Goal: Task Accomplishment & Management: Use online tool/utility

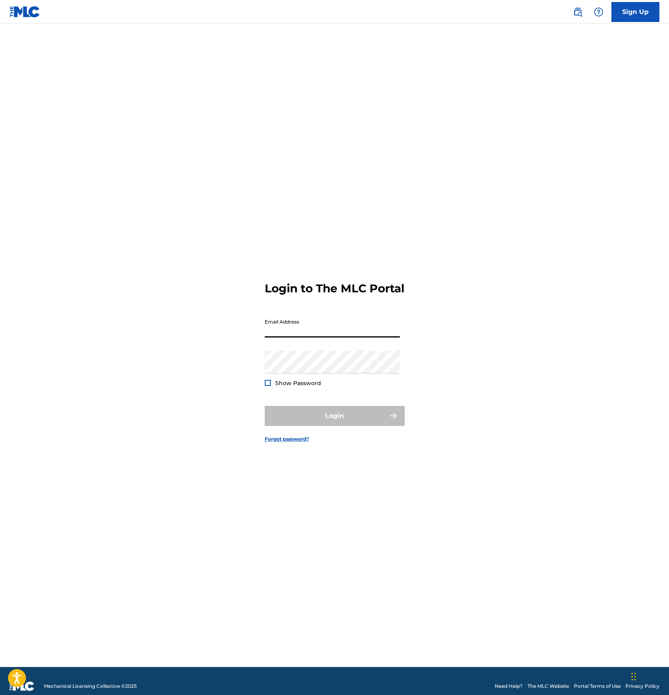
click at [273, 335] on input "Email Address" at bounding box center [332, 325] width 135 height 23
click at [228, 352] on div "Login to The MLC Portal Email Address Password Show Password Login Forgot passw…" at bounding box center [334, 355] width 559 height 623
click at [265, 334] on input "Email Address" at bounding box center [332, 325] width 135 height 23
type input "[EMAIL_ADDRESS][DOMAIN_NAME]"
click at [309, 419] on button "Login" at bounding box center [335, 416] width 140 height 20
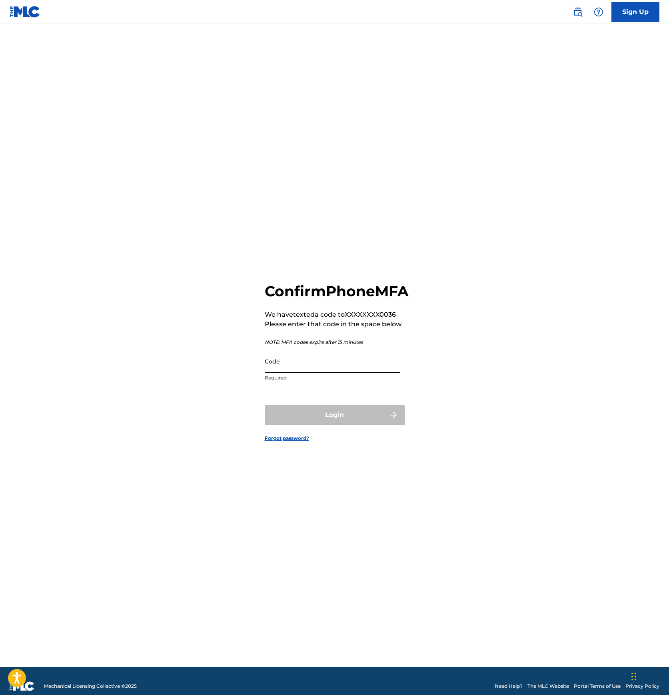
click at [300, 371] on input "Code" at bounding box center [332, 361] width 135 height 23
type input "211510"
click at [201, 384] on div "Confirm Phone MFA We have texted a code to XXXXXXXX0036 Please enter that code …" at bounding box center [334, 355] width 559 height 623
click at [303, 416] on button "Login" at bounding box center [335, 415] width 140 height 20
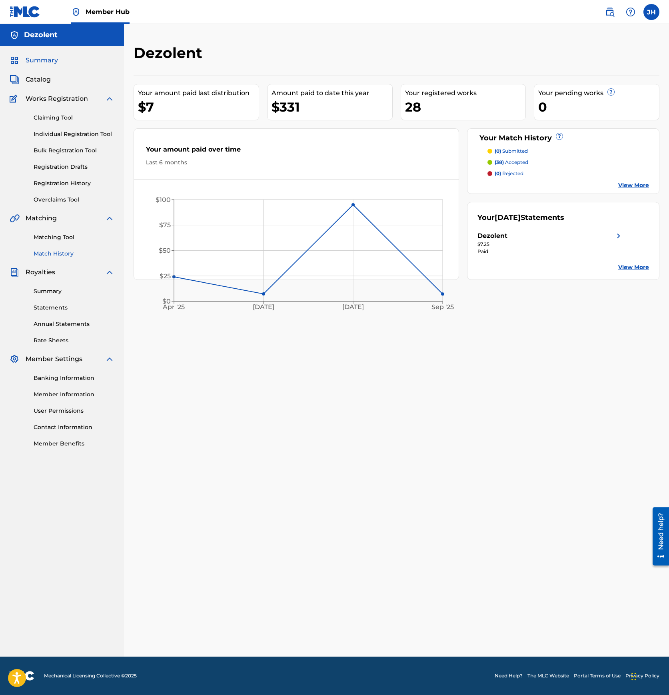
click at [55, 253] on link "Match History" at bounding box center [74, 253] width 81 height 8
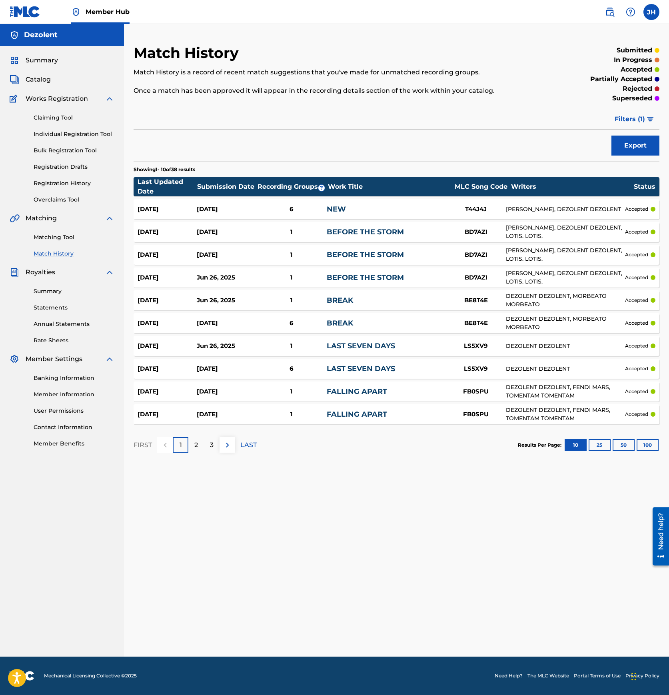
click at [39, 85] on div "Summary Catalog Works Registration Claiming Tool Individual Registration Tool B…" at bounding box center [62, 251] width 124 height 411
click at [39, 82] on span "Catalog" at bounding box center [38, 80] width 25 height 10
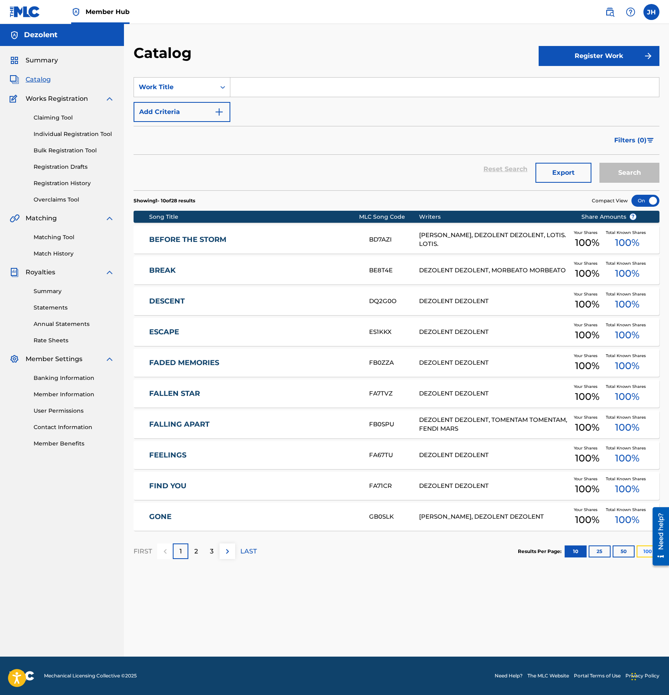
click at [639, 551] on button "100" at bounding box center [647, 551] width 22 height 12
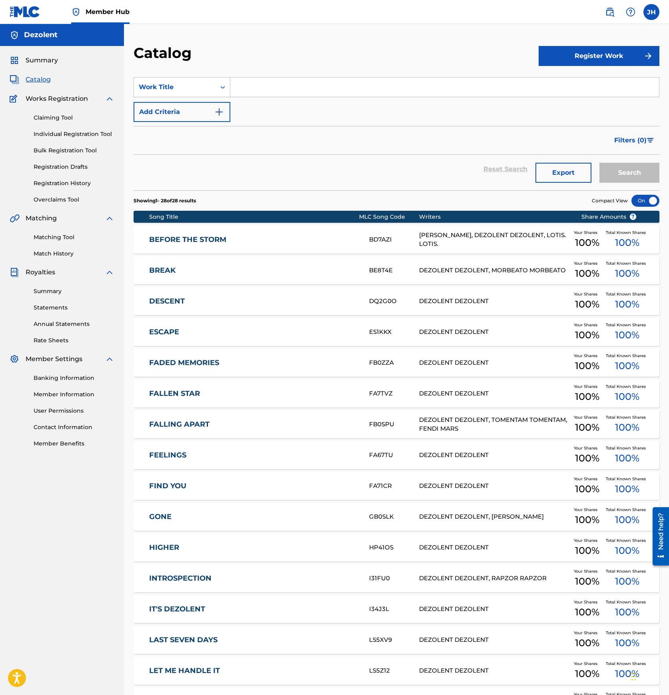
click at [285, 241] on link "BEFORE THE STORM" at bounding box center [253, 239] width 209 height 9
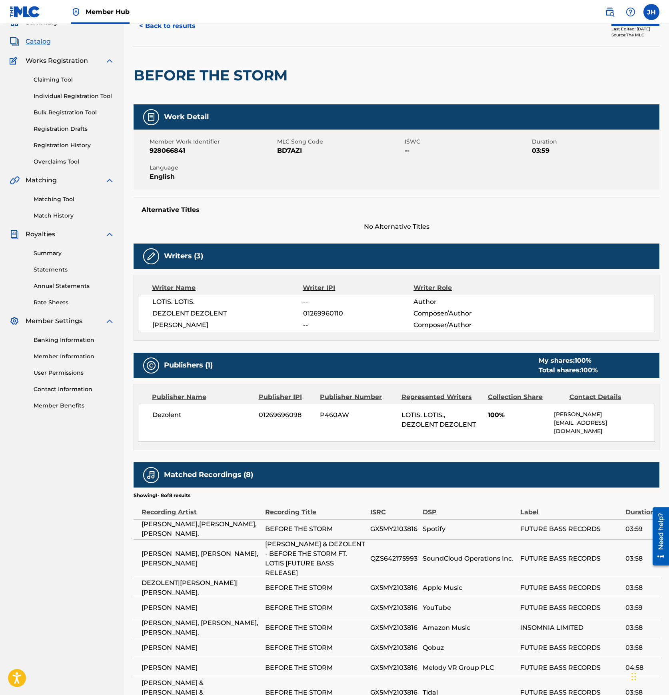
scroll to position [38, 0]
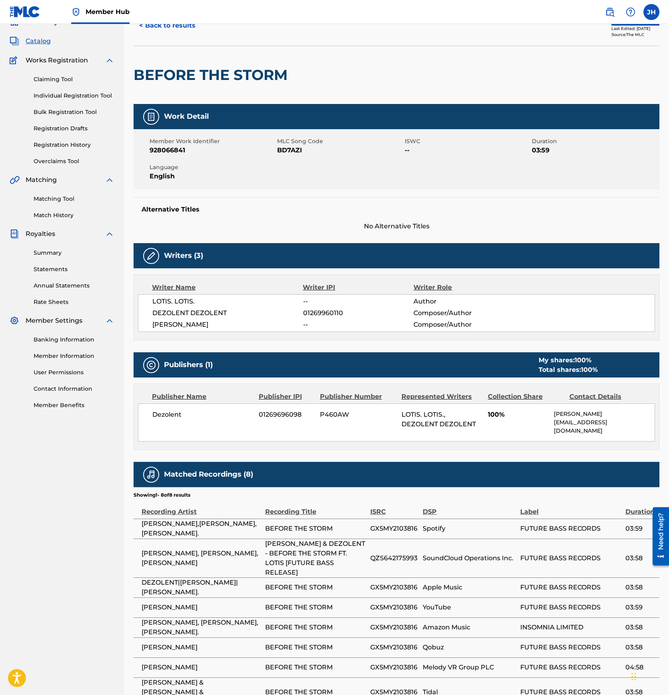
click at [153, 257] on img at bounding box center [151, 256] width 10 height 10
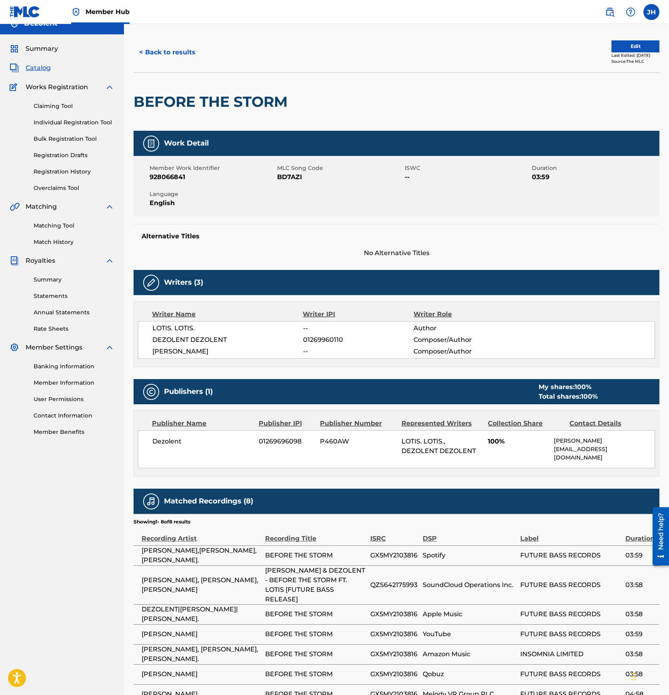
scroll to position [0, 0]
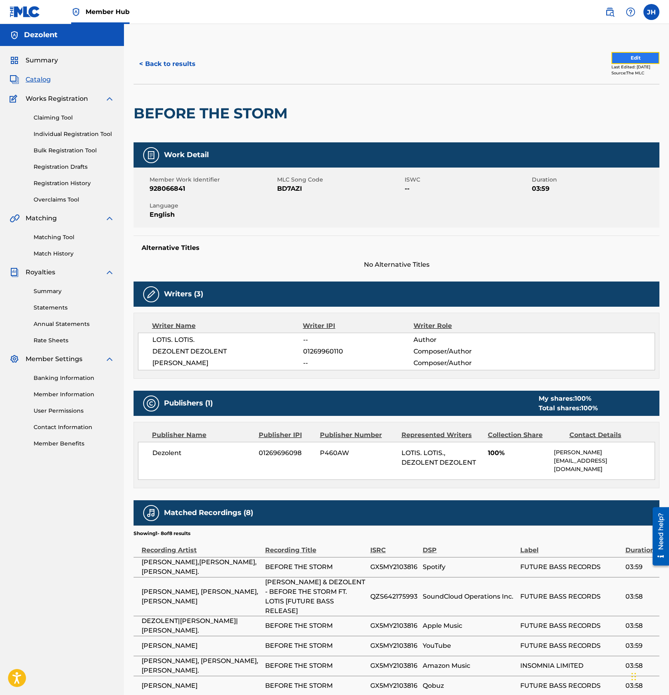
click at [645, 59] on button "Edit" at bounding box center [635, 58] width 48 height 12
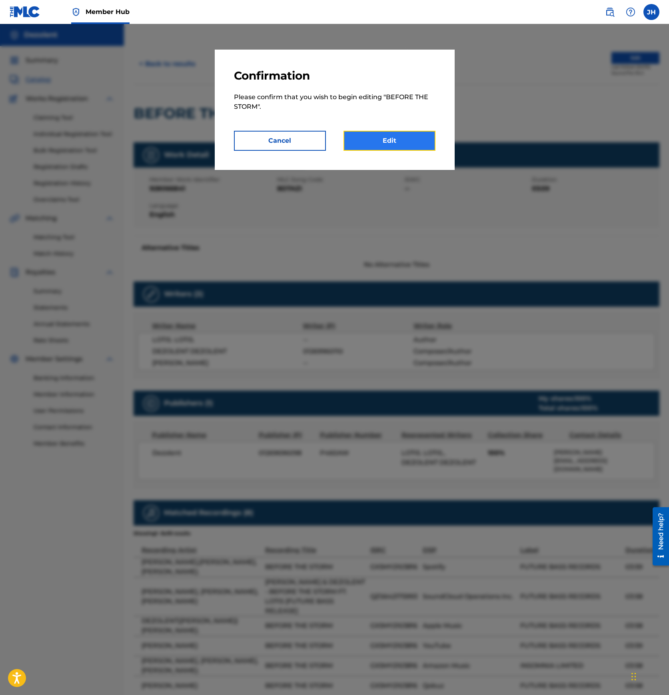
click at [387, 139] on link "Edit" at bounding box center [389, 141] width 92 height 20
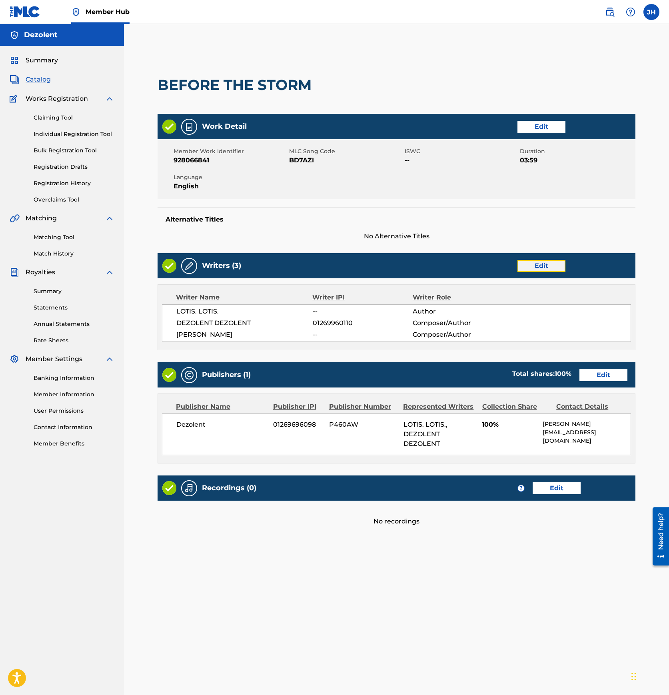
click at [526, 262] on link "Edit" at bounding box center [541, 266] width 48 height 12
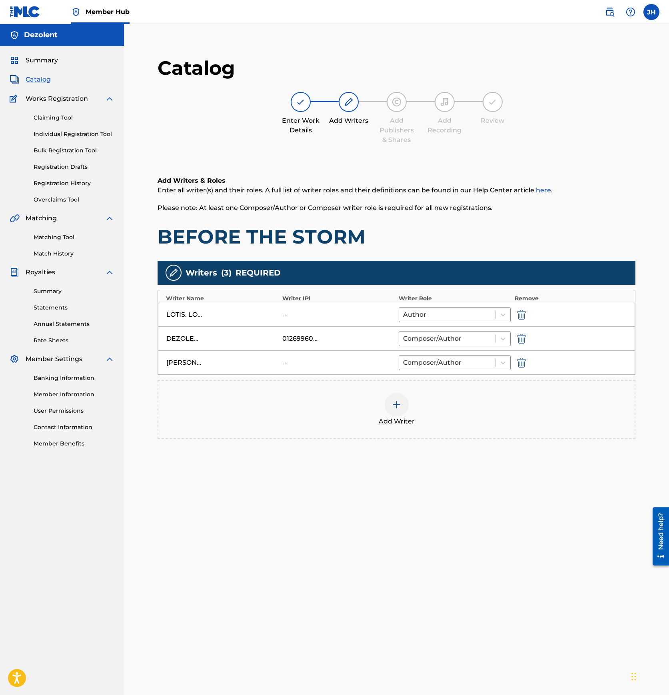
click at [301, 338] on div "01269960110" at bounding box center [300, 339] width 36 height 10
click at [392, 400] on img at bounding box center [397, 405] width 10 height 10
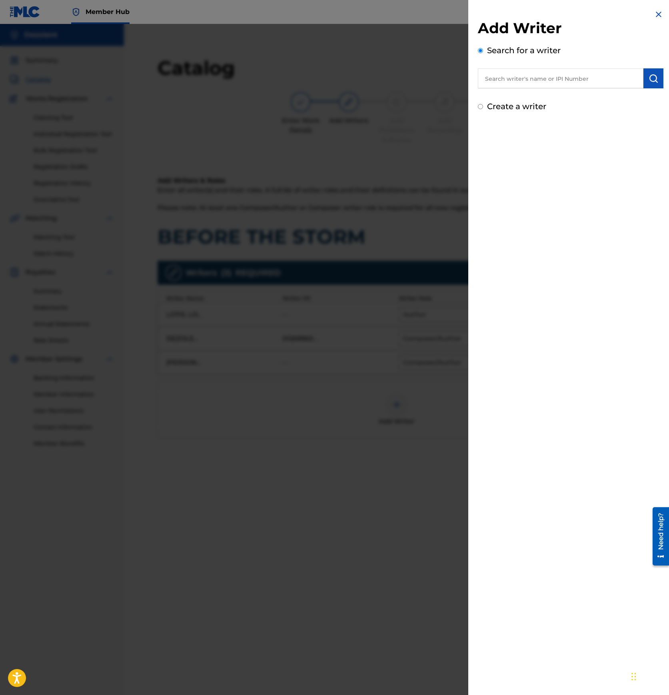
click at [553, 76] on input "text" at bounding box center [560, 78] width 165 height 20
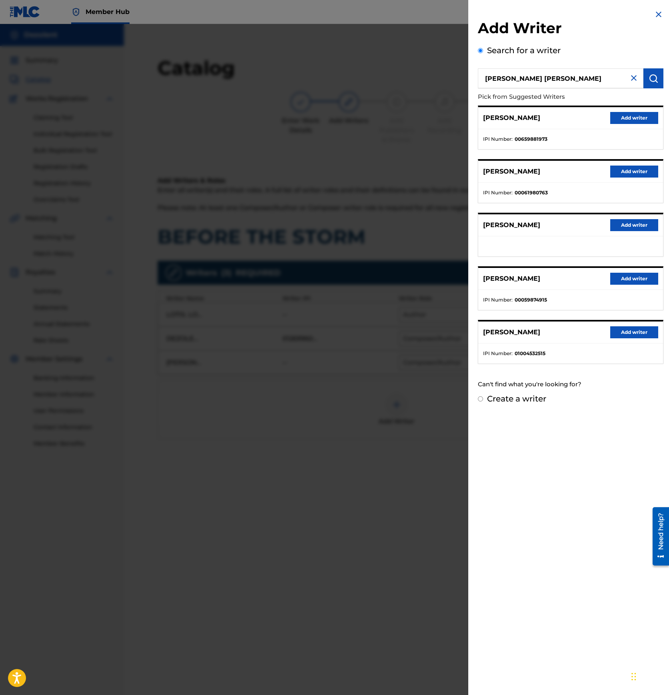
click at [517, 79] on input "[PERSON_NAME] [PERSON_NAME]" at bounding box center [560, 78] width 165 height 20
paste input "1269960012"
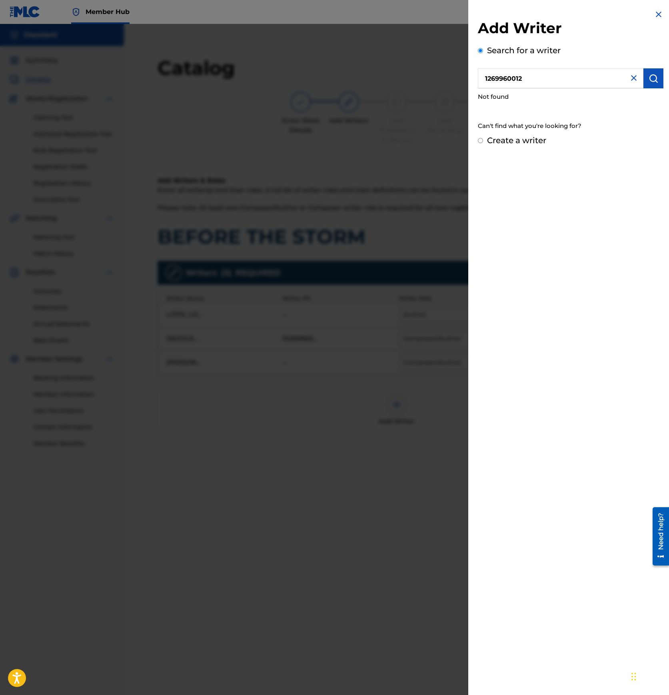
click at [486, 78] on input "1269960012" at bounding box center [560, 78] width 165 height 20
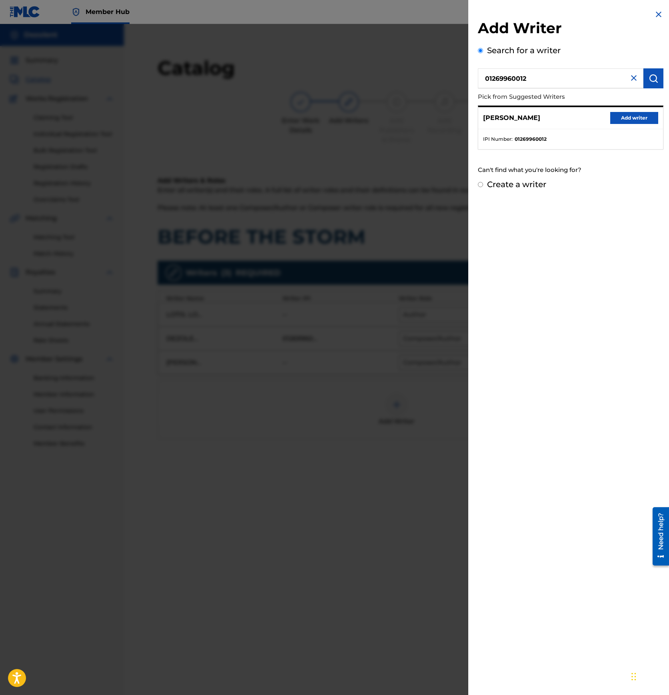
click at [542, 78] on input "01269960012" at bounding box center [560, 78] width 165 height 20
click at [555, 79] on input "01269960012" at bounding box center [560, 78] width 165 height 20
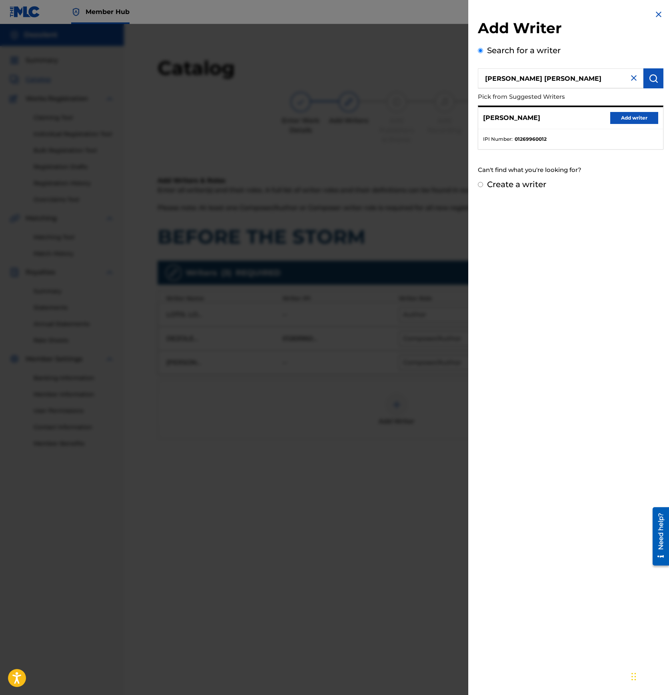
type input "[PERSON_NAME] [PERSON_NAME]"
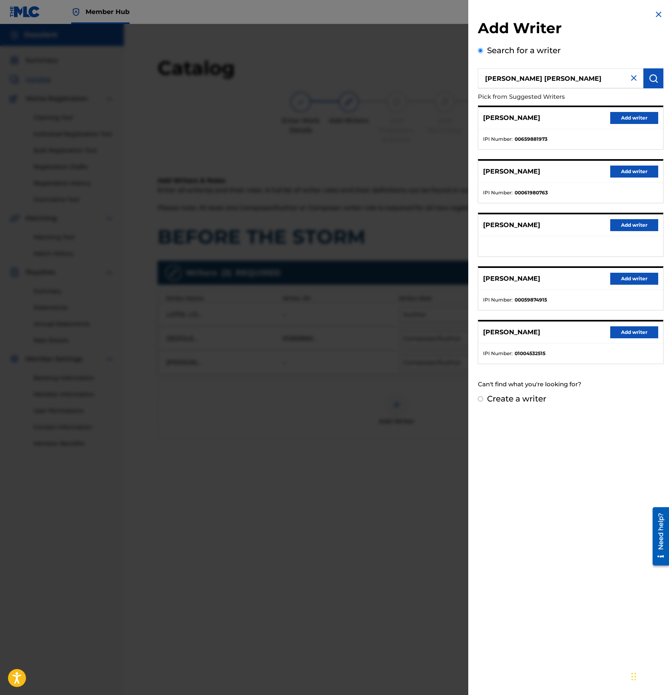
click at [514, 402] on label "Create a writer" at bounding box center [516, 399] width 59 height 10
radio input "true"
click at [483, 401] on input "Create a writer" at bounding box center [480, 398] width 5 height 5
radio input "false"
radio input "true"
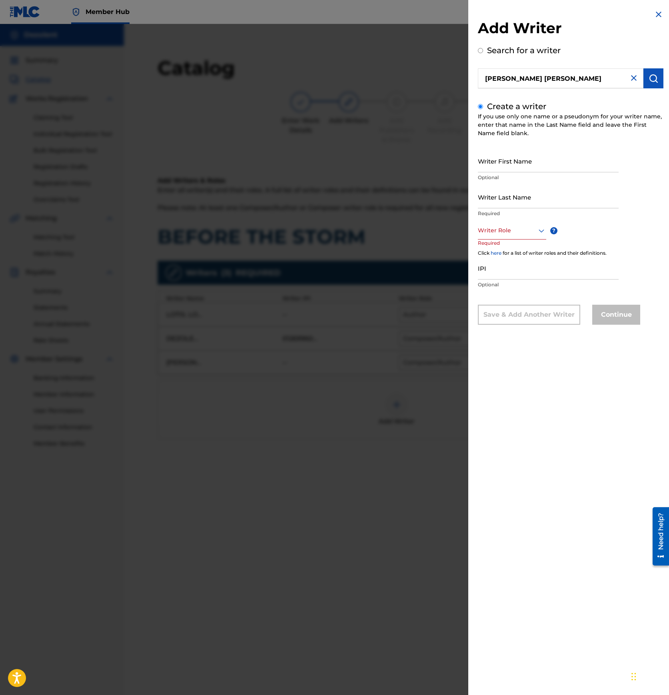
click at [526, 54] on label "Search for a writer" at bounding box center [524, 51] width 74 height 10
click at [483, 53] on input "Search for a writer" at bounding box center [480, 50] width 5 height 5
radio input "false"
radio input "true"
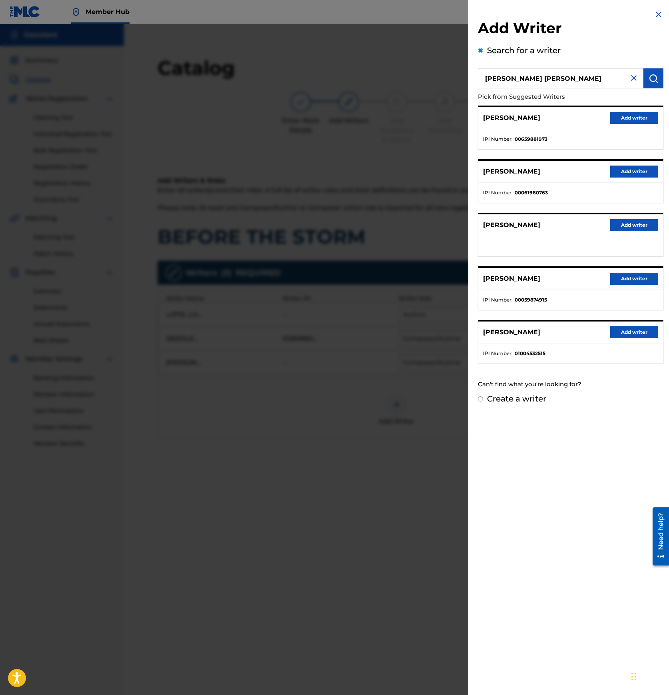
click at [525, 80] on input "[PERSON_NAME] [PERSON_NAME]" at bounding box center [560, 78] width 165 height 20
click at [545, 81] on input "[PERSON_NAME]" at bounding box center [560, 78] width 165 height 20
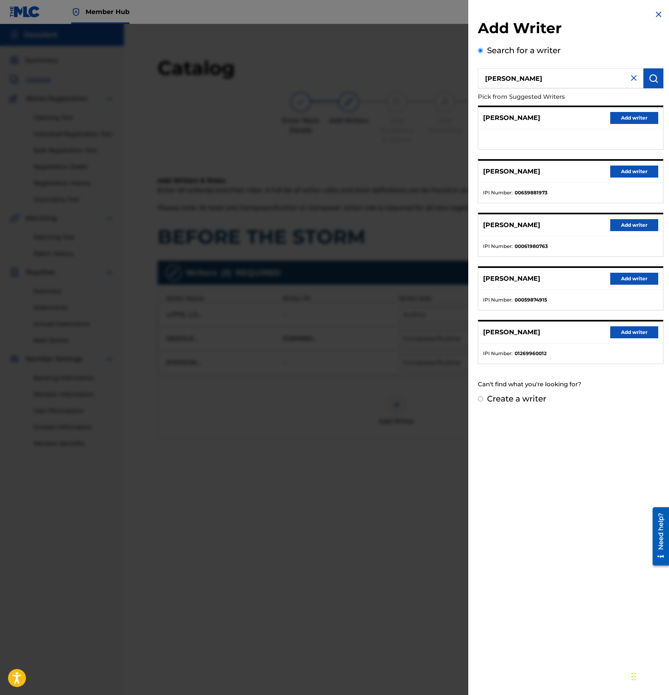
click at [545, 81] on input "[PERSON_NAME]" at bounding box center [560, 78] width 165 height 20
paste input "01269960012"
type input "01269960012"
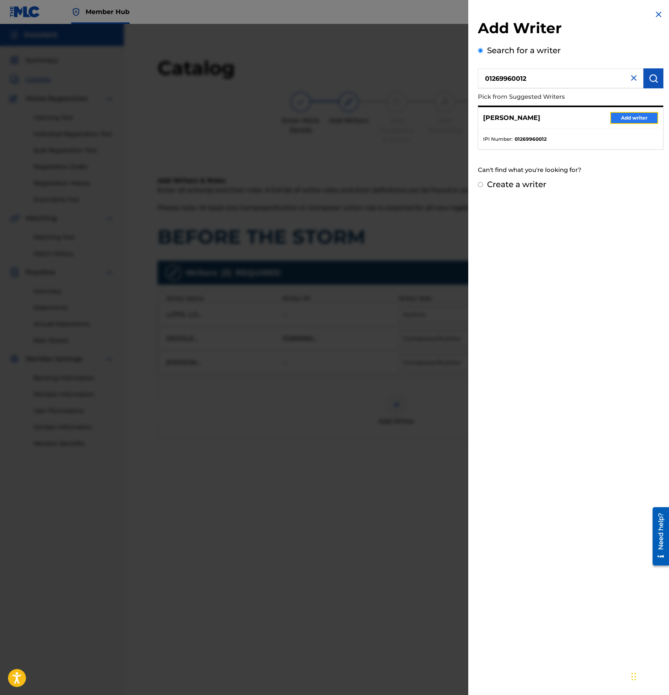
click at [628, 118] on button "Add writer" at bounding box center [634, 118] width 48 height 12
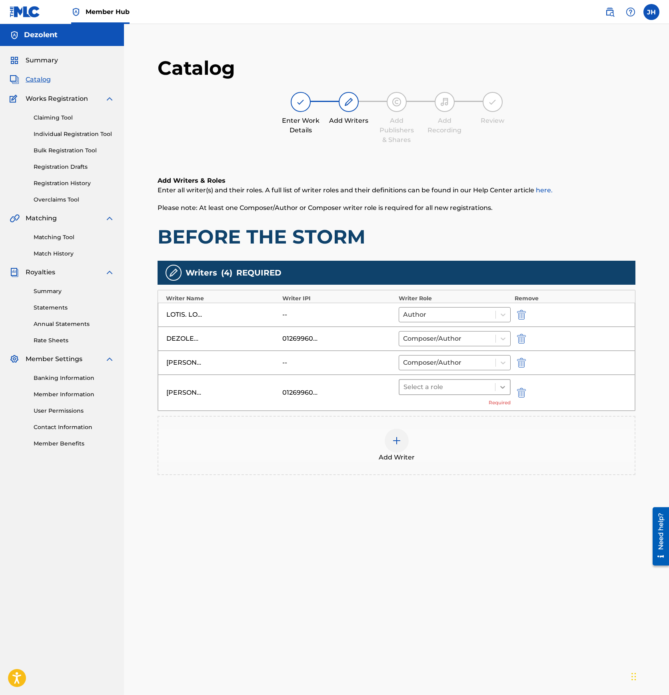
click at [497, 383] on div at bounding box center [502, 387] width 14 height 14
click at [477, 407] on div "Composer/Author" at bounding box center [454, 408] width 112 height 16
click at [283, 363] on div "--" at bounding box center [300, 363] width 36 height 10
click at [390, 425] on div at bounding box center [396, 428] width 24 height 24
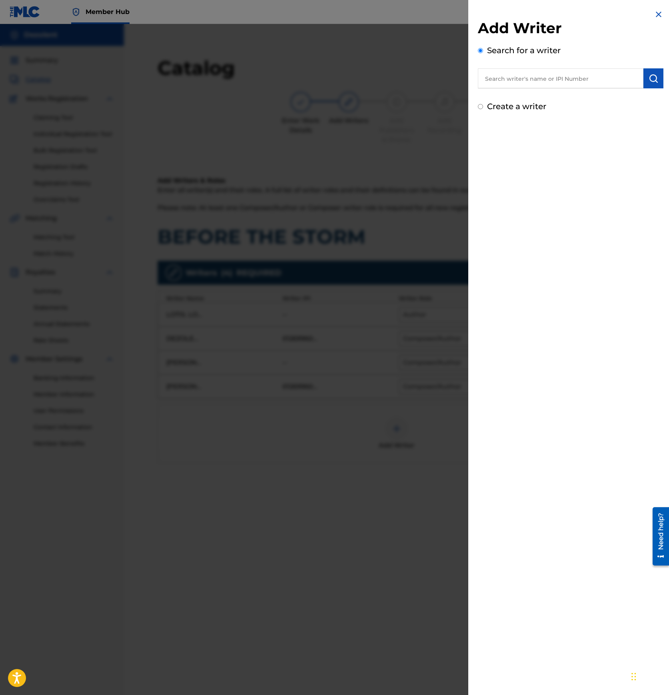
click at [507, 81] on input "text" at bounding box center [560, 78] width 165 height 20
type input "[PERSON_NAME]"
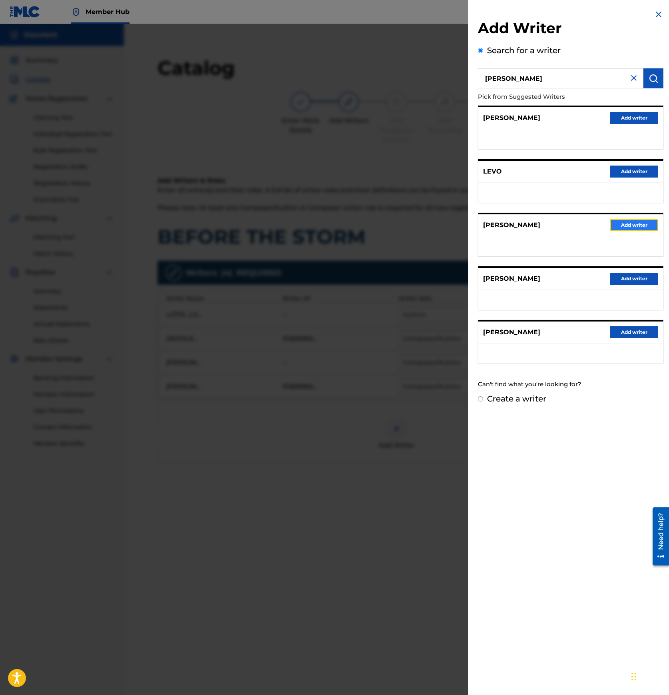
click at [627, 223] on button "Add writer" at bounding box center [634, 225] width 48 height 12
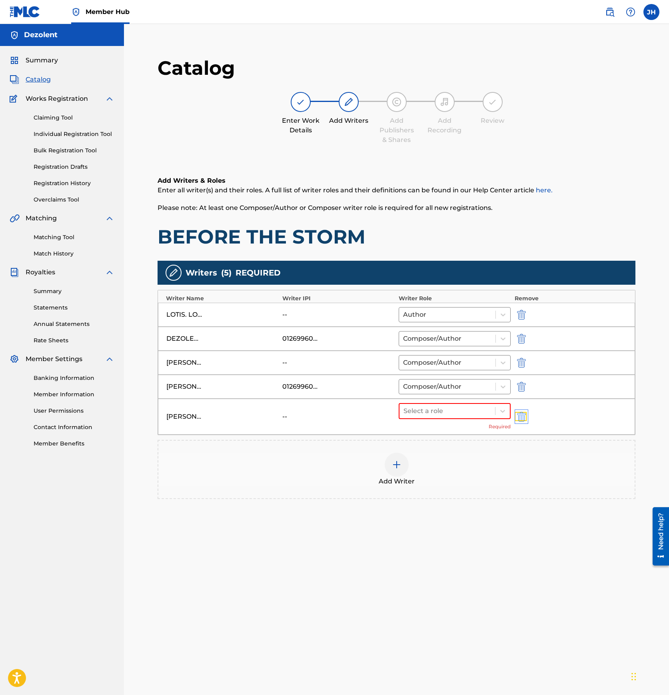
click at [522, 415] on img "submit" at bounding box center [521, 417] width 9 height 10
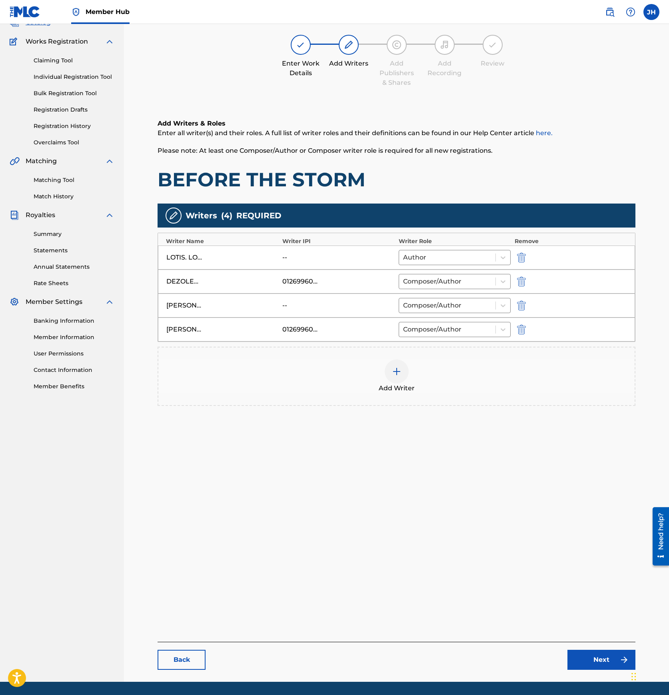
scroll to position [82, 0]
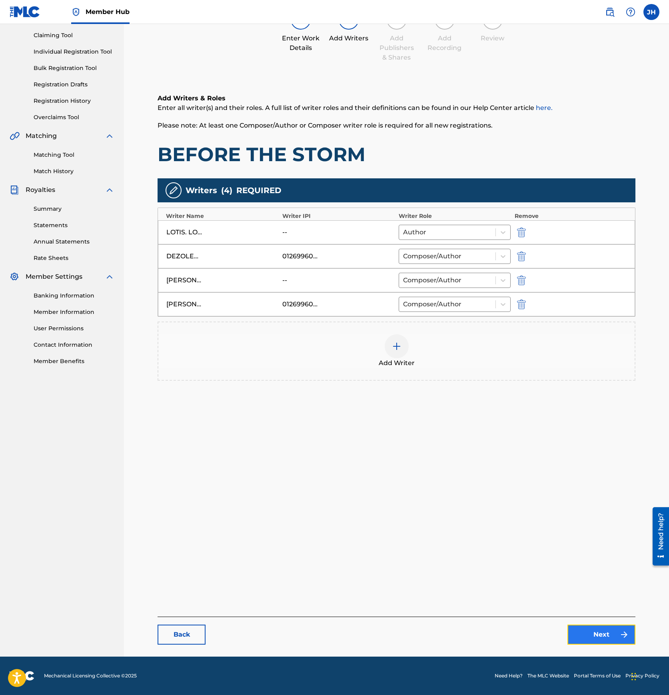
click at [585, 631] on link "Next" at bounding box center [601, 634] width 68 height 20
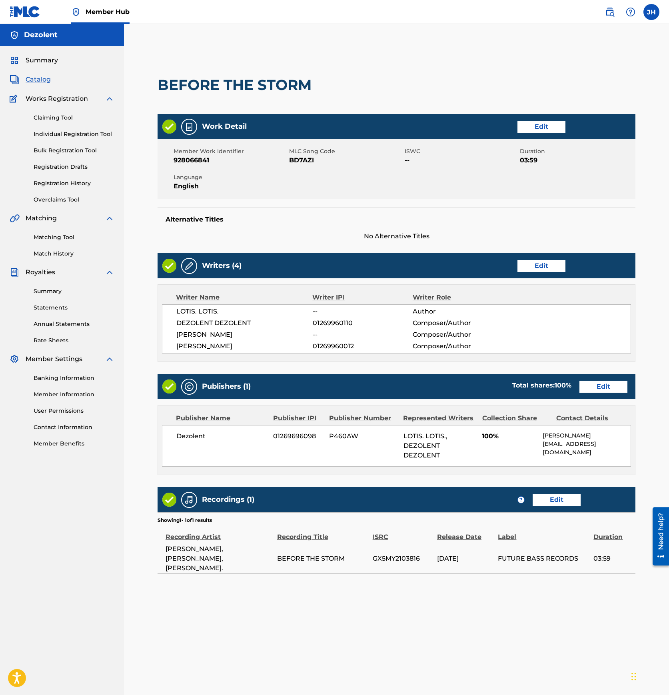
click at [551, 442] on p "[EMAIL_ADDRESS][DOMAIN_NAME]" at bounding box center [586, 448] width 88 height 17
click at [616, 387] on link "Edit" at bounding box center [603, 386] width 48 height 12
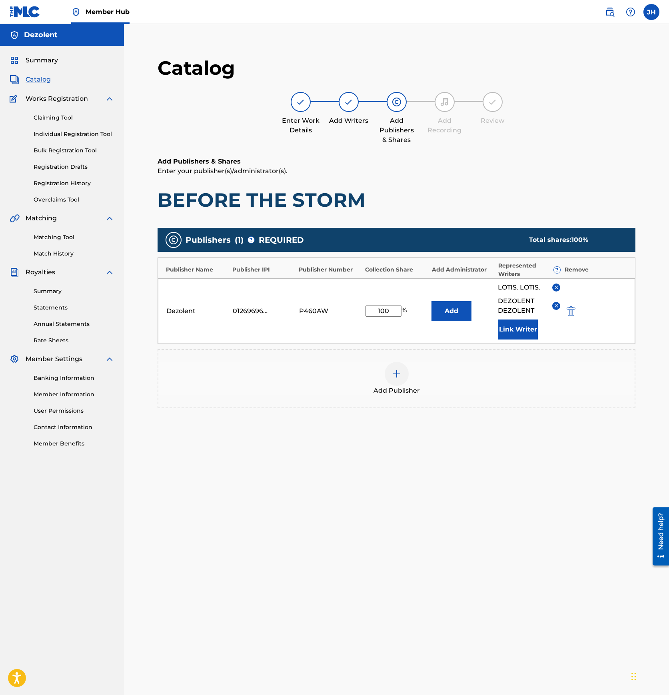
scroll to position [82, 0]
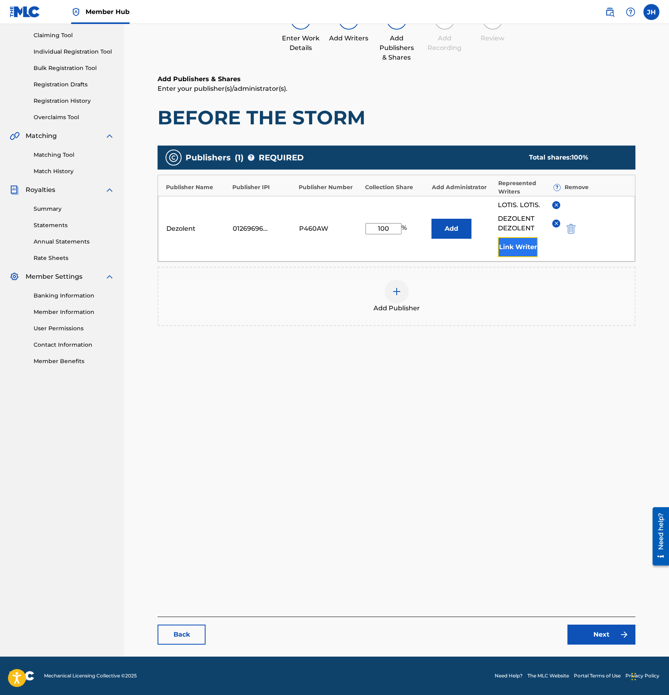
click at [515, 251] on button "Link Writer" at bounding box center [518, 247] width 40 height 20
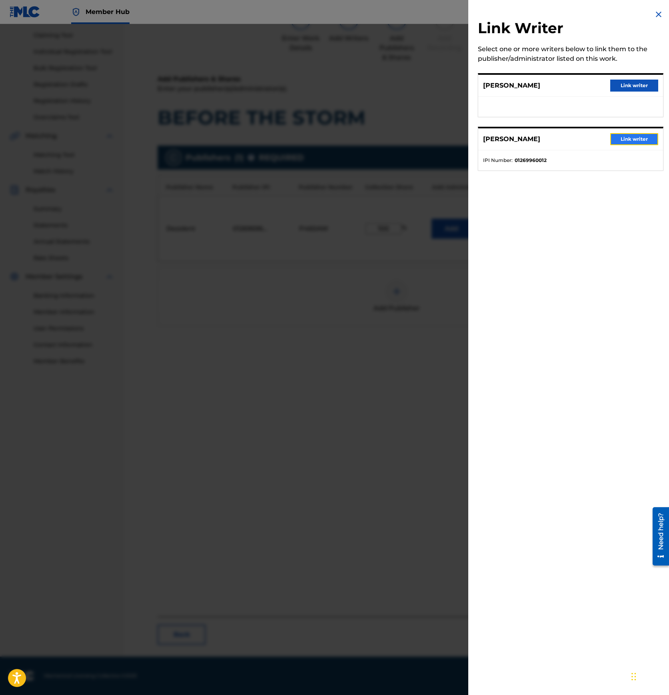
click at [623, 139] on button "Link writer" at bounding box center [634, 139] width 48 height 12
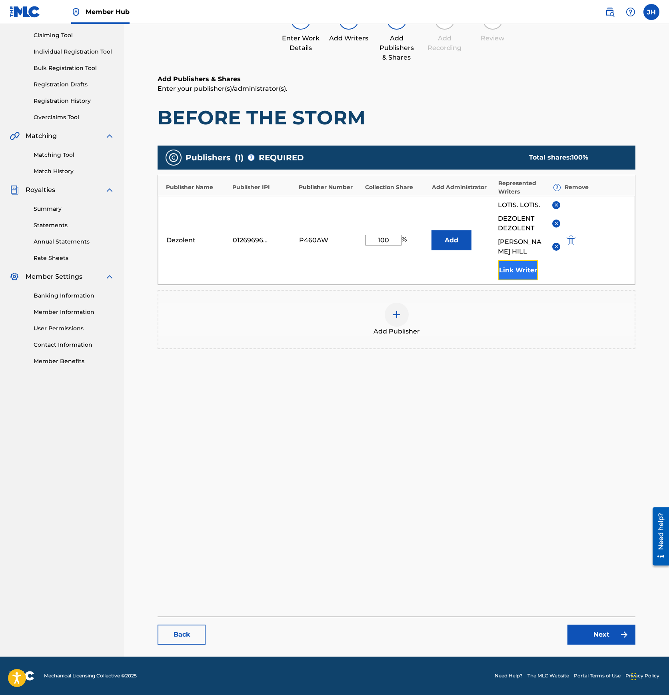
click at [525, 267] on button "Link Writer" at bounding box center [518, 270] width 40 height 20
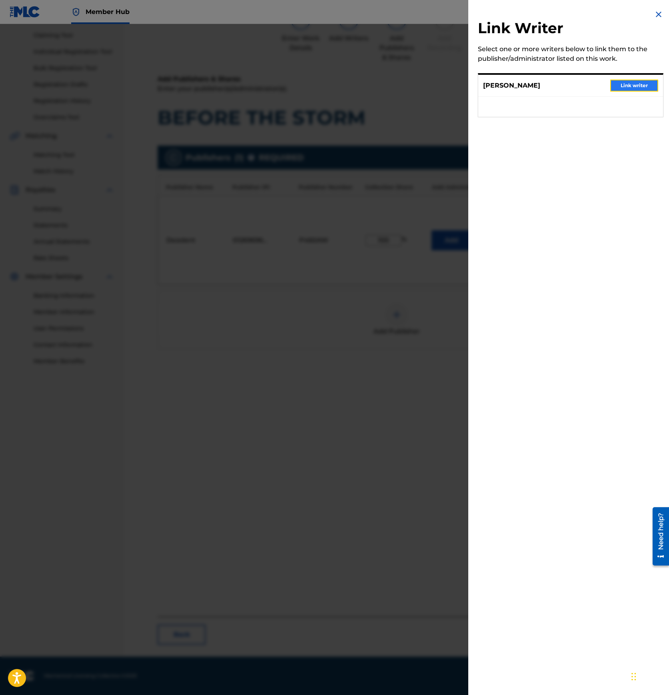
click at [641, 82] on button "Link writer" at bounding box center [634, 86] width 48 height 12
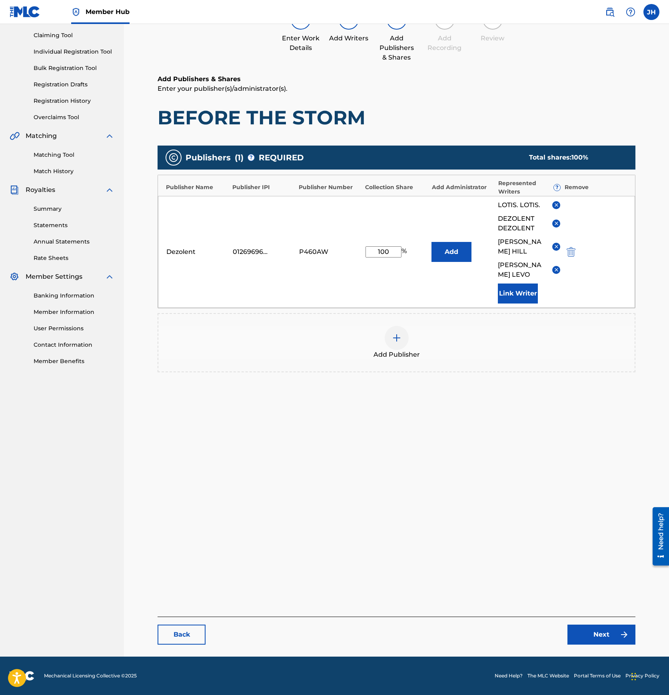
click at [527, 285] on div "Dezolent 01269696098 P460AW 100 % Add LOTIS. LOTIS. DEZOLENT DEZOLENT [PERSON_N…" at bounding box center [396, 252] width 477 height 112
click at [524, 283] on button "Link Writer" at bounding box center [518, 293] width 40 height 20
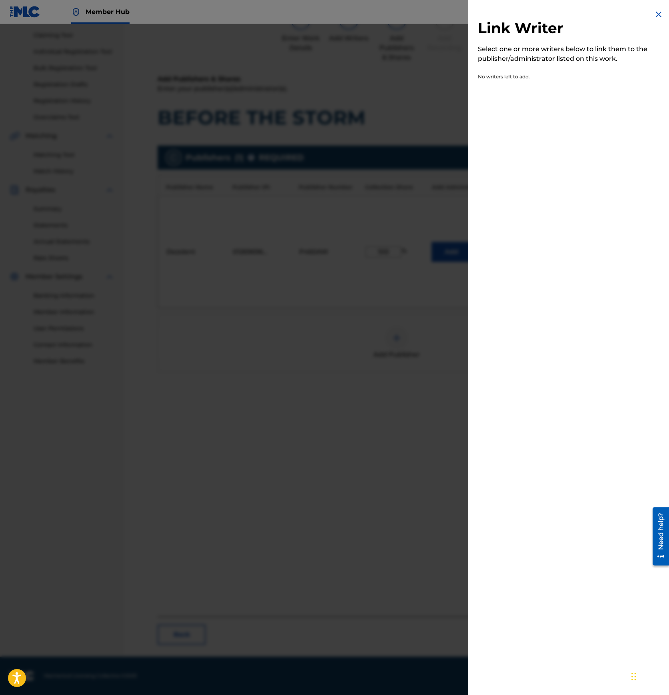
click at [423, 341] on div at bounding box center [334, 371] width 669 height 695
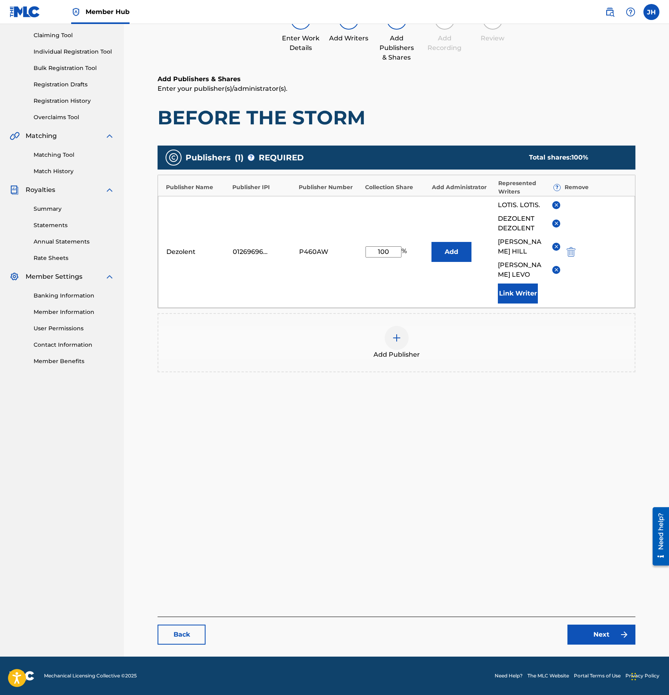
click at [432, 422] on div "Catalog Enter Work Details Add Writers Add Publishers & Shares Add Recording Re…" at bounding box center [396, 309] width 478 height 671
click at [612, 629] on link "Next" at bounding box center [601, 634] width 68 height 20
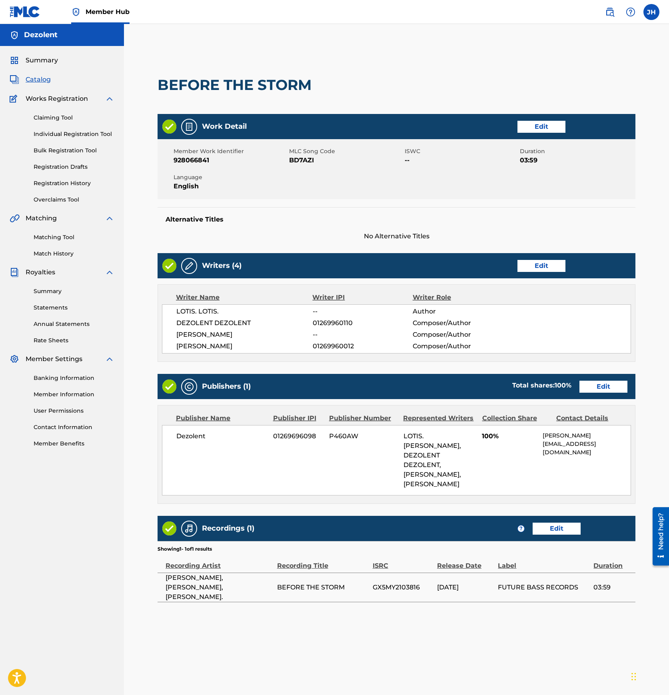
scroll to position [82, 0]
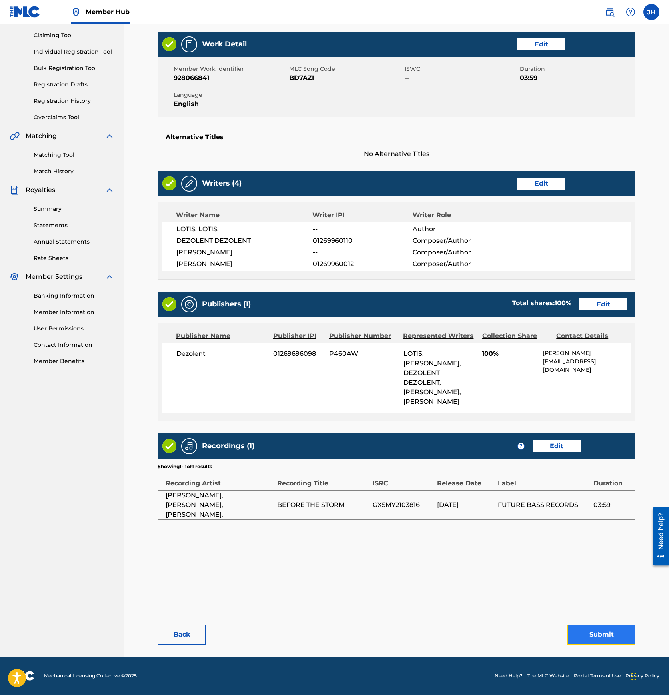
click at [601, 641] on button "Submit" at bounding box center [601, 634] width 68 height 20
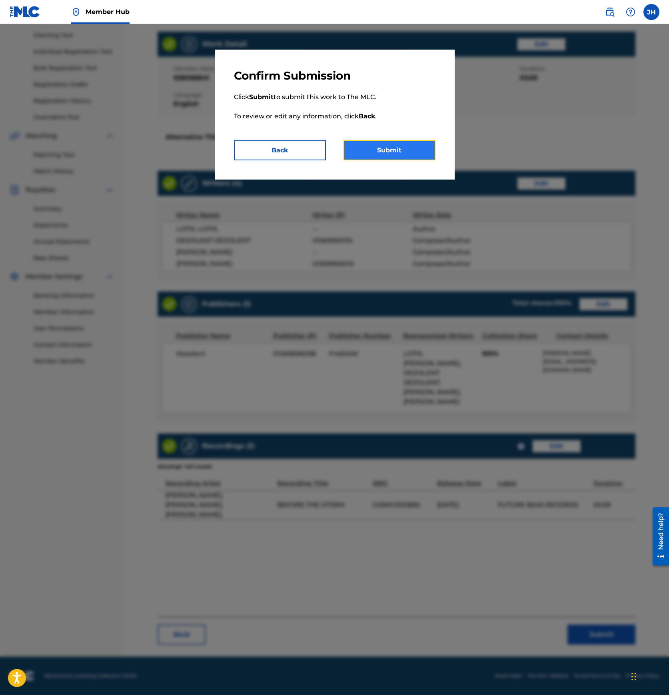
click at [378, 149] on button "Submit" at bounding box center [389, 150] width 92 height 20
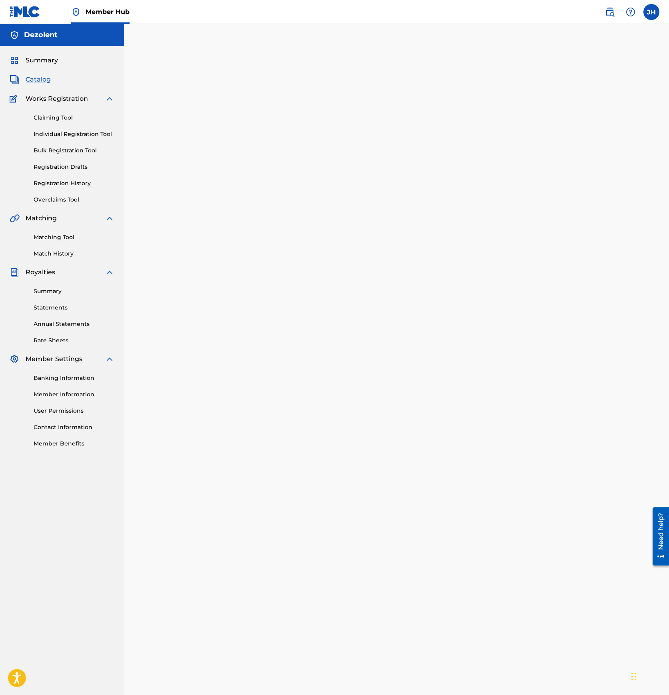
scroll to position [82, 0]
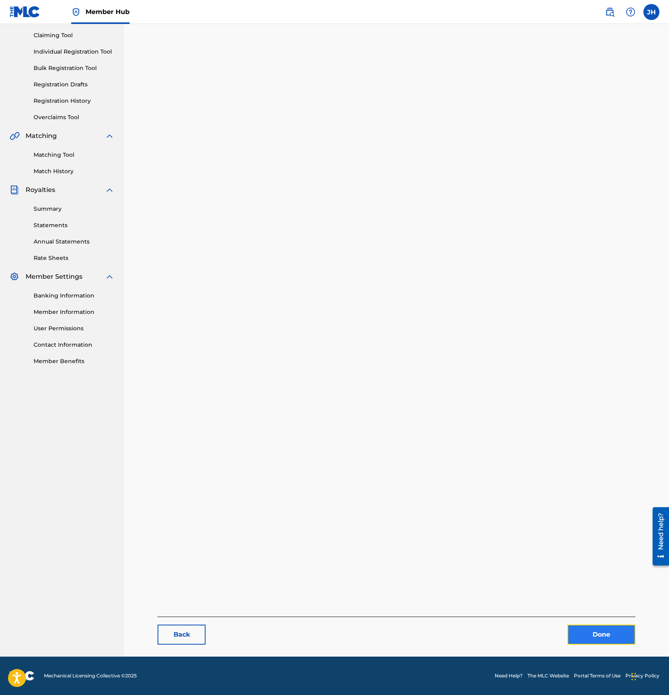
click at [581, 635] on link "Done" at bounding box center [601, 634] width 68 height 20
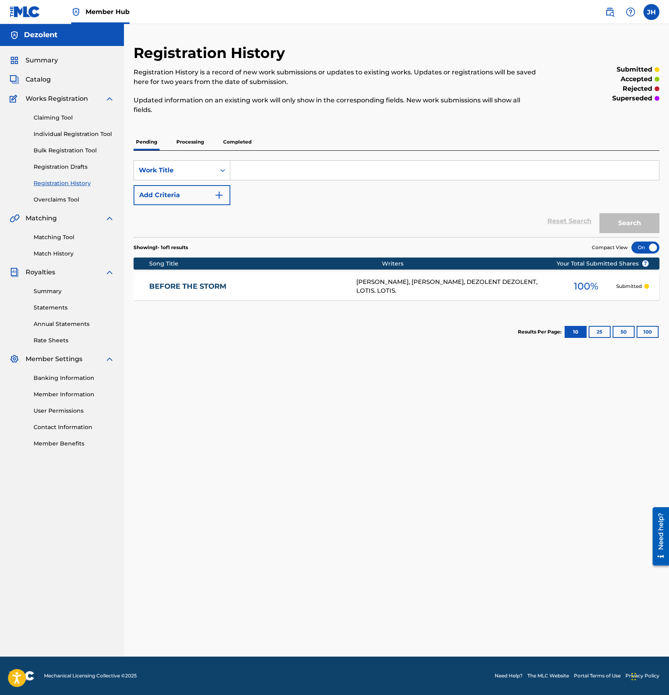
click at [194, 141] on p "Processing" at bounding box center [190, 141] width 32 height 17
click at [199, 284] on link "FALLING APART" at bounding box center [247, 286] width 196 height 9
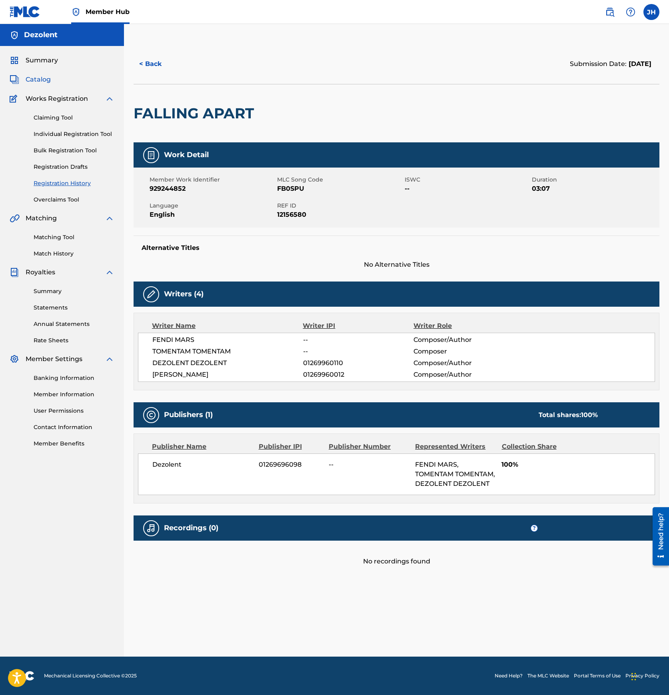
click at [44, 79] on span "Catalog" at bounding box center [38, 80] width 25 height 10
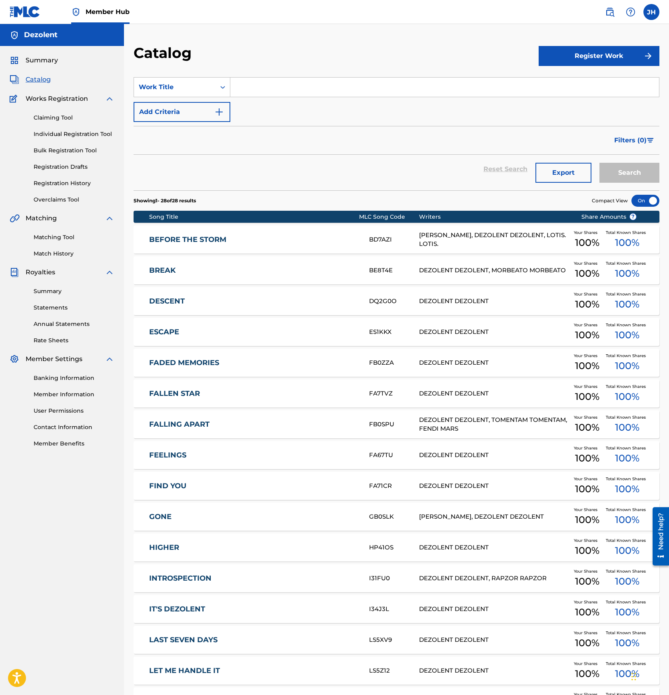
click at [197, 264] on div "BREAK BE8T4E DEZOLENT DEZOLENT, MORBEATO MORBEATO Your Shares 100 % Total Known…" at bounding box center [395, 270] width 525 height 28
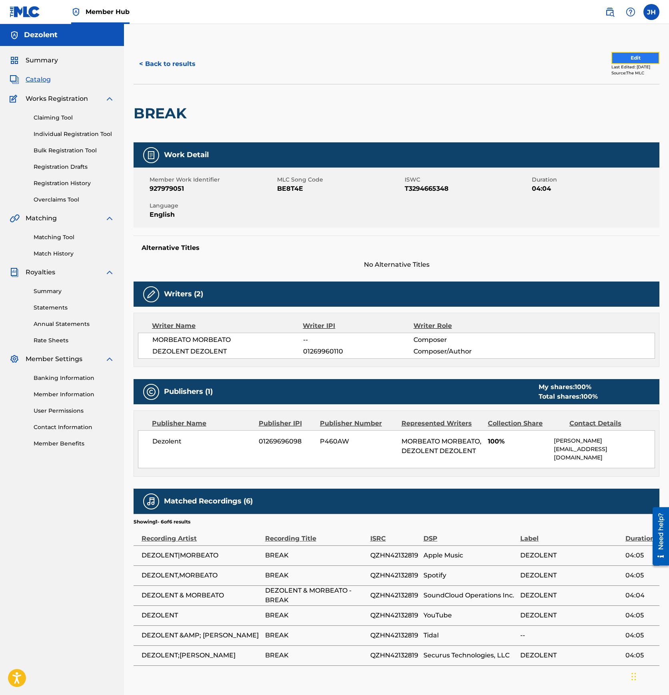
click at [629, 55] on button "Edit" at bounding box center [635, 58] width 48 height 12
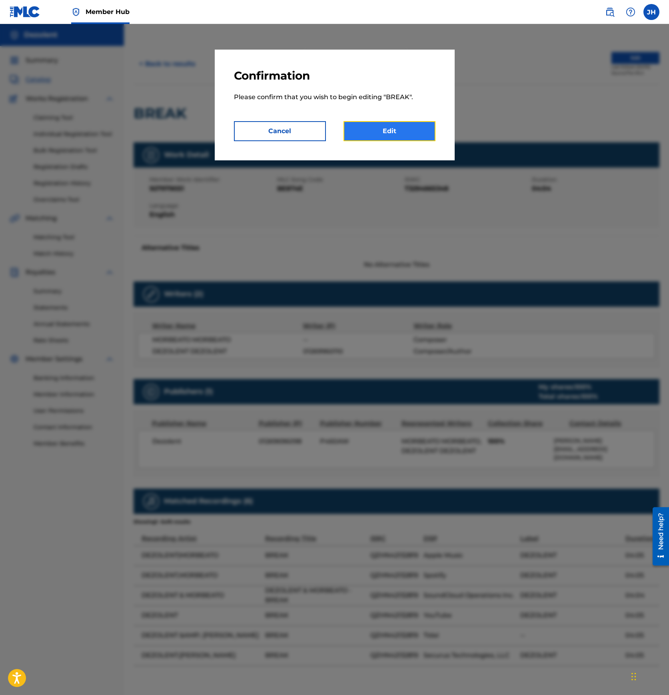
click at [402, 121] on link "Edit" at bounding box center [389, 131] width 92 height 20
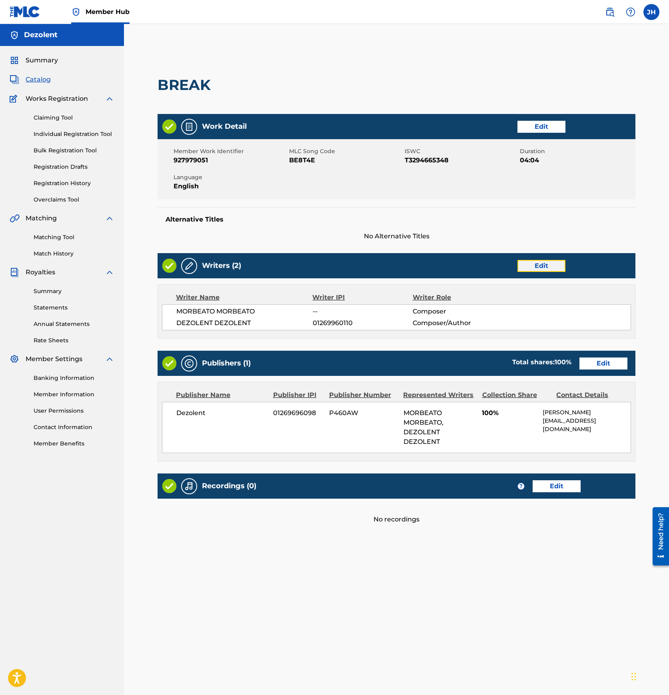
click at [538, 262] on link "Edit" at bounding box center [541, 266] width 48 height 12
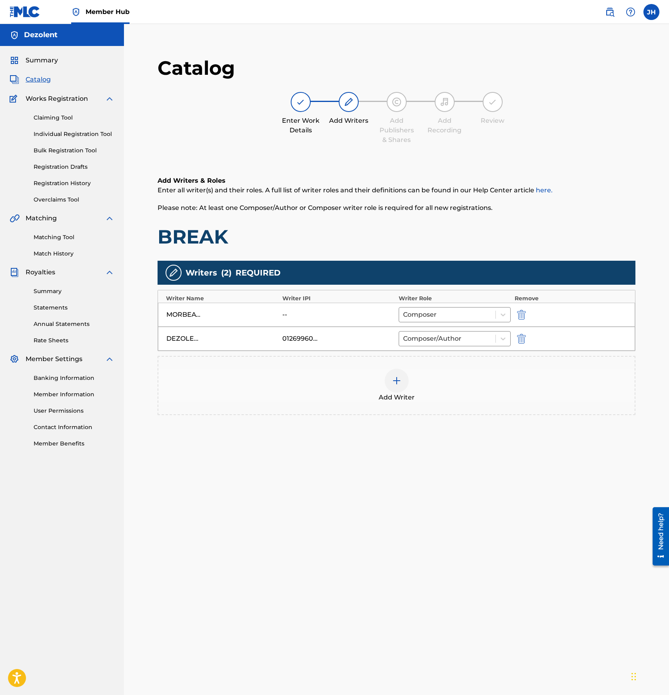
click at [398, 377] on img at bounding box center [397, 381] width 10 height 10
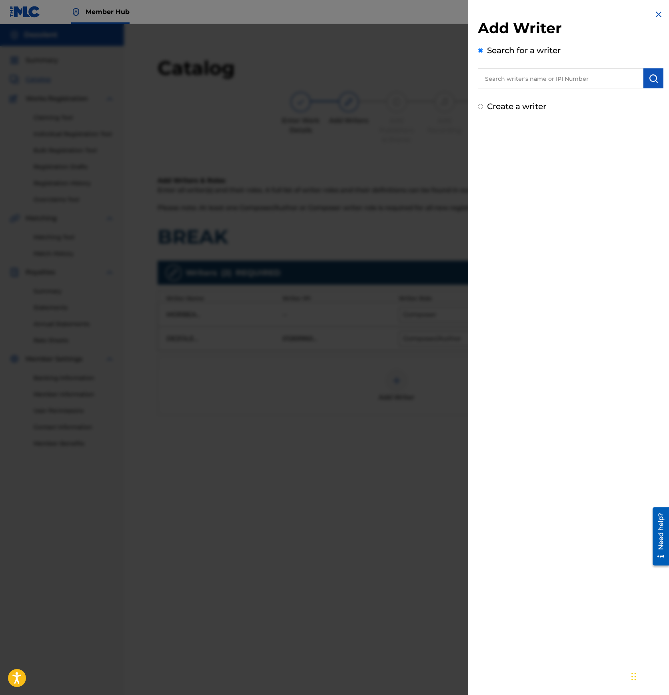
click at [531, 81] on input "text" at bounding box center [560, 78] width 165 height 20
paste input "01269960012"
type input "01269960012"
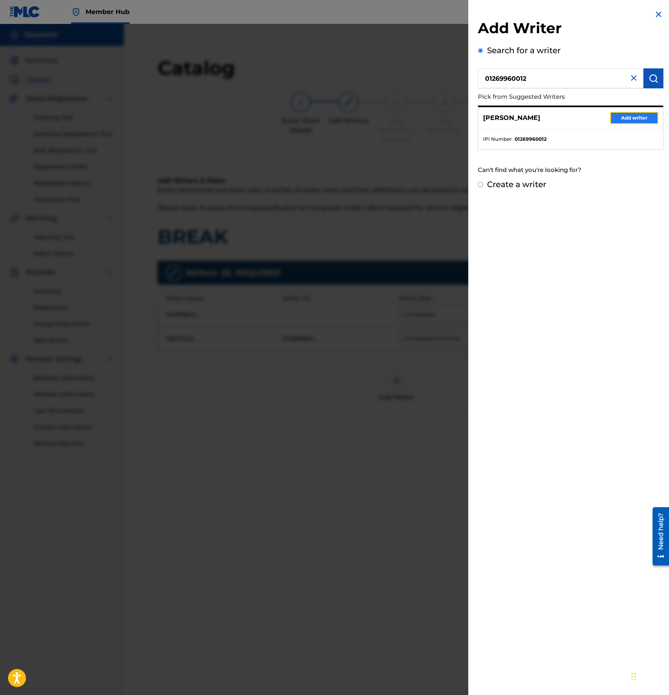
click at [633, 117] on button "Add writer" at bounding box center [634, 118] width 48 height 12
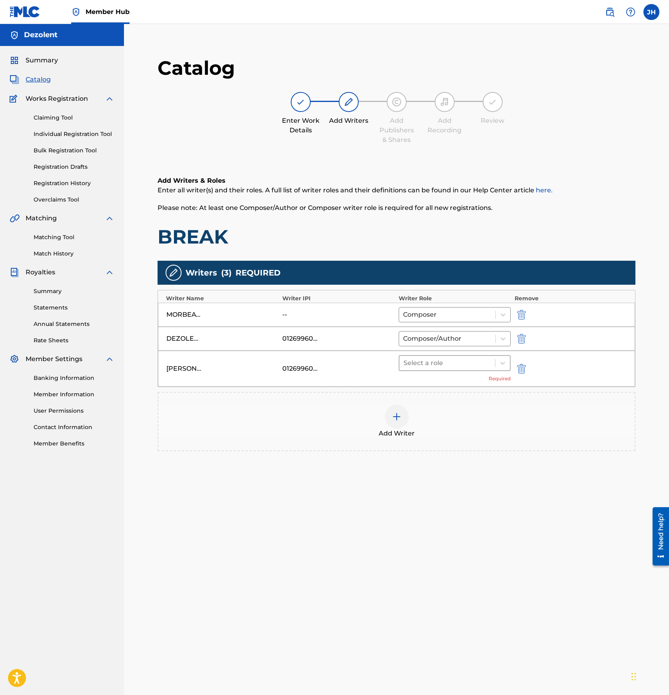
click at [456, 367] on div at bounding box center [447, 362] width 88 height 11
click at [447, 384] on div "Composer/Author" at bounding box center [454, 384] width 112 height 16
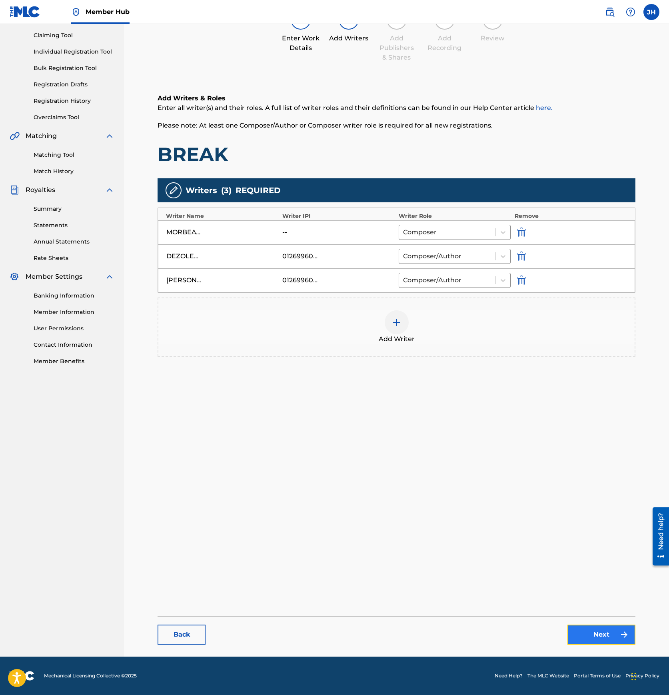
click at [593, 639] on link "Next" at bounding box center [601, 634] width 68 height 20
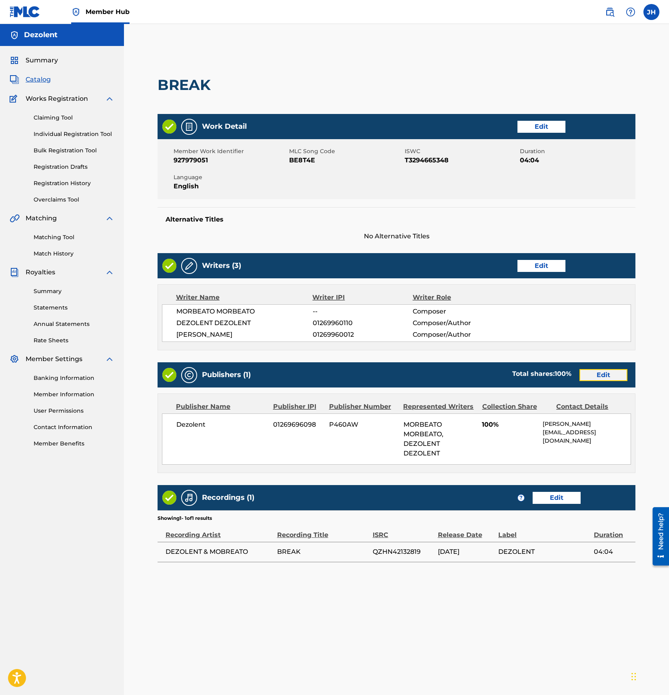
click at [596, 376] on link "Edit" at bounding box center [603, 375] width 48 height 12
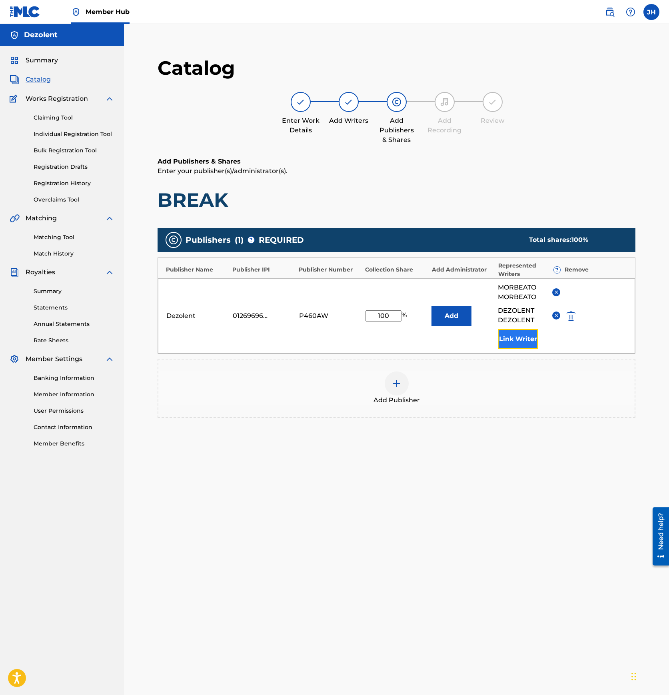
click at [505, 342] on button "Link Writer" at bounding box center [518, 339] width 40 height 20
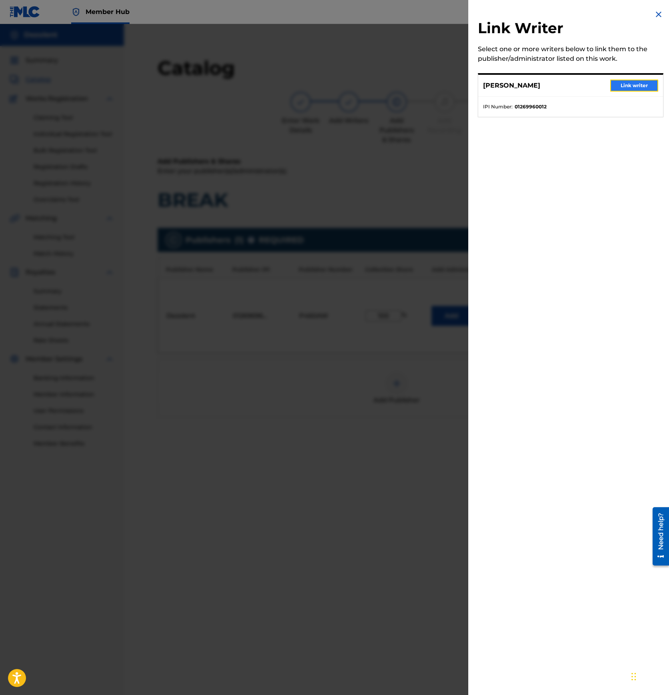
click at [630, 86] on button "Link writer" at bounding box center [634, 86] width 48 height 12
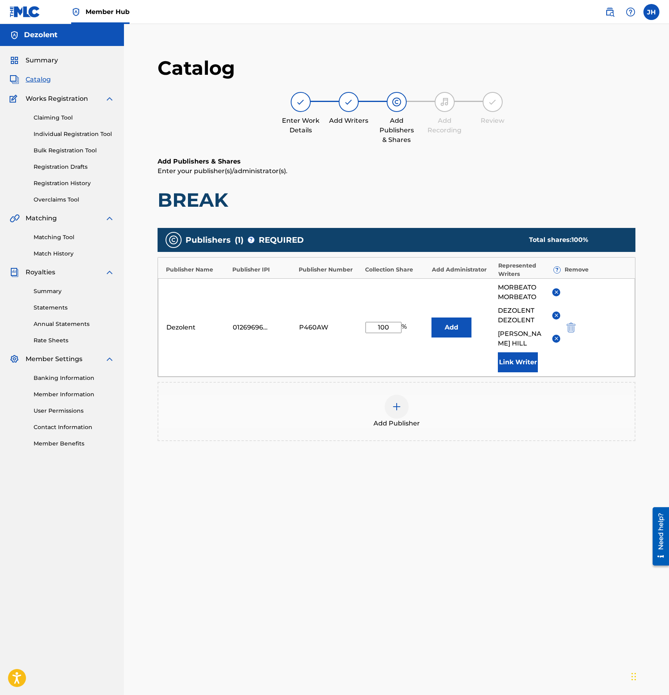
scroll to position [82, 0]
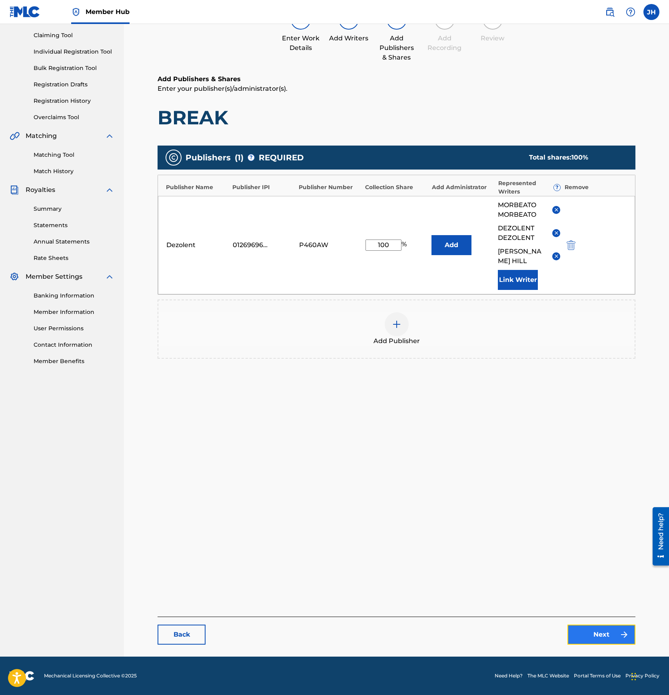
click at [609, 636] on link "Next" at bounding box center [601, 634] width 68 height 20
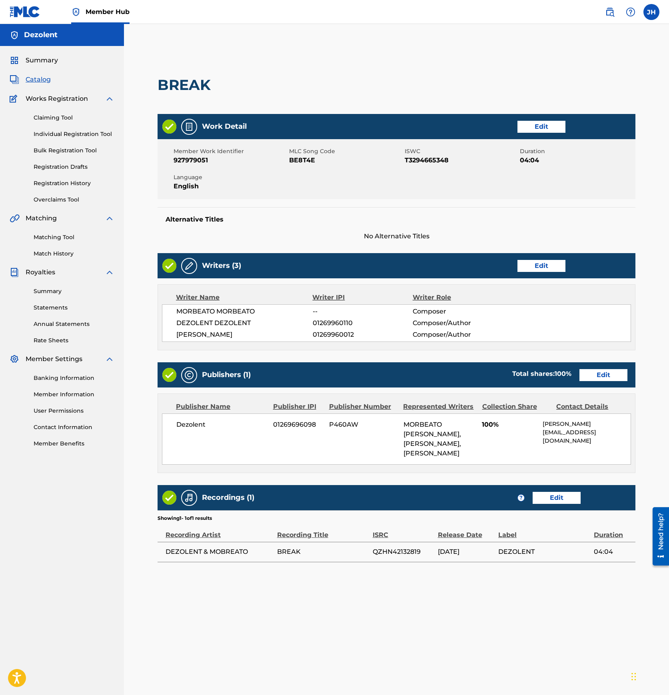
scroll to position [82, 0]
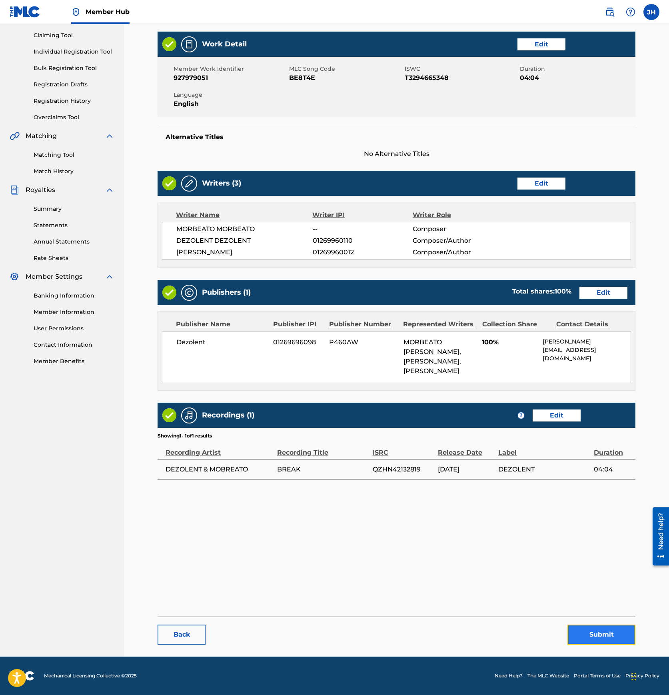
click at [610, 637] on button "Submit" at bounding box center [601, 634] width 68 height 20
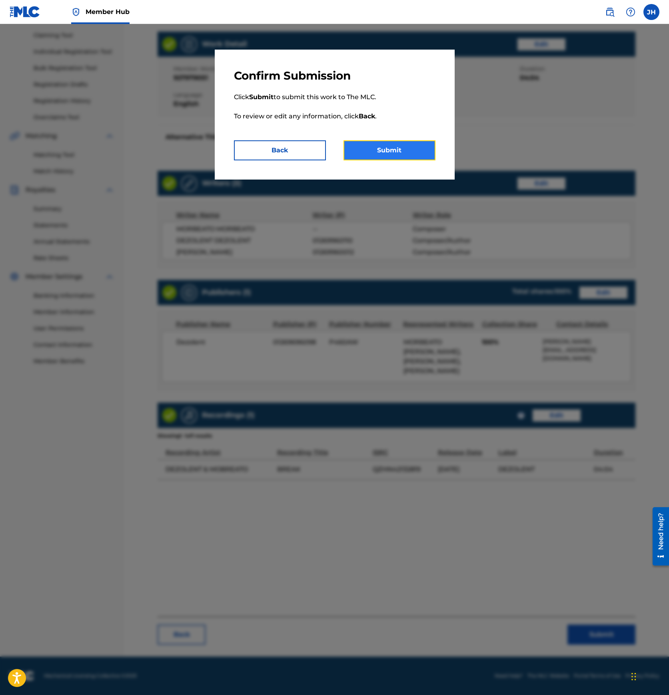
click at [384, 152] on button "Submit" at bounding box center [389, 150] width 92 height 20
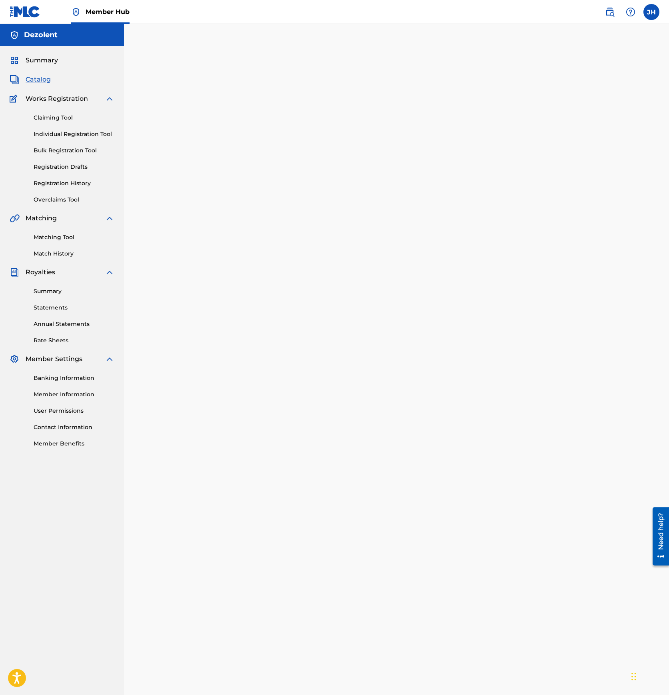
scroll to position [82, 0]
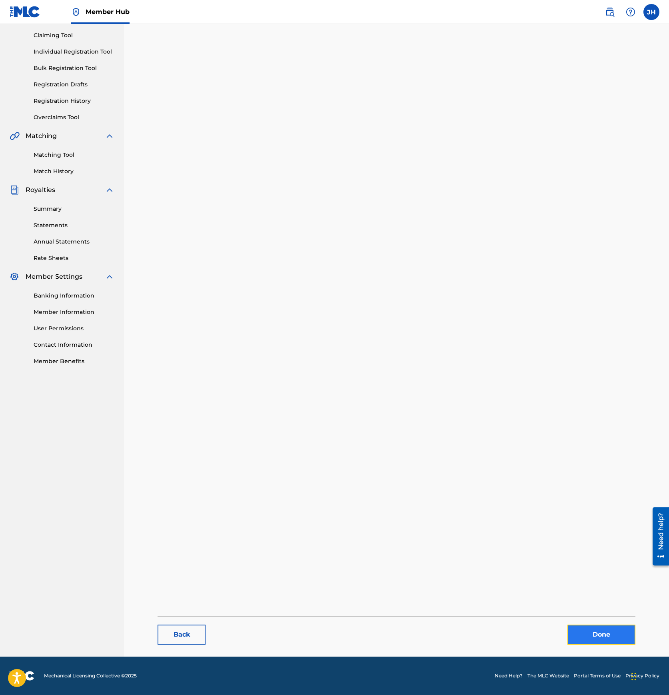
click at [603, 636] on link "Done" at bounding box center [601, 634] width 68 height 20
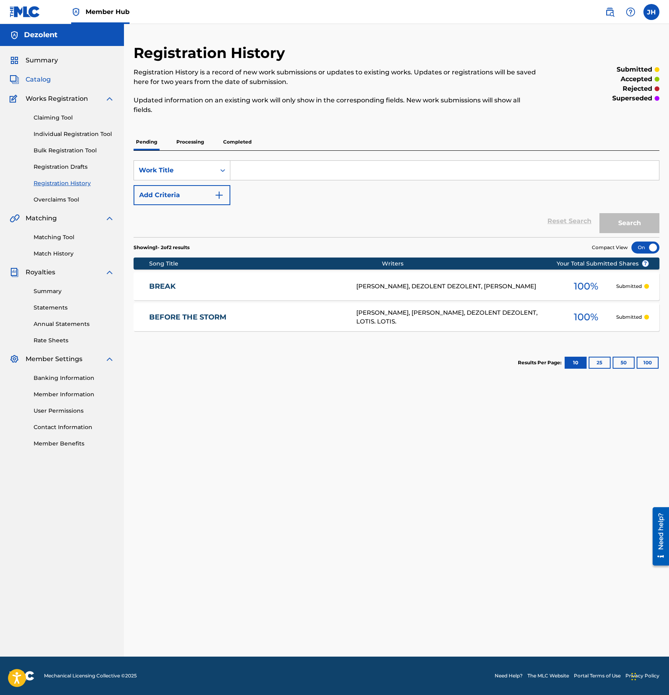
click at [44, 81] on span "Catalog" at bounding box center [38, 80] width 25 height 10
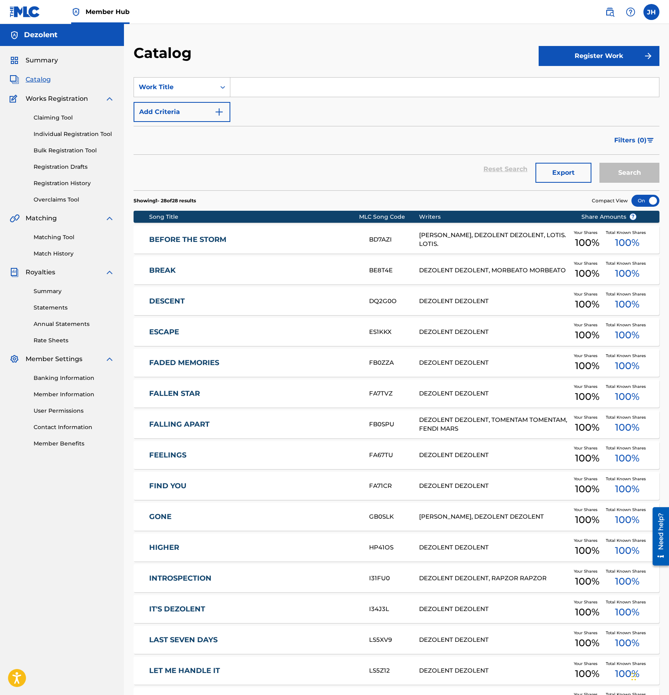
click at [188, 304] on link "DESCENT" at bounding box center [253, 301] width 209 height 9
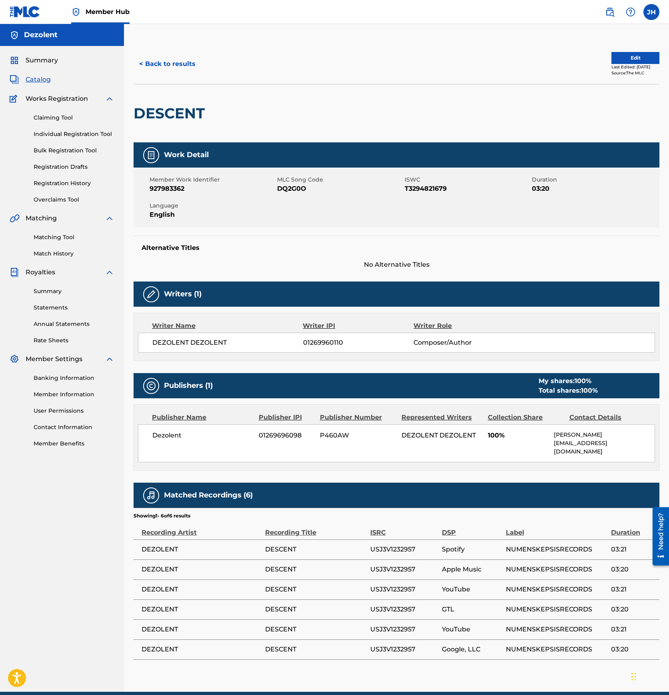
click at [150, 389] on img at bounding box center [151, 386] width 10 height 10
click at [631, 60] on button "Edit" at bounding box center [635, 58] width 48 height 12
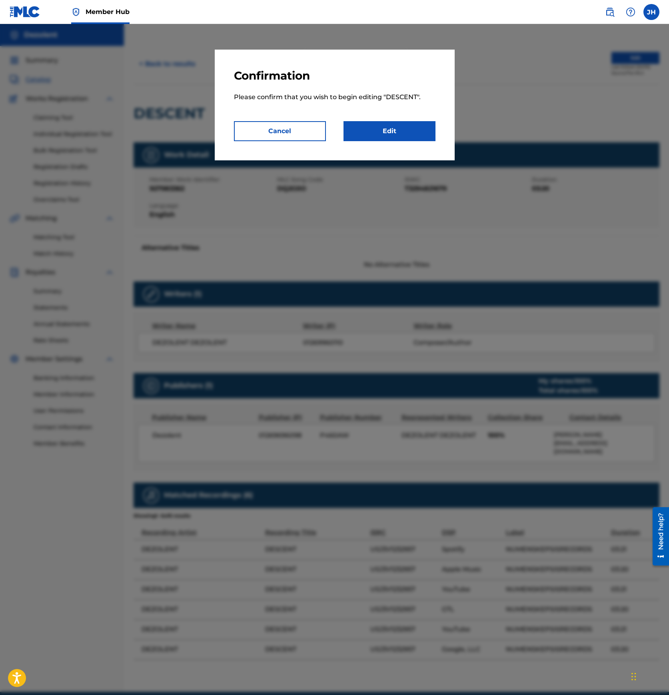
click at [415, 143] on div "Confirmation Please confirm that you wish to begin editing " DESCENT ". Cancel …" at bounding box center [335, 105] width 240 height 111
click at [408, 135] on link "Edit" at bounding box center [389, 131] width 92 height 20
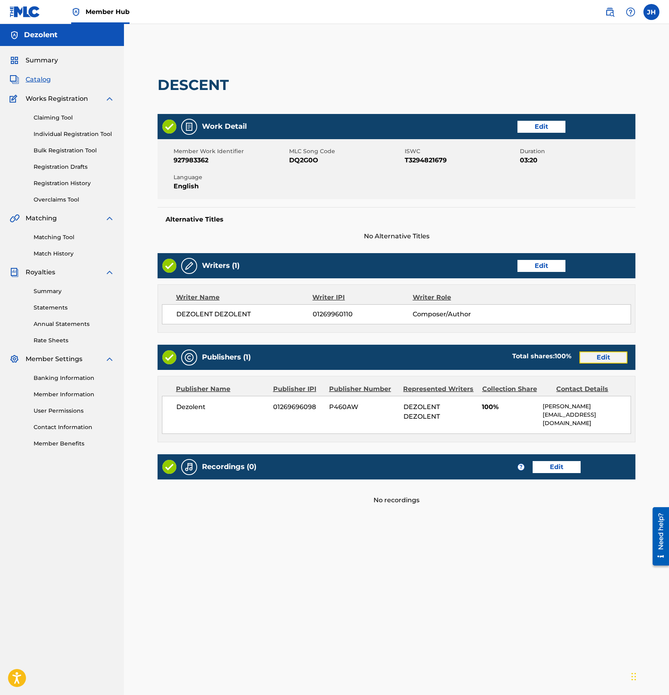
click at [595, 355] on link "Edit" at bounding box center [603, 357] width 48 height 12
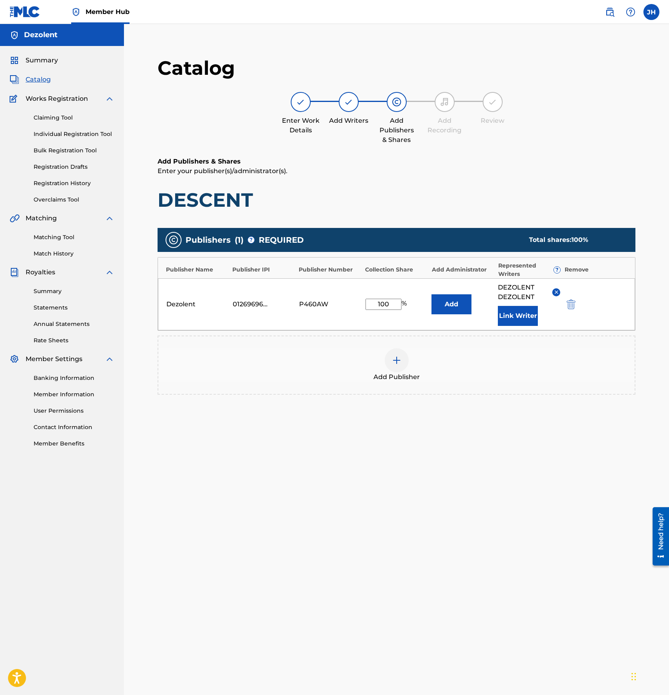
click at [262, 305] on div "01269696098" at bounding box center [251, 304] width 36 height 10
click at [396, 357] on img at bounding box center [397, 360] width 10 height 10
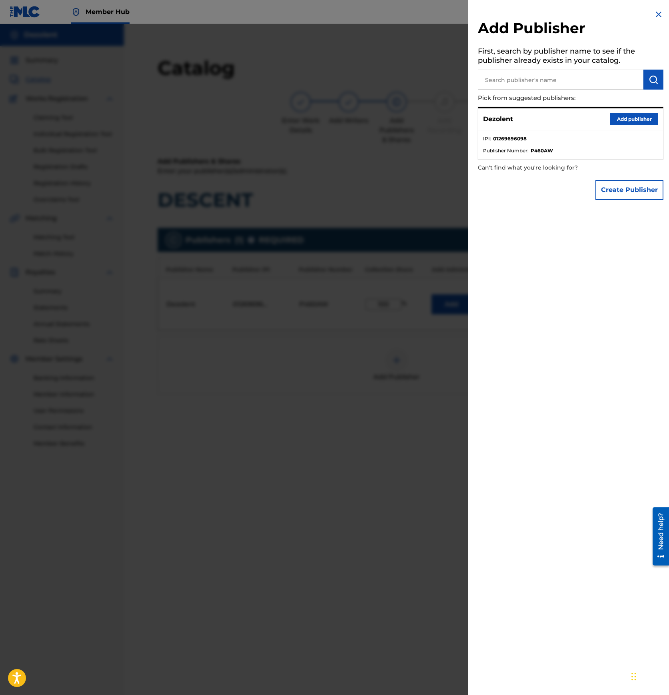
click at [517, 152] on span "Publisher Number :" at bounding box center [506, 150] width 46 height 7
click at [385, 270] on div at bounding box center [334, 371] width 669 height 695
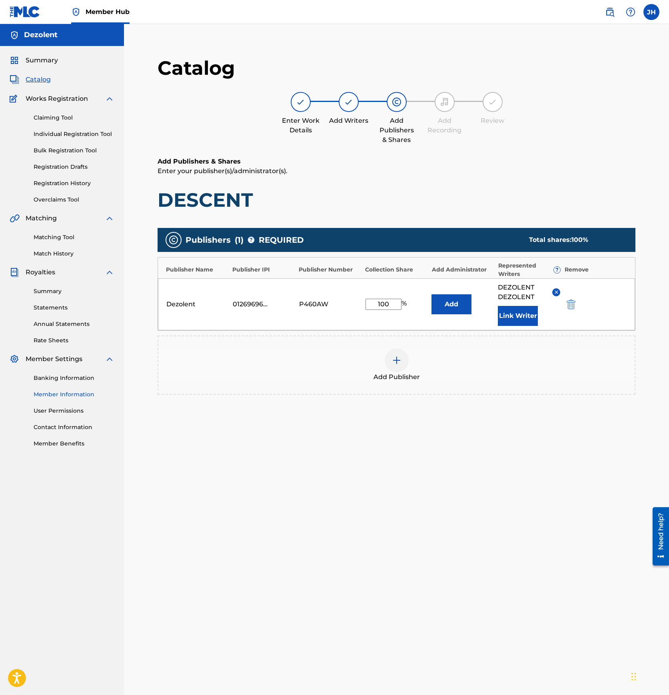
click at [75, 394] on link "Member Information" at bounding box center [74, 394] width 81 height 8
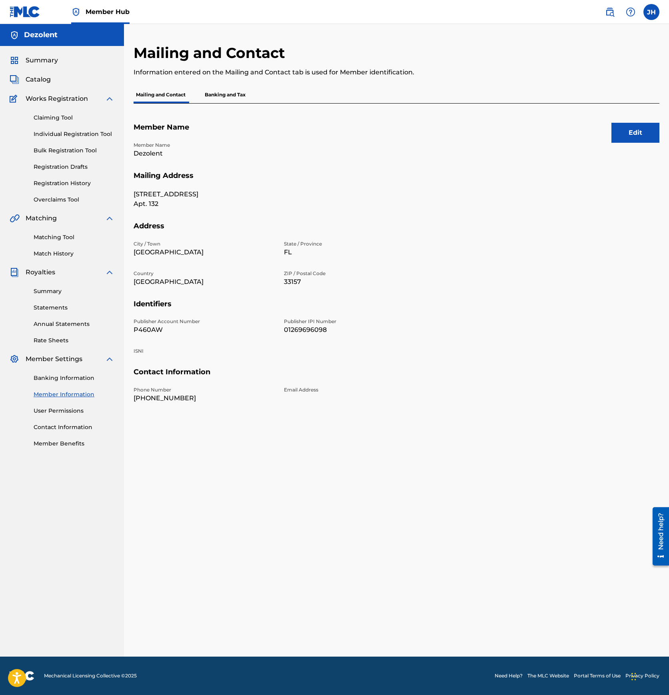
click at [222, 89] on p "Banking and Tax" at bounding box center [225, 94] width 46 height 17
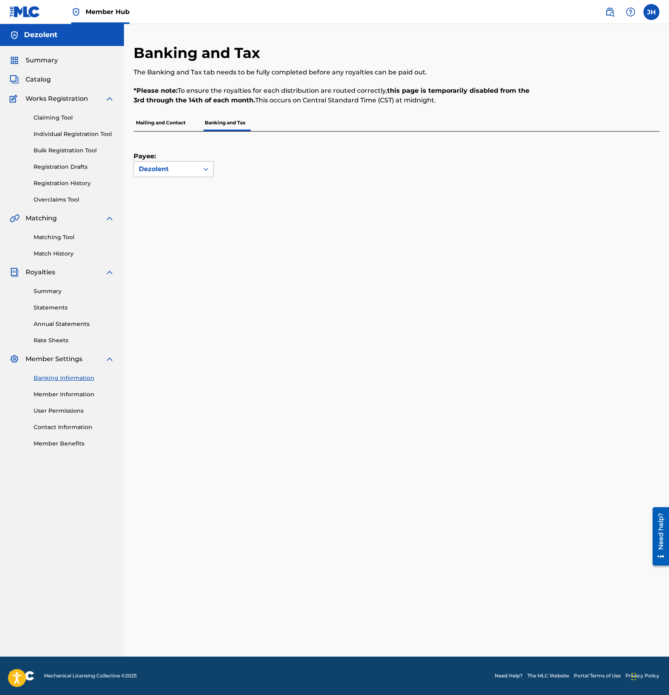
click at [187, 166] on div "Dezolent" at bounding box center [166, 169] width 55 height 10
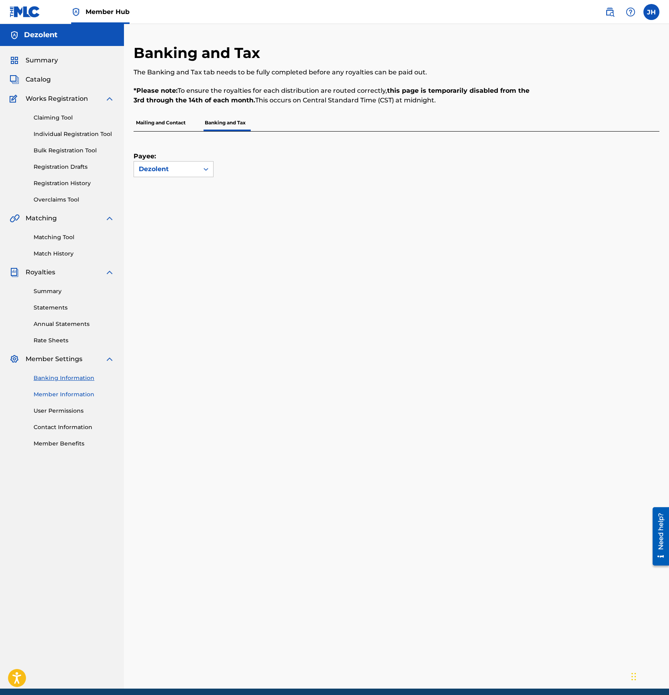
click at [76, 397] on link "Member Information" at bounding box center [74, 394] width 81 height 8
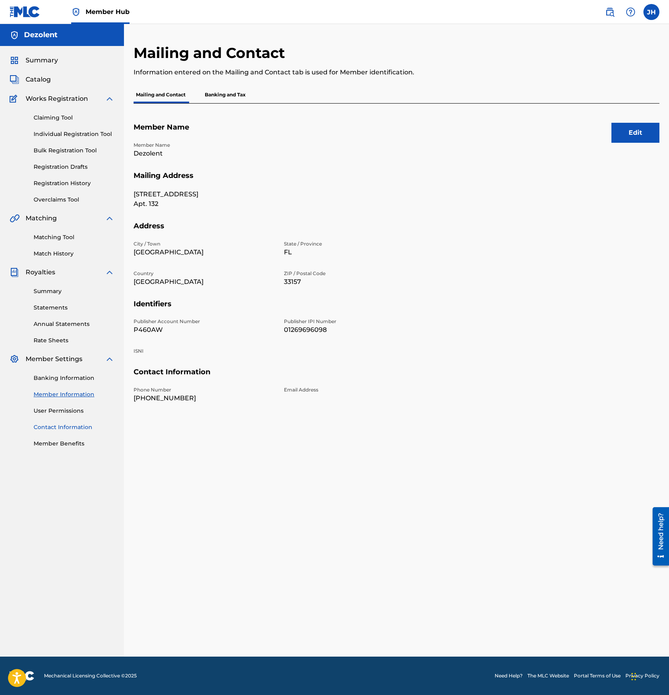
click at [66, 426] on link "Contact Information" at bounding box center [74, 427] width 81 height 8
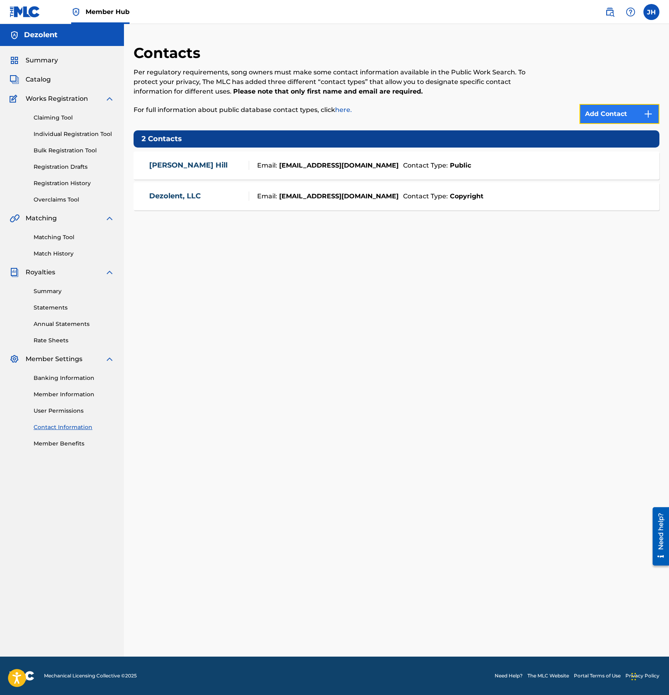
click at [611, 107] on link "Add Contact" at bounding box center [619, 114] width 80 height 20
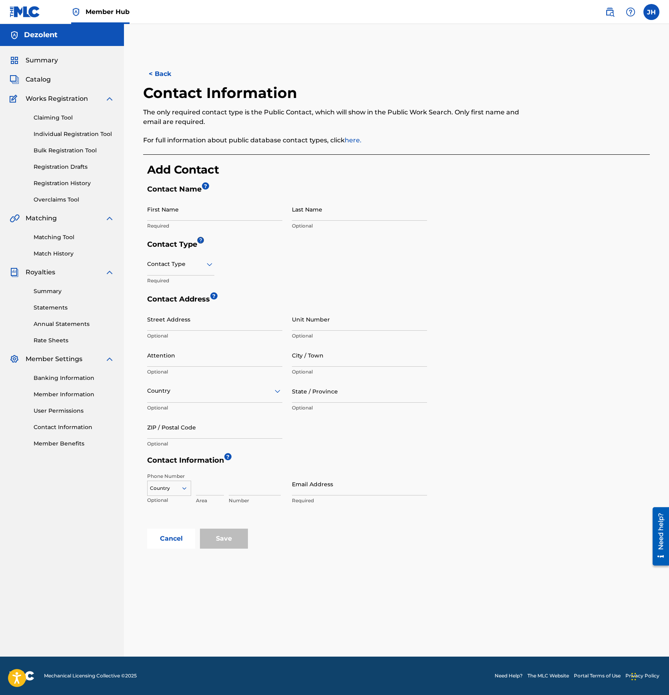
click at [190, 269] on div "Contact Type" at bounding box center [180, 264] width 67 height 23
click at [250, 261] on div "Public, 1 of 4. 4 results available. Use Up and Down to choose options, press E…" at bounding box center [287, 274] width 280 height 42
click at [201, 262] on div at bounding box center [180, 264] width 67 height 10
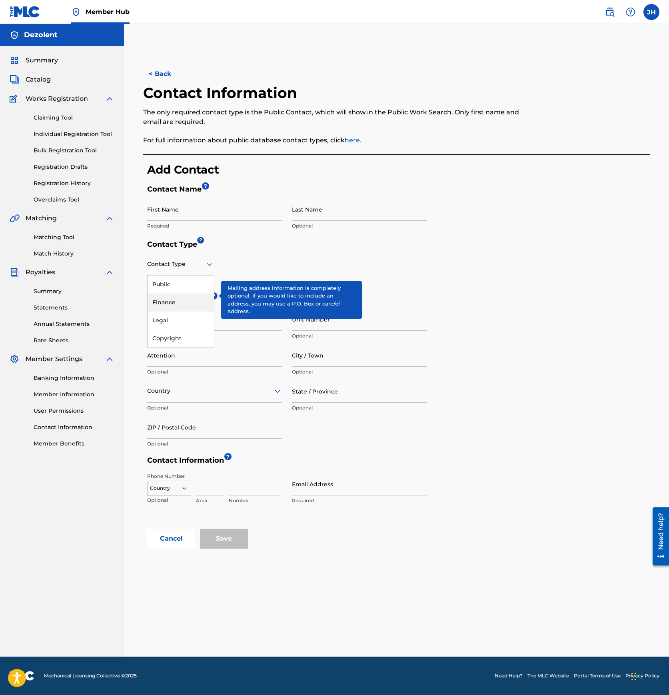
click at [223, 292] on div "Finance, 2 of 4. 4 results available. Use Up and Down to choose options, press …" at bounding box center [287, 274] width 280 height 42
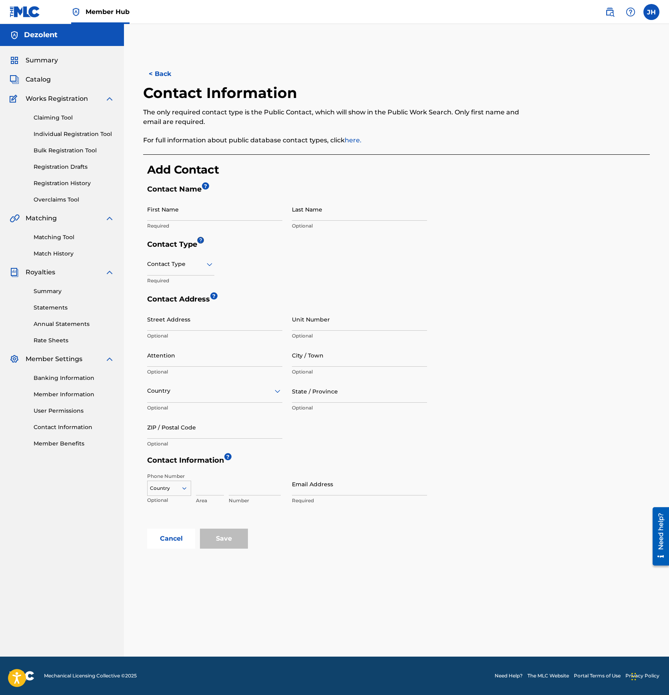
click at [195, 261] on div at bounding box center [180, 264] width 67 height 10
paste input "739989"
type input "739989"
click at [184, 263] on div at bounding box center [180, 264] width 67 height 10
click at [171, 260] on div at bounding box center [180, 264] width 67 height 10
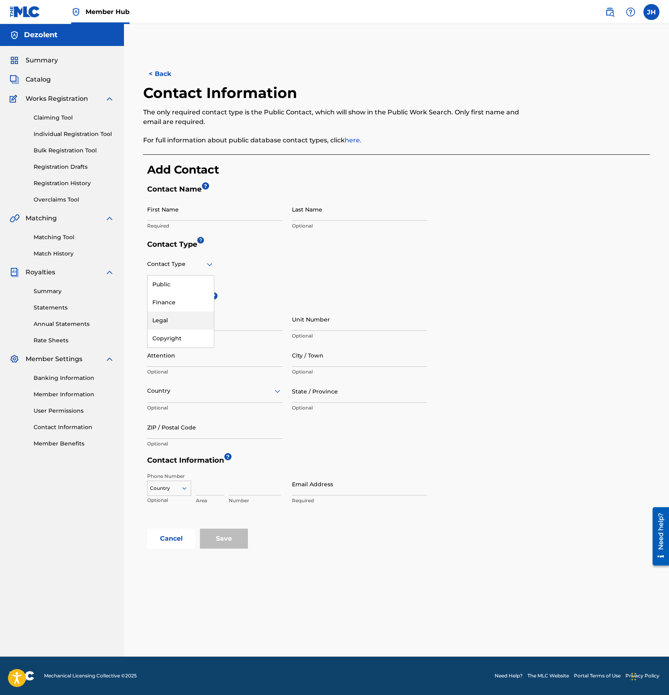
click at [261, 297] on h5 "Contact Address ?" at bounding box center [287, 301] width 280 height 13
click at [177, 549] on div "< Back Contact Information The only required contact type is the Public Contact…" at bounding box center [396, 350] width 545 height 612
click at [174, 541] on button "Cancel" at bounding box center [171, 538] width 48 height 20
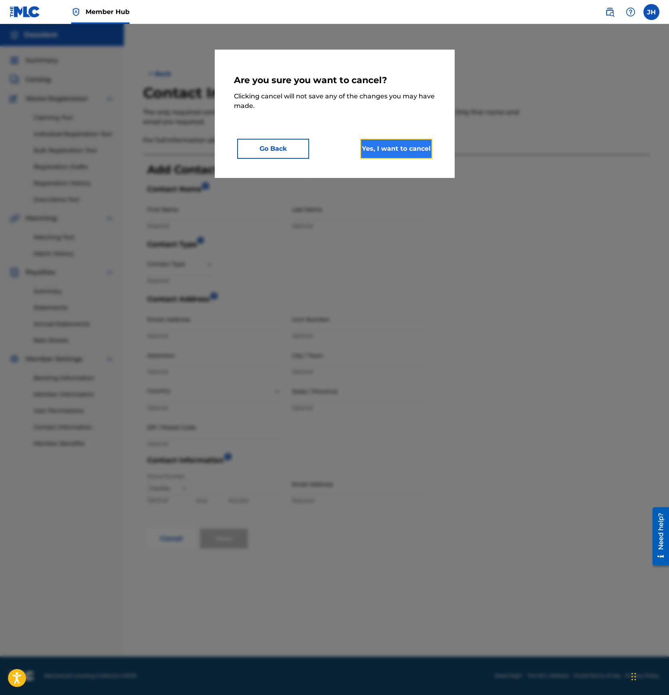
click at [375, 152] on button "Yes, I want to cancel" at bounding box center [396, 149] width 72 height 20
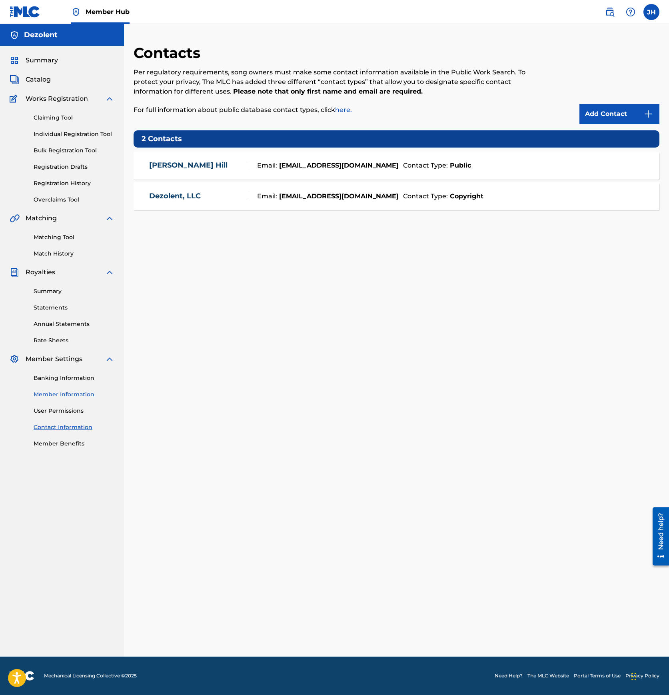
click at [56, 395] on link "Member Information" at bounding box center [74, 394] width 81 height 8
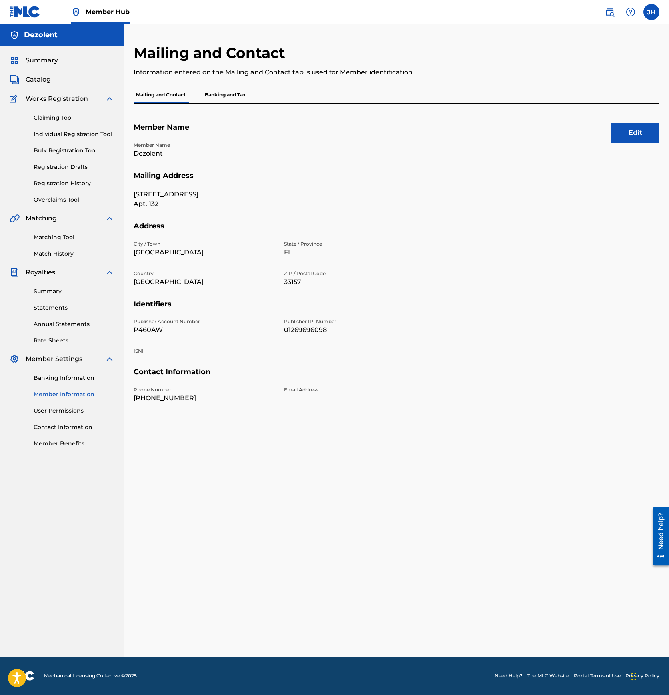
click at [169, 399] on p "[PHONE_NUMBER]" at bounding box center [203, 398] width 141 height 10
click at [229, 88] on p "Banking and Tax" at bounding box center [225, 94] width 46 height 17
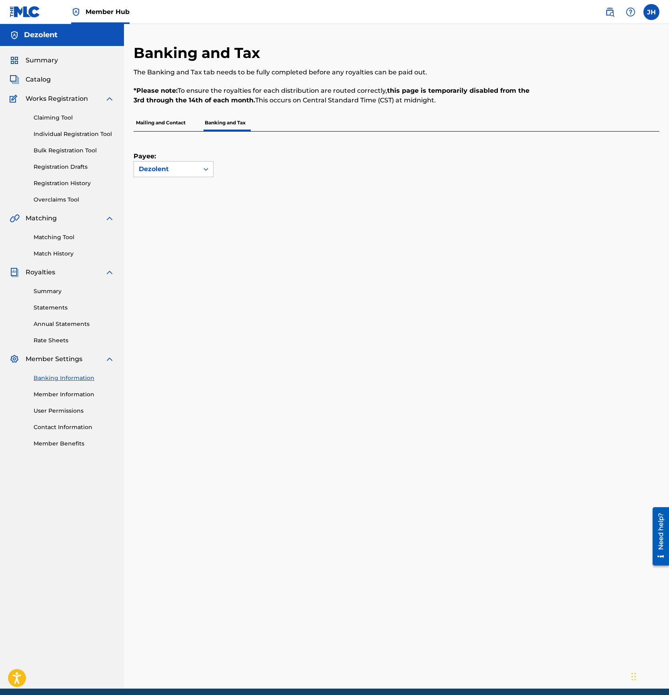
click at [177, 127] on p "Mailing and Contact" at bounding box center [160, 122] width 54 height 17
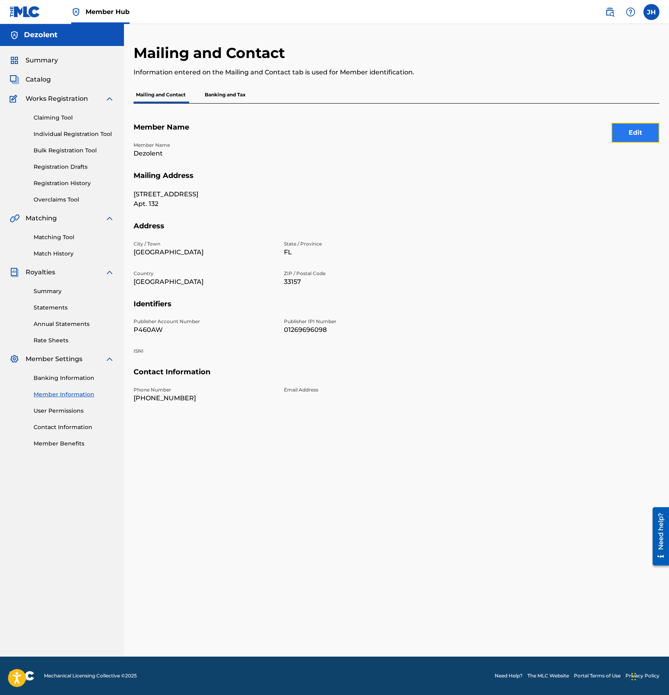
click at [645, 129] on button "Edit" at bounding box center [635, 133] width 48 height 20
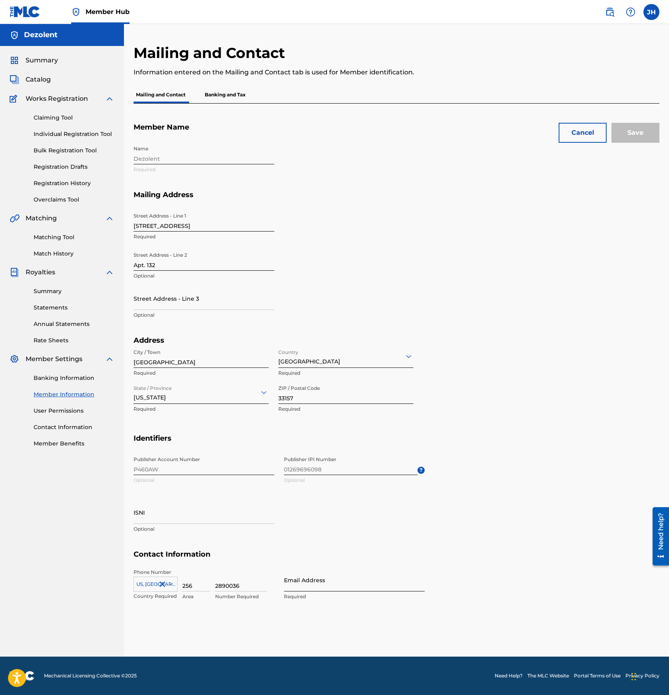
click at [309, 579] on input "Email Address" at bounding box center [354, 579] width 141 height 23
type input "[EMAIL_ADDRESS][DOMAIN_NAME]"
click at [306, 558] on h5 "Contact Information" at bounding box center [395, 558] width 525 height 19
click at [634, 135] on input "Save" at bounding box center [635, 133] width 48 height 20
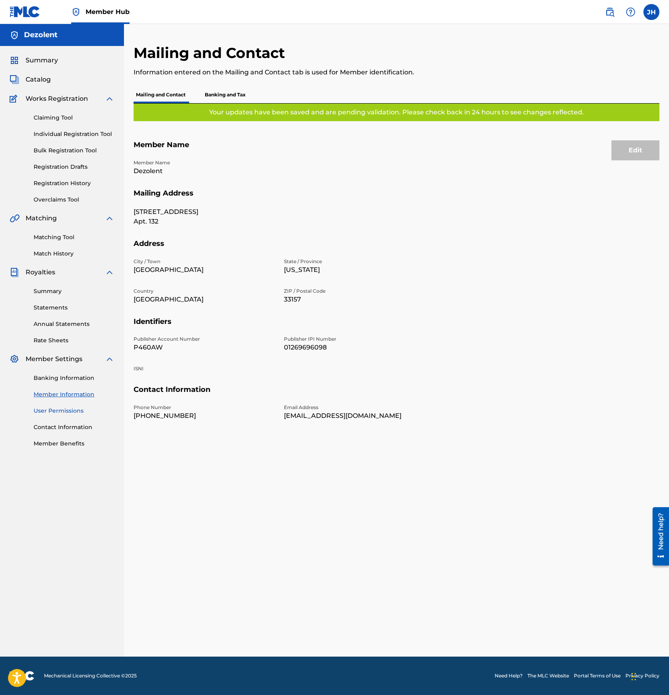
click at [57, 411] on link "User Permissions" at bounding box center [74, 410] width 81 height 8
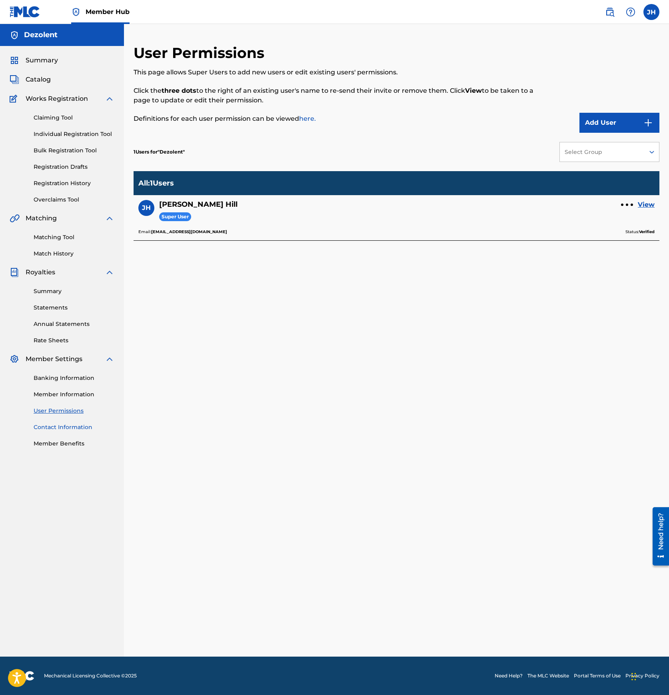
click at [57, 428] on link "Contact Information" at bounding box center [74, 427] width 81 height 8
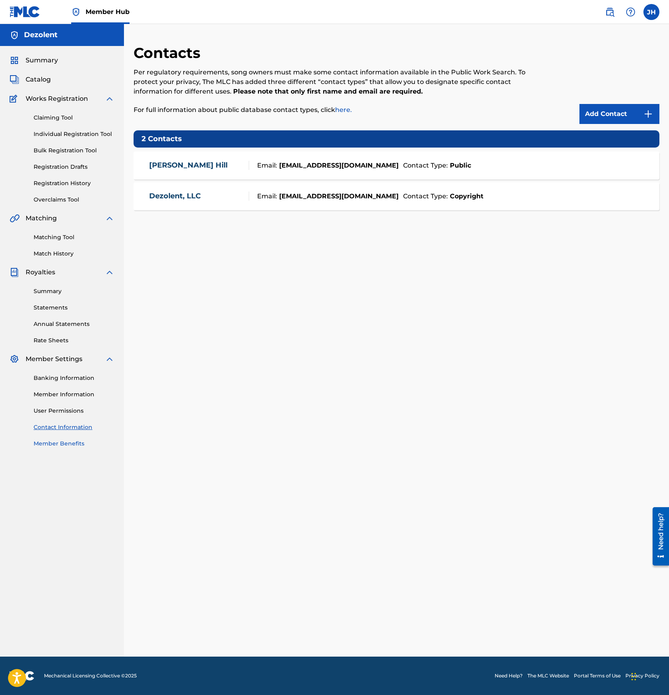
click at [55, 440] on link "Member Benefits" at bounding box center [74, 443] width 81 height 8
click at [38, 81] on span "Catalog" at bounding box center [38, 80] width 25 height 10
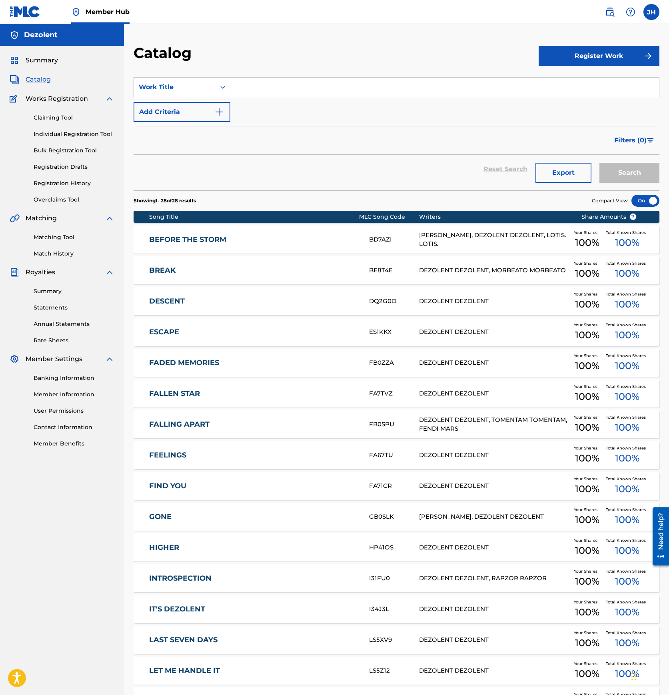
click at [195, 306] on div "DESCENT DQ2G0O DEZOLENT DEZOLENT Your Shares 100 % Total Known Shares 100 %" at bounding box center [395, 301] width 525 height 28
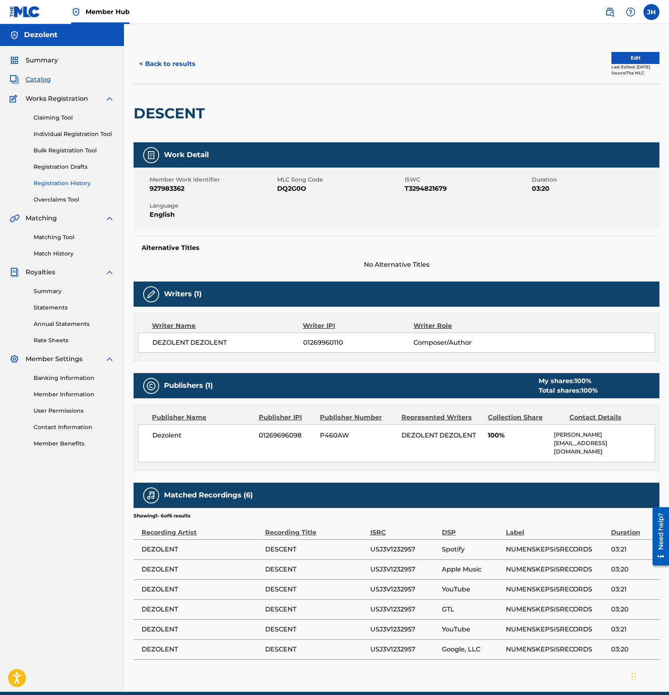
click at [57, 183] on link "Registration History" at bounding box center [74, 183] width 81 height 8
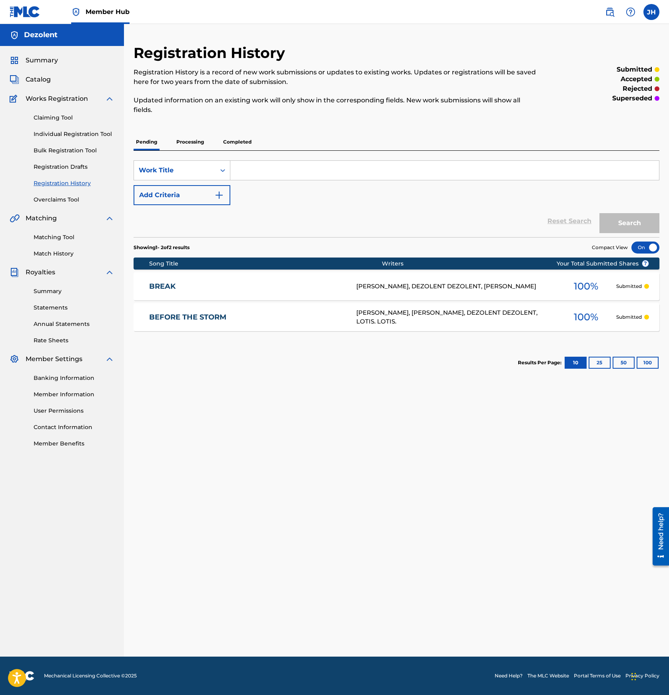
click at [181, 147] on p "Processing" at bounding box center [190, 141] width 32 height 17
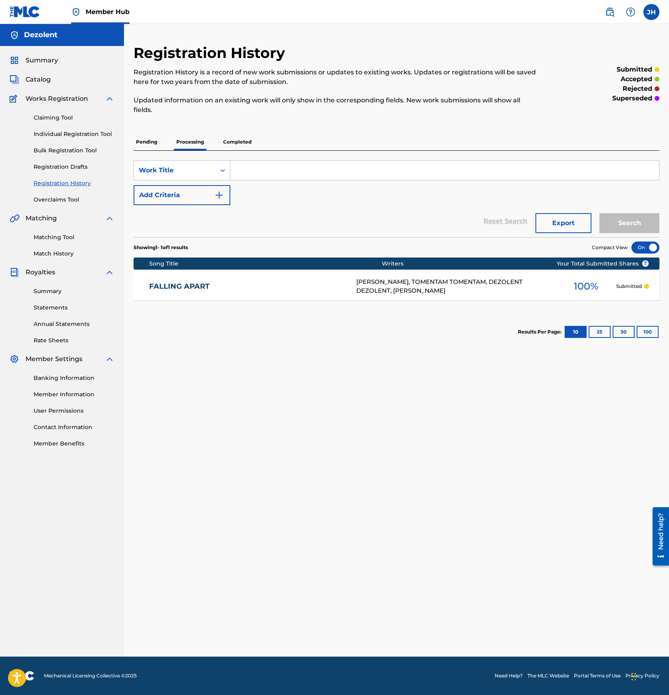
click at [153, 145] on p "Pending" at bounding box center [146, 141] width 26 height 17
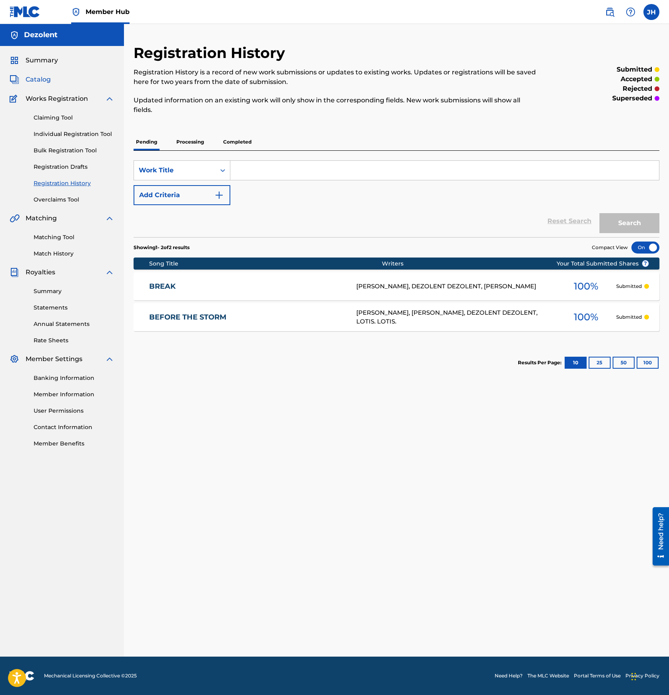
click at [43, 80] on span "Catalog" at bounding box center [38, 80] width 25 height 10
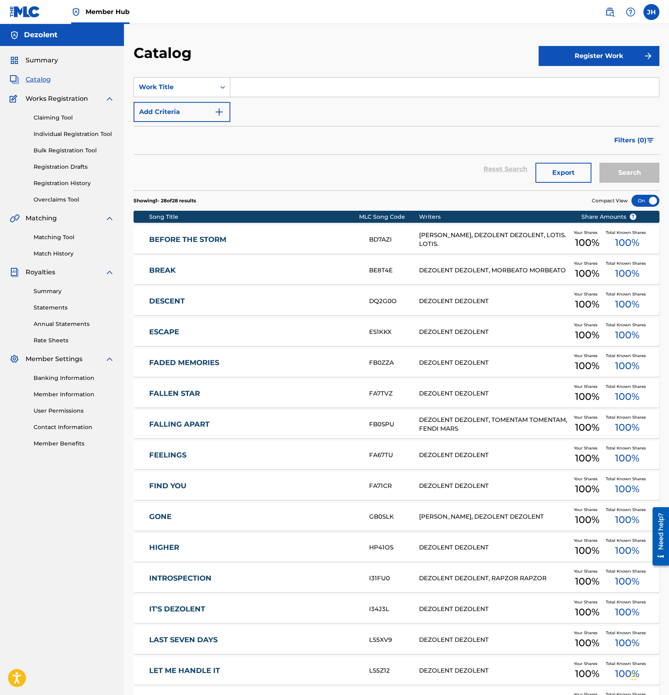
click at [204, 302] on link "DESCENT" at bounding box center [253, 301] width 209 height 9
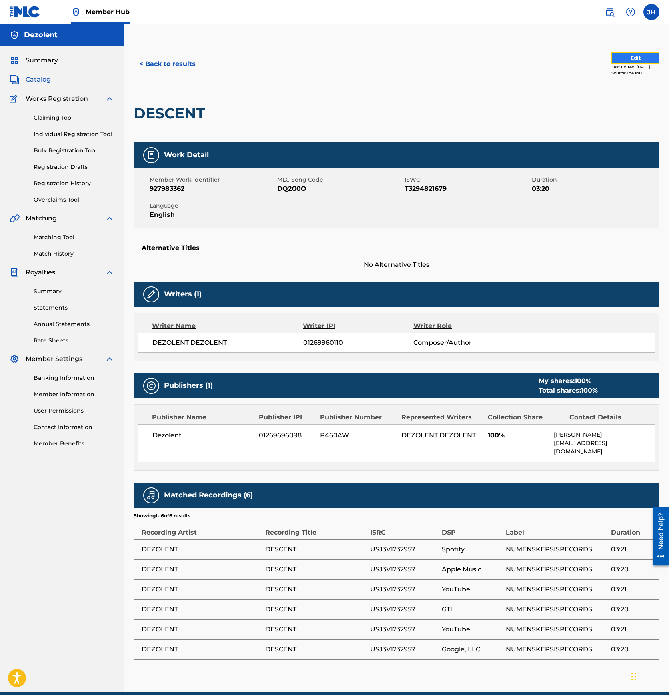
click at [635, 58] on button "Edit" at bounding box center [635, 58] width 48 height 12
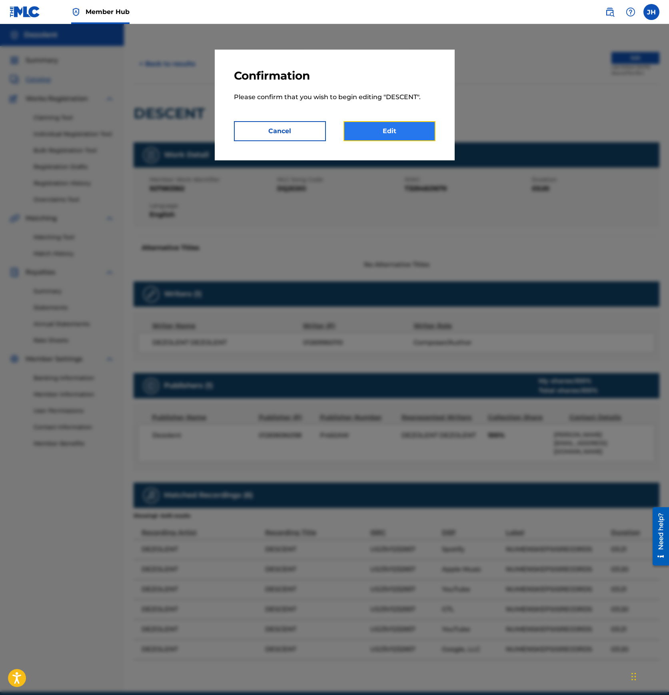
click at [416, 138] on link "Edit" at bounding box center [389, 131] width 92 height 20
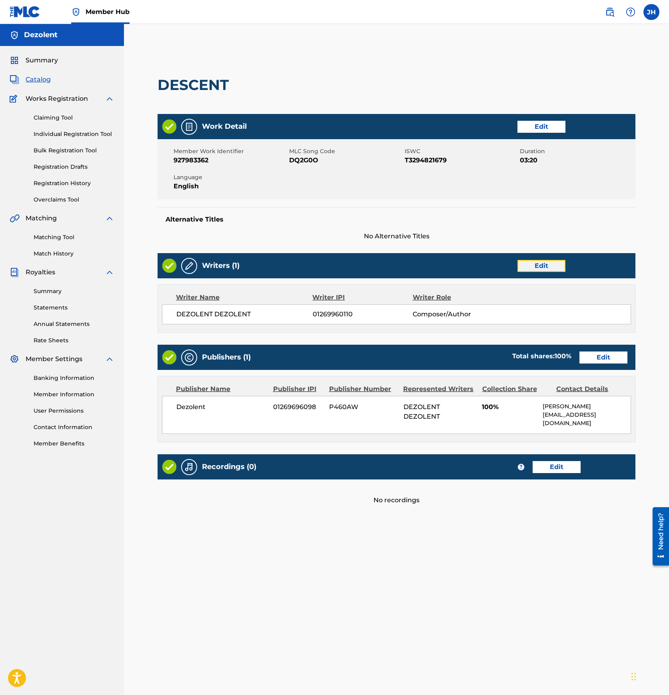
click at [545, 263] on link "Edit" at bounding box center [541, 266] width 48 height 12
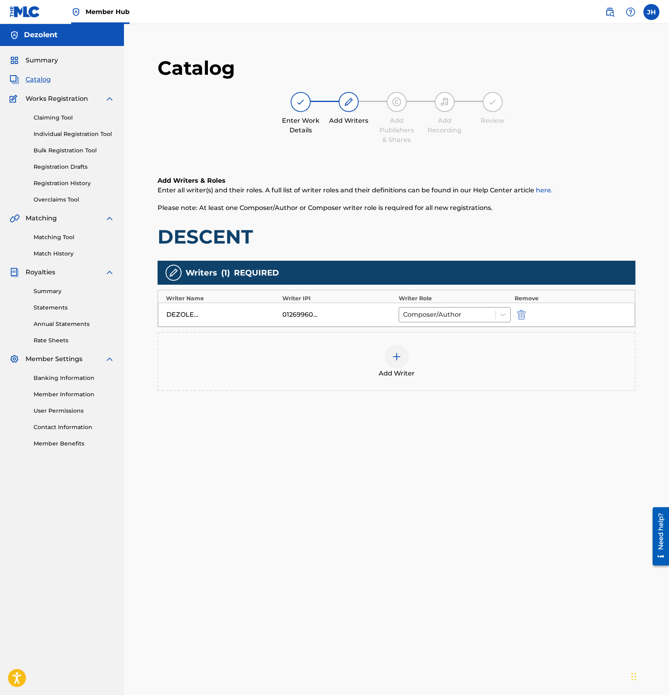
click at [396, 352] on img at bounding box center [397, 357] width 10 height 10
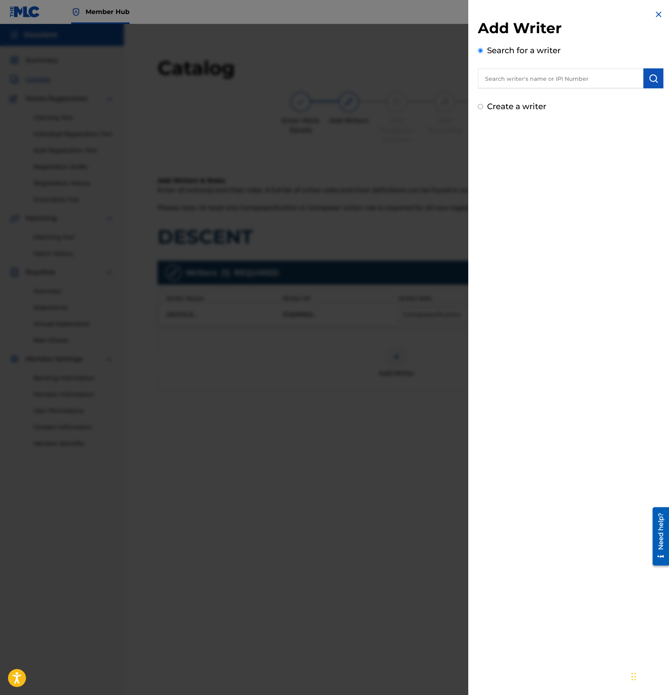
click at [552, 73] on input "text" at bounding box center [560, 78] width 165 height 20
paste input "01269960012"
type input "01269960012"
click at [650, 78] on img "submit" at bounding box center [653, 79] width 10 height 10
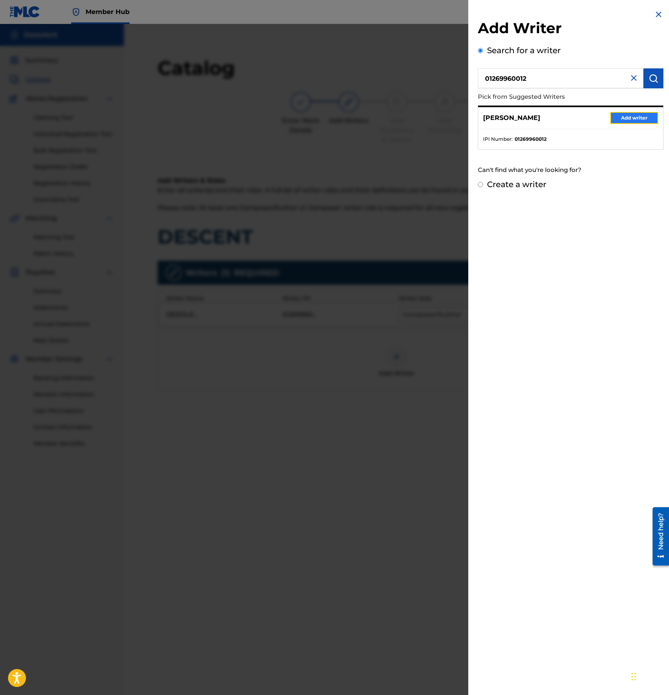
click at [623, 122] on button "Add writer" at bounding box center [634, 118] width 48 height 12
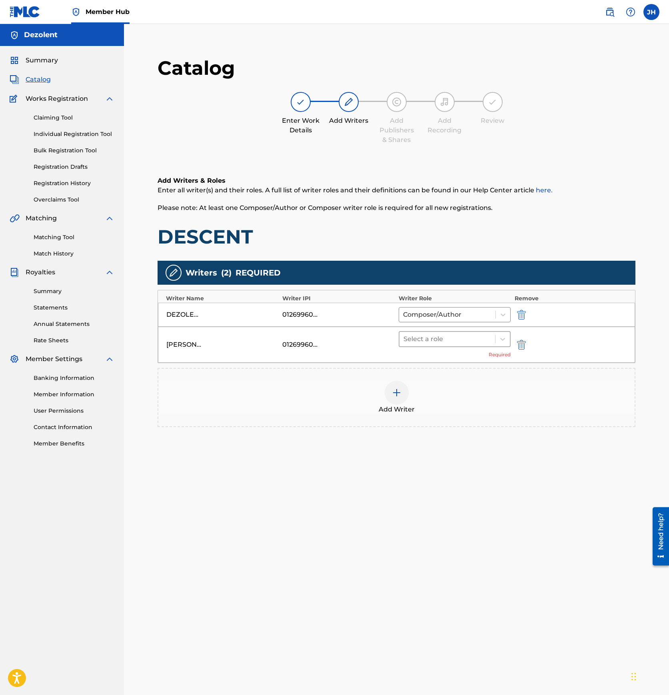
click at [452, 343] on div at bounding box center [447, 338] width 88 height 11
click at [444, 357] on div "Composer/Author" at bounding box center [454, 360] width 112 height 16
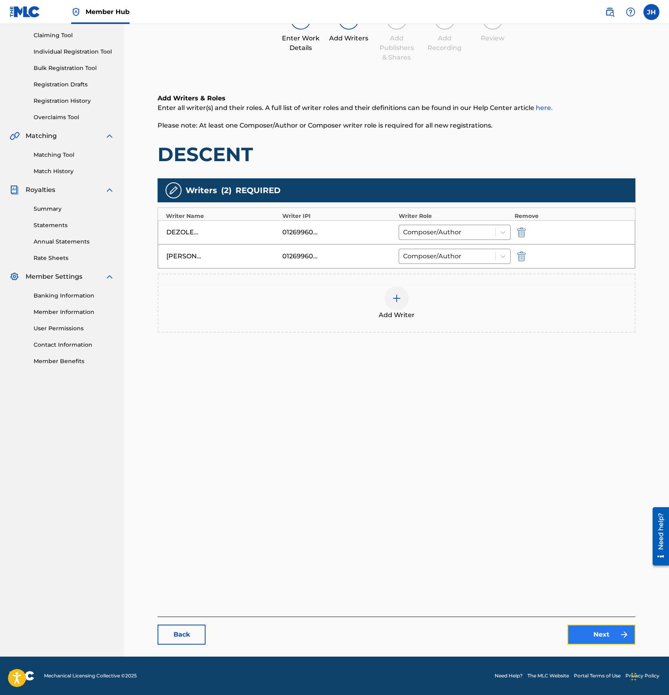
click at [594, 641] on link "Next" at bounding box center [601, 634] width 68 height 20
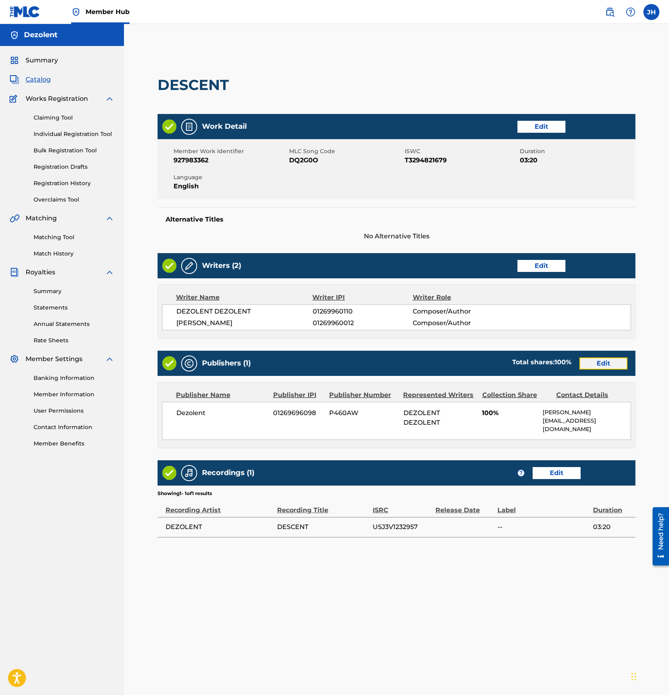
click at [617, 363] on link "Edit" at bounding box center [603, 363] width 48 height 12
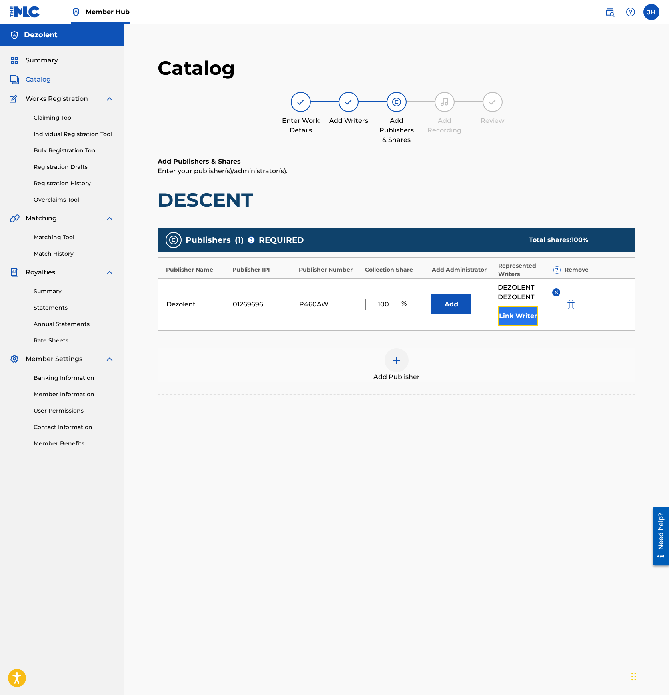
click at [523, 320] on button "Link Writer" at bounding box center [518, 316] width 40 height 20
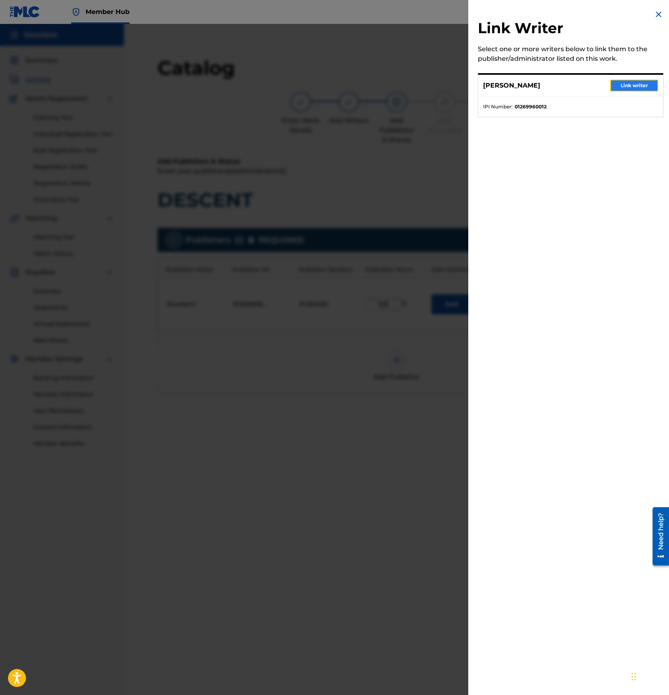
click at [638, 88] on button "Link writer" at bounding box center [634, 86] width 48 height 12
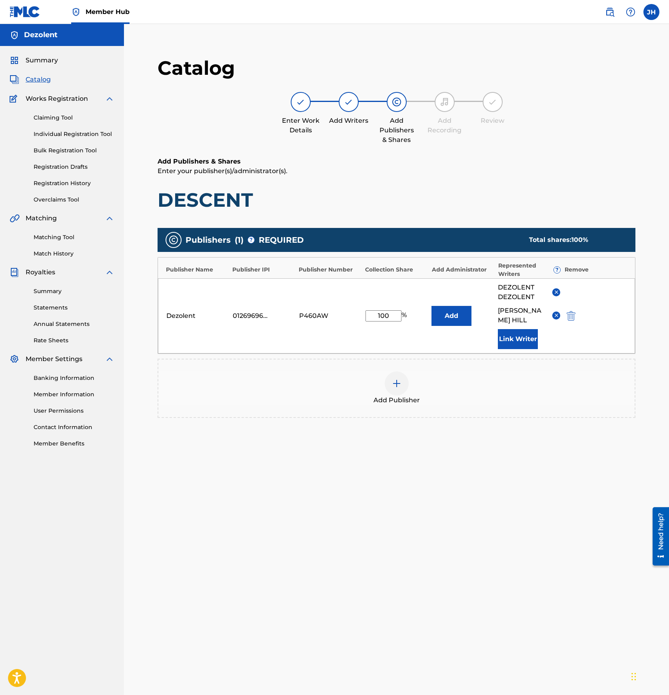
scroll to position [82, 0]
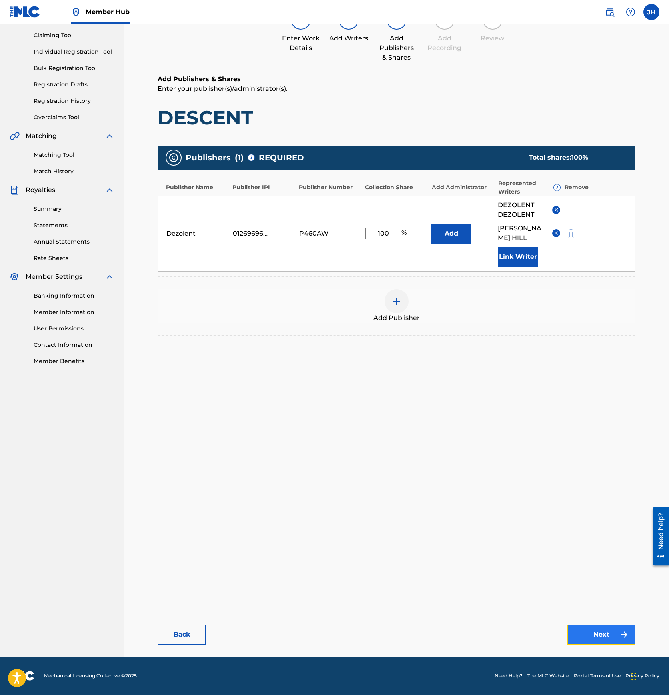
click at [589, 639] on link "Next" at bounding box center [601, 634] width 68 height 20
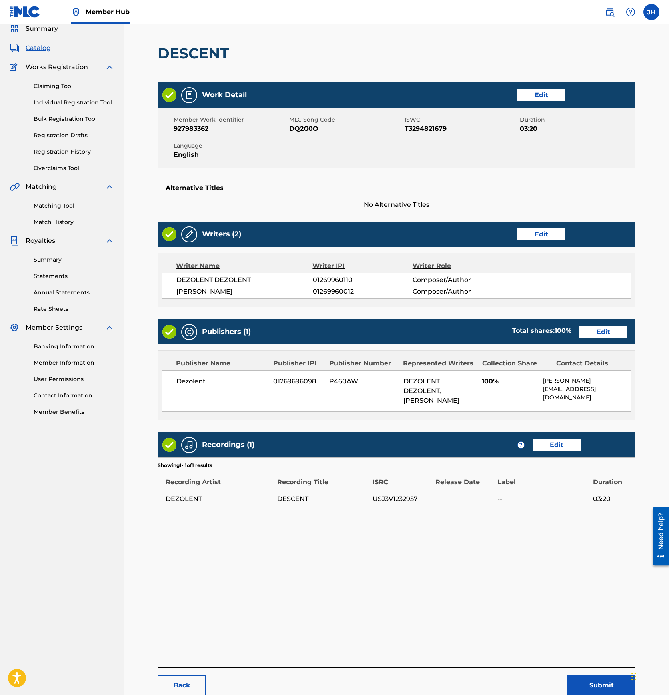
scroll to position [82, 0]
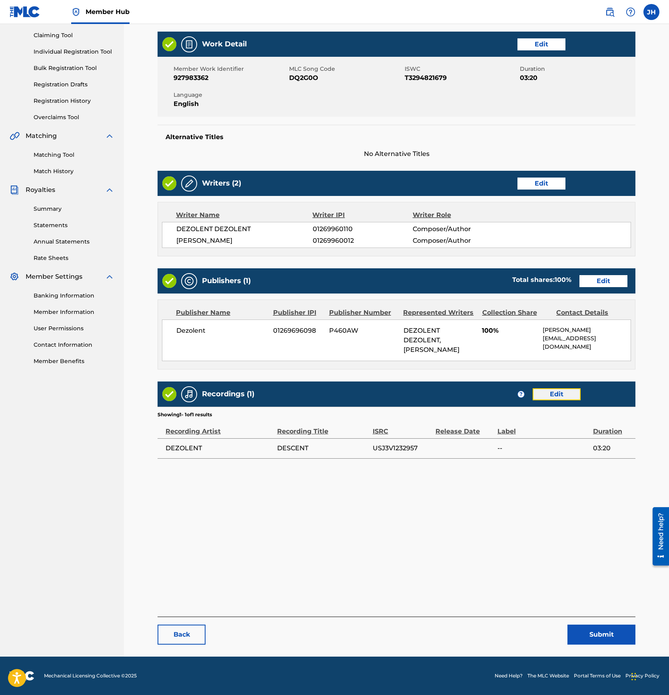
click at [555, 391] on link "Edit" at bounding box center [556, 394] width 48 height 12
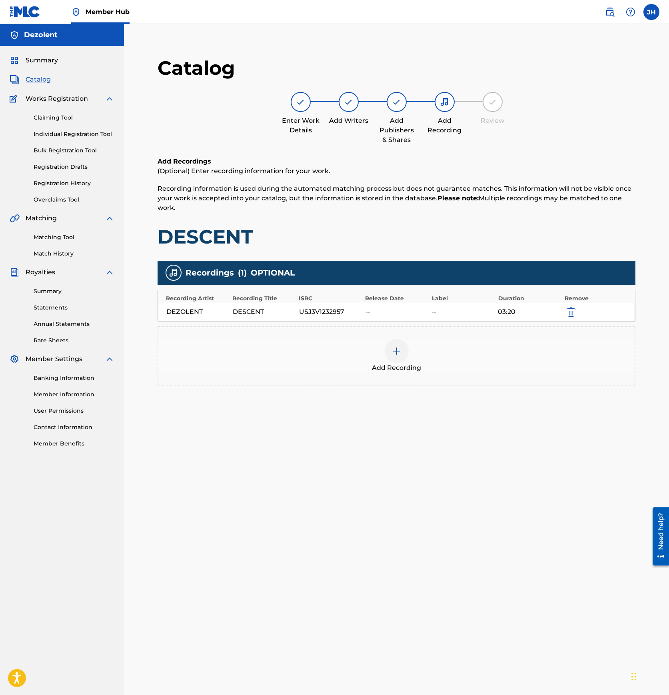
click at [384, 312] on div "--" at bounding box center [396, 312] width 62 height 10
click at [345, 315] on div "USJ3V1232957" at bounding box center [330, 312] width 62 height 10
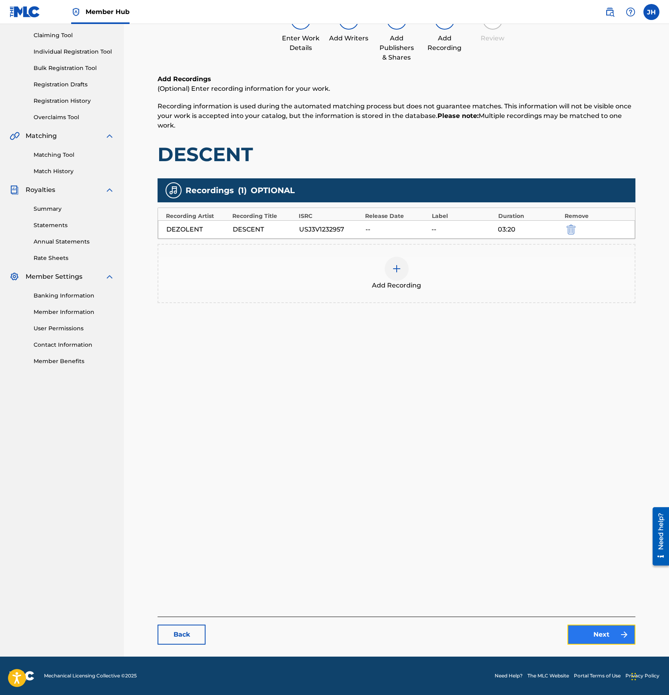
click at [599, 635] on link "Next" at bounding box center [601, 634] width 68 height 20
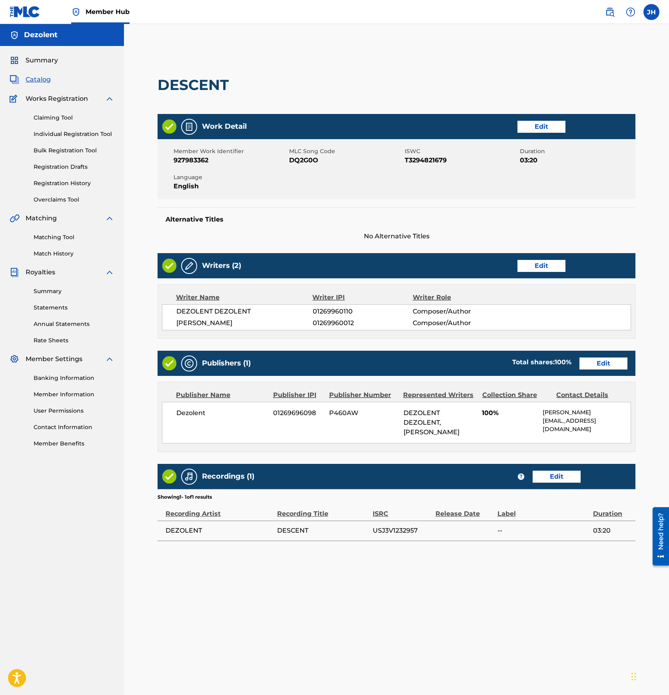
scroll to position [82, 0]
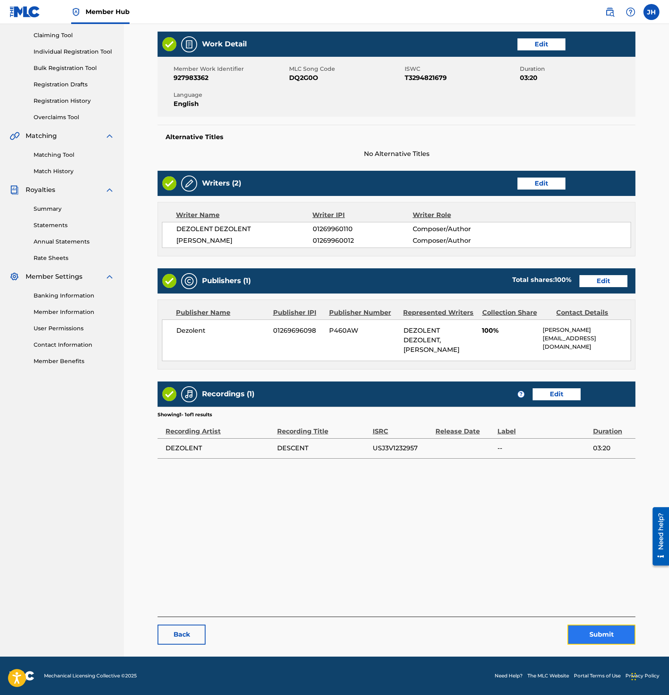
click at [614, 635] on button "Submit" at bounding box center [601, 634] width 68 height 20
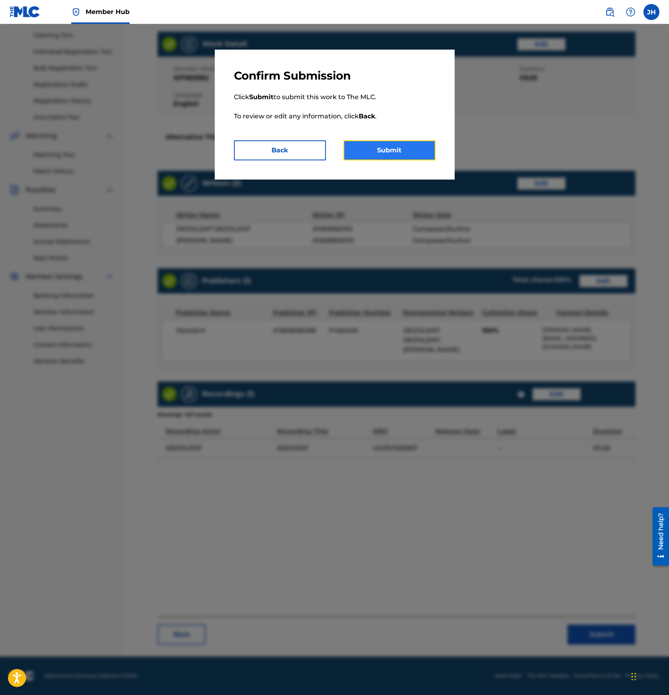
click at [408, 151] on button "Submit" at bounding box center [389, 150] width 92 height 20
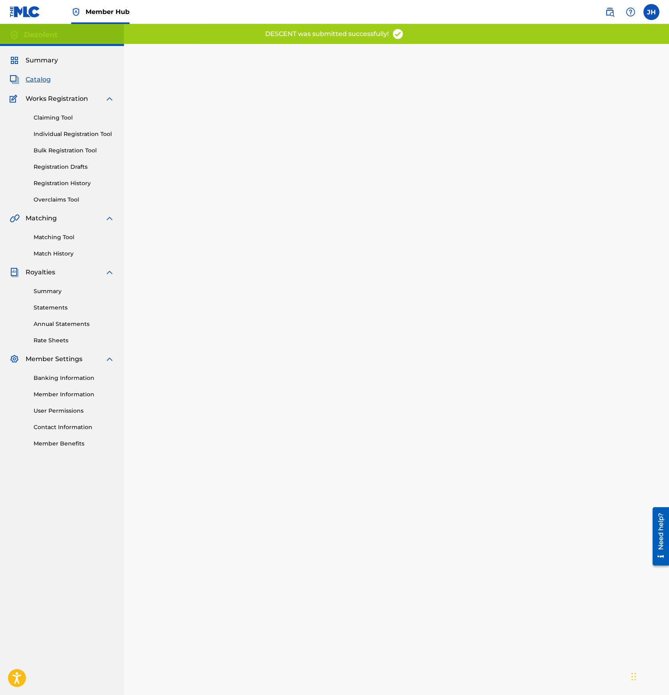
scroll to position [82, 0]
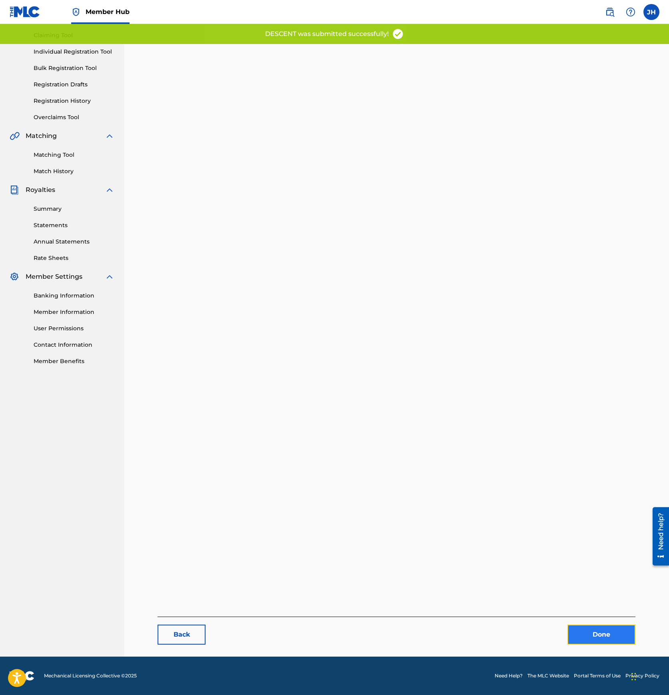
click at [591, 635] on link "Done" at bounding box center [601, 634] width 68 height 20
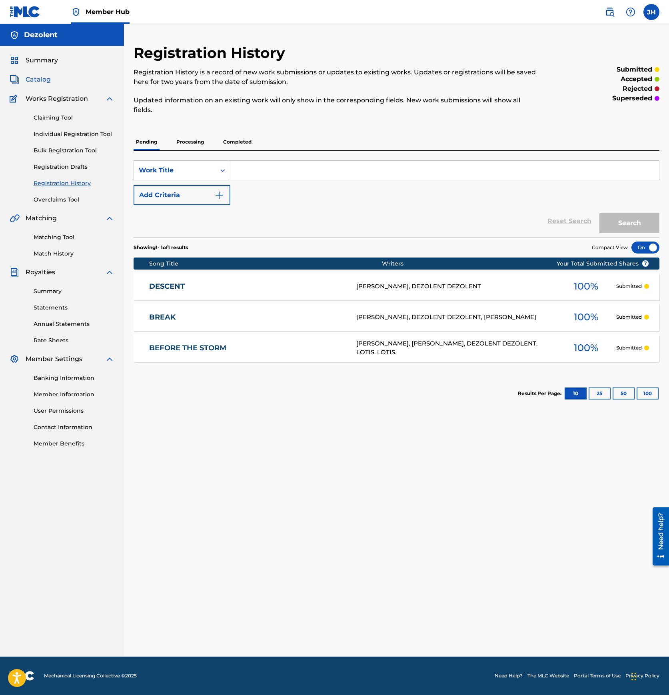
click at [39, 80] on span "Catalog" at bounding box center [38, 80] width 25 height 10
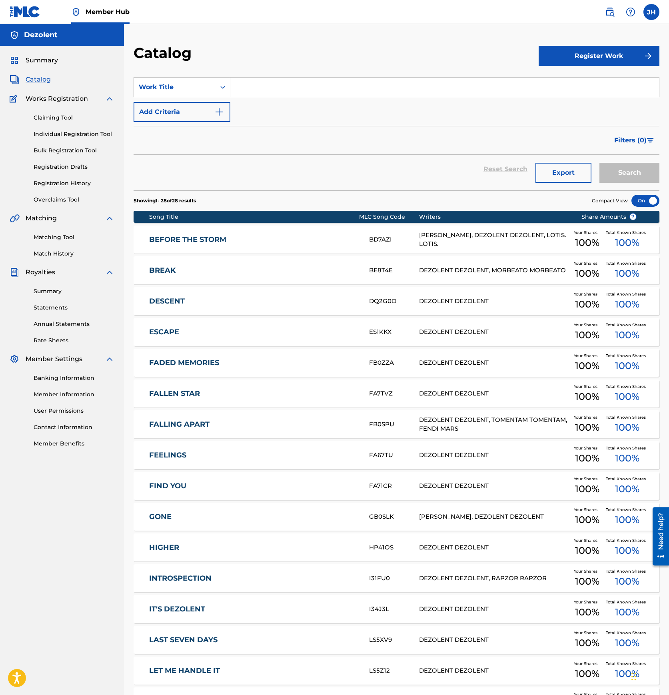
click at [173, 337] on div "ESCAPE ES1KKX DEZOLENT DEZOLENT Your Shares 100 % Total Known Shares 100 %" at bounding box center [395, 332] width 525 height 28
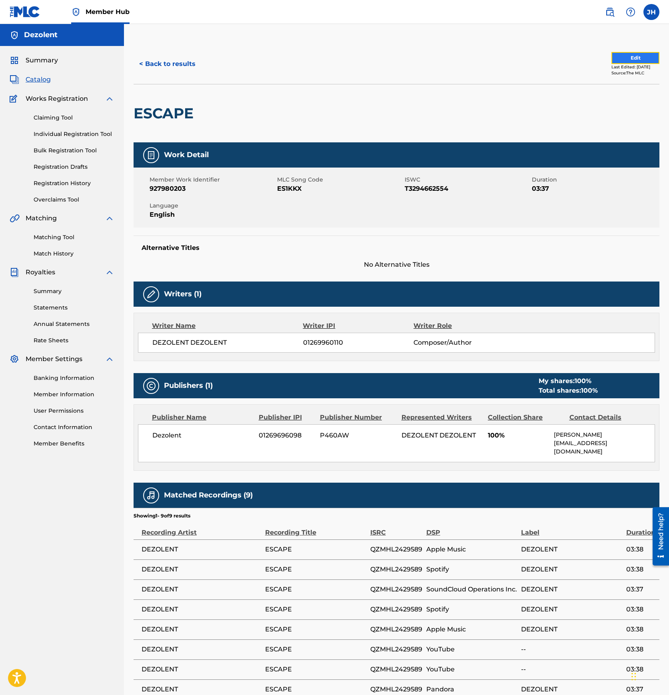
click at [635, 58] on button "Edit" at bounding box center [635, 58] width 48 height 12
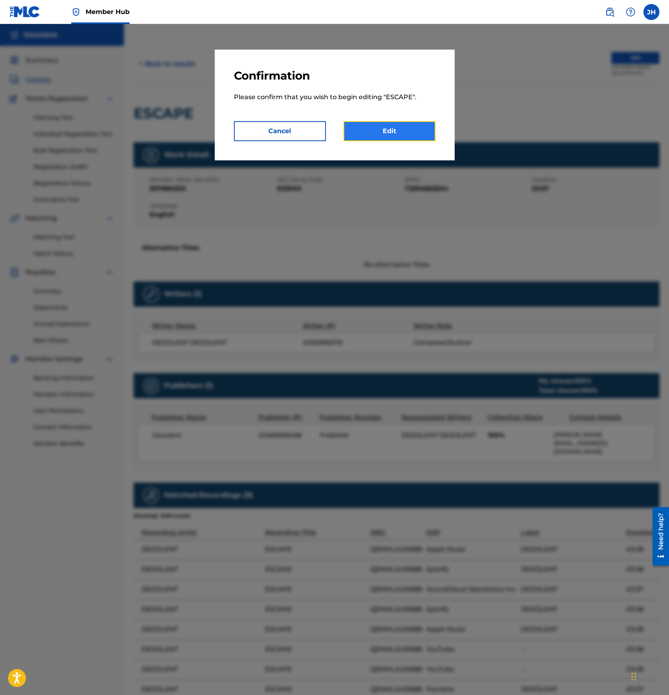
click at [409, 125] on link "Edit" at bounding box center [389, 131] width 92 height 20
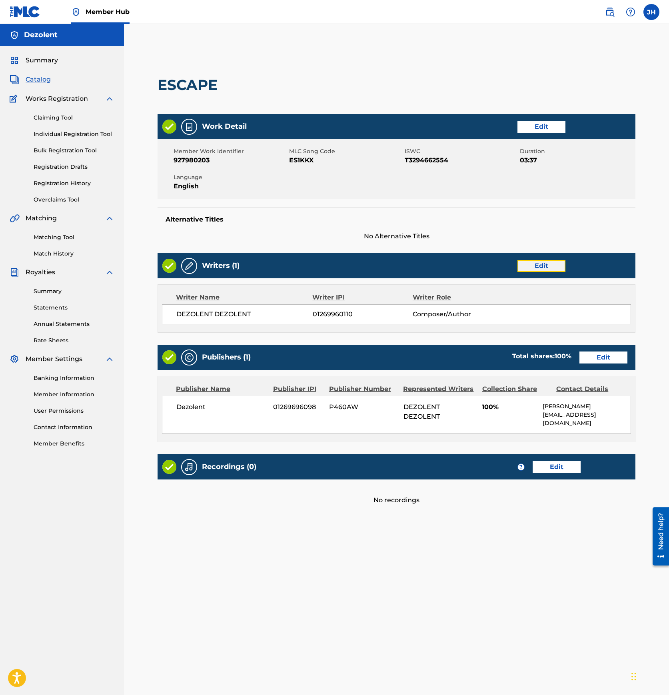
click at [545, 266] on link "Edit" at bounding box center [541, 266] width 48 height 12
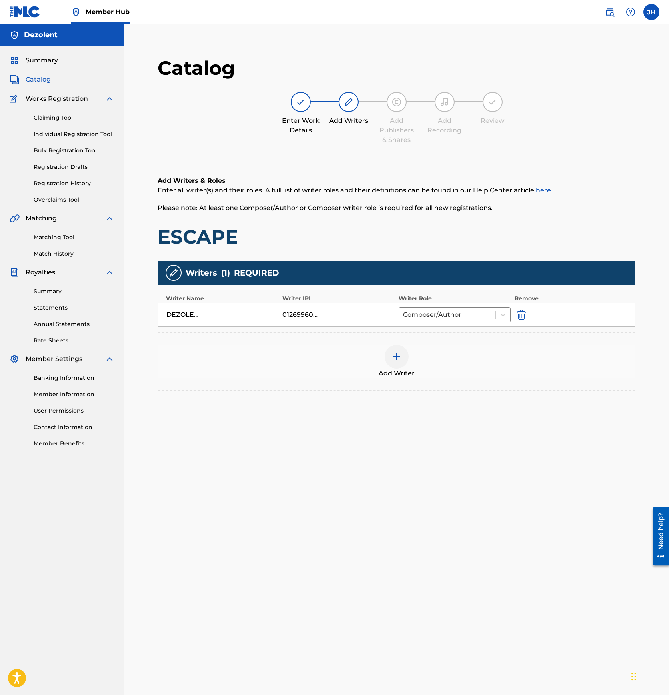
click at [397, 352] on img at bounding box center [397, 357] width 10 height 10
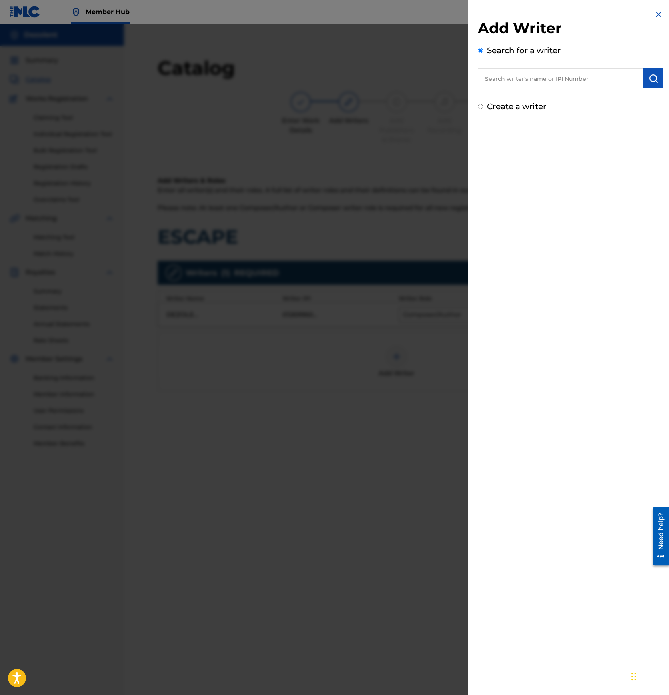
click at [550, 78] on input "text" at bounding box center [560, 78] width 165 height 20
paste input "01269960012"
type input "01269960012"
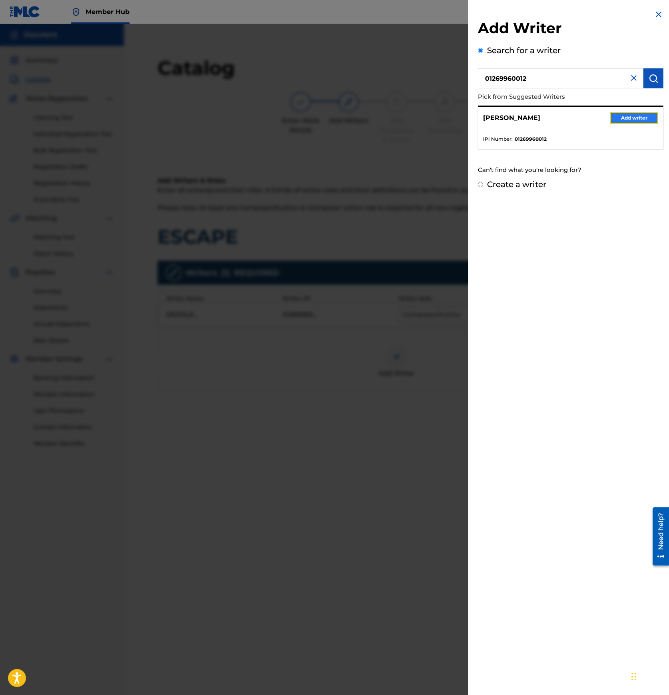
click at [633, 118] on button "Add writer" at bounding box center [634, 118] width 48 height 12
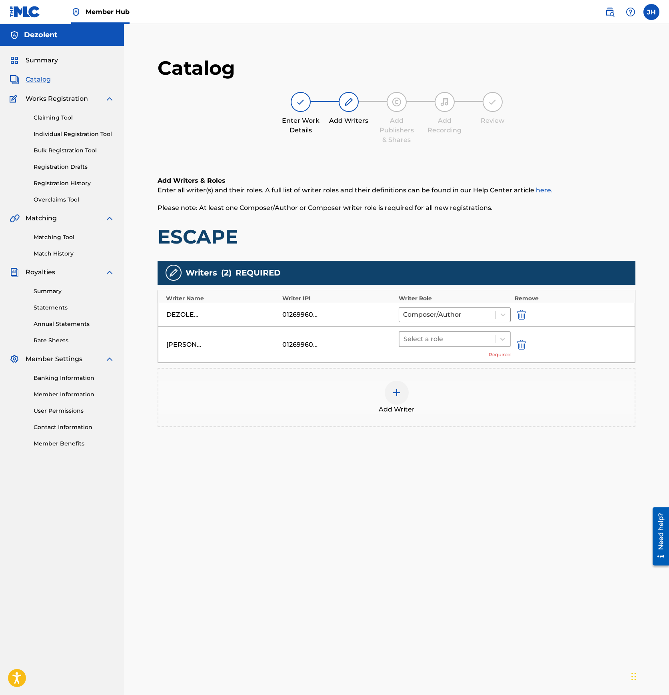
click at [424, 340] on div at bounding box center [447, 338] width 88 height 11
click at [426, 361] on div "Composer/Author" at bounding box center [454, 360] width 112 height 16
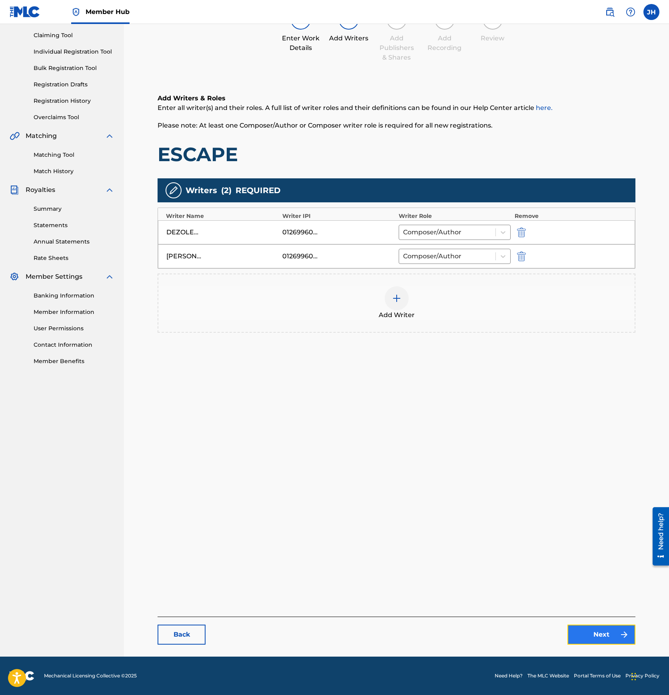
click at [611, 643] on link "Next" at bounding box center [601, 634] width 68 height 20
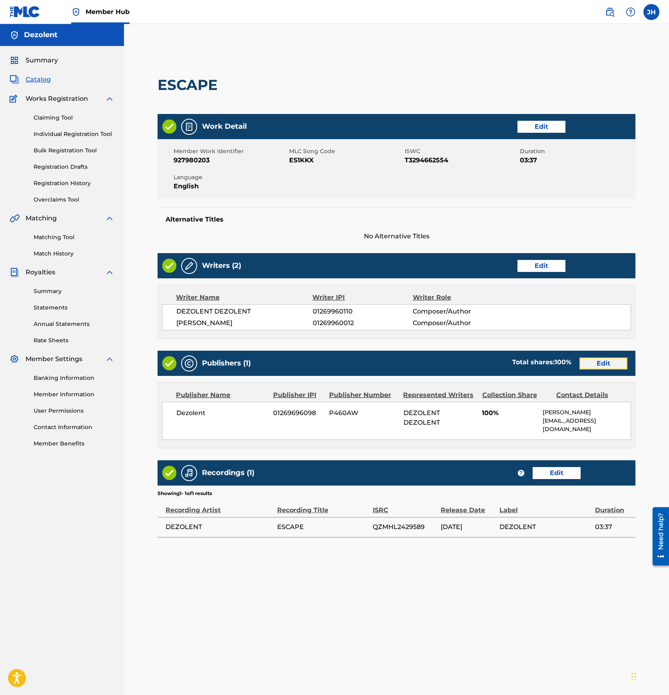
click at [603, 366] on link "Edit" at bounding box center [603, 363] width 48 height 12
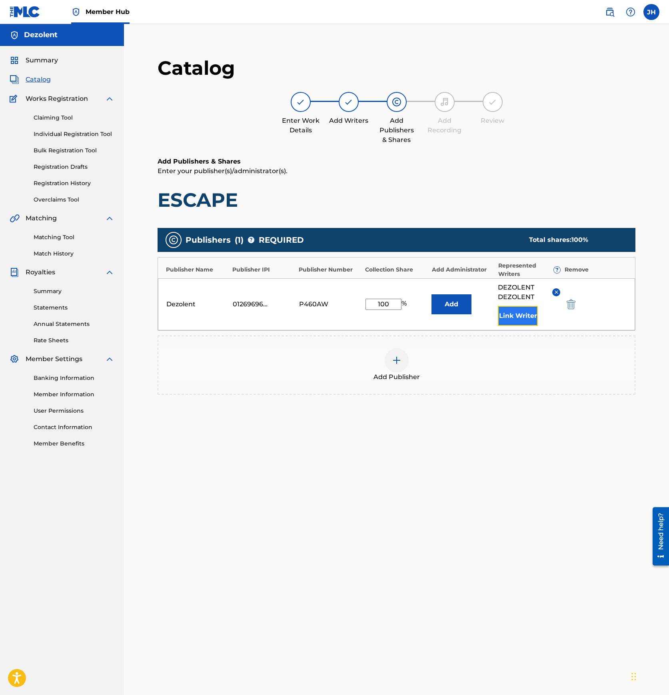
click at [516, 320] on button "Link Writer" at bounding box center [518, 316] width 40 height 20
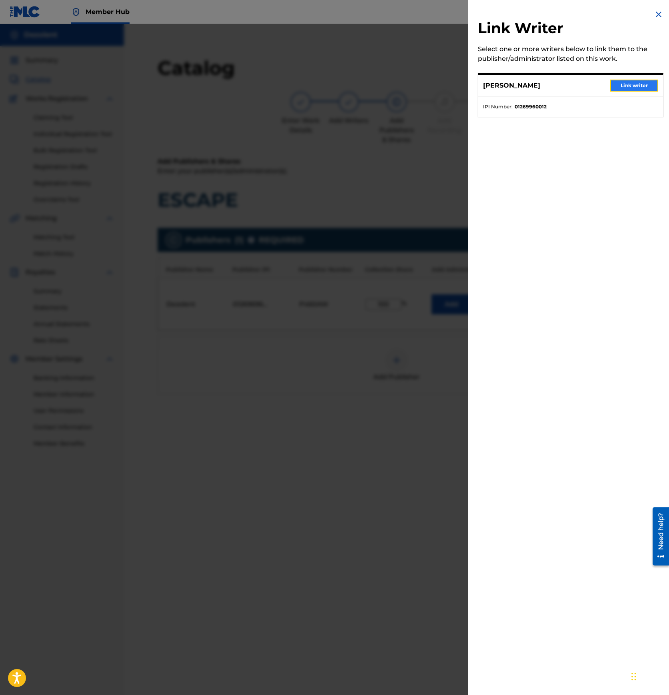
click at [641, 88] on button "Link writer" at bounding box center [634, 86] width 48 height 12
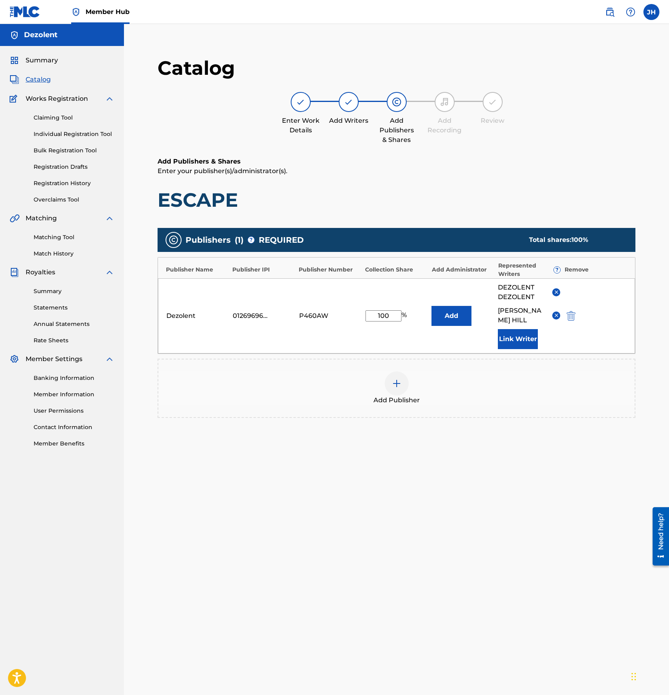
scroll to position [82, 0]
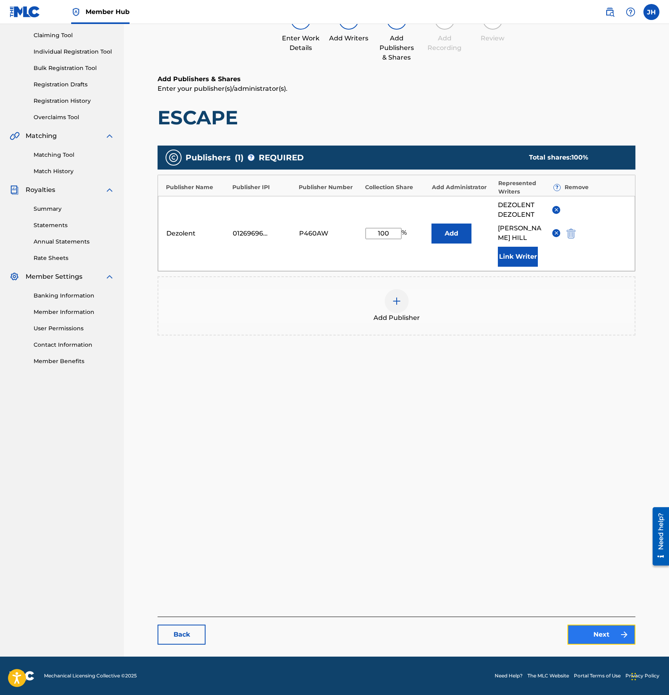
click at [603, 637] on link "Next" at bounding box center [601, 634] width 68 height 20
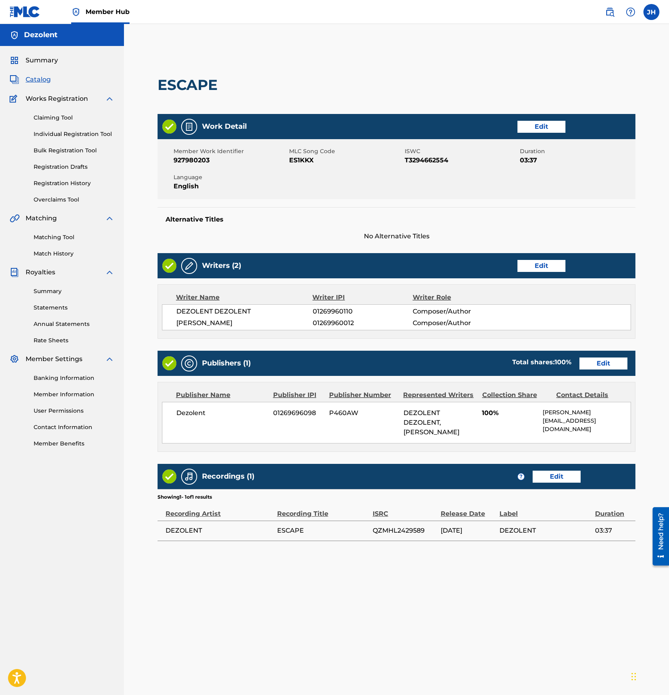
scroll to position [82, 0]
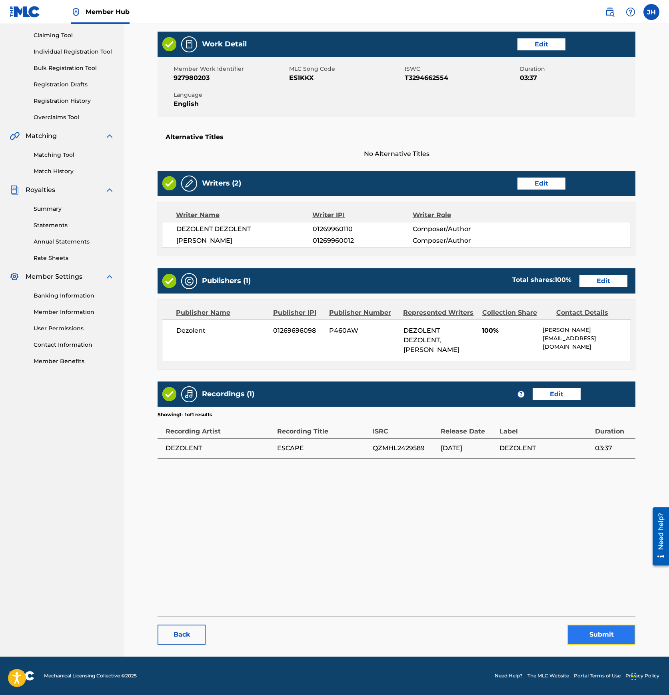
click at [597, 635] on button "Submit" at bounding box center [601, 634] width 68 height 20
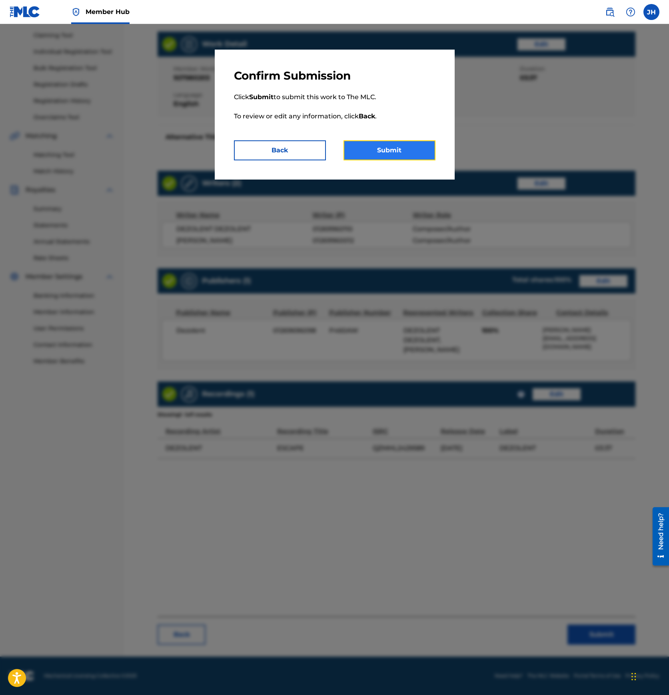
click at [398, 152] on button "Submit" at bounding box center [389, 150] width 92 height 20
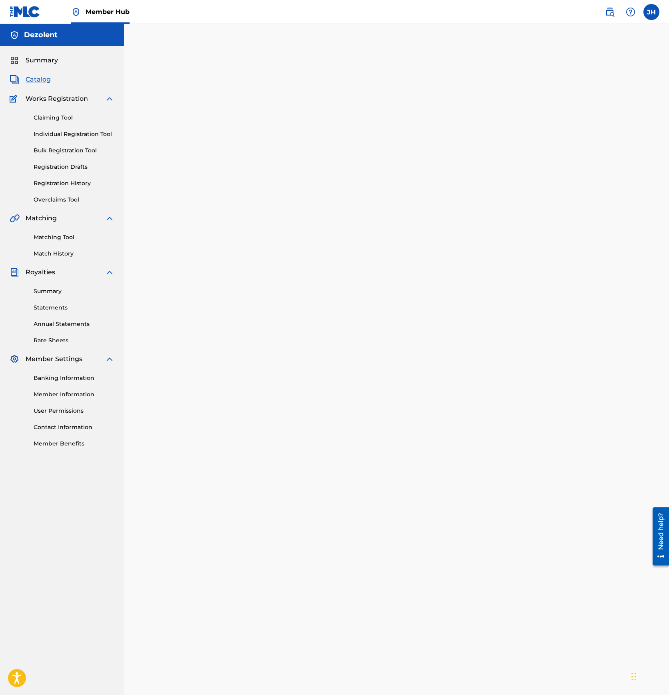
click at [42, 80] on span "Catalog" at bounding box center [38, 80] width 25 height 10
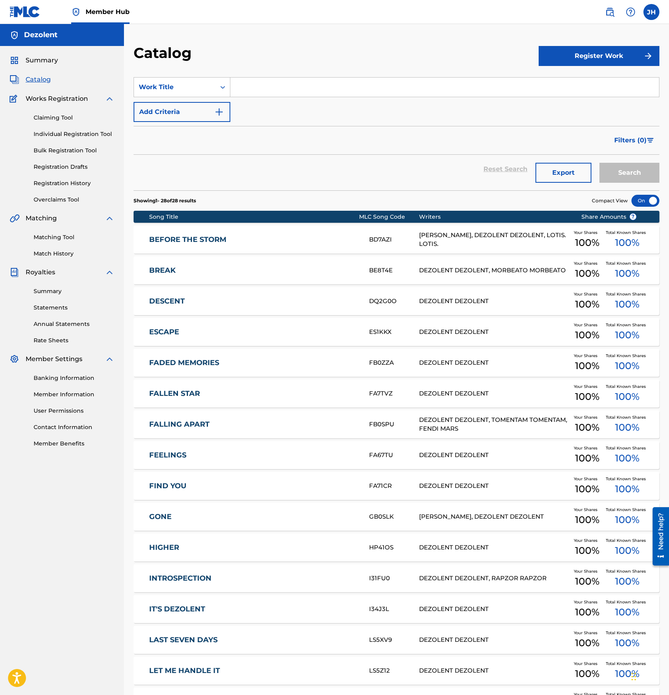
click at [71, 179] on div "Claiming Tool Individual Registration Tool Bulk Registration Tool Registration …" at bounding box center [62, 153] width 105 height 100
click at [70, 182] on link "Registration History" at bounding box center [74, 183] width 81 height 8
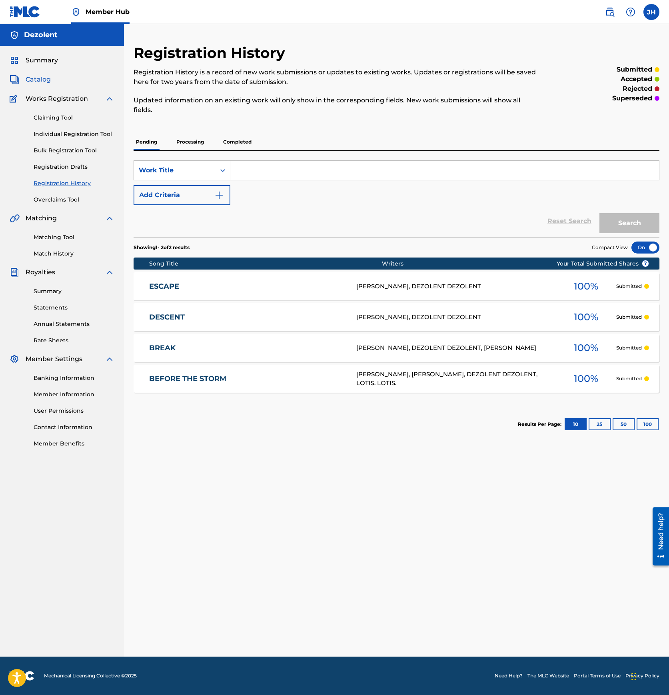
click at [44, 78] on span "Catalog" at bounding box center [38, 80] width 25 height 10
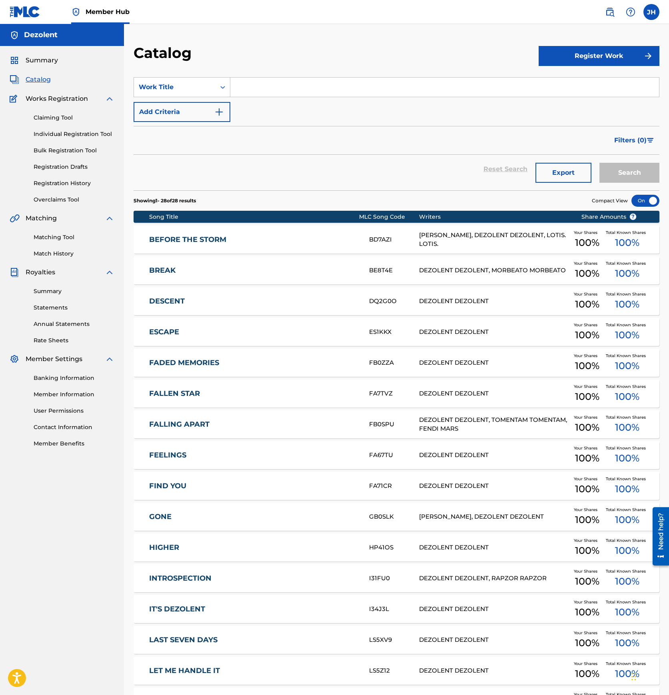
click at [200, 361] on link "FADED MEMORIES" at bounding box center [253, 362] width 209 height 9
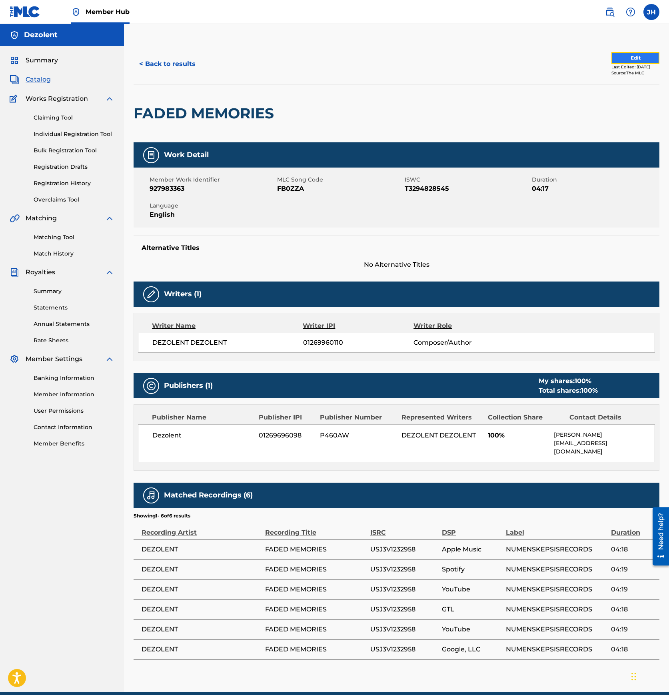
click at [634, 54] on button "Edit" at bounding box center [635, 58] width 48 height 12
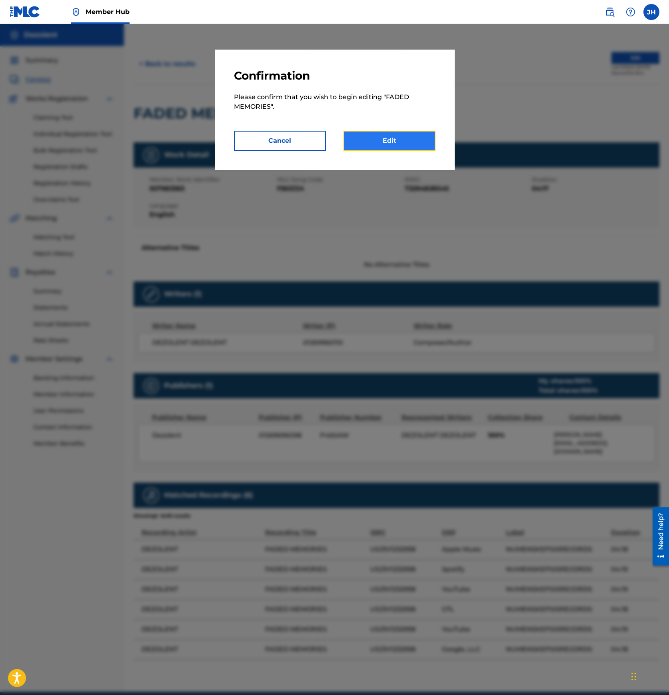
click at [390, 135] on link "Edit" at bounding box center [389, 141] width 92 height 20
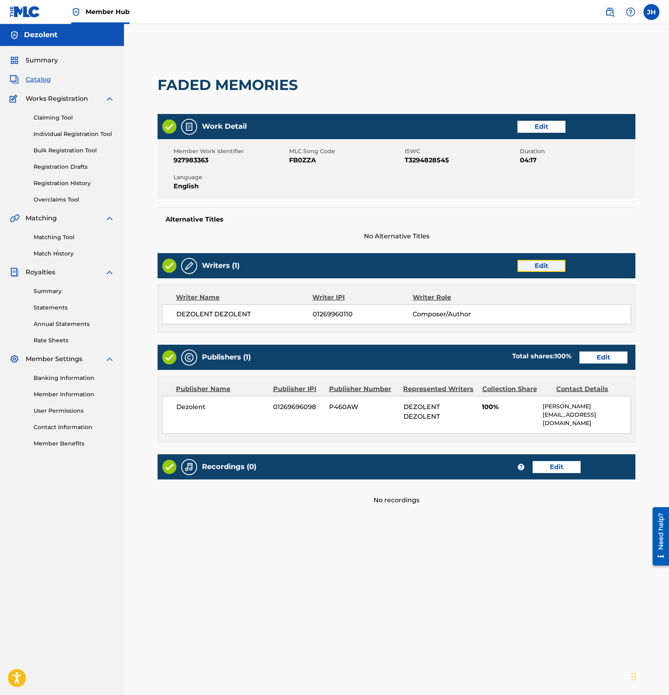
click at [546, 269] on link "Edit" at bounding box center [541, 266] width 48 height 12
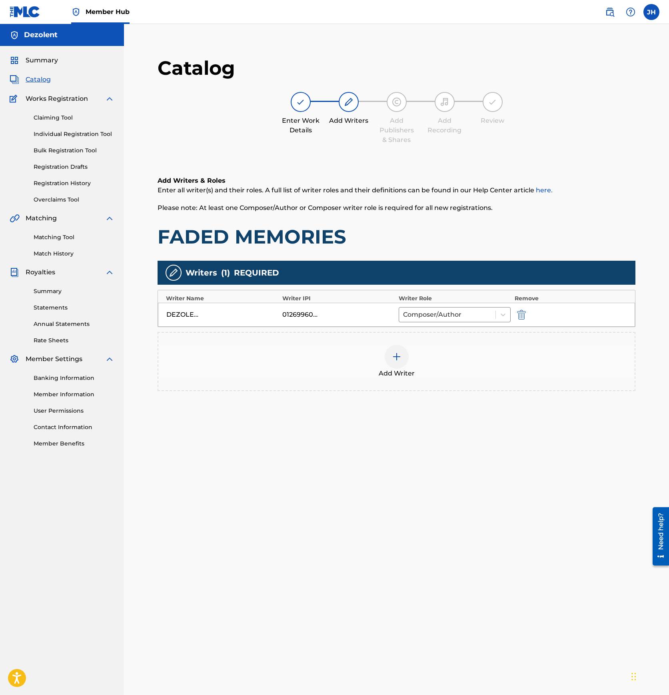
click at [398, 349] on div at bounding box center [396, 356] width 24 height 24
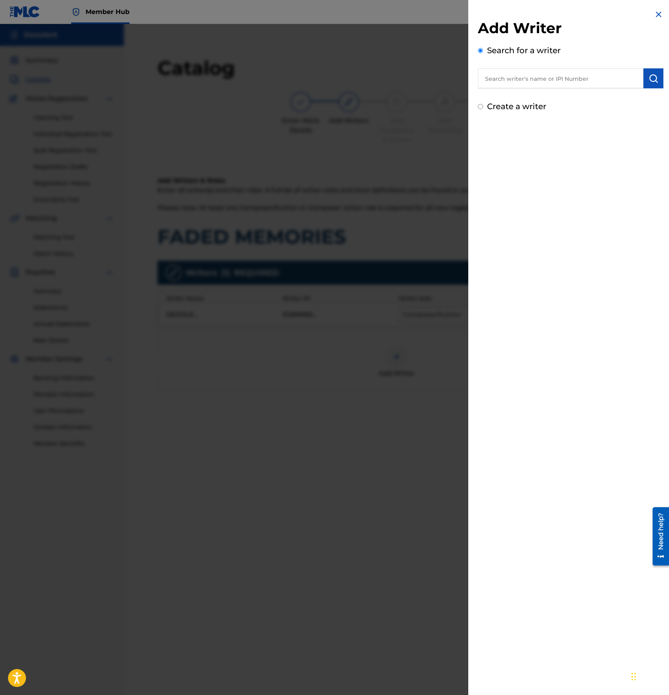
click at [517, 77] on input "text" at bounding box center [560, 78] width 165 height 20
paste input "01269960012"
type input "01269960012"
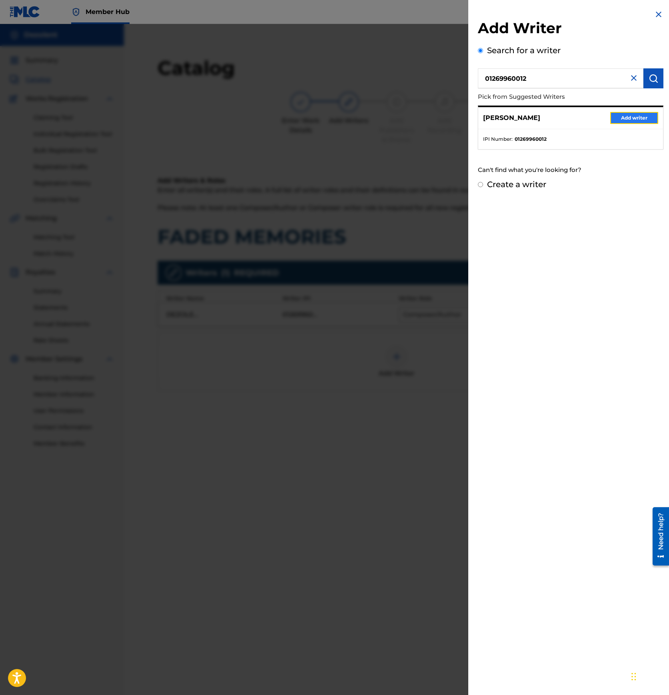
click at [647, 121] on button "Add writer" at bounding box center [634, 118] width 48 height 12
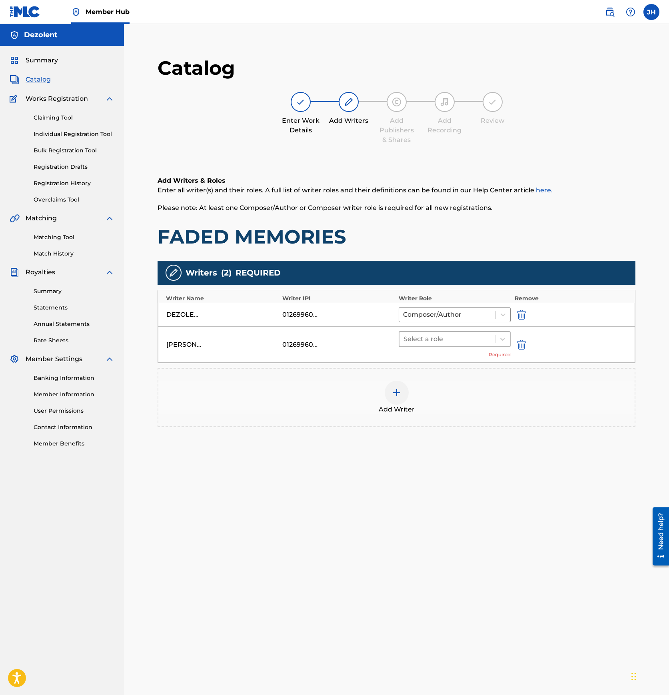
click at [462, 340] on div at bounding box center [447, 338] width 88 height 11
click at [446, 359] on div "Composer/Author" at bounding box center [454, 360] width 112 height 16
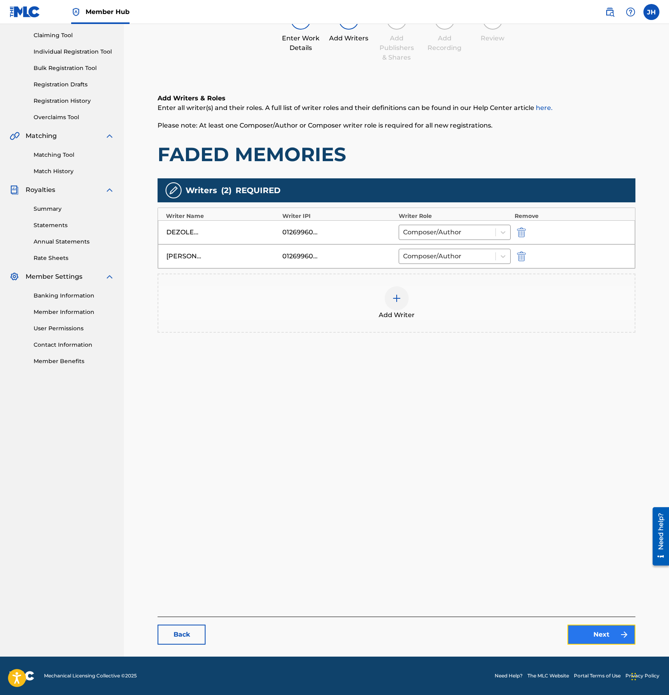
click at [593, 635] on link "Next" at bounding box center [601, 634] width 68 height 20
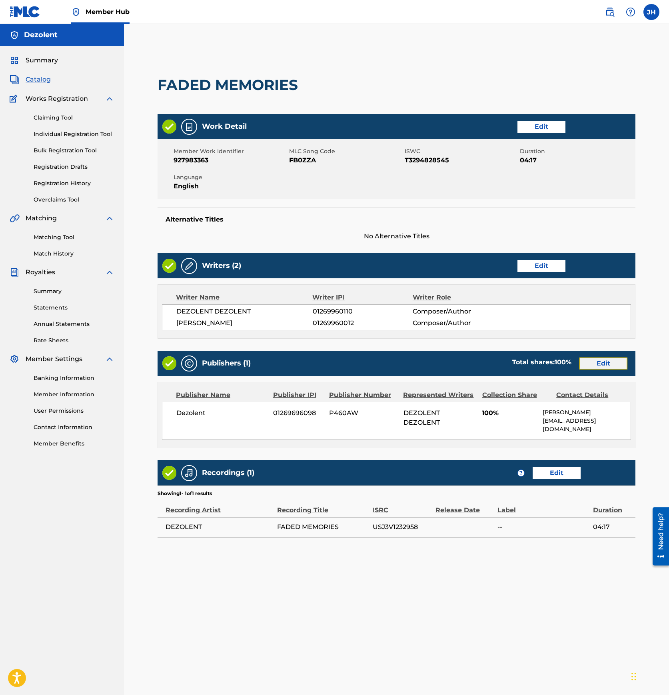
click at [604, 363] on link "Edit" at bounding box center [603, 363] width 48 height 12
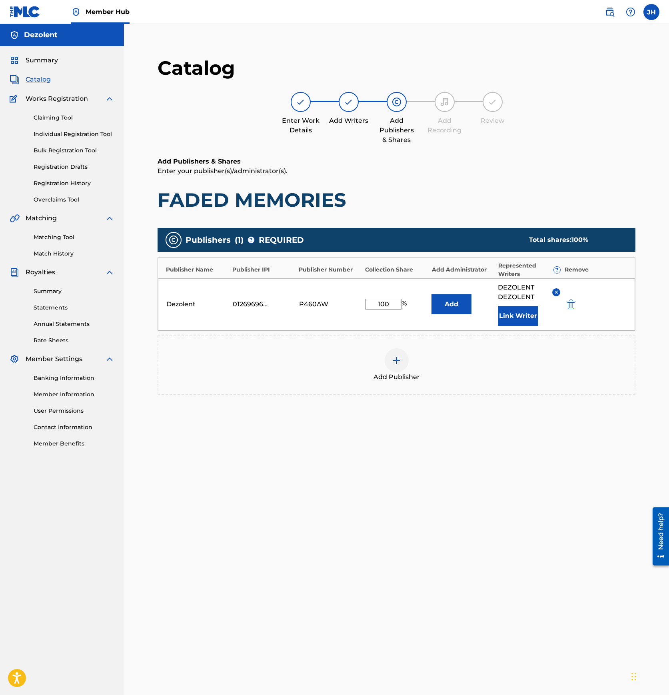
click at [528, 326] on div "Dezolent 01269696098 P460AW 100 % Add DEZOLENT DEZOLENT Link Writer" at bounding box center [396, 304] width 477 height 52
click at [521, 314] on button "Link Writer" at bounding box center [518, 316] width 40 height 20
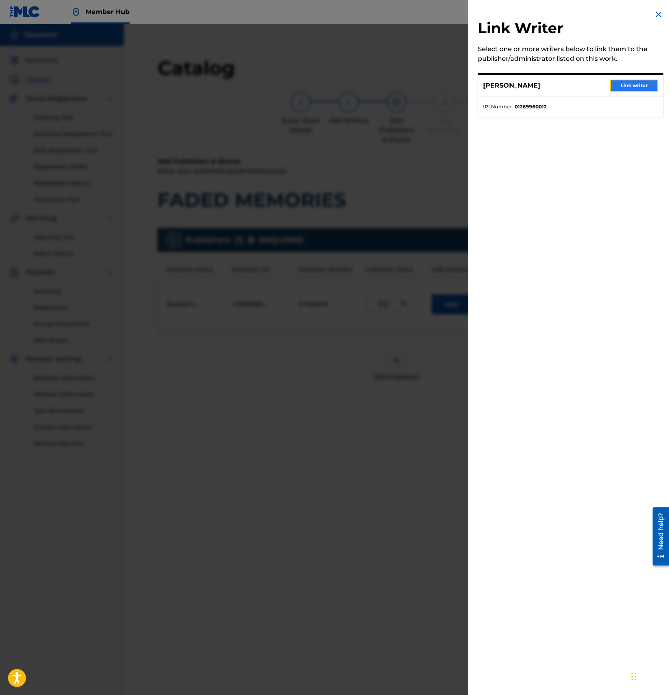
click at [630, 87] on button "Link writer" at bounding box center [634, 86] width 48 height 12
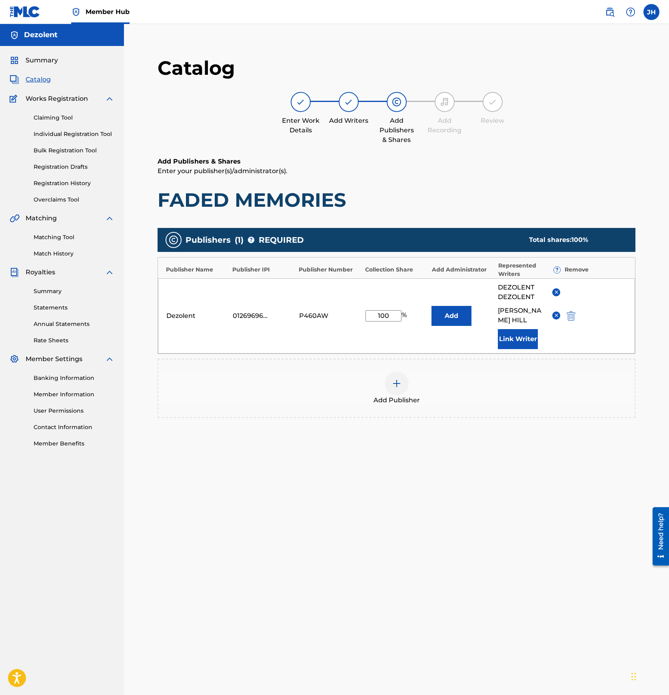
scroll to position [82, 0]
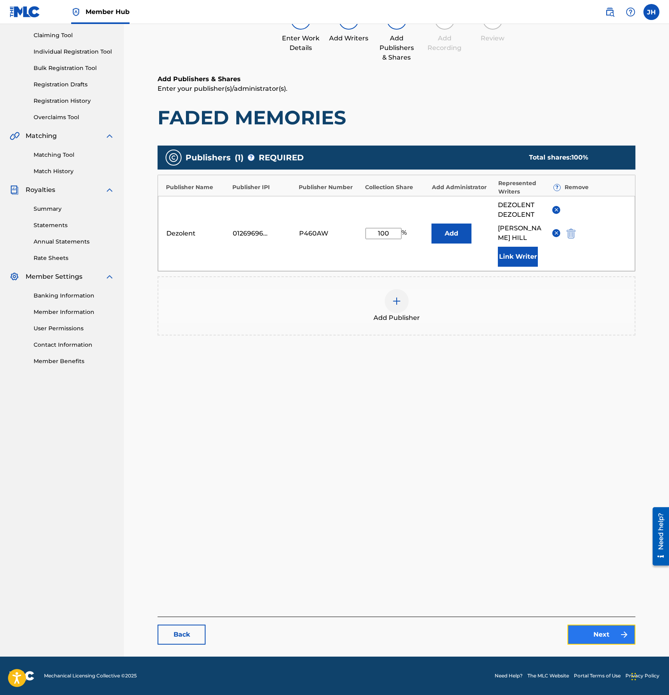
click at [589, 631] on link "Next" at bounding box center [601, 634] width 68 height 20
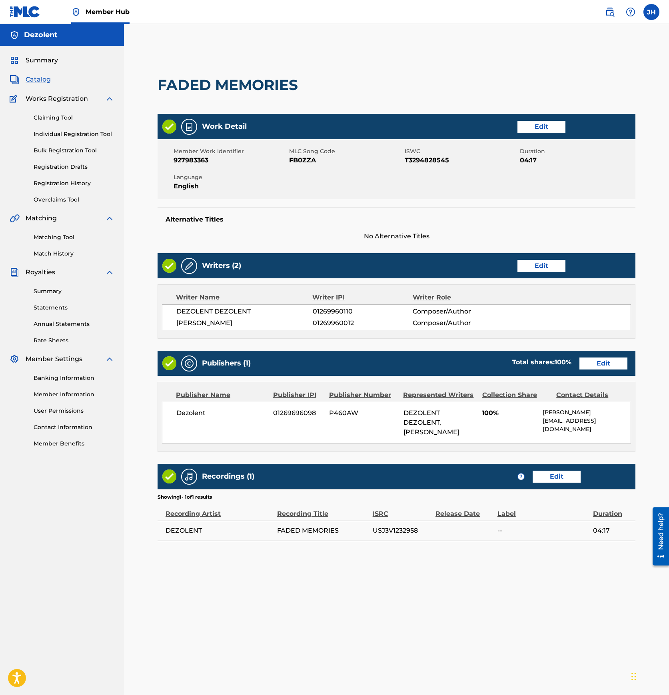
scroll to position [82, 0]
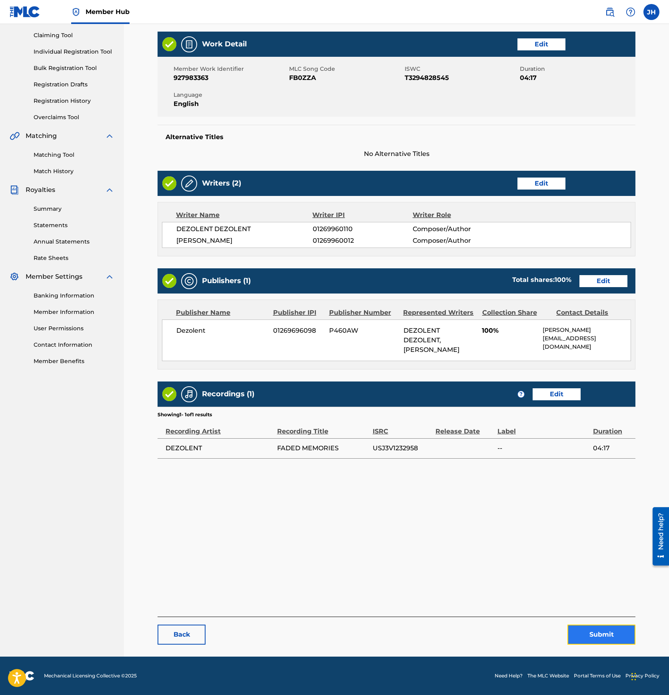
click at [585, 633] on button "Submit" at bounding box center [601, 634] width 68 height 20
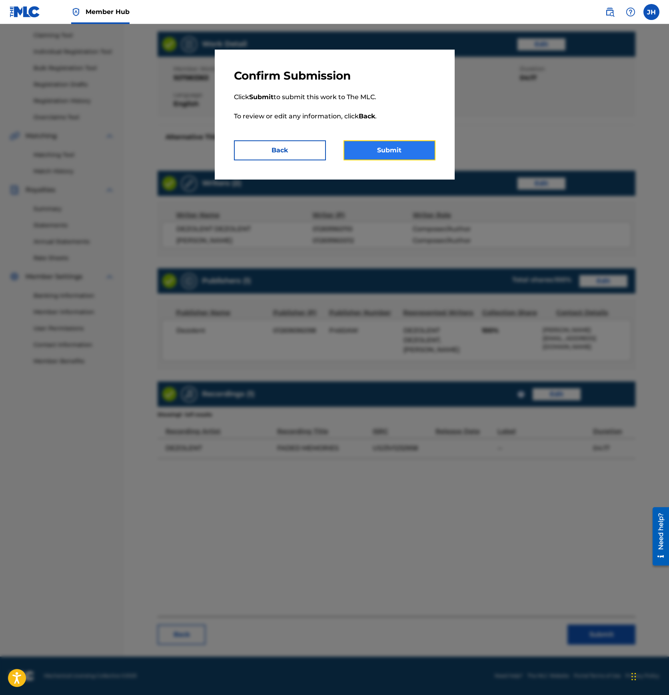
click at [390, 151] on button "Submit" at bounding box center [389, 150] width 92 height 20
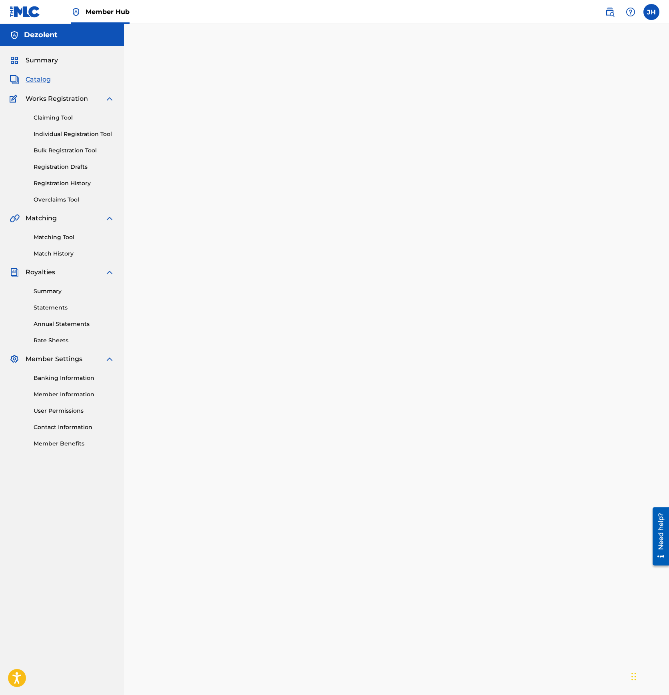
click at [44, 80] on span "Catalog" at bounding box center [38, 80] width 25 height 10
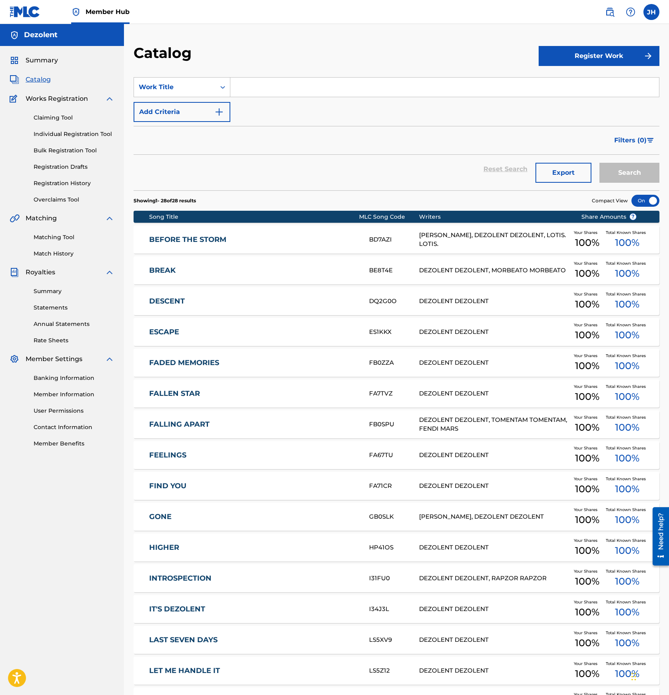
click at [199, 394] on link "FALLEN STAR" at bounding box center [253, 393] width 209 height 9
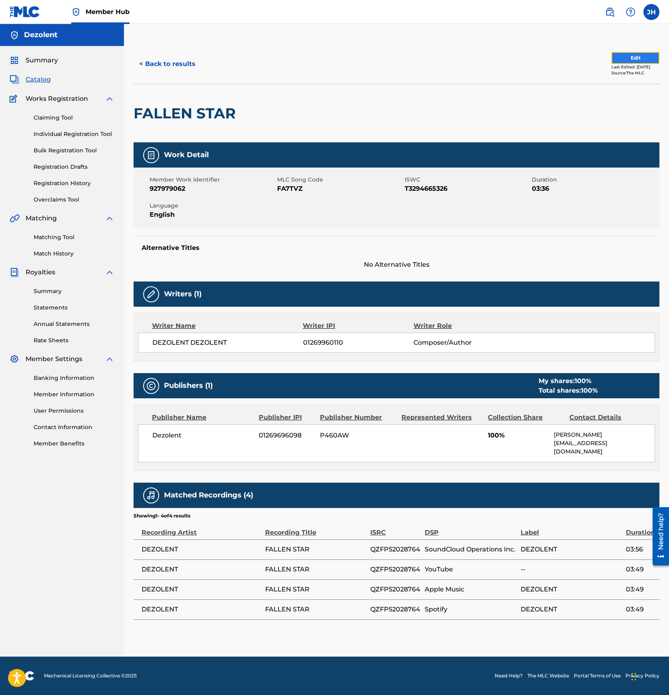
click at [633, 58] on button "Edit" at bounding box center [635, 58] width 48 height 12
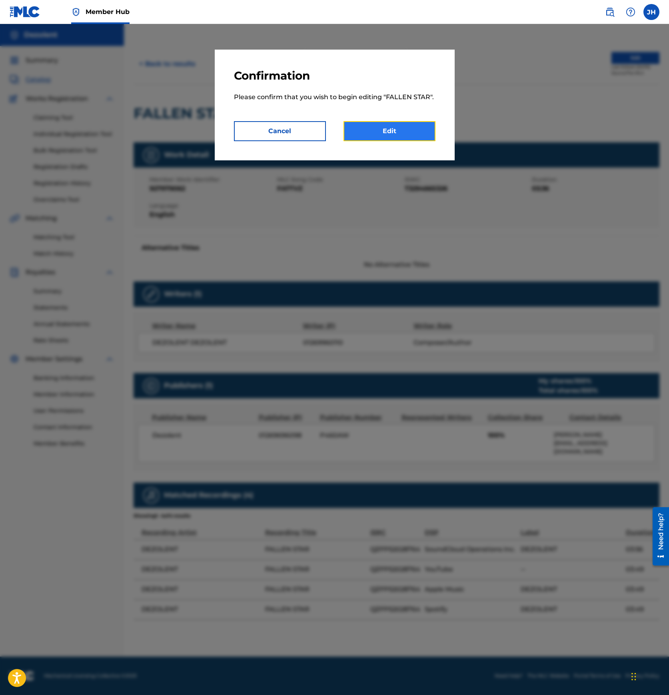
click at [400, 126] on link "Edit" at bounding box center [389, 131] width 92 height 20
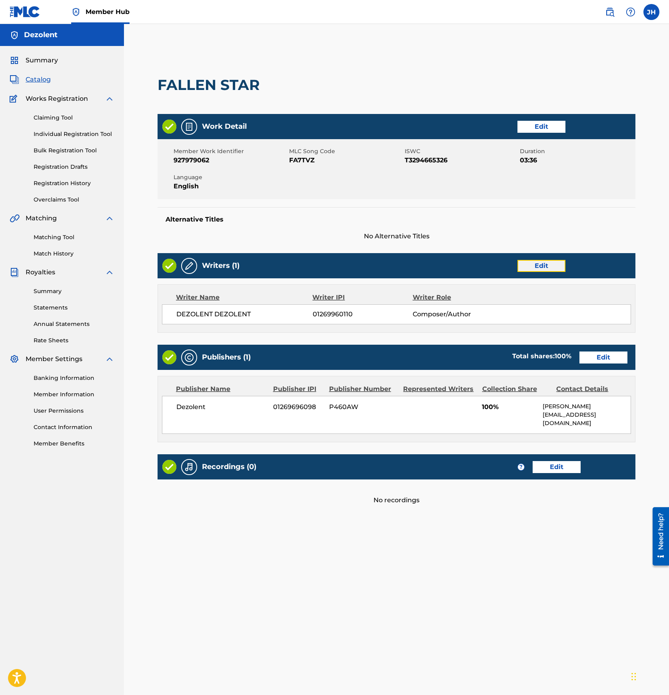
click at [538, 269] on link "Edit" at bounding box center [541, 266] width 48 height 12
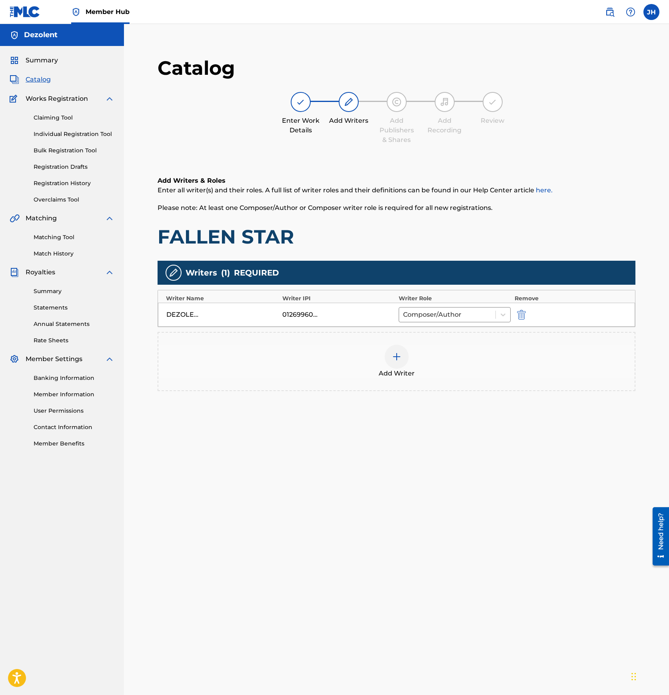
click at [388, 358] on div at bounding box center [396, 356] width 24 height 24
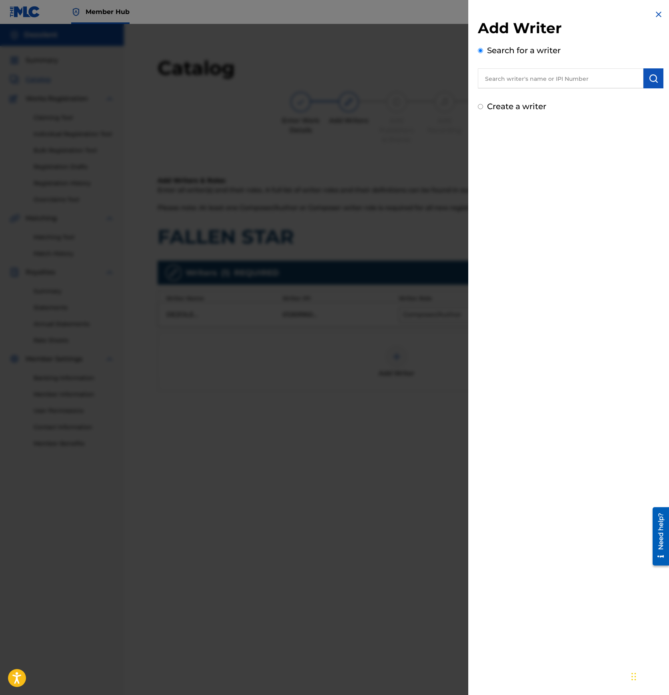
click at [525, 80] on input "text" at bounding box center [560, 78] width 165 height 20
paste input "01269960012"
type input "01269960012"
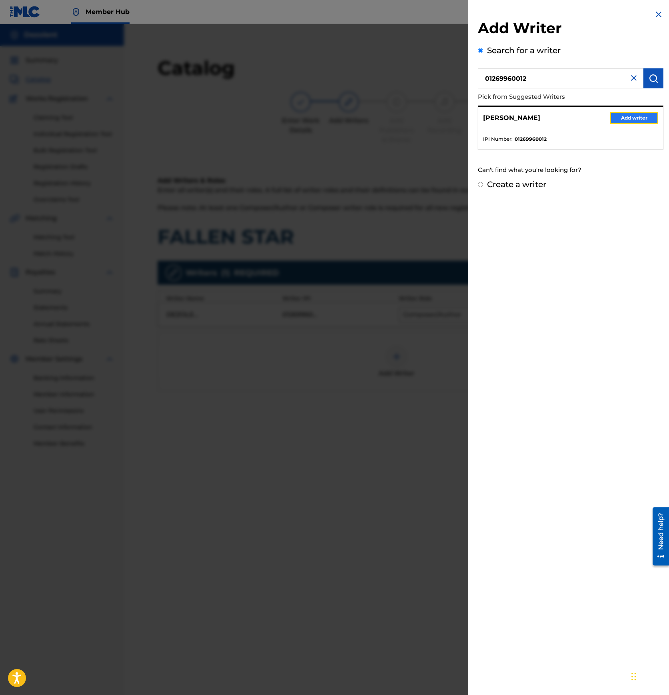
click at [620, 115] on button "Add writer" at bounding box center [634, 118] width 48 height 12
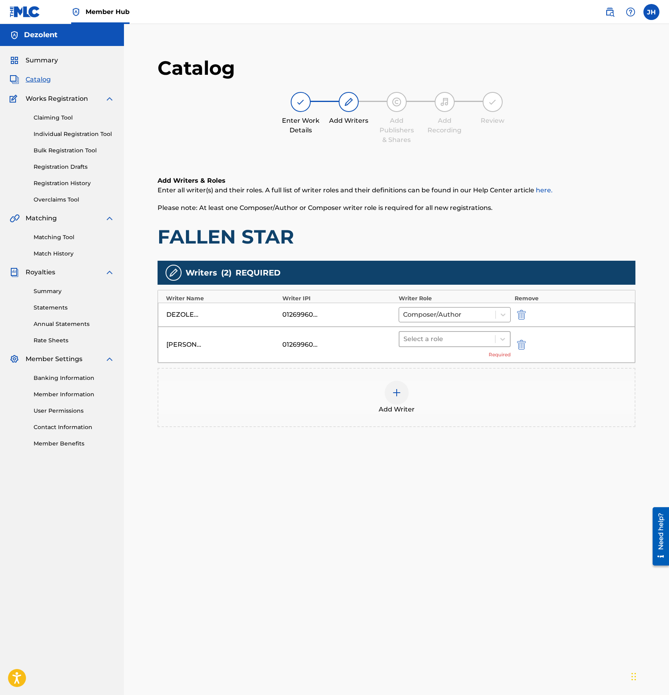
click at [468, 342] on div at bounding box center [447, 338] width 88 height 11
click at [460, 360] on div "Composer/Author" at bounding box center [454, 360] width 112 height 16
click at [452, 348] on div "[PERSON_NAME] 01269960012 Composer/Author" at bounding box center [396, 338] width 477 height 24
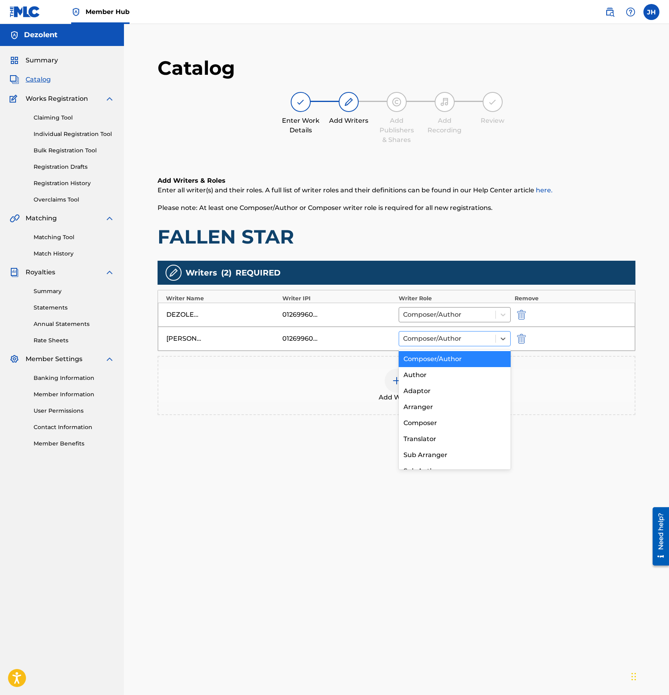
click at [448, 338] on div at bounding box center [447, 338] width 88 height 11
click at [436, 519] on div "Catalog Enter Work Details Add Writers Add Publishers & Shares Add Recording Re…" at bounding box center [396, 391] width 478 height 671
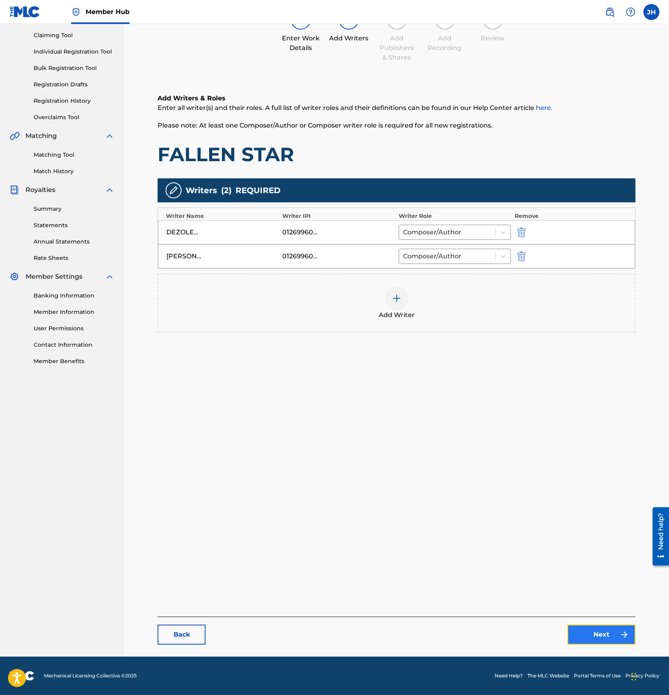
click at [600, 635] on link "Next" at bounding box center [601, 634] width 68 height 20
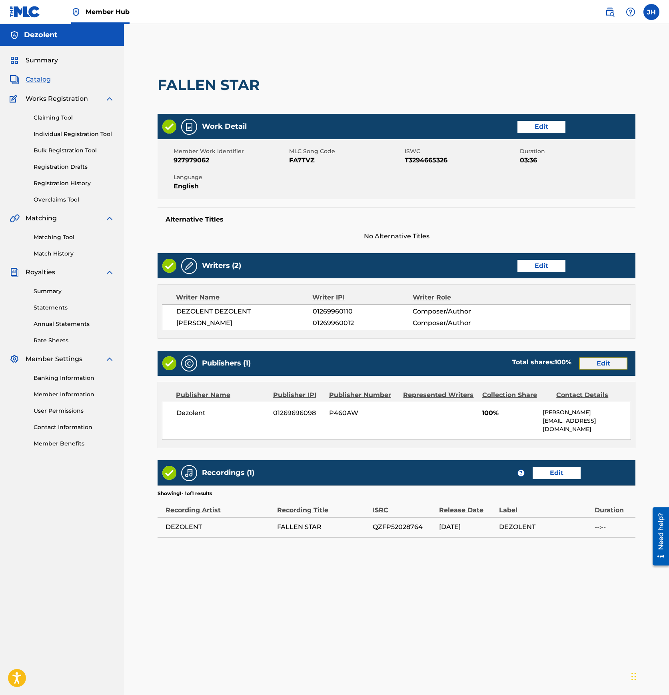
click at [593, 366] on link "Edit" at bounding box center [603, 363] width 48 height 12
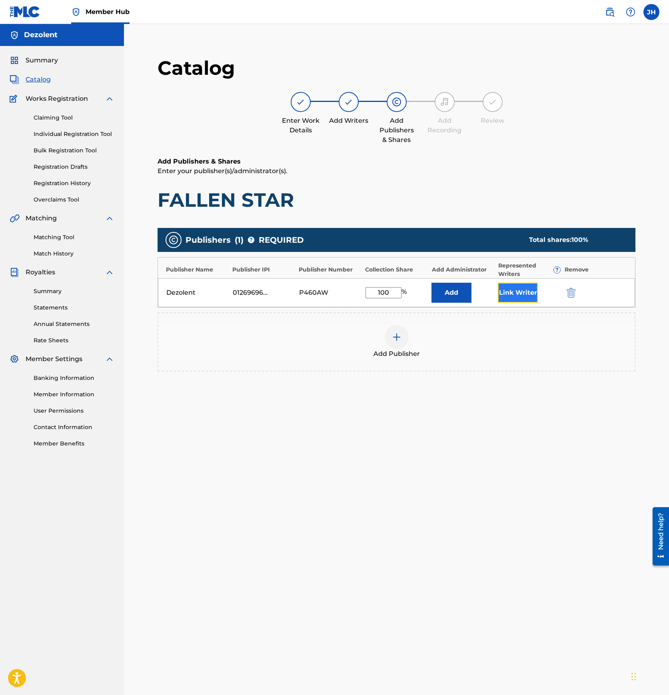
click at [516, 295] on button "Link Writer" at bounding box center [518, 293] width 40 height 20
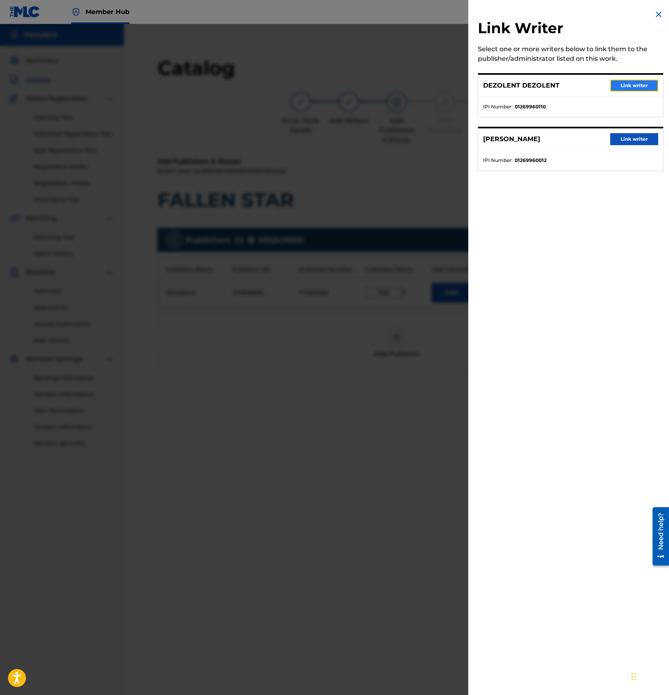
click at [639, 83] on button "Link writer" at bounding box center [634, 86] width 48 height 12
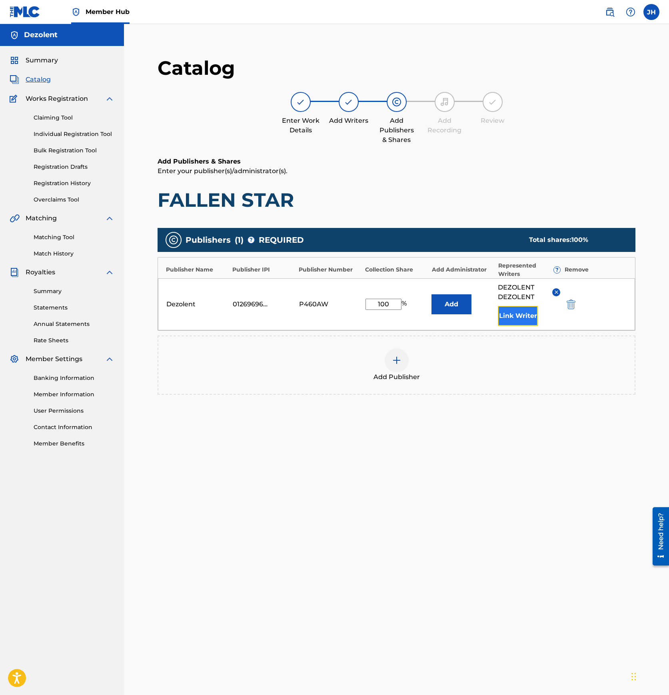
click at [526, 319] on button "Link Writer" at bounding box center [518, 316] width 40 height 20
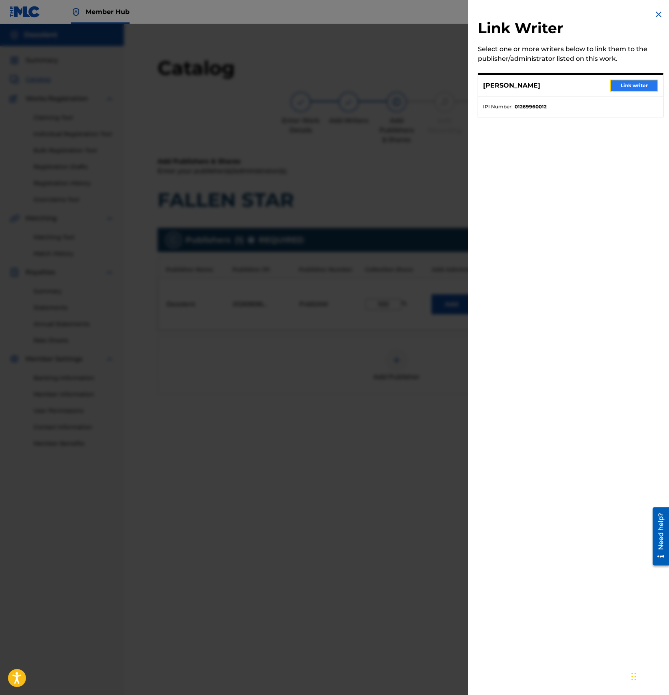
click at [635, 88] on button "Link writer" at bounding box center [634, 86] width 48 height 12
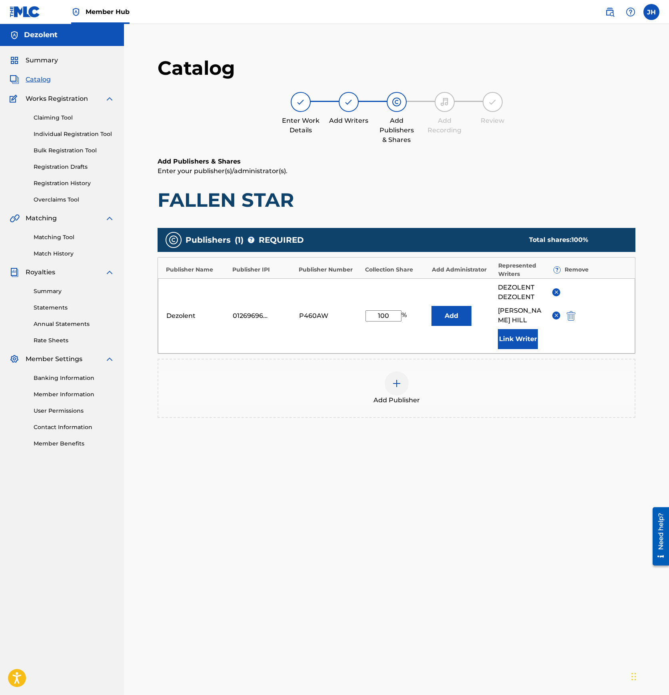
scroll to position [82, 0]
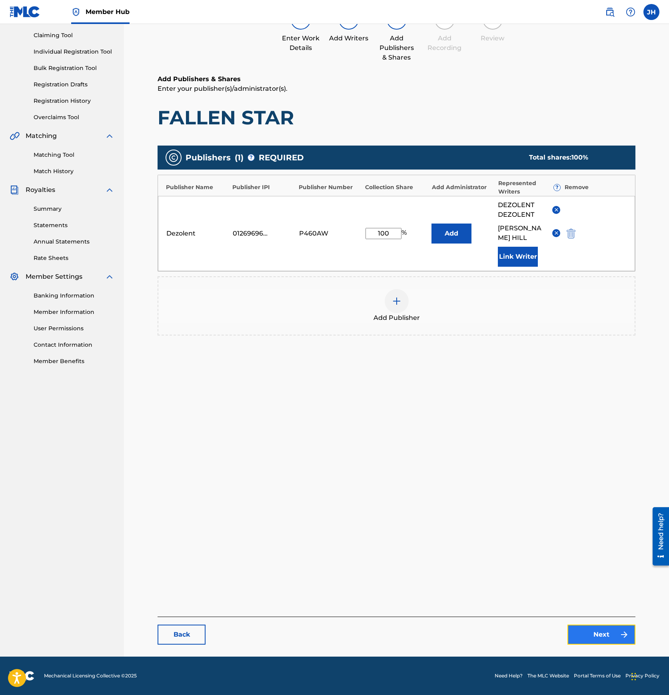
click at [583, 638] on link "Next" at bounding box center [601, 634] width 68 height 20
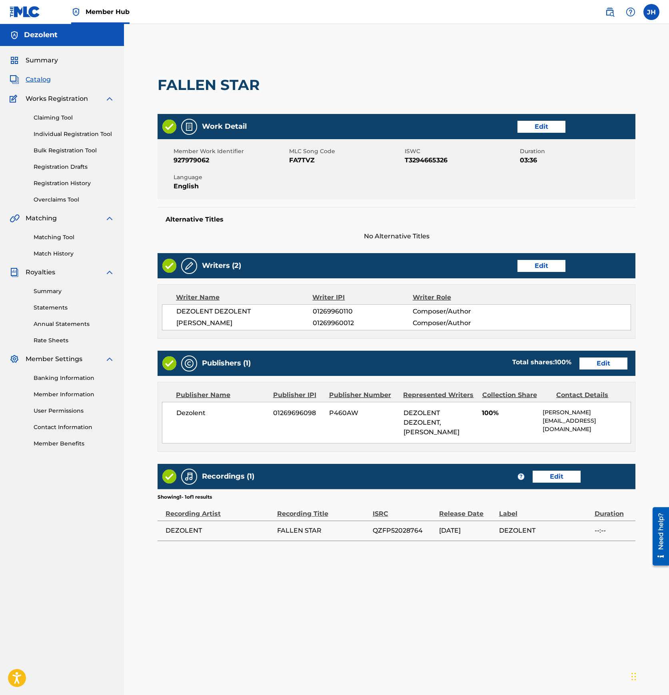
scroll to position [82, 0]
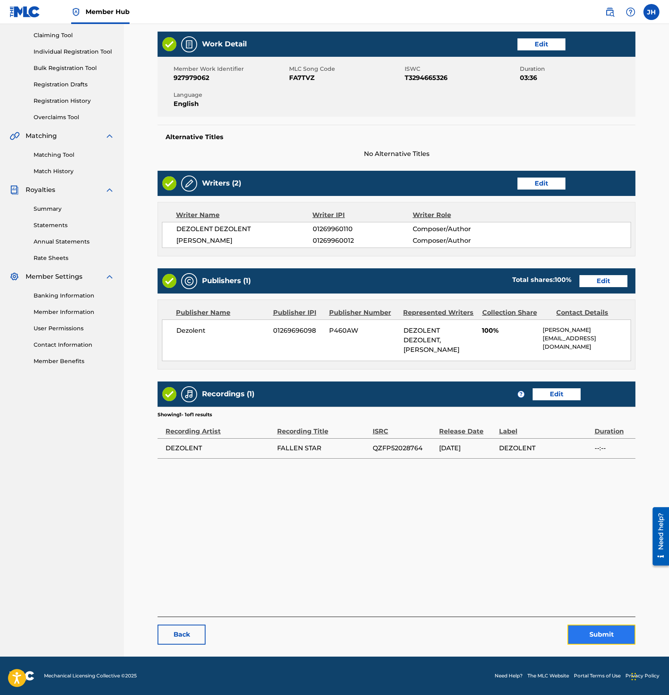
click at [595, 634] on button "Submit" at bounding box center [601, 634] width 68 height 20
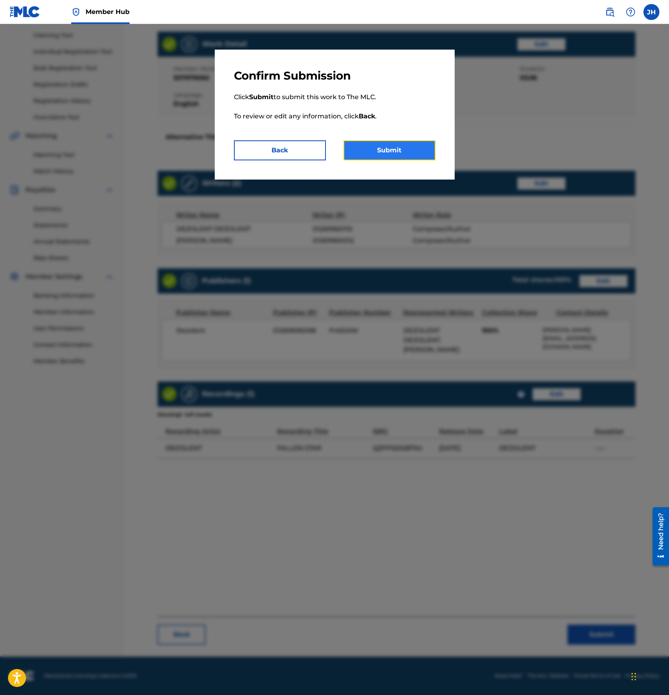
click at [412, 154] on button "Submit" at bounding box center [389, 150] width 92 height 20
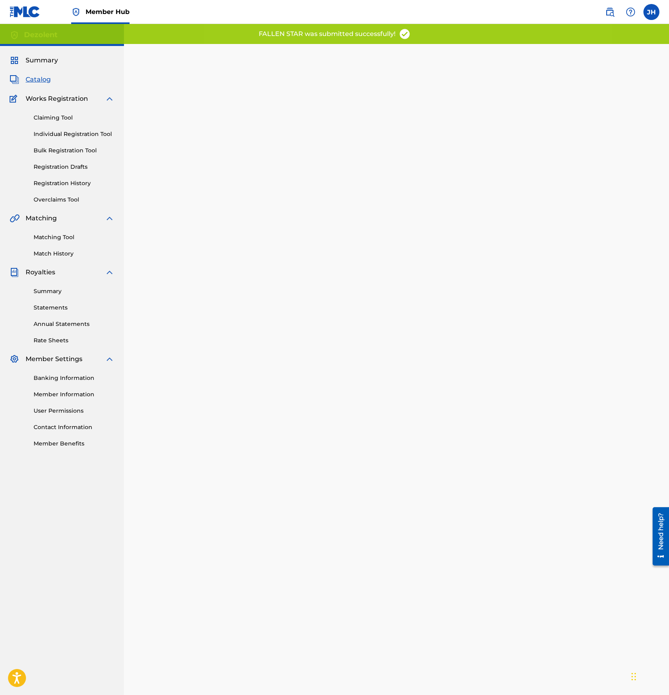
click at [37, 79] on span "Catalog" at bounding box center [38, 80] width 25 height 10
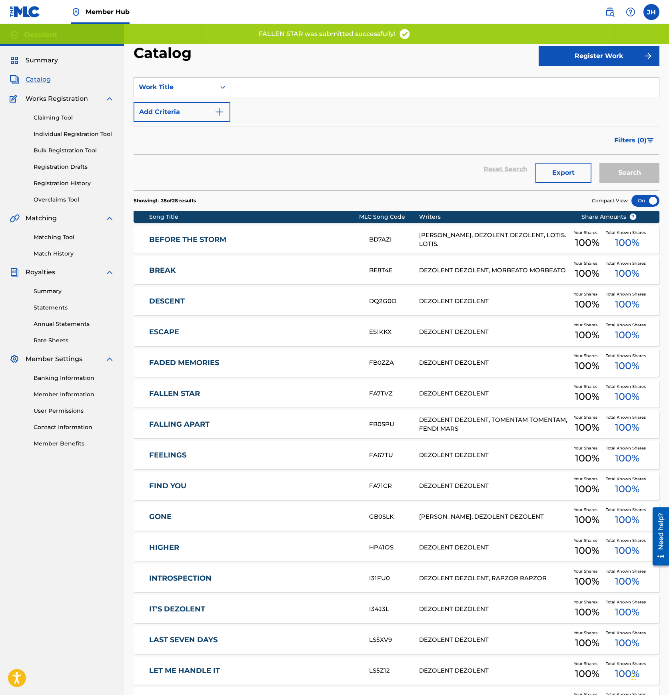
click at [210, 427] on link "FALLING APART" at bounding box center [253, 424] width 209 height 9
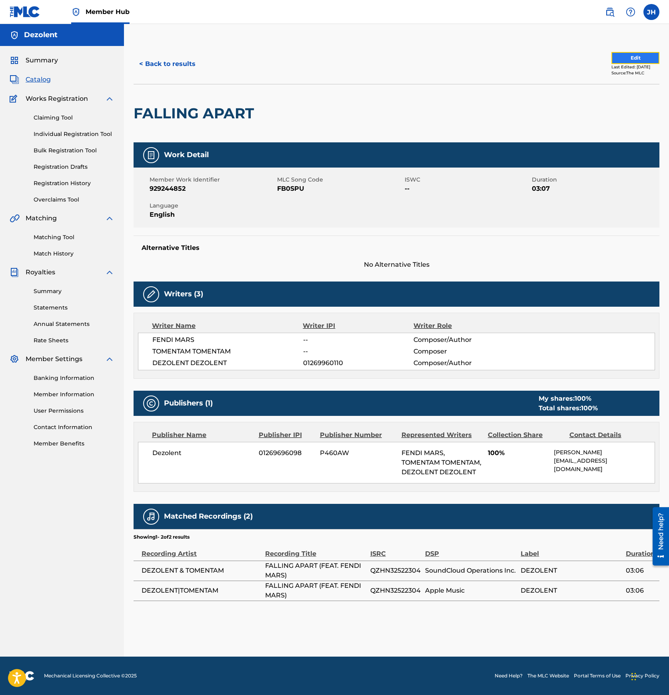
click at [629, 57] on button "Edit" at bounding box center [635, 58] width 48 height 12
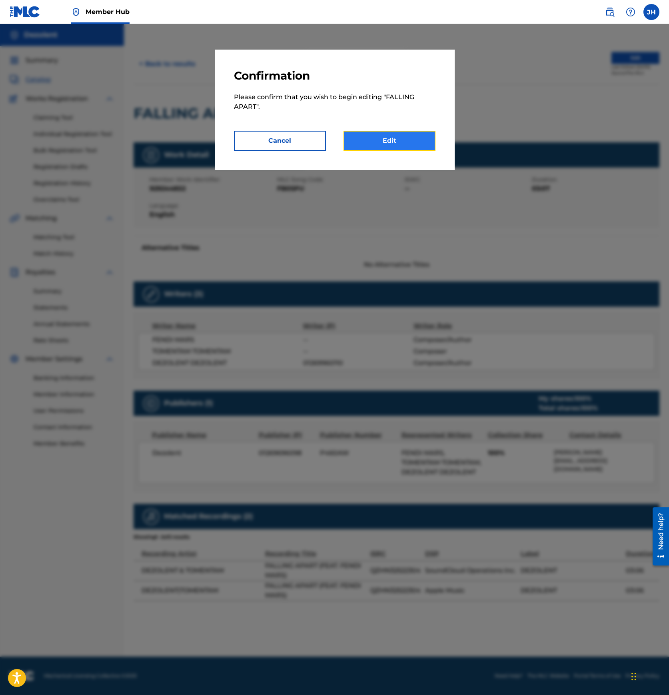
click at [419, 139] on link "Edit" at bounding box center [389, 141] width 92 height 20
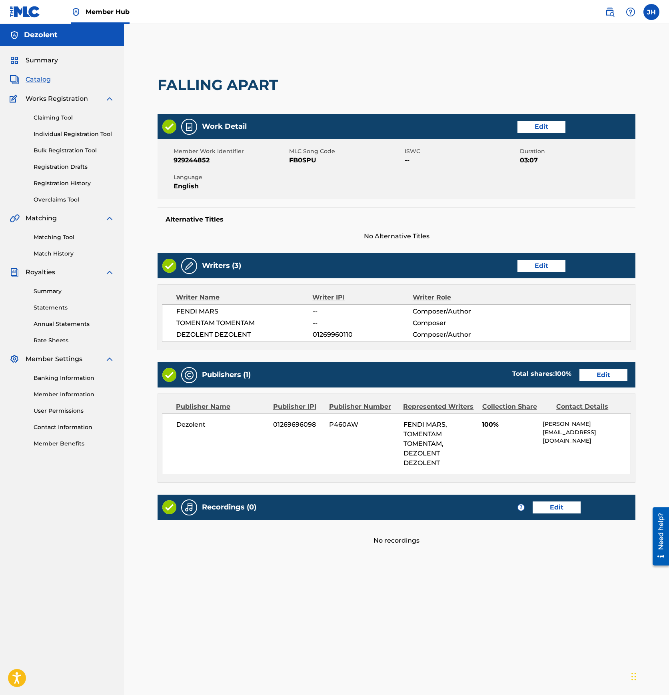
click at [38, 78] on span "Catalog" at bounding box center [38, 80] width 25 height 10
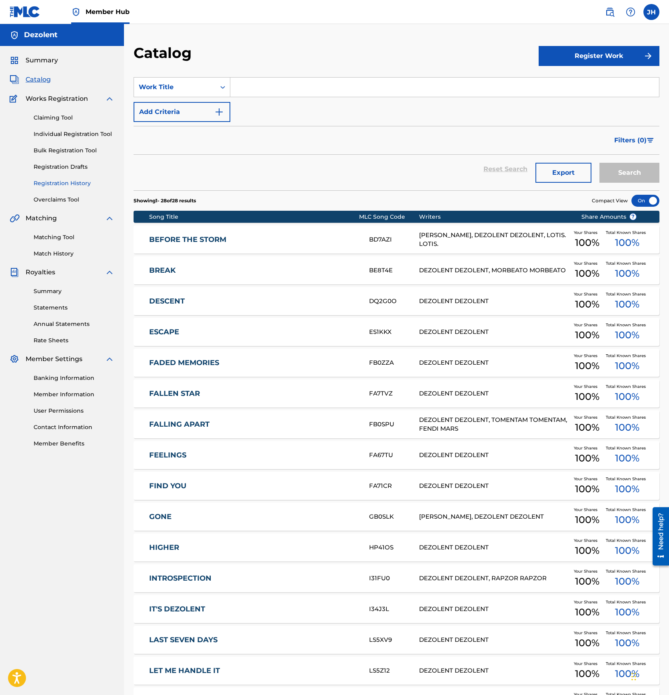
click at [60, 182] on link "Registration History" at bounding box center [74, 183] width 81 height 8
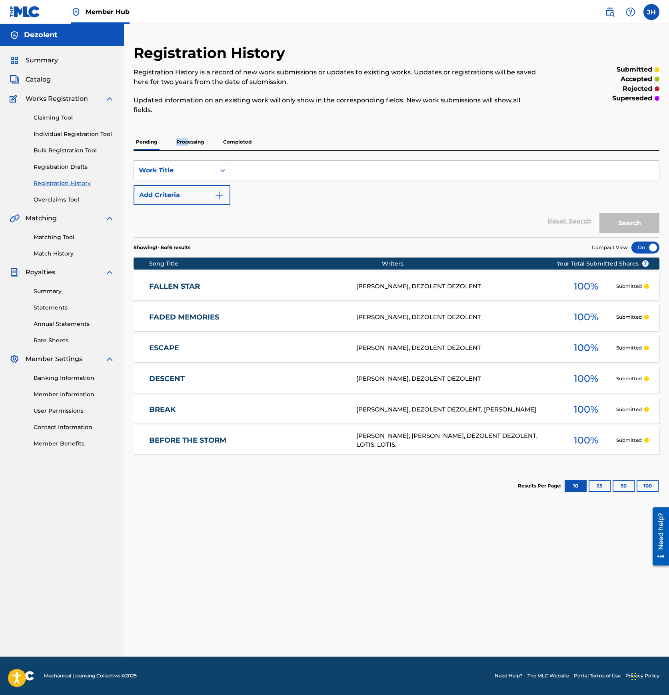
click at [186, 138] on p "Processing" at bounding box center [190, 141] width 32 height 17
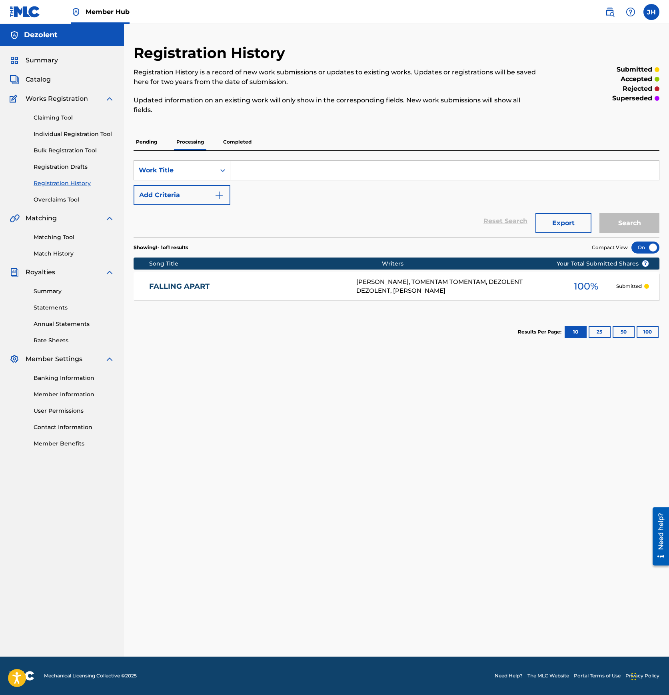
click at [155, 141] on p "Pending" at bounding box center [146, 141] width 26 height 17
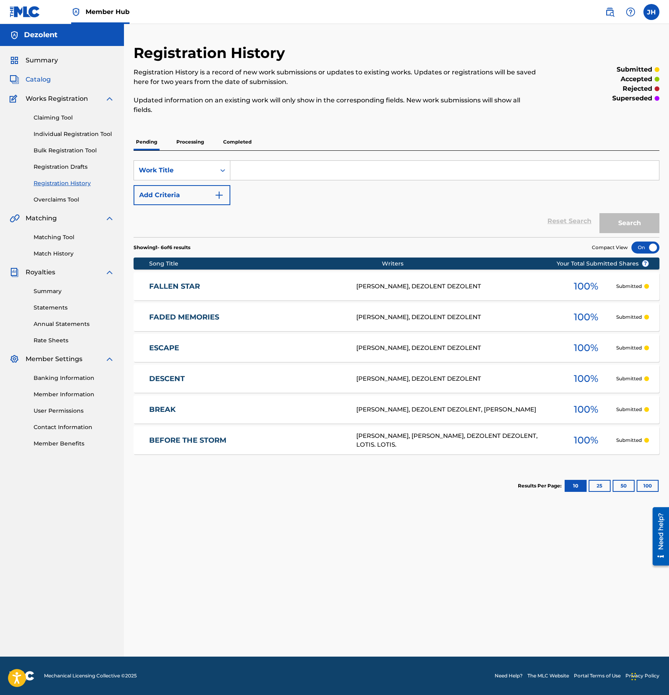
click at [44, 82] on span "Catalog" at bounding box center [38, 80] width 25 height 10
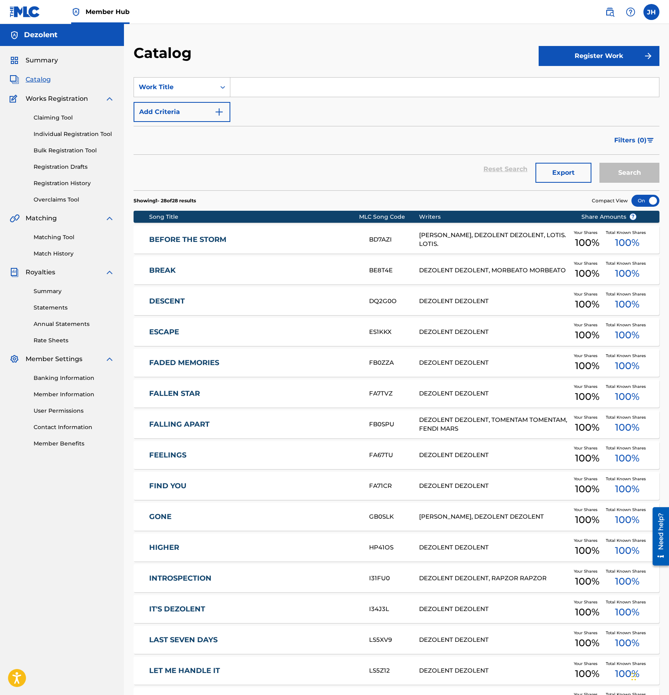
click at [181, 453] on link "FEELINGS" at bounding box center [253, 454] width 209 height 9
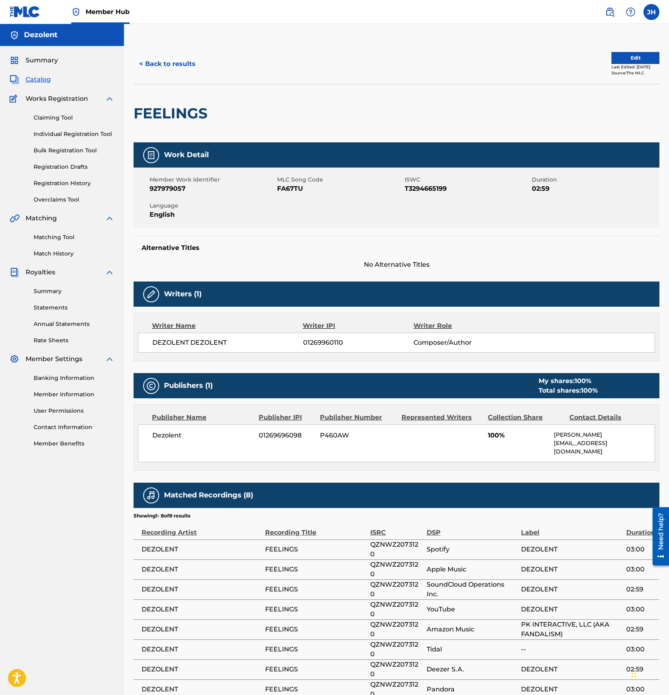
click at [639, 50] on div "< Back to results Edit Last Edited: [DATE] Source: The MLC" at bounding box center [395, 64] width 525 height 40
click at [637, 55] on button "Edit" at bounding box center [635, 58] width 48 height 12
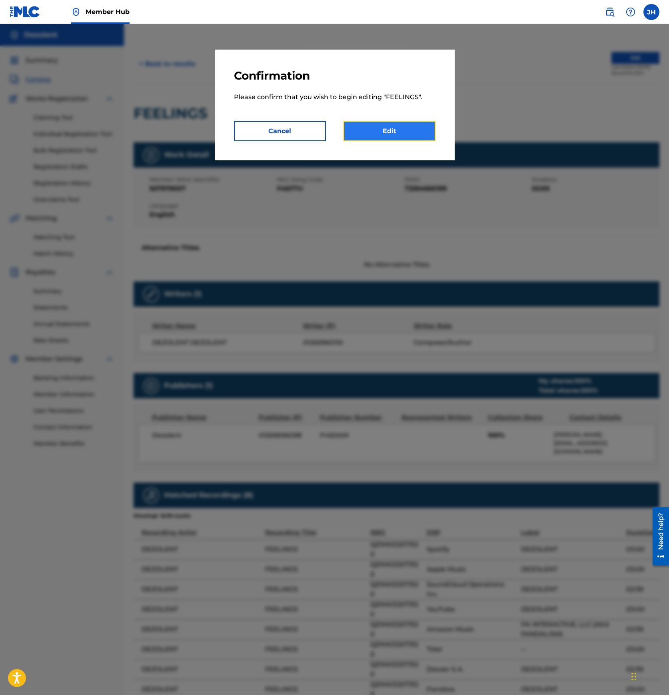
click at [405, 133] on link "Edit" at bounding box center [389, 131] width 92 height 20
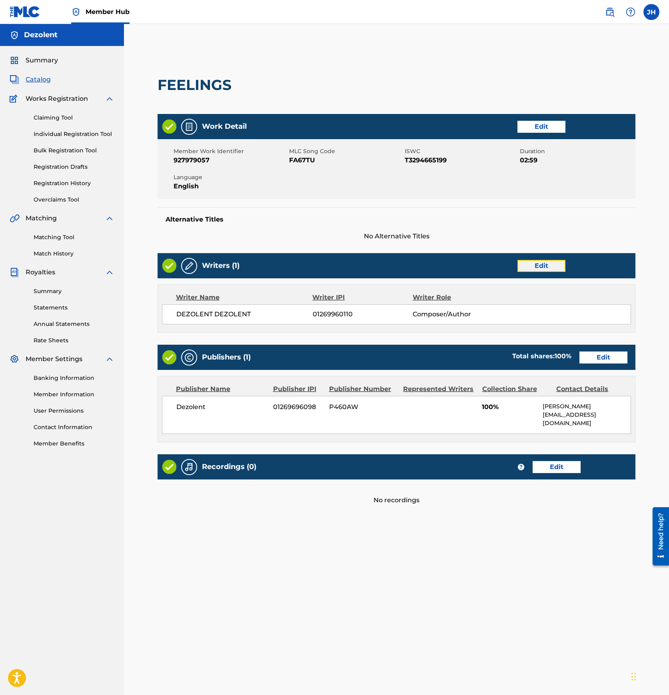
click at [549, 262] on link "Edit" at bounding box center [541, 266] width 48 height 12
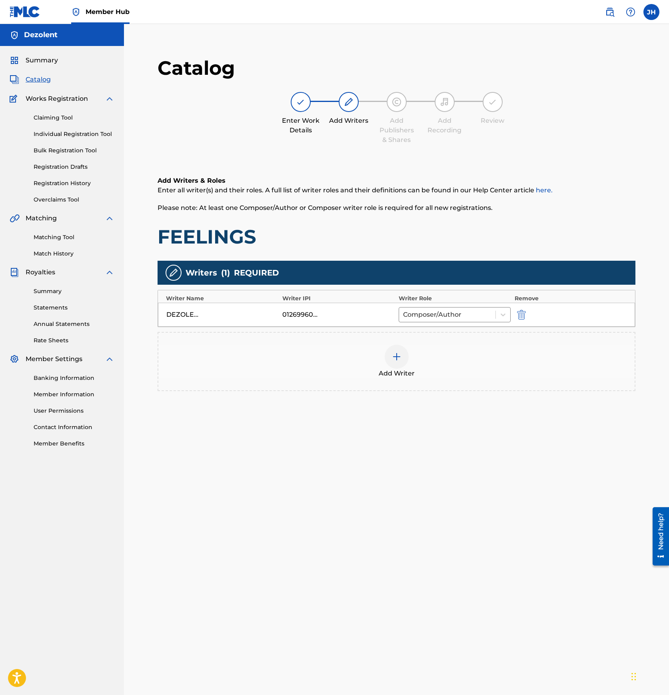
click at [392, 343] on div "Add Writer" at bounding box center [396, 361] width 478 height 59
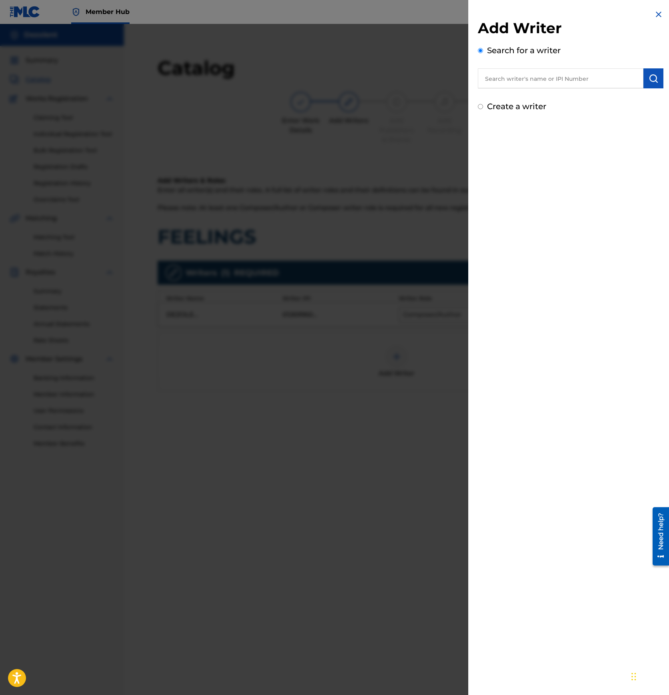
click at [592, 71] on input "text" at bounding box center [560, 78] width 165 height 20
paste input "01269960012"
type input "01269960012"
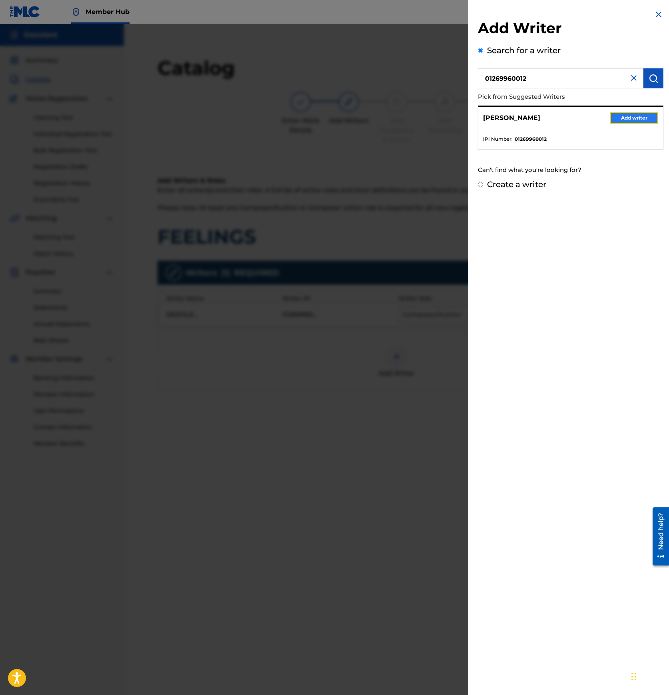
click at [633, 114] on button "Add writer" at bounding box center [634, 118] width 48 height 12
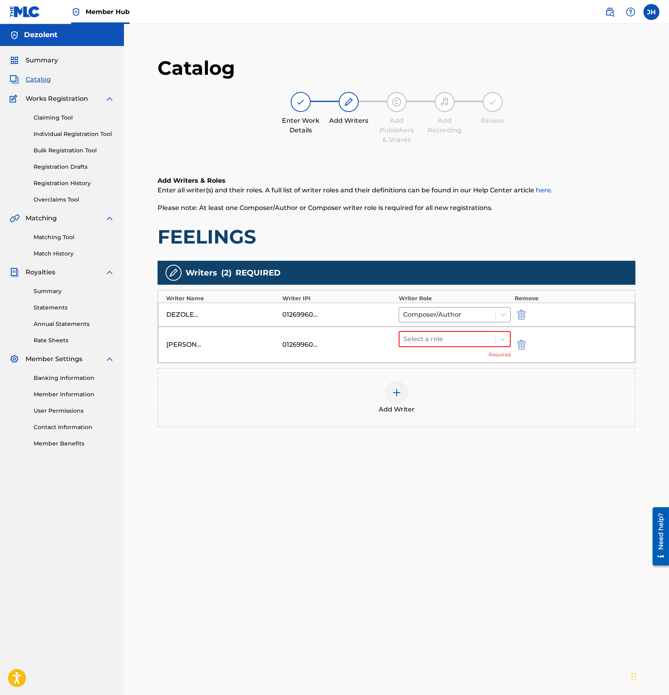
scroll to position [6, 0]
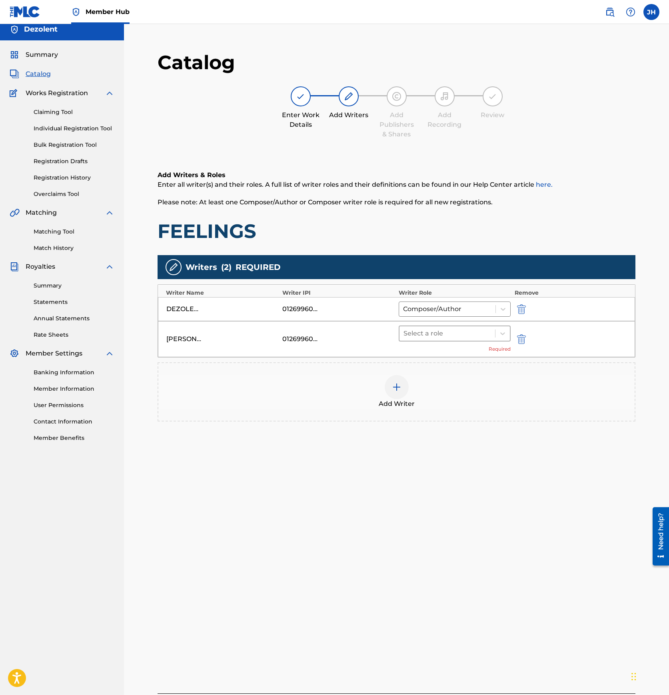
click at [484, 331] on div at bounding box center [447, 333] width 88 height 11
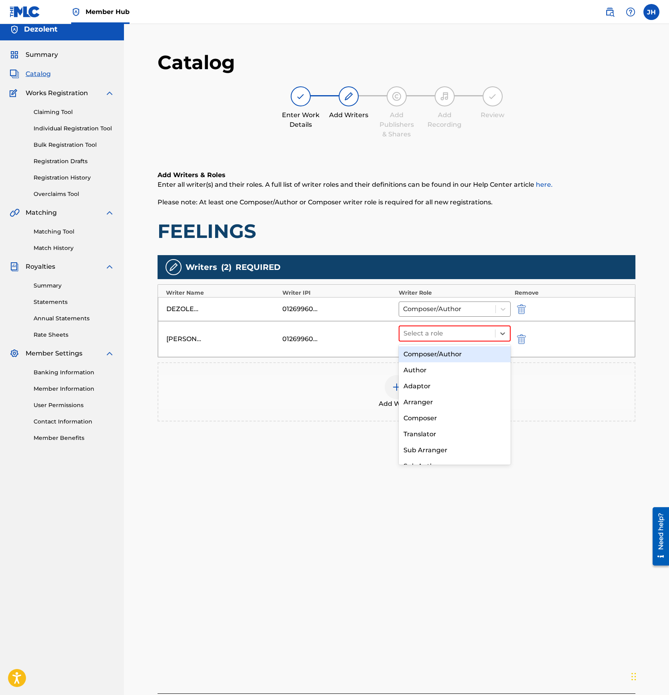
click at [457, 358] on div "Composer/Author" at bounding box center [454, 354] width 112 height 16
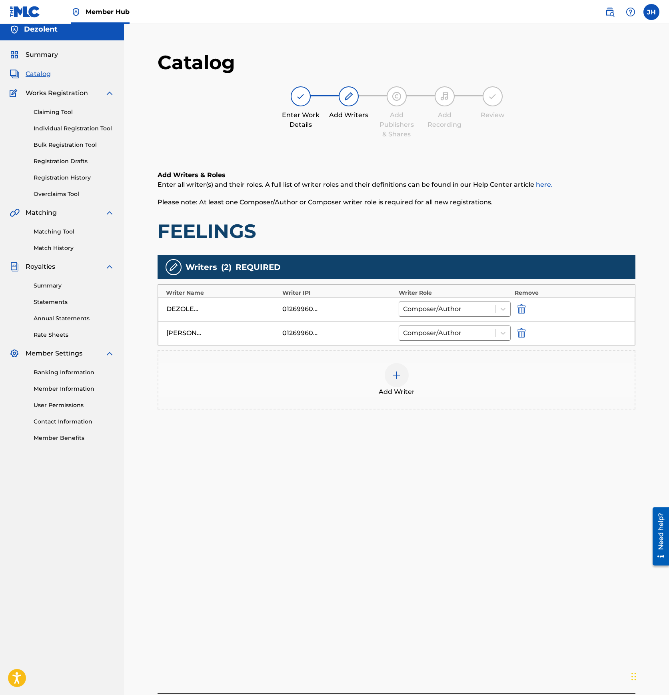
scroll to position [82, 0]
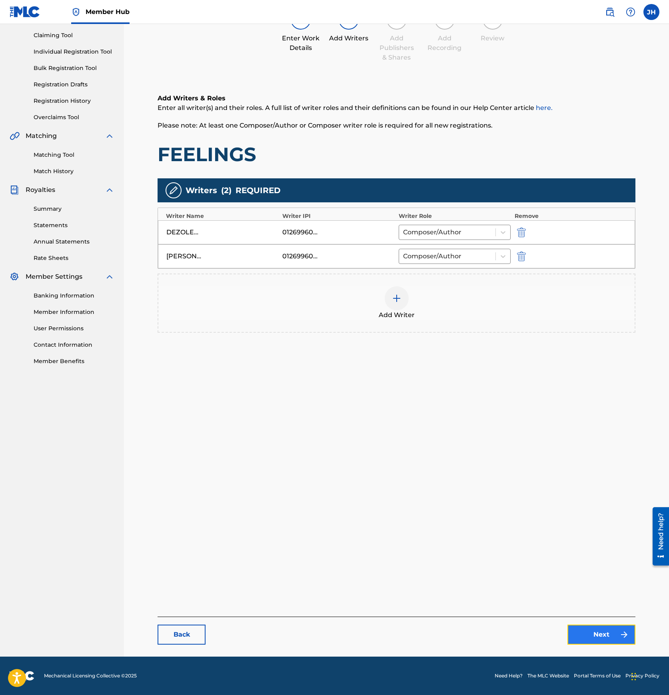
click at [593, 641] on link "Next" at bounding box center [601, 634] width 68 height 20
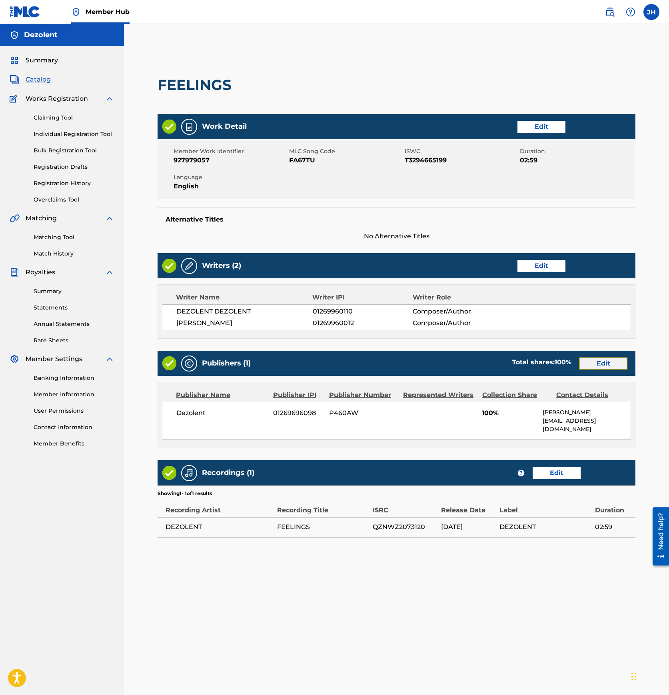
click at [594, 361] on link "Edit" at bounding box center [603, 363] width 48 height 12
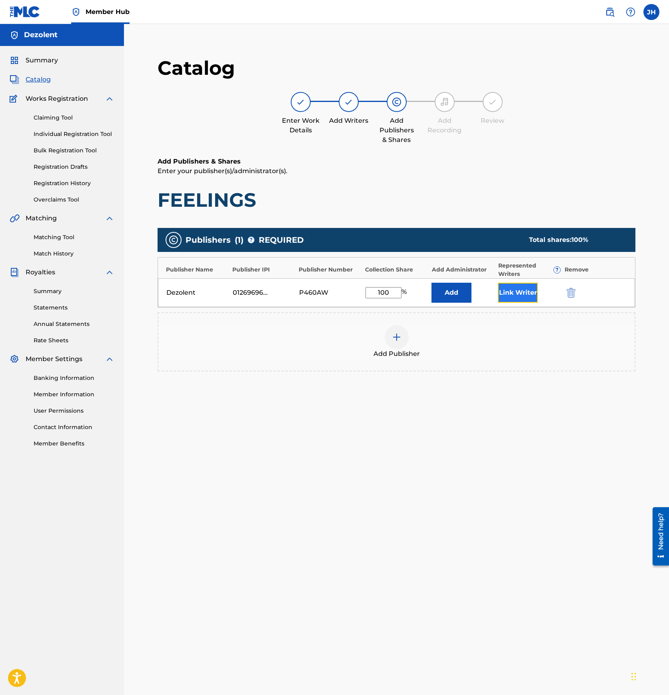
click at [527, 294] on button "Link Writer" at bounding box center [518, 293] width 40 height 20
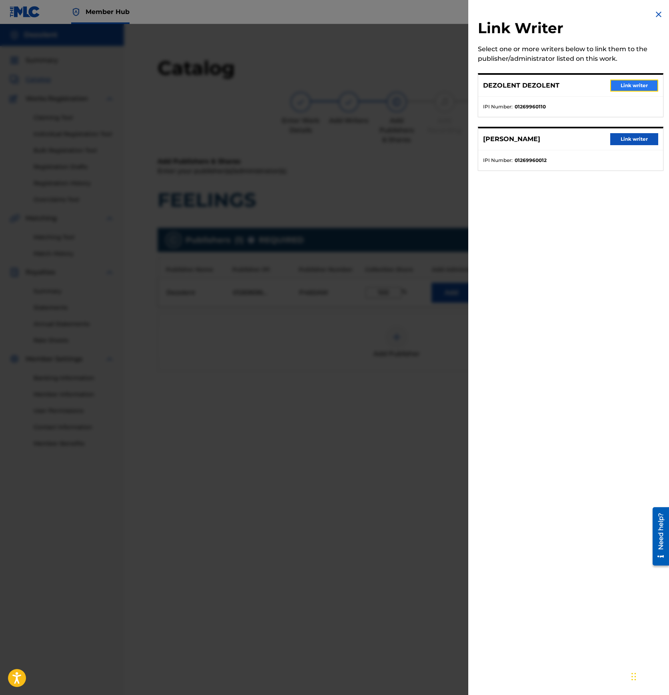
click at [635, 86] on button "Link writer" at bounding box center [634, 86] width 48 height 12
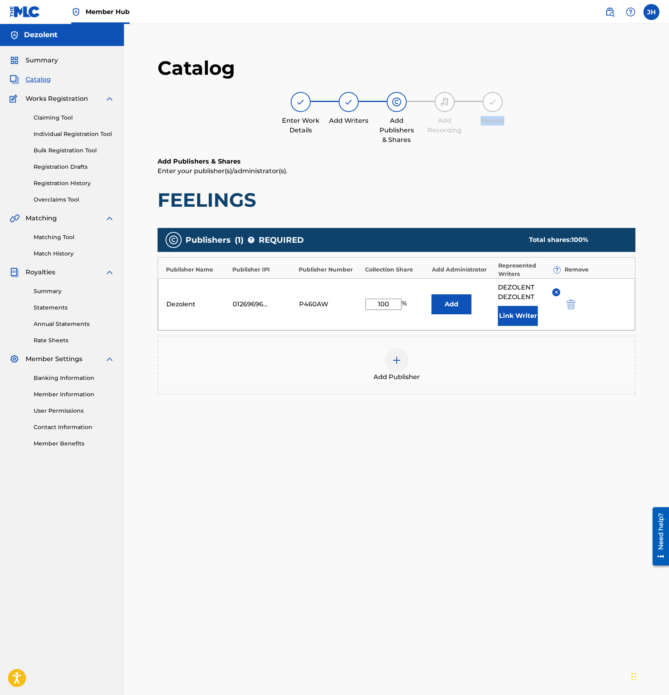
click at [635, 86] on div "Catalog Enter Work Details Add Writers Add Publishers & Shares Add Recording Re…" at bounding box center [396, 106] width 478 height 101
click at [513, 314] on button "Link Writer" at bounding box center [518, 316] width 40 height 20
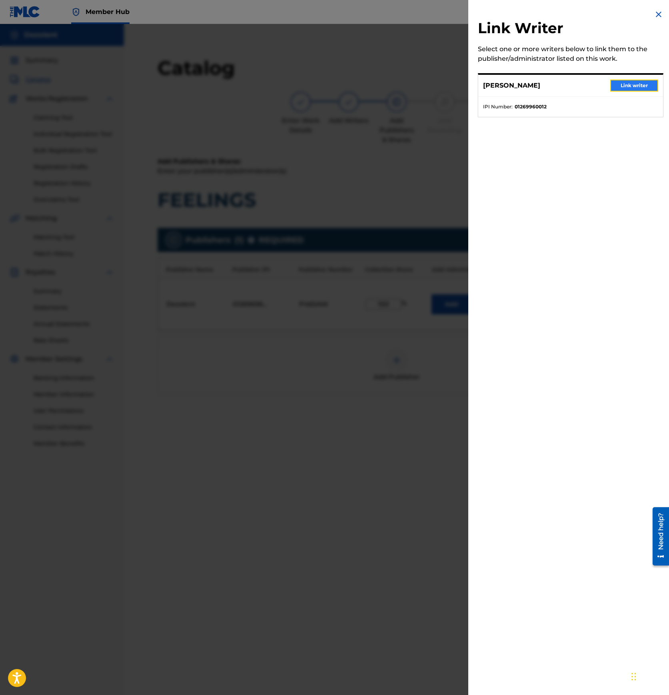
click at [639, 87] on button "Link writer" at bounding box center [634, 86] width 48 height 12
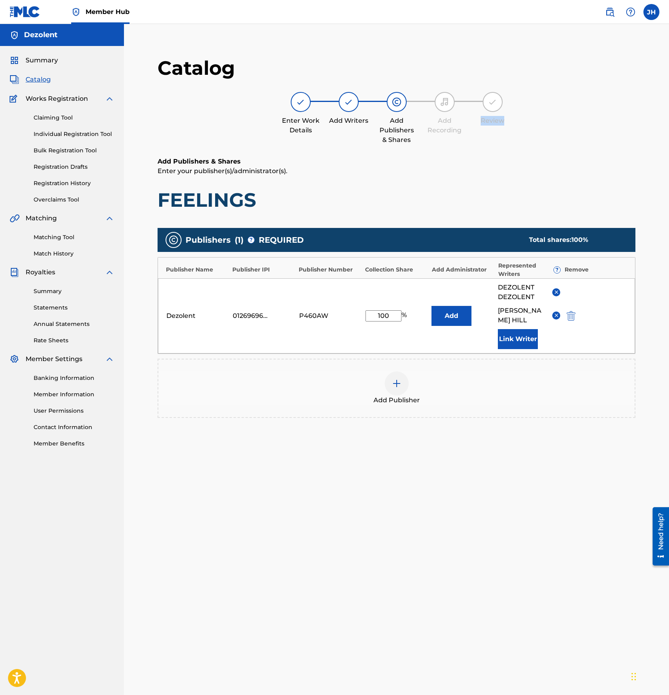
scroll to position [82, 0]
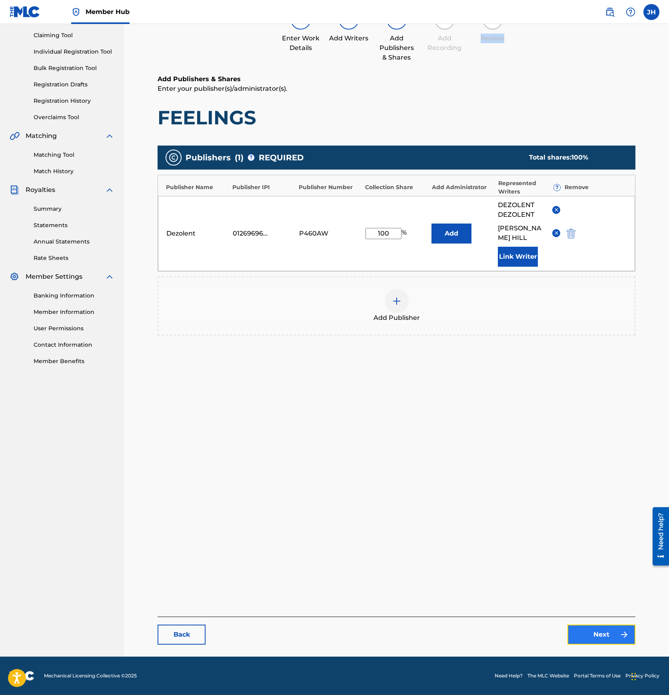
click at [600, 636] on link "Next" at bounding box center [601, 634] width 68 height 20
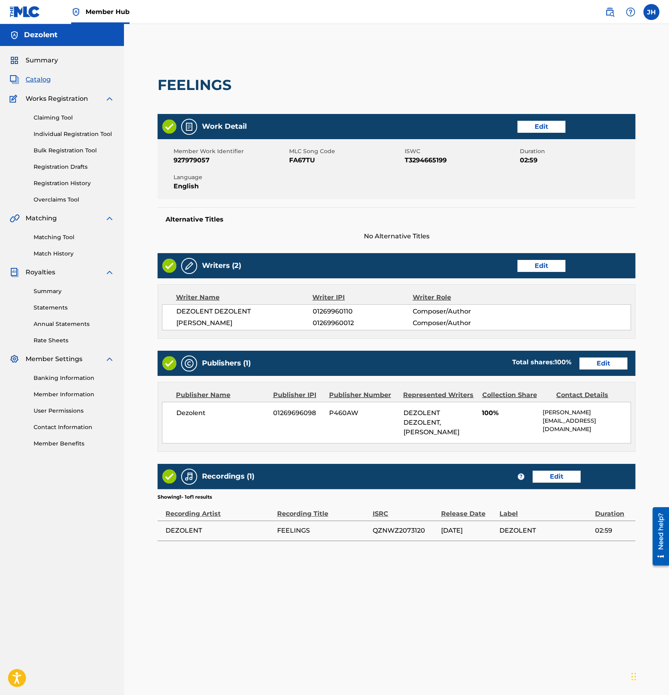
scroll to position [82, 0]
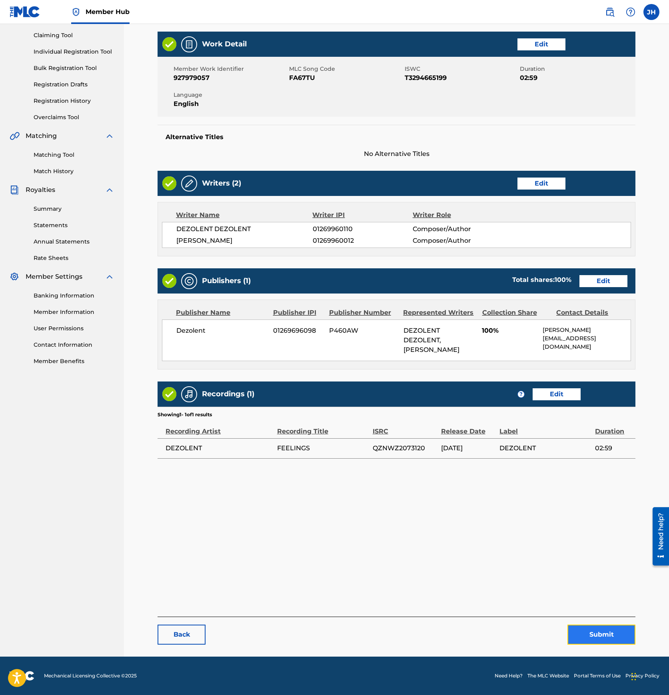
click at [596, 635] on button "Submit" at bounding box center [601, 634] width 68 height 20
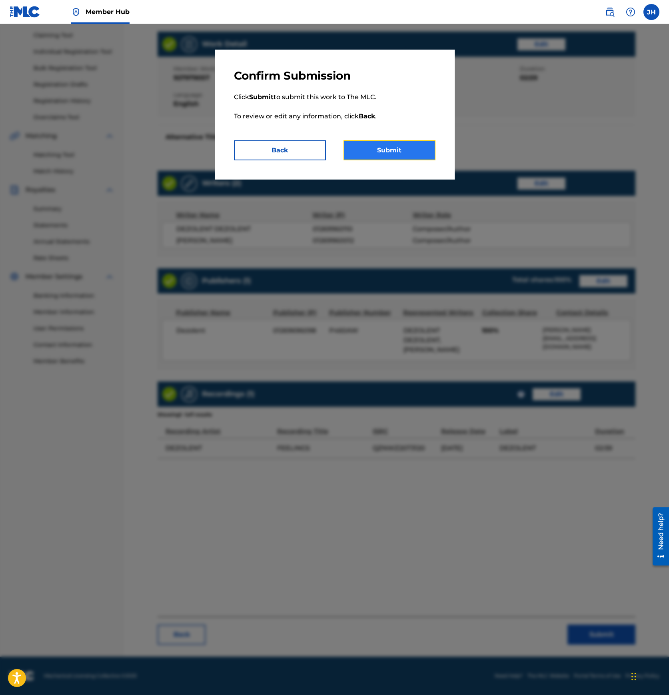
click at [394, 154] on button "Submit" at bounding box center [389, 150] width 92 height 20
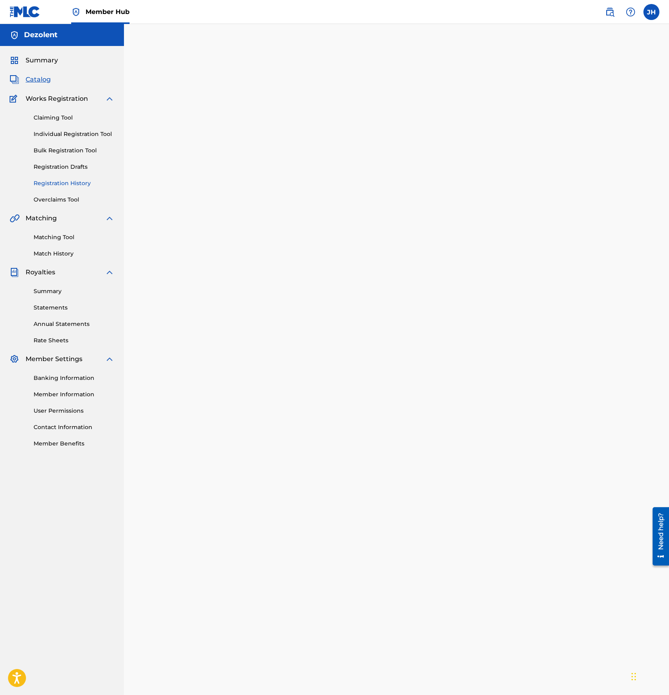
click at [72, 183] on link "Registration History" at bounding box center [74, 183] width 81 height 8
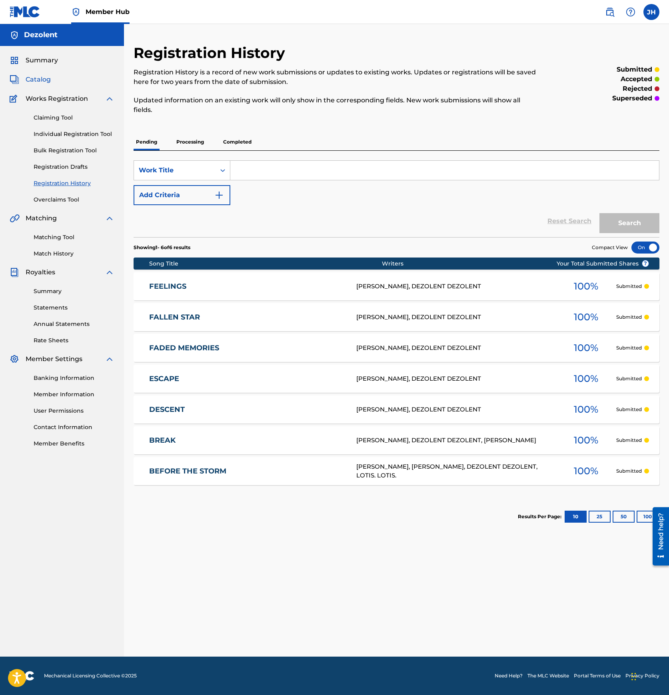
click at [47, 83] on span "Catalog" at bounding box center [38, 80] width 25 height 10
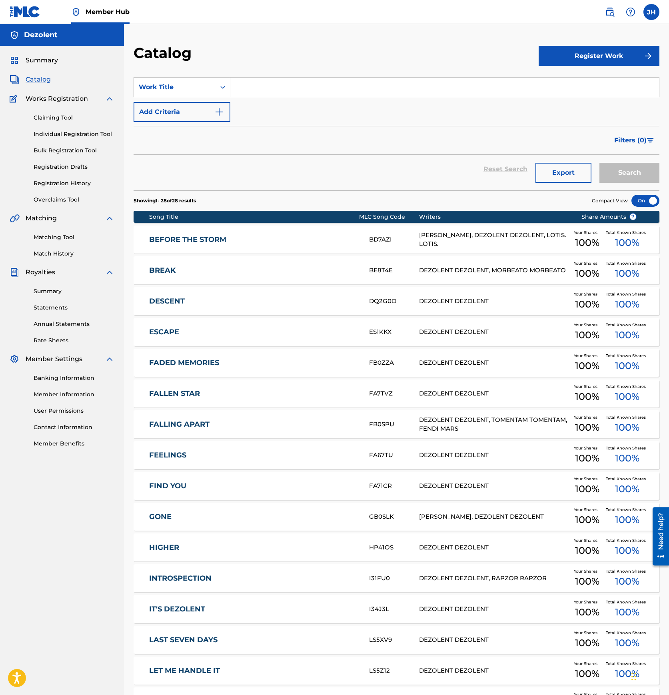
click at [206, 487] on link "FIND YOU" at bounding box center [253, 485] width 209 height 9
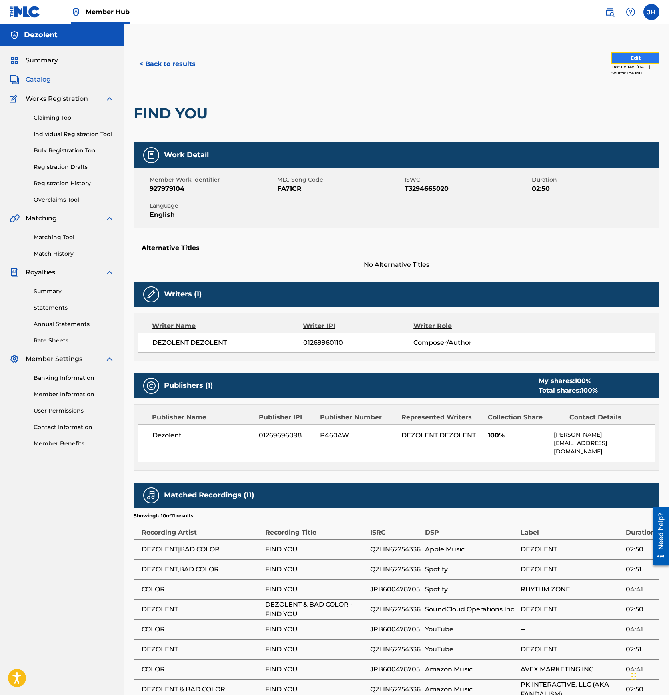
click at [624, 56] on button "Edit" at bounding box center [635, 58] width 48 height 12
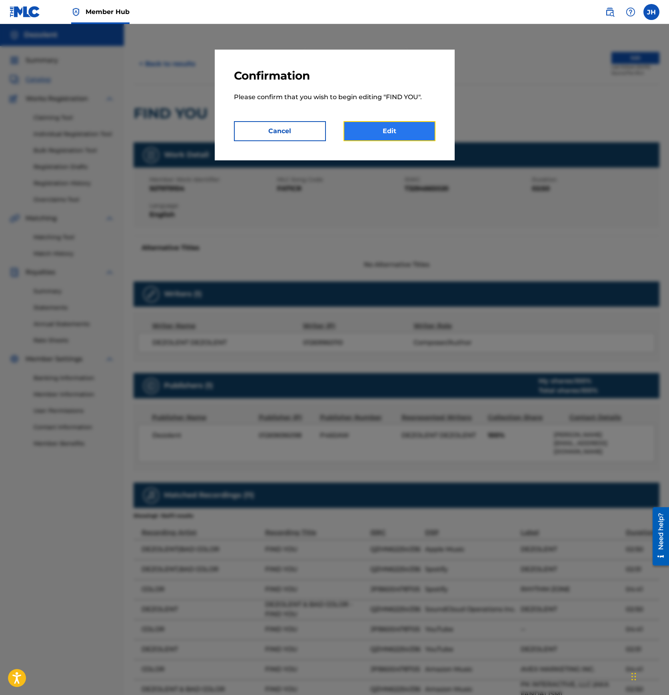
click at [407, 134] on link "Edit" at bounding box center [389, 131] width 92 height 20
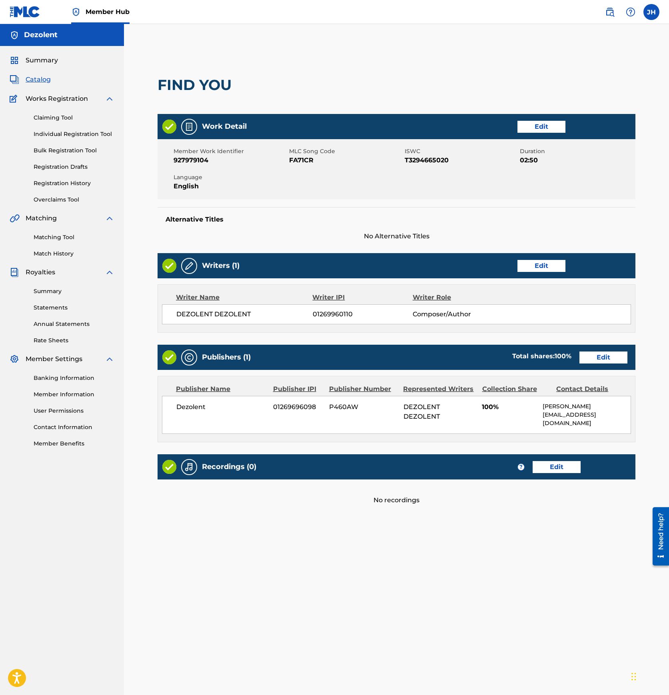
click at [534, 272] on div "Writers (1) Edit" at bounding box center [396, 265] width 478 height 25
click at [534, 265] on link "Edit" at bounding box center [541, 266] width 48 height 12
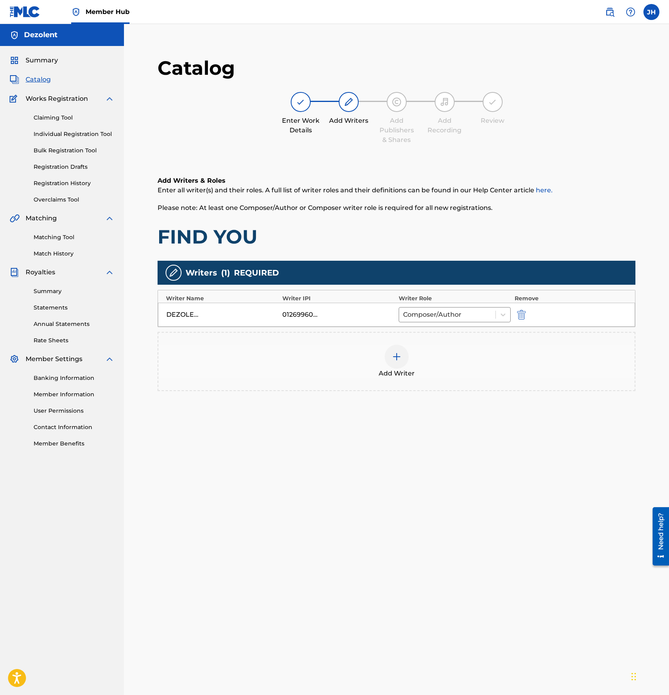
click at [396, 361] on div at bounding box center [396, 356] width 24 height 24
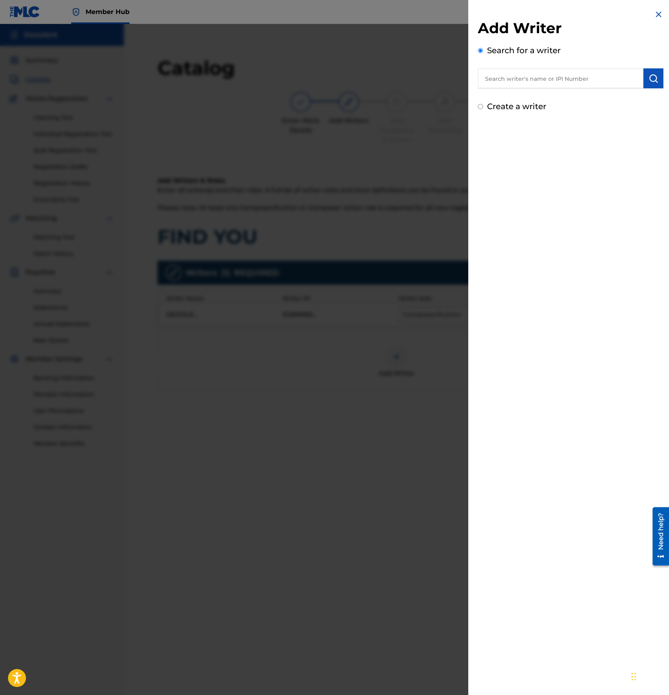
click at [549, 88] on input "text" at bounding box center [560, 78] width 165 height 20
paste input "01269960012"
type input "01269960012"
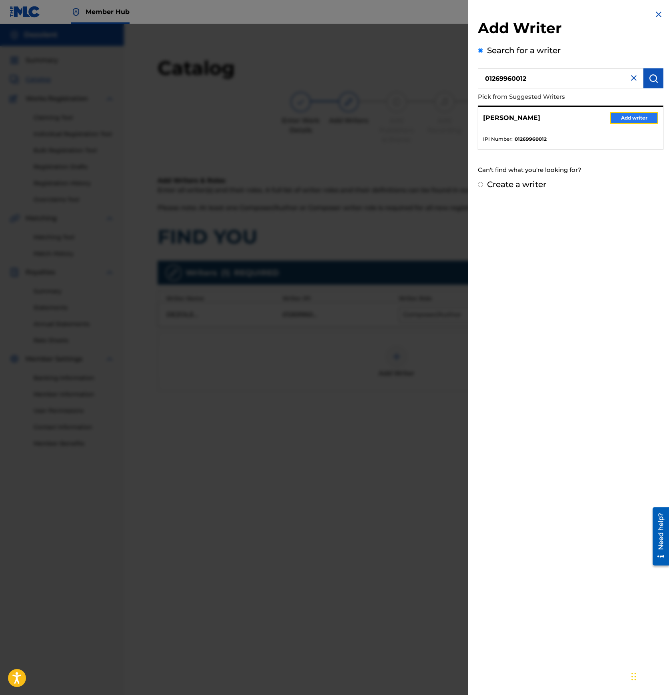
click at [631, 113] on button "Add writer" at bounding box center [634, 118] width 48 height 12
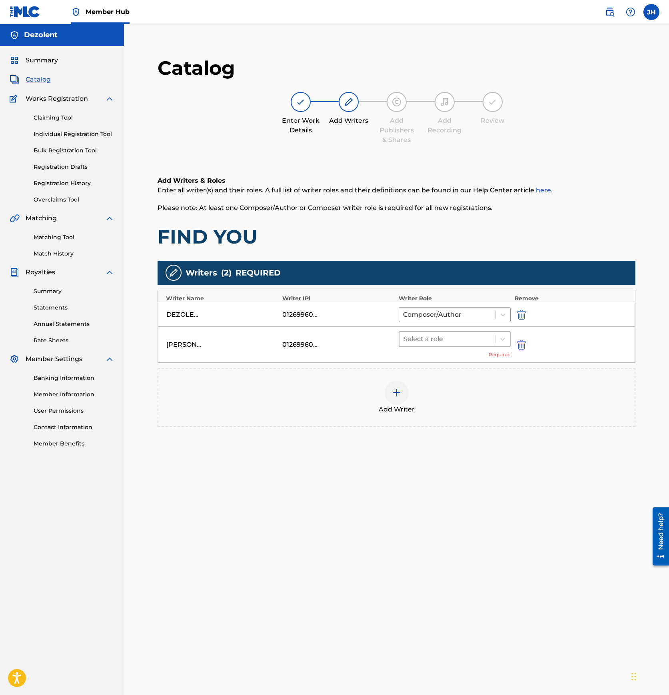
click at [422, 337] on div at bounding box center [447, 338] width 88 height 11
click at [424, 359] on div "Composer/Author" at bounding box center [454, 360] width 112 height 16
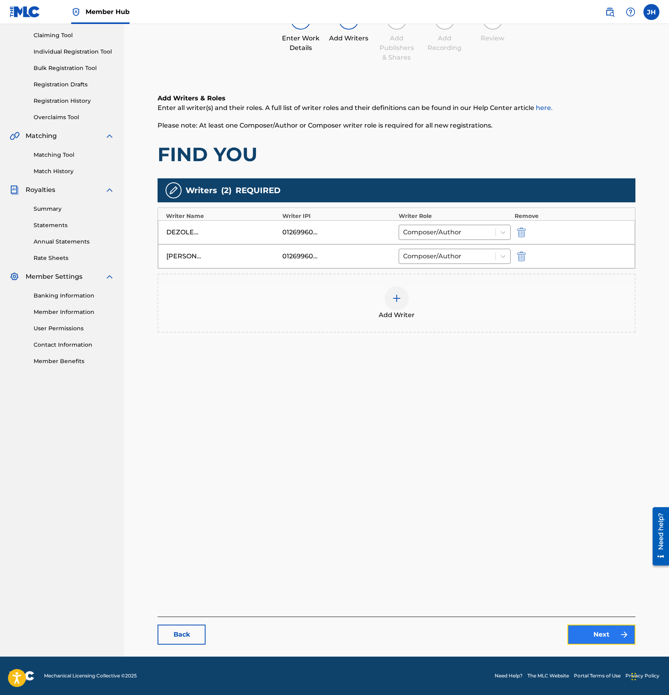
click at [595, 633] on link "Next" at bounding box center [601, 634] width 68 height 20
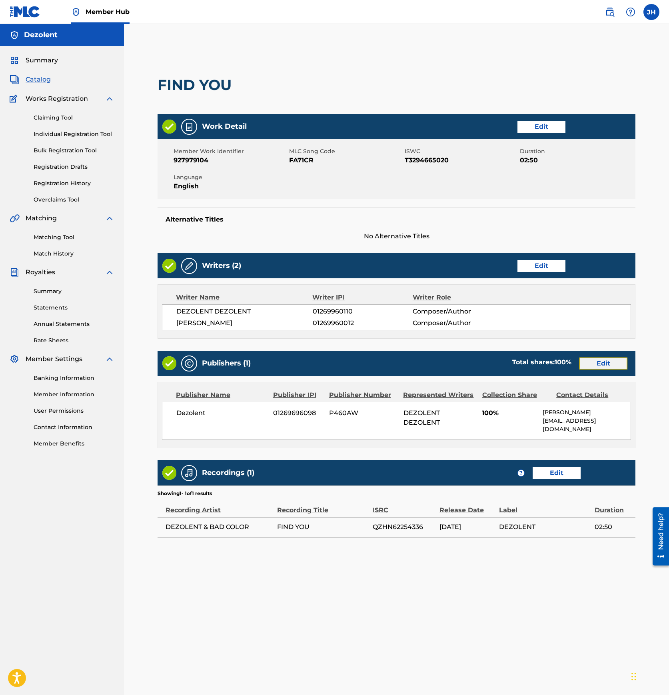
click at [597, 363] on link "Edit" at bounding box center [603, 363] width 48 height 12
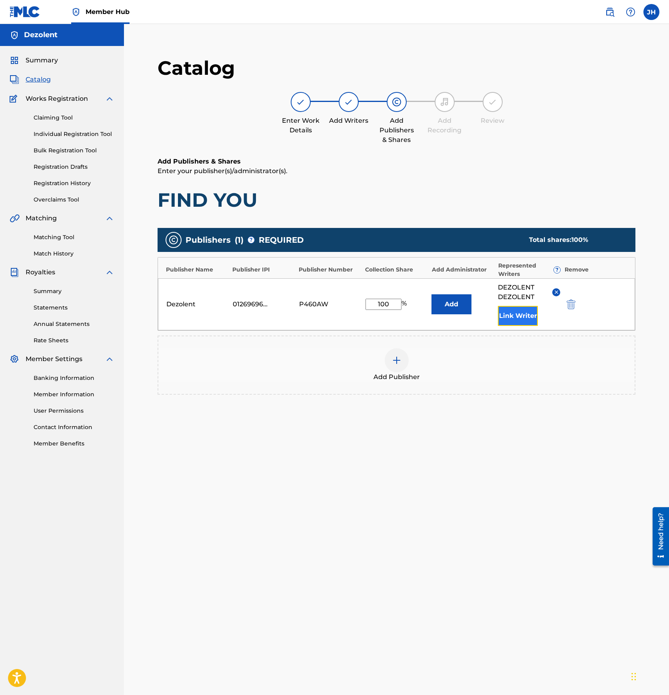
click at [520, 316] on button "Link Writer" at bounding box center [518, 316] width 40 height 20
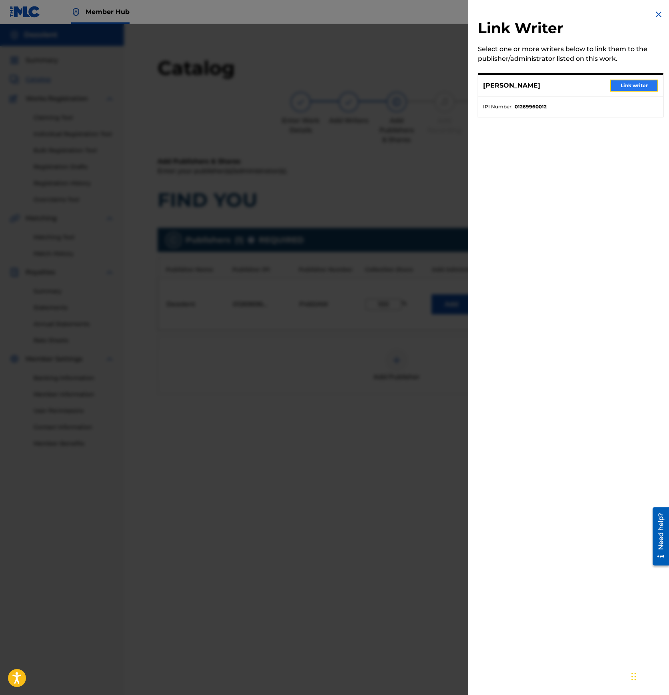
click at [632, 82] on button "Link writer" at bounding box center [634, 86] width 48 height 12
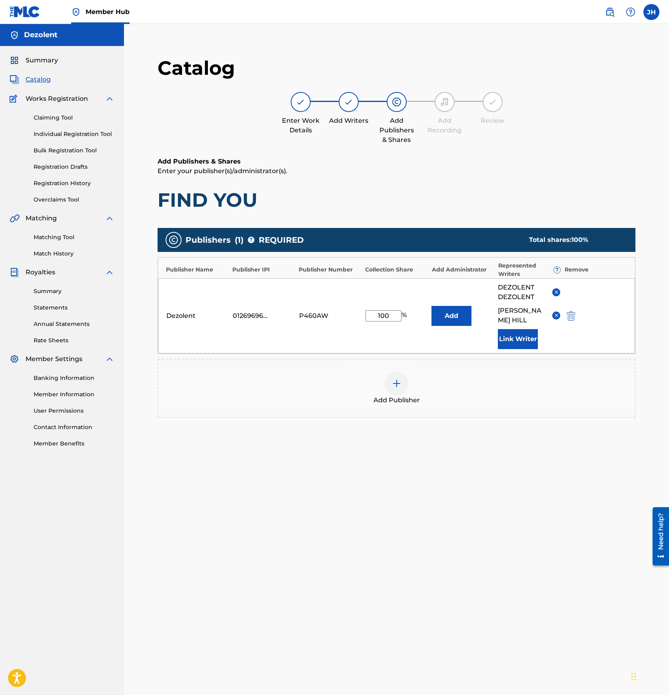
scroll to position [82, 0]
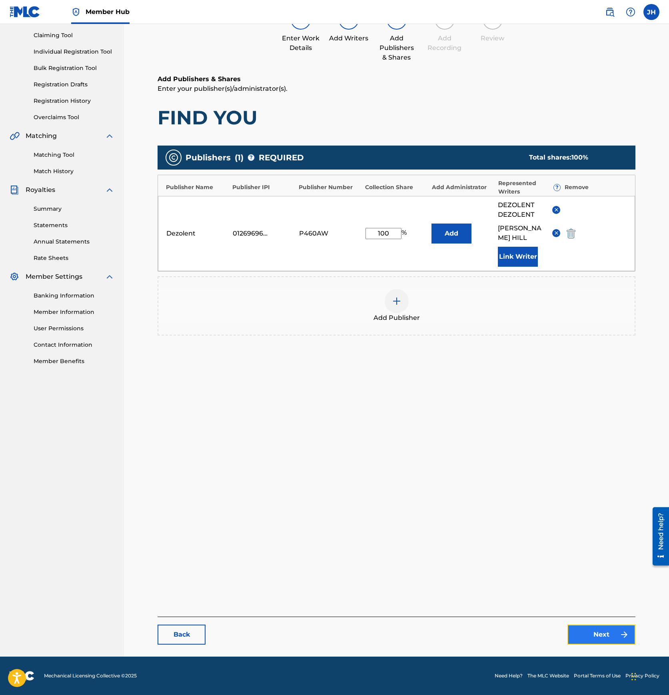
click at [596, 636] on link "Next" at bounding box center [601, 634] width 68 height 20
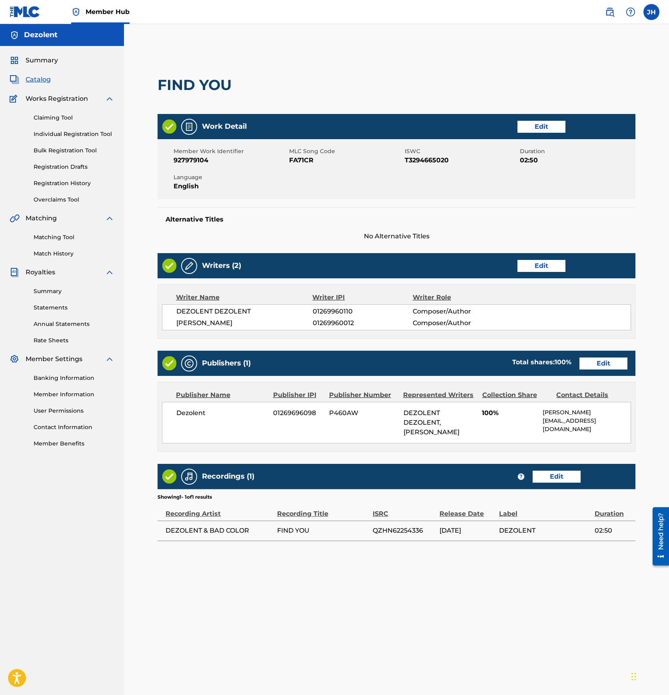
scroll to position [82, 0]
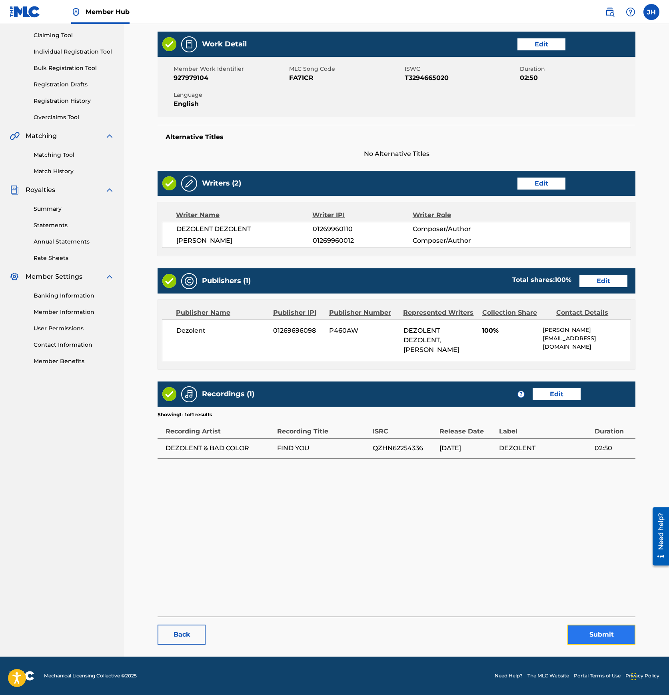
click at [617, 635] on button "Submit" at bounding box center [601, 634] width 68 height 20
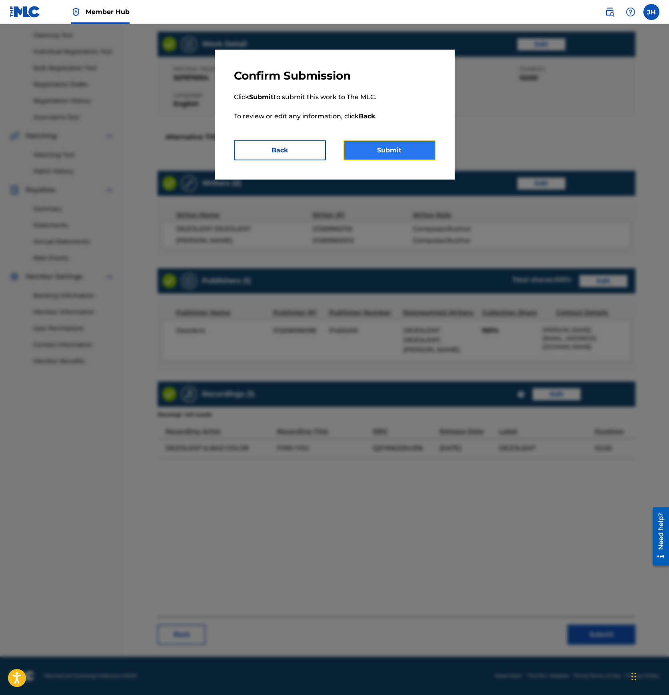
click at [406, 155] on button "Submit" at bounding box center [389, 150] width 92 height 20
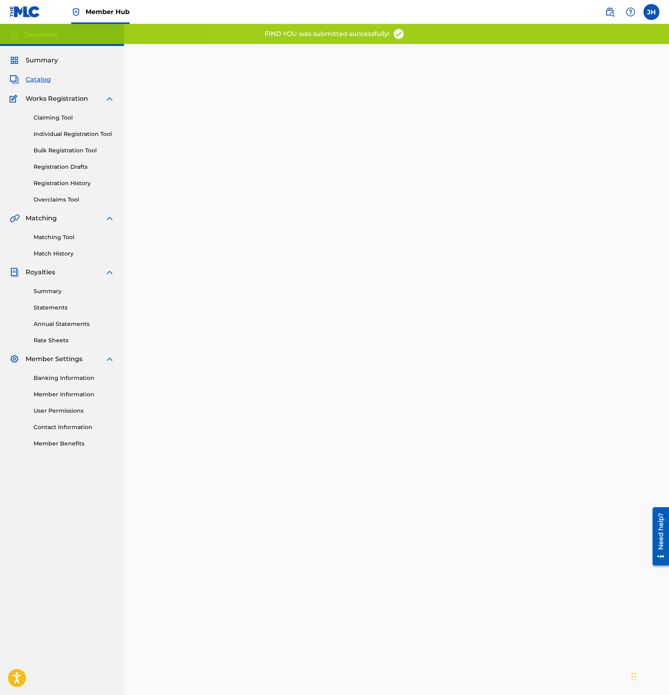
click at [40, 80] on span "Catalog" at bounding box center [38, 80] width 25 height 10
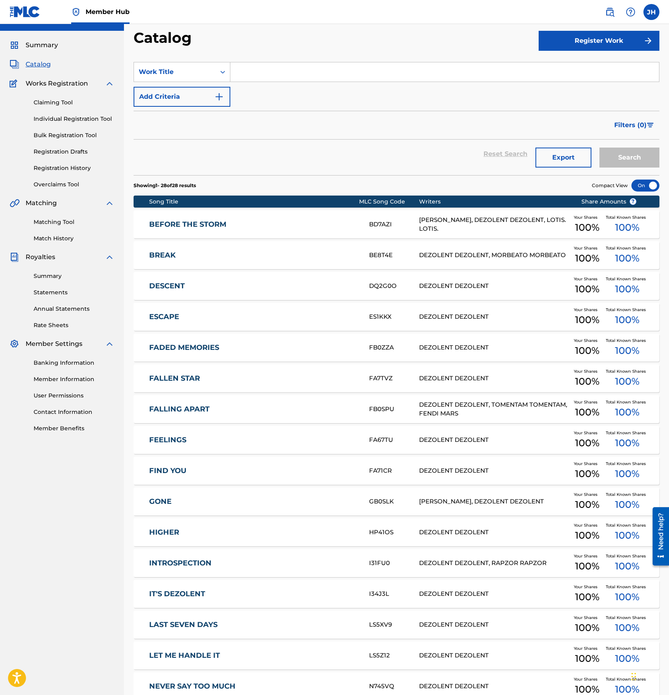
scroll to position [16, 0]
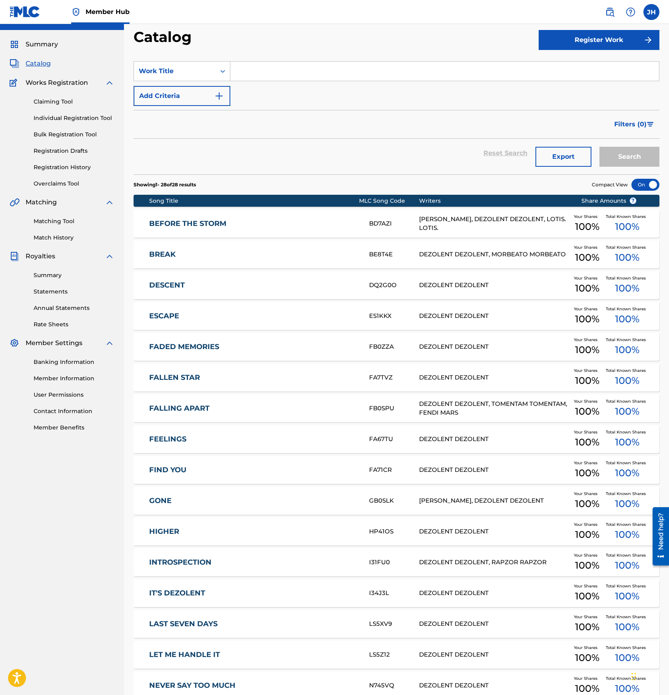
click at [189, 500] on link "GONE" at bounding box center [253, 500] width 209 height 9
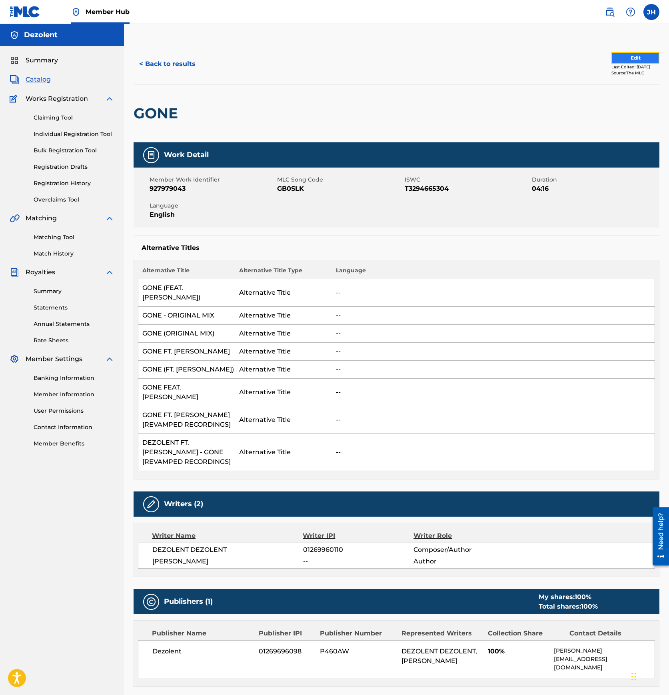
click at [613, 59] on button "Edit" at bounding box center [635, 58] width 48 height 12
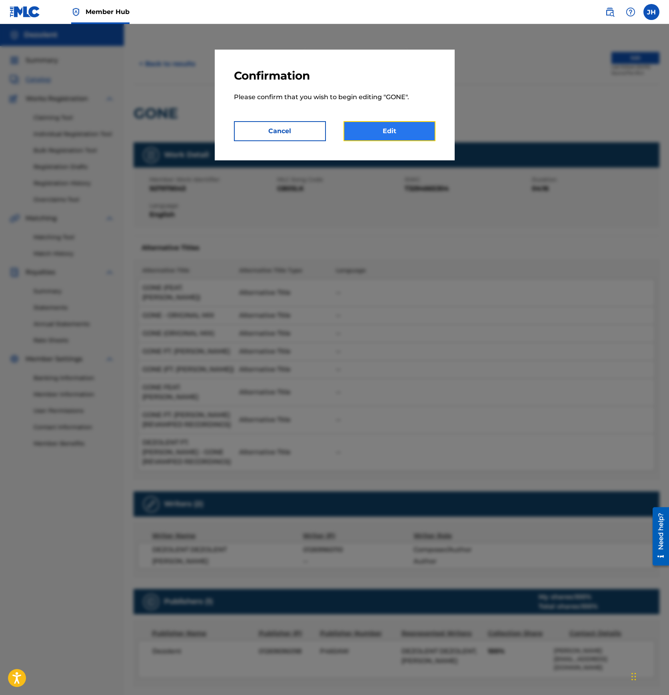
click at [393, 140] on link "Edit" at bounding box center [389, 131] width 92 height 20
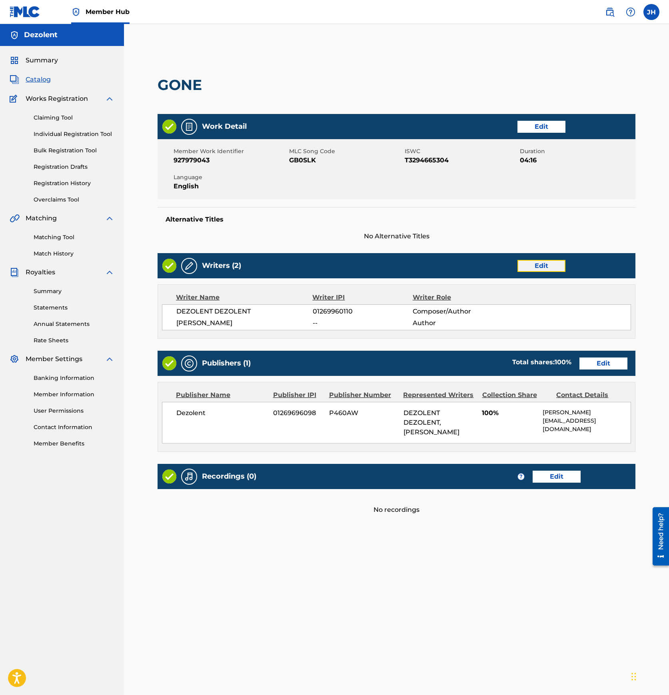
click at [553, 264] on link "Edit" at bounding box center [541, 266] width 48 height 12
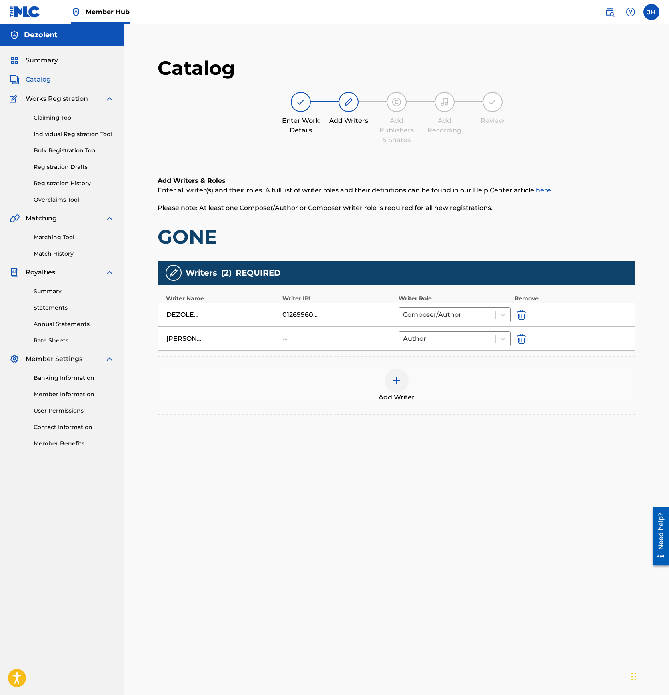
click at [394, 375] on div at bounding box center [396, 380] width 24 height 24
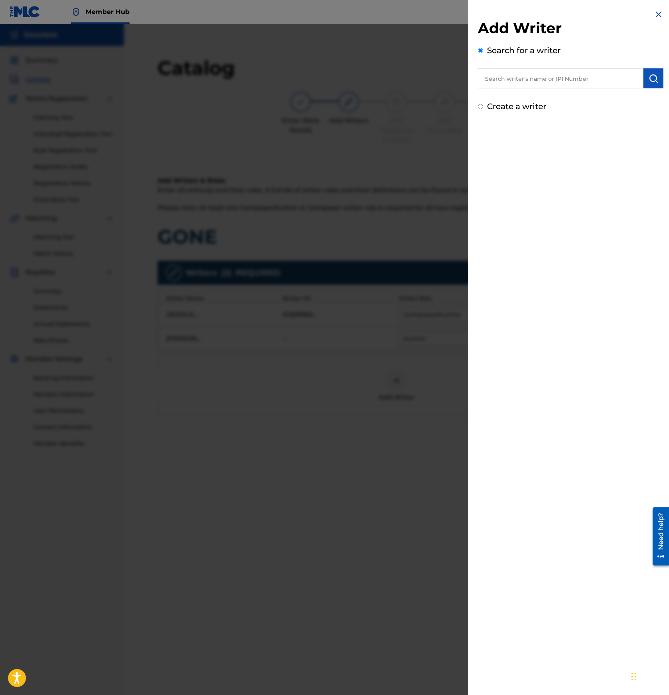
click at [571, 84] on input "text" at bounding box center [560, 78] width 165 height 20
paste input "01269960012"
type input "01269960012"
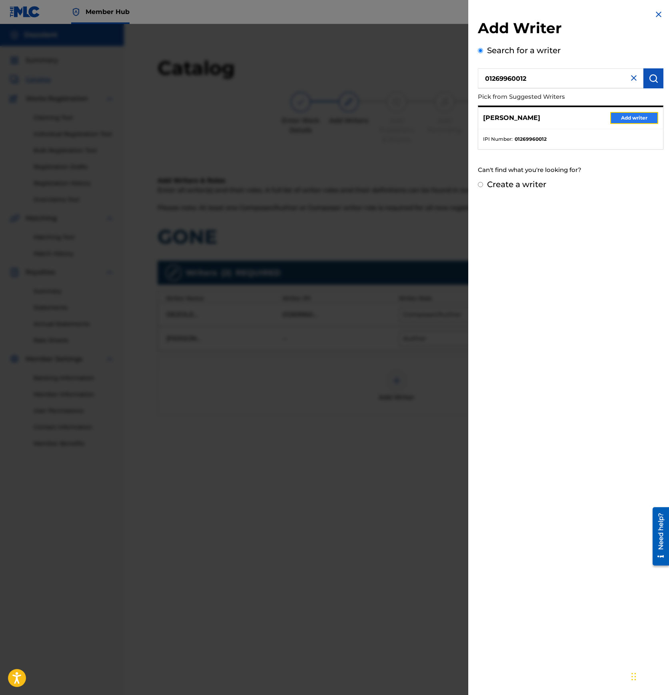
click at [629, 117] on button "Add writer" at bounding box center [634, 118] width 48 height 12
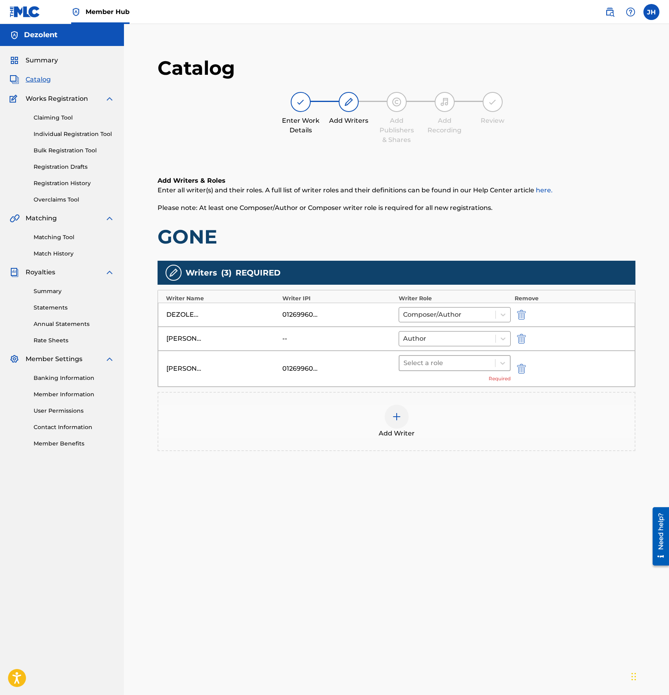
click at [437, 366] on div at bounding box center [447, 362] width 88 height 11
click at [432, 386] on div "Composer/Author" at bounding box center [454, 384] width 112 height 16
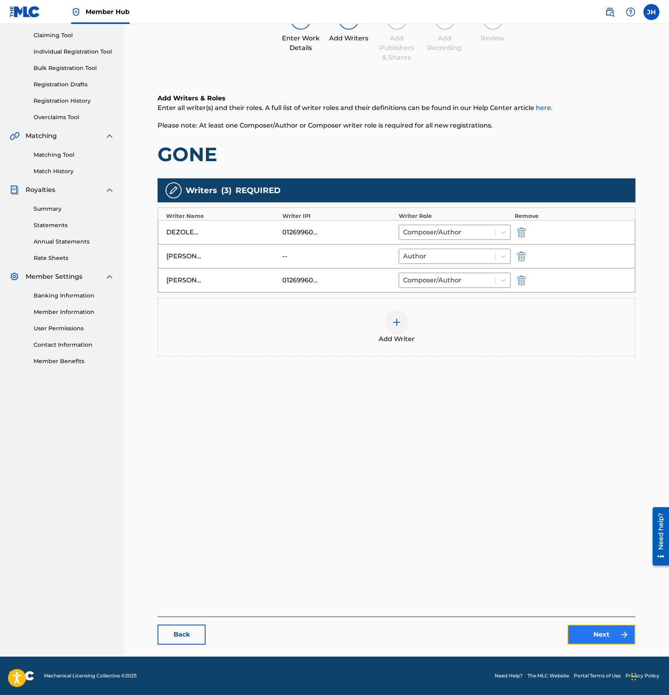
click at [610, 636] on link "Next" at bounding box center [601, 634] width 68 height 20
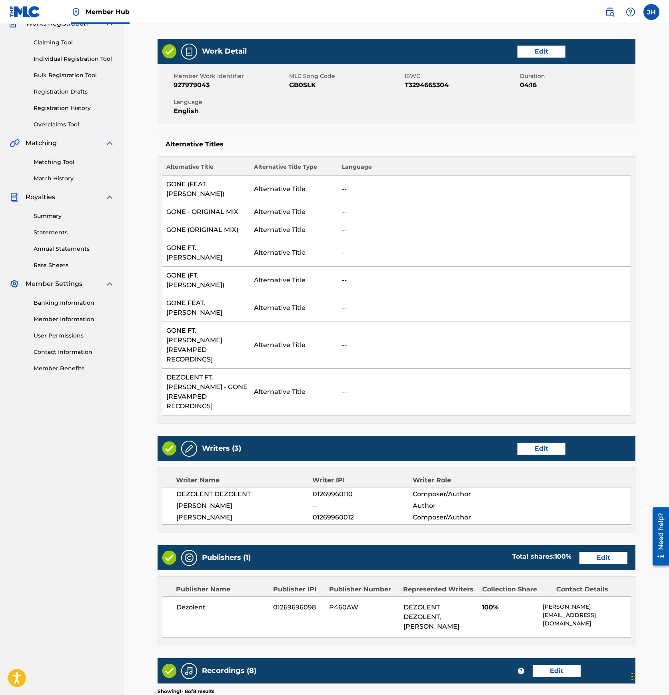
scroll to position [76, 0]
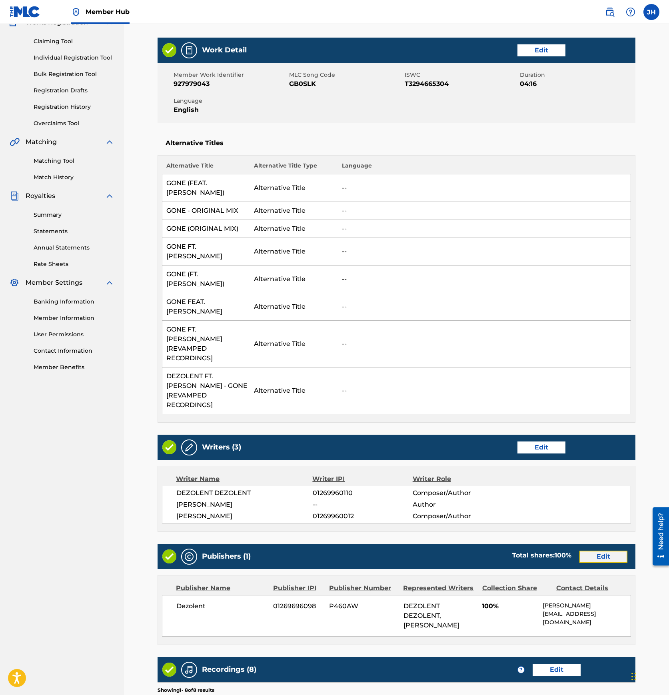
click at [599, 550] on link "Edit" at bounding box center [603, 556] width 48 height 12
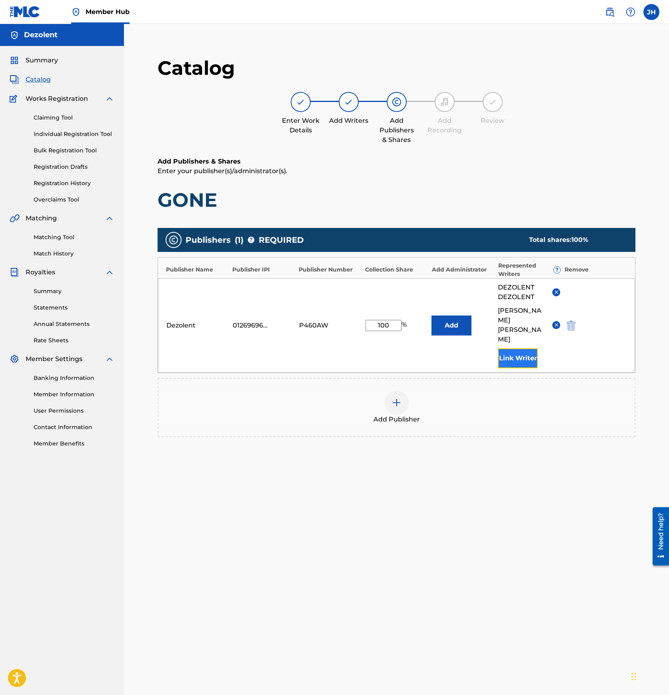
click at [515, 348] on button "Link Writer" at bounding box center [518, 358] width 40 height 20
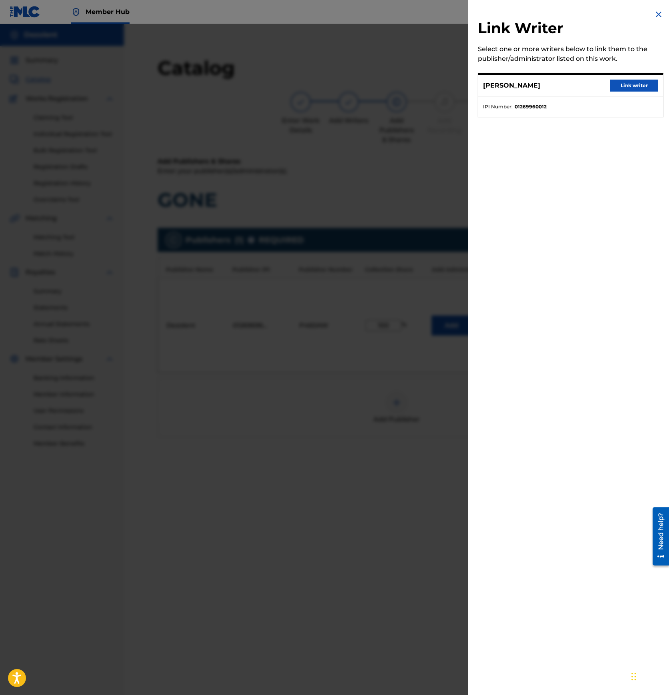
scroll to position [82, 0]
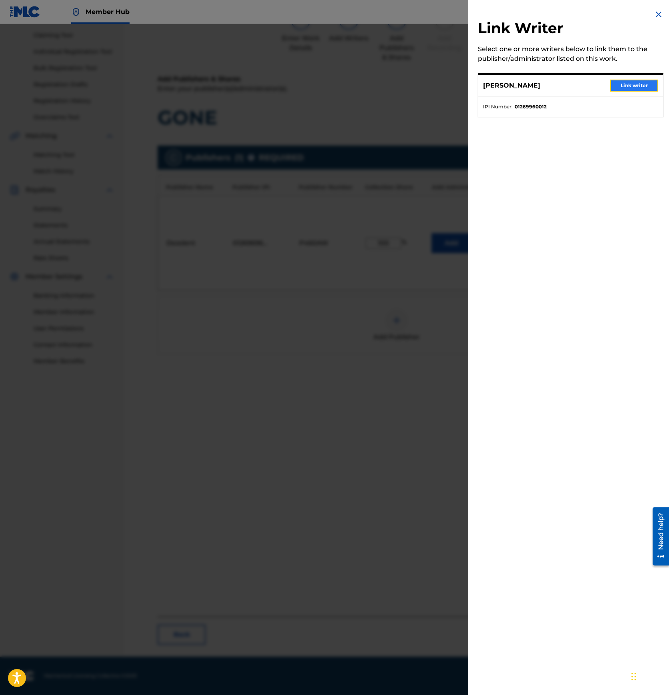
click at [626, 84] on button "Link writer" at bounding box center [634, 86] width 48 height 12
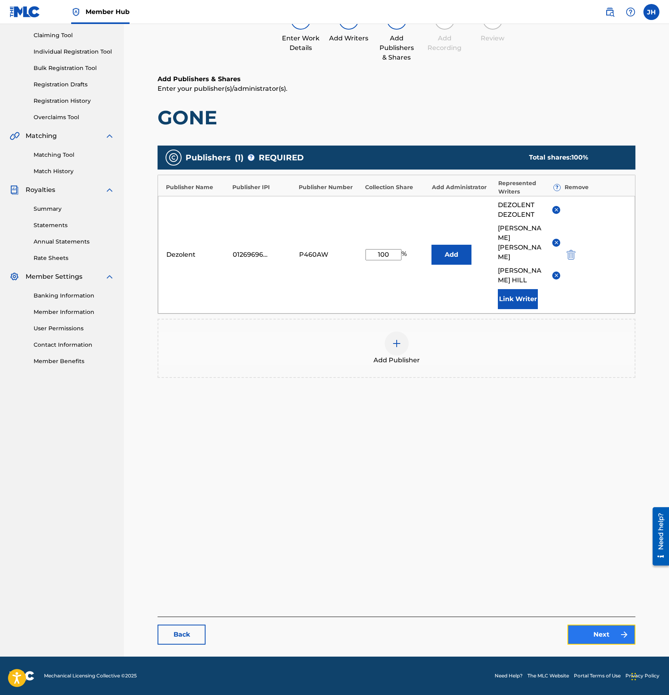
click at [592, 631] on link "Next" at bounding box center [601, 634] width 68 height 20
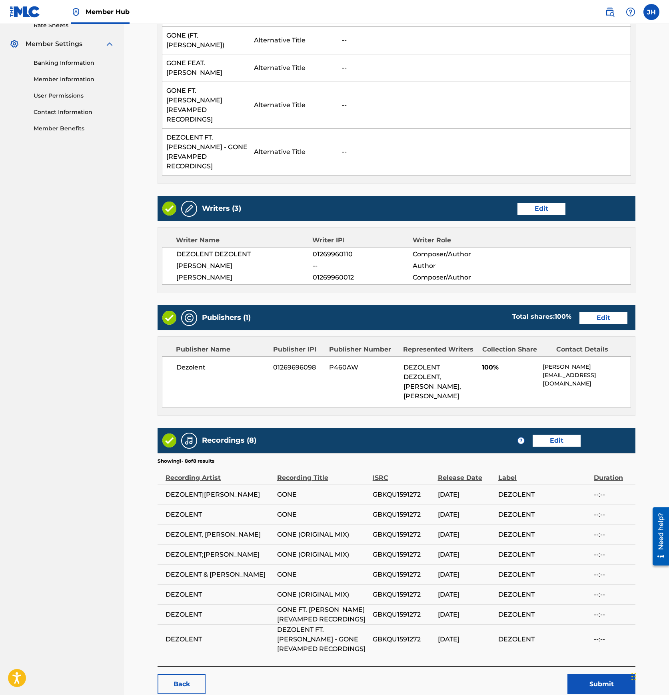
scroll to position [325, 0]
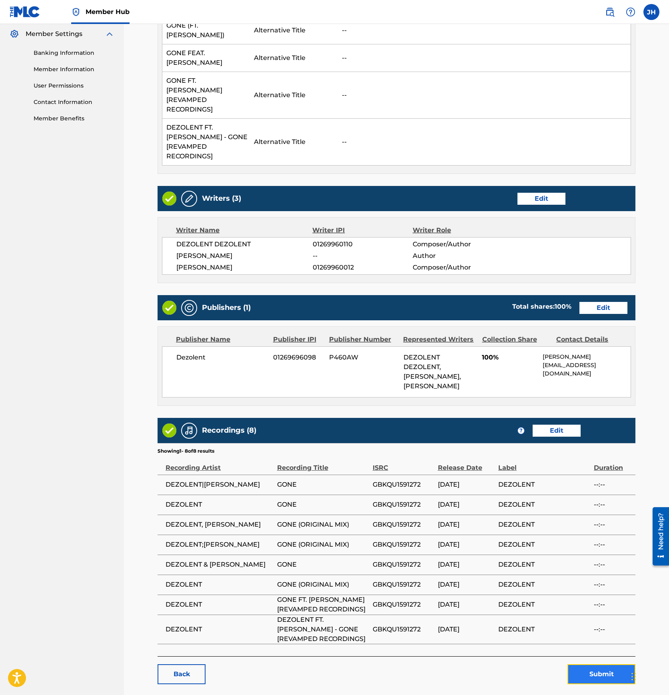
click at [602, 664] on button "Submit" at bounding box center [601, 674] width 68 height 20
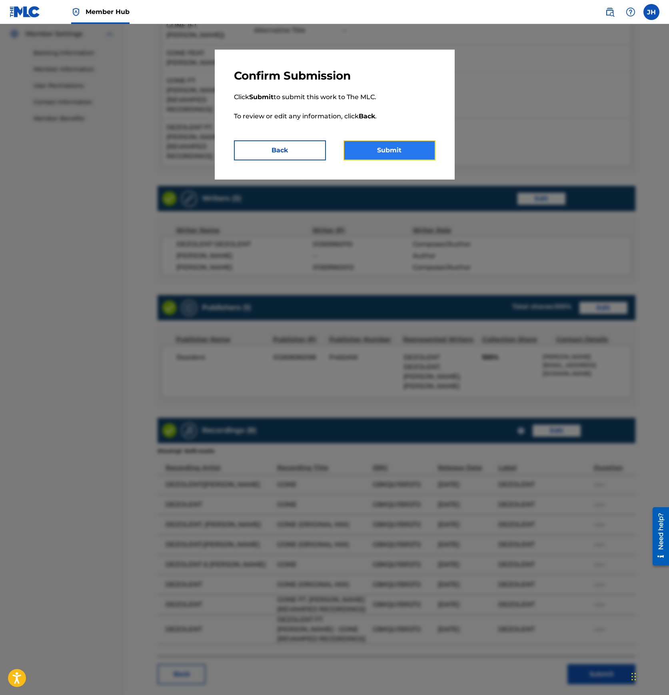
click at [399, 155] on button "Submit" at bounding box center [389, 150] width 92 height 20
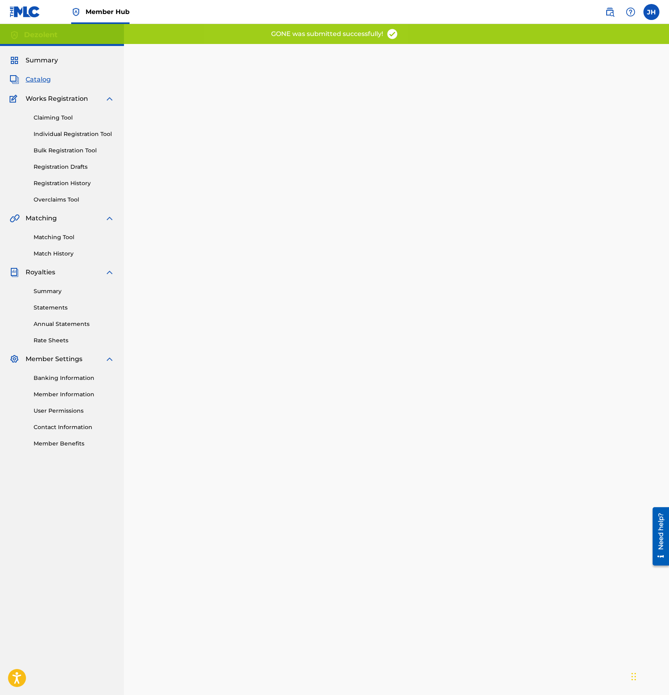
click at [36, 83] on span "Catalog" at bounding box center [38, 80] width 25 height 10
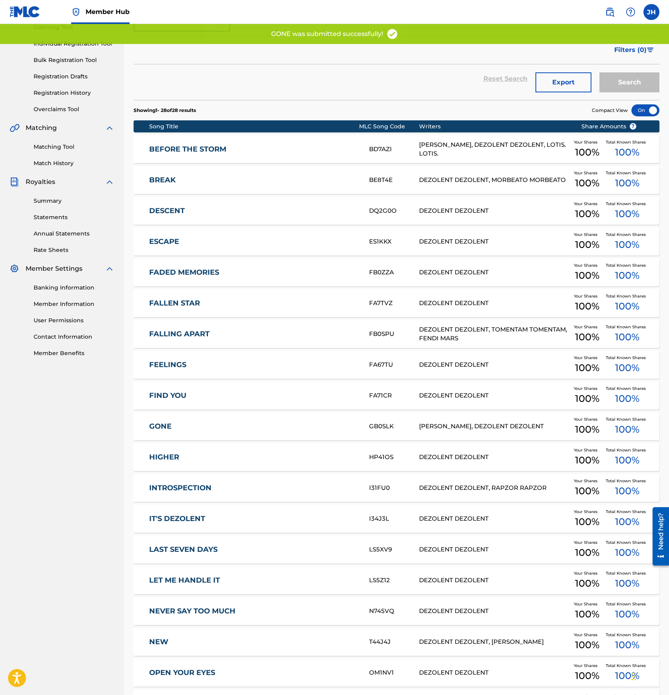
scroll to position [106, 0]
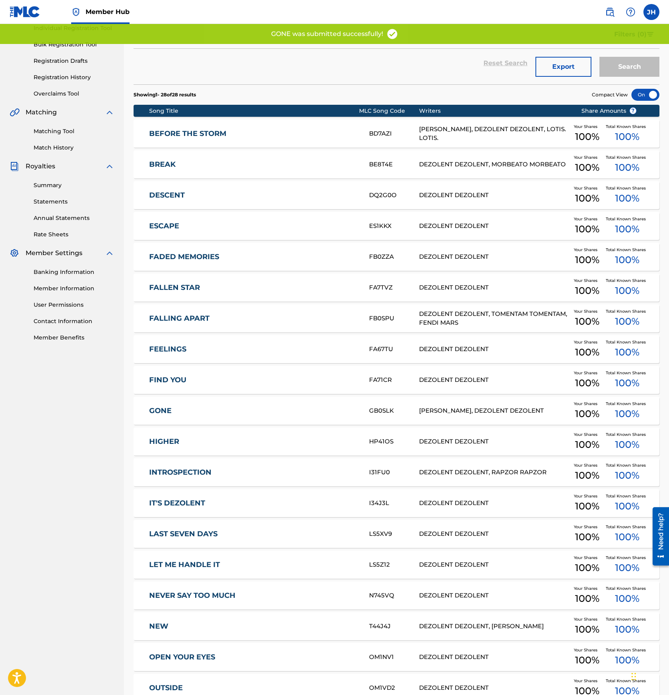
click at [203, 444] on link "HIGHER" at bounding box center [253, 441] width 209 height 9
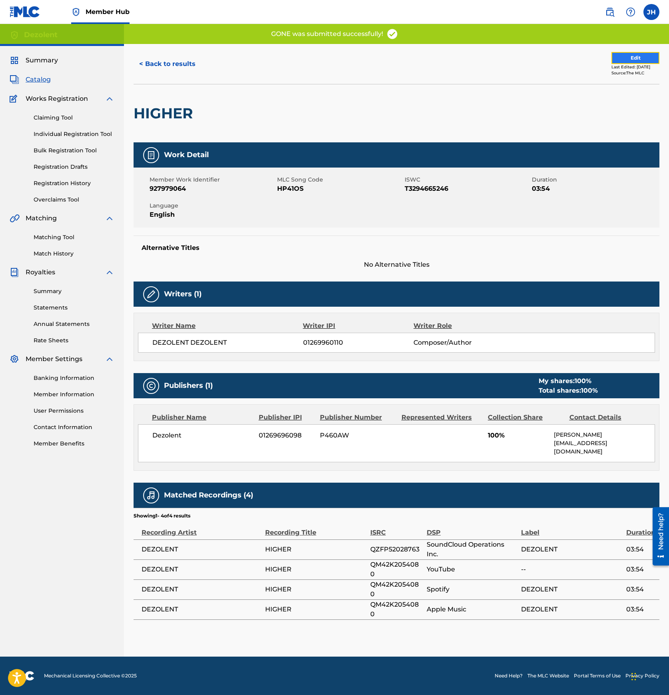
click at [643, 56] on button "Edit" at bounding box center [635, 58] width 48 height 12
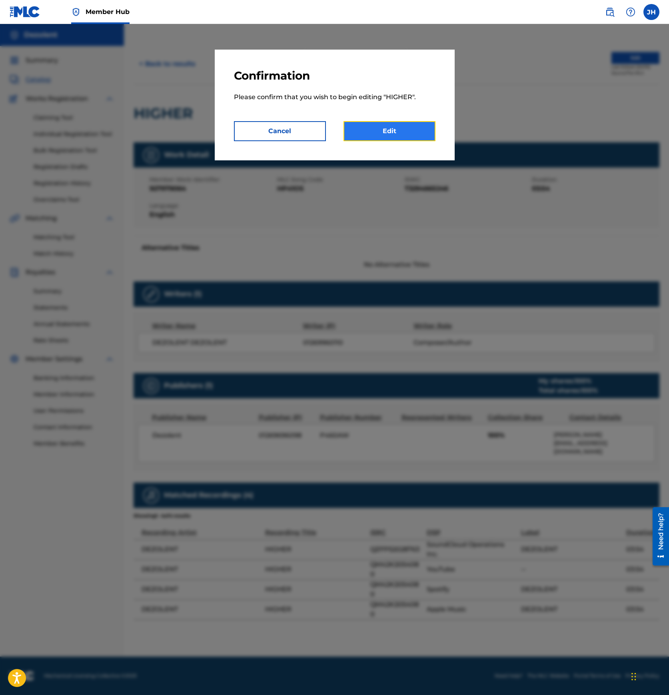
click at [384, 135] on link "Edit" at bounding box center [389, 131] width 92 height 20
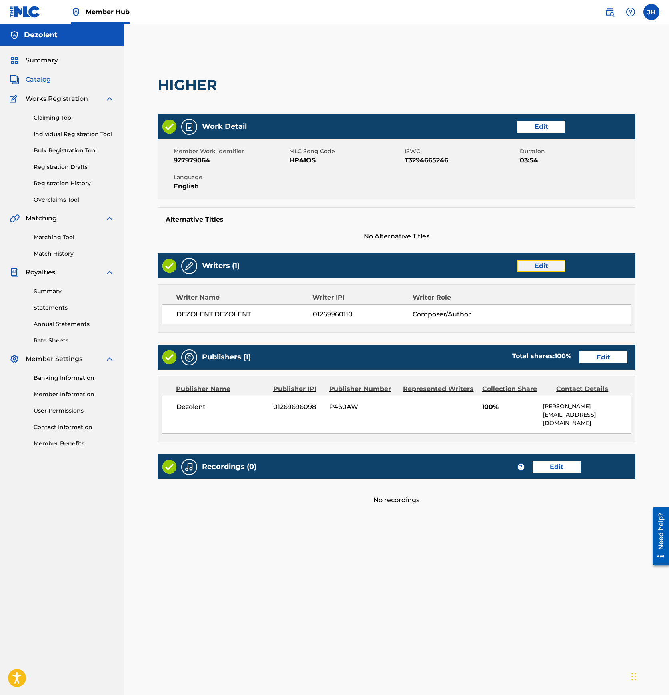
click at [551, 265] on link "Edit" at bounding box center [541, 266] width 48 height 12
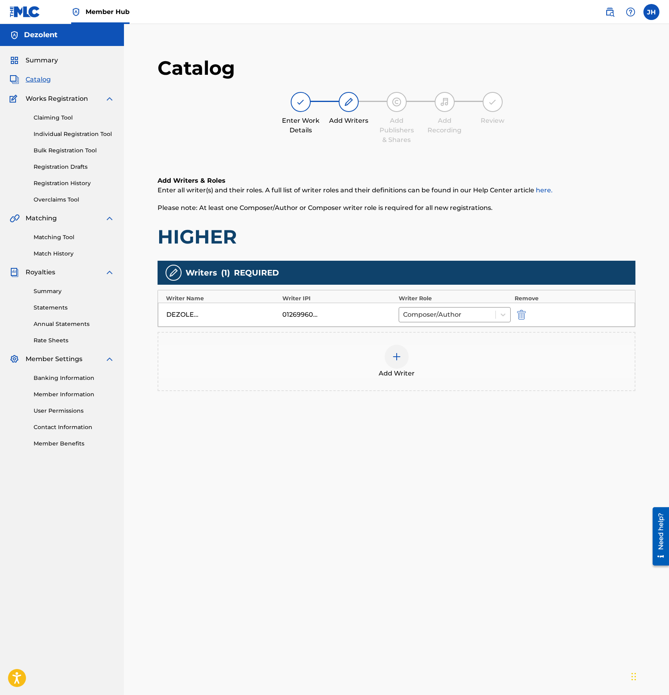
click at [402, 350] on div at bounding box center [396, 356] width 24 height 24
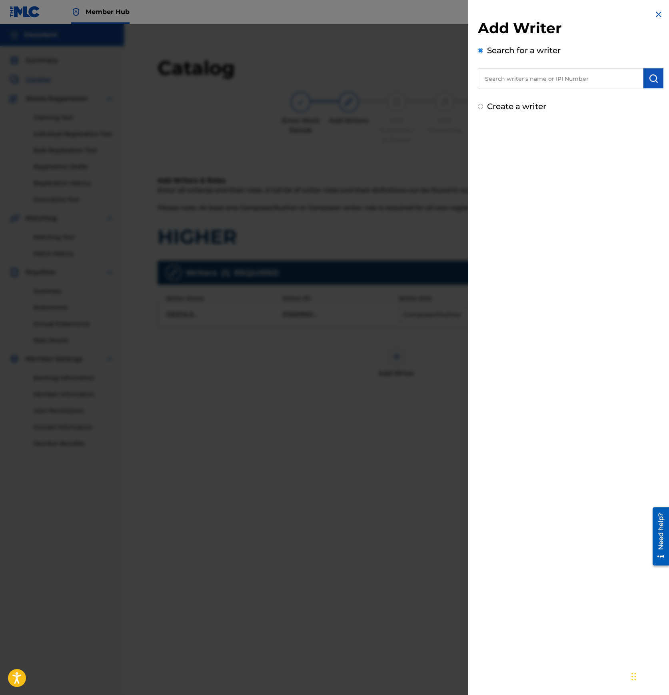
click at [571, 79] on input "text" at bounding box center [560, 78] width 165 height 20
paste input "01269960012"
type input "01269960012"
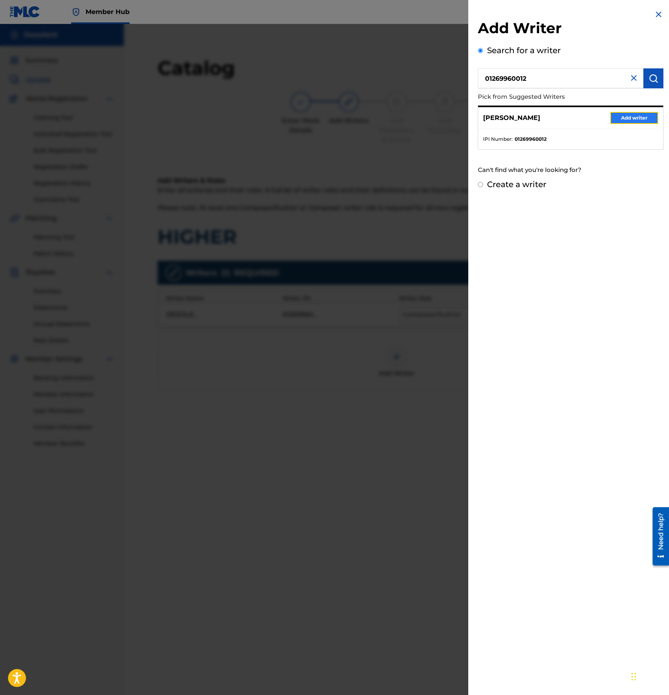
click at [629, 118] on button "Add writer" at bounding box center [634, 118] width 48 height 12
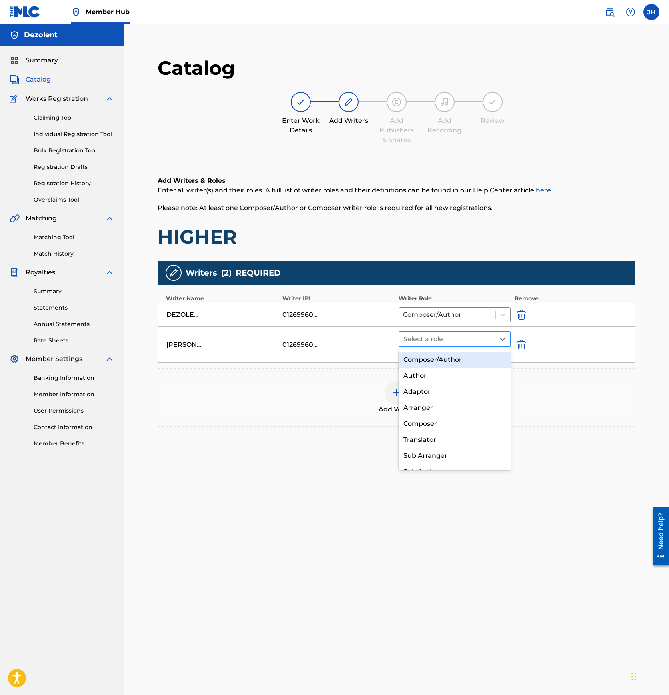
click at [451, 341] on div at bounding box center [447, 338] width 88 height 11
click at [438, 363] on div "Composer/Author" at bounding box center [454, 360] width 112 height 16
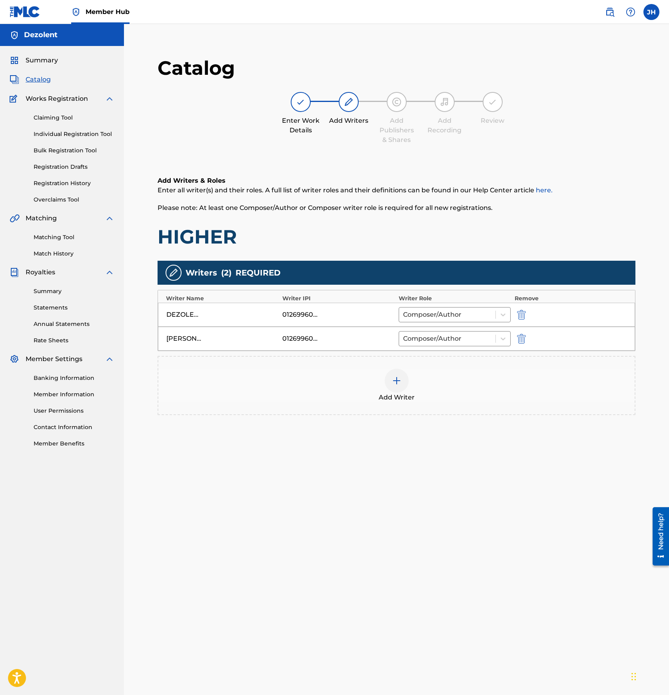
scroll to position [82, 0]
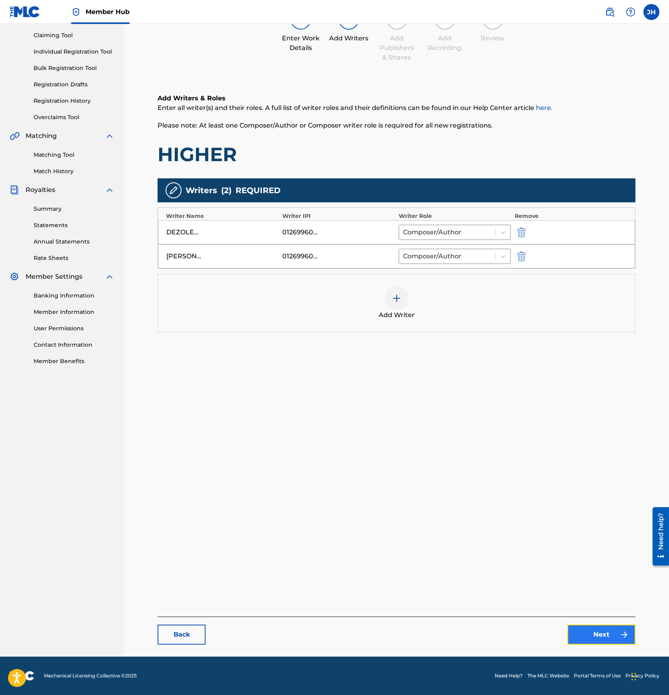
click at [604, 640] on link "Next" at bounding box center [601, 634] width 68 height 20
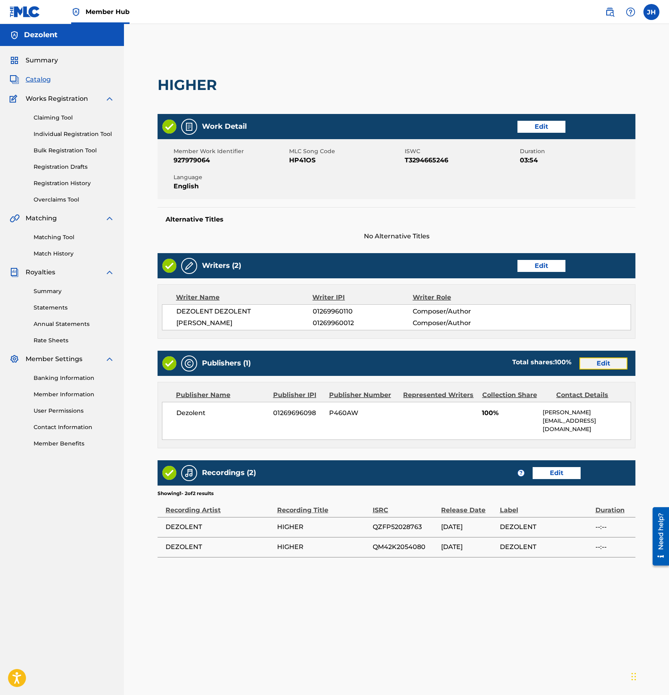
click at [593, 365] on link "Edit" at bounding box center [603, 363] width 48 height 12
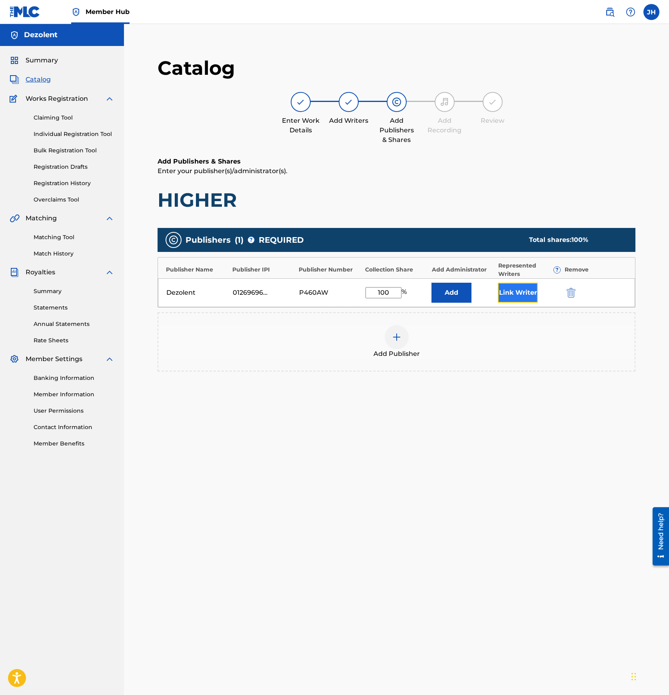
click at [527, 295] on button "Link Writer" at bounding box center [518, 293] width 40 height 20
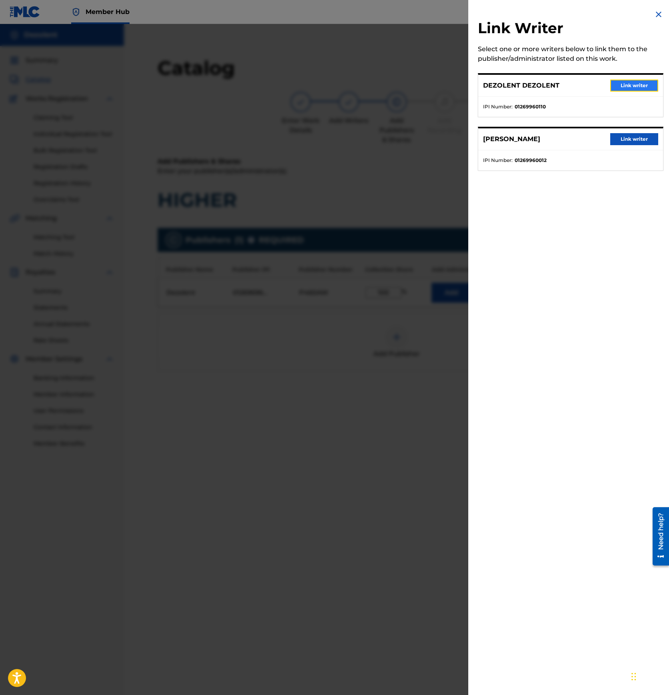
click at [635, 88] on button "Link writer" at bounding box center [634, 86] width 48 height 12
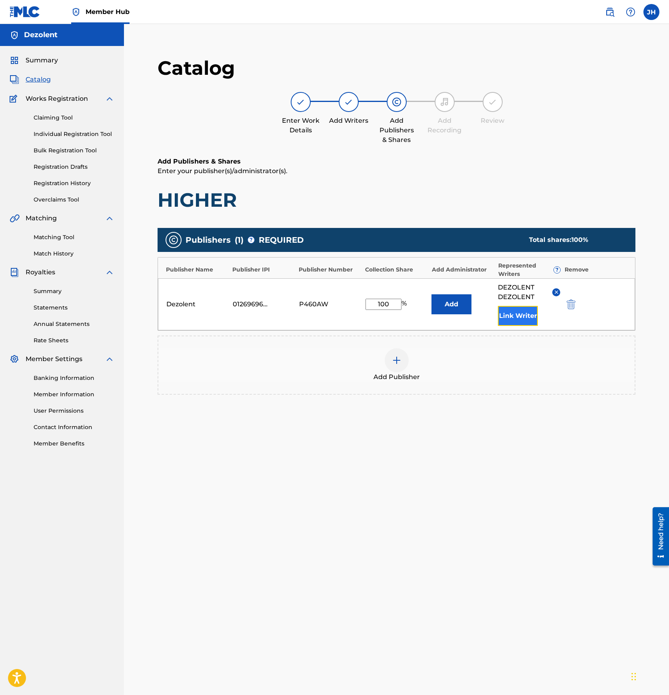
click at [519, 320] on button "Link Writer" at bounding box center [518, 316] width 40 height 20
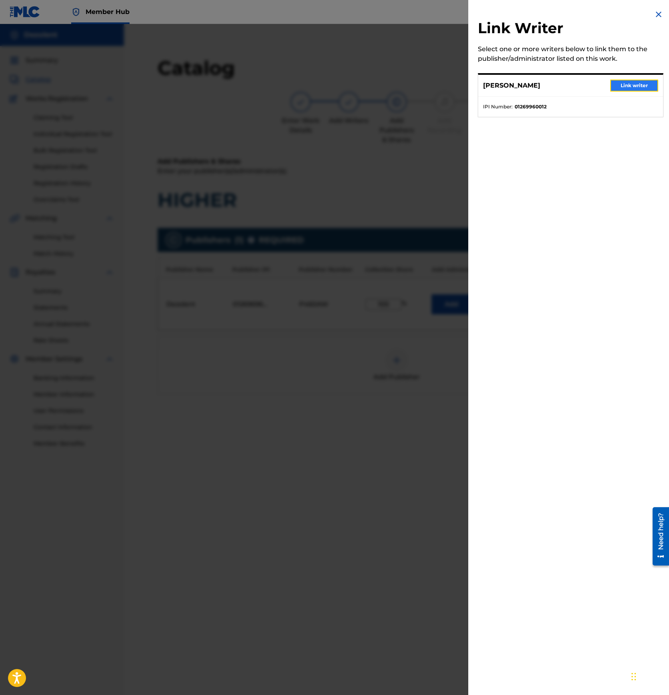
click at [633, 88] on button "Link writer" at bounding box center [634, 86] width 48 height 12
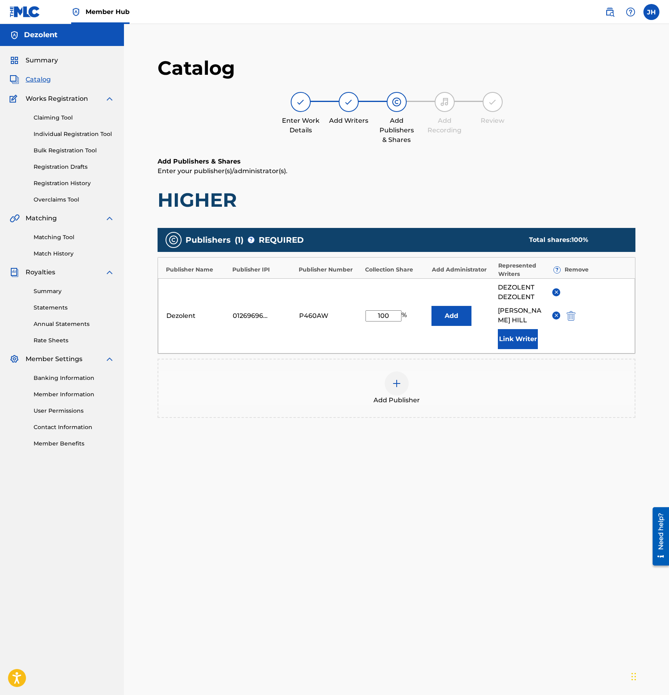
scroll to position [82, 0]
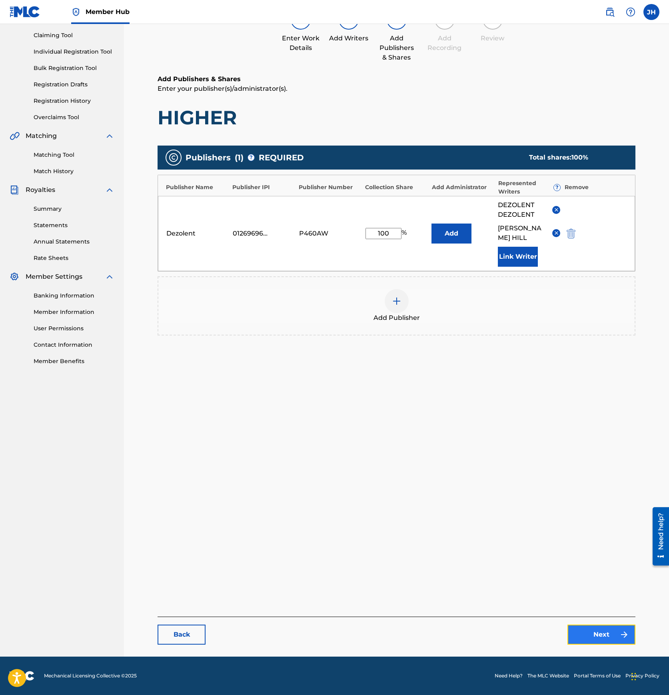
click at [593, 637] on link "Next" at bounding box center [601, 634] width 68 height 20
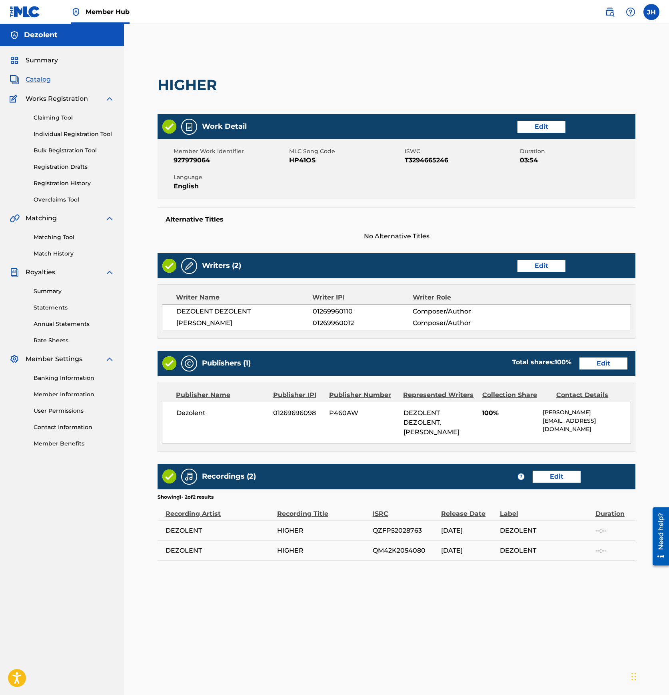
scroll to position [82, 0]
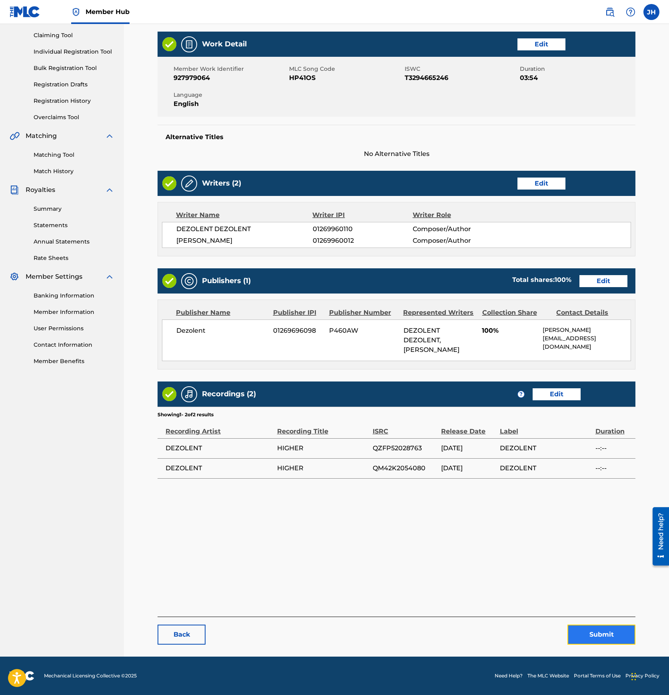
click at [587, 636] on button "Submit" at bounding box center [601, 634] width 68 height 20
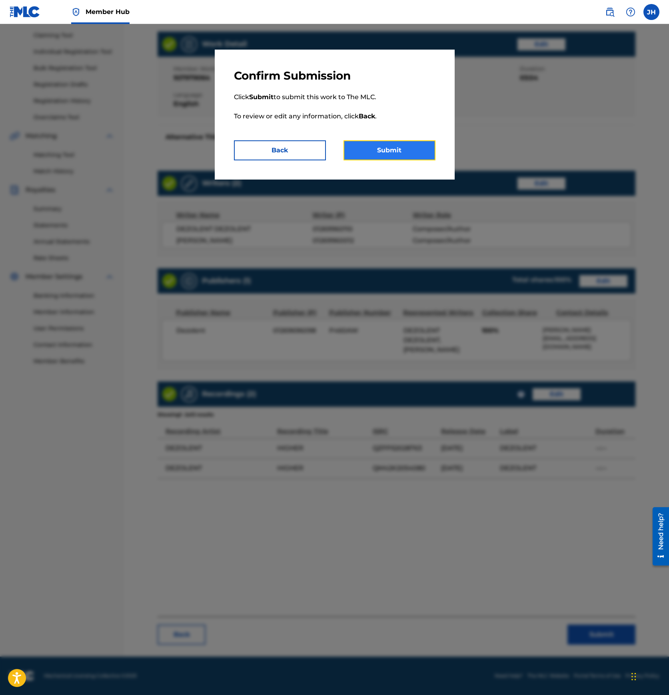
click at [413, 158] on button "Submit" at bounding box center [389, 150] width 92 height 20
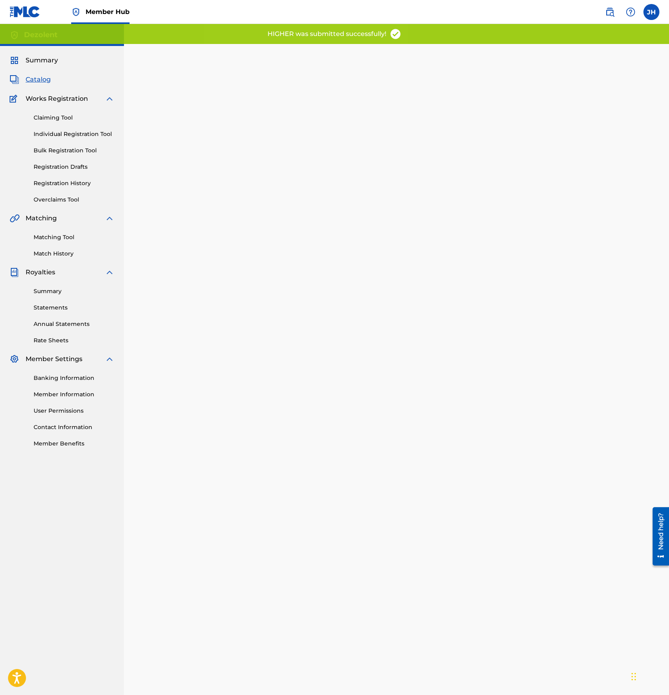
click at [41, 82] on span "Catalog" at bounding box center [38, 80] width 25 height 10
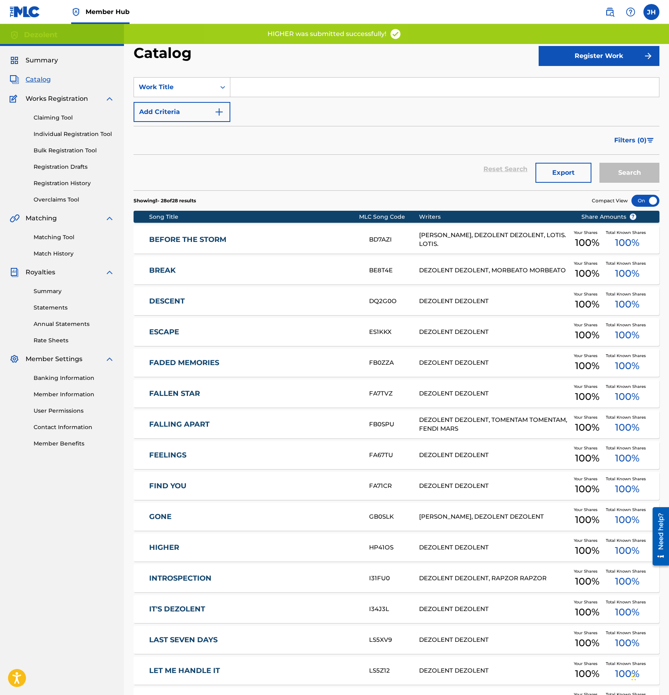
scroll to position [62, 0]
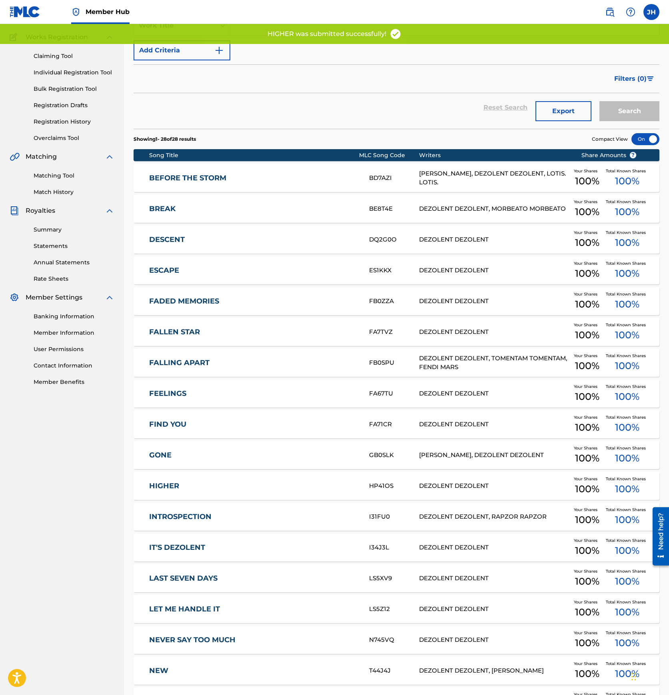
click at [201, 520] on link "INTROSPECTION" at bounding box center [253, 516] width 209 height 9
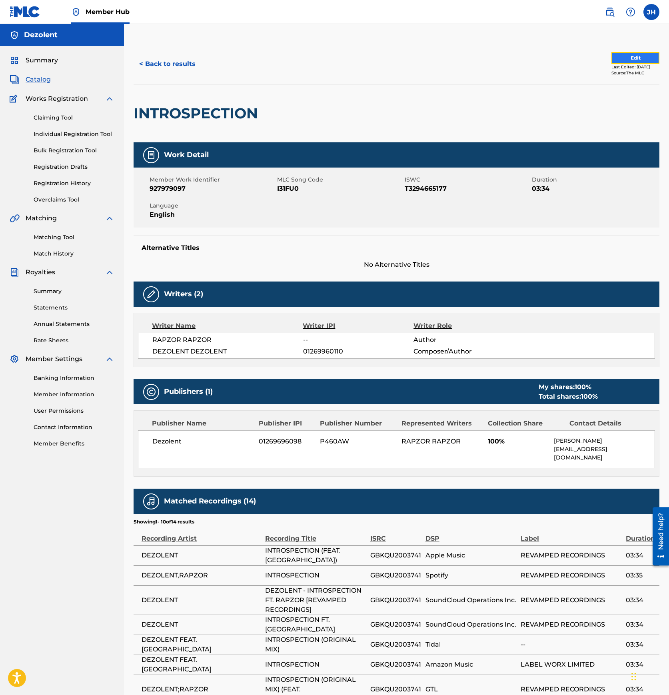
click at [629, 56] on button "Edit" at bounding box center [635, 58] width 48 height 12
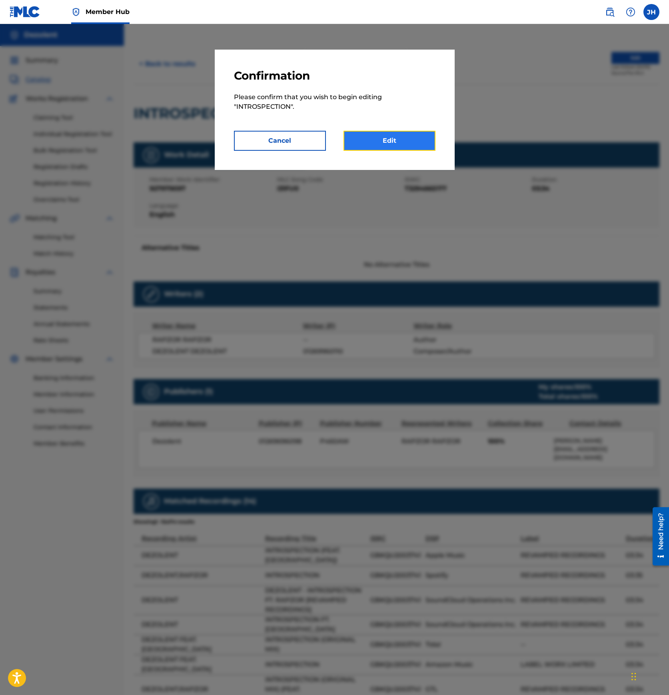
click at [388, 143] on link "Edit" at bounding box center [389, 141] width 92 height 20
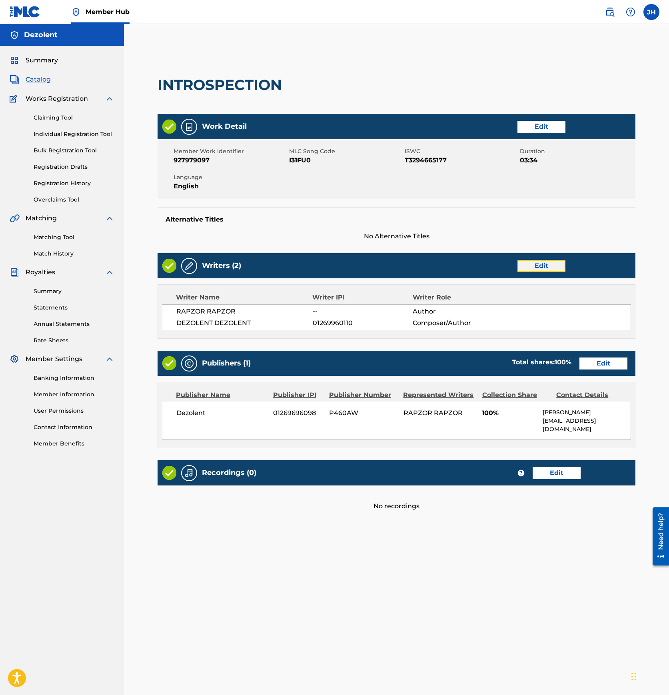
click at [533, 265] on link "Edit" at bounding box center [541, 266] width 48 height 12
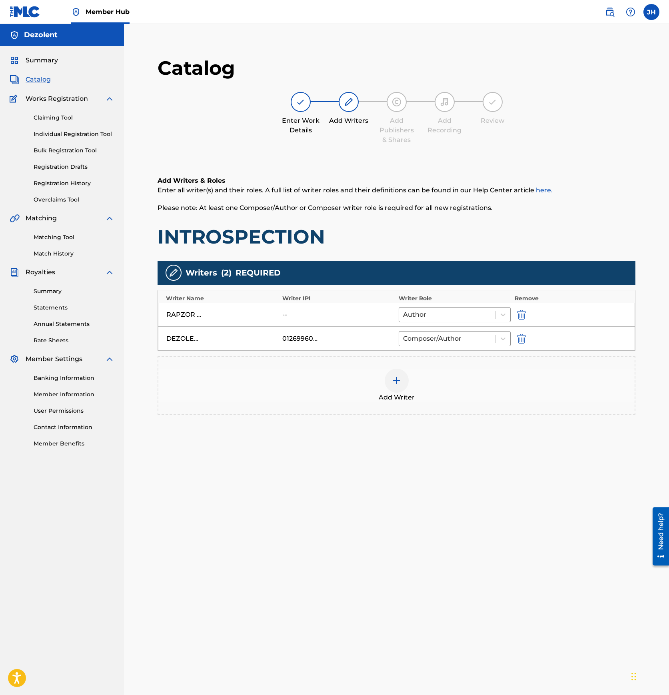
click at [394, 387] on div at bounding box center [396, 380] width 24 height 24
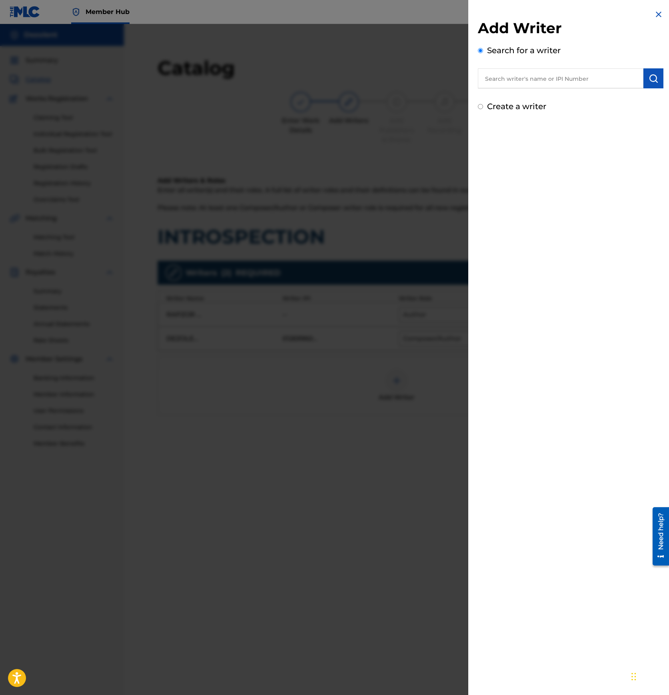
click at [545, 77] on input "text" at bounding box center [560, 78] width 165 height 20
paste input "01269960012"
type input "01269960012"
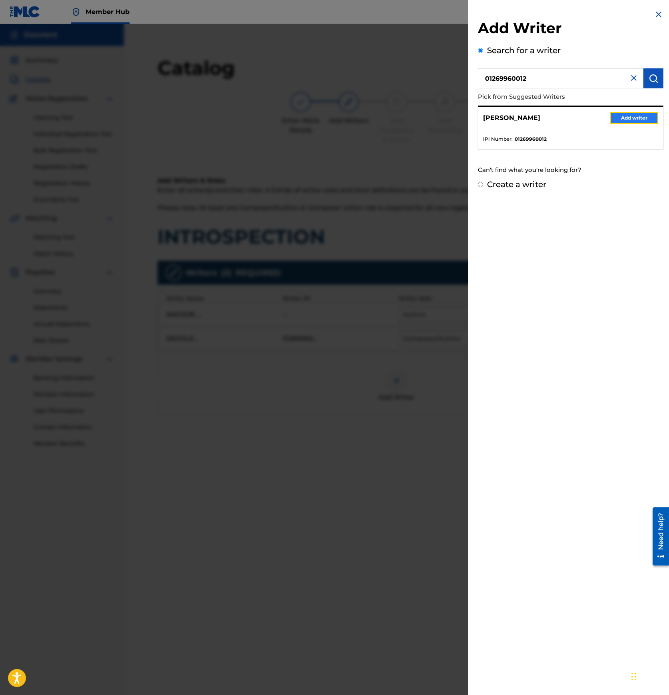
click at [623, 117] on button "Add writer" at bounding box center [634, 118] width 48 height 12
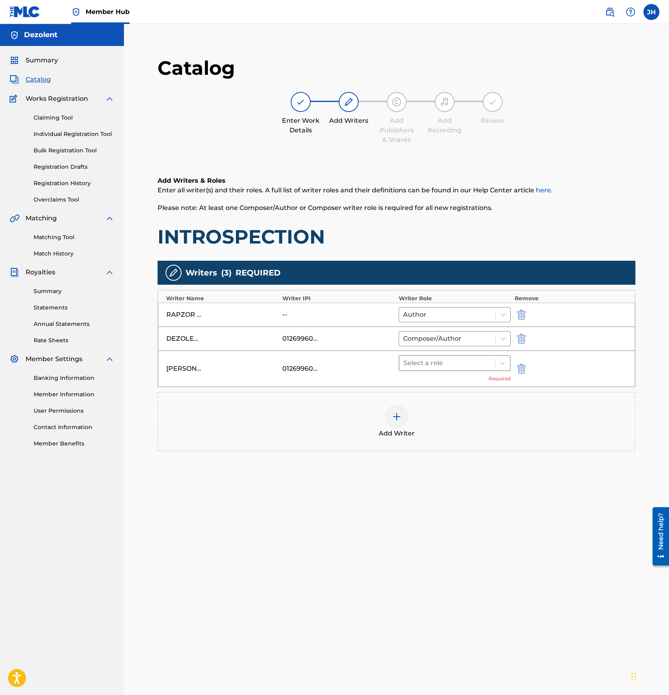
click at [446, 362] on div at bounding box center [447, 362] width 88 height 11
click at [436, 387] on div "Composer/Author" at bounding box center [454, 384] width 112 height 16
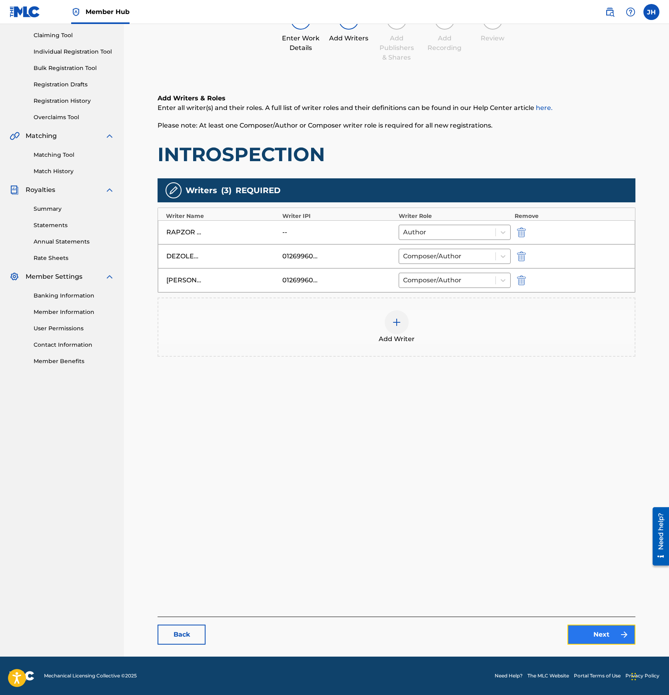
click at [592, 635] on link "Next" at bounding box center [601, 634] width 68 height 20
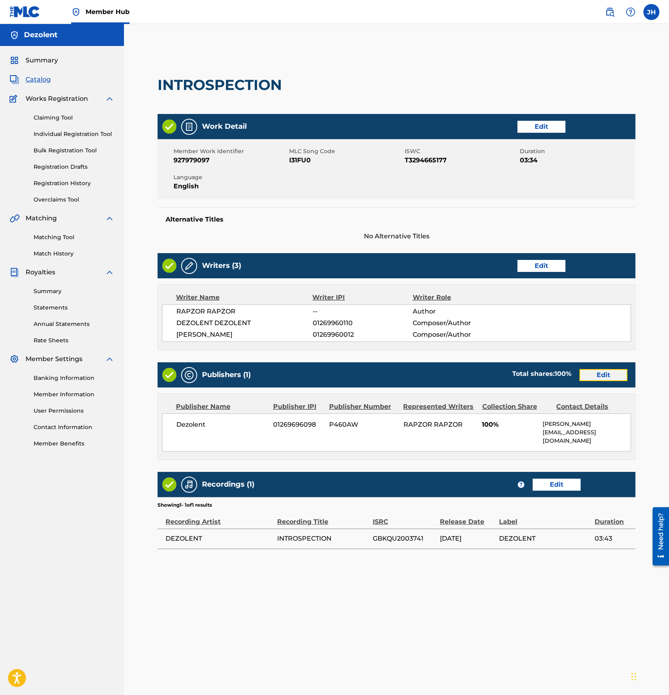
click at [598, 376] on link "Edit" at bounding box center [603, 375] width 48 height 12
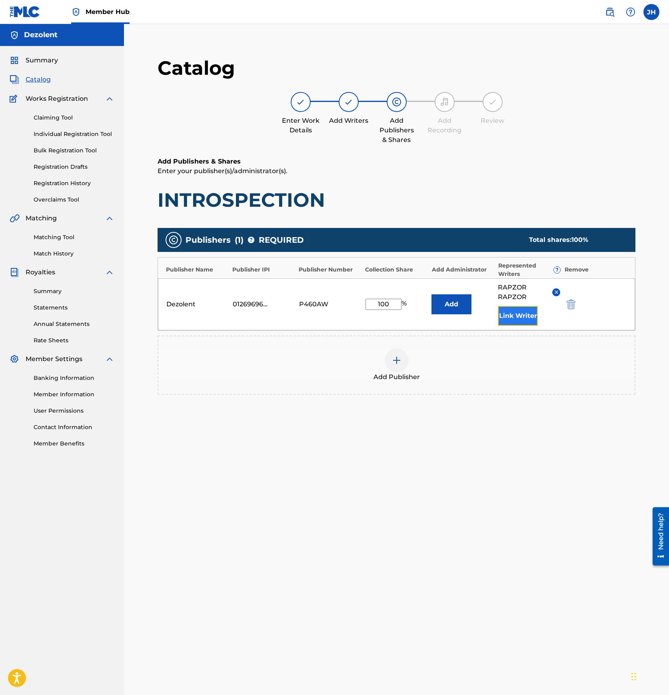
click at [531, 316] on button "Link Writer" at bounding box center [518, 316] width 40 height 20
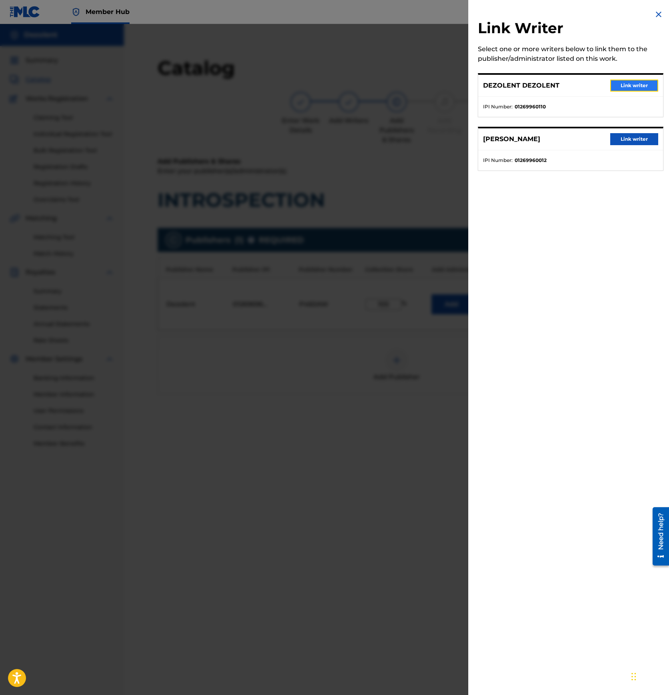
click at [619, 86] on button "Link writer" at bounding box center [634, 86] width 48 height 12
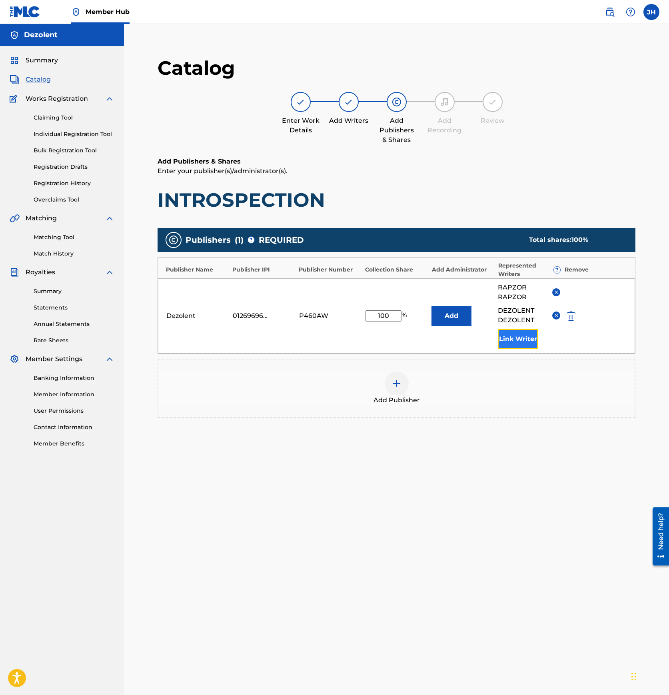
click at [515, 335] on button "Link Writer" at bounding box center [518, 339] width 40 height 20
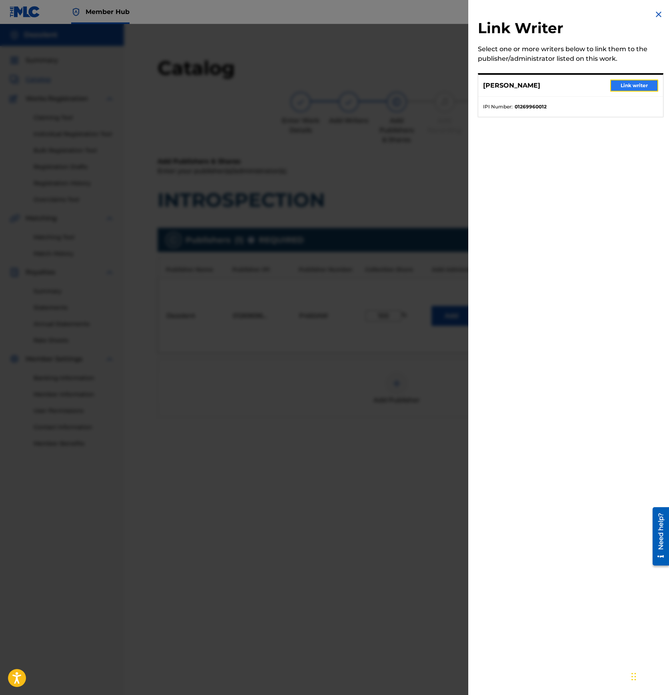
click at [635, 85] on button "Link writer" at bounding box center [634, 86] width 48 height 12
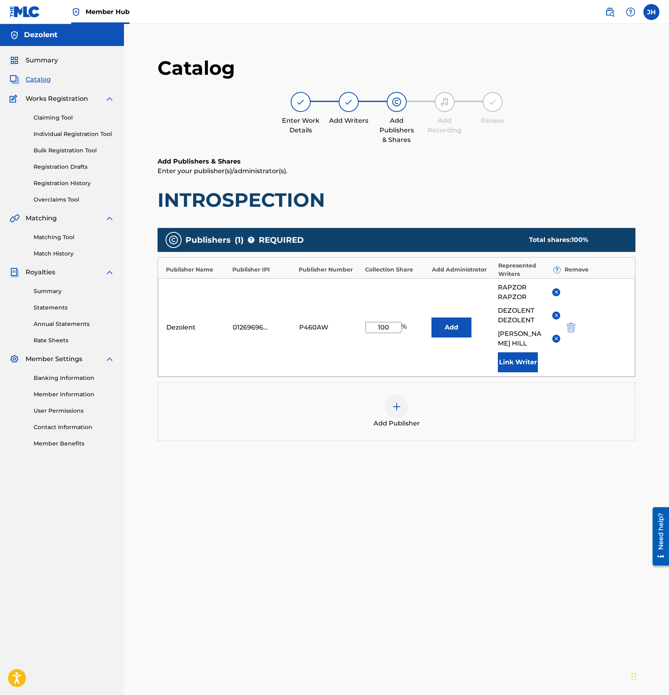
scroll to position [82, 0]
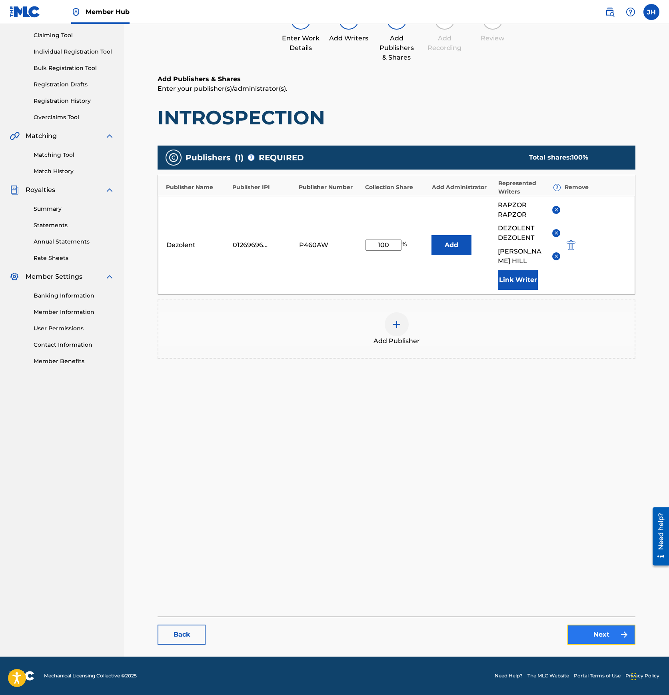
click at [597, 641] on link "Next" at bounding box center [601, 634] width 68 height 20
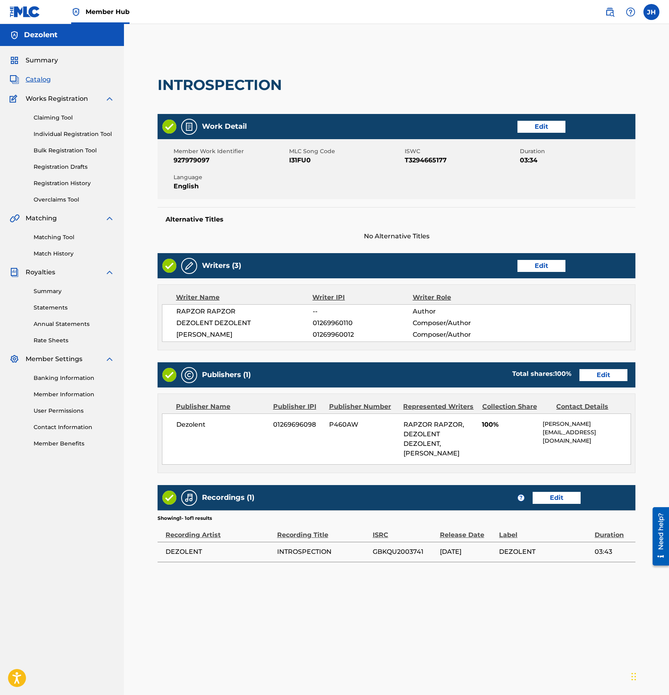
scroll to position [82, 0]
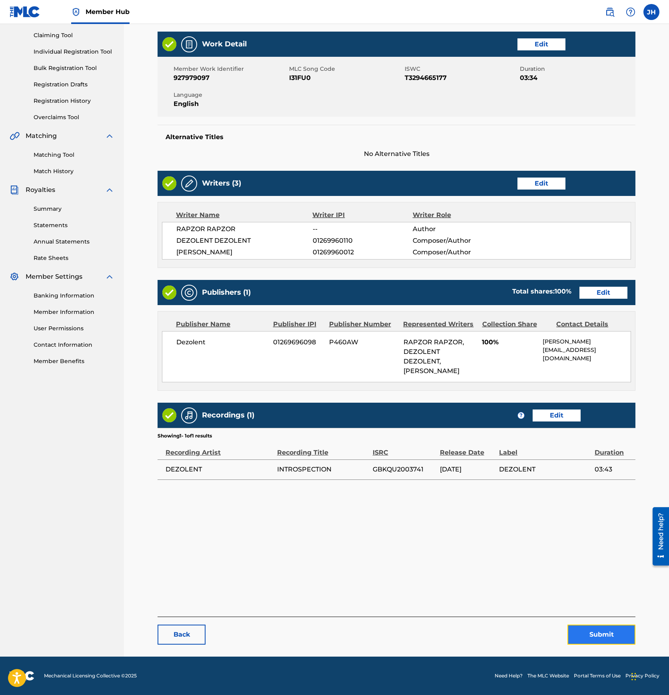
click at [593, 640] on button "Submit" at bounding box center [601, 634] width 68 height 20
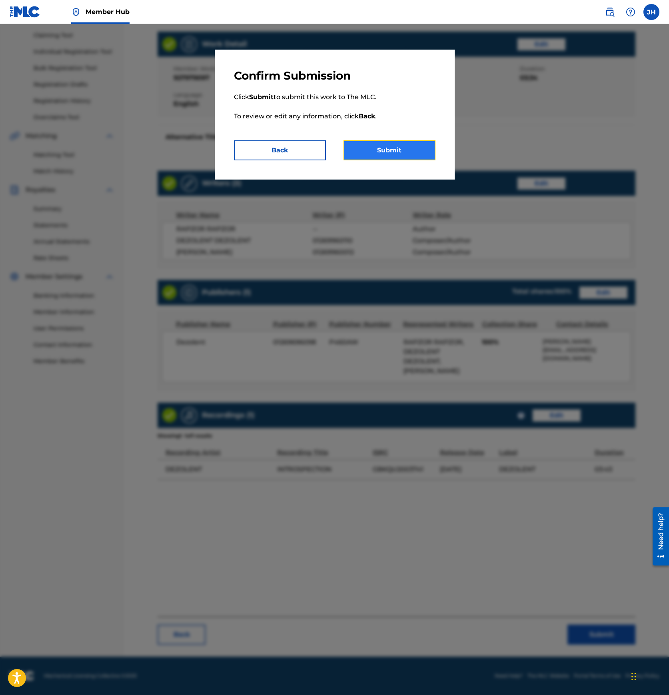
click at [390, 151] on button "Submit" at bounding box center [389, 150] width 92 height 20
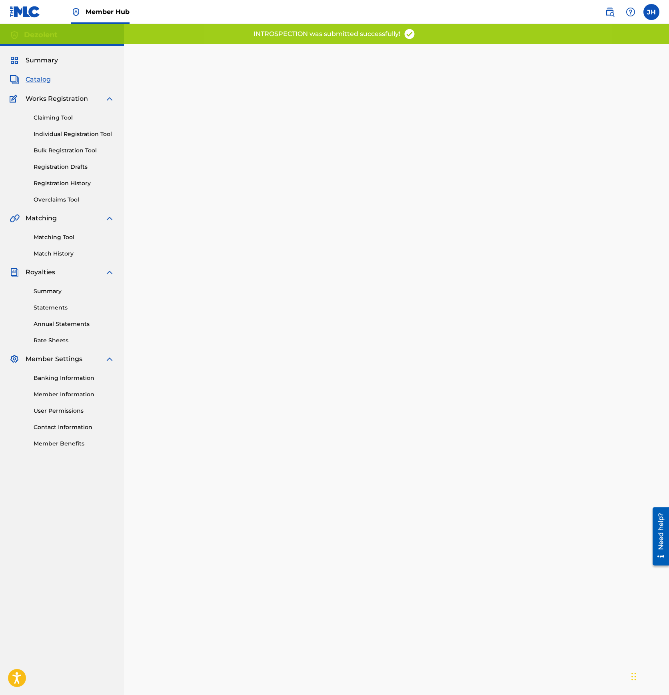
click at [35, 82] on span "Catalog" at bounding box center [38, 80] width 25 height 10
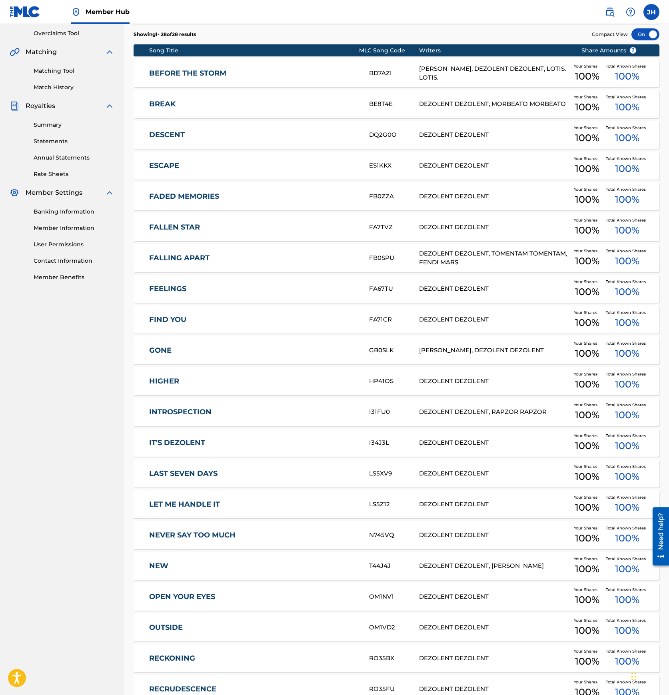
scroll to position [166, 0]
click at [196, 443] on link "IT'S DEZOLENT" at bounding box center [253, 442] width 209 height 9
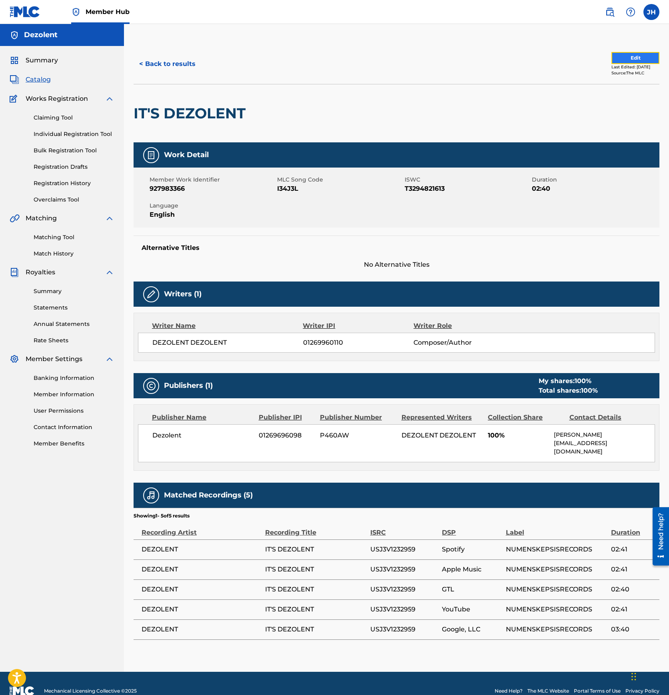
click at [624, 59] on button "Edit" at bounding box center [635, 58] width 48 height 12
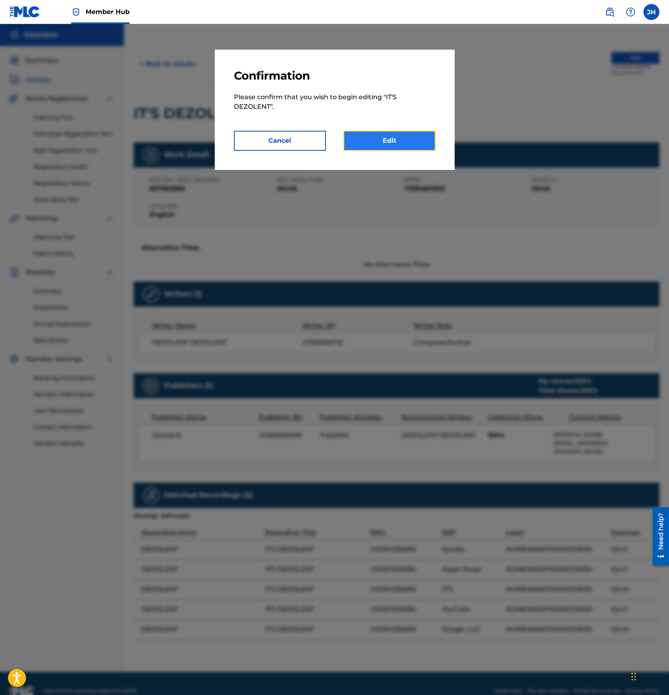
click at [396, 137] on link "Edit" at bounding box center [389, 141] width 92 height 20
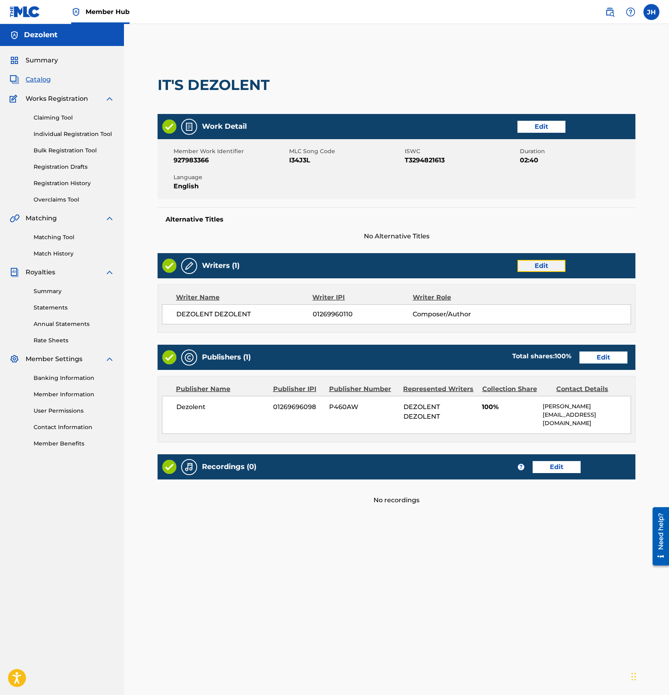
click at [540, 267] on link "Edit" at bounding box center [541, 266] width 48 height 12
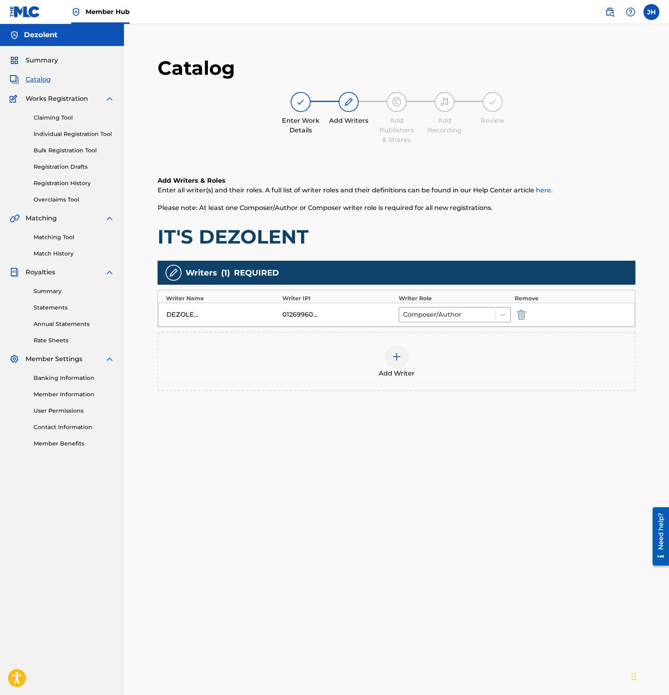
click at [398, 356] on img at bounding box center [397, 357] width 10 height 10
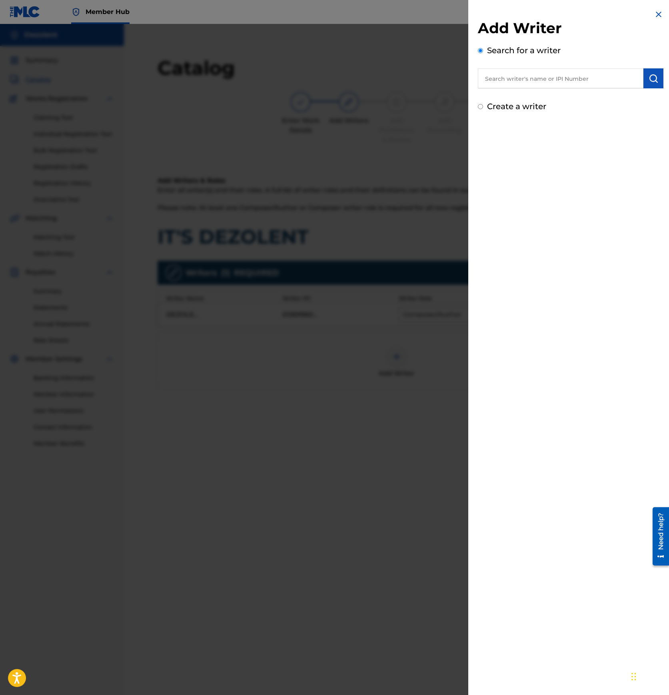
click at [574, 82] on input "text" at bounding box center [560, 78] width 165 height 20
paste input "01269960012"
type input "01269960012"
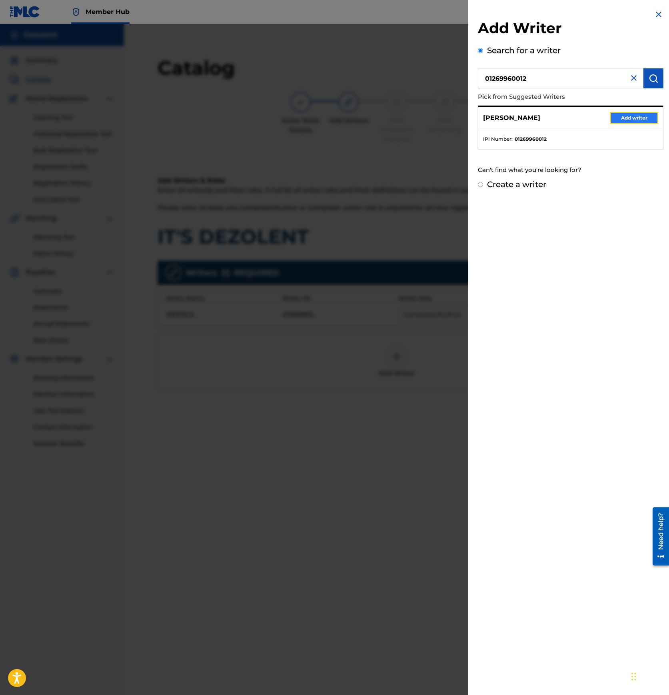
click at [631, 117] on button "Add writer" at bounding box center [634, 118] width 48 height 12
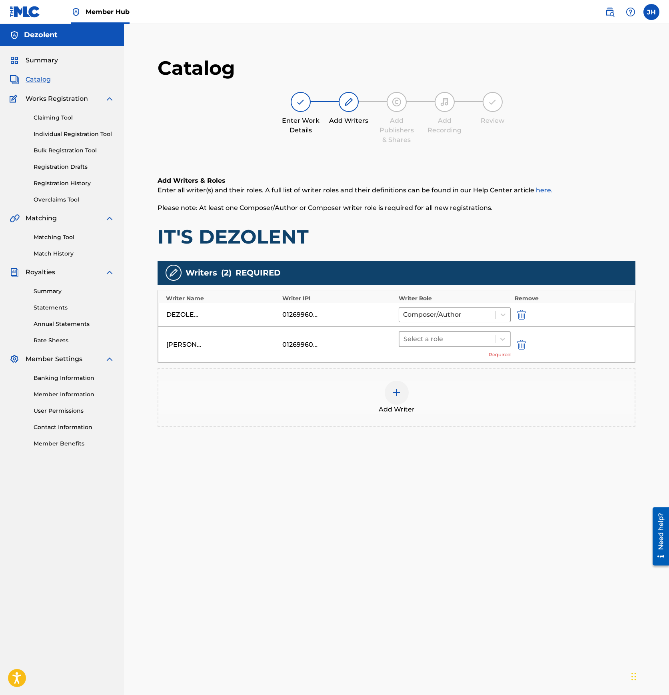
click at [428, 336] on div at bounding box center [447, 338] width 88 height 11
click at [422, 361] on div "Composer/Author" at bounding box center [454, 360] width 112 height 16
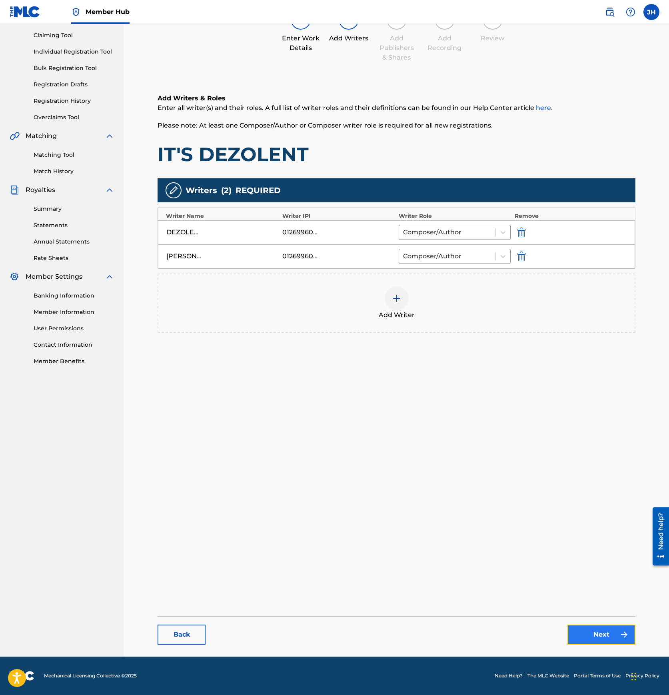
click at [601, 633] on link "Next" at bounding box center [601, 634] width 68 height 20
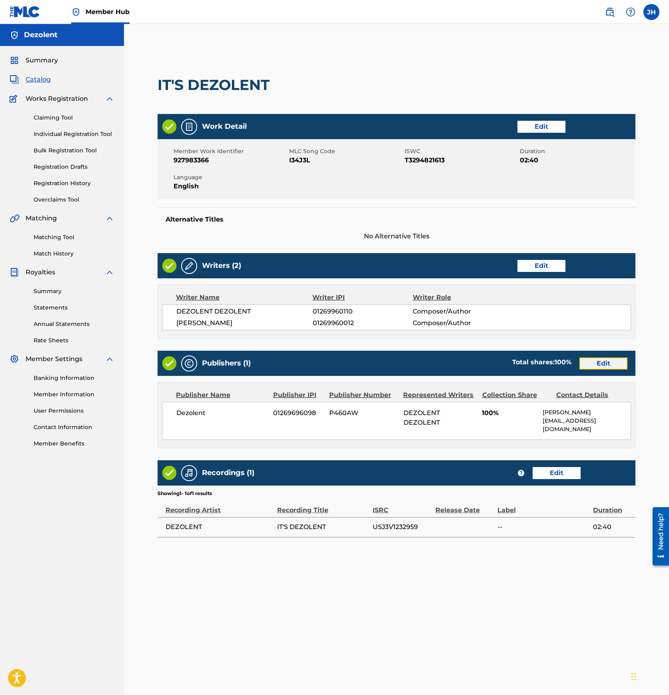
click at [593, 365] on link "Edit" at bounding box center [603, 363] width 48 height 12
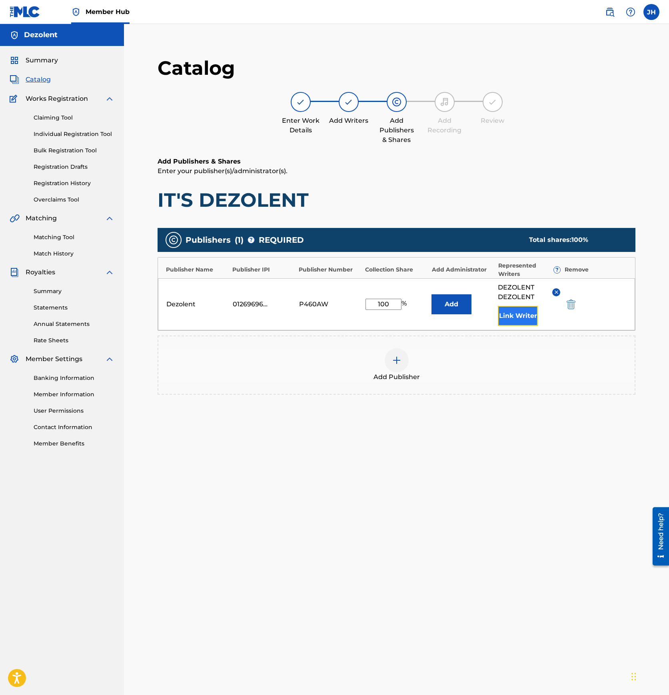
click at [523, 312] on button "Link Writer" at bounding box center [518, 316] width 40 height 20
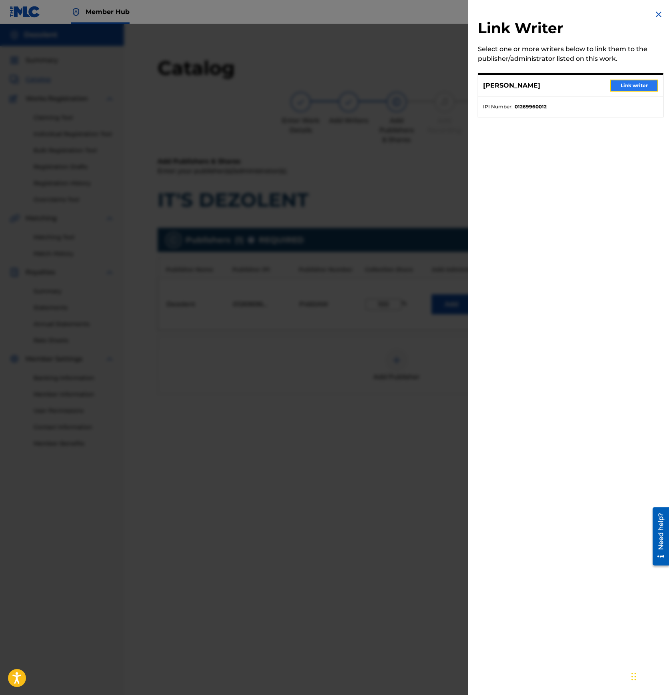
click at [629, 82] on button "Link writer" at bounding box center [634, 86] width 48 height 12
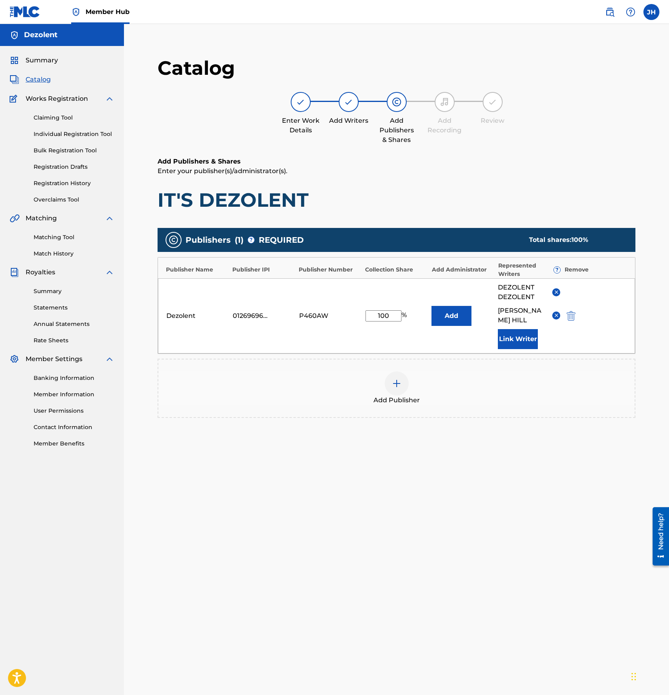
scroll to position [82, 0]
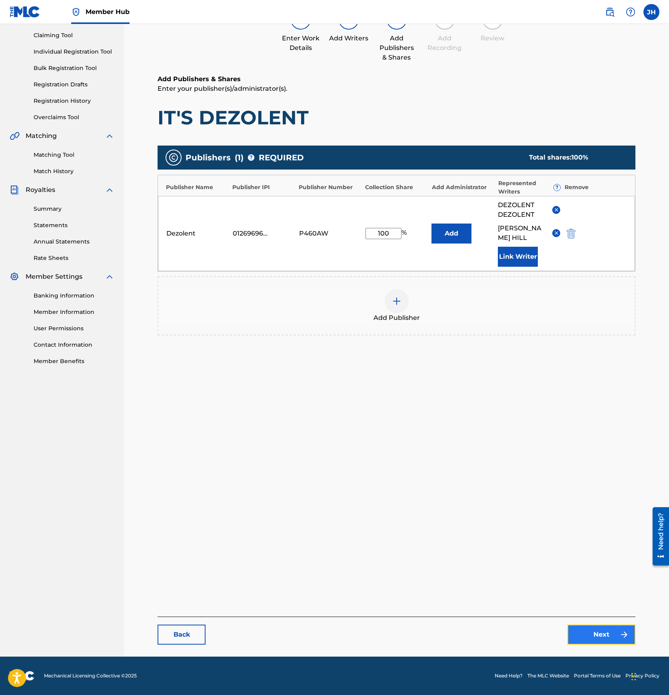
click at [598, 636] on link "Next" at bounding box center [601, 634] width 68 height 20
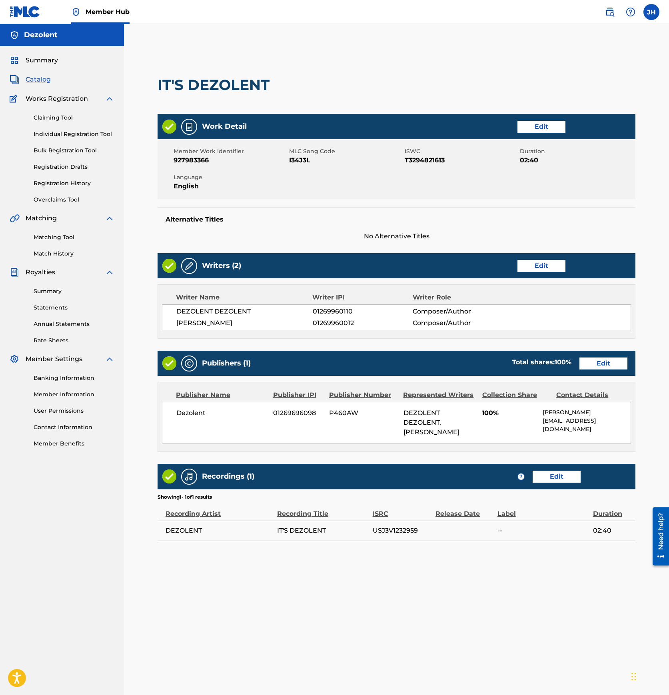
scroll to position [82, 0]
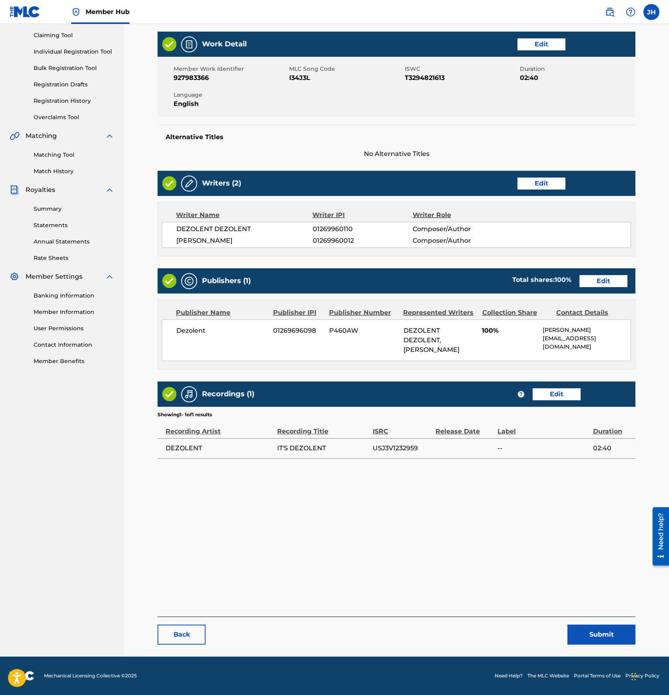
click at [601, 271] on div "Publishers (1) Total shares: 100 % Edit" at bounding box center [396, 280] width 478 height 25
click at [599, 275] on link "Edit" at bounding box center [603, 281] width 48 height 12
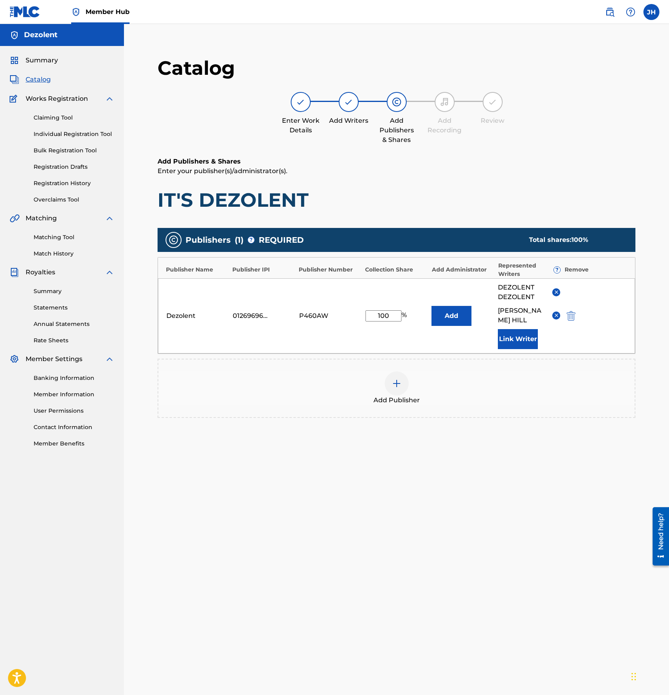
scroll to position [82, 0]
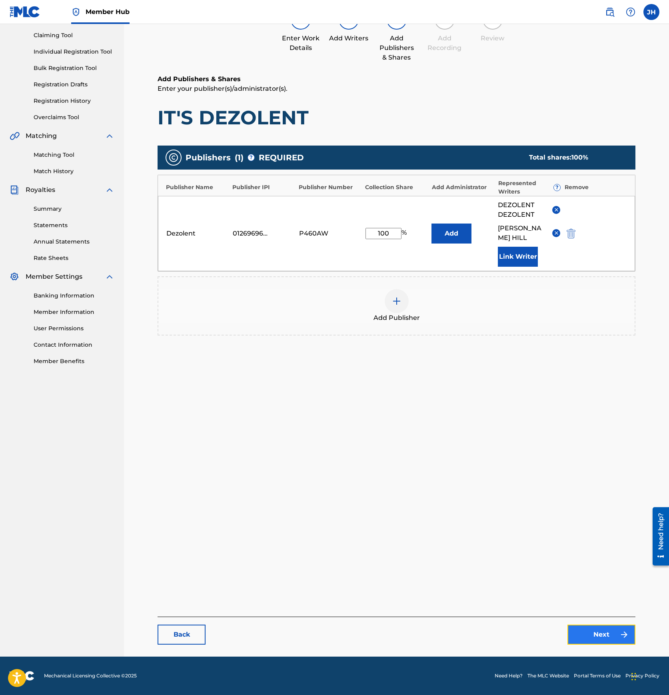
click at [599, 629] on link "Next" at bounding box center [601, 634] width 68 height 20
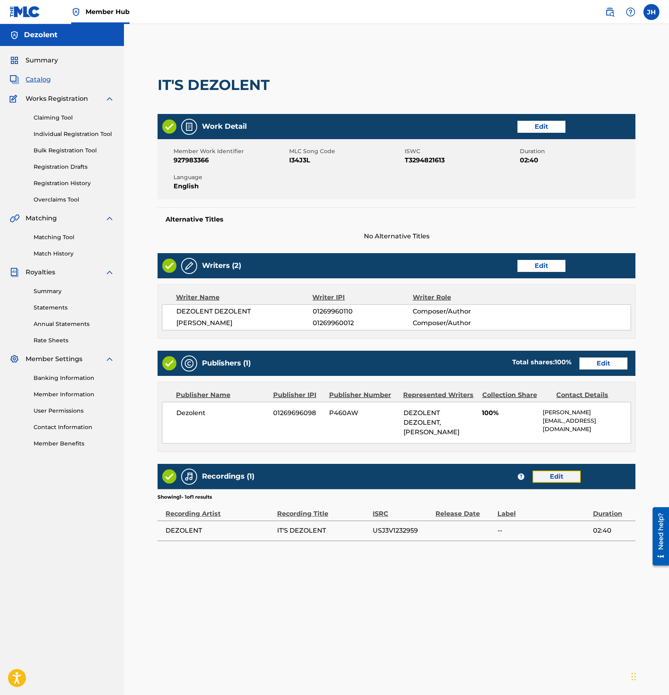
click at [558, 476] on link "Edit" at bounding box center [556, 476] width 48 height 12
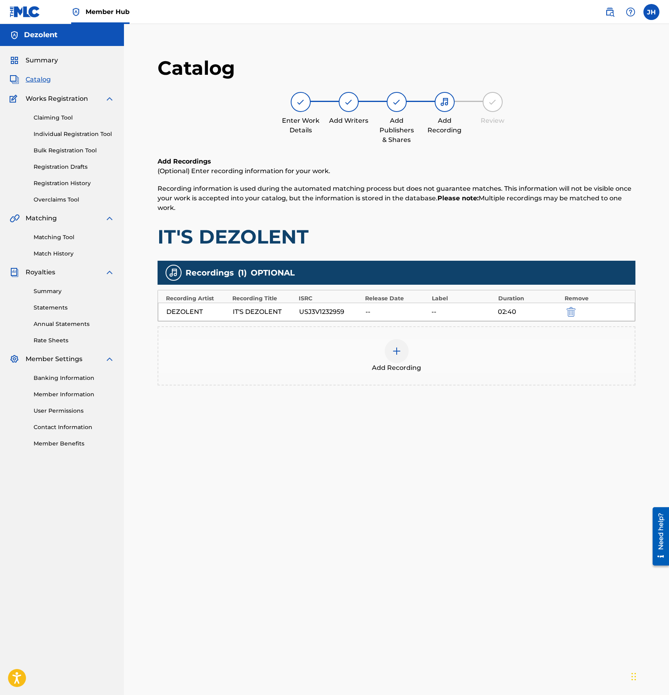
click at [372, 313] on div "--" at bounding box center [396, 312] width 62 height 10
click at [327, 312] on div "USJ3V1232959" at bounding box center [330, 312] width 62 height 10
copy div "USJ3V1232959"
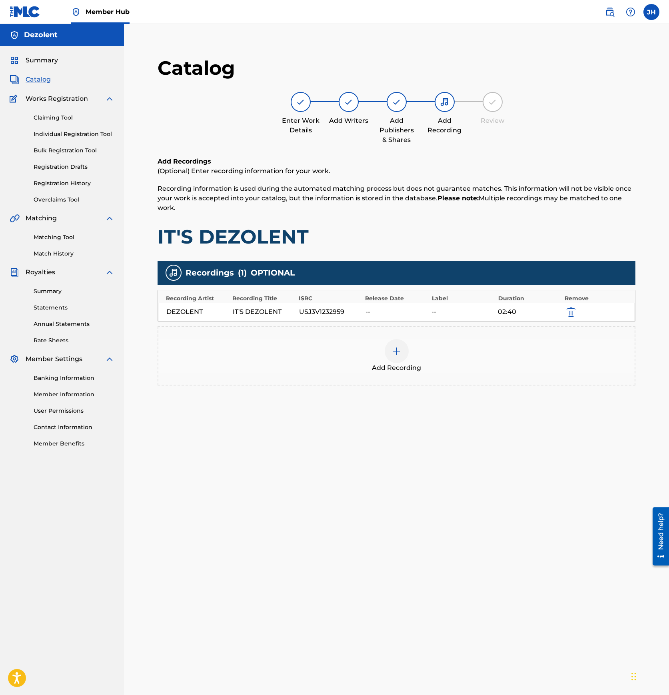
click at [399, 346] on div at bounding box center [396, 351] width 24 height 24
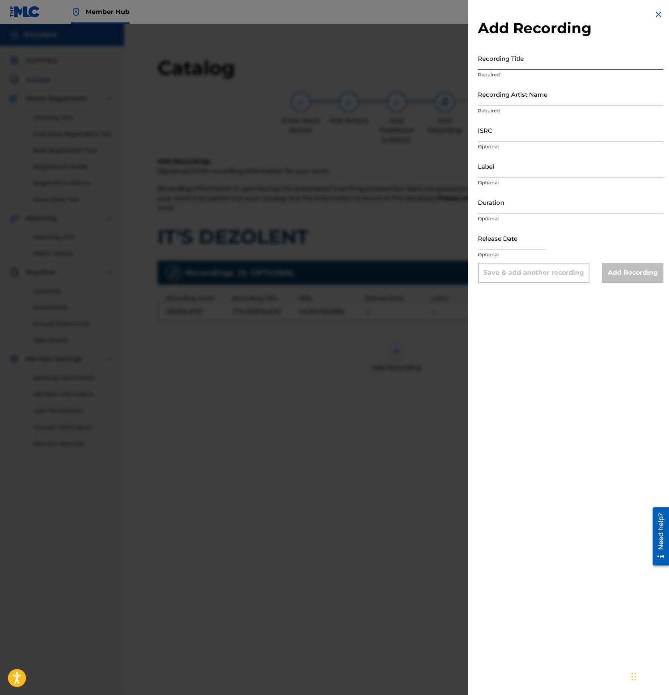
click at [522, 60] on input "Recording Title" at bounding box center [570, 58] width 185 height 23
type input "It's Dezolent"
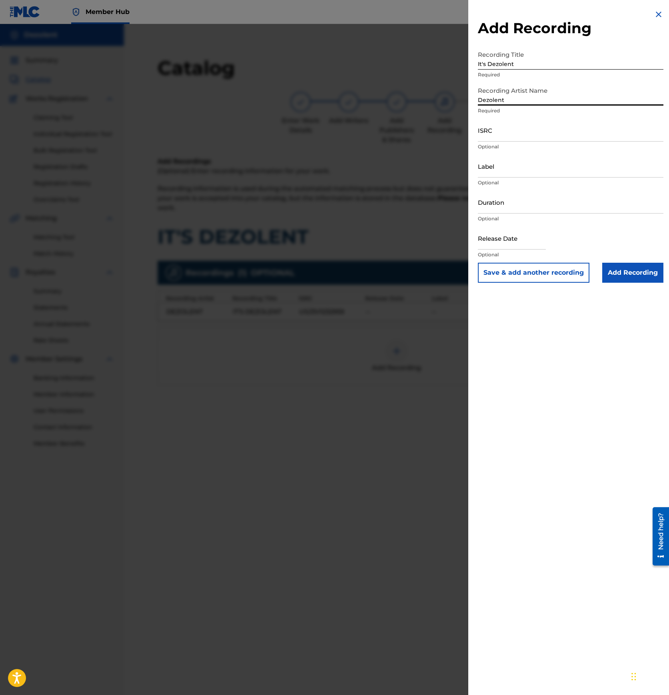
type input "Dezolent"
paste input "USJ3V1232959"
type input "USJ3V1232959"
type input "NumenSkepsisRecords"
type input "02:40"
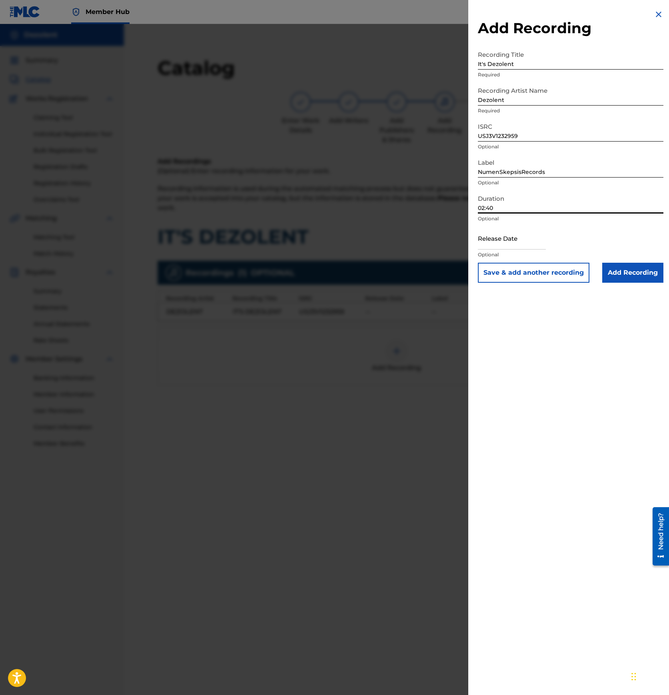
select select "8"
select select "2025"
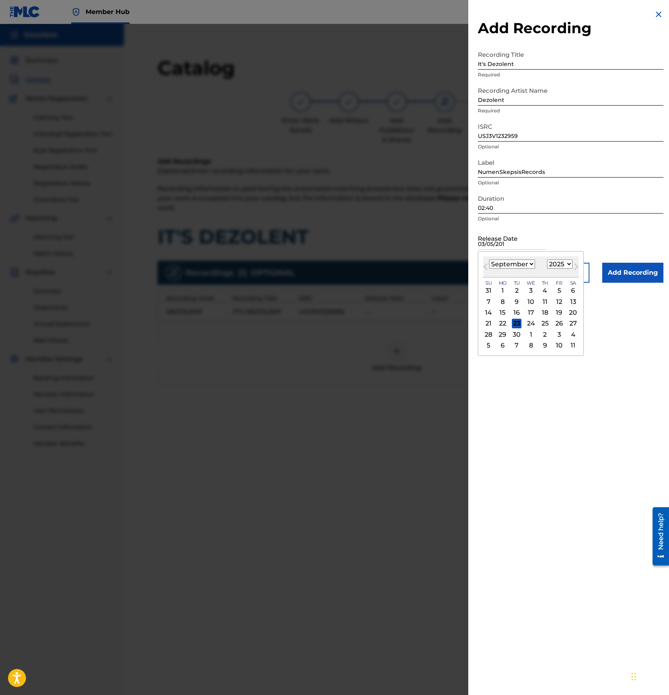
type input "[DATE]"
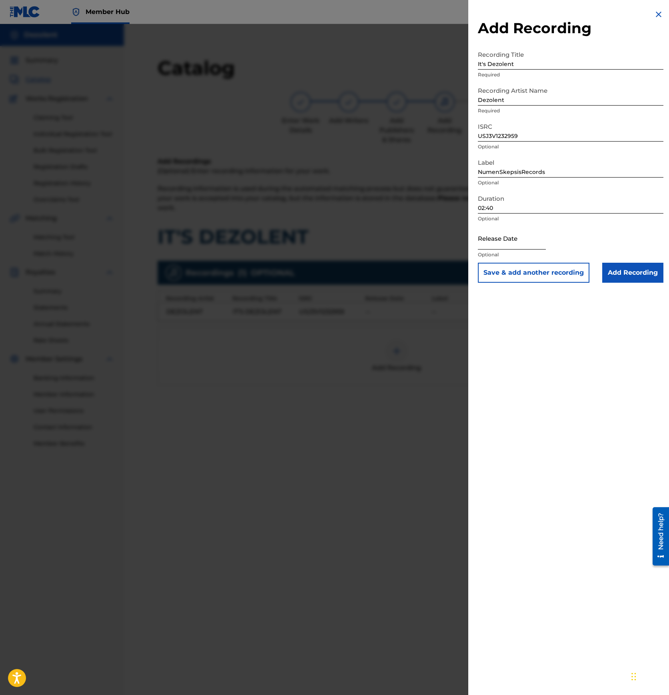
select select "8"
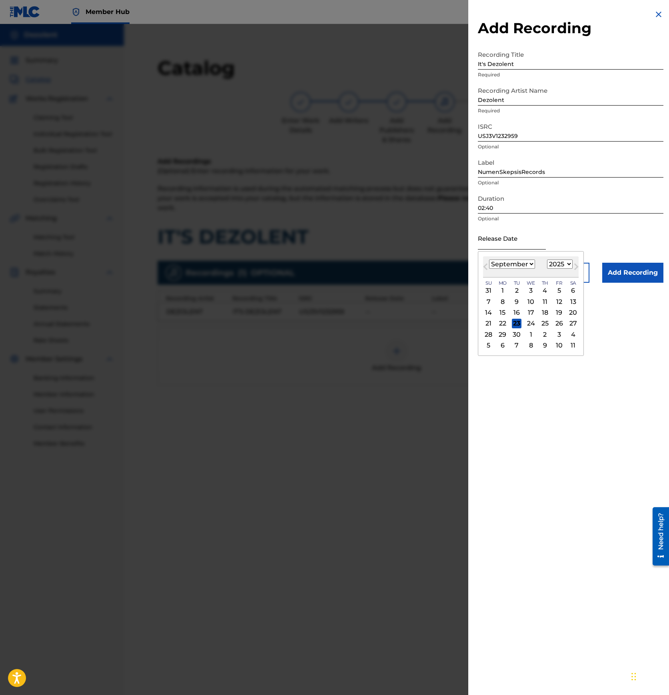
click at [507, 241] on input "text" at bounding box center [512, 238] width 68 height 23
click at [549, 266] on select "1899 1900 1901 1902 1903 1904 1905 1906 1907 1908 1909 1910 1911 1912 1913 1914…" at bounding box center [560, 263] width 26 height 9
select select "2013"
click at [547, 259] on select "1899 1900 1901 1902 1903 1904 1905 1906 1907 1908 1909 1910 1911 1912 1913 1914…" at bounding box center [560, 263] width 26 height 9
click at [519, 267] on select "January February March April May June July August September October November De…" at bounding box center [512, 263] width 46 height 9
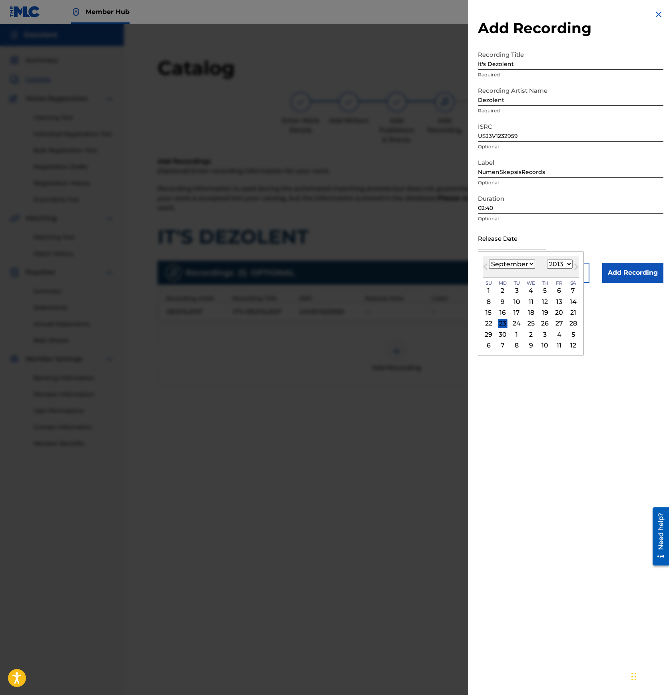
select select "2"
click at [489, 259] on select "January February March April May June July August September October November De…" at bounding box center [512, 263] width 46 height 9
click at [516, 301] on div "5" at bounding box center [516, 302] width 10 height 10
type input "[DATE]"
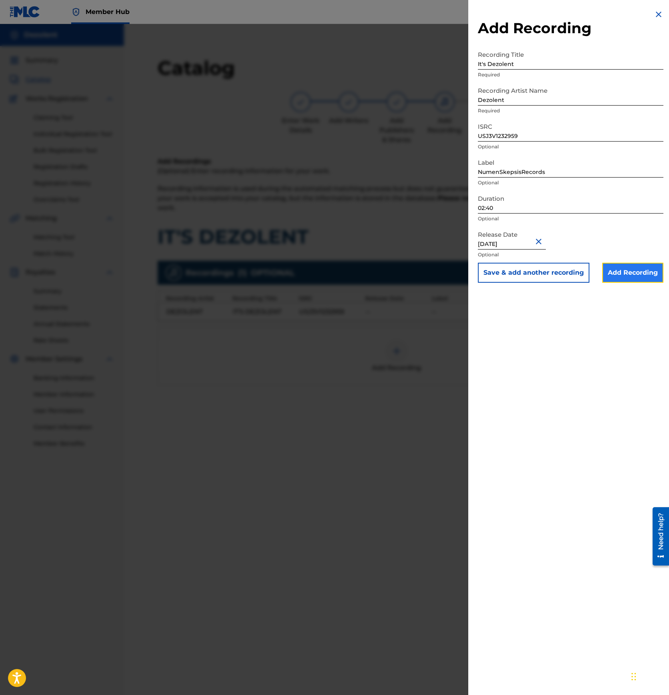
click at [622, 269] on input "Add Recording" at bounding box center [632, 273] width 61 height 20
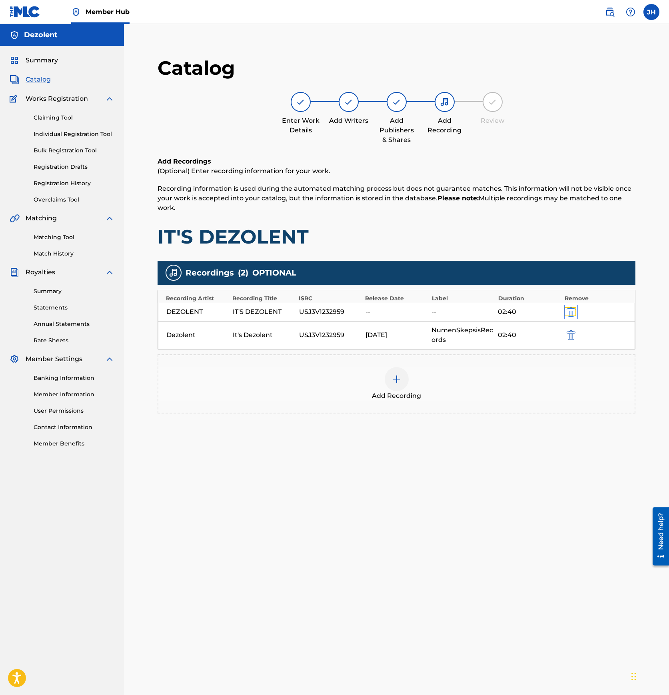
click at [574, 309] on img "submit" at bounding box center [570, 312] width 9 height 10
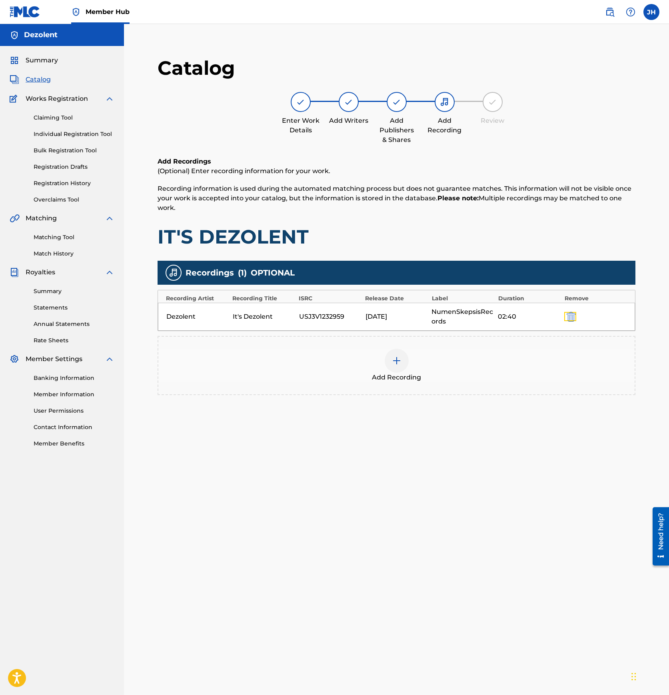
scroll to position [82, 0]
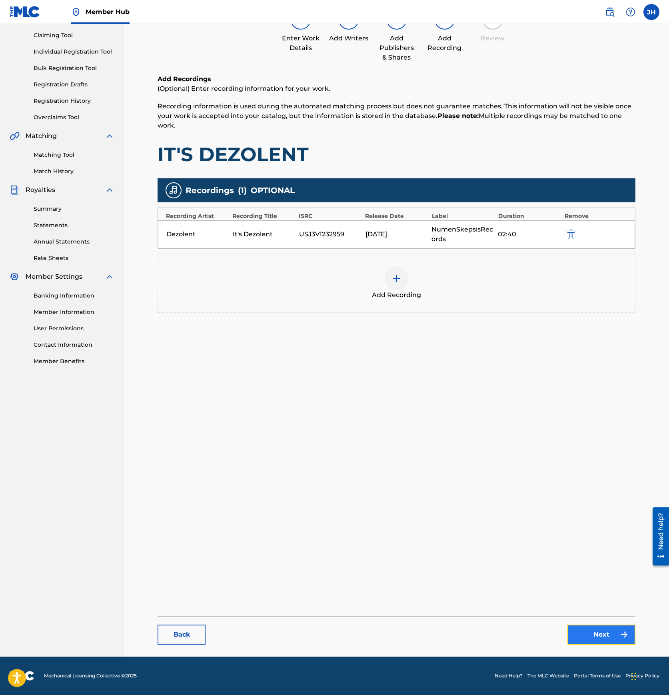
click at [598, 639] on link "Next" at bounding box center [601, 634] width 68 height 20
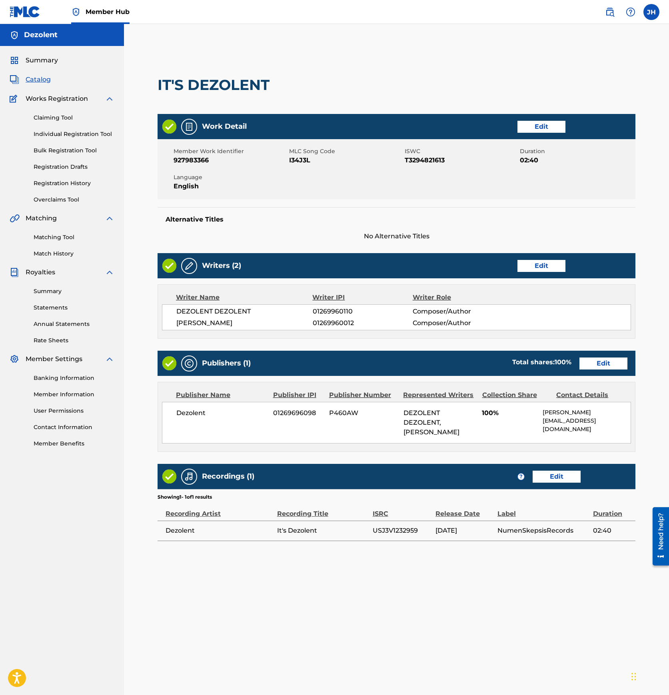
scroll to position [82, 0]
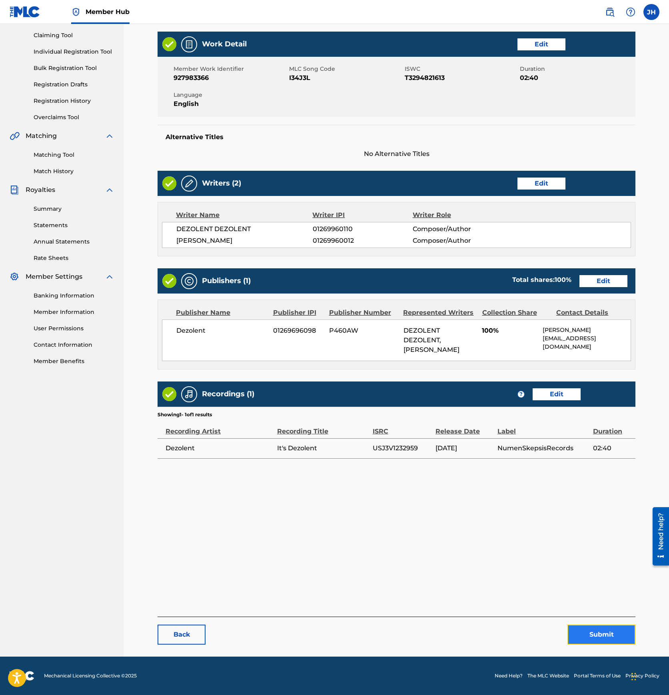
click at [585, 631] on button "Submit" at bounding box center [601, 634] width 68 height 20
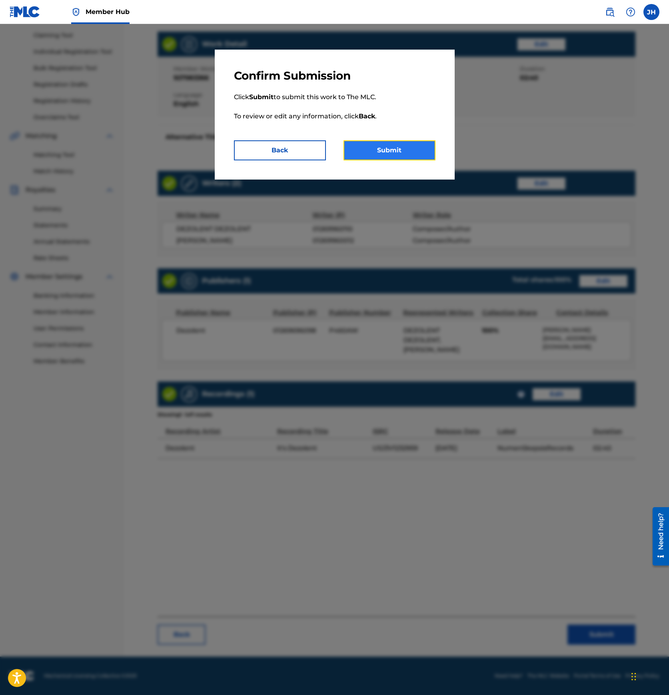
click at [376, 150] on button "Submit" at bounding box center [389, 150] width 92 height 20
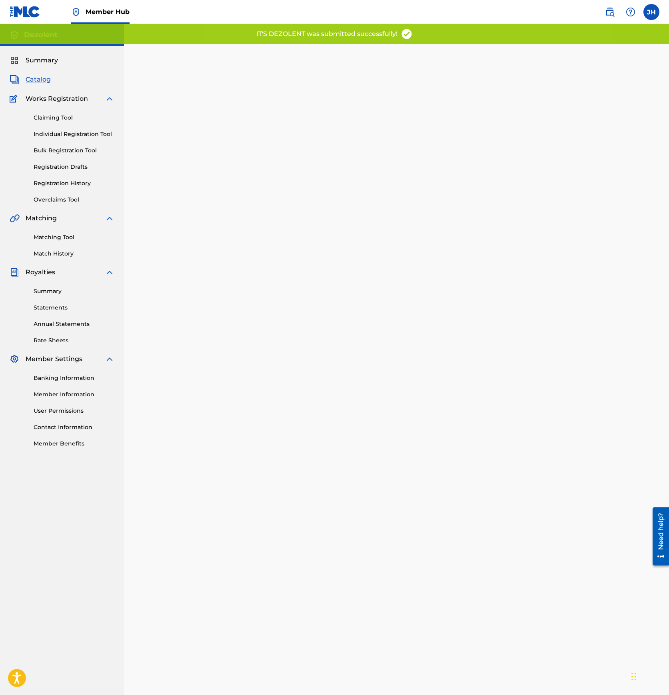
click at [42, 78] on span "Catalog" at bounding box center [38, 80] width 25 height 10
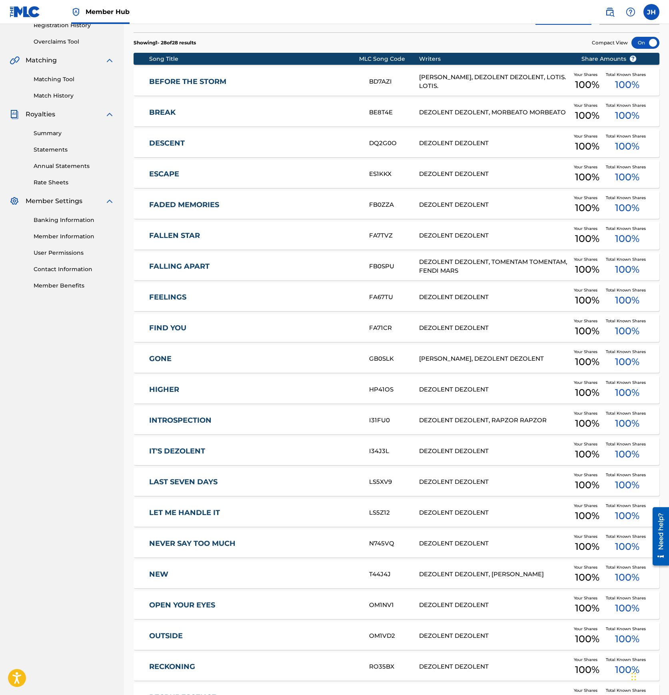
scroll to position [161, 0]
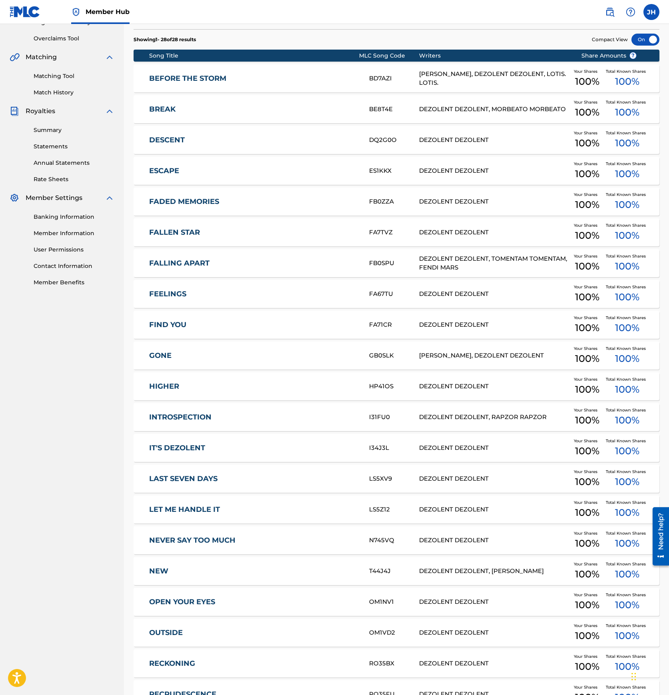
click at [199, 480] on link "LAST SEVEN DAYS" at bounding box center [253, 478] width 209 height 9
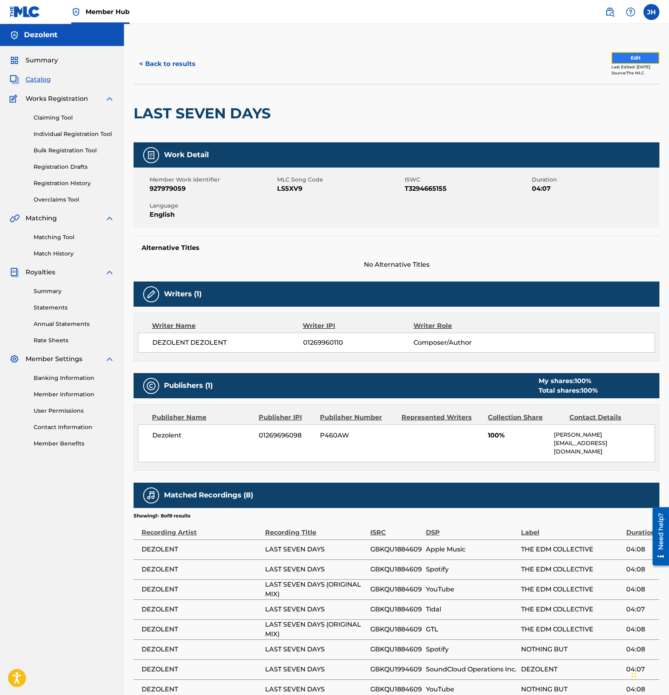
click at [625, 59] on button "Edit" at bounding box center [635, 58] width 48 height 12
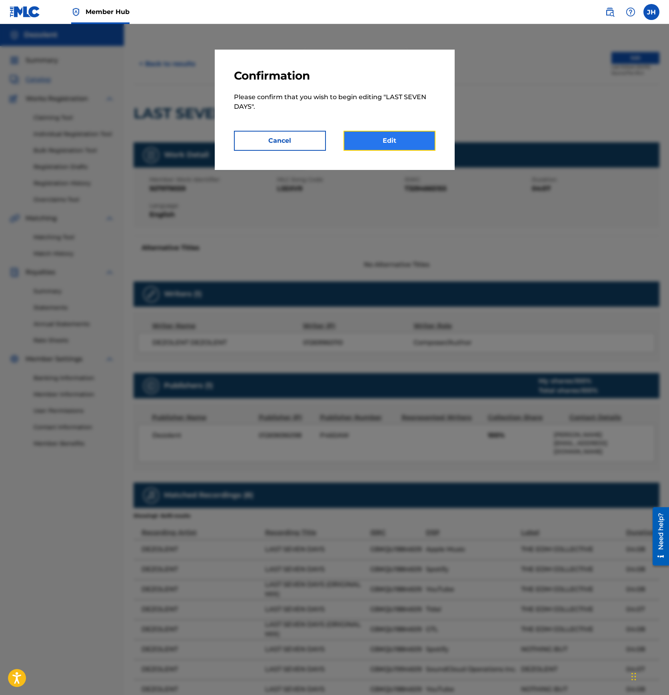
click at [395, 145] on link "Edit" at bounding box center [389, 141] width 92 height 20
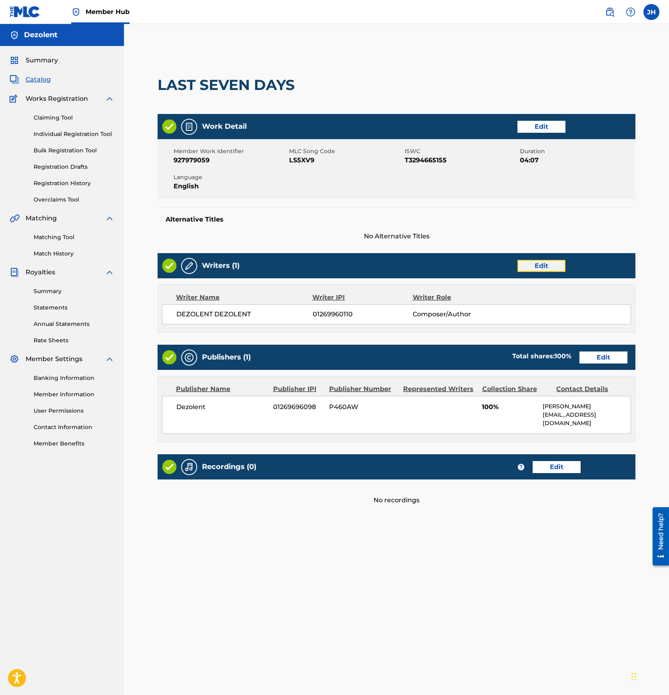
click at [527, 267] on link "Edit" at bounding box center [541, 266] width 48 height 12
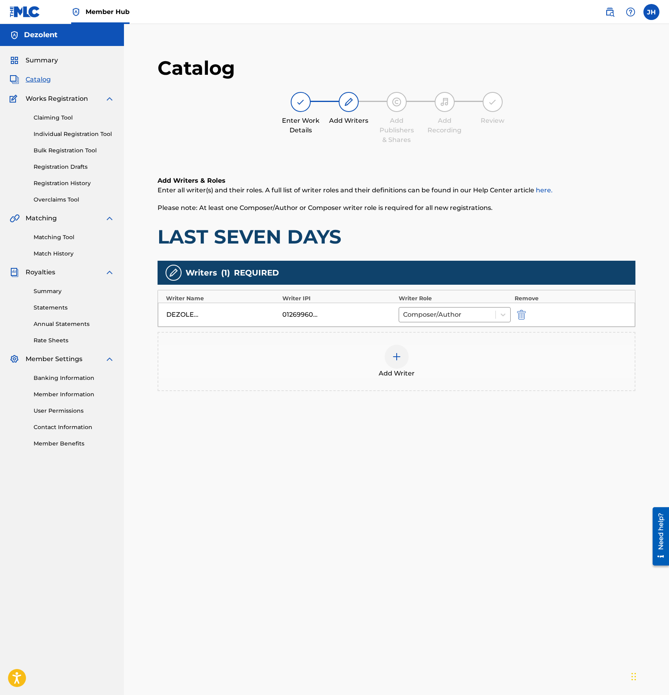
click at [396, 351] on div at bounding box center [396, 356] width 24 height 24
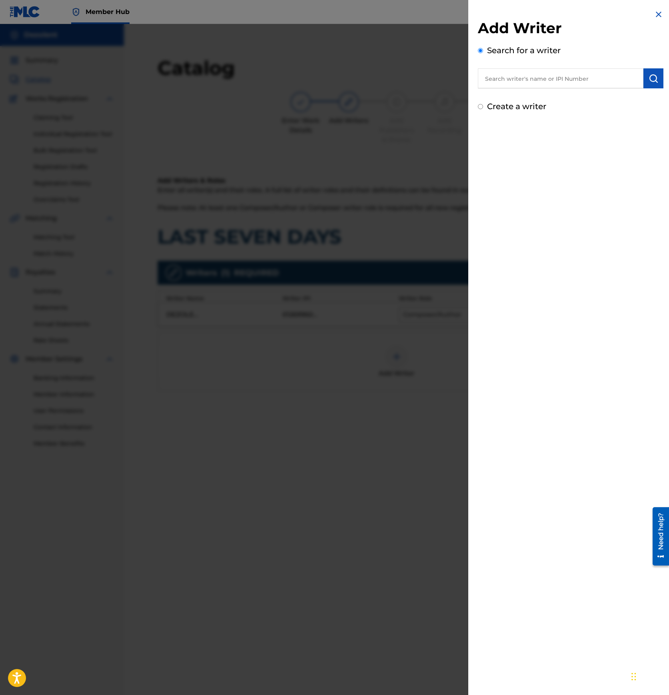
click at [567, 80] on input "text" at bounding box center [560, 78] width 165 height 20
paste input "01269960012"
type input "01269960012"
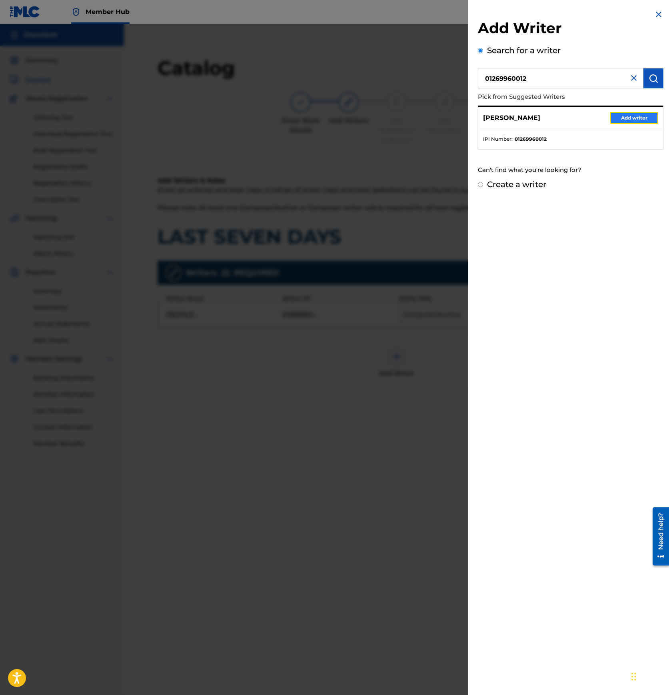
click at [622, 116] on button "Add writer" at bounding box center [634, 118] width 48 height 12
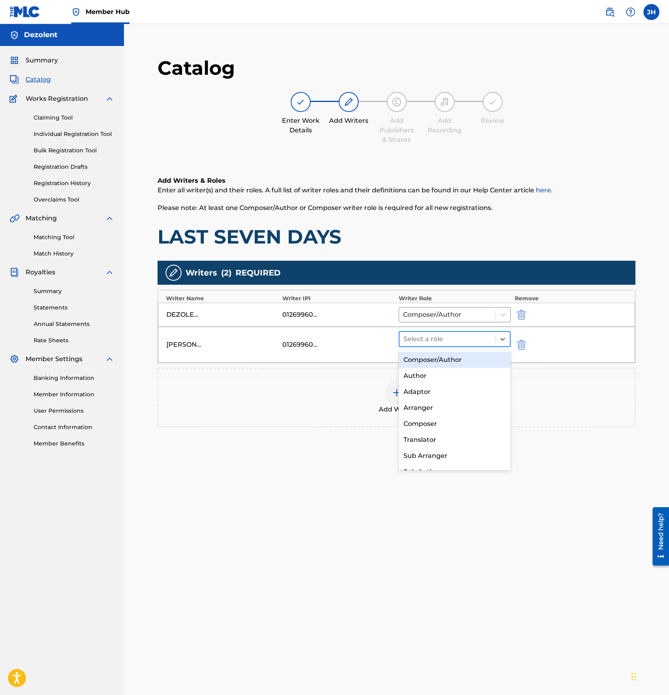
click at [427, 343] on div at bounding box center [447, 338] width 88 height 11
click at [426, 356] on div "Composer/Author" at bounding box center [454, 360] width 112 height 16
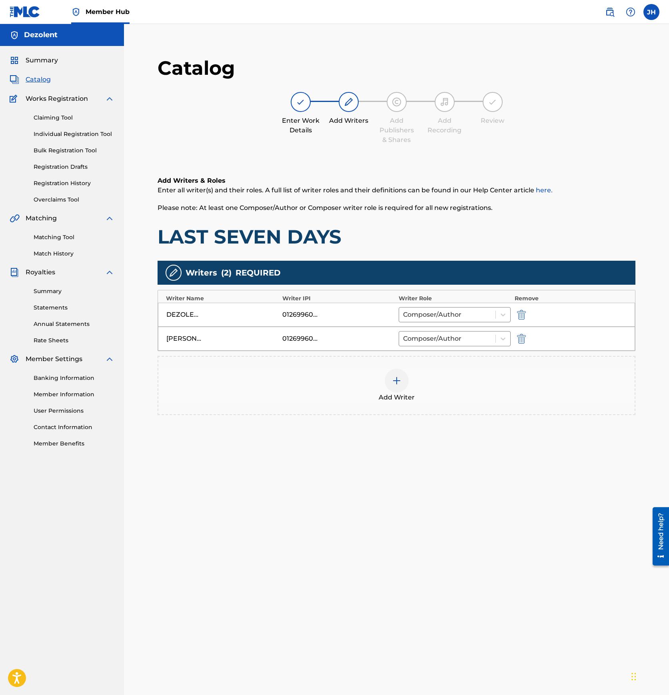
scroll to position [82, 0]
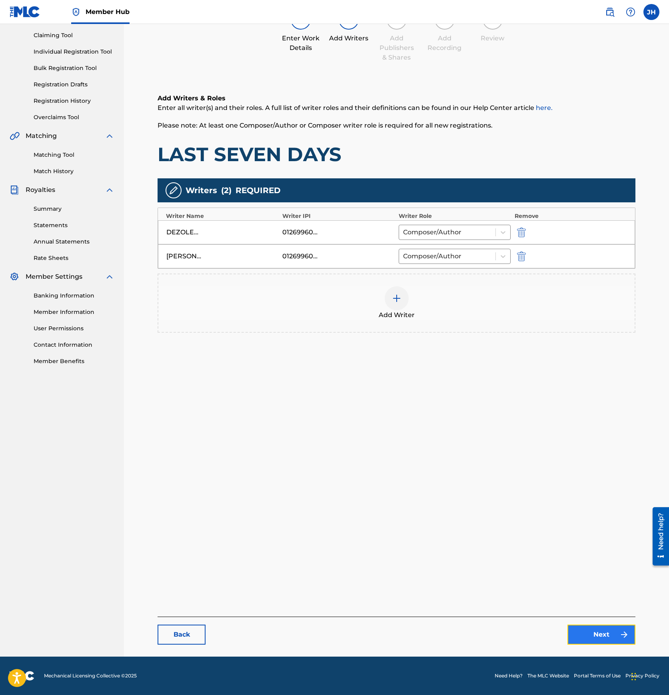
click at [609, 638] on link "Next" at bounding box center [601, 634] width 68 height 20
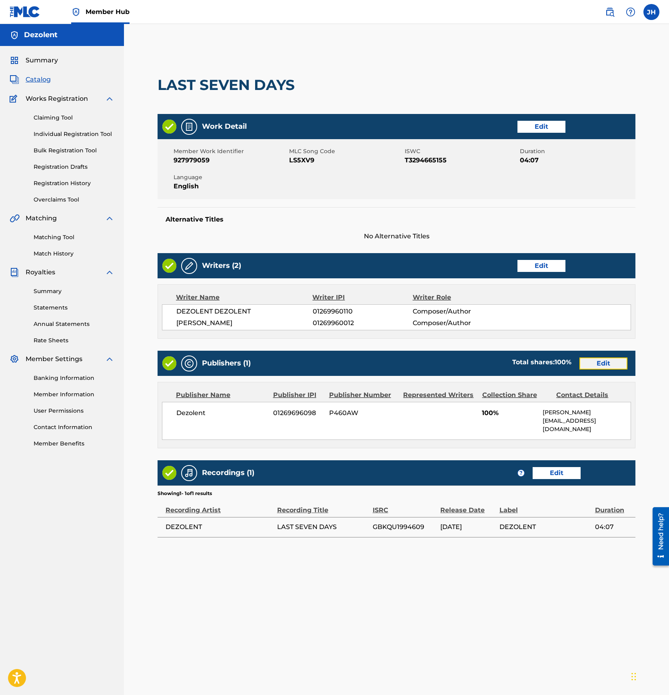
click at [603, 359] on link "Edit" at bounding box center [603, 363] width 48 height 12
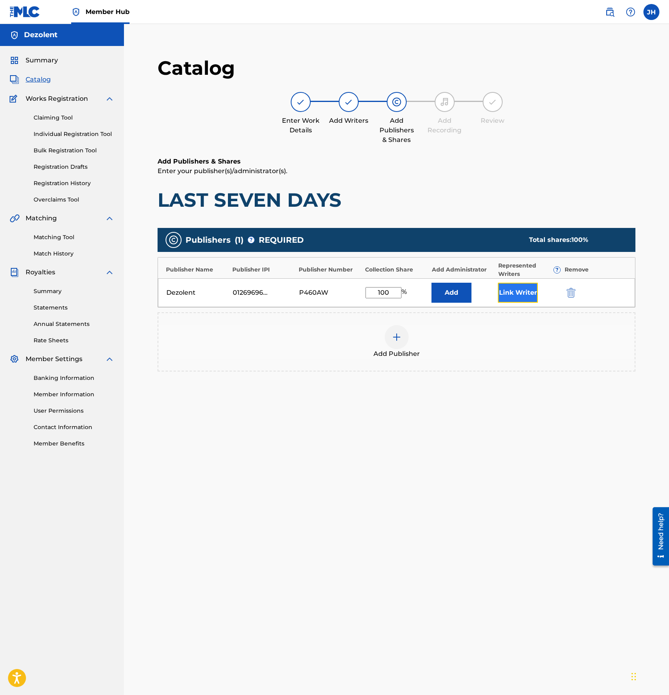
click at [506, 290] on button "Link Writer" at bounding box center [518, 293] width 40 height 20
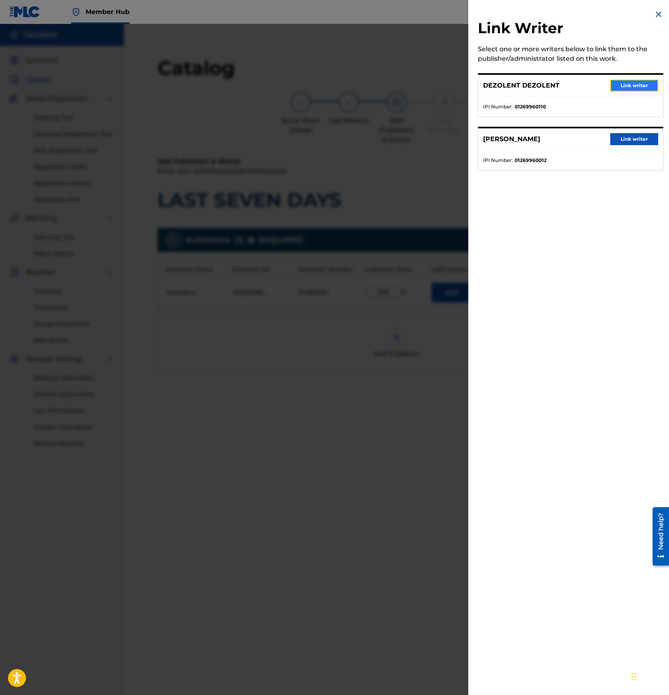
click at [635, 83] on button "Link writer" at bounding box center [634, 86] width 48 height 12
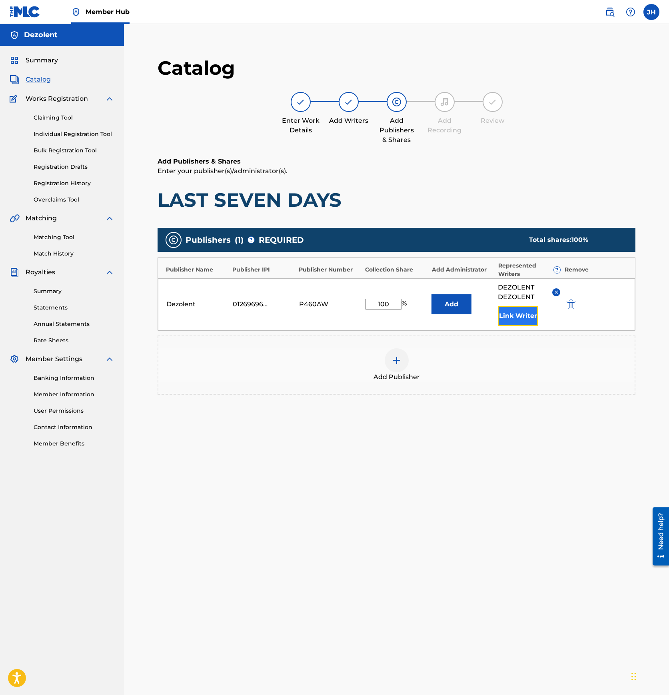
click at [522, 323] on button "Link Writer" at bounding box center [518, 316] width 40 height 20
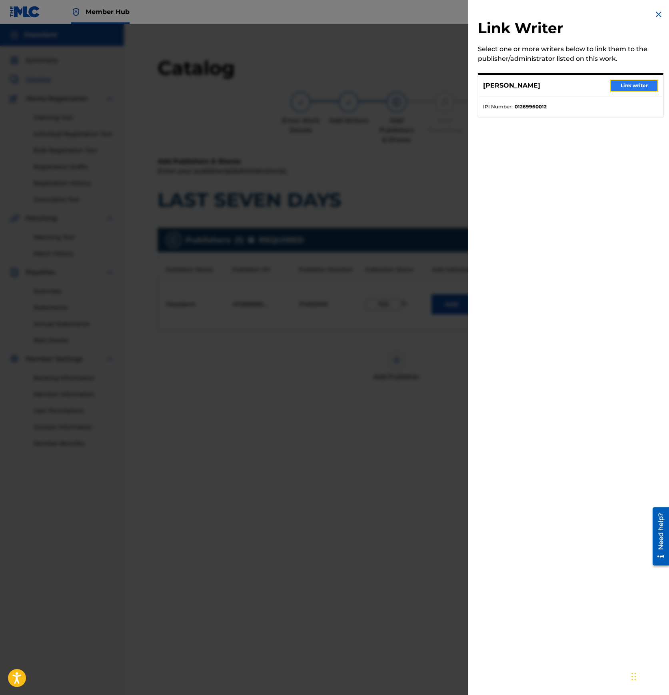
click at [633, 88] on button "Link writer" at bounding box center [634, 86] width 48 height 12
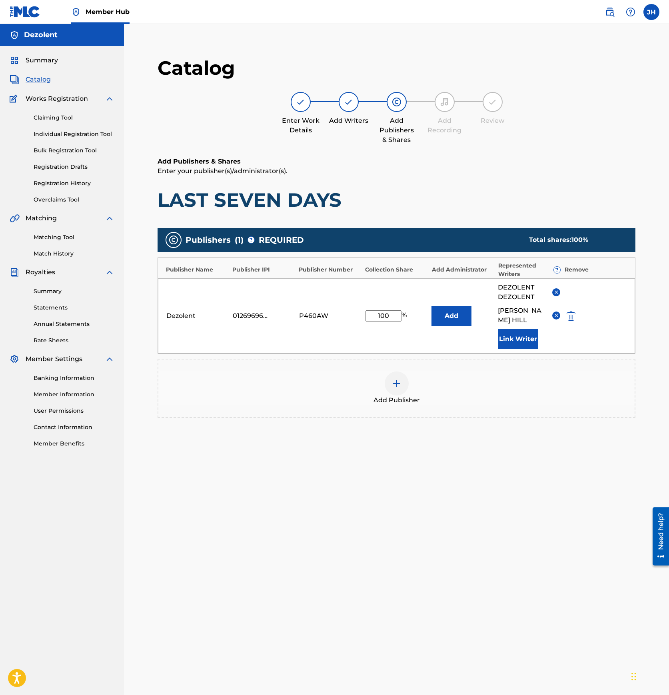
scroll to position [82, 0]
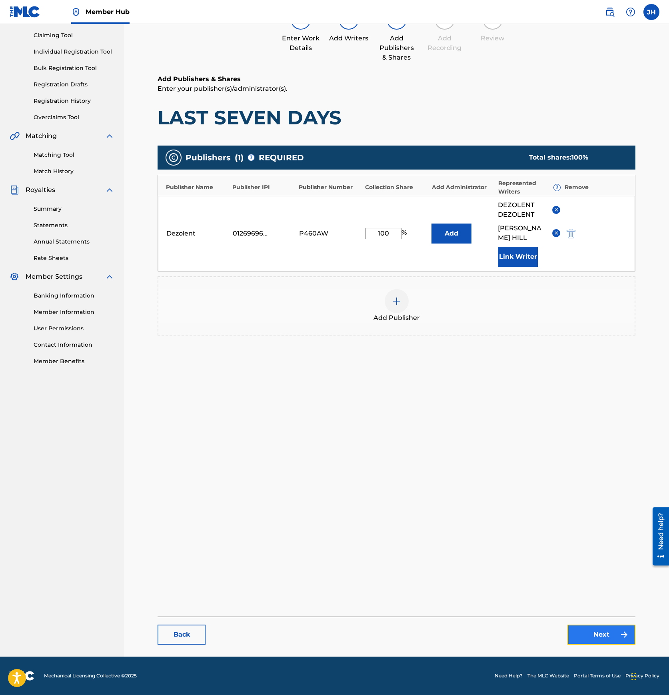
click at [587, 631] on link "Next" at bounding box center [601, 634] width 68 height 20
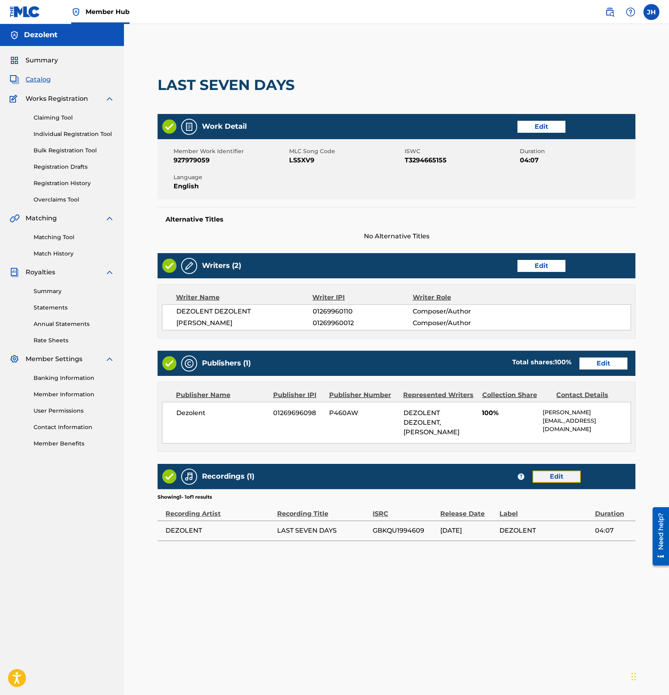
click at [566, 474] on link "Edit" at bounding box center [556, 476] width 48 height 12
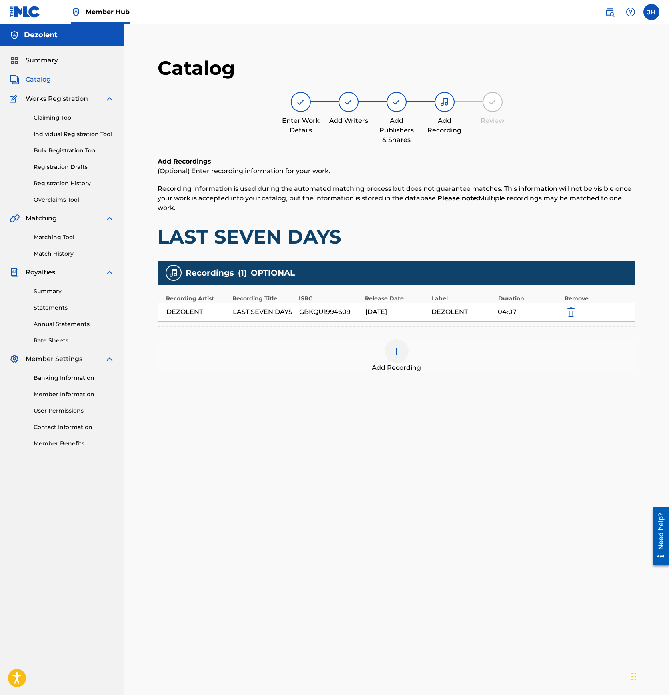
click at [317, 313] on div "GBKQU1994609" at bounding box center [330, 312] width 62 height 10
copy div "GBKQU1994609"
click at [398, 352] on img at bounding box center [397, 351] width 10 height 10
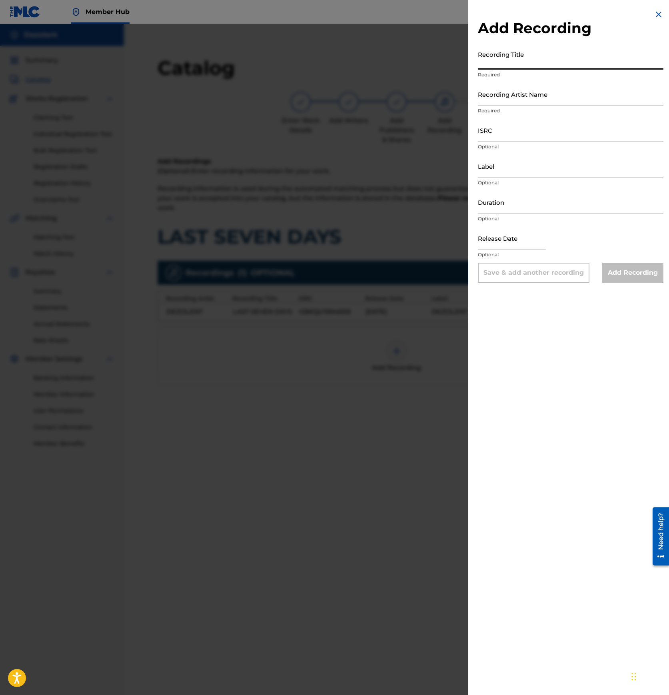
click at [531, 56] on input "Recording Title" at bounding box center [570, 58] width 185 height 23
type input "Last Seven Days"
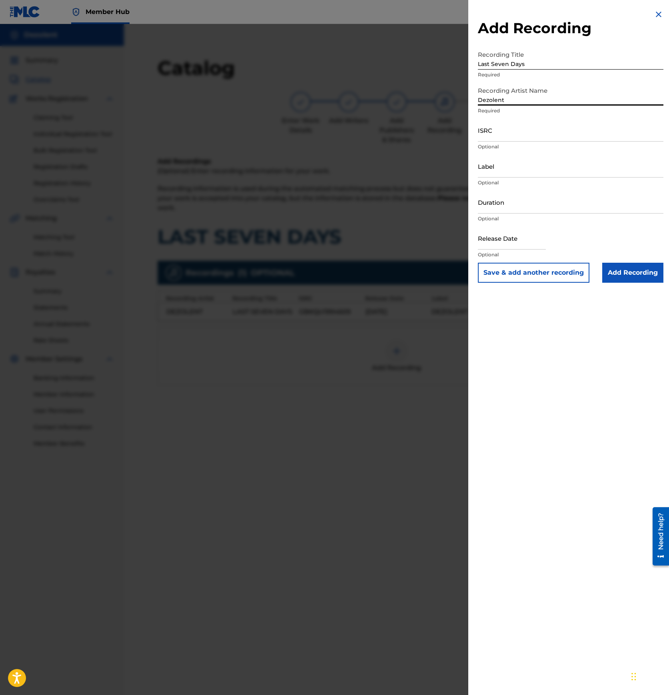
type input "Dezolent"
paste input "GBKQU1994609"
type input "GBKQU1994609"
type input "The EDM Collective"
type input "4"
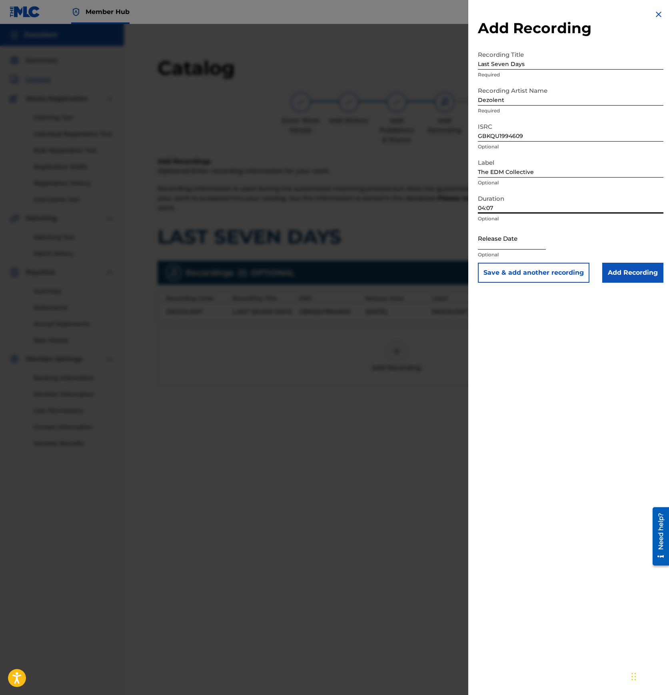
type input "04:07"
click at [503, 249] on input "text" at bounding box center [512, 238] width 68 height 23
select select "8"
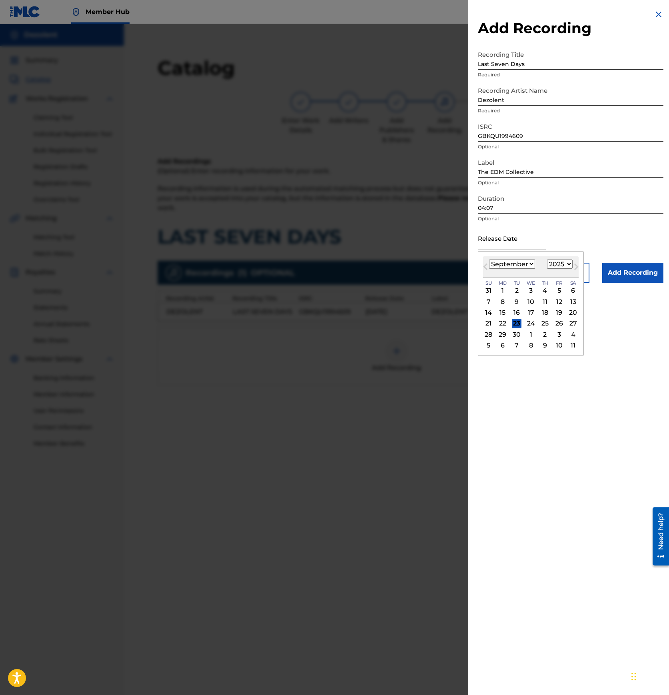
click at [549, 265] on select "1899 1900 1901 1902 1903 1904 1905 1906 1907 1908 1909 1910 1911 1912 1913 1914…" at bounding box center [560, 263] width 26 height 9
select select "2018"
click at [547, 259] on select "1899 1900 1901 1902 1903 1904 1905 1906 1907 1908 1909 1910 1911 1912 1913 1914…" at bounding box center [560, 263] width 26 height 9
click at [557, 303] on div "7" at bounding box center [559, 302] width 10 height 10
type input "[DATE]"
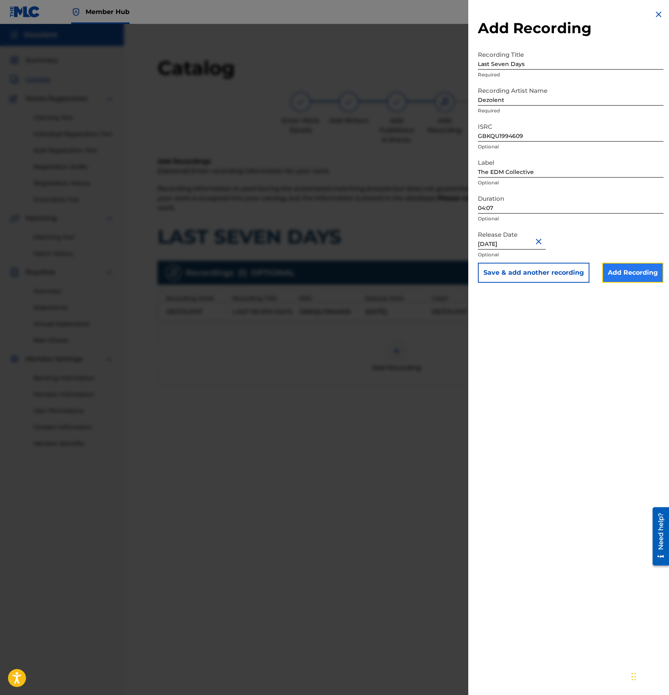
click at [625, 279] on input "Add Recording" at bounding box center [632, 273] width 61 height 20
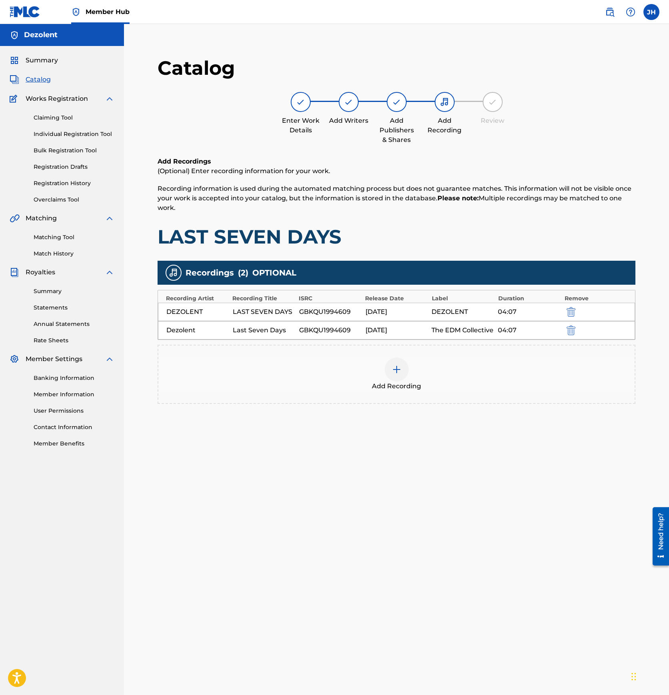
click at [391, 328] on div "Dezolent Last Seven Days GBKQU1994609 [DATE] The EDM Collective 04:07" at bounding box center [396, 330] width 477 height 18
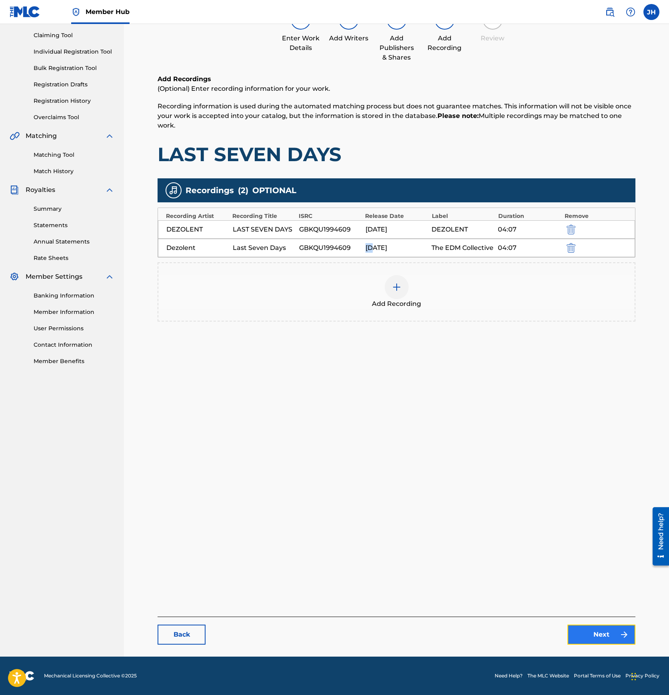
click at [613, 630] on link "Next" at bounding box center [601, 634] width 68 height 20
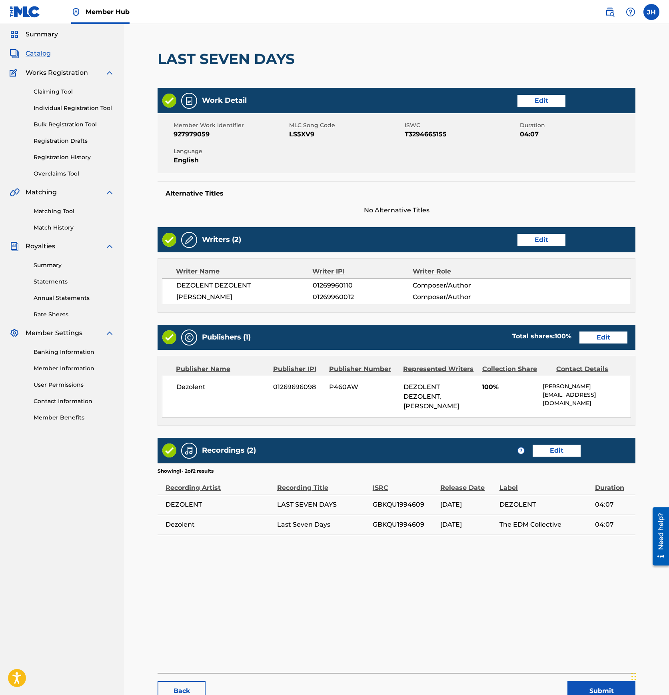
scroll to position [82, 0]
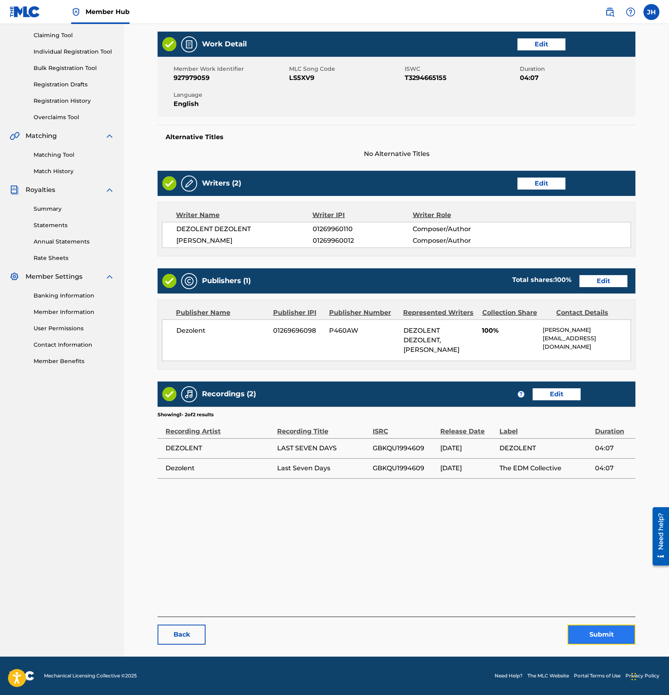
click at [594, 632] on button "Submit" at bounding box center [601, 634] width 68 height 20
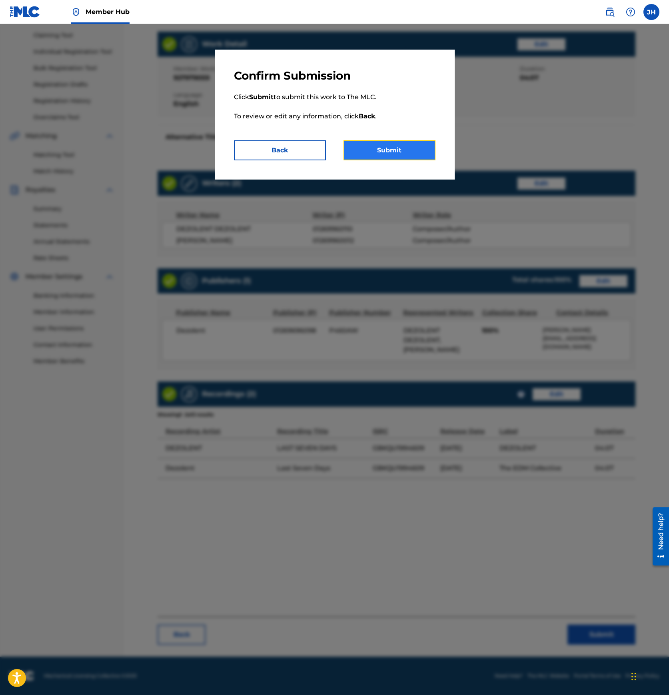
click at [386, 145] on button "Submit" at bounding box center [389, 150] width 92 height 20
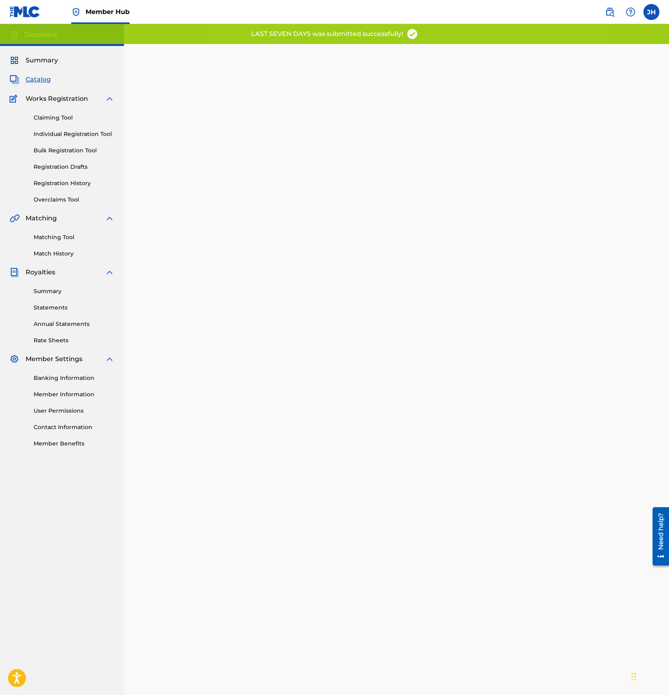
click at [40, 80] on span "Catalog" at bounding box center [38, 80] width 25 height 10
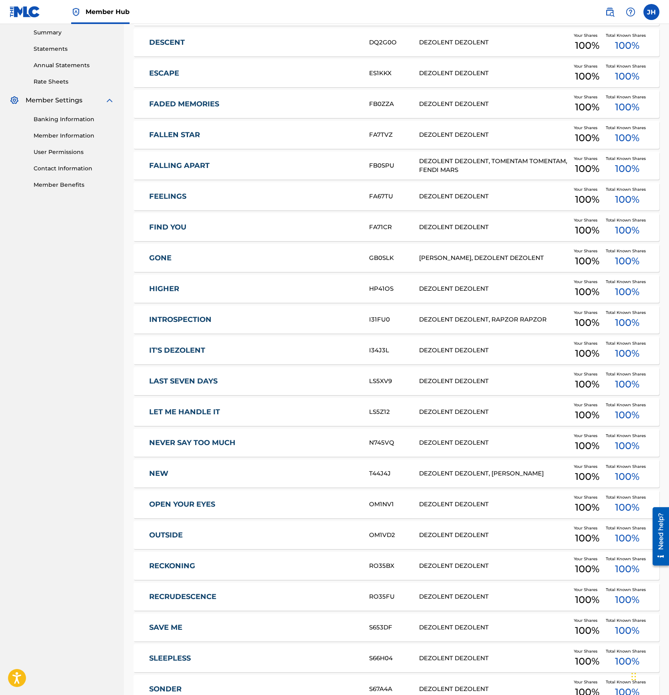
scroll to position [324, 0]
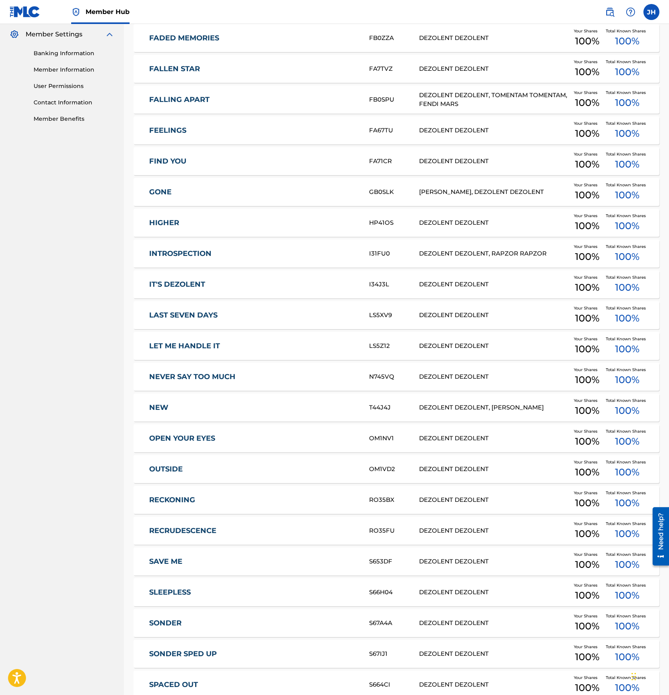
click at [213, 349] on link "LET ME HANDLE IT" at bounding box center [253, 345] width 209 height 9
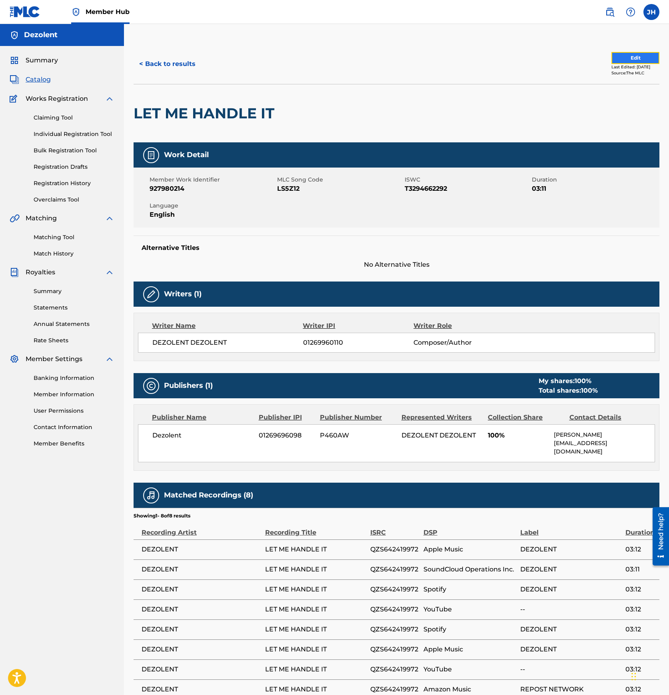
click at [631, 58] on button "Edit" at bounding box center [635, 58] width 48 height 12
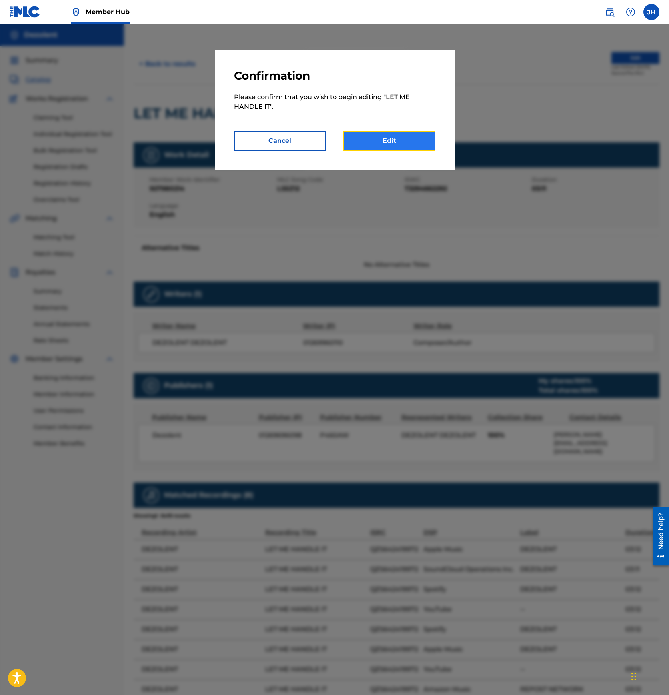
click at [392, 135] on link "Edit" at bounding box center [389, 141] width 92 height 20
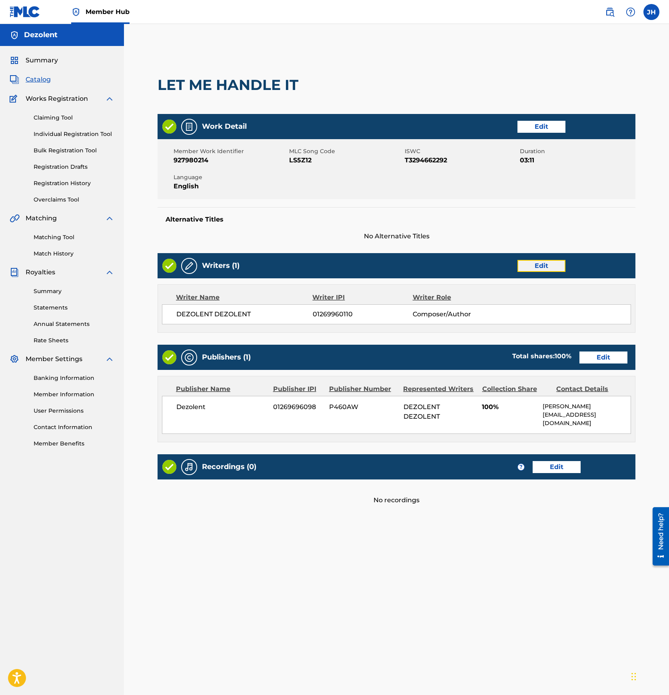
click at [541, 271] on link "Edit" at bounding box center [541, 266] width 48 height 12
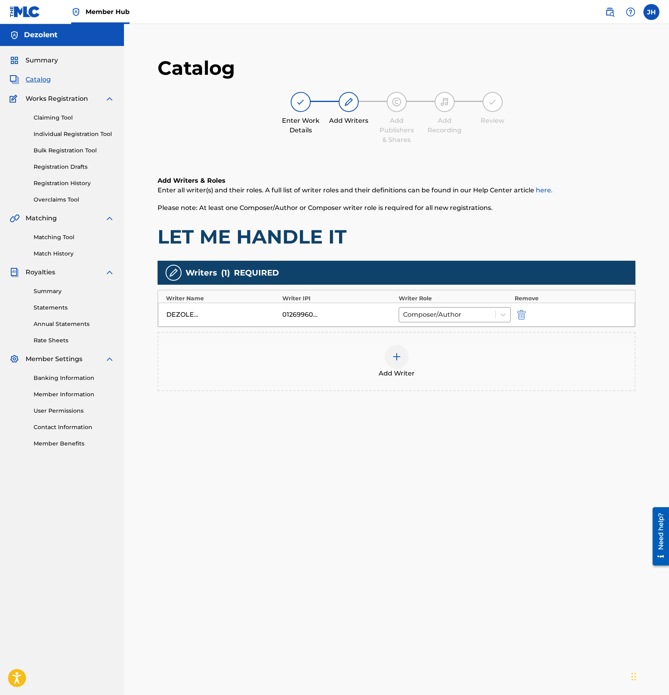
click at [397, 357] on img at bounding box center [397, 357] width 10 height 10
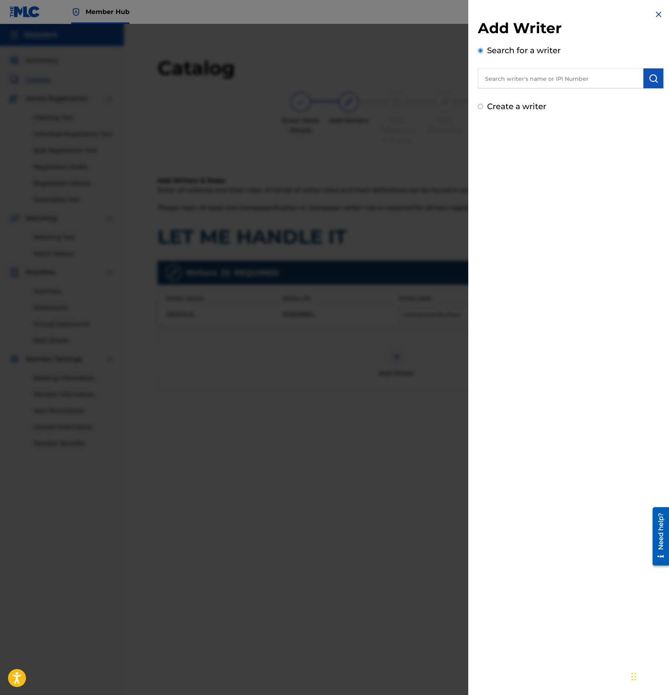
click at [547, 74] on input "text" at bounding box center [560, 78] width 165 height 20
paste input "01269960012"
type input "01269960012"
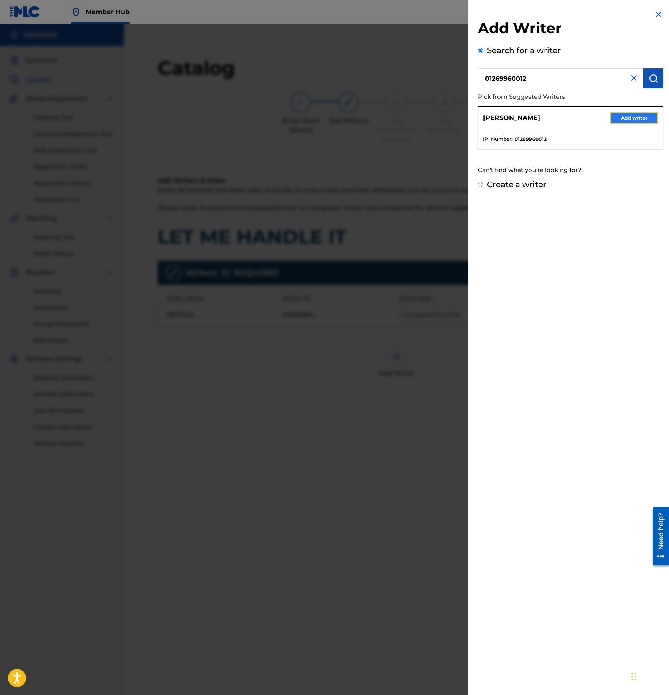
click at [636, 117] on button "Add writer" at bounding box center [634, 118] width 48 height 12
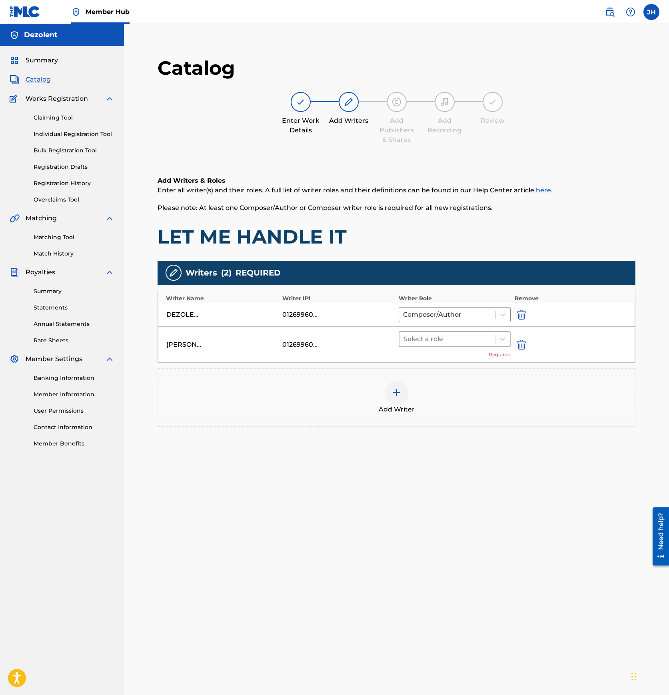
click at [431, 342] on div at bounding box center [447, 338] width 88 height 11
click at [431, 360] on div "Composer/Author" at bounding box center [454, 360] width 112 height 16
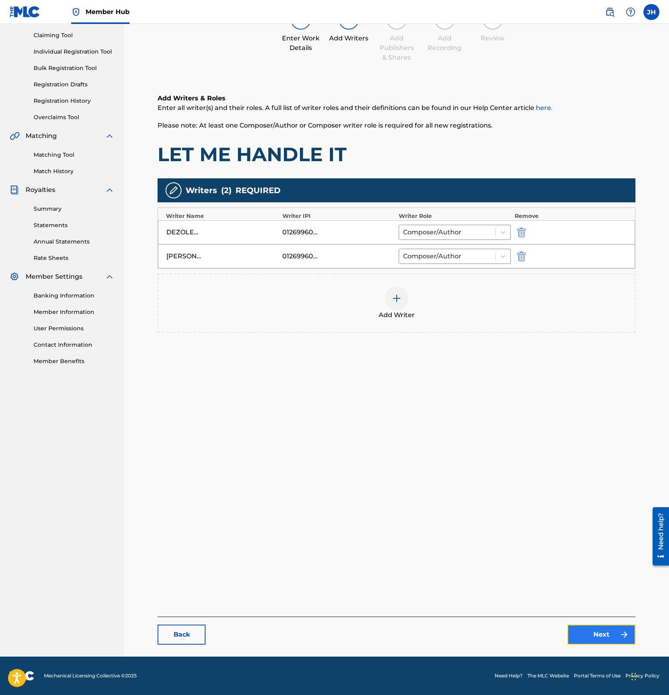
click at [603, 631] on link "Next" at bounding box center [601, 634] width 68 height 20
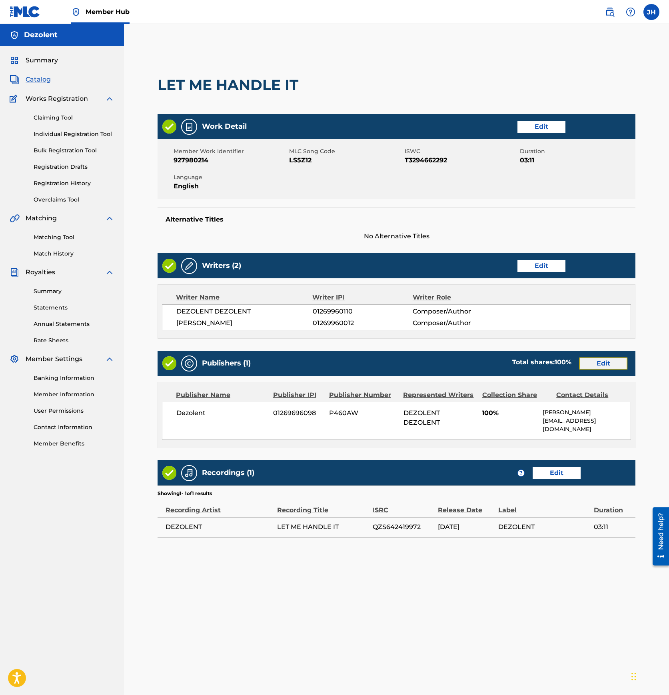
click at [601, 364] on link "Edit" at bounding box center [603, 363] width 48 height 12
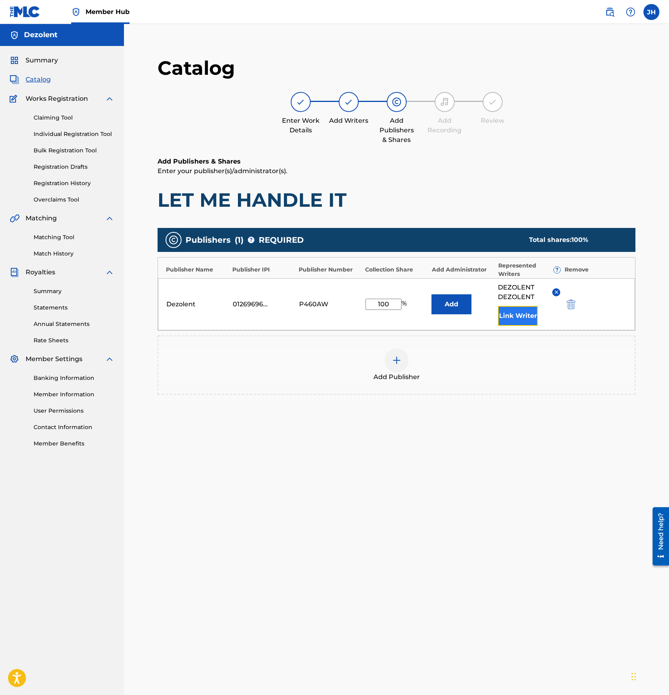
click at [519, 314] on button "Link Writer" at bounding box center [518, 316] width 40 height 20
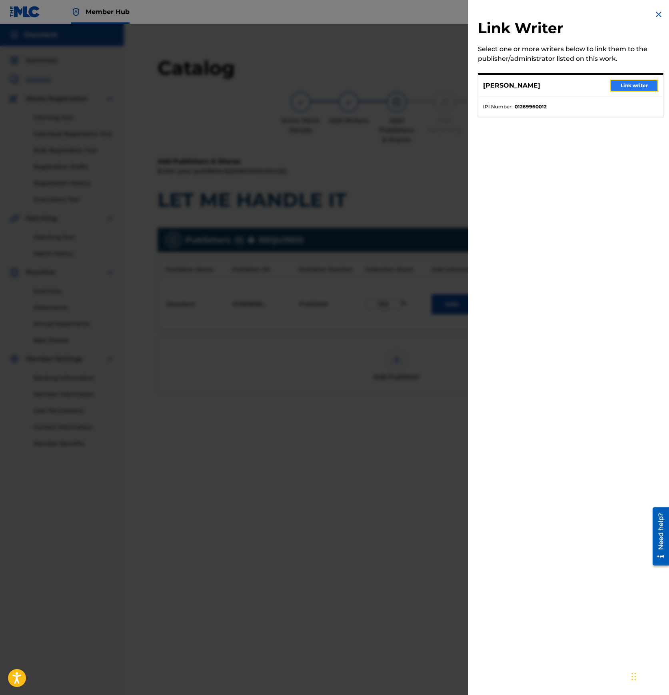
click at [623, 84] on button "Link writer" at bounding box center [634, 86] width 48 height 12
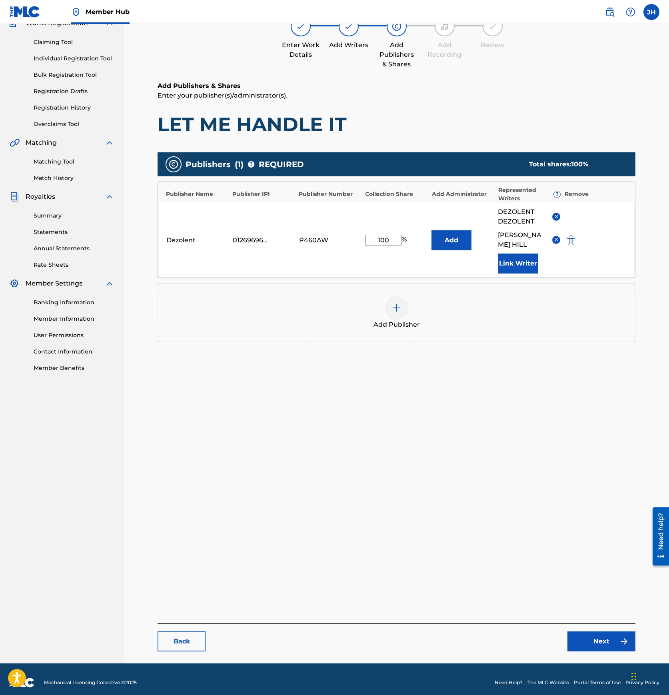
scroll to position [82, 0]
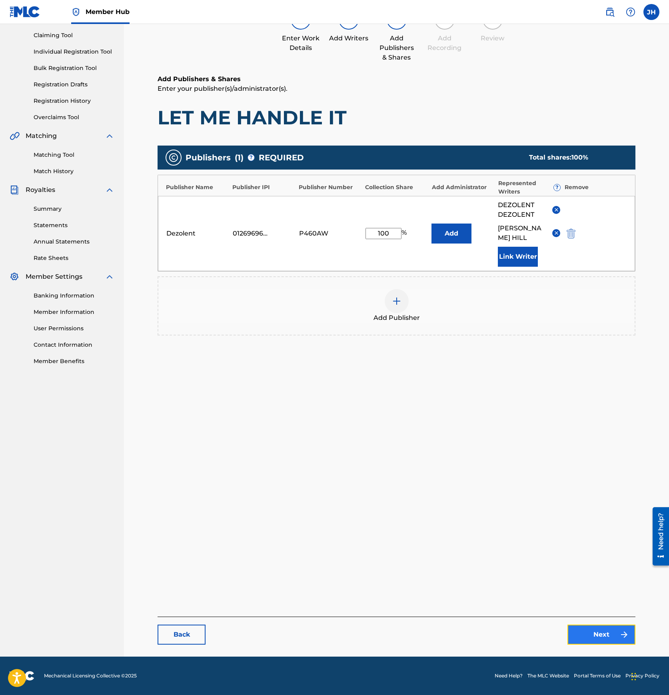
click at [590, 632] on link "Next" at bounding box center [601, 634] width 68 height 20
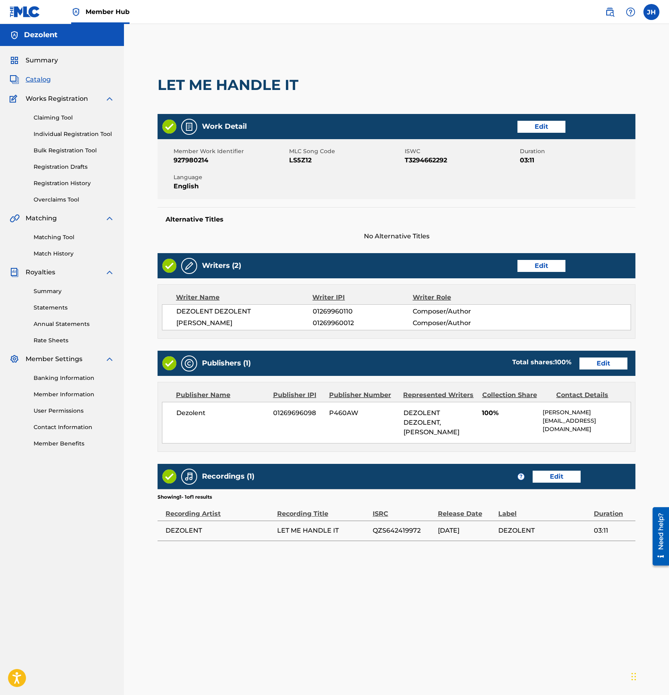
scroll to position [82, 0]
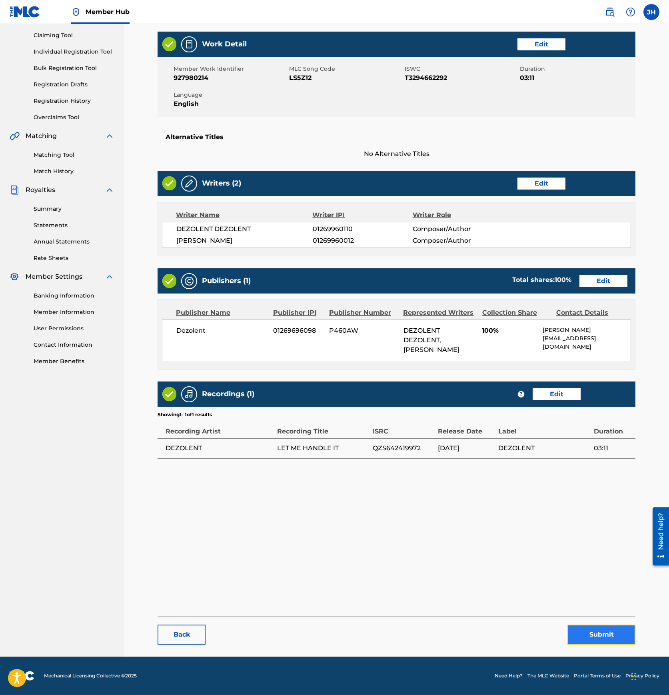
click at [587, 633] on button "Submit" at bounding box center [601, 634] width 68 height 20
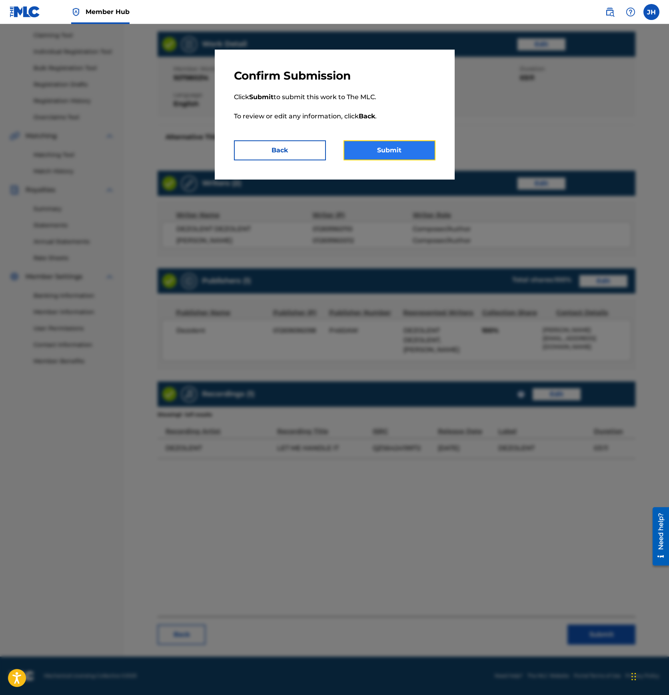
click at [384, 156] on button "Submit" at bounding box center [389, 150] width 92 height 20
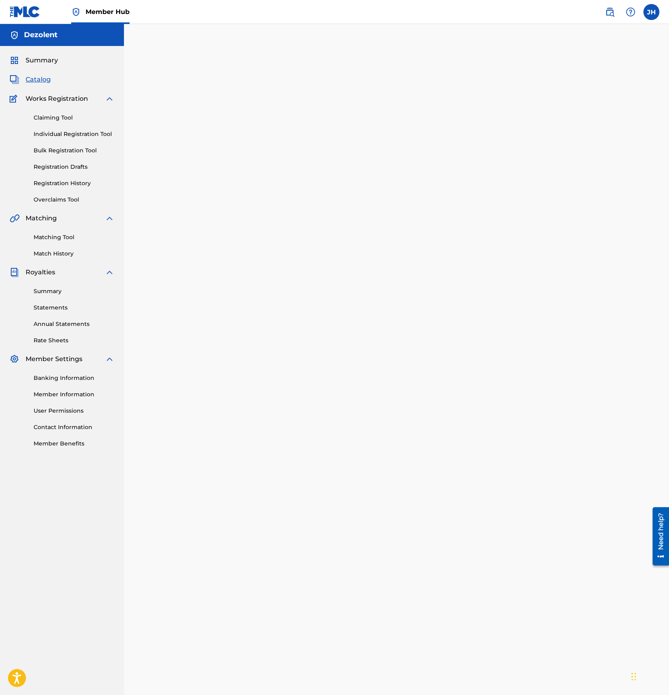
click at [42, 83] on span "Catalog" at bounding box center [38, 80] width 25 height 10
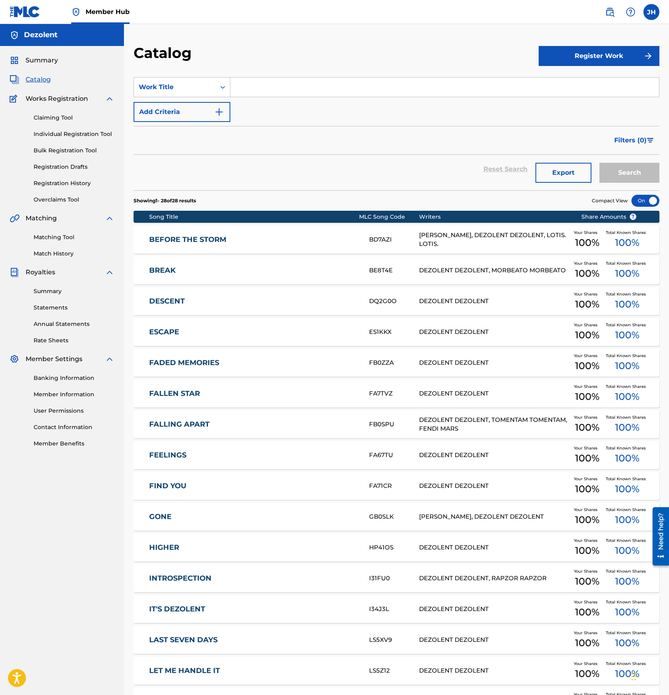
scroll to position [233, 0]
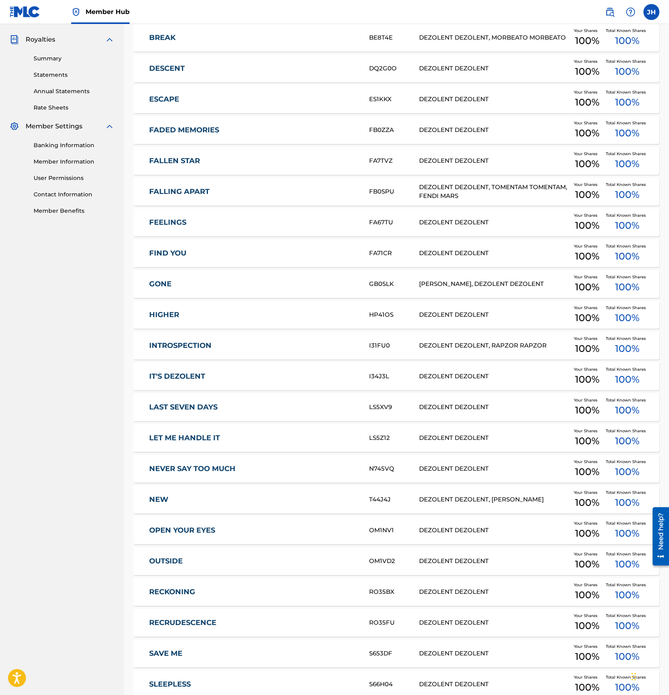
click at [207, 467] on link "NEVER SAY TOO MUCH" at bounding box center [253, 468] width 209 height 9
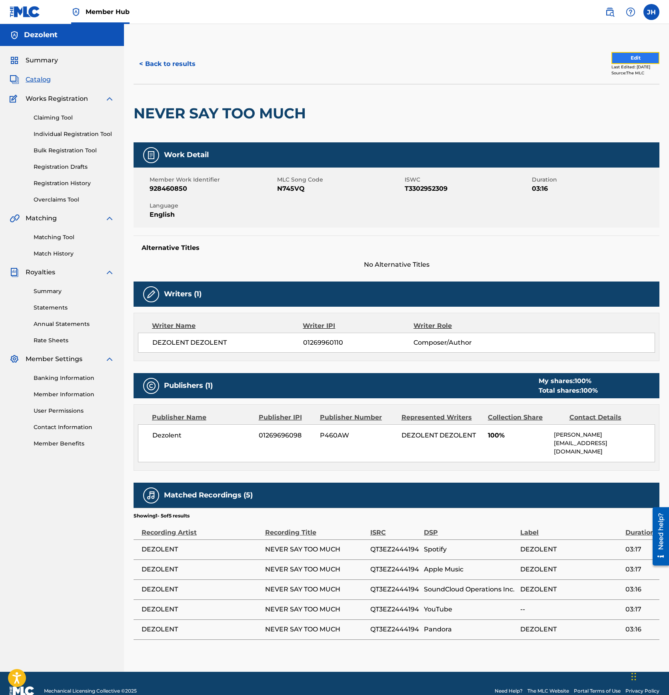
click at [637, 54] on button "Edit" at bounding box center [635, 58] width 48 height 12
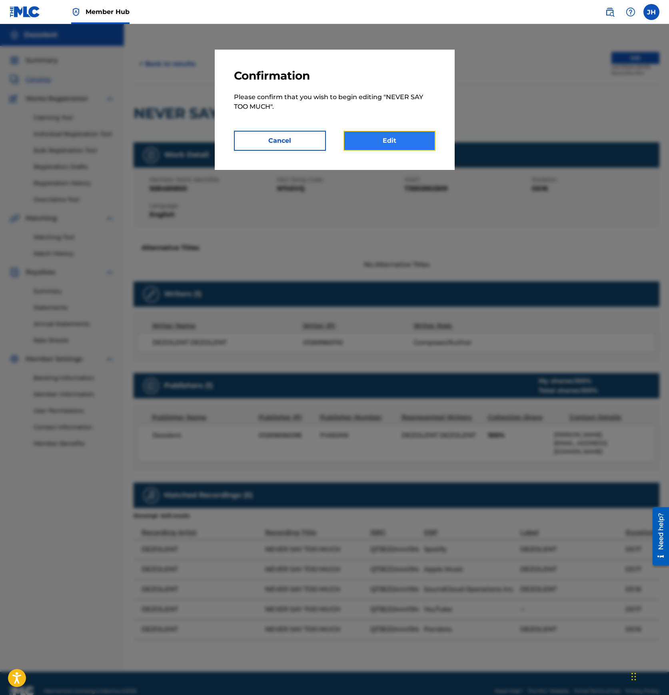
click at [404, 147] on link "Edit" at bounding box center [389, 141] width 92 height 20
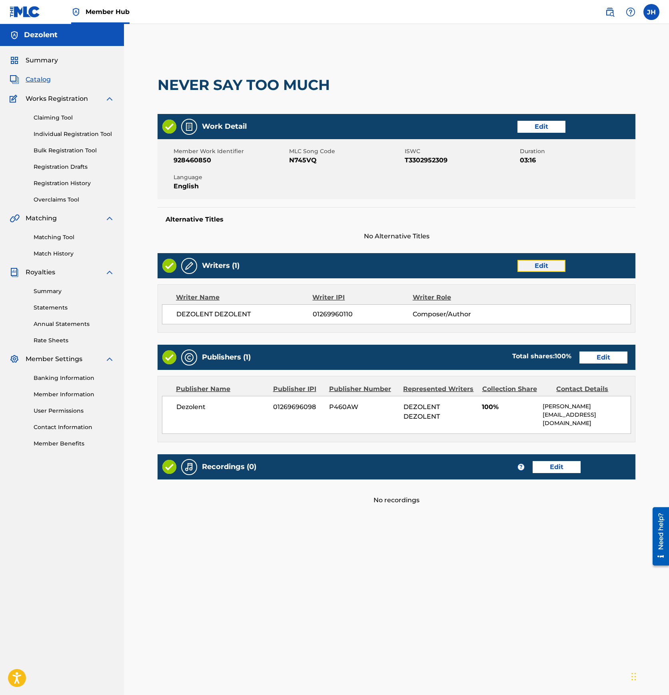
click at [541, 263] on link "Edit" at bounding box center [541, 266] width 48 height 12
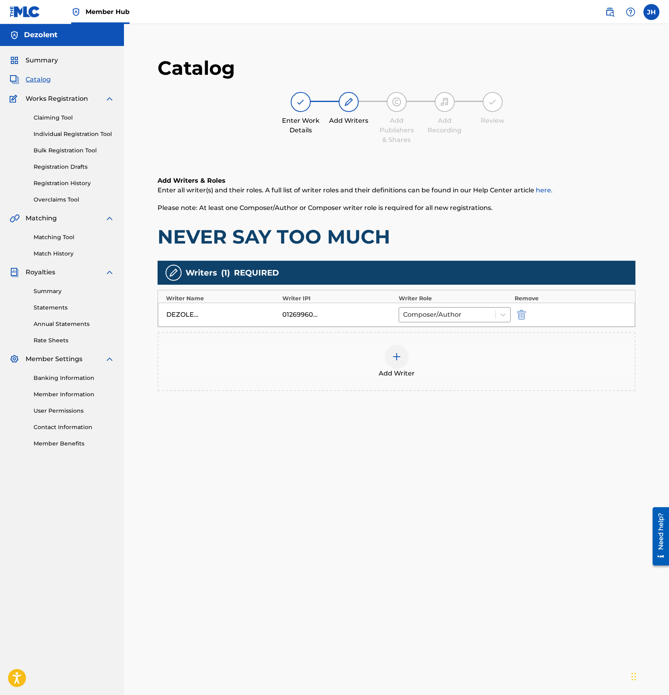
click at [390, 354] on div at bounding box center [396, 356] width 24 height 24
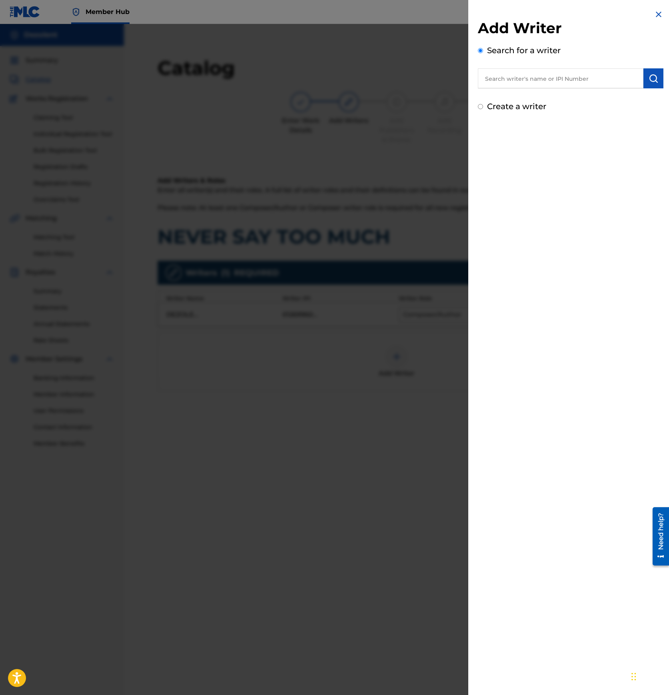
click at [531, 78] on input "text" at bounding box center [560, 78] width 165 height 20
paste input "01269960012"
type input "01269960012"
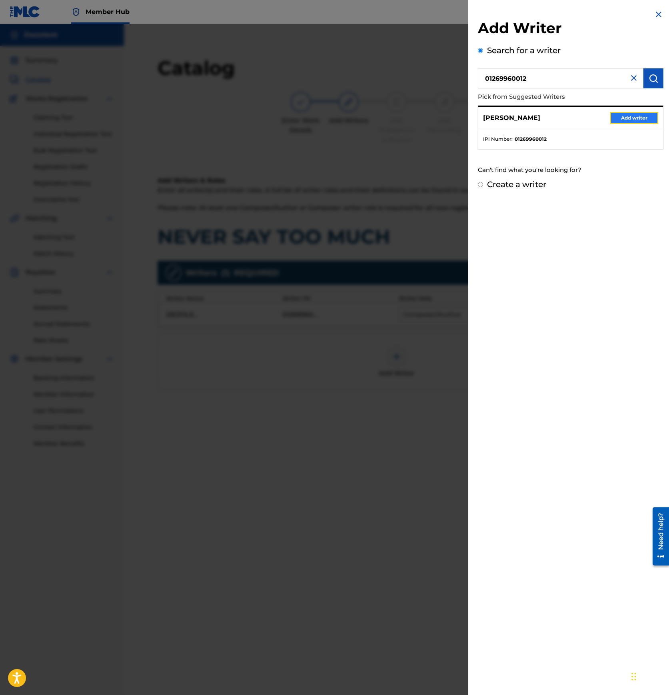
click at [629, 115] on button "Add writer" at bounding box center [634, 118] width 48 height 12
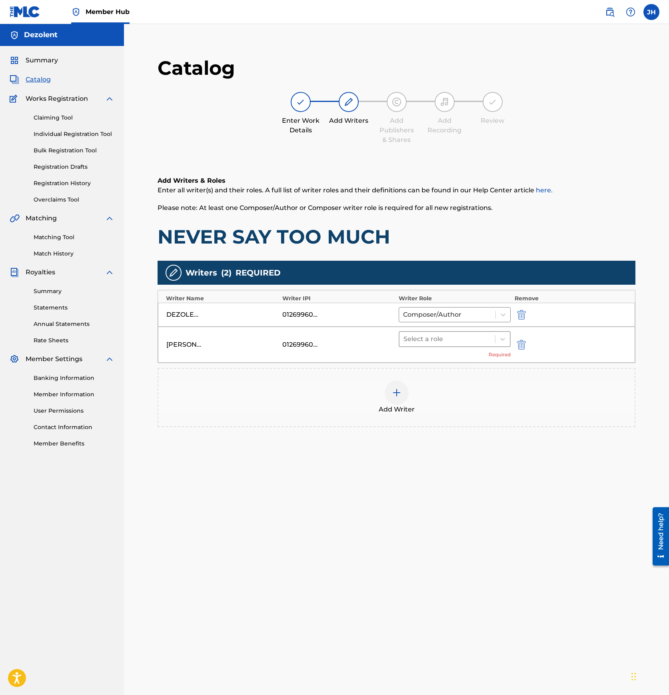
click at [446, 338] on div at bounding box center [447, 338] width 88 height 11
click at [442, 358] on div "Composer/Author" at bounding box center [454, 360] width 112 height 16
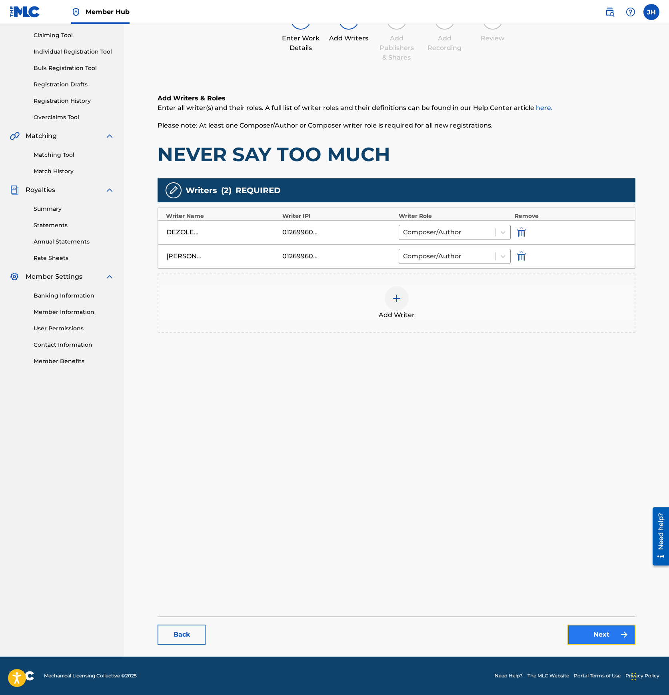
click at [587, 637] on link "Next" at bounding box center [601, 634] width 68 height 20
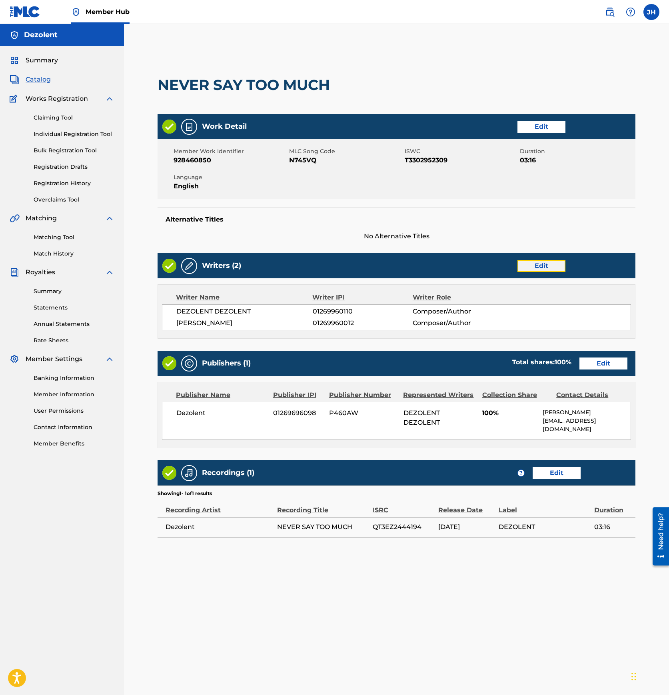
click at [538, 268] on link "Edit" at bounding box center [541, 266] width 48 height 12
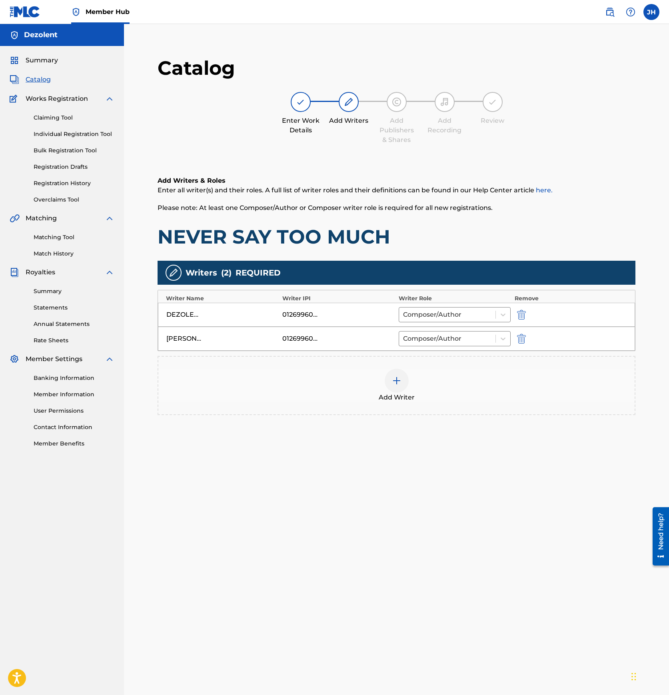
click at [398, 387] on div at bounding box center [396, 380] width 24 height 24
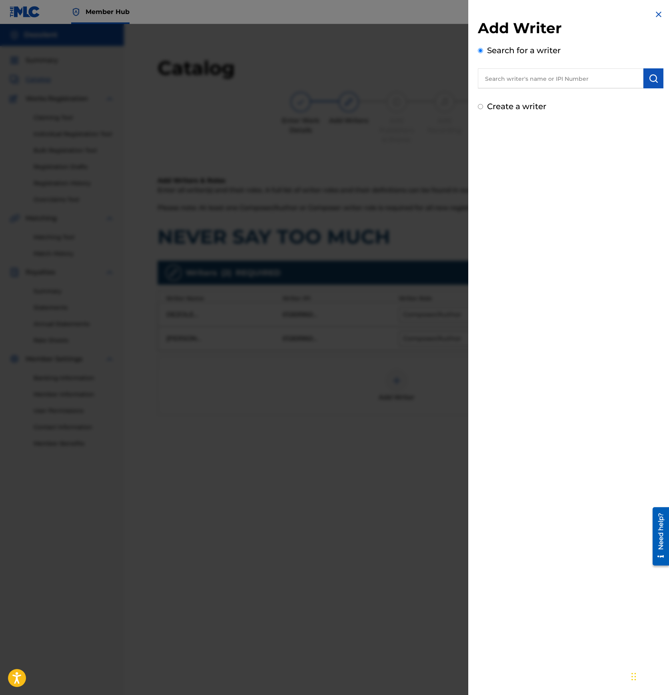
click at [534, 79] on input "text" at bounding box center [560, 78] width 165 height 20
click at [550, 75] on input "[PERSON_NAME]" at bounding box center [560, 78] width 165 height 20
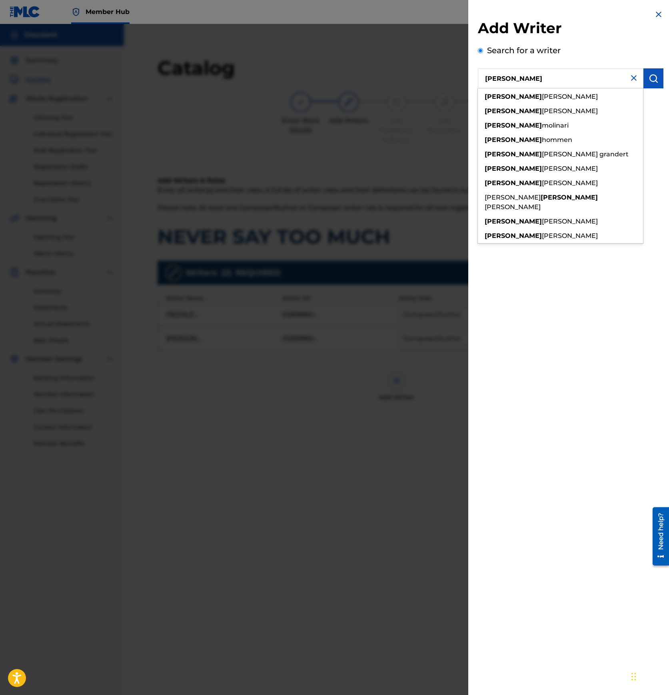
click at [550, 75] on input "[PERSON_NAME]" at bounding box center [560, 78] width 165 height 20
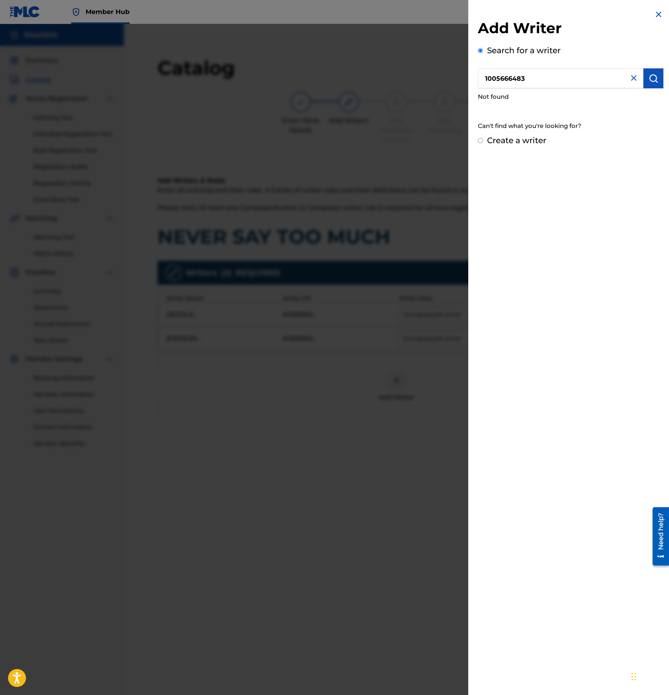
click at [499, 82] on input "1005666483" at bounding box center [560, 78] width 165 height 20
type input "[PERSON_NAME] [PERSON_NAME] IV"
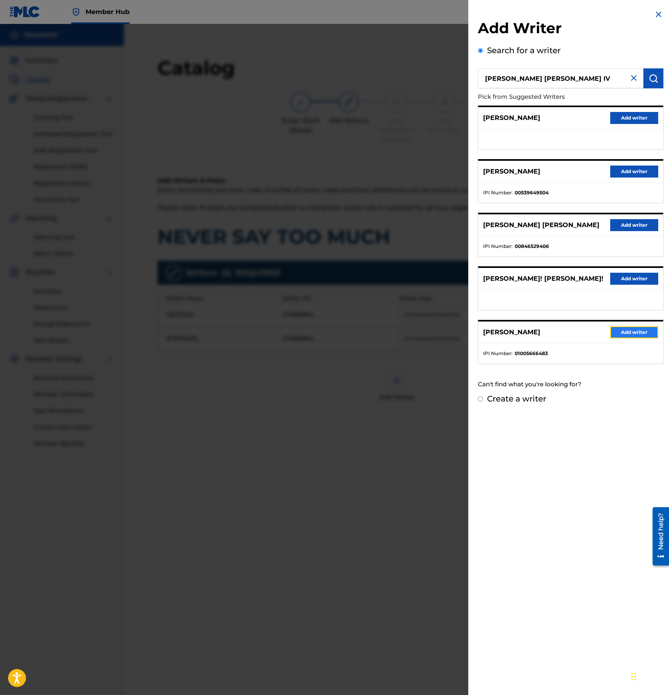
click at [627, 333] on button "Add writer" at bounding box center [634, 332] width 48 height 12
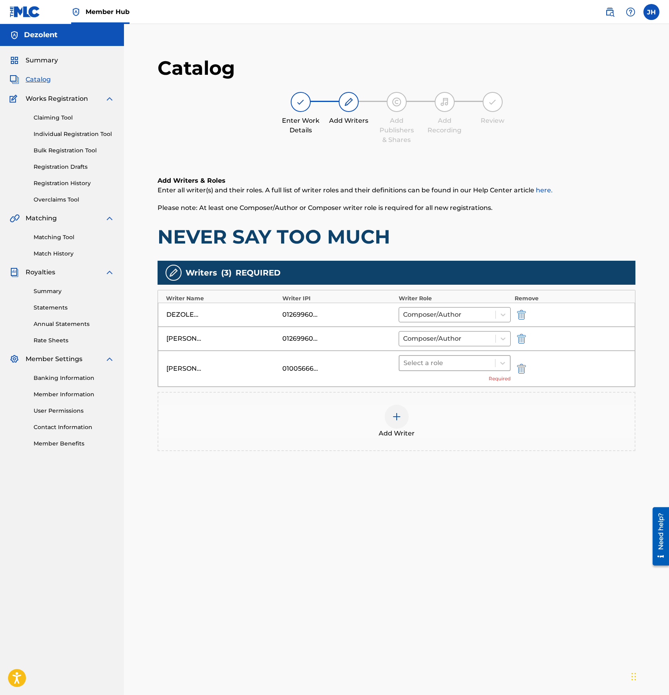
click at [451, 366] on div at bounding box center [447, 362] width 88 height 11
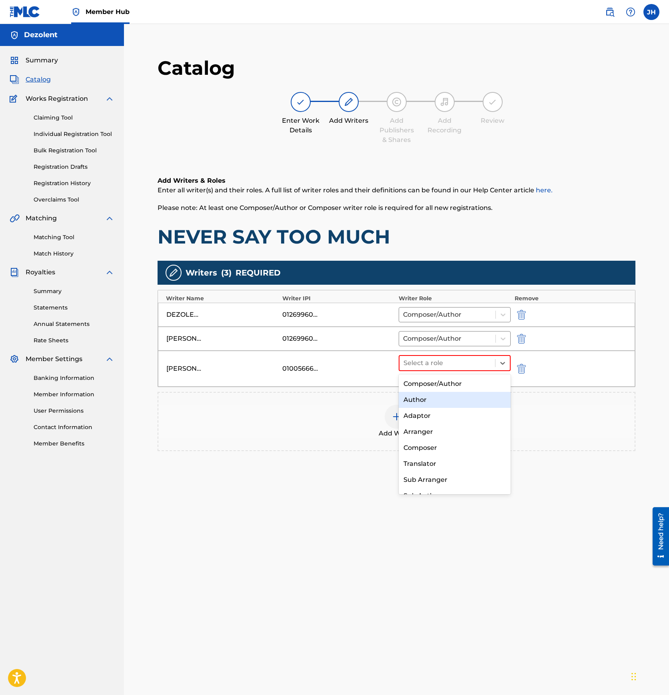
click at [445, 395] on div "Author" at bounding box center [454, 400] width 112 height 16
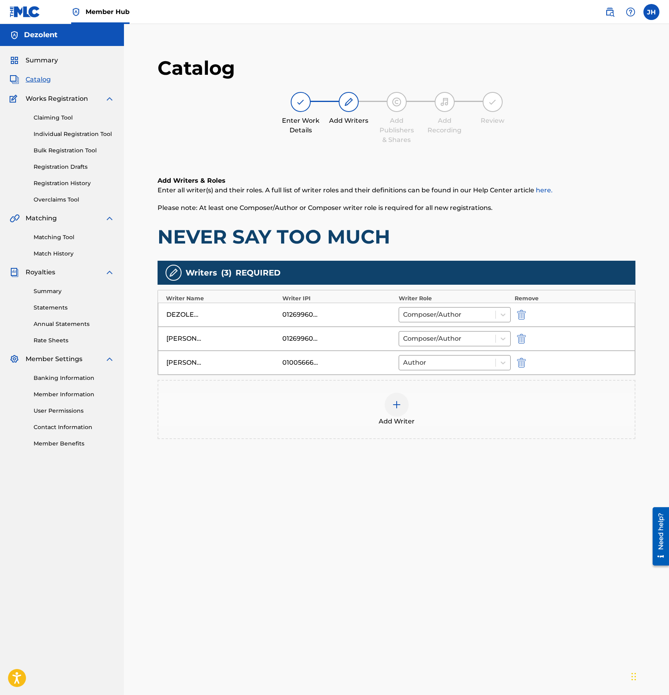
scroll to position [82, 0]
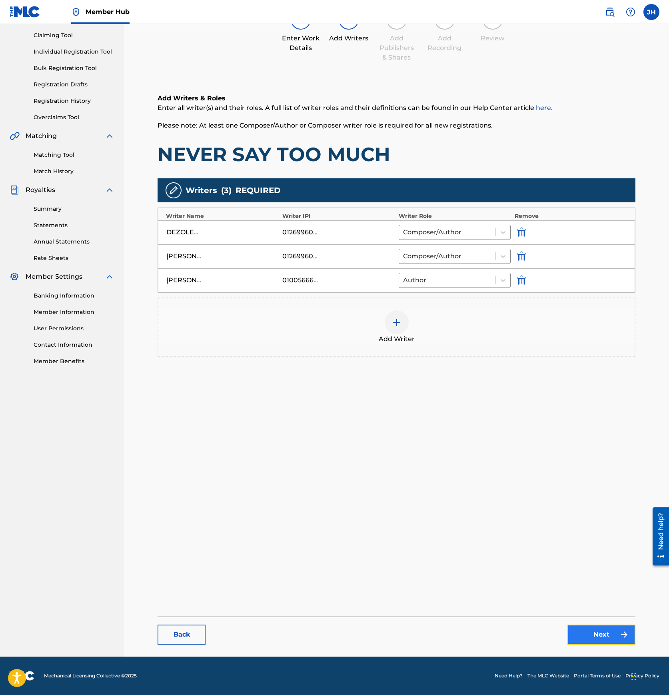
click at [585, 633] on link "Next" at bounding box center [601, 634] width 68 height 20
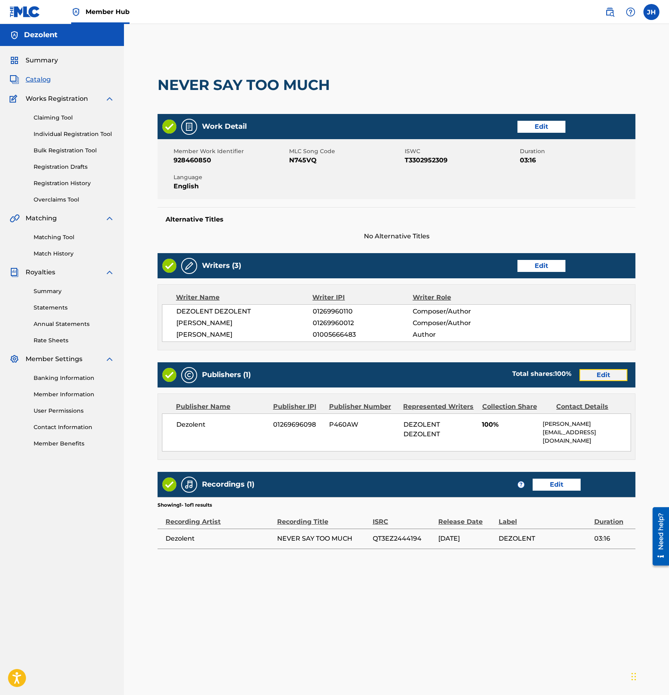
click at [599, 379] on link "Edit" at bounding box center [603, 375] width 48 height 12
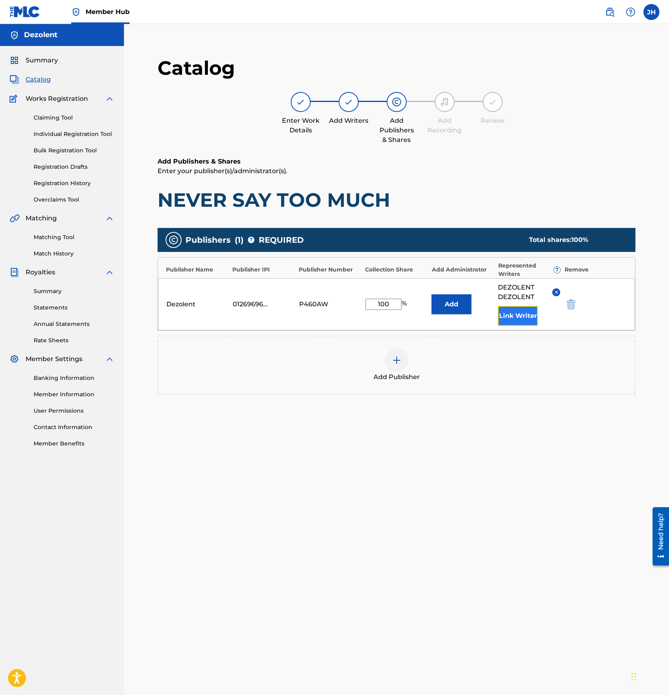
click at [523, 322] on button "Link Writer" at bounding box center [518, 316] width 40 height 20
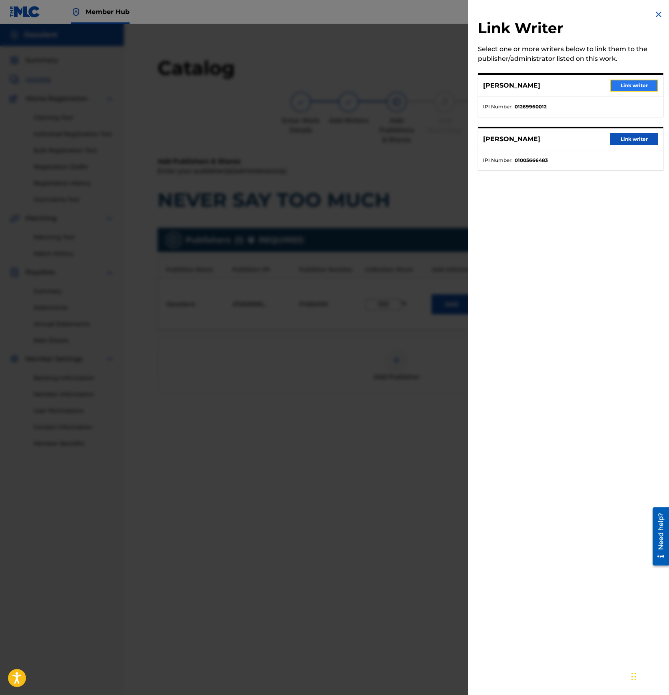
click at [625, 84] on button "Link writer" at bounding box center [634, 86] width 48 height 12
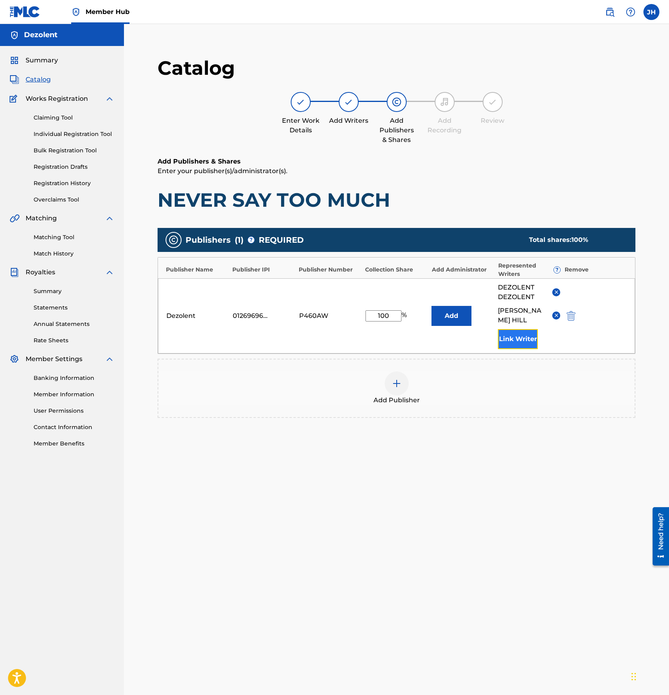
click at [512, 333] on button "Link Writer" at bounding box center [518, 339] width 40 height 20
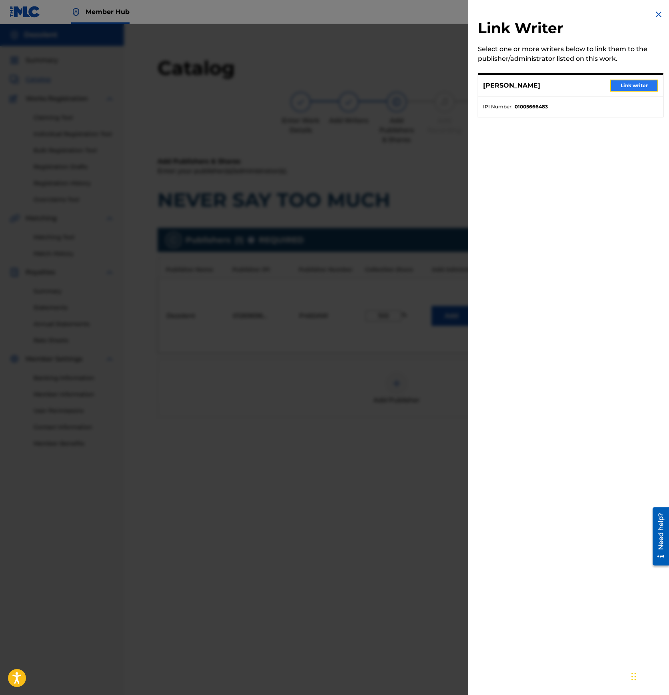
click at [633, 83] on button "Link writer" at bounding box center [634, 86] width 48 height 12
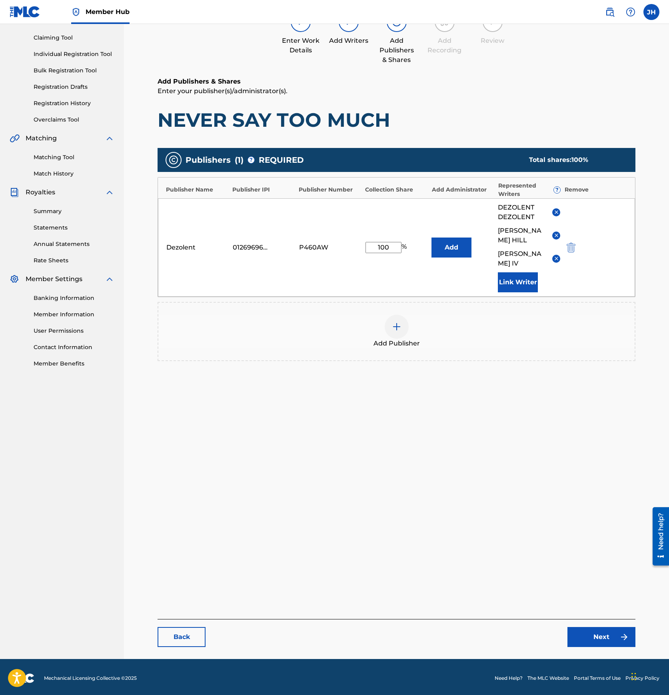
scroll to position [82, 0]
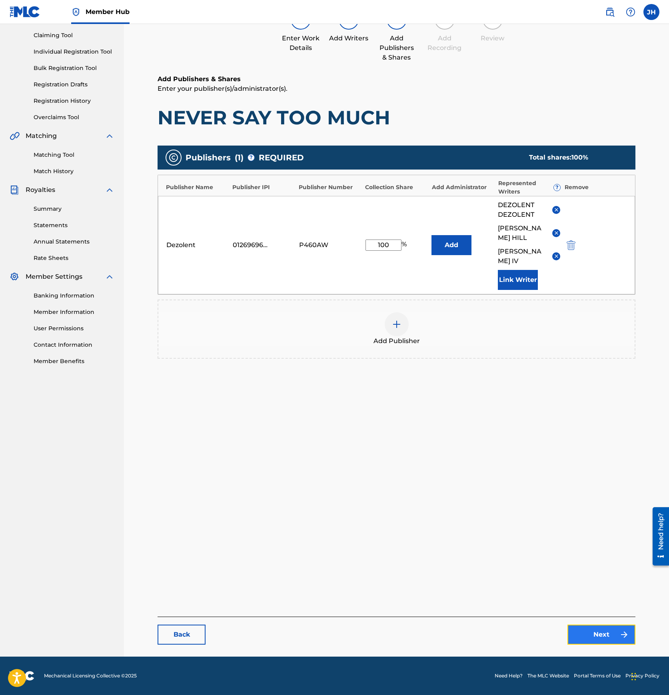
click at [591, 629] on link "Next" at bounding box center [601, 634] width 68 height 20
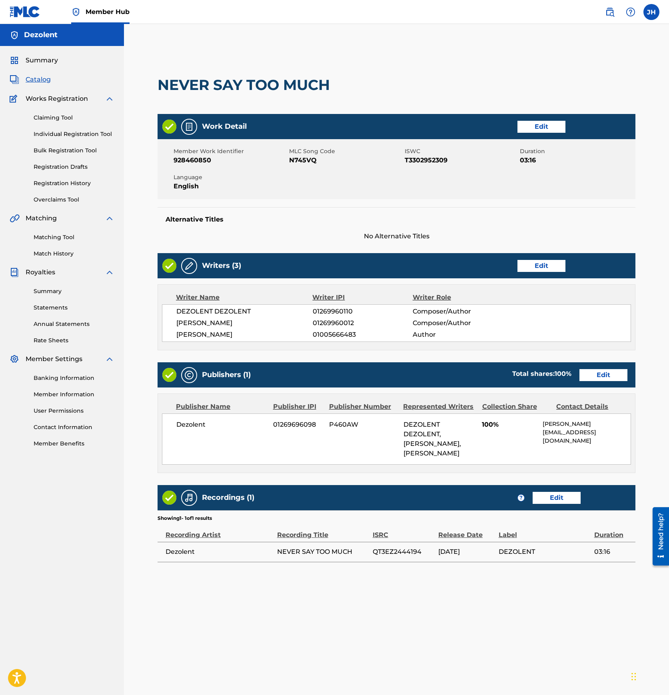
scroll to position [82, 0]
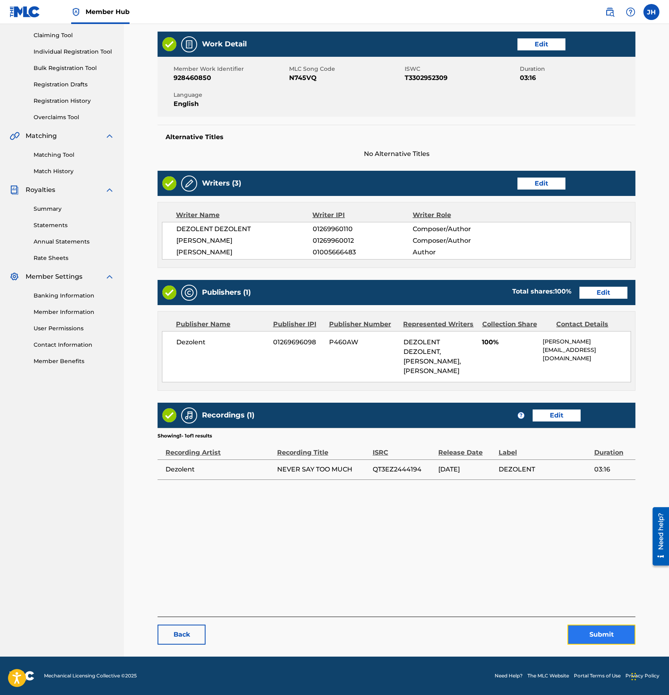
click at [596, 637] on button "Submit" at bounding box center [601, 634] width 68 height 20
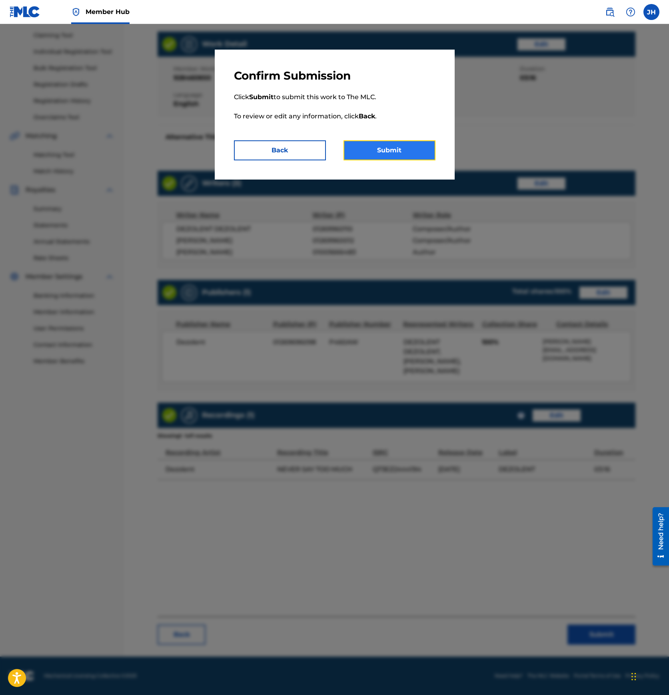
click at [407, 157] on button "Submit" at bounding box center [389, 150] width 92 height 20
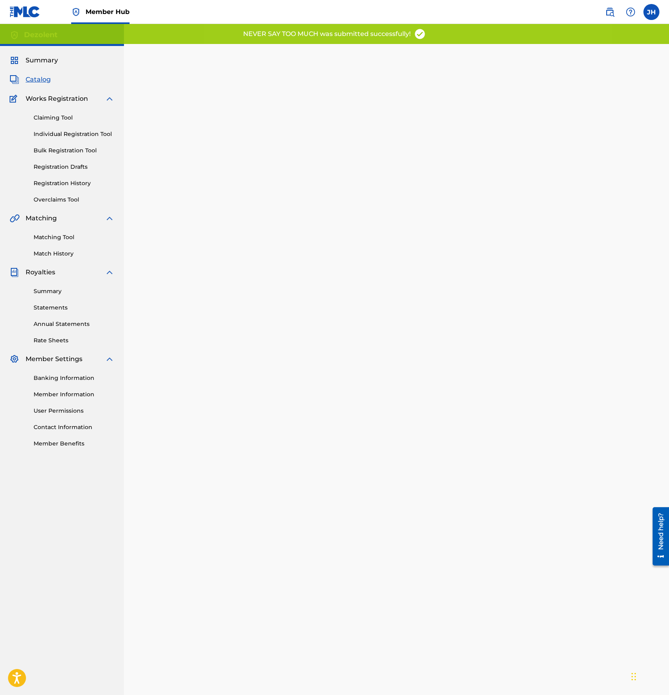
click at [43, 80] on span "Catalog" at bounding box center [38, 80] width 25 height 10
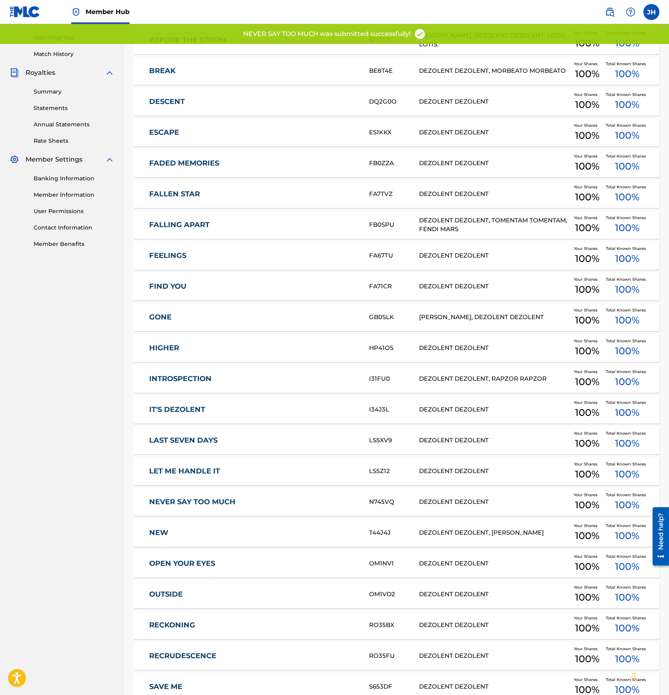
scroll to position [246, 0]
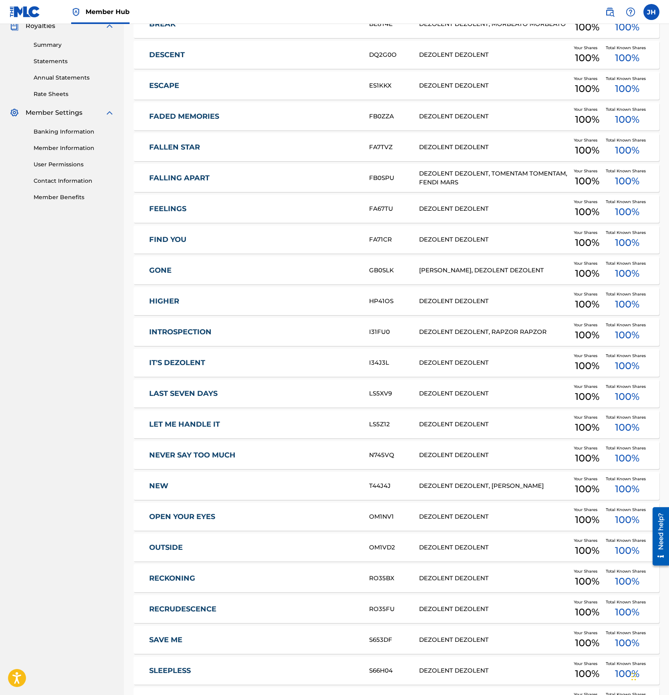
click at [207, 484] on link "NEW" at bounding box center [253, 485] width 209 height 9
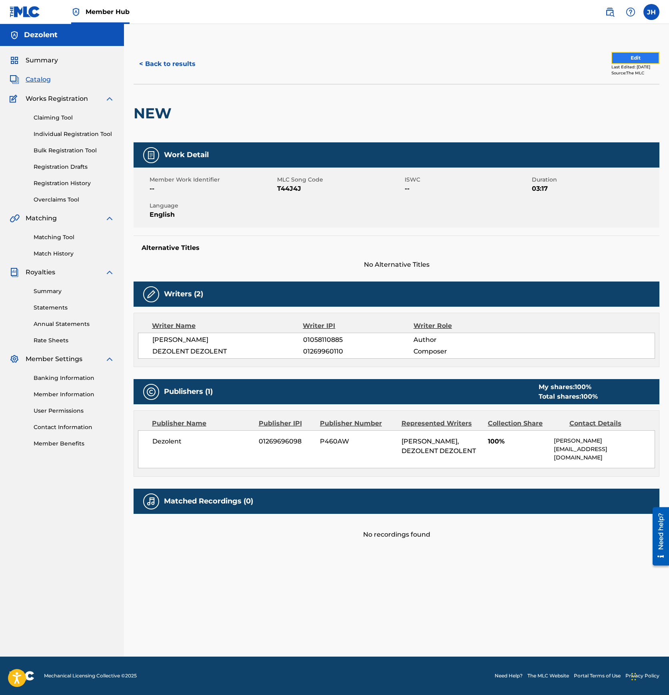
click at [625, 56] on button "Edit" at bounding box center [635, 58] width 48 height 12
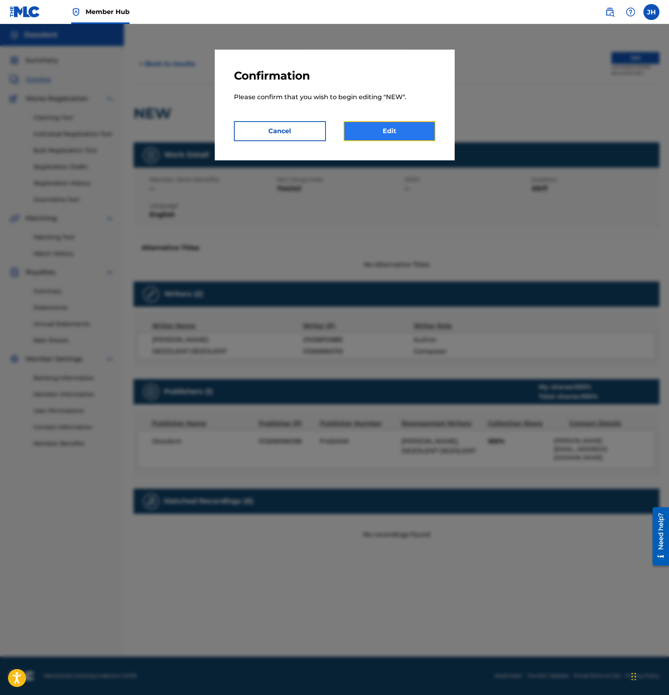
click at [400, 133] on link "Edit" at bounding box center [389, 131] width 92 height 20
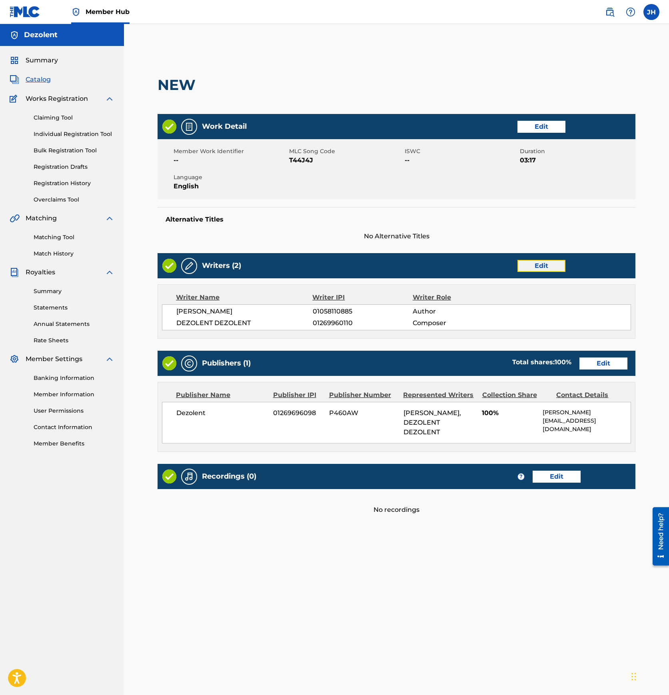
click at [535, 269] on link "Edit" at bounding box center [541, 266] width 48 height 12
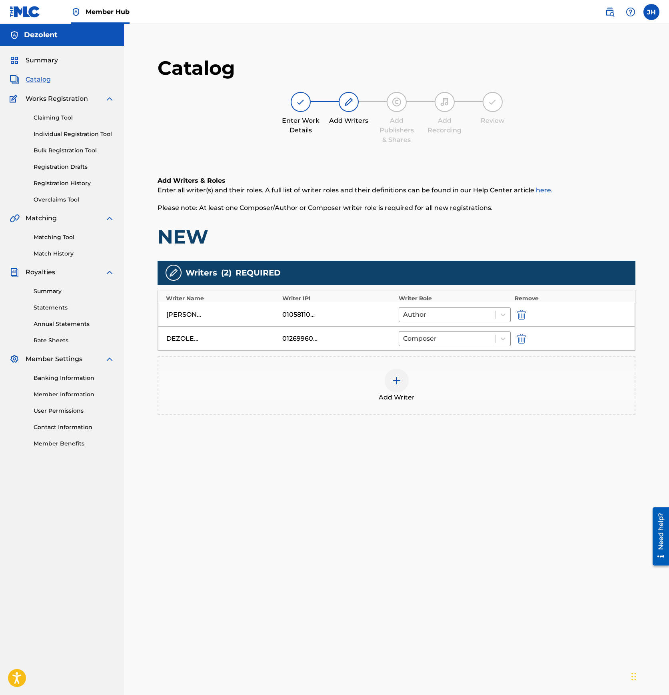
click at [401, 377] on div at bounding box center [396, 380] width 24 height 24
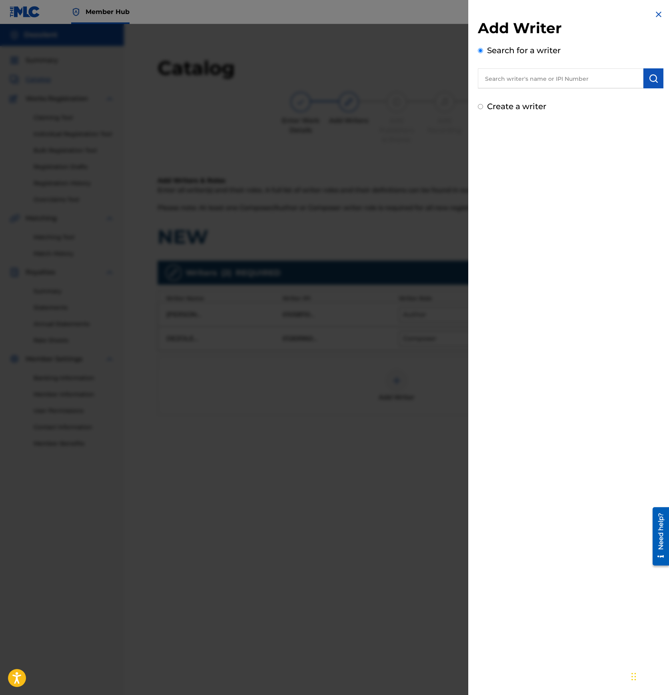
click at [561, 81] on input "text" at bounding box center [560, 78] width 165 height 20
paste input "01269960012"
type input "01269960012"
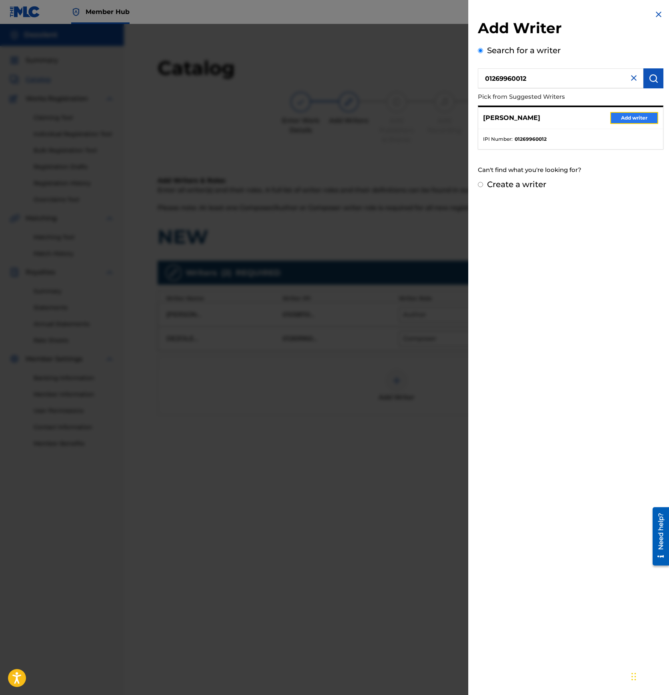
click at [632, 116] on button "Add writer" at bounding box center [634, 118] width 48 height 12
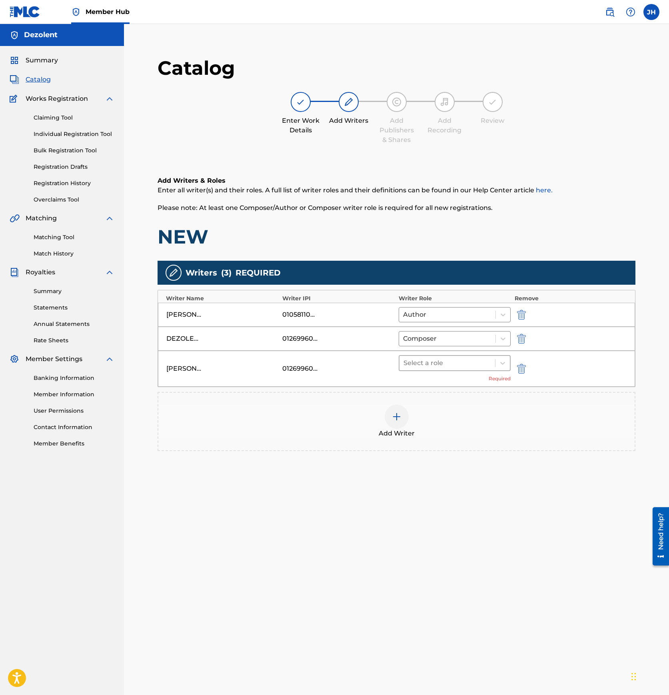
click at [454, 359] on div at bounding box center [447, 362] width 88 height 11
click at [448, 381] on div "Composer/Author" at bounding box center [454, 384] width 112 height 16
click at [437, 341] on div at bounding box center [447, 338] width 88 height 11
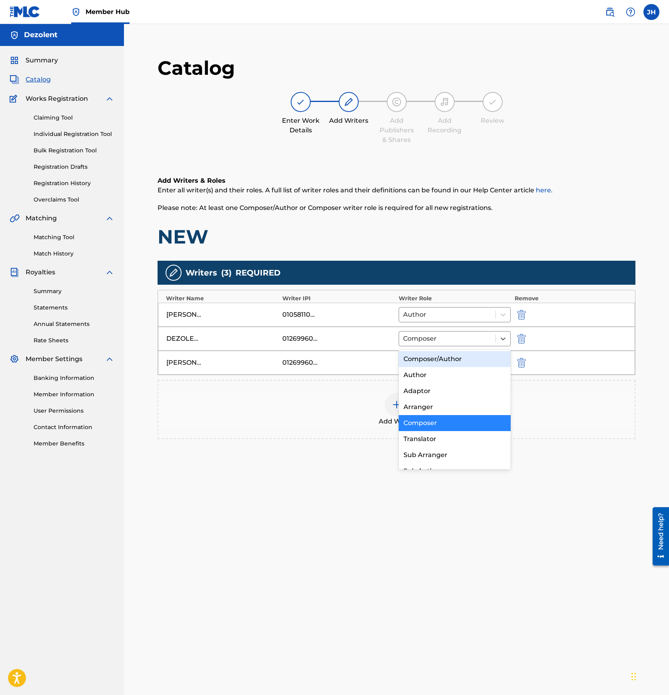
click at [435, 357] on div "Composer/Author" at bounding box center [454, 359] width 112 height 16
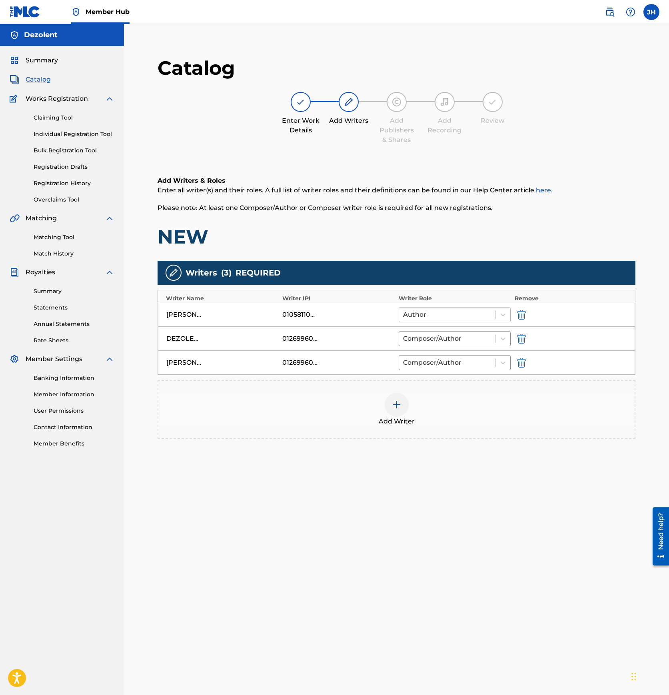
click at [430, 312] on div at bounding box center [447, 314] width 88 height 11
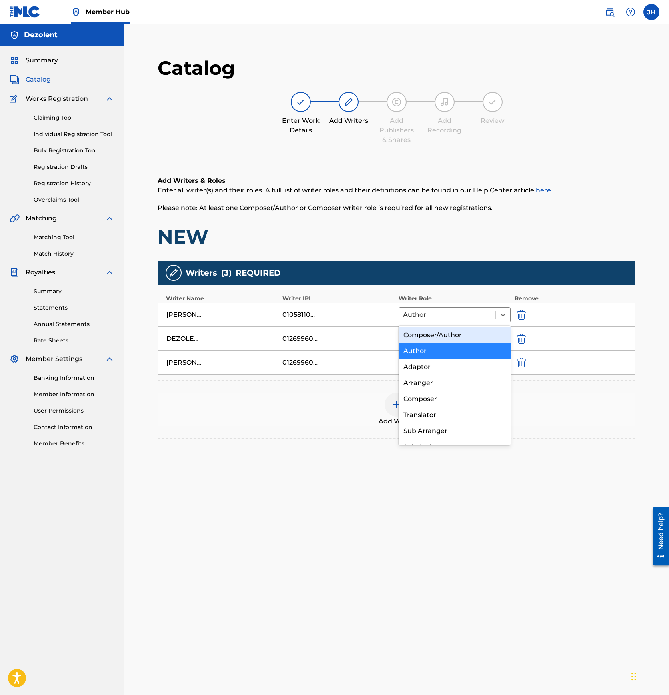
click at [428, 330] on div "Composer/Author" at bounding box center [454, 335] width 112 height 16
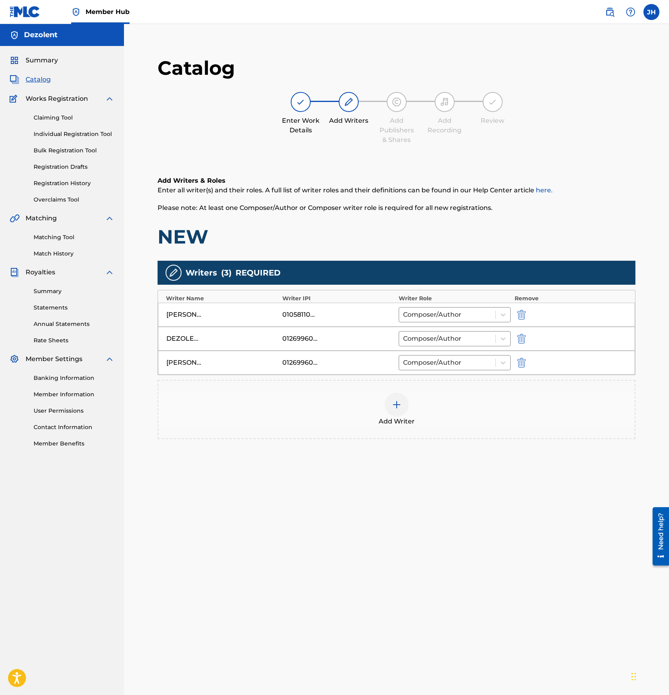
scroll to position [82, 0]
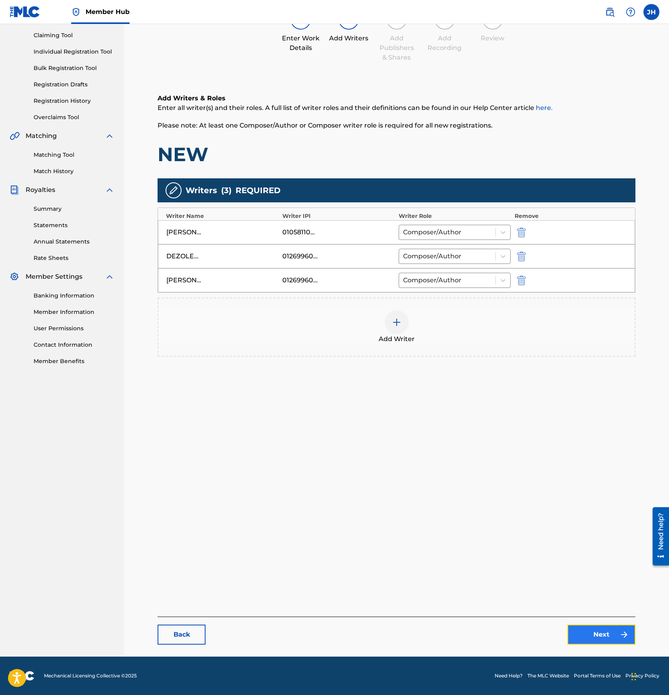
click at [603, 631] on link "Next" at bounding box center [601, 634] width 68 height 20
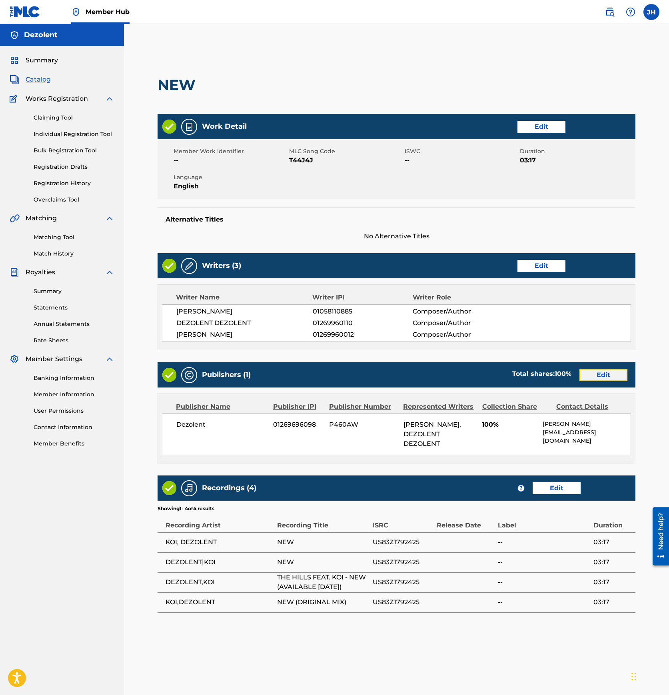
click at [611, 375] on link "Edit" at bounding box center [603, 375] width 48 height 12
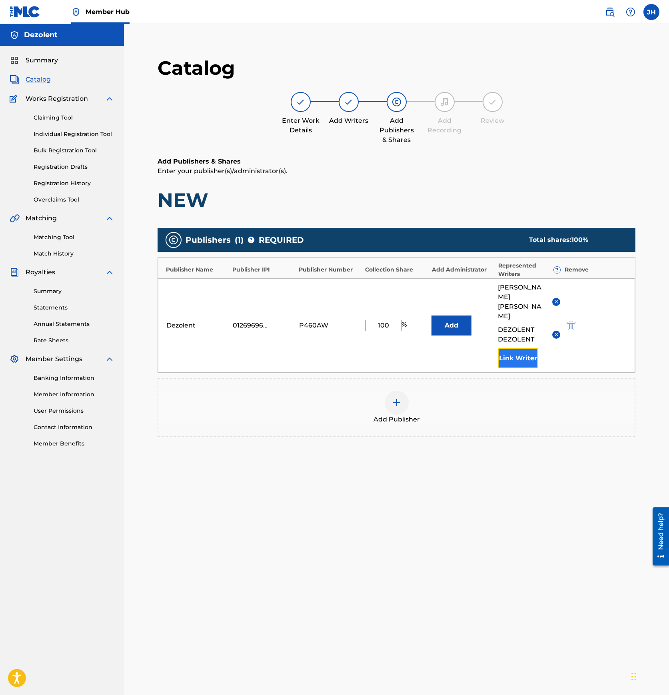
click at [537, 348] on button "Link Writer" at bounding box center [518, 358] width 40 height 20
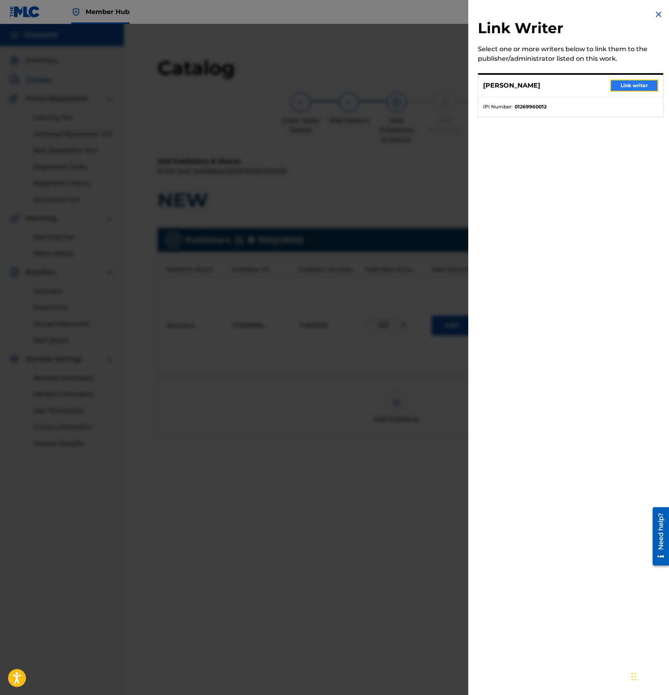
click at [622, 89] on button "Link writer" at bounding box center [634, 86] width 48 height 12
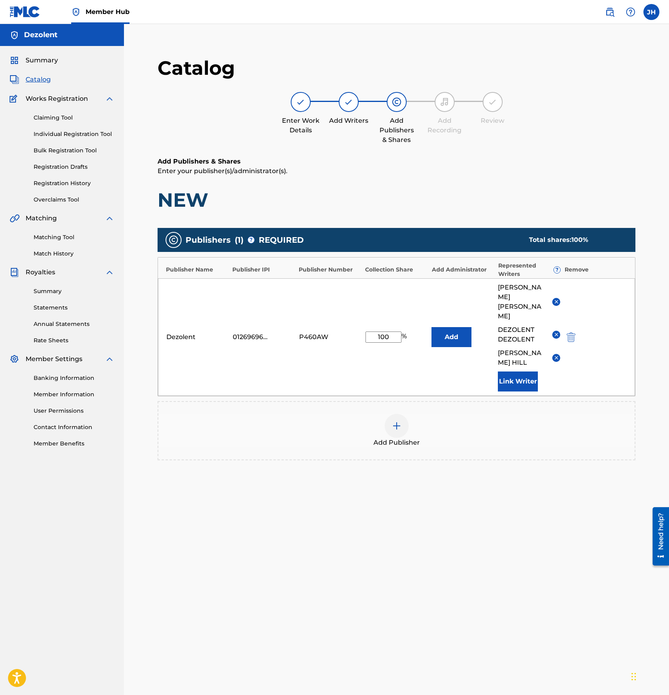
click at [553, 172] on p "Enter your publisher(s)/administrator(s)." at bounding box center [396, 171] width 478 height 10
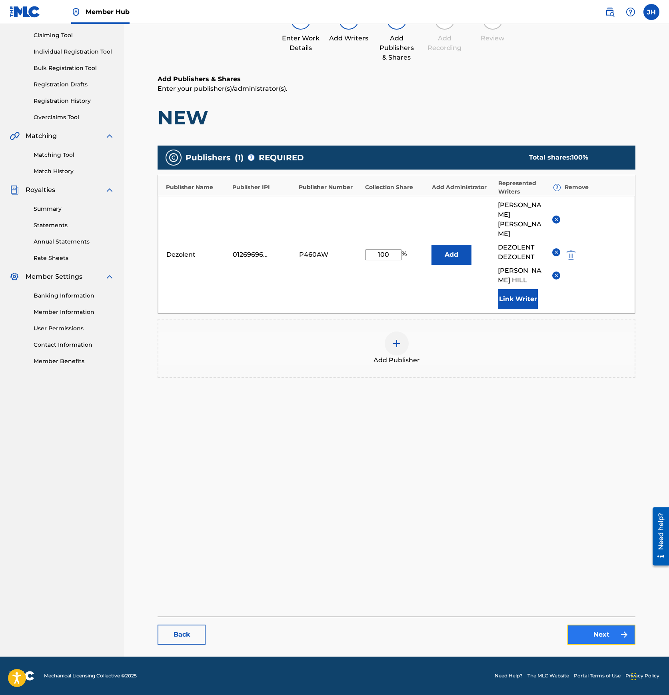
click at [601, 641] on link "Next" at bounding box center [601, 634] width 68 height 20
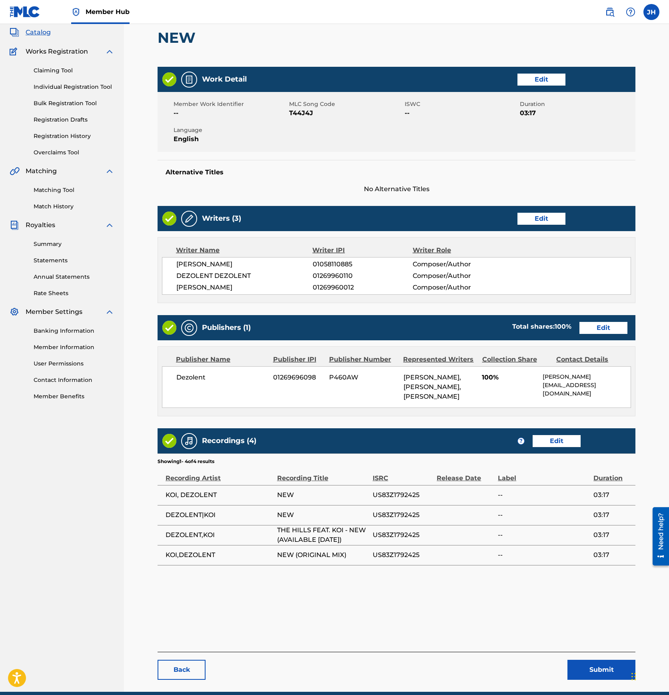
scroll to position [82, 0]
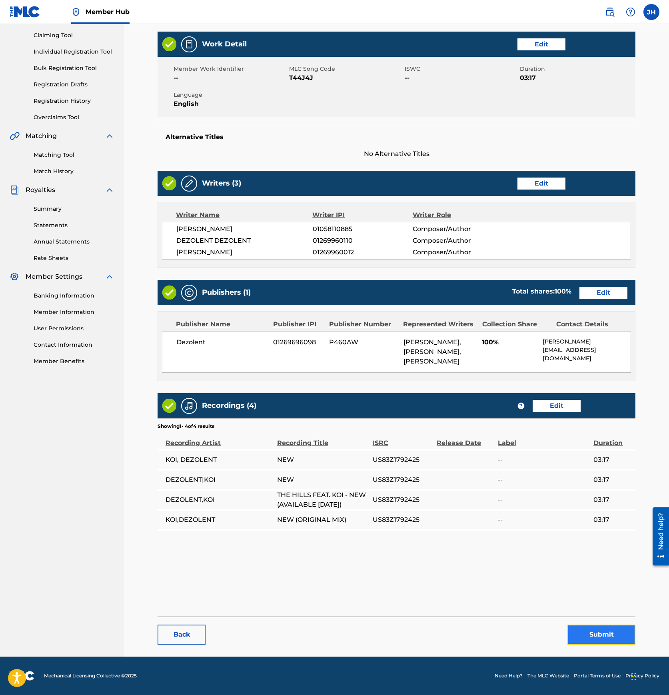
click at [598, 631] on button "Submit" at bounding box center [601, 634] width 68 height 20
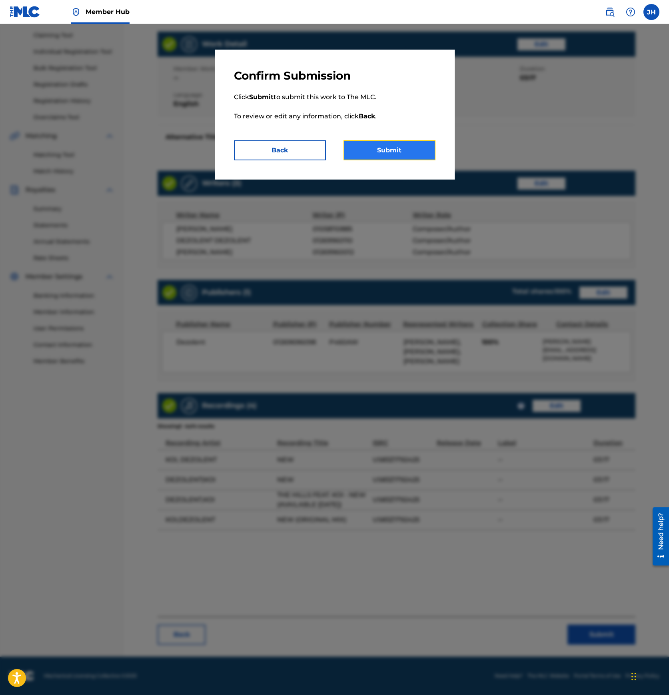
click at [412, 153] on button "Submit" at bounding box center [389, 150] width 92 height 20
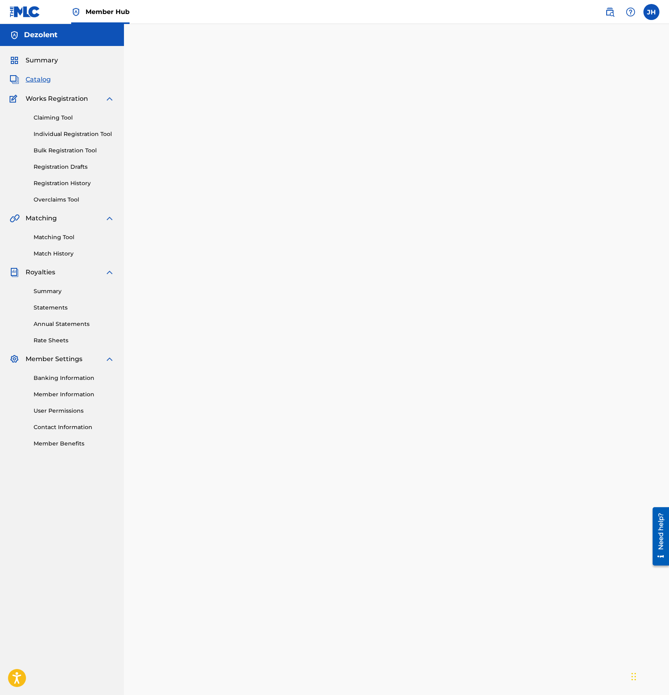
click at [40, 81] on span "Catalog" at bounding box center [38, 80] width 25 height 10
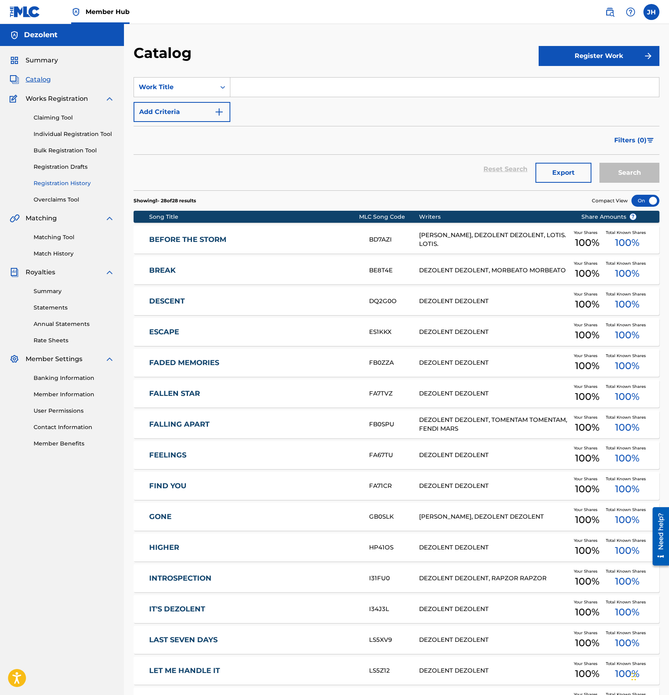
click at [68, 181] on link "Registration History" at bounding box center [74, 183] width 81 height 8
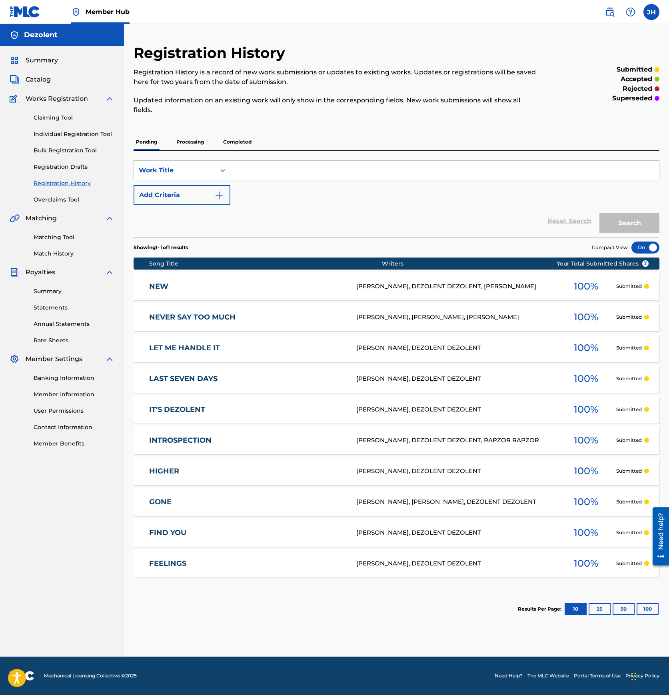
click at [239, 289] on link "NEW" at bounding box center [247, 286] width 196 height 9
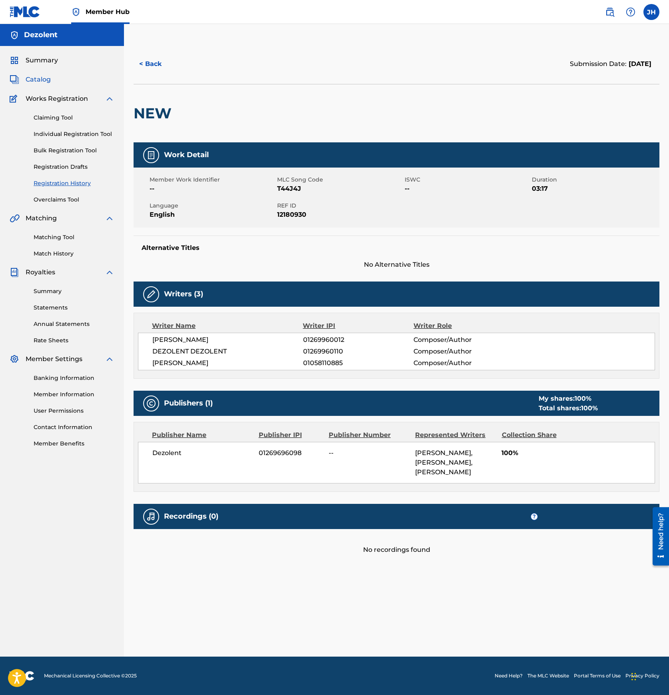
click at [44, 80] on span "Catalog" at bounding box center [38, 80] width 25 height 10
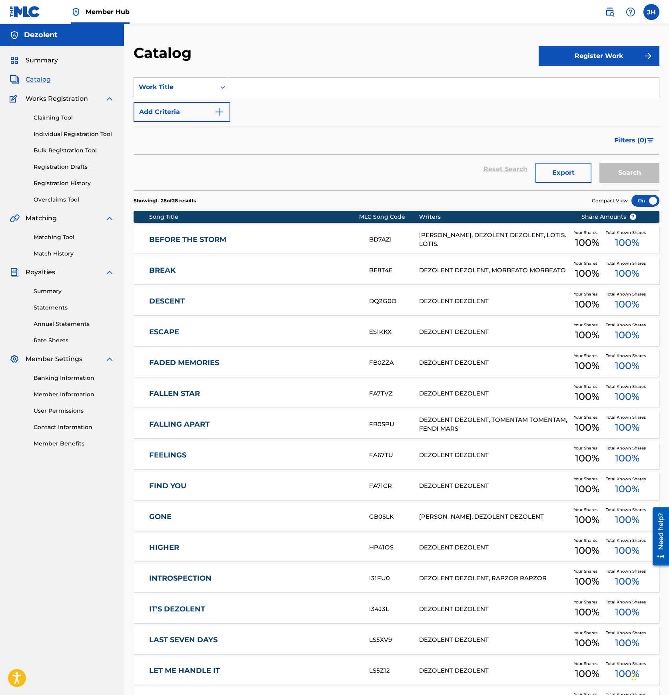
click at [258, 93] on input "Search Form" at bounding box center [444, 87] width 428 height 19
type input "new"
click at [599, 163] on button "Search" at bounding box center [629, 173] width 60 height 20
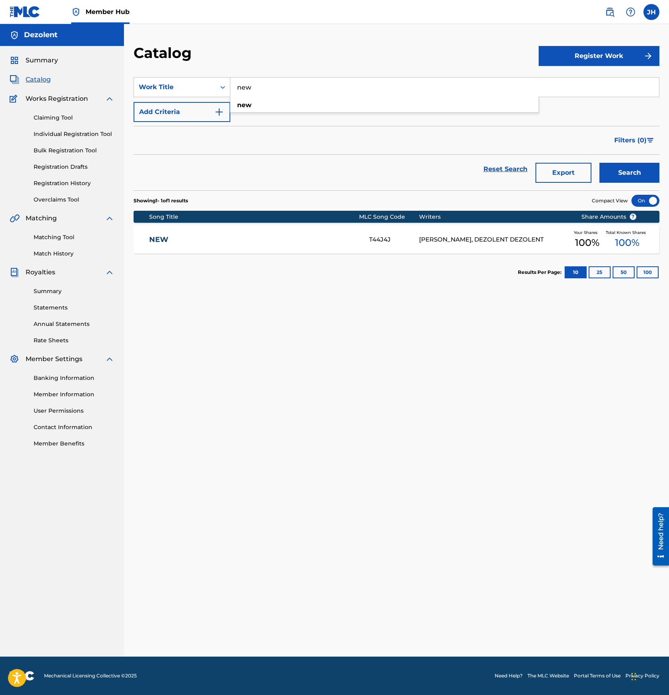
click at [201, 259] on section "Results Per Page: 10 25 50 100" at bounding box center [395, 272] width 525 height 38
click at [201, 249] on div "NEW T44J4J [PERSON_NAME], DEZOLENT DEZOLENT Your Shares 100 % Total Known Share…" at bounding box center [395, 239] width 525 height 28
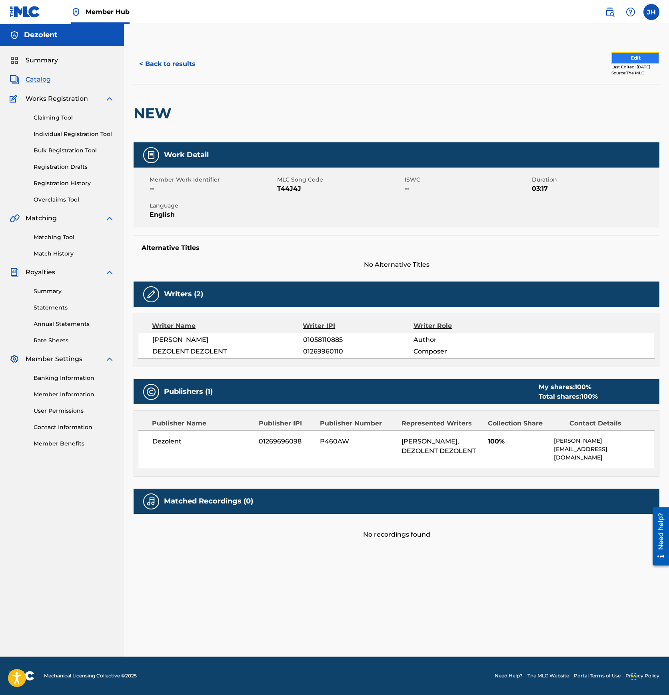
click at [647, 63] on button "Edit" at bounding box center [635, 58] width 48 height 12
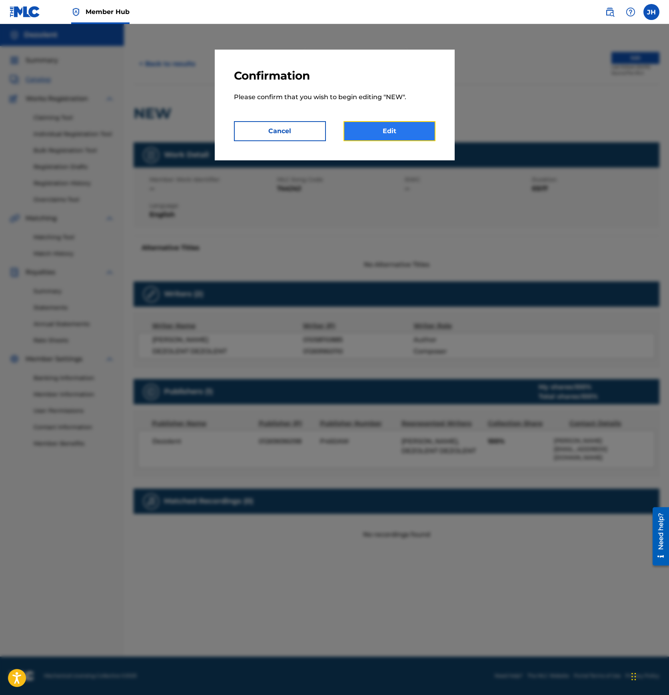
click at [414, 134] on link "Edit" at bounding box center [389, 131] width 92 height 20
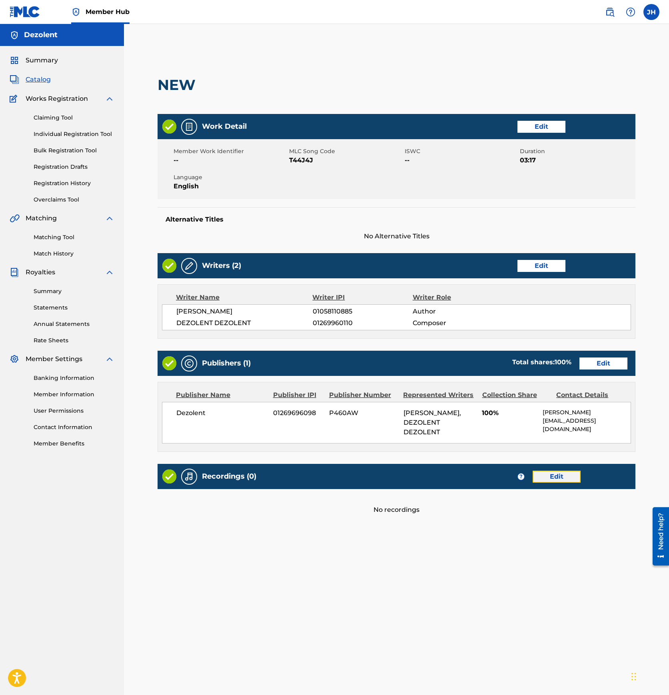
click at [545, 474] on link "Edit" at bounding box center [556, 476] width 48 height 12
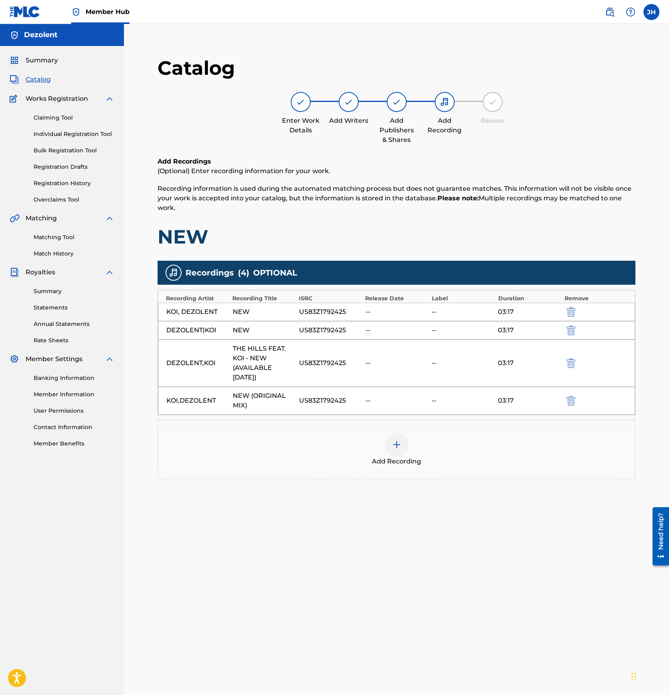
scroll to position [82, 0]
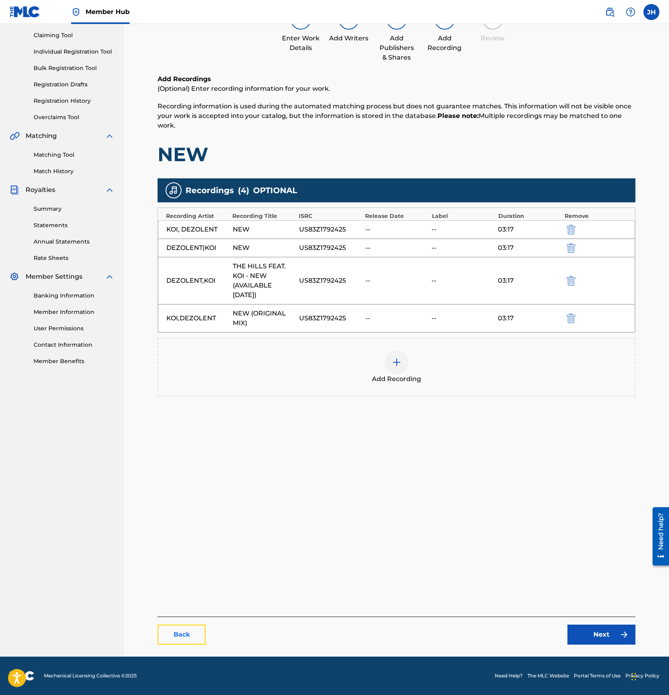
click at [193, 635] on link "Back" at bounding box center [181, 634] width 48 height 20
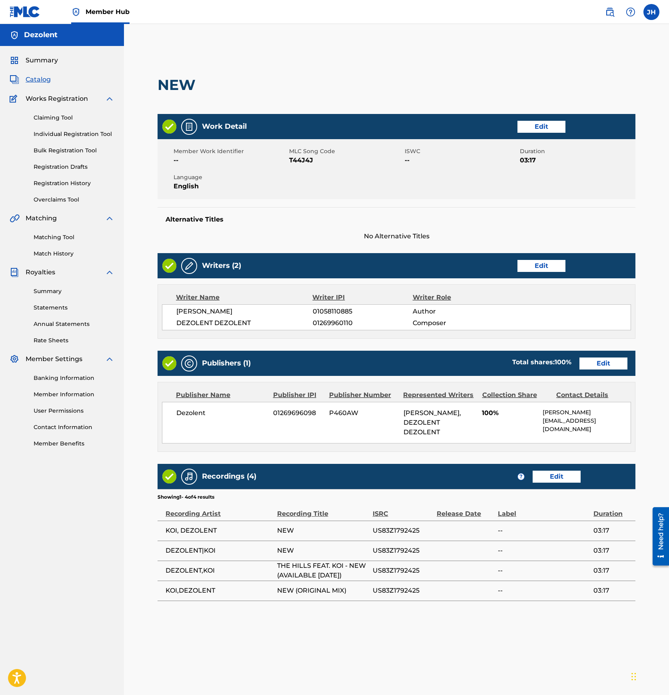
click at [334, 310] on span "01058110885" at bounding box center [362, 311] width 100 height 10
copy span "01058110885"
click at [610, 366] on link "Edit" at bounding box center [603, 363] width 48 height 12
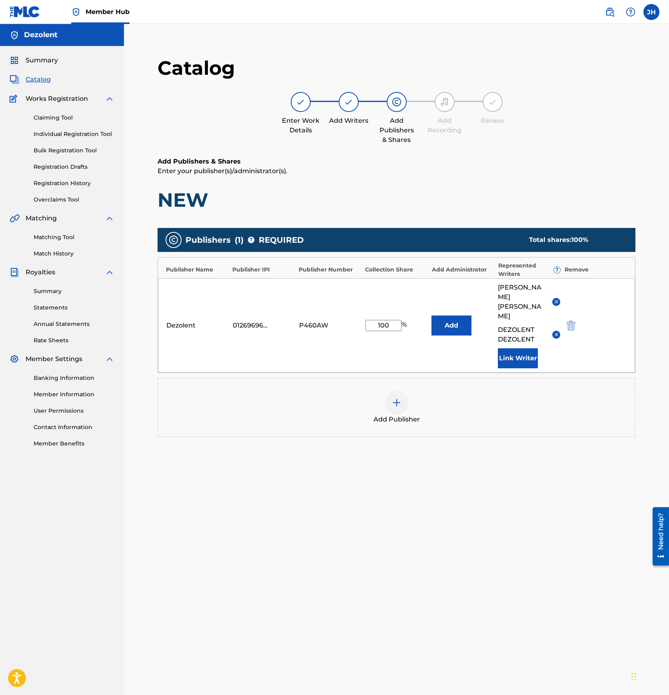
scroll to position [82, 0]
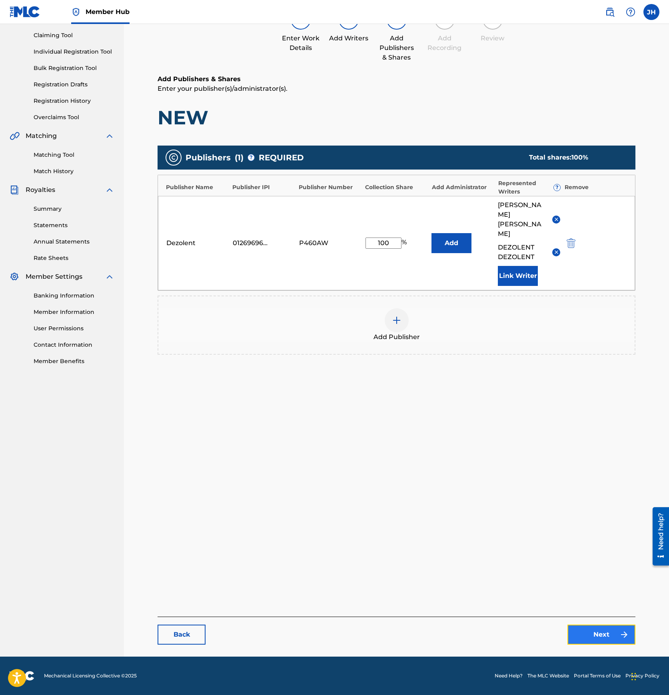
click at [593, 637] on link "Next" at bounding box center [601, 634] width 68 height 20
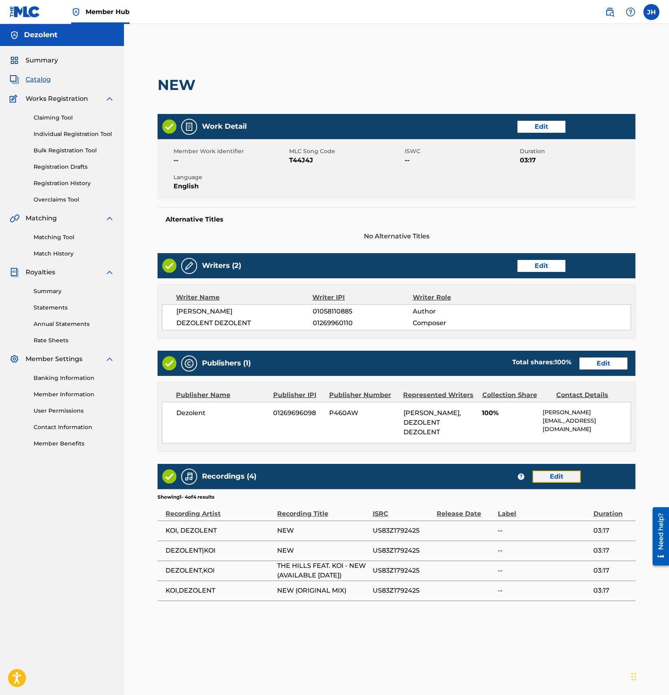
click at [551, 479] on link "Edit" at bounding box center [556, 476] width 48 height 12
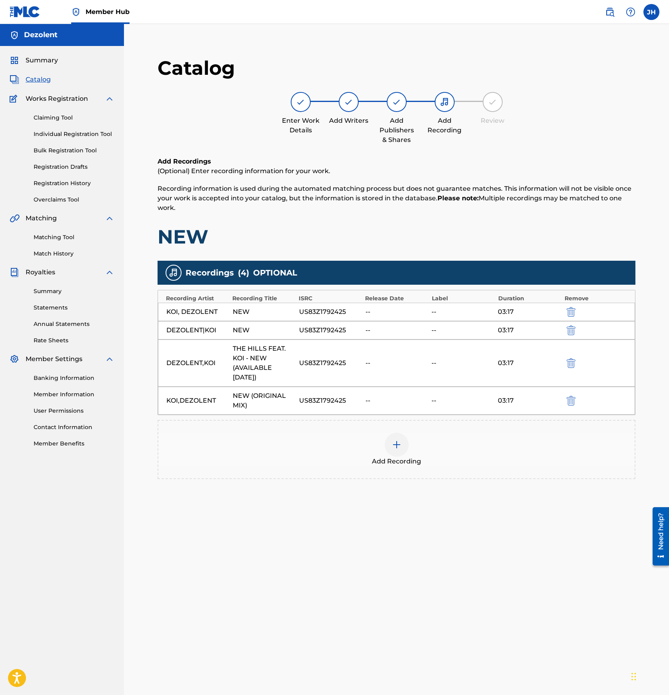
click at [393, 446] on img at bounding box center [397, 445] width 10 height 10
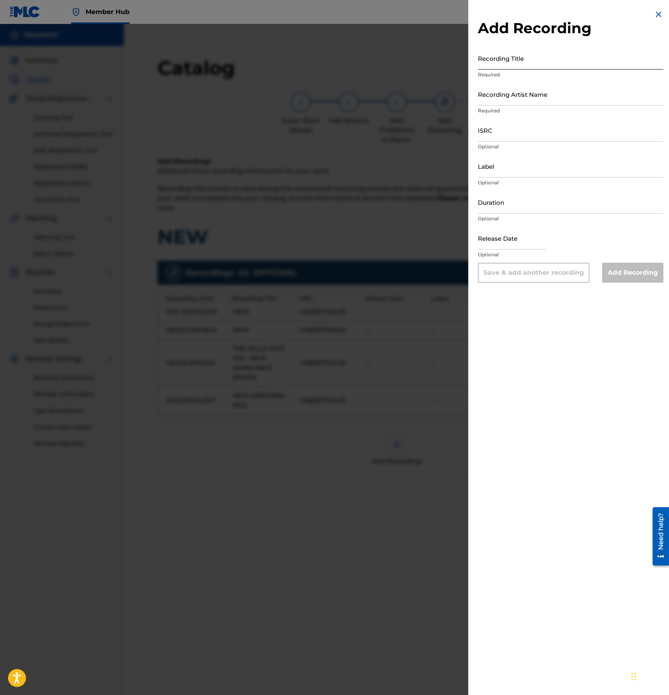
click at [522, 64] on input "Recording Title" at bounding box center [570, 58] width 185 height 23
type input "New"
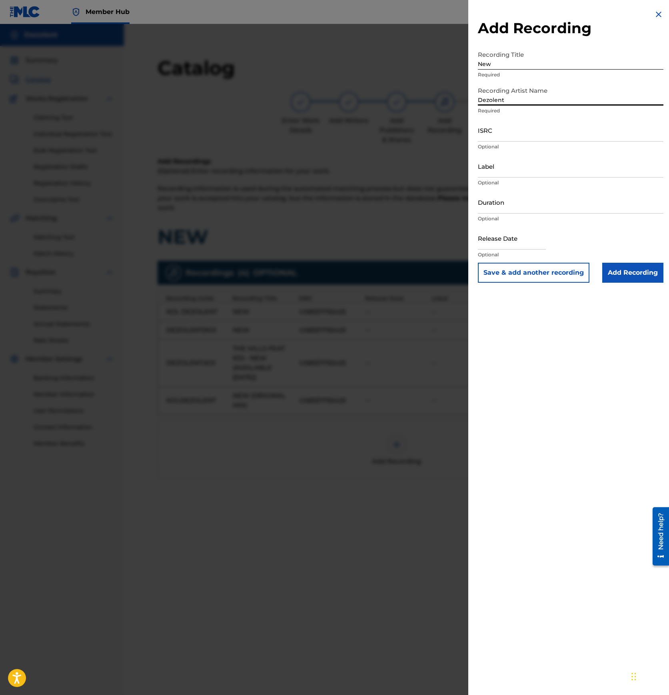
type input "Dezolent"
click at [655, 14] on img at bounding box center [658, 15] width 10 height 10
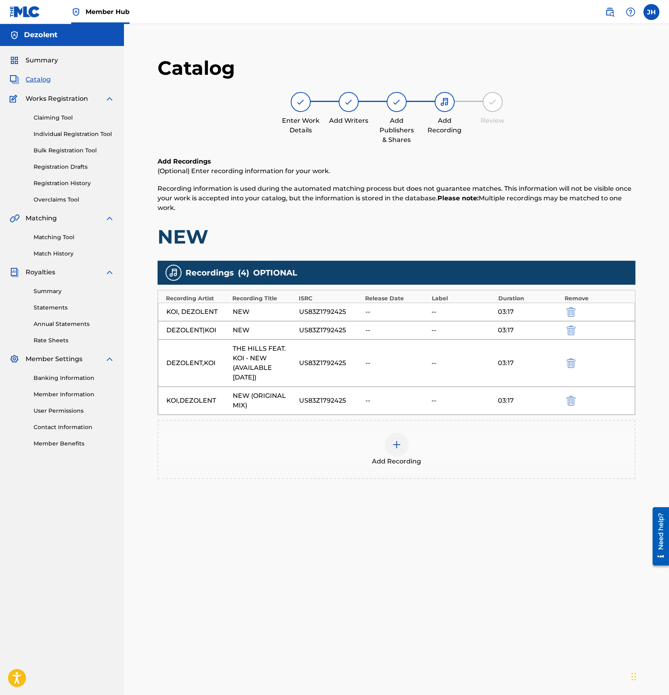
click at [321, 327] on div "US83Z1792425" at bounding box center [330, 330] width 62 height 10
copy div "US83Z1792425"
click at [396, 446] on img at bounding box center [397, 445] width 10 height 10
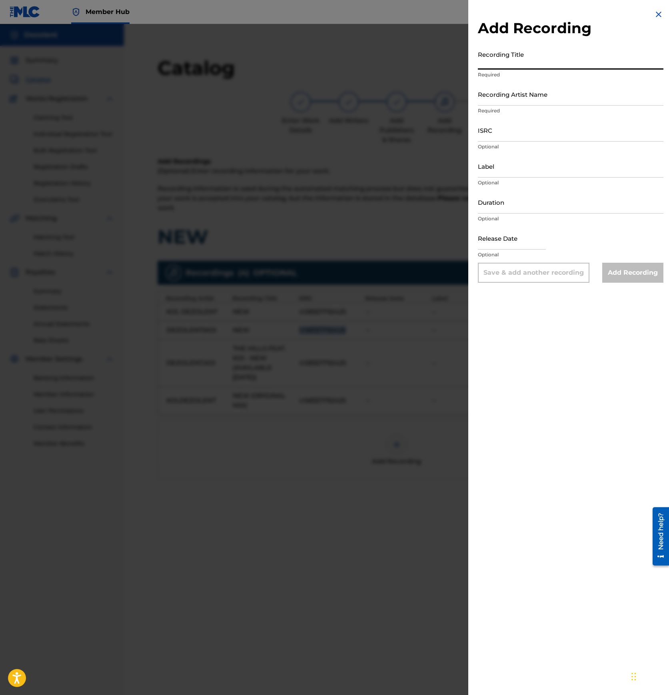
click at [511, 64] on input "Recording Title" at bounding box center [570, 58] width 185 height 23
type input "New"
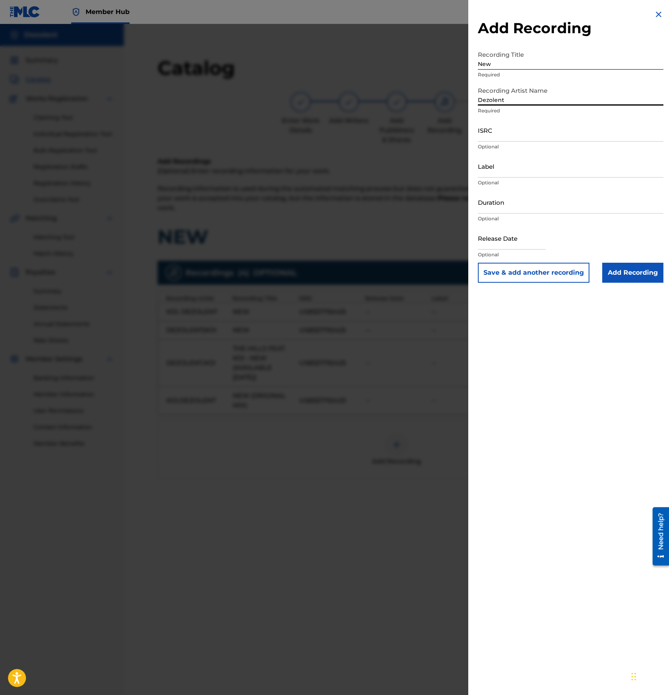
type input "Dezolent"
paste input "US83Z1792425"
type input "US83Z1792425"
type input "Pineapple Grooves"
type input "03:16"
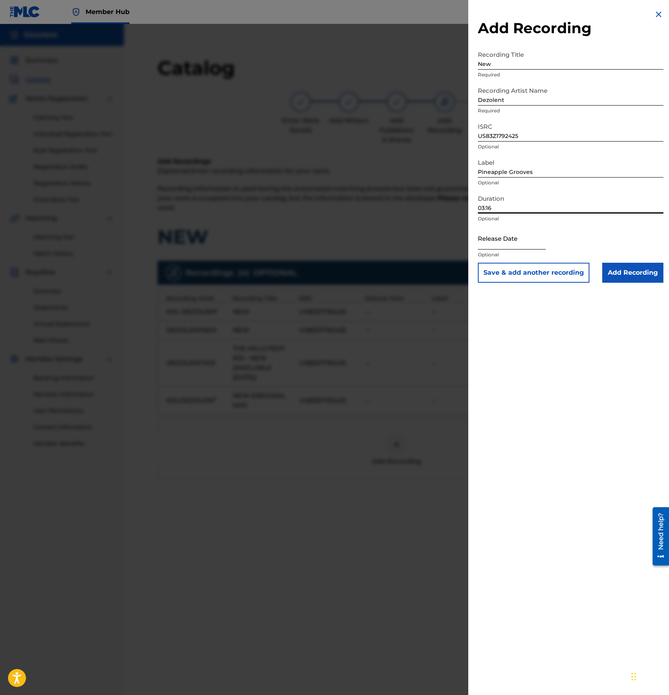
click at [501, 240] on input "text" at bounding box center [512, 238] width 68 height 23
select select "8"
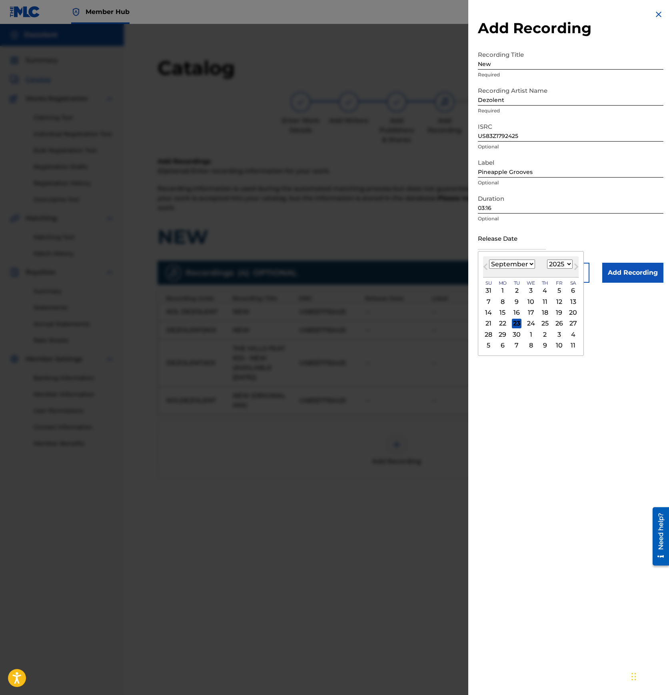
click at [553, 266] on select "1899 1900 1901 1902 1903 1904 1905 1906 1907 1908 1909 1910 1911 1912 1913 1914…" at bounding box center [560, 263] width 26 height 9
select select "2017"
click at [547, 259] on select "1899 1900 1901 1902 1903 1904 1905 1906 1907 1908 1909 1910 1911 1912 1913 1914…" at bounding box center [560, 263] width 26 height 9
click at [526, 267] on select "January February March April May June July August September October November De…" at bounding box center [512, 263] width 46 height 9
select select "10"
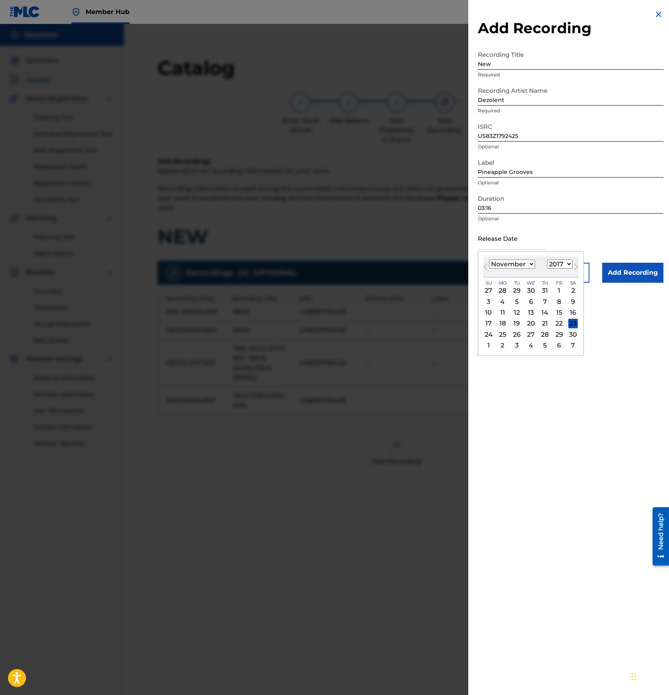
click at [489, 259] on select "January February March April May June July August September October November De…" at bounding box center [512, 263] width 46 height 9
click at [502, 322] on div "20" at bounding box center [503, 323] width 10 height 10
type input "[DATE]"
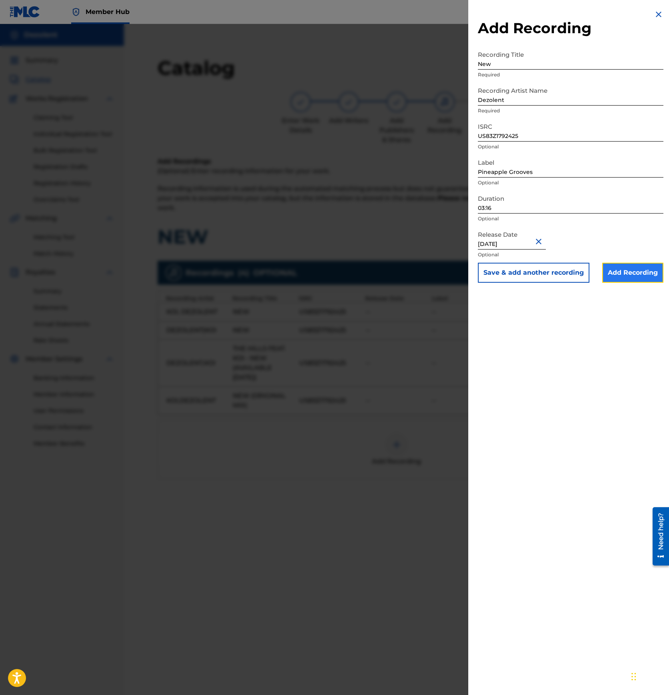
click at [629, 276] on input "Add Recording" at bounding box center [632, 273] width 61 height 20
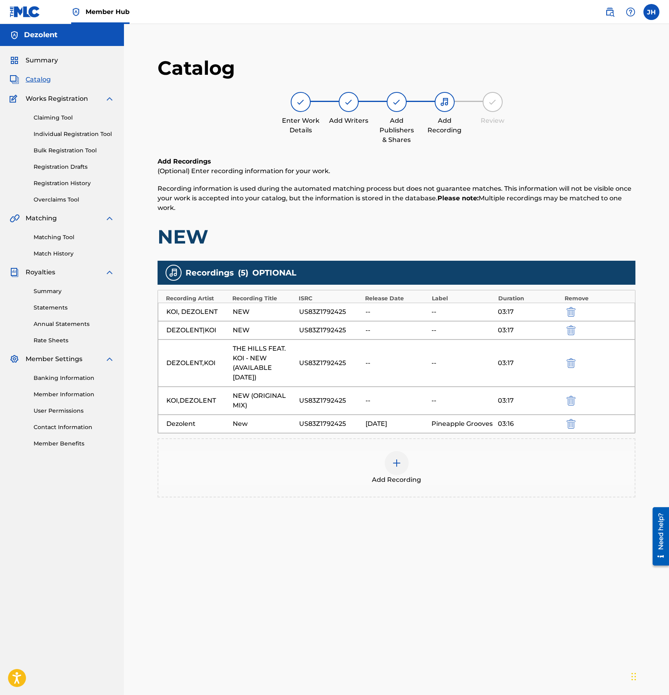
click at [396, 466] on img at bounding box center [397, 463] width 10 height 10
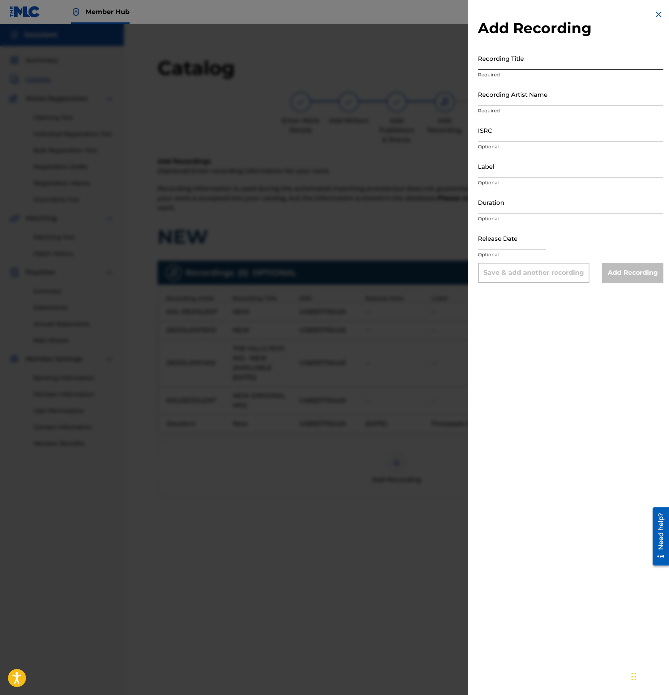
click at [508, 68] on input "Recording Title" at bounding box center [570, 58] width 185 height 23
type input "New"
click at [503, 94] on input "Recording Artist Name" at bounding box center [570, 94] width 185 height 23
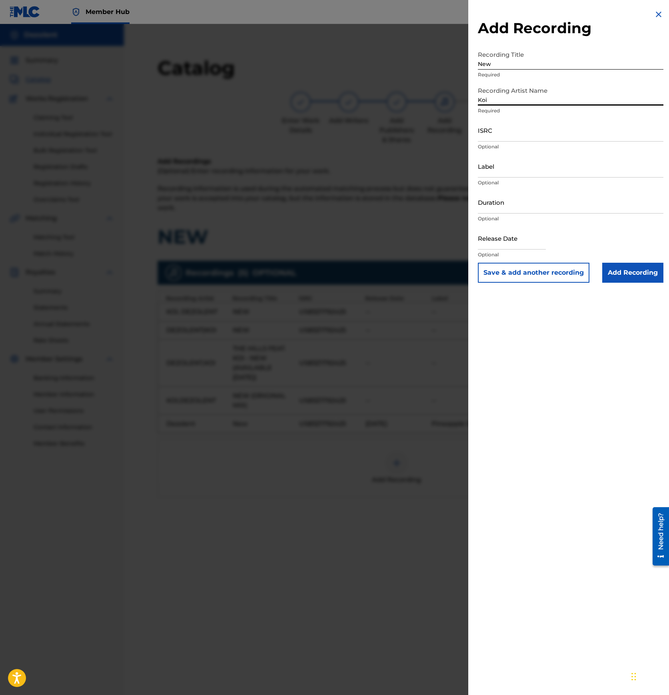
type input "Koi"
paste input "US83Z1792425"
type input "US83Z1792425"
type input "Pineapple Grooves"
type input "03:16"
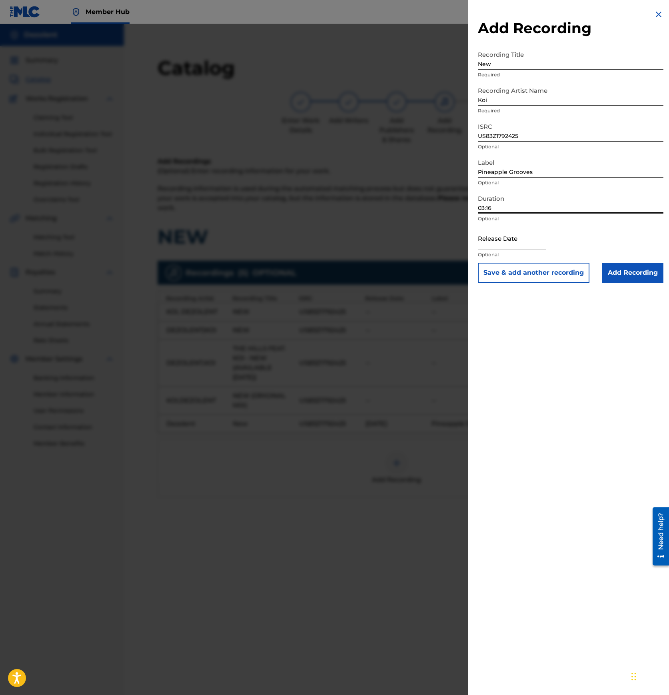
select select "8"
select select "2025"
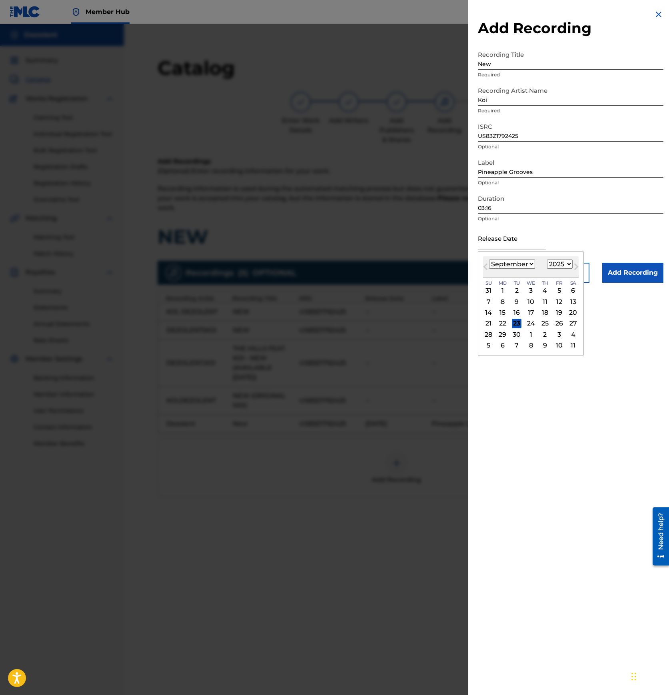
click at [526, 266] on select "January February March April May June July August September October November De…" at bounding box center [512, 263] width 46 height 9
select select "10"
click at [489, 259] on select "January February March April May June July August September October November De…" at bounding box center [512, 263] width 46 height 9
click at [556, 265] on select "1899 1900 1901 1902 1903 1904 1905 1906 1907 1908 1909 1910 1911 1912 1913 1914…" at bounding box center [560, 263] width 26 height 9
select select "2017"
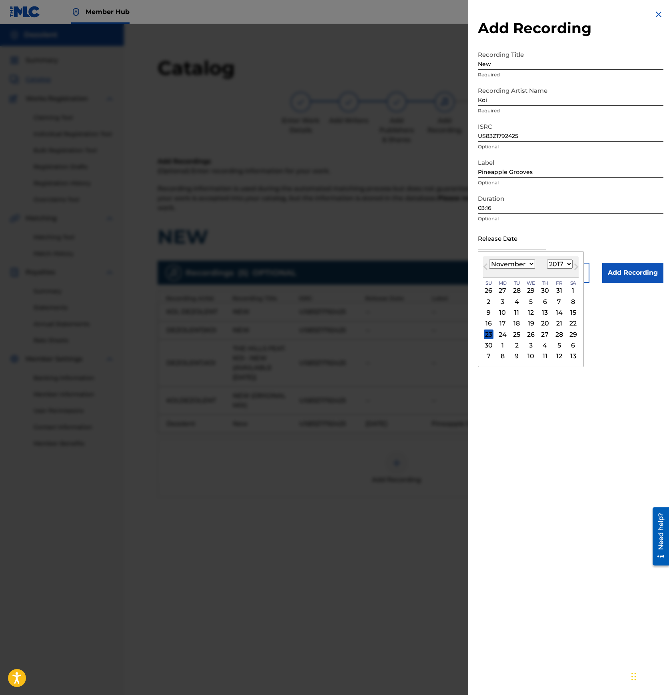
click at [547, 259] on select "1899 1900 1901 1902 1903 1904 1905 1906 1907 1908 1909 1910 1911 1912 1913 1914…" at bounding box center [560, 263] width 26 height 9
click at [504, 325] on div "20" at bounding box center [503, 323] width 10 height 10
type input "[DATE]"
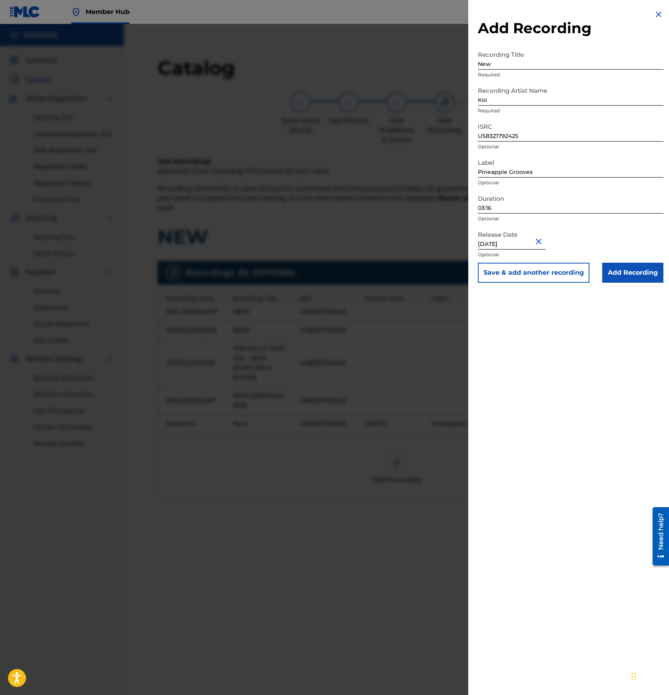
click at [547, 343] on div "Add Recording Recording Title New Required Recording Artist Name [PERSON_NAME] …" at bounding box center [570, 347] width 205 height 695
click at [645, 271] on input "Add Recording" at bounding box center [632, 273] width 61 height 20
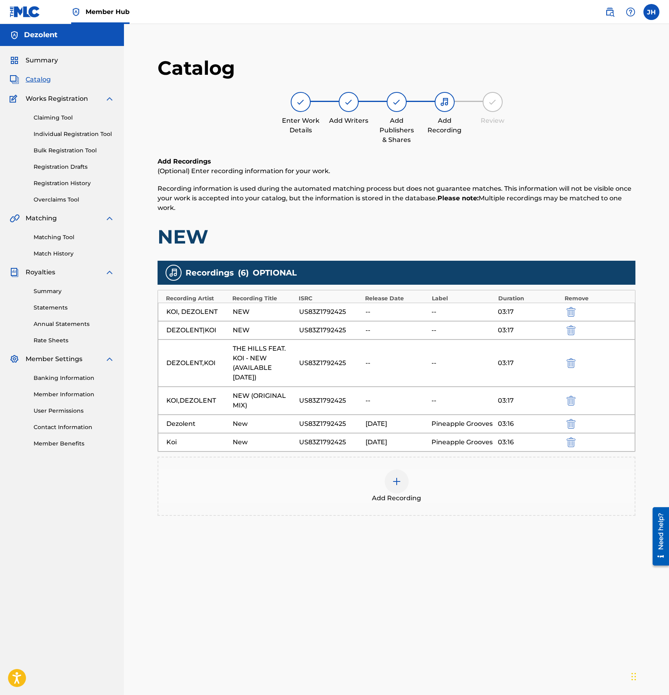
click at [390, 483] on div at bounding box center [396, 481] width 24 height 24
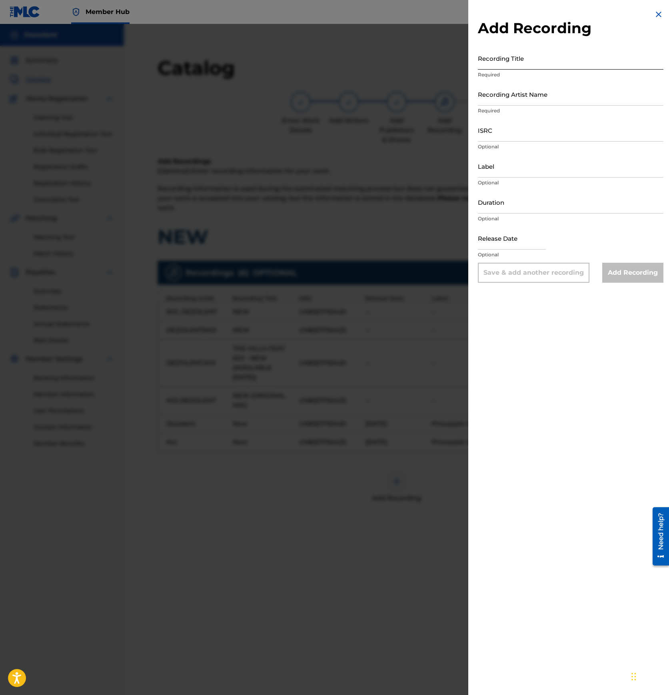
click at [517, 64] on input "Recording Title" at bounding box center [570, 58] width 185 height 23
type input "K"
type input "New"
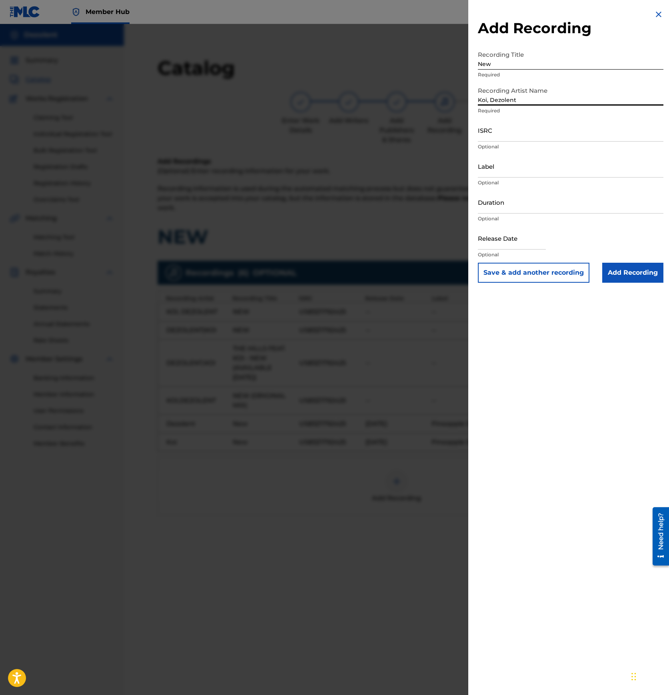
type input "Koi, Dezolent"
click at [512, 134] on input "ISRC" at bounding box center [570, 130] width 185 height 23
paste input "US83Z1792425"
type input "US83Z1792425"
click at [505, 169] on input "Label" at bounding box center [570, 166] width 185 height 23
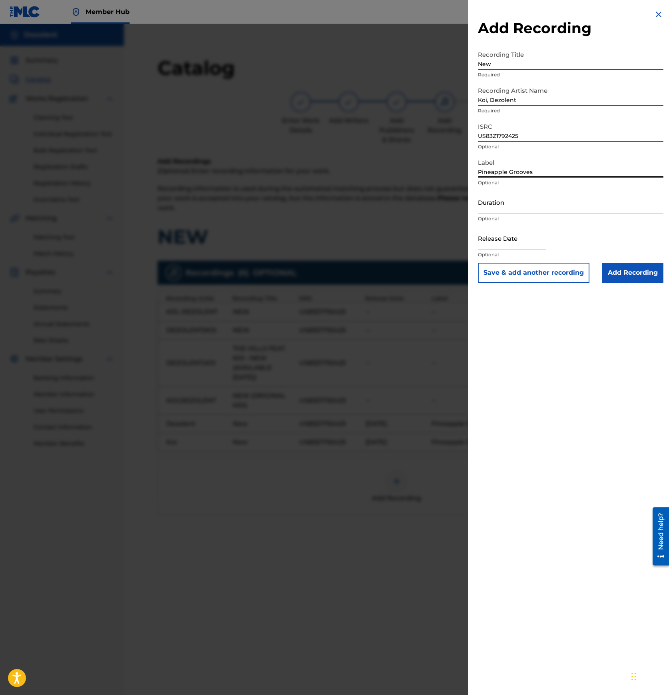
type input "Pineapple Grooves"
type input "03:17"
click at [488, 239] on input "text" at bounding box center [512, 238] width 68 height 23
select select "8"
select select "2025"
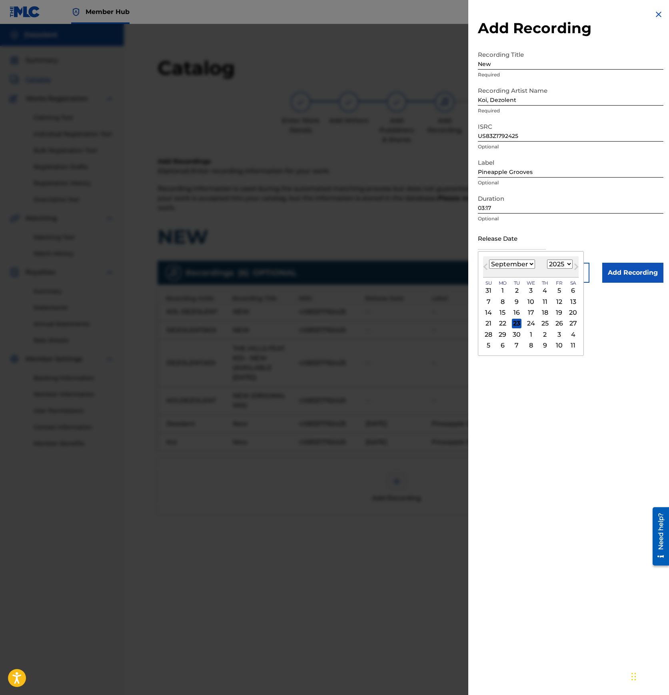
click at [507, 266] on select "January February March April May June July August September October November De…" at bounding box center [512, 263] width 46 height 9
select select "10"
click at [489, 259] on select "January February March April May June July August September October November De…" at bounding box center [512, 263] width 46 height 9
click at [551, 265] on select "1899 1900 1901 1902 1903 1904 1905 1906 1907 1908 1909 1910 1911 1912 1913 1914…" at bounding box center [560, 263] width 26 height 9
select select "2017"
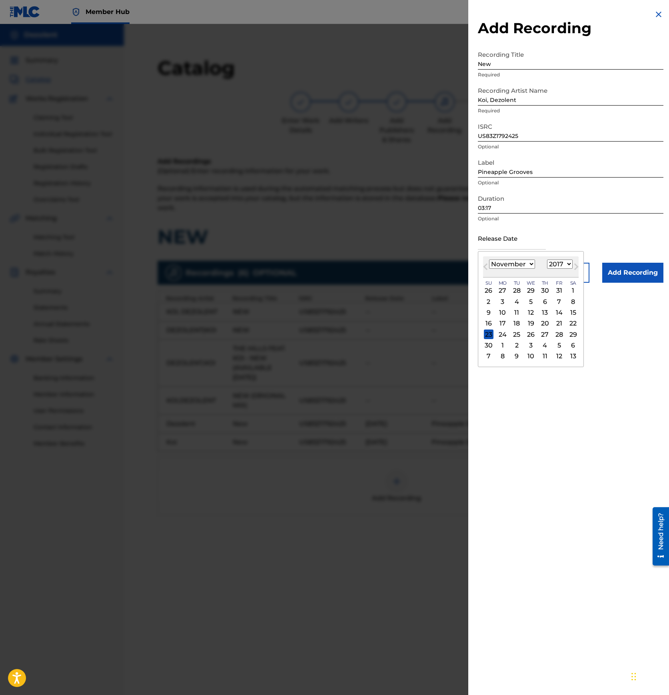
click at [547, 259] on select "1899 1900 1901 1902 1903 1904 1905 1906 1907 1908 1909 1910 1911 1912 1913 1914…" at bounding box center [560, 263] width 26 height 9
click at [503, 324] on div "20" at bounding box center [503, 323] width 10 height 10
type input "[DATE]"
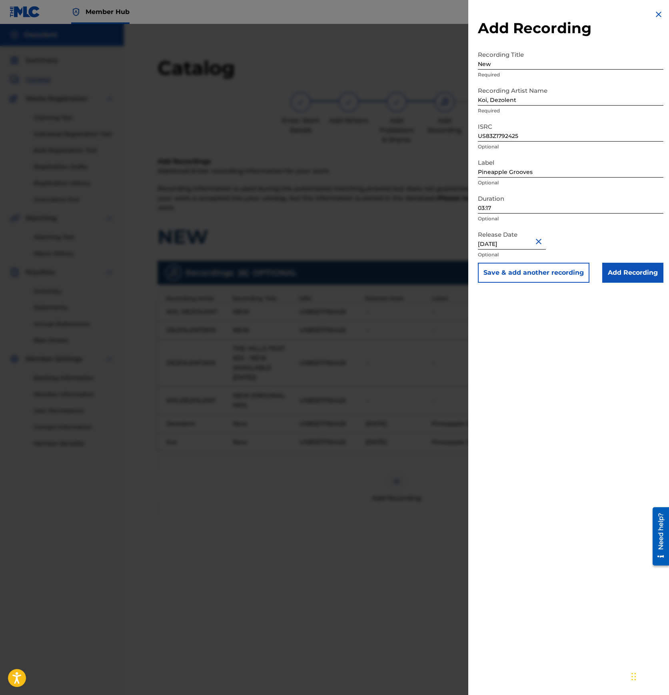
click at [542, 334] on div "Add Recording Recording Title New Required Recording Artist Name [PERSON_NAME],…" at bounding box center [570, 347] width 205 height 695
click at [623, 270] on input "Add Recording" at bounding box center [632, 273] width 61 height 20
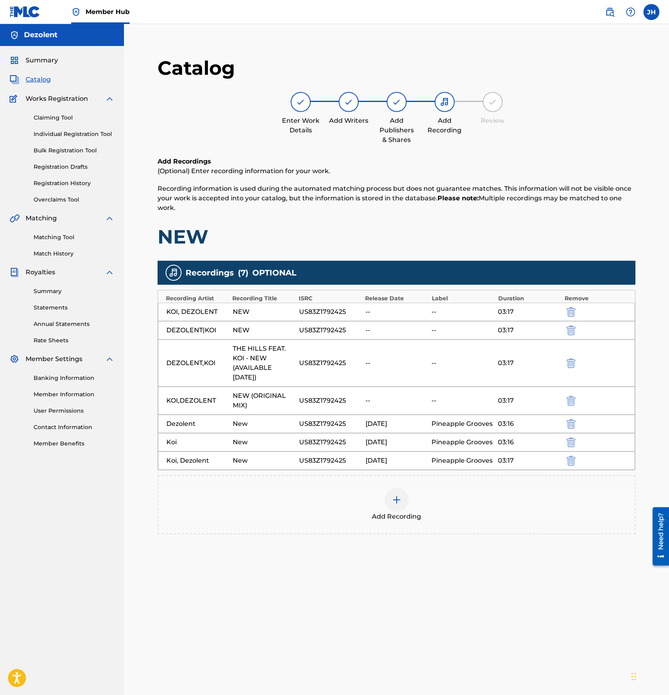
click at [324, 312] on div "US83Z1792425" at bounding box center [330, 312] width 62 height 10
copy div "US83Z1792425"
click at [316, 313] on div "US83Z1792425" at bounding box center [330, 312] width 62 height 10
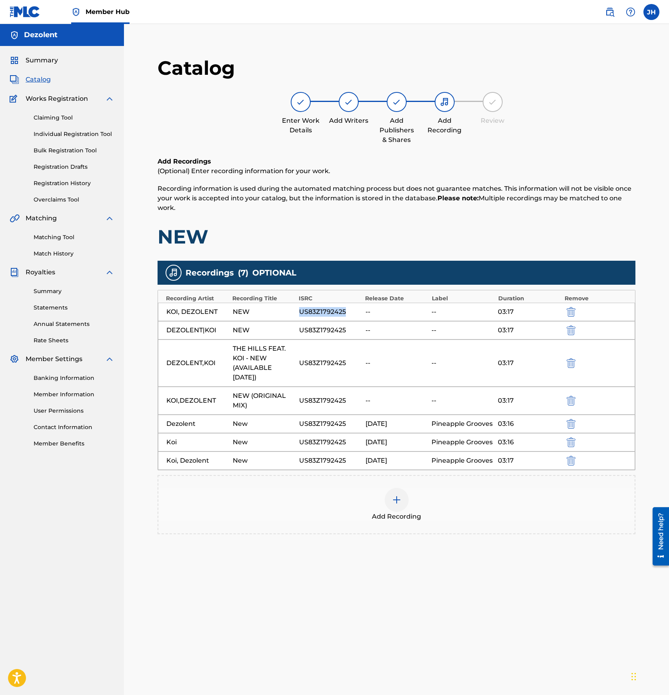
click at [312, 311] on div "US83Z1792425" at bounding box center [330, 312] width 62 height 10
click at [271, 504] on div "Add Recording" at bounding box center [396, 505] width 476 height 34
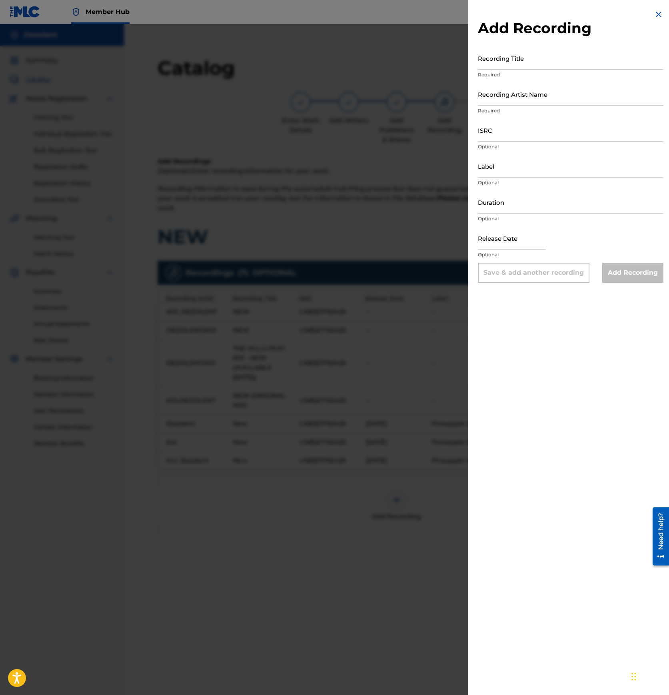
click at [271, 504] on div at bounding box center [334, 371] width 669 height 695
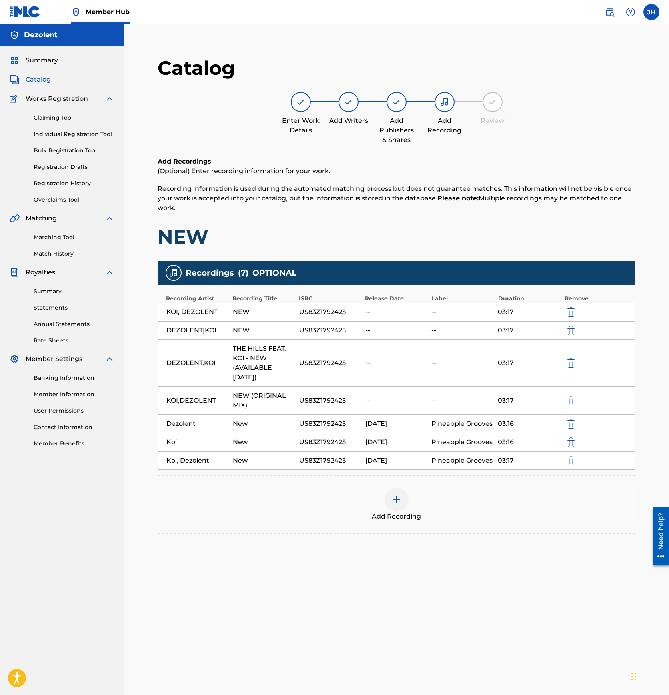
scroll to position [82, 0]
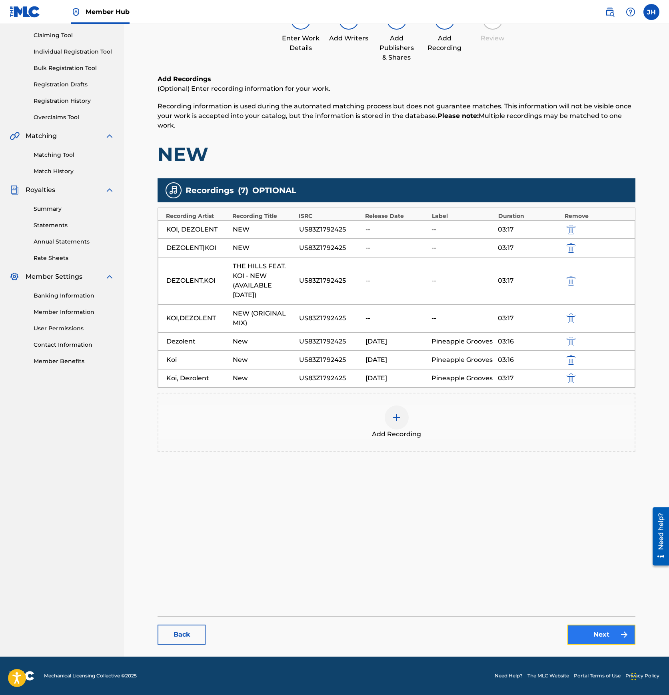
click at [605, 636] on link "Next" at bounding box center [601, 634] width 68 height 20
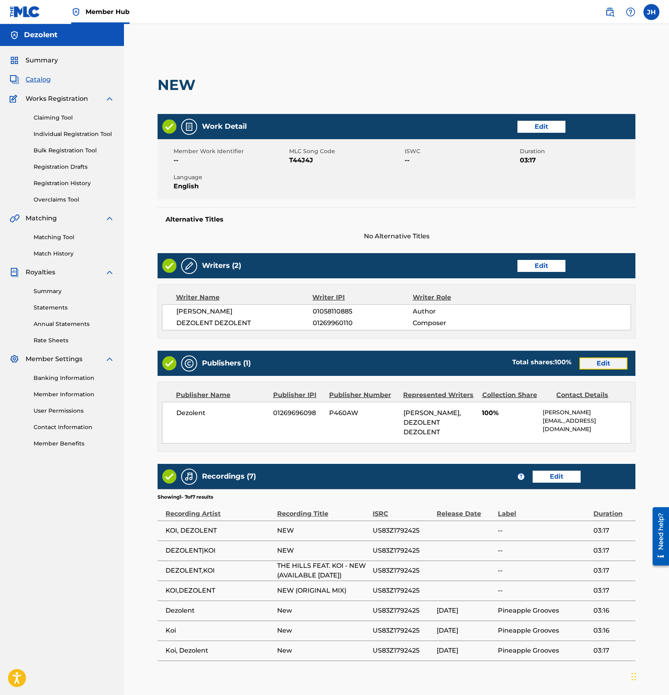
click at [607, 361] on link "Edit" at bounding box center [603, 363] width 48 height 12
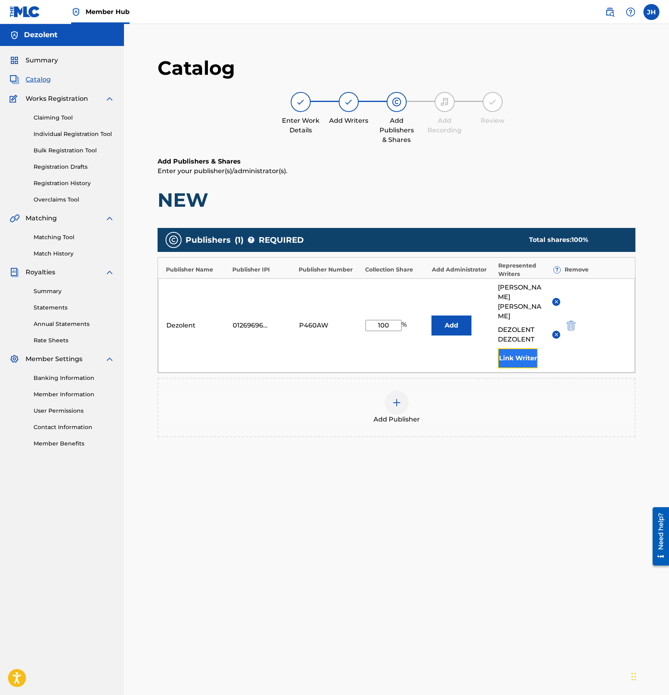
click at [524, 348] on button "Link Writer" at bounding box center [518, 358] width 40 height 20
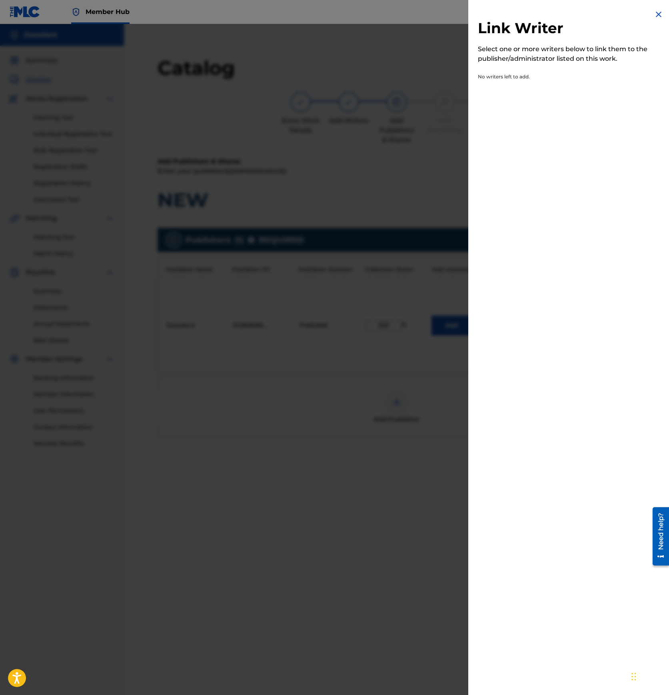
click at [438, 209] on div at bounding box center [334, 371] width 669 height 695
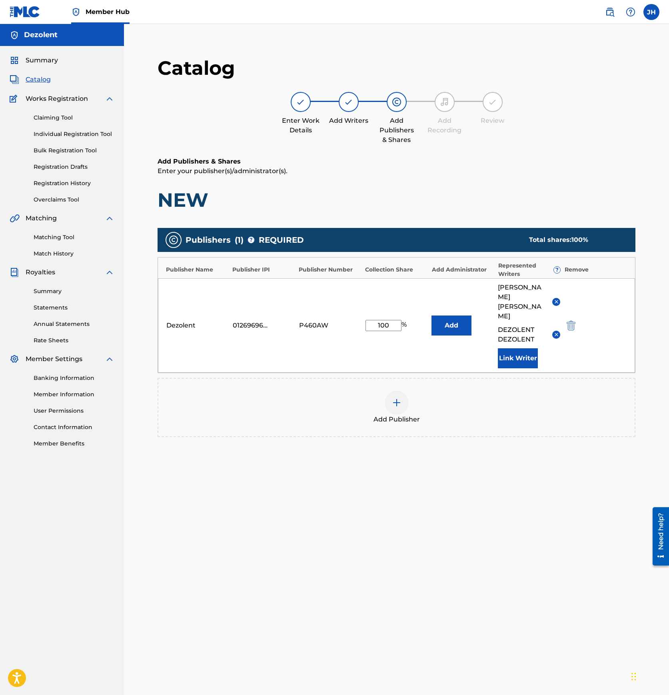
scroll to position [82, 0]
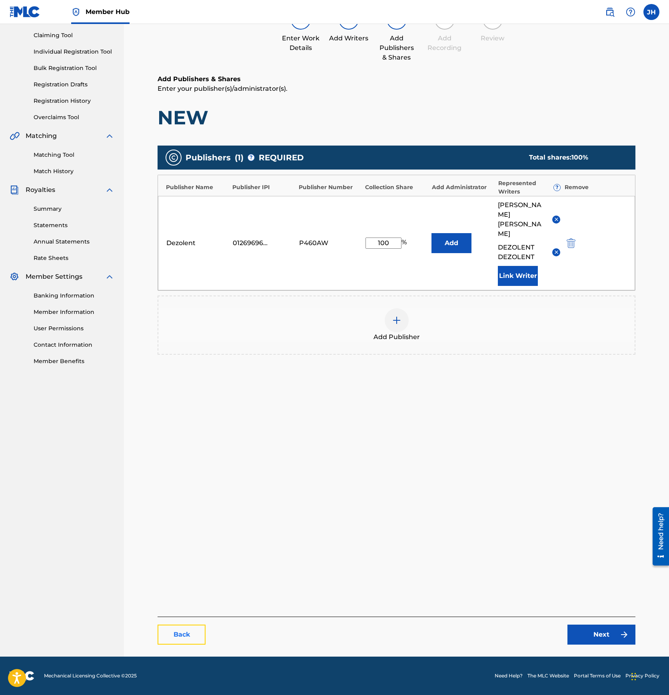
click at [187, 637] on link "Back" at bounding box center [181, 634] width 48 height 20
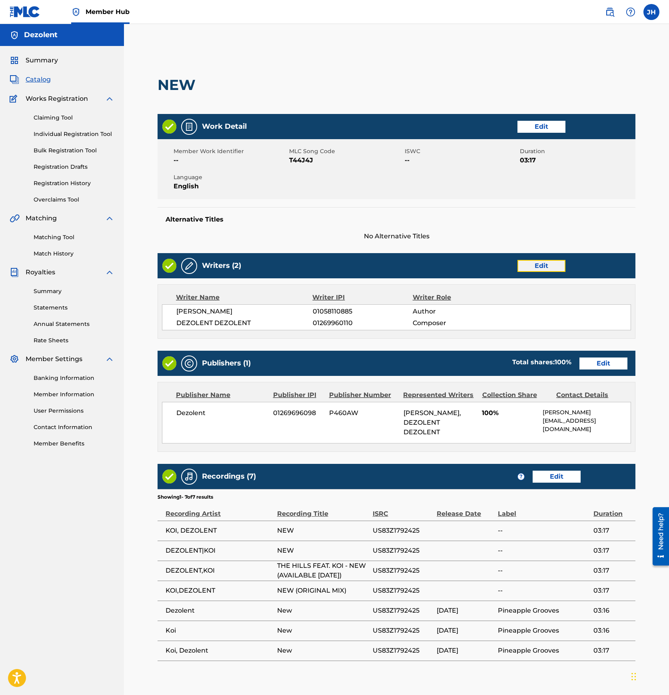
click at [536, 269] on link "Edit" at bounding box center [541, 266] width 48 height 12
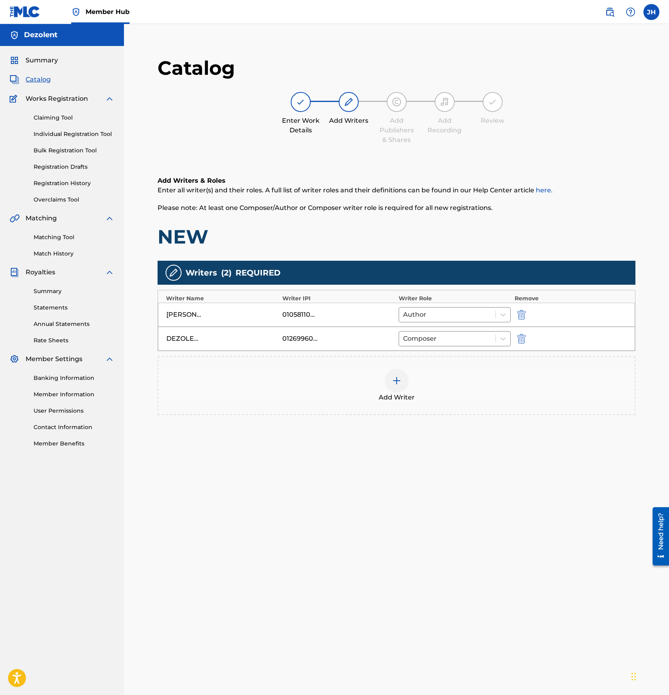
click at [392, 379] on img at bounding box center [397, 381] width 10 height 10
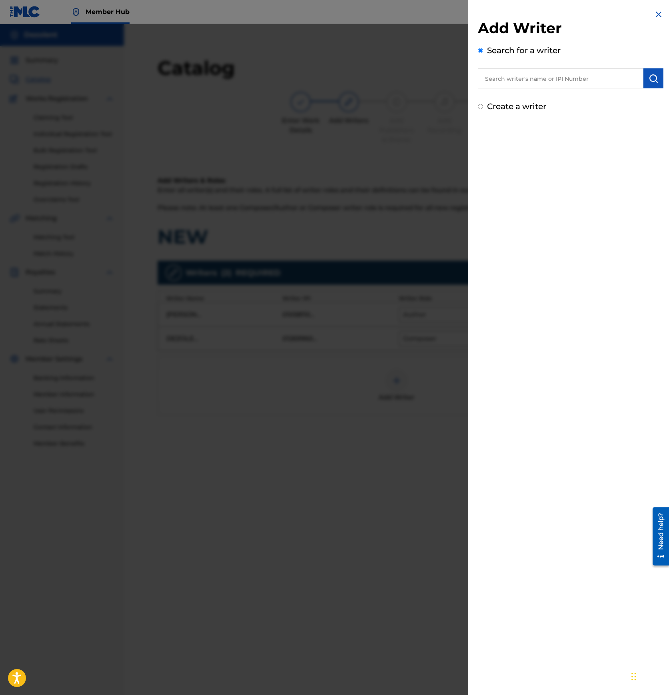
click at [577, 75] on input "text" at bounding box center [560, 78] width 165 height 20
paste input "01269960012"
type input "01269960012"
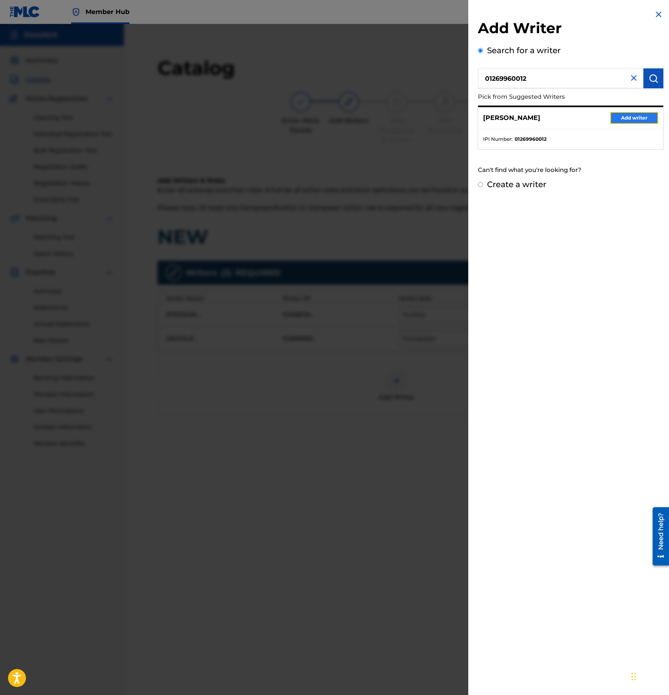
click at [631, 116] on button "Add writer" at bounding box center [634, 118] width 48 height 12
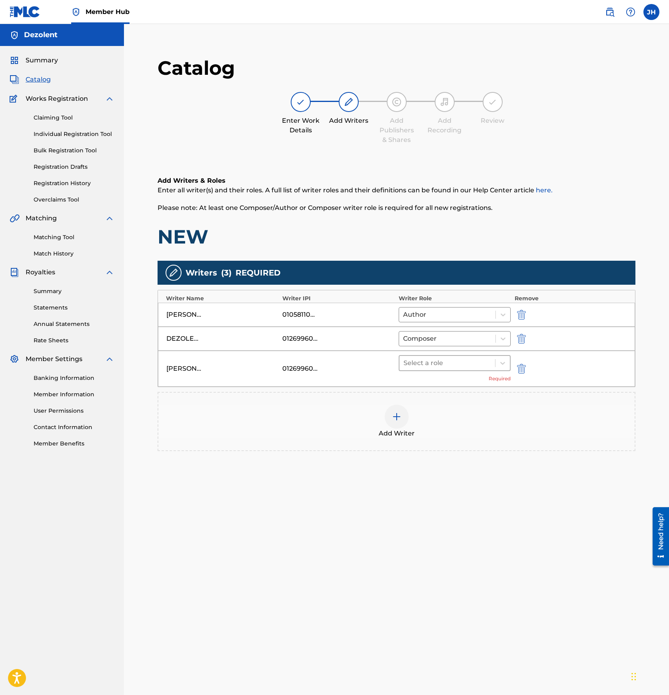
click at [440, 363] on div at bounding box center [447, 362] width 88 height 11
click at [437, 377] on div "Composer/Author" at bounding box center [454, 384] width 112 height 16
click at [433, 340] on div at bounding box center [447, 338] width 88 height 11
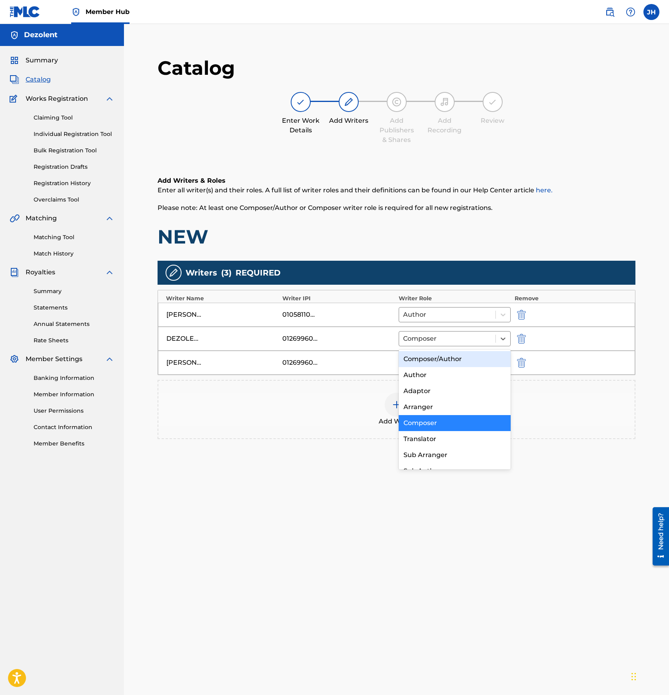
click at [431, 355] on div "Composer/Author" at bounding box center [454, 359] width 112 height 16
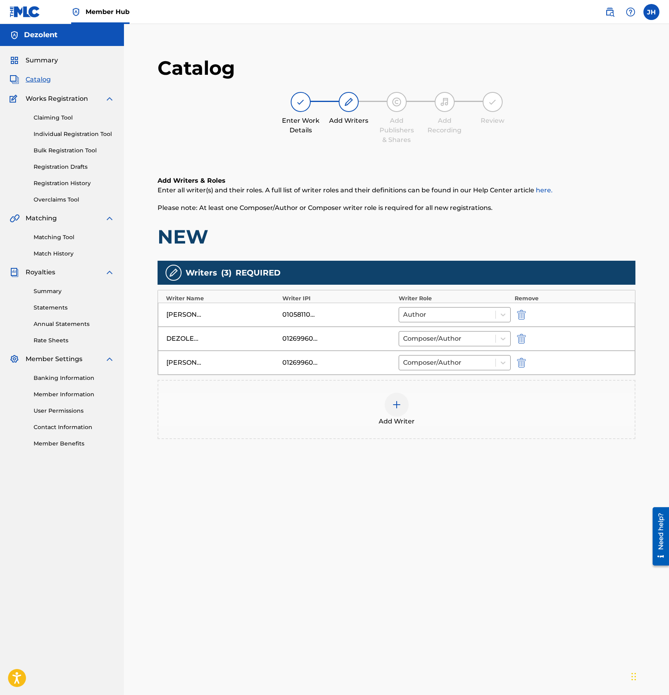
scroll to position [82, 0]
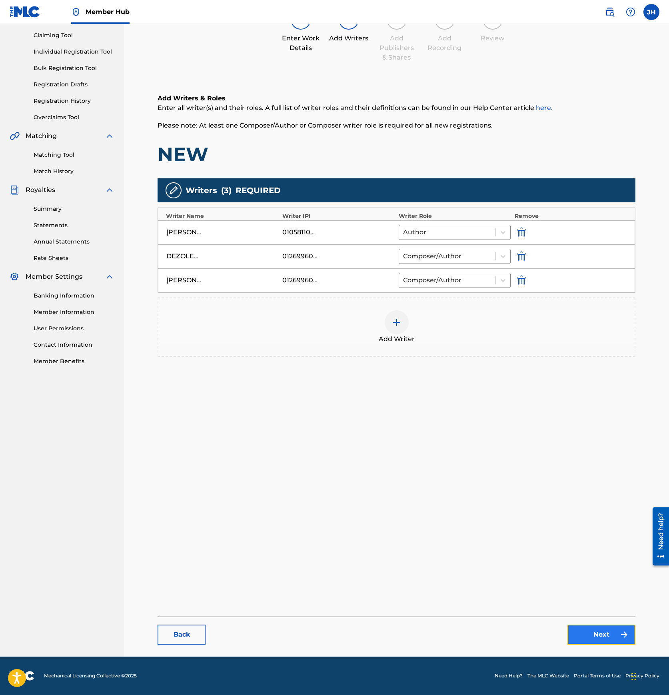
click at [597, 635] on link "Next" at bounding box center [601, 634] width 68 height 20
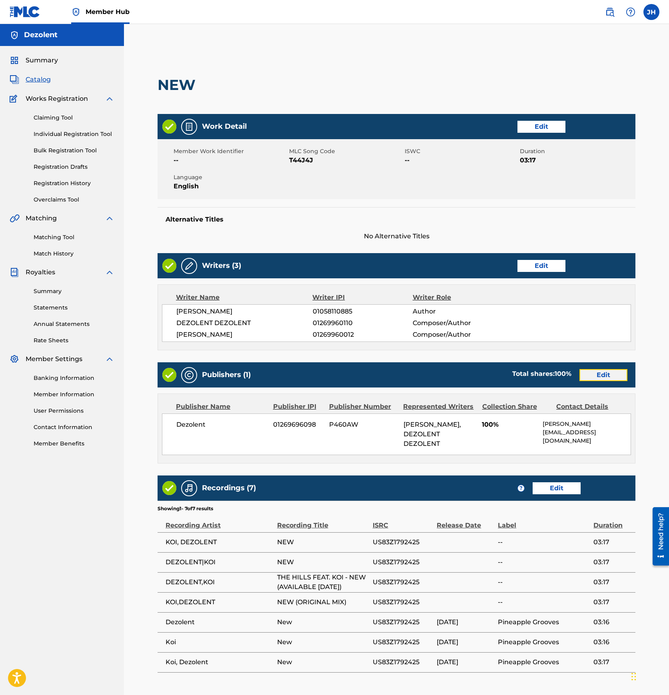
click at [603, 373] on link "Edit" at bounding box center [603, 375] width 48 height 12
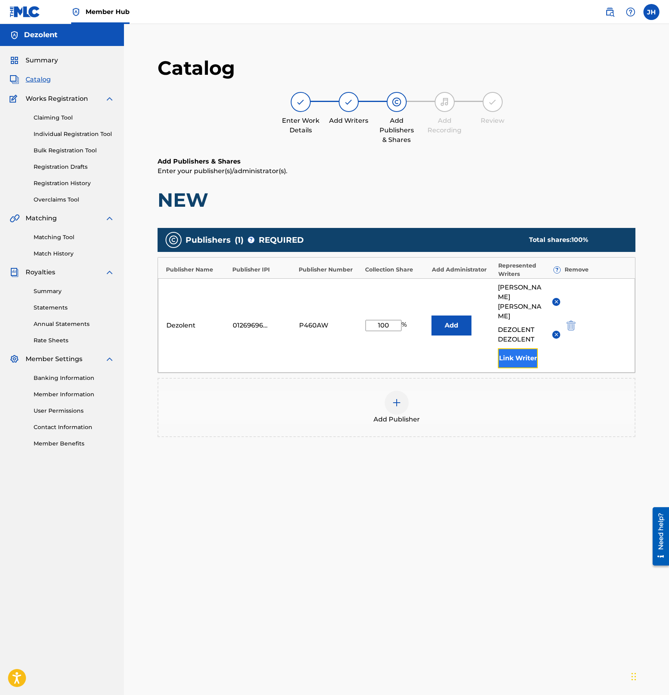
click at [513, 348] on button "Link Writer" at bounding box center [518, 358] width 40 height 20
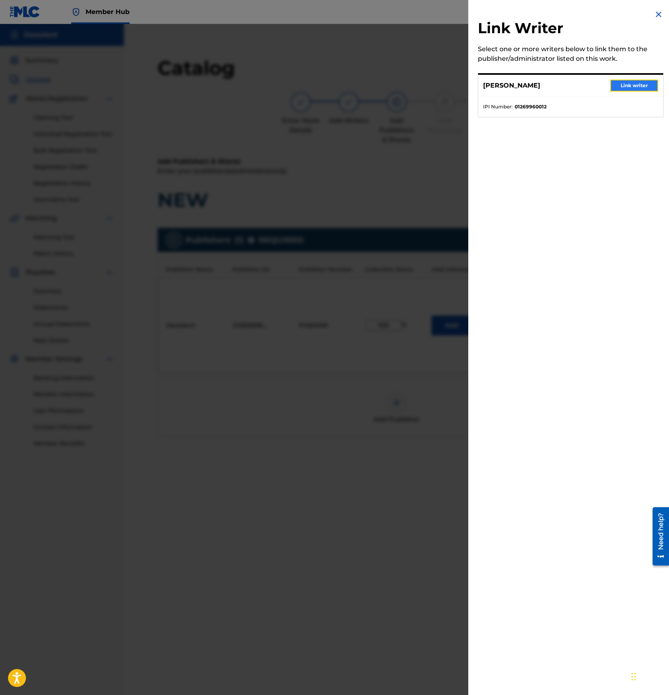
click at [632, 85] on button "Link writer" at bounding box center [634, 86] width 48 height 12
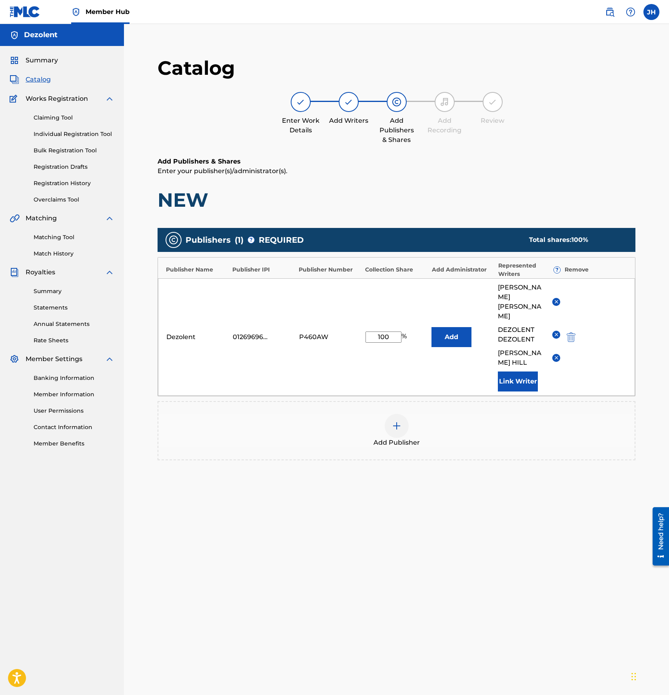
scroll to position [82, 0]
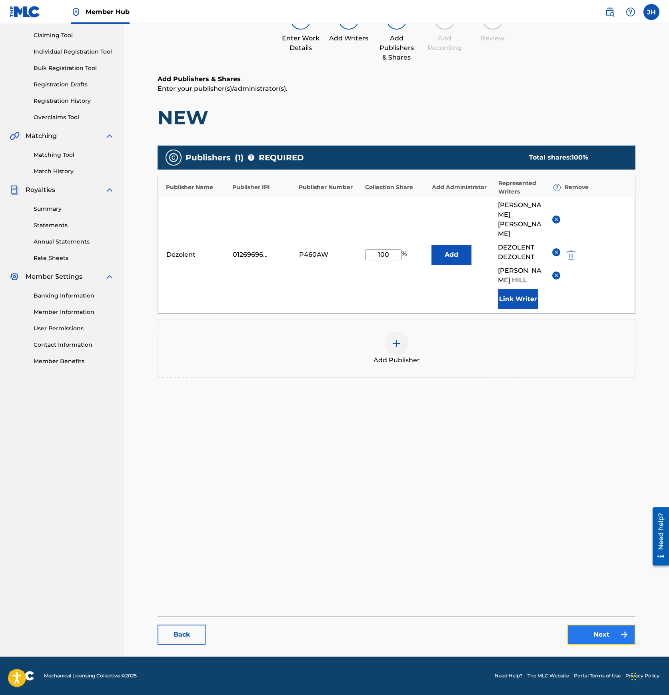
click at [603, 643] on link "Next" at bounding box center [601, 634] width 68 height 20
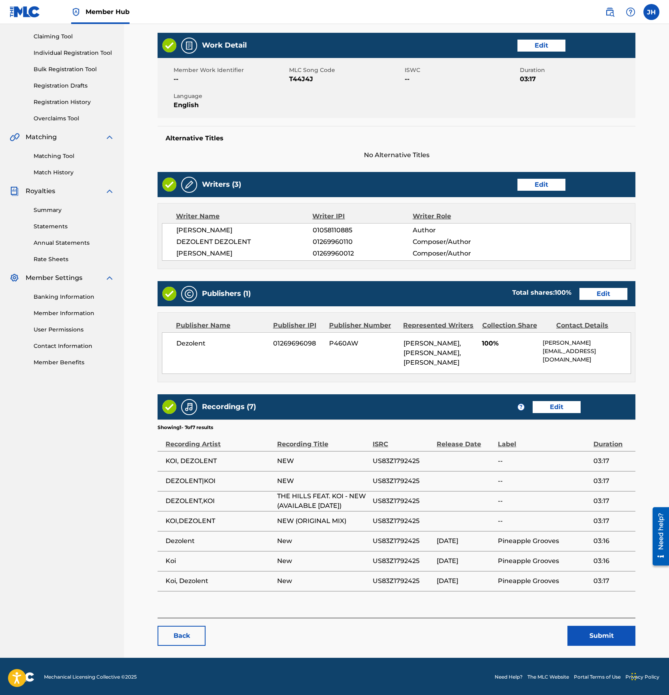
scroll to position [82, 0]
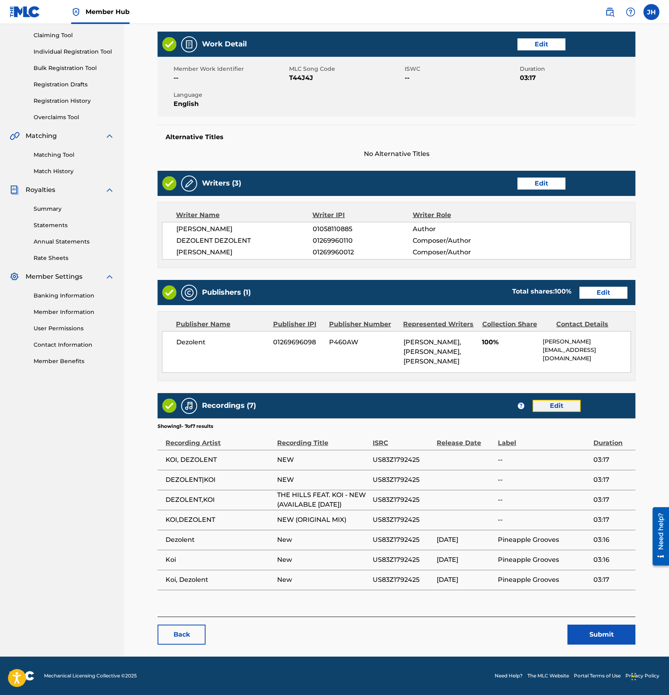
click at [564, 412] on link "Edit" at bounding box center [556, 406] width 48 height 12
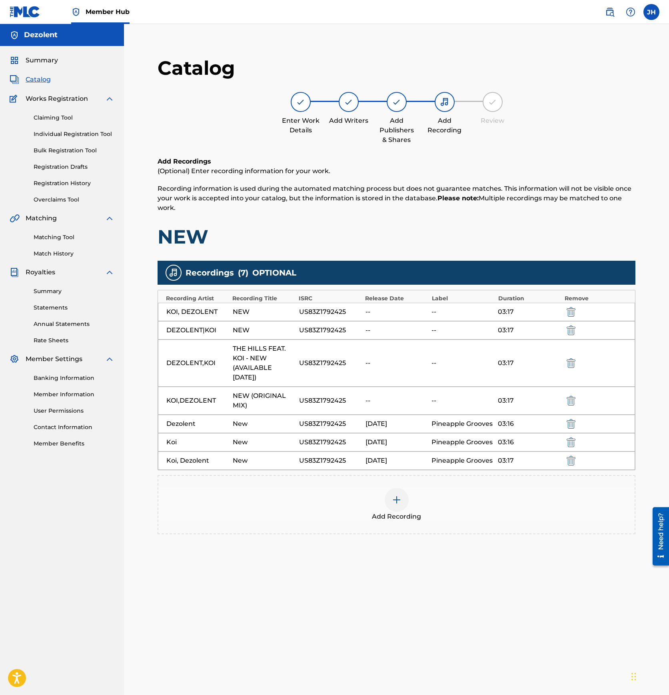
click at [392, 505] on div at bounding box center [396, 500] width 24 height 24
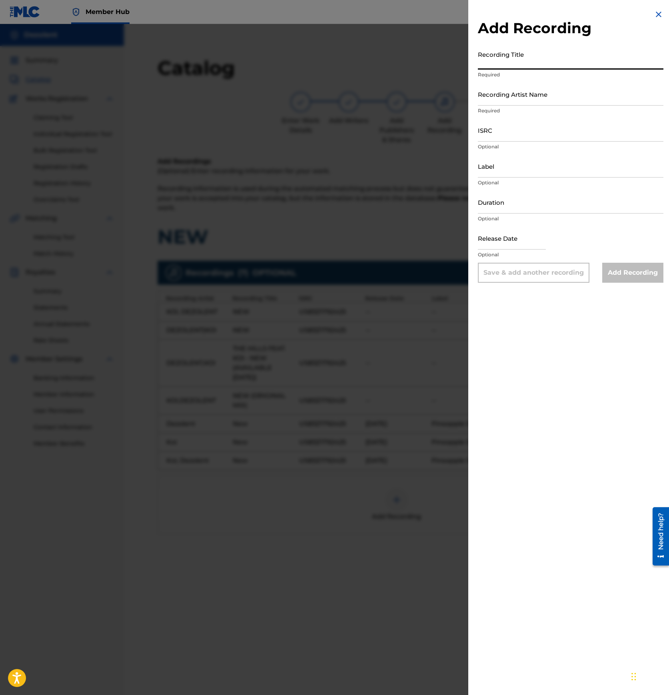
click at [512, 64] on input "Recording Title" at bounding box center [570, 58] width 185 height 23
click at [659, 14] on img at bounding box center [658, 15] width 10 height 10
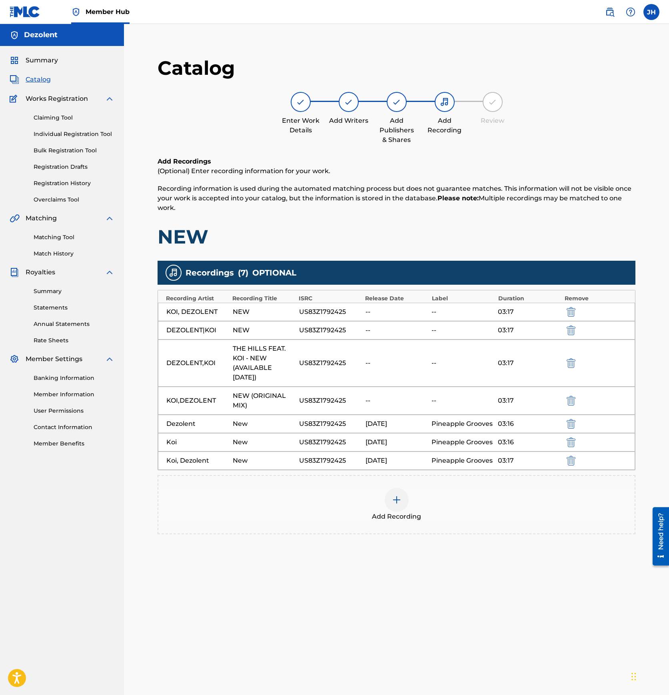
scroll to position [82, 0]
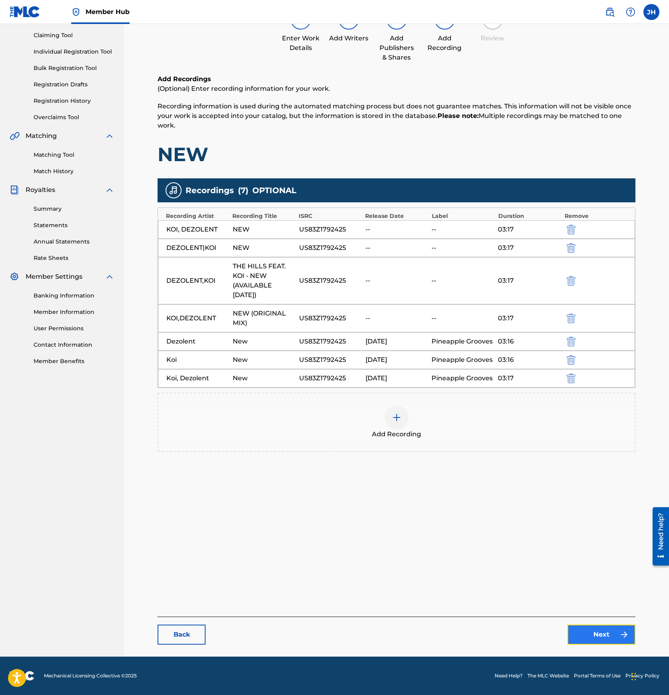
click at [599, 631] on link "Next" at bounding box center [601, 634] width 68 height 20
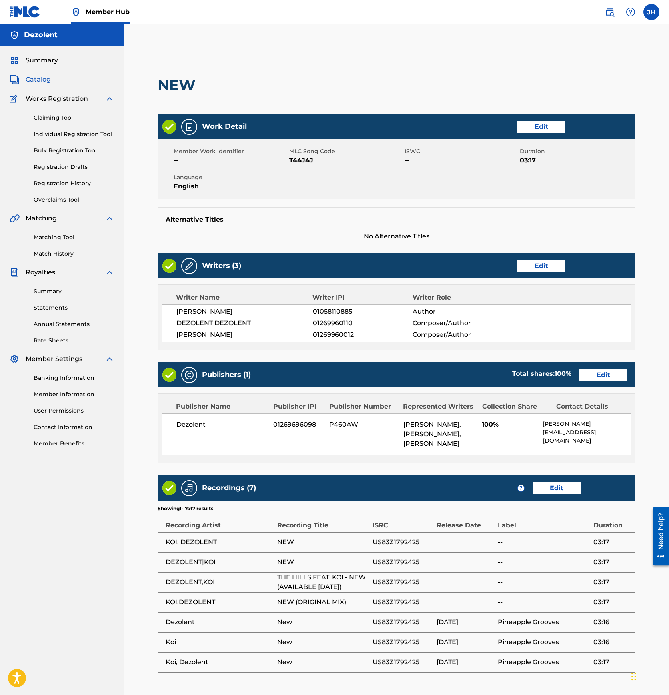
scroll to position [82, 0]
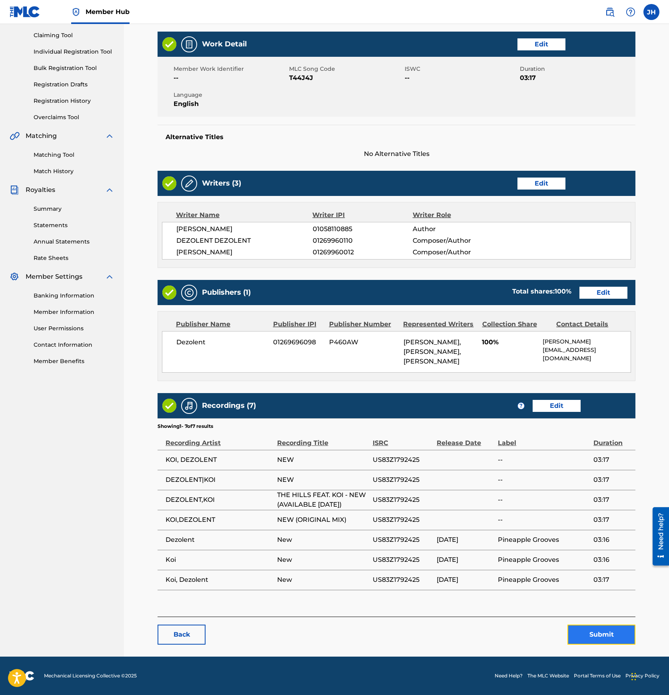
click at [603, 641] on button "Submit" at bounding box center [601, 634] width 68 height 20
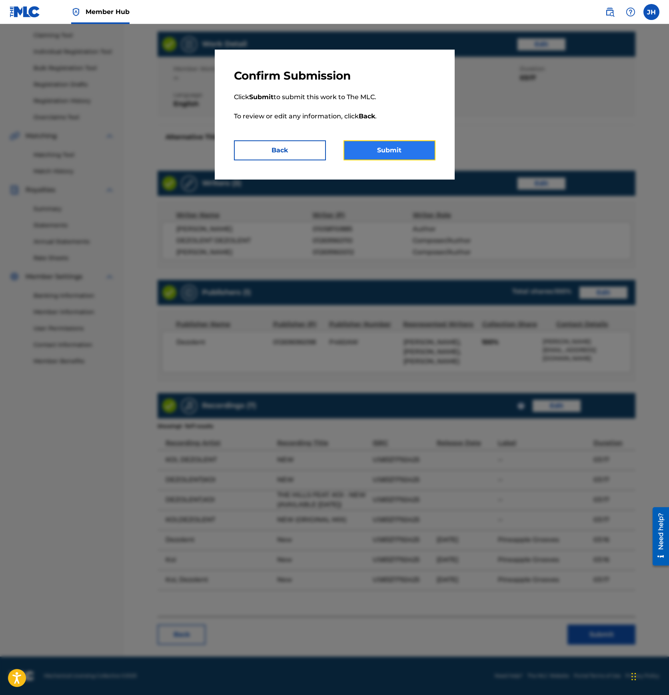
click at [394, 153] on button "Submit" at bounding box center [389, 150] width 92 height 20
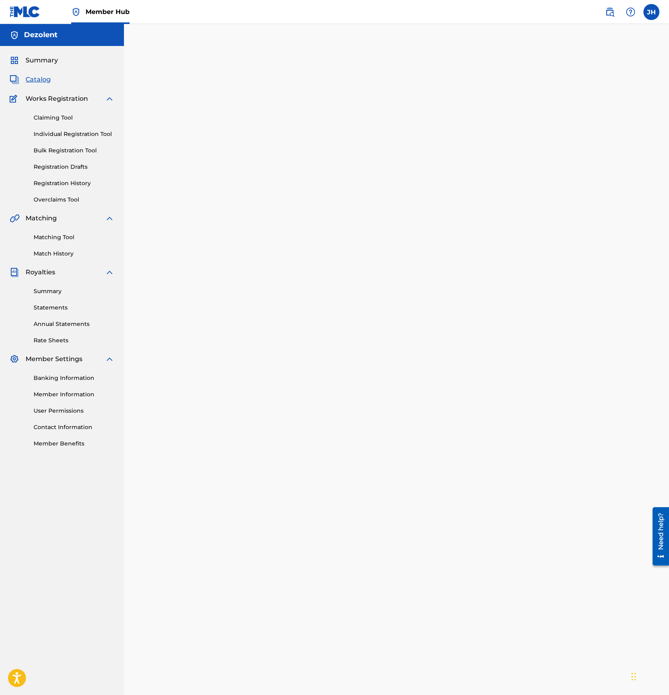
click at [43, 79] on span "Catalog" at bounding box center [38, 80] width 25 height 10
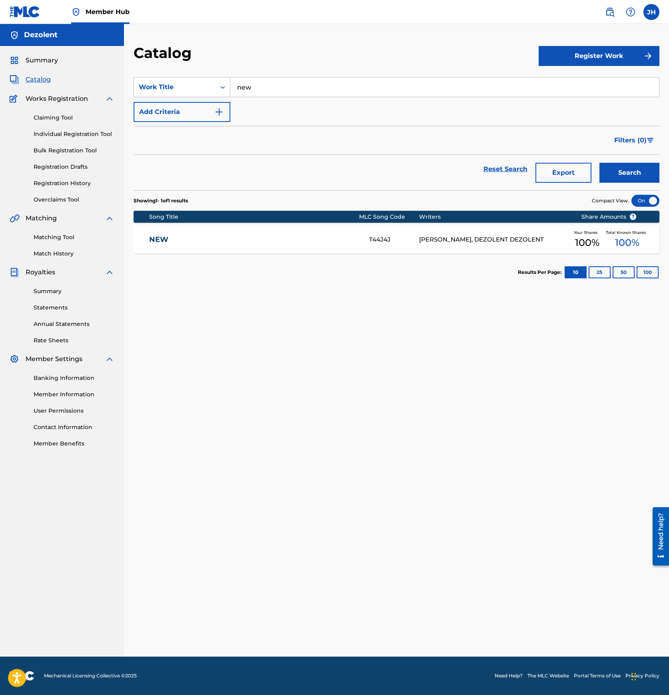
click at [250, 91] on input "new" at bounding box center [444, 87] width 428 height 19
click at [68, 184] on link "Registration History" at bounding box center [74, 183] width 81 height 8
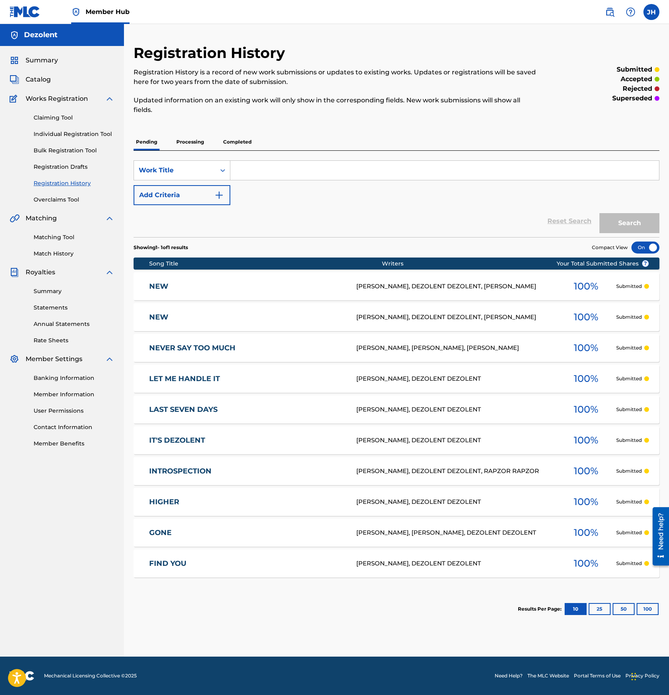
click at [215, 312] on link "NEW" at bounding box center [247, 316] width 196 height 9
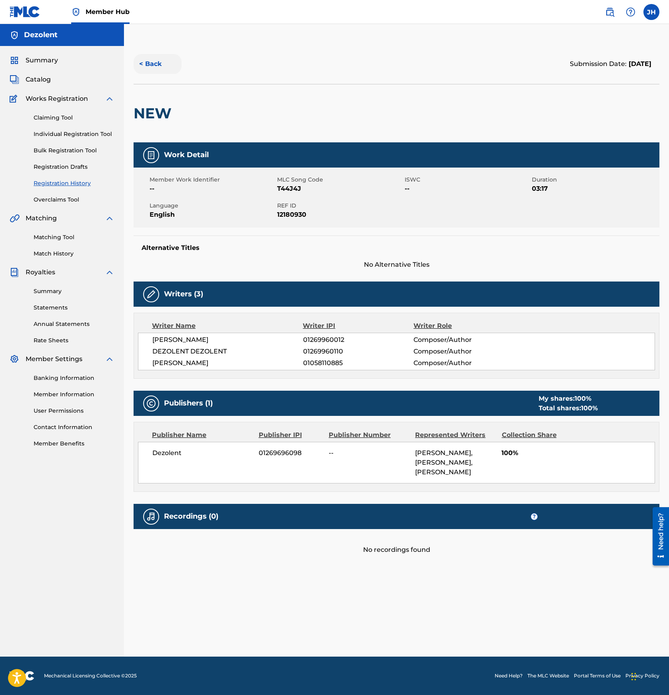
click at [146, 60] on button "< Back" at bounding box center [157, 64] width 48 height 20
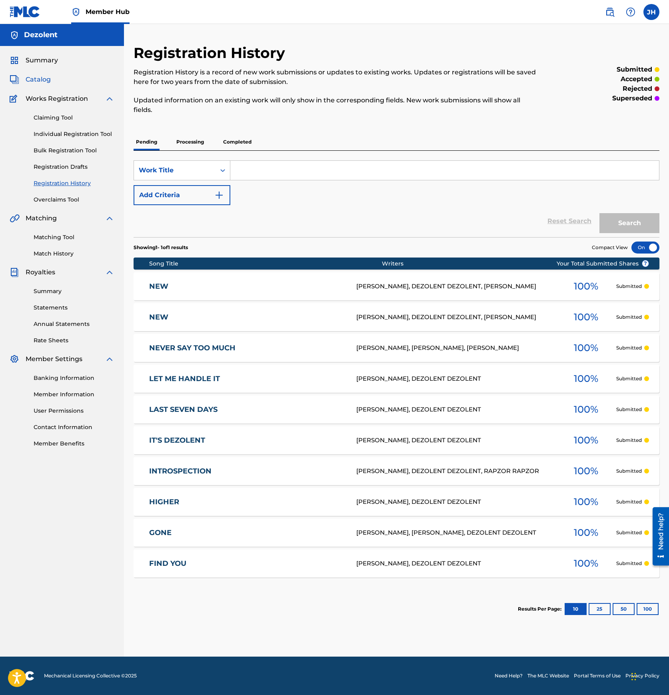
click at [48, 80] on span "Catalog" at bounding box center [38, 80] width 25 height 10
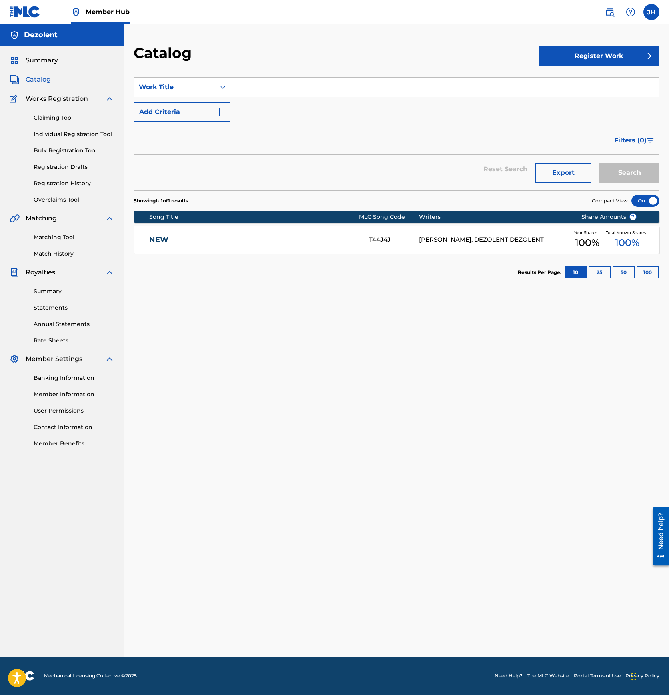
click at [422, 84] on input "Search Form" at bounding box center [444, 87] width 428 height 19
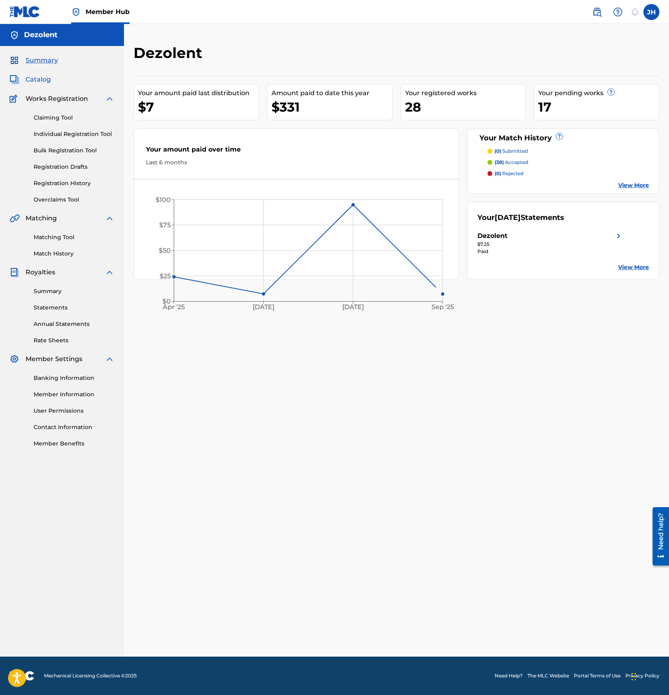
click at [46, 80] on span "Catalog" at bounding box center [38, 80] width 25 height 10
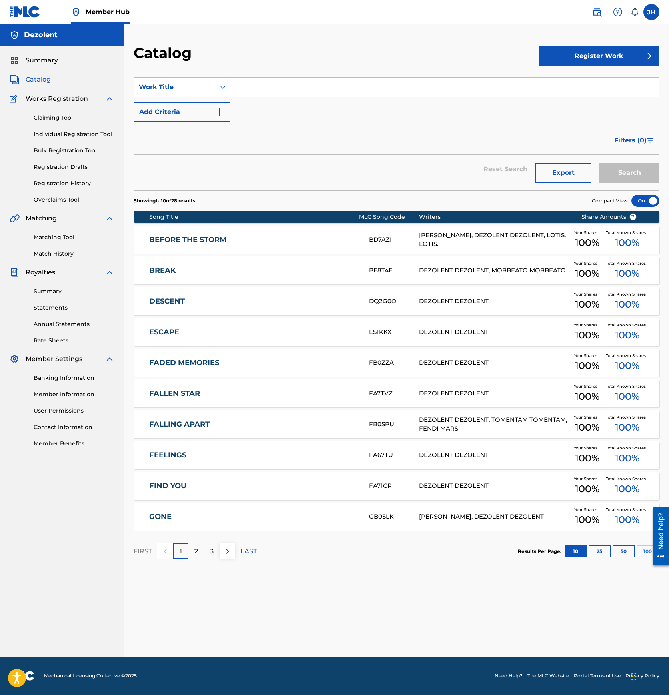
click at [641, 547] on button "100" at bounding box center [647, 551] width 22 height 12
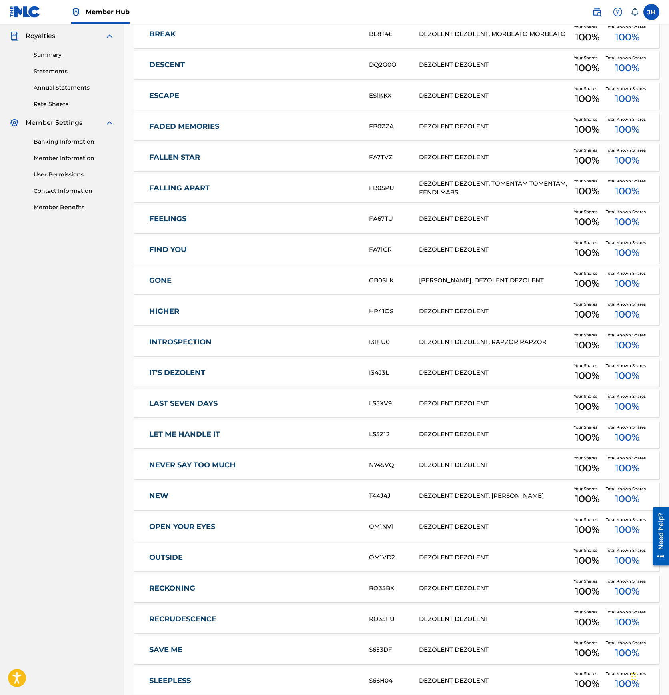
scroll to position [239, 0]
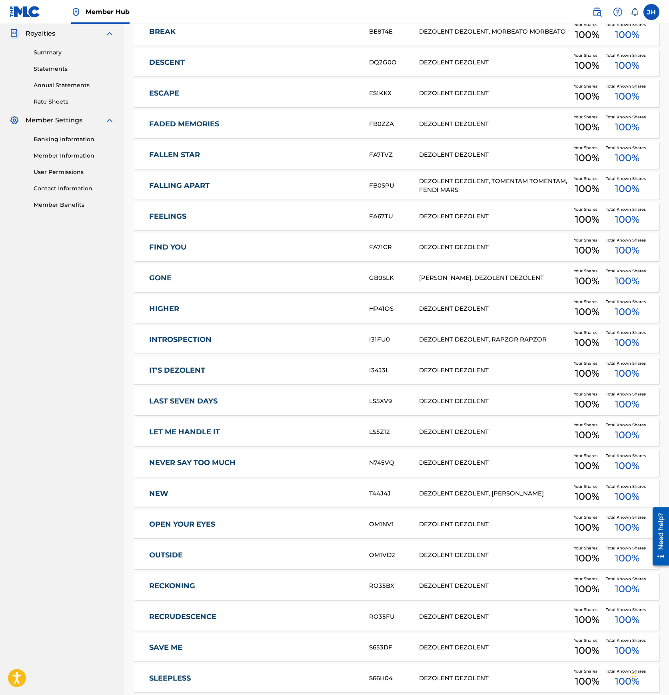
click at [222, 517] on div "OPEN YOUR EYES OM1NV1 DEZOLENT DEZOLENT Your Shares 100 % Total Known Shares 10…" at bounding box center [395, 524] width 525 height 28
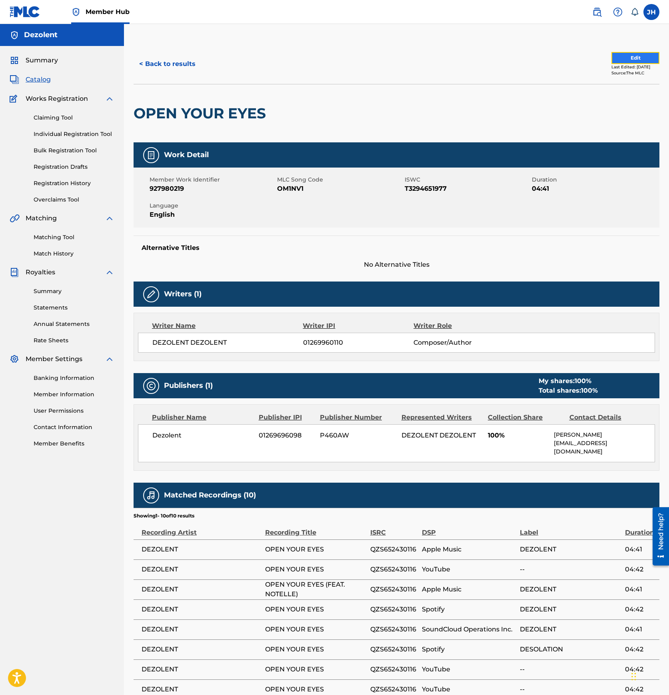
click at [632, 57] on button "Edit" at bounding box center [635, 58] width 48 height 12
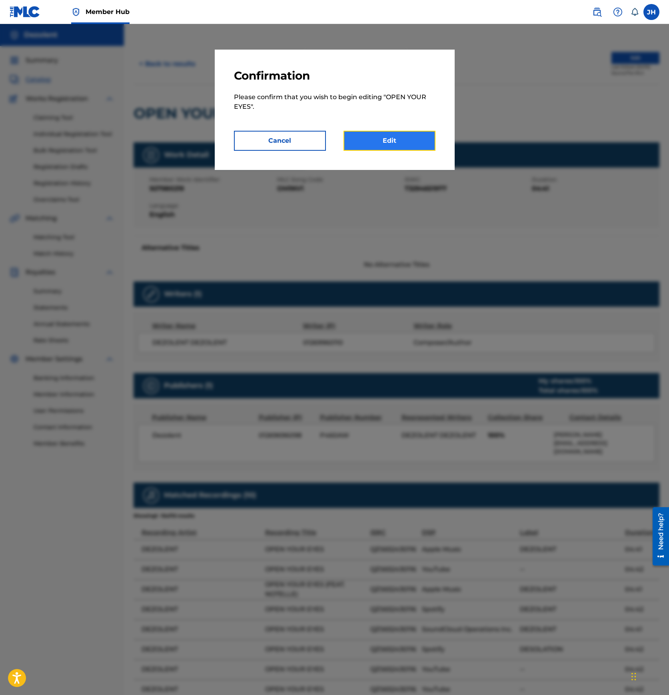
click at [402, 136] on link "Edit" at bounding box center [389, 141] width 92 height 20
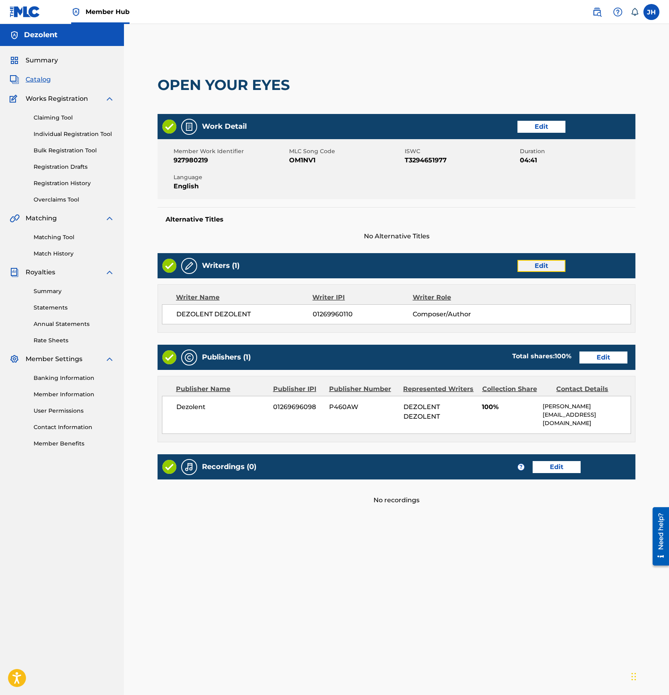
click at [549, 267] on link "Edit" at bounding box center [541, 266] width 48 height 12
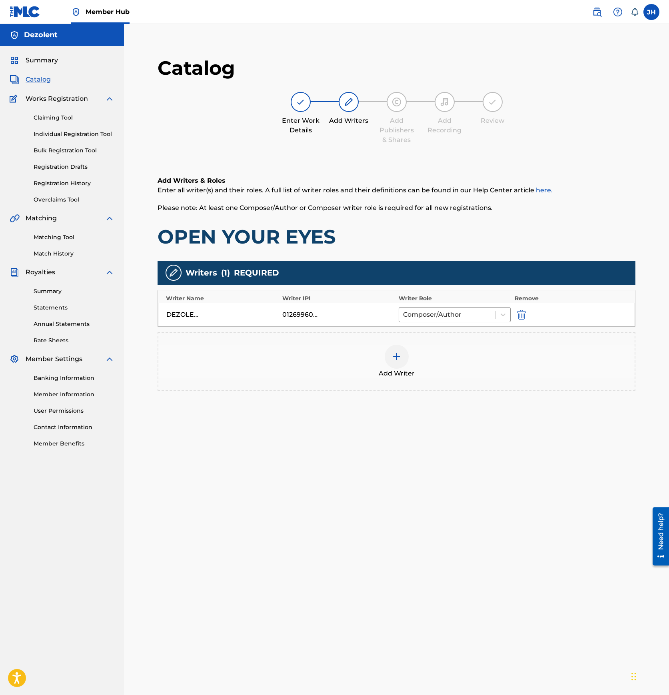
click at [400, 355] on img at bounding box center [397, 357] width 10 height 10
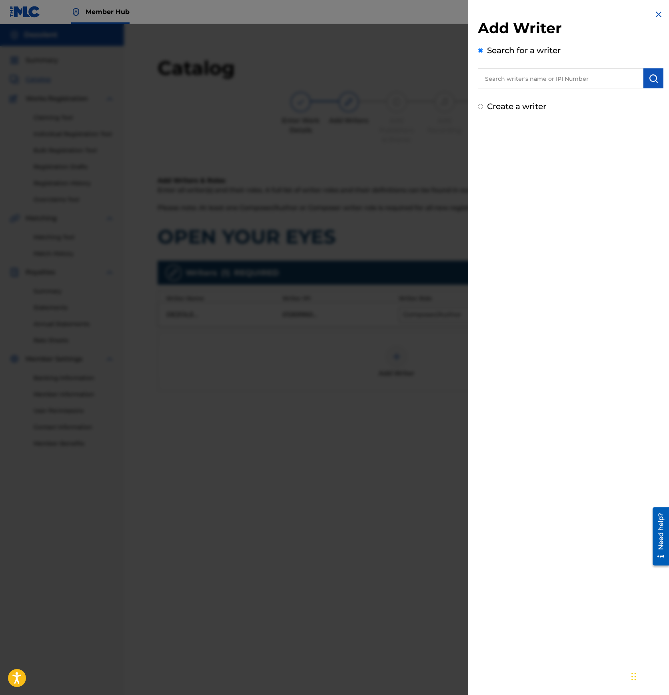
click at [539, 81] on input "text" at bounding box center [560, 78] width 165 height 20
paste input "01269960012"
type input "01269960012"
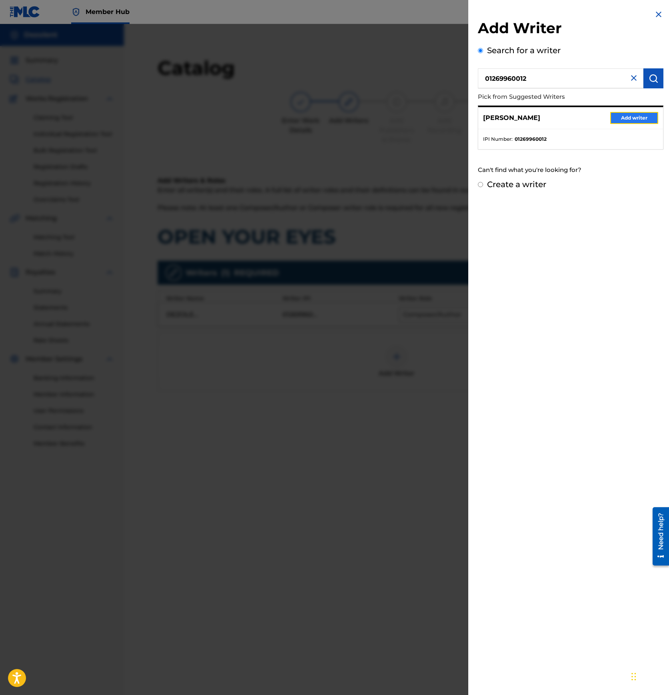
click at [635, 115] on button "Add writer" at bounding box center [634, 118] width 48 height 12
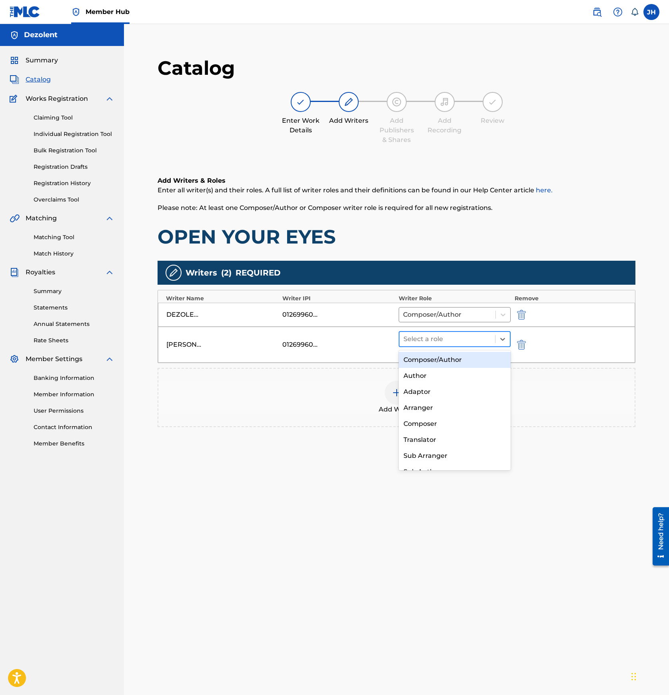
click at [443, 339] on div at bounding box center [447, 338] width 88 height 11
click at [441, 361] on div "Composer/Author" at bounding box center [454, 360] width 112 height 16
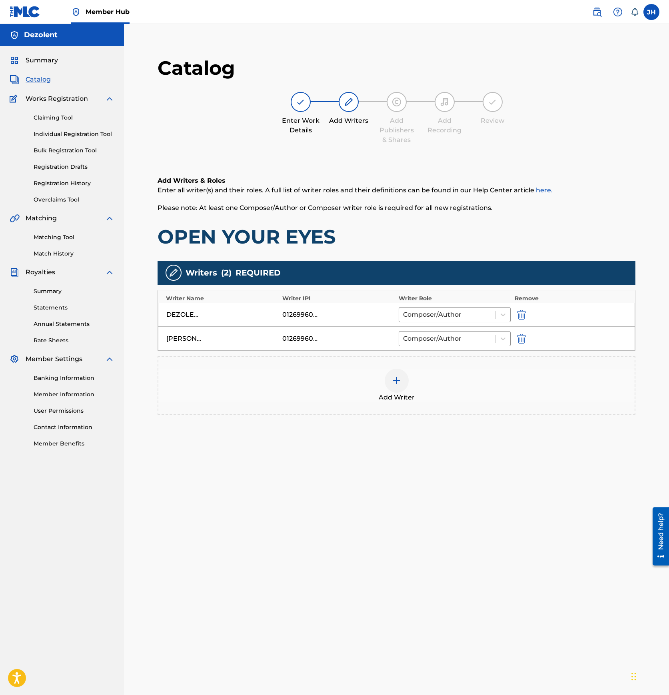
scroll to position [82, 0]
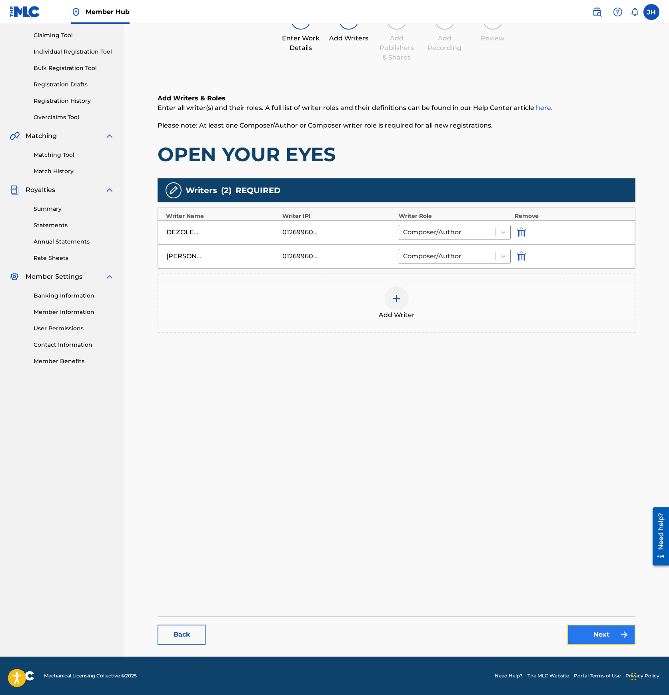
click at [602, 636] on link "Next" at bounding box center [601, 634] width 68 height 20
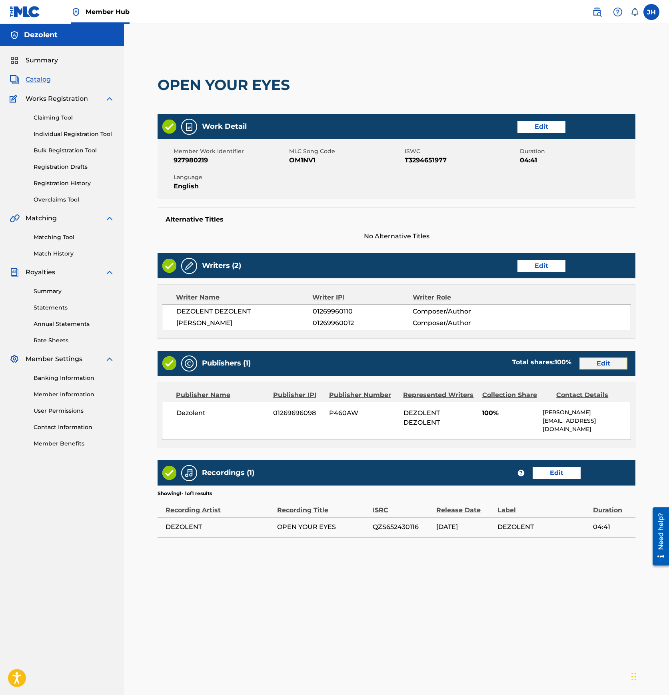
click at [607, 363] on link "Edit" at bounding box center [603, 363] width 48 height 12
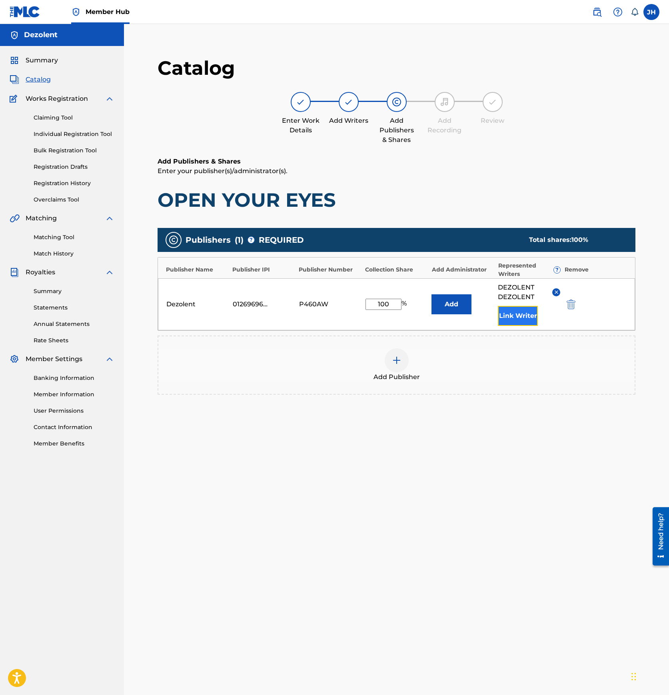
click at [517, 320] on button "Link Writer" at bounding box center [518, 316] width 40 height 20
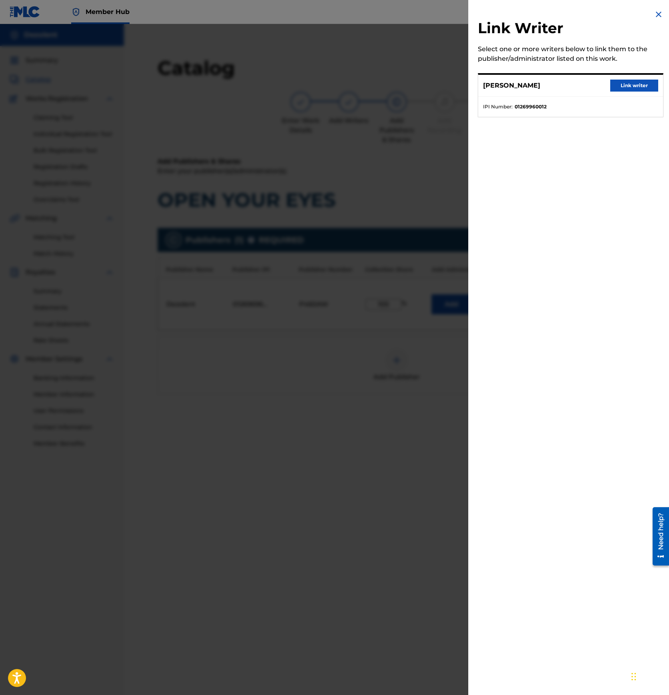
click at [641, 78] on div "JOSEPH HILL Link writer" at bounding box center [570, 86] width 185 height 22
click at [639, 80] on button "Link writer" at bounding box center [634, 86] width 48 height 12
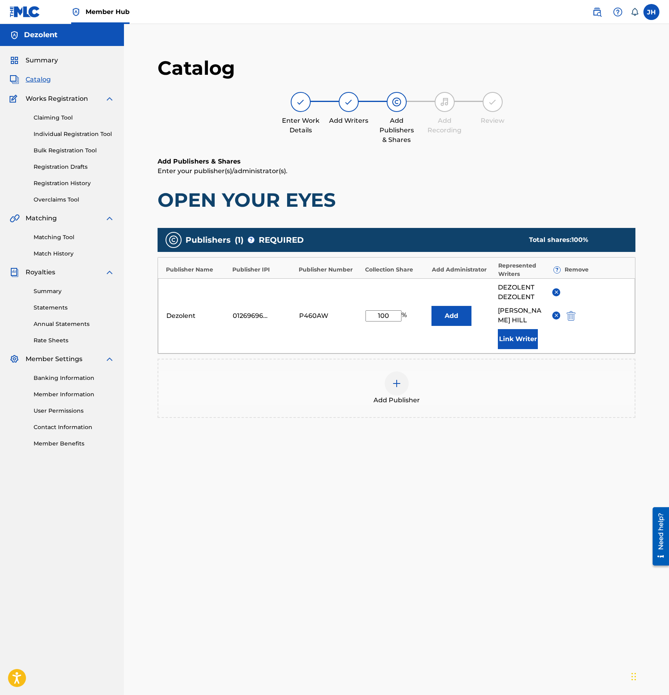
scroll to position [82, 0]
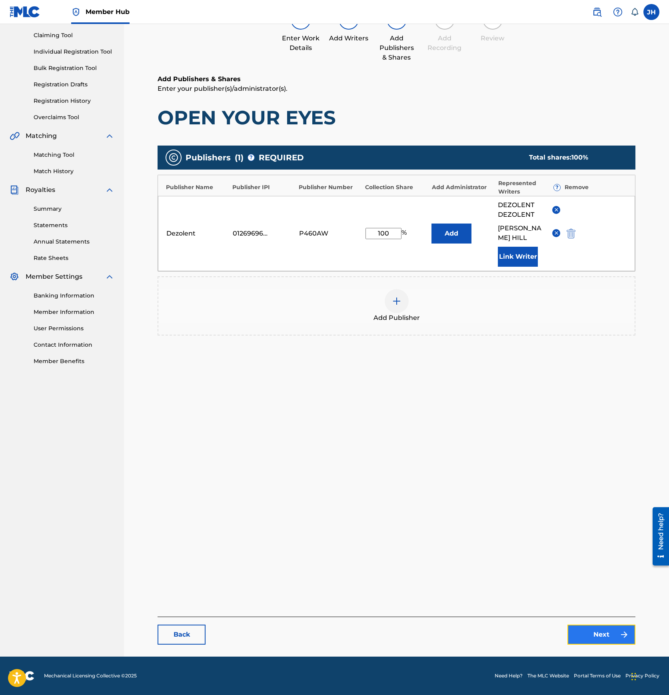
click at [598, 637] on link "Next" at bounding box center [601, 634] width 68 height 20
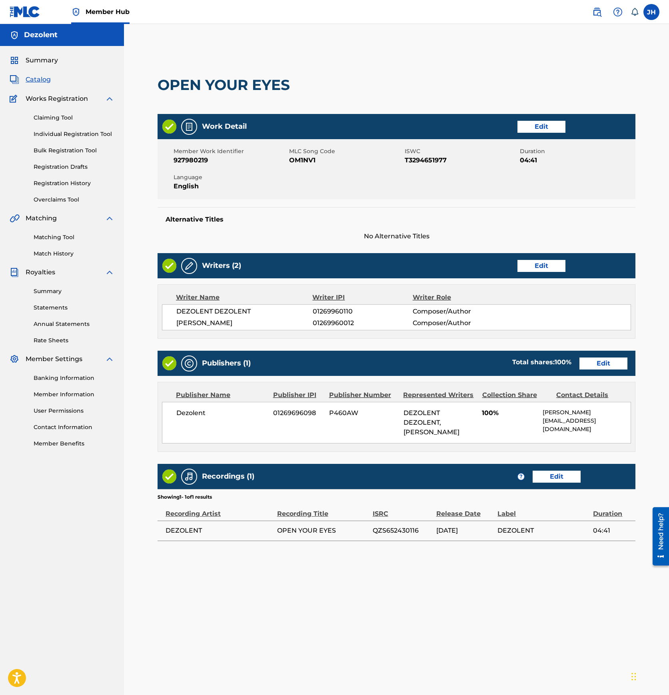
scroll to position [82, 0]
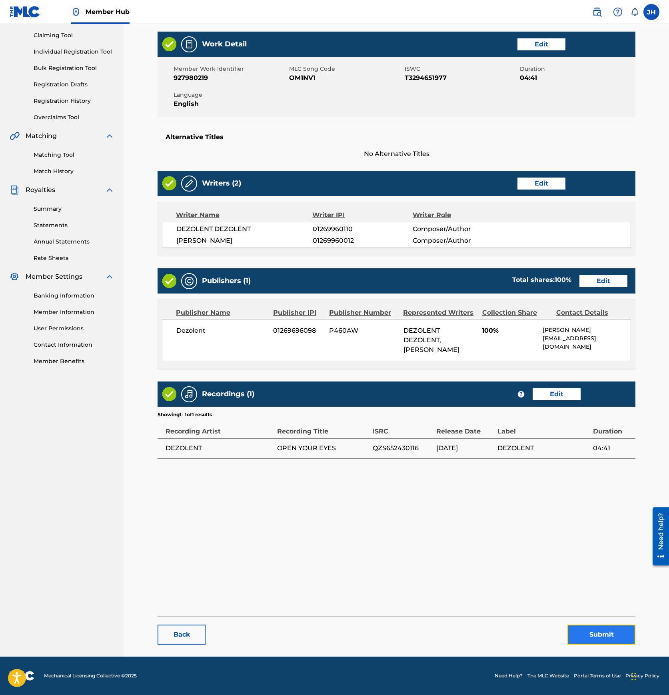
click at [595, 633] on button "Submit" at bounding box center [601, 634] width 68 height 20
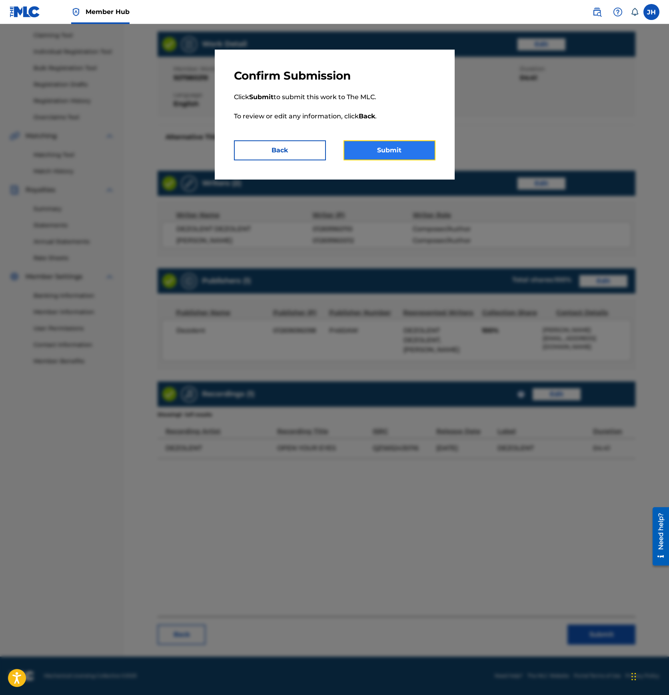
click at [408, 154] on button "Submit" at bounding box center [389, 150] width 92 height 20
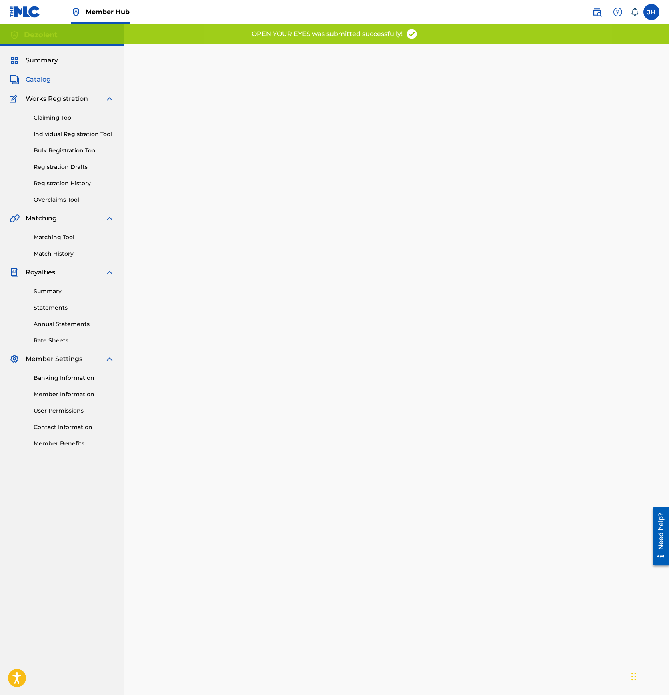
click at [38, 80] on span "Catalog" at bounding box center [38, 80] width 25 height 10
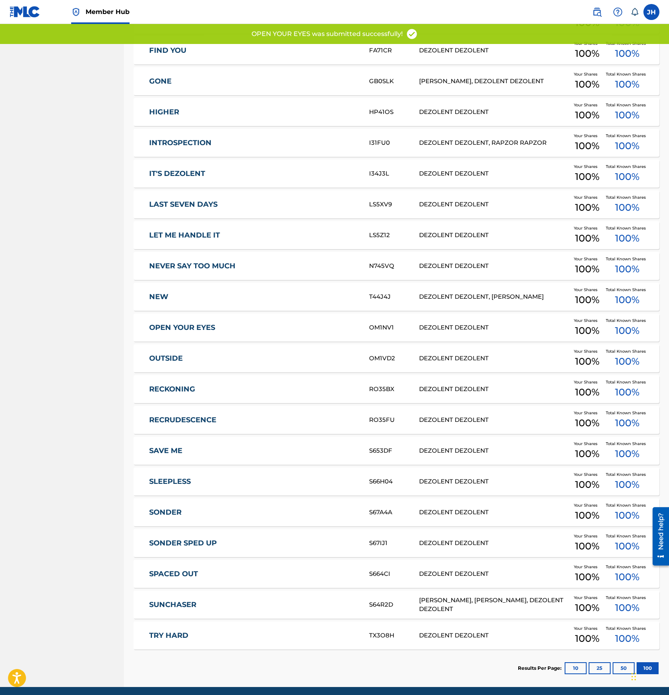
scroll to position [440, 0]
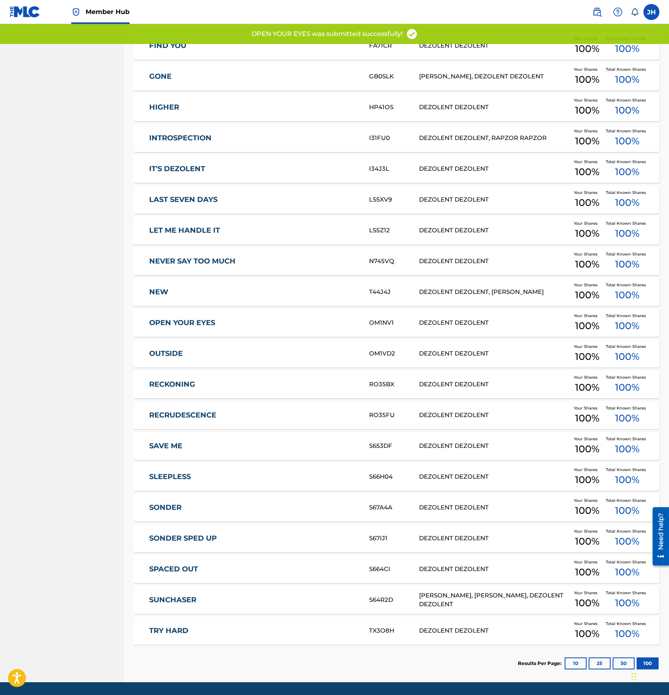
click at [226, 349] on link "OUTSIDE" at bounding box center [253, 353] width 209 height 9
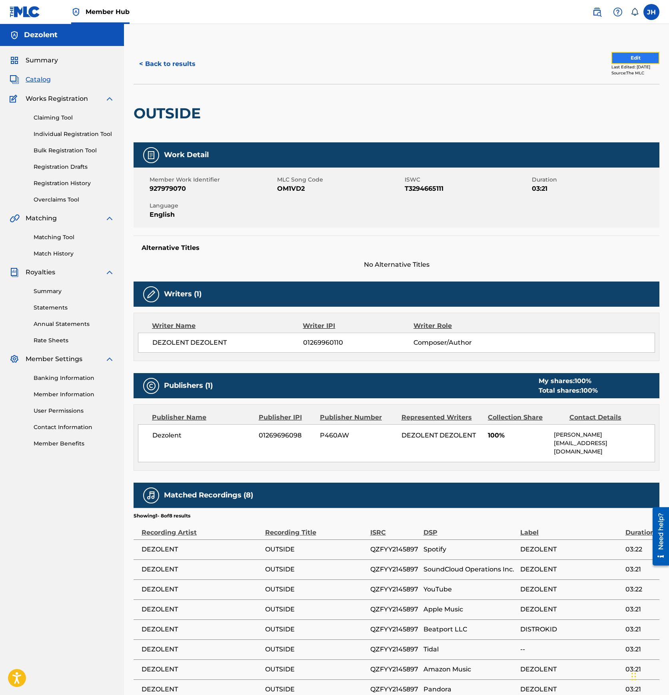
click at [623, 58] on button "Edit" at bounding box center [635, 58] width 48 height 12
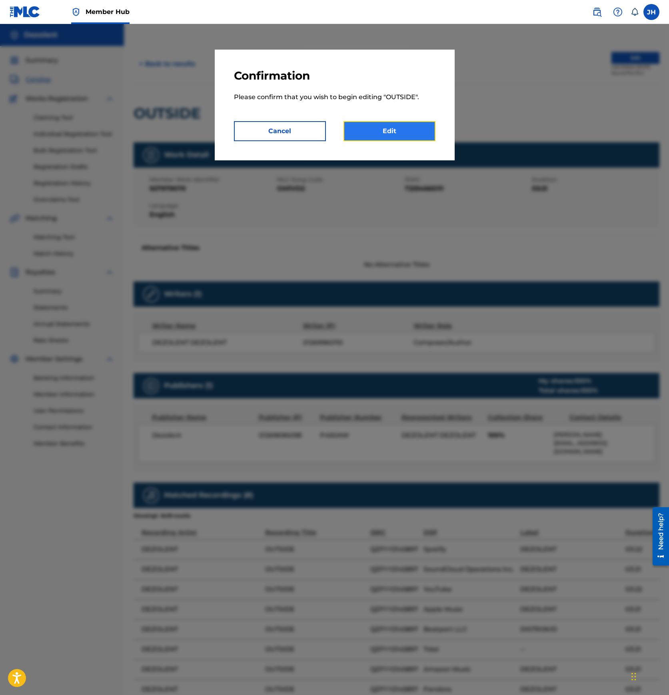
click at [418, 129] on link "Edit" at bounding box center [389, 131] width 92 height 20
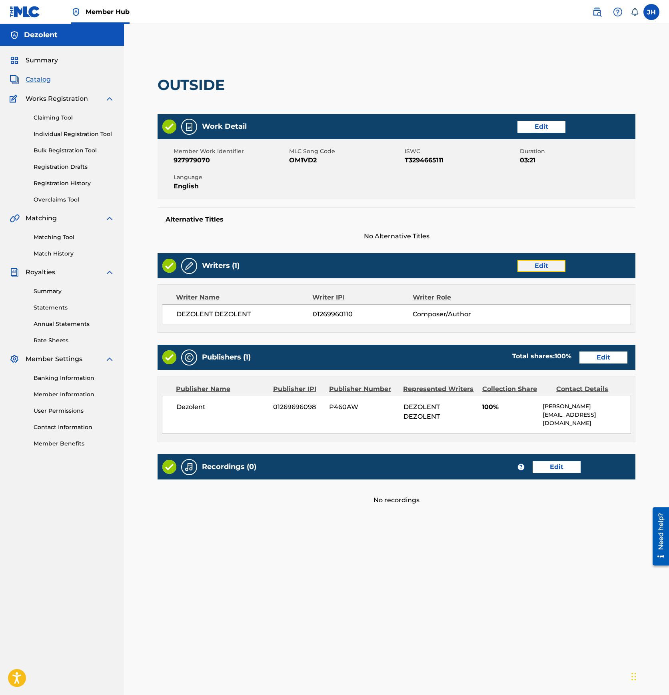
click at [537, 270] on link "Edit" at bounding box center [541, 266] width 48 height 12
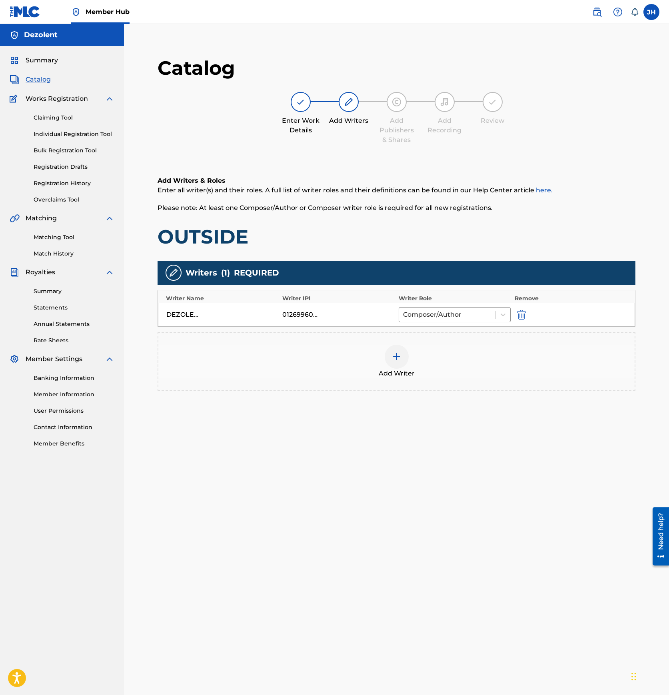
click at [405, 351] on div at bounding box center [396, 356] width 24 height 24
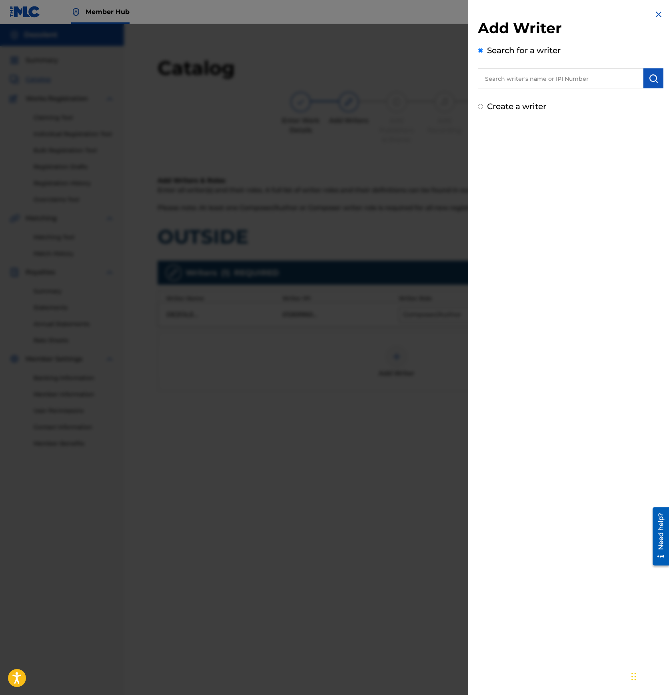
click at [545, 74] on input "text" at bounding box center [560, 78] width 165 height 20
paste input "01269960012"
type input "01269960012"
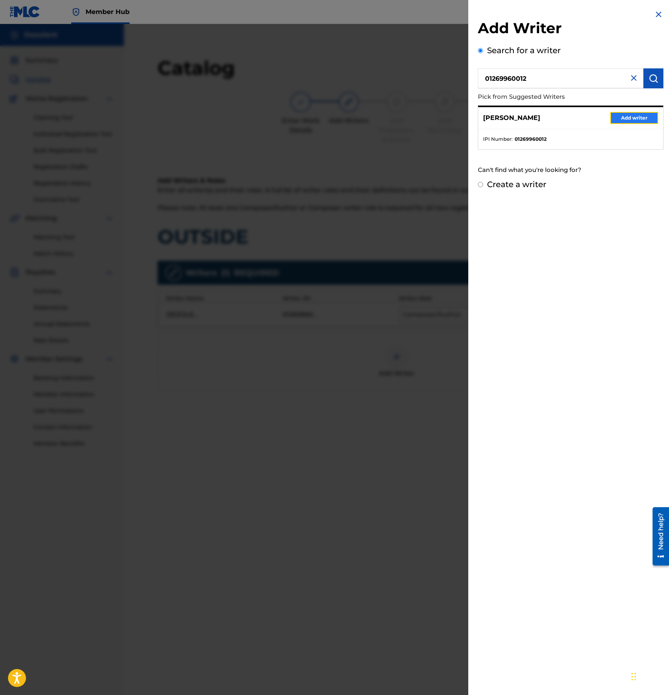
click at [634, 118] on button "Add writer" at bounding box center [634, 118] width 48 height 12
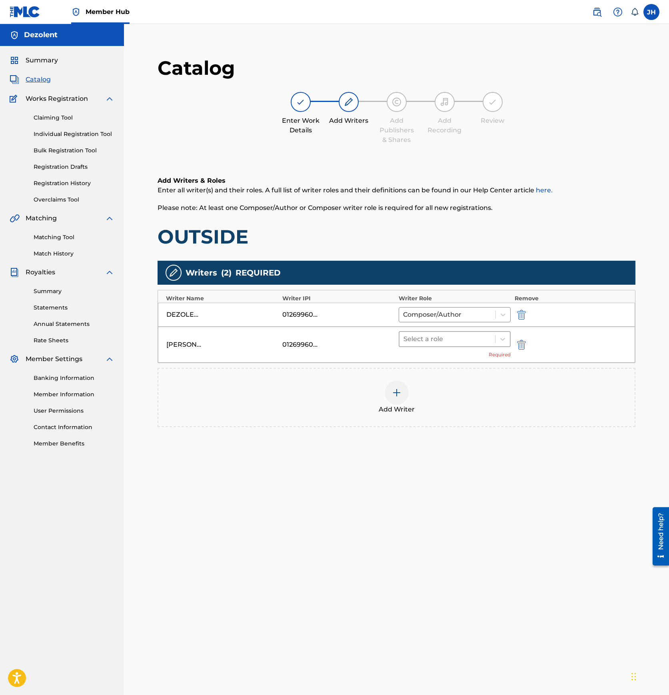
click at [454, 334] on div at bounding box center [447, 338] width 88 height 11
click at [444, 357] on div "Composer/Author" at bounding box center [454, 360] width 112 height 16
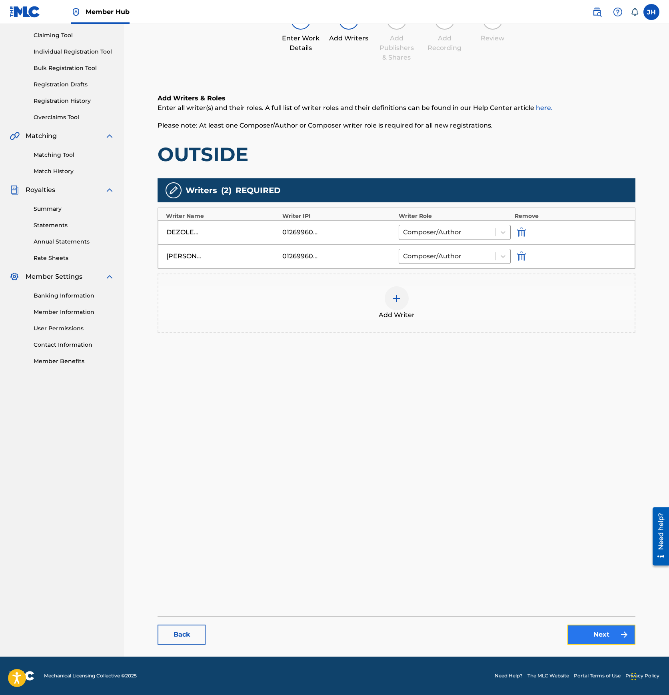
click at [585, 636] on link "Next" at bounding box center [601, 634] width 68 height 20
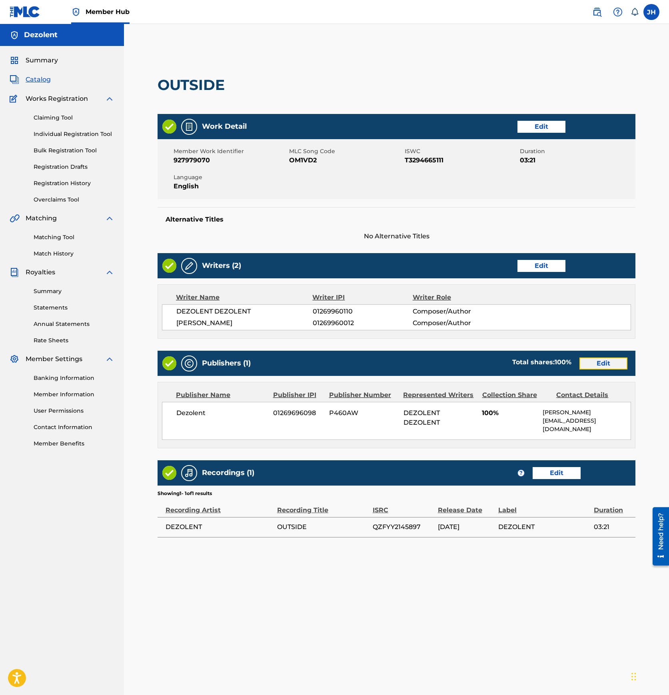
click at [606, 365] on link "Edit" at bounding box center [603, 363] width 48 height 12
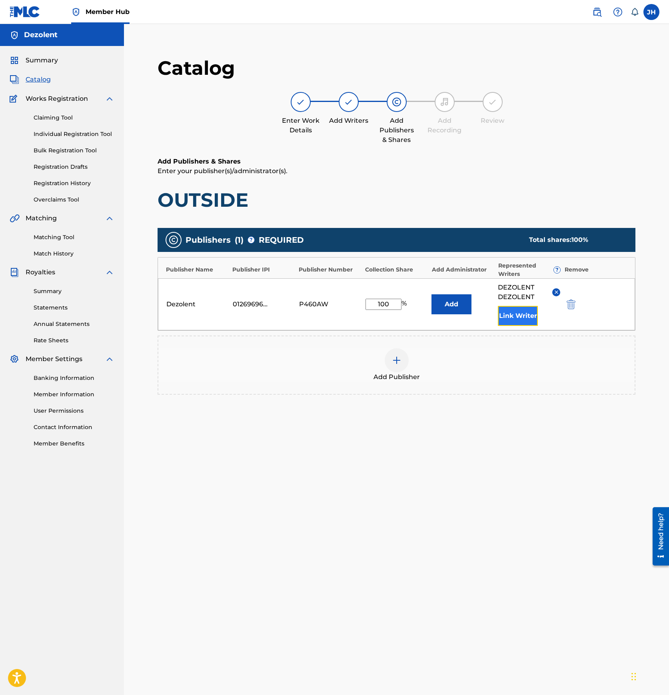
click at [532, 317] on button "Link Writer" at bounding box center [518, 316] width 40 height 20
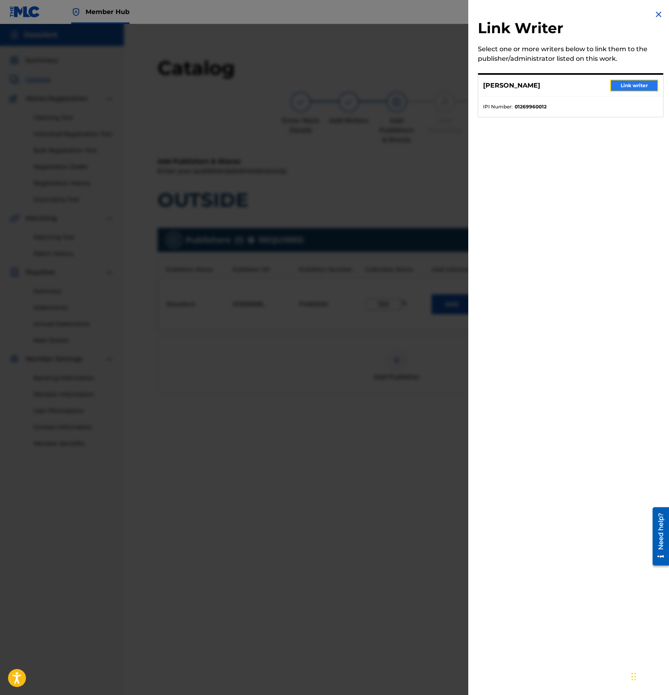
click at [647, 84] on button "Link writer" at bounding box center [634, 86] width 48 height 12
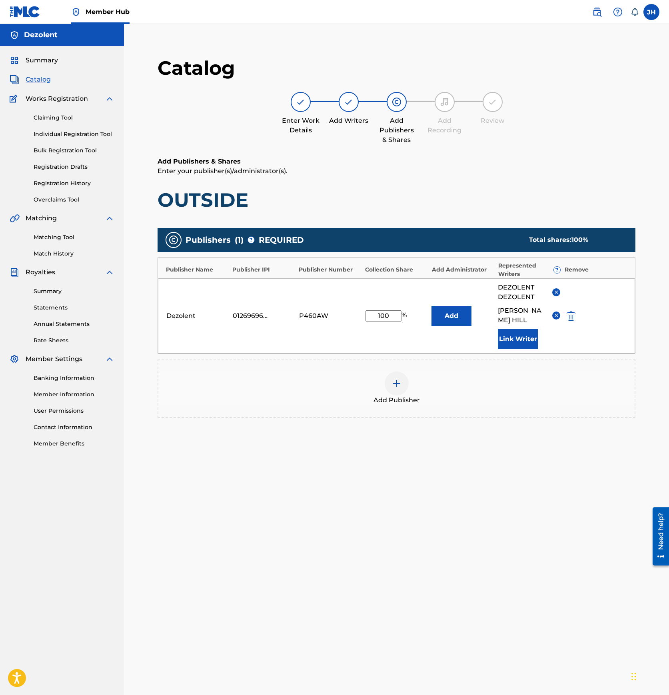
scroll to position [82, 0]
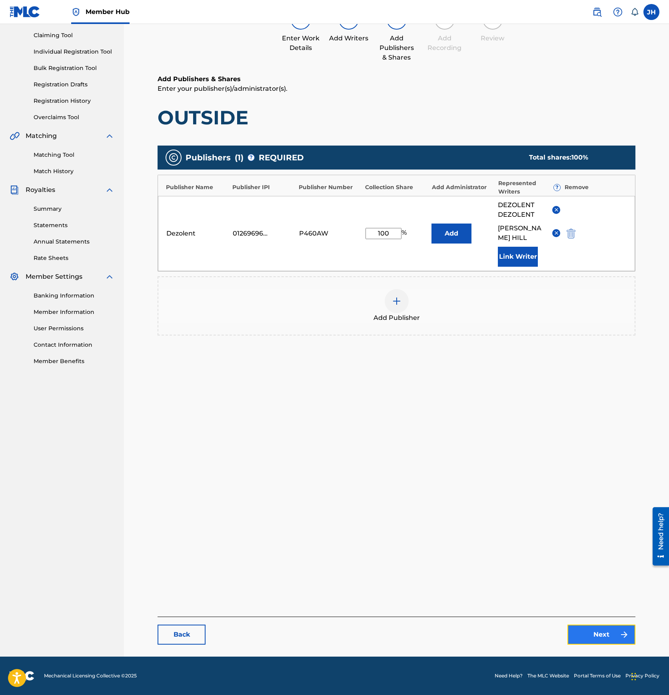
click at [595, 635] on link "Next" at bounding box center [601, 634] width 68 height 20
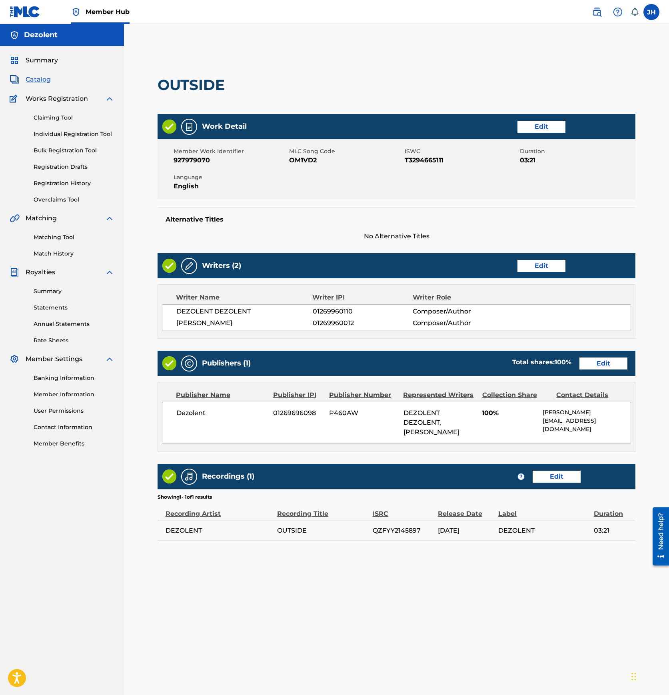
scroll to position [82, 0]
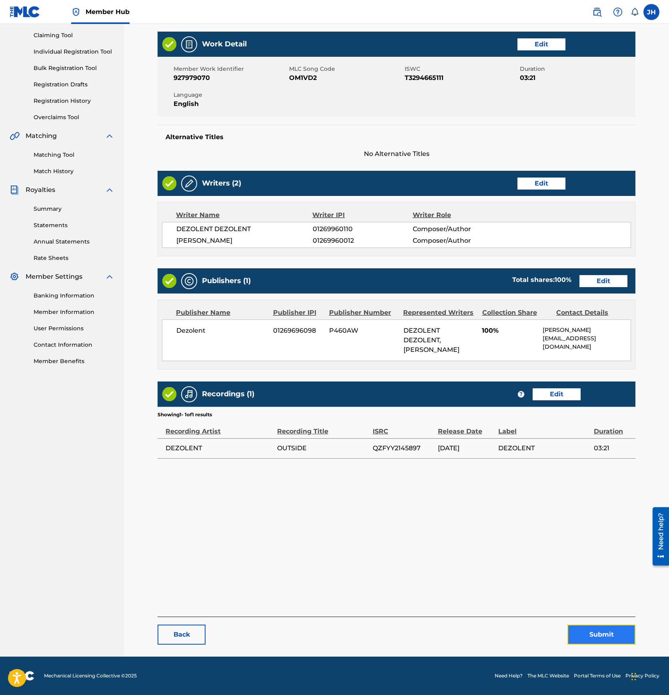
click at [589, 634] on button "Submit" at bounding box center [601, 634] width 68 height 20
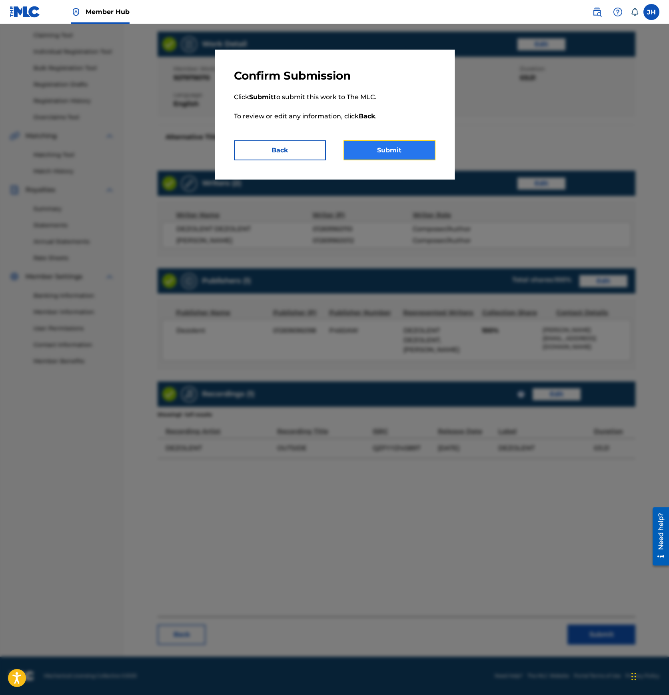
click at [396, 151] on button "Submit" at bounding box center [389, 150] width 92 height 20
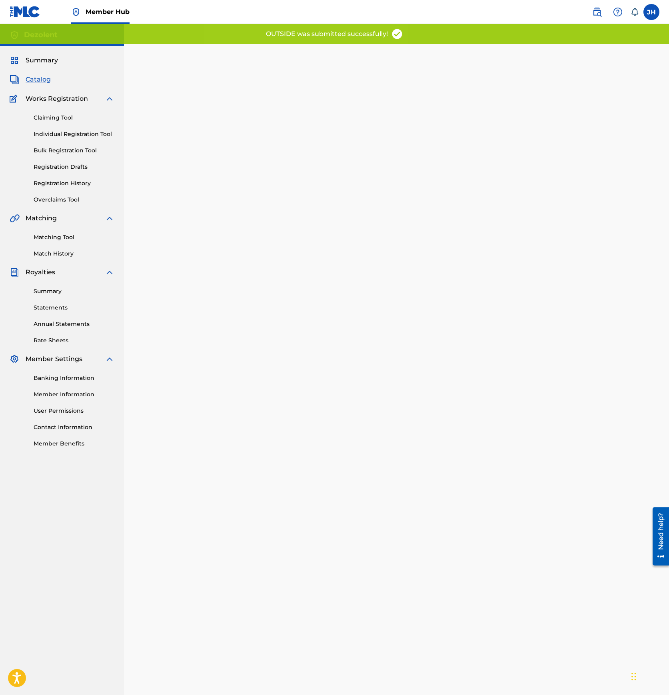
click at [36, 76] on span "Catalog" at bounding box center [38, 80] width 25 height 10
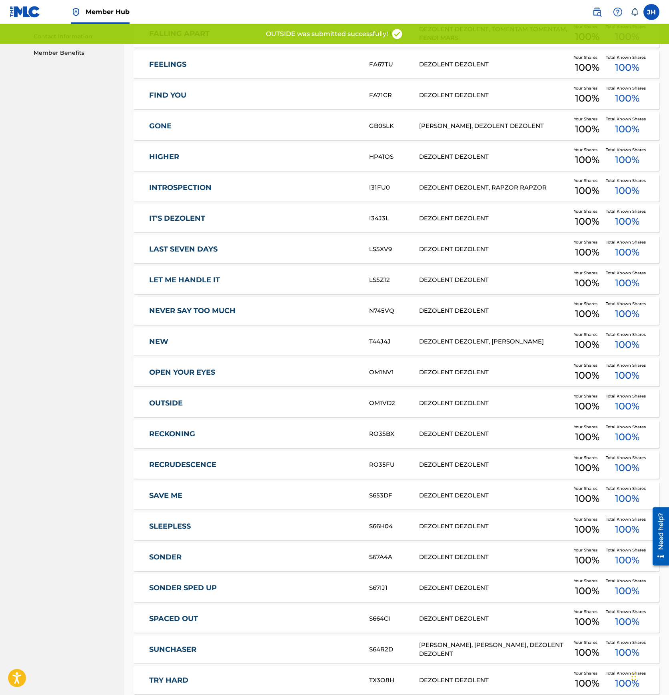
scroll to position [466, 0]
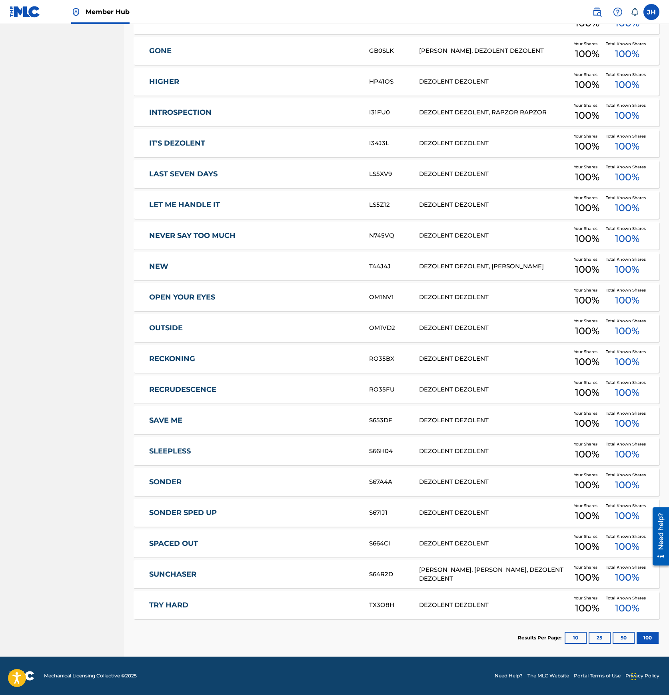
click at [180, 351] on div "RECKONING RO35BX DEZOLENT DEZOLENT Your Shares 100 % Total Known Shares 100 %" at bounding box center [395, 358] width 525 height 28
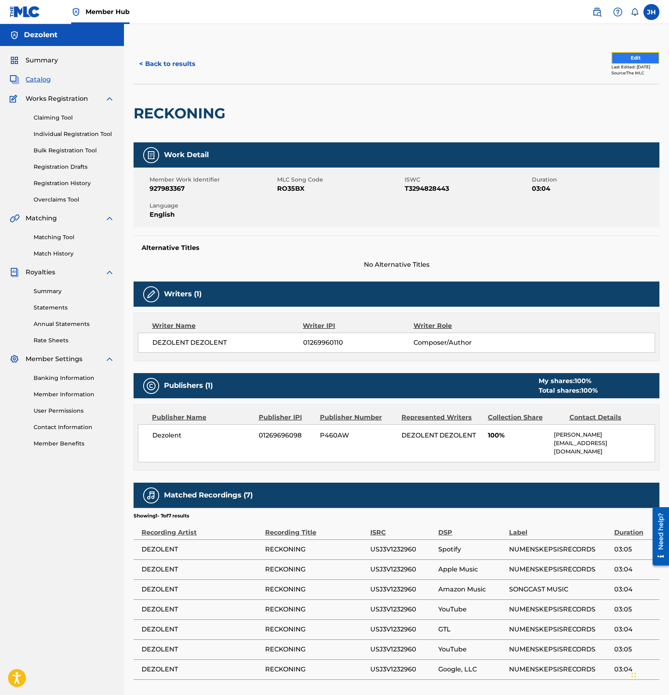
click at [640, 56] on button "Edit" at bounding box center [635, 58] width 48 height 12
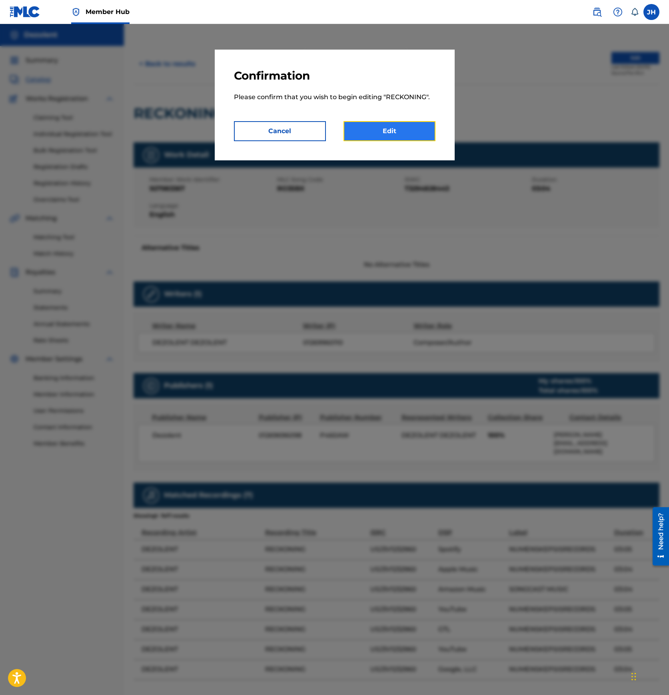
click at [412, 132] on link "Edit" at bounding box center [389, 131] width 92 height 20
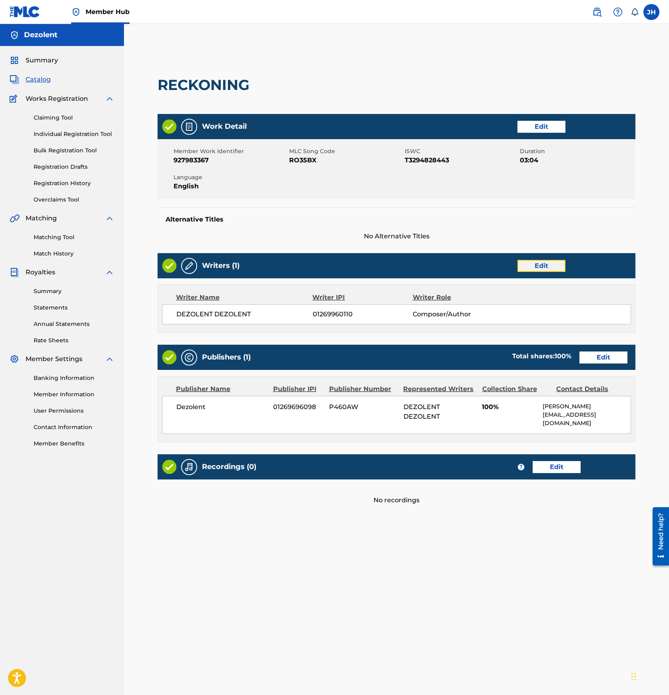
click at [542, 268] on link "Edit" at bounding box center [541, 266] width 48 height 12
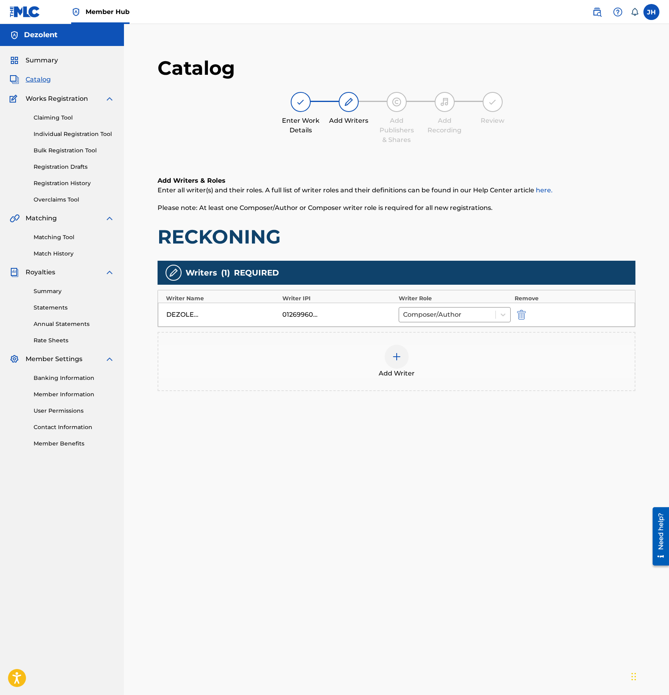
click at [390, 348] on div at bounding box center [396, 356] width 24 height 24
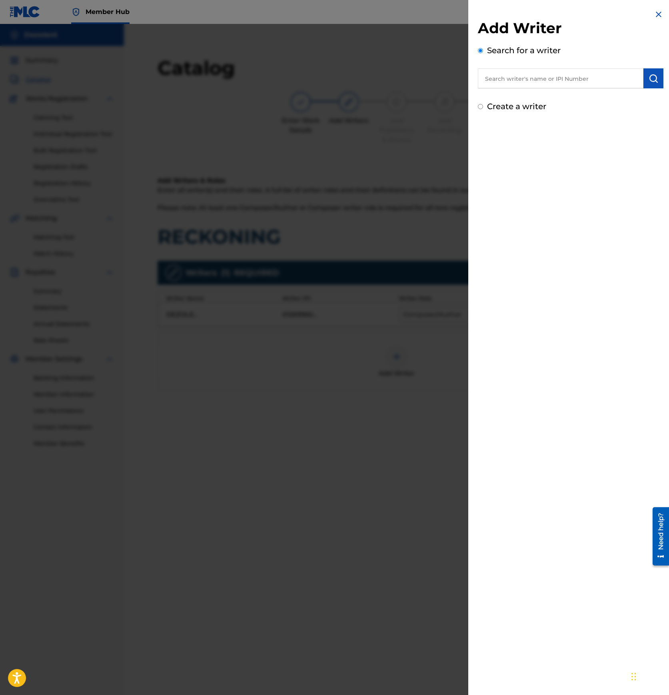
click at [524, 82] on input "text" at bounding box center [560, 78] width 165 height 20
paste input "01269960012"
type input "01269960012"
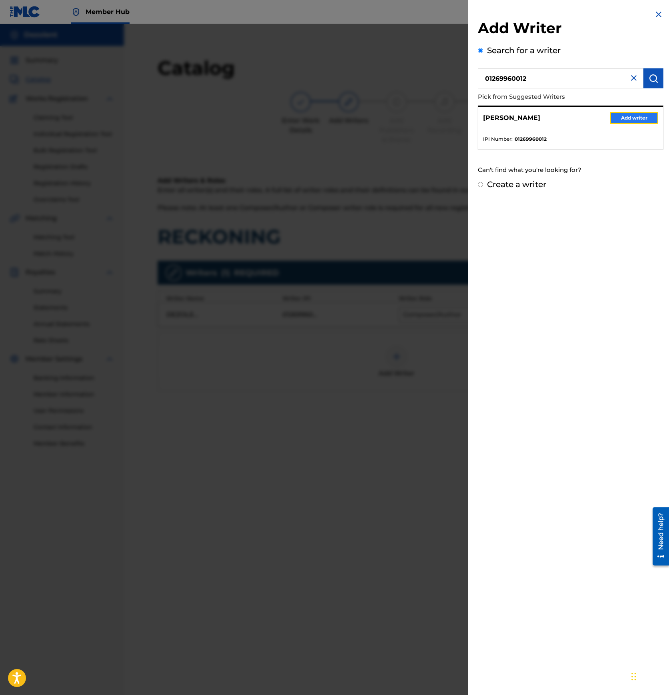
click at [625, 114] on button "Add writer" at bounding box center [634, 118] width 48 height 12
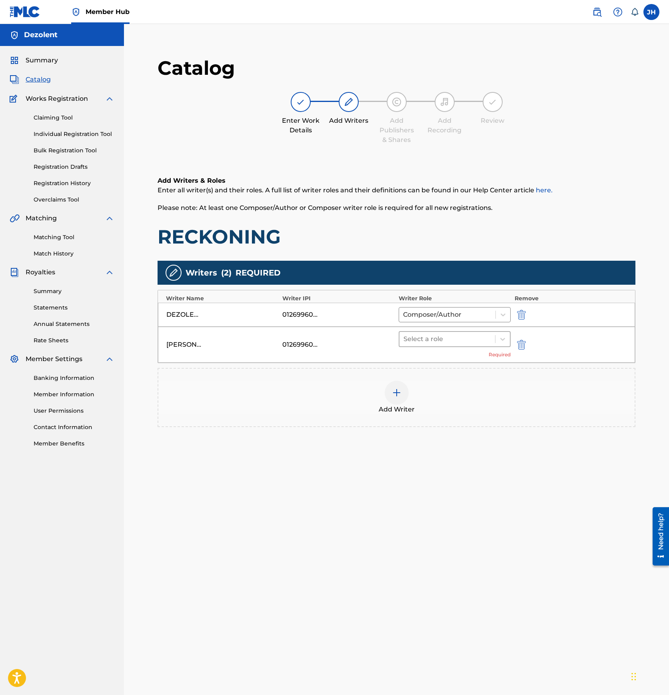
click at [431, 338] on div at bounding box center [447, 338] width 88 height 11
click at [427, 362] on div "Composer/Author" at bounding box center [454, 360] width 112 height 16
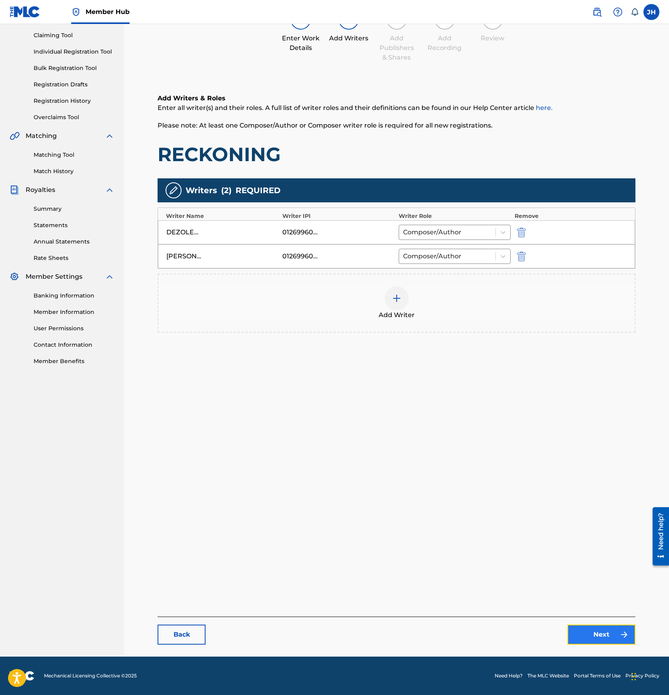
click at [581, 640] on link "Next" at bounding box center [601, 634] width 68 height 20
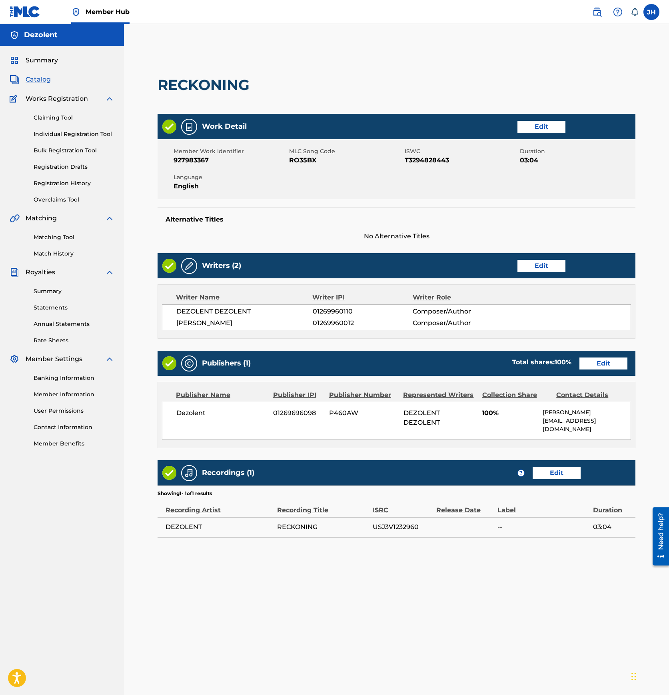
scroll to position [82, 0]
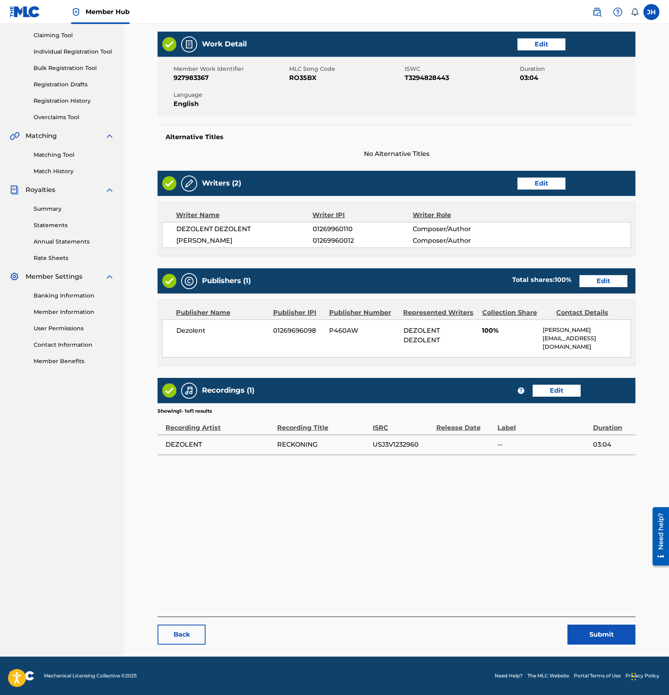
click at [380, 440] on span "USJ3V1232960" at bounding box center [402, 445] width 60 height 10
copy span "USJ3V1232960"
click at [558, 440] on span "--" at bounding box center [543, 445] width 92 height 10
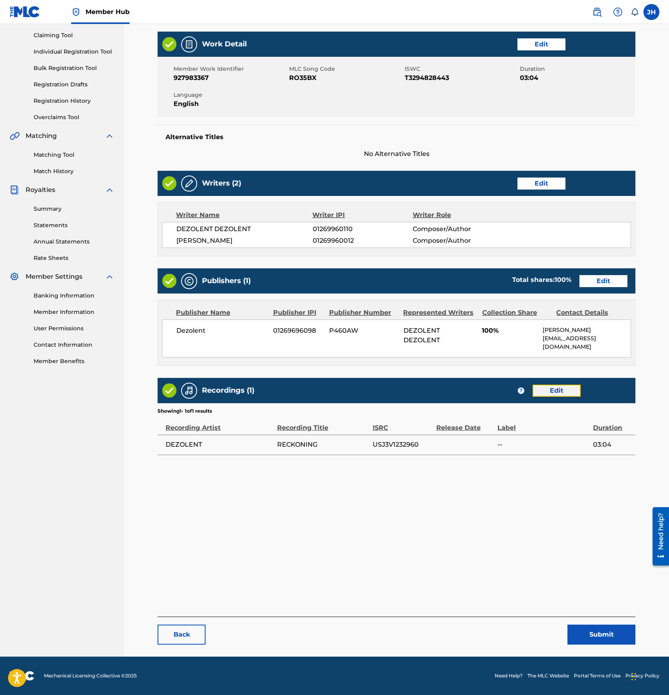
click at [553, 385] on link "Edit" at bounding box center [556, 390] width 48 height 12
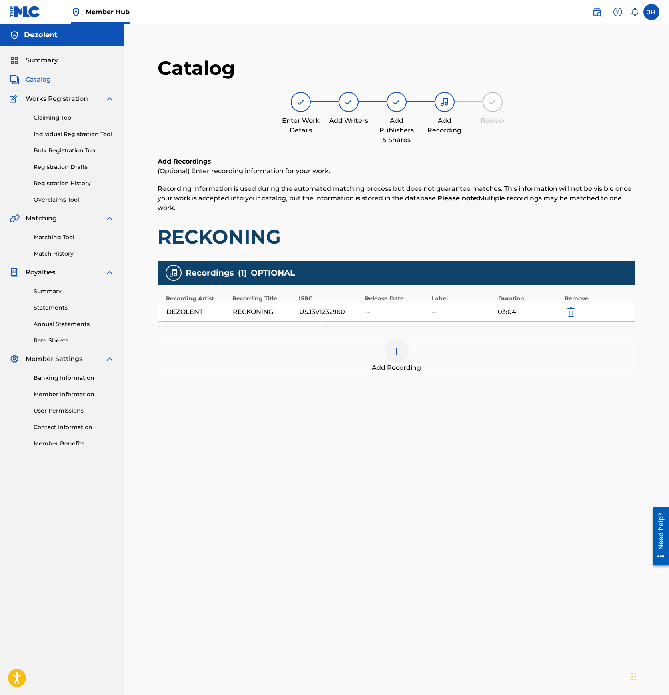
click at [419, 309] on div "--" at bounding box center [396, 312] width 62 height 10
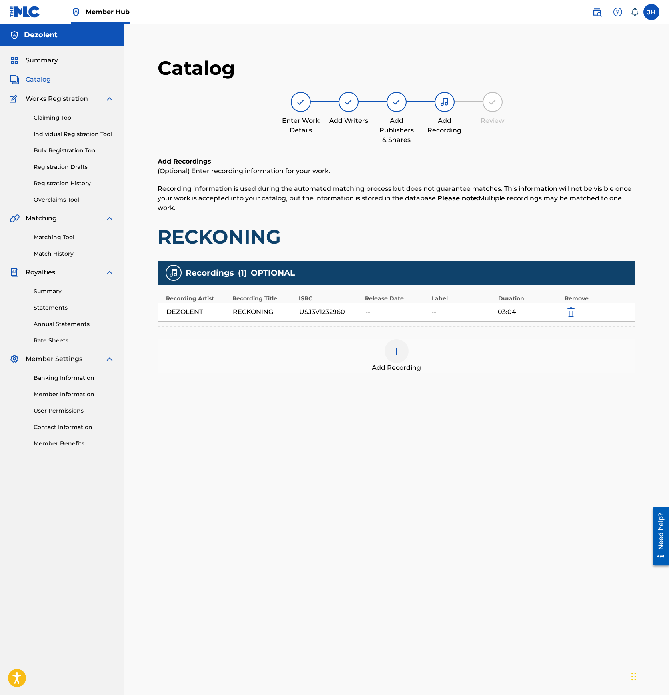
click at [330, 312] on div "USJ3V1232960" at bounding box center [330, 312] width 62 height 10
copy div "USJ3V1232960"
click at [401, 352] on img at bounding box center [397, 351] width 10 height 10
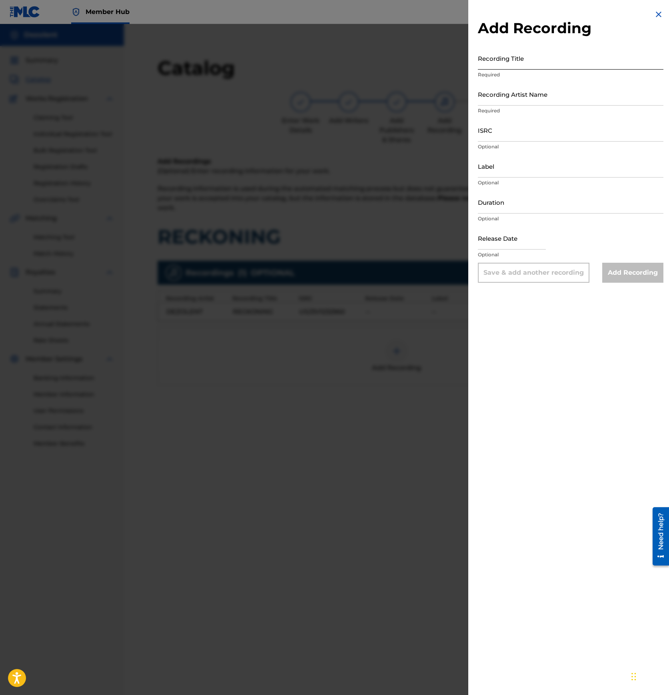
click at [521, 58] on input "Recording Title" at bounding box center [570, 58] width 185 height 23
type input "Dezolent"
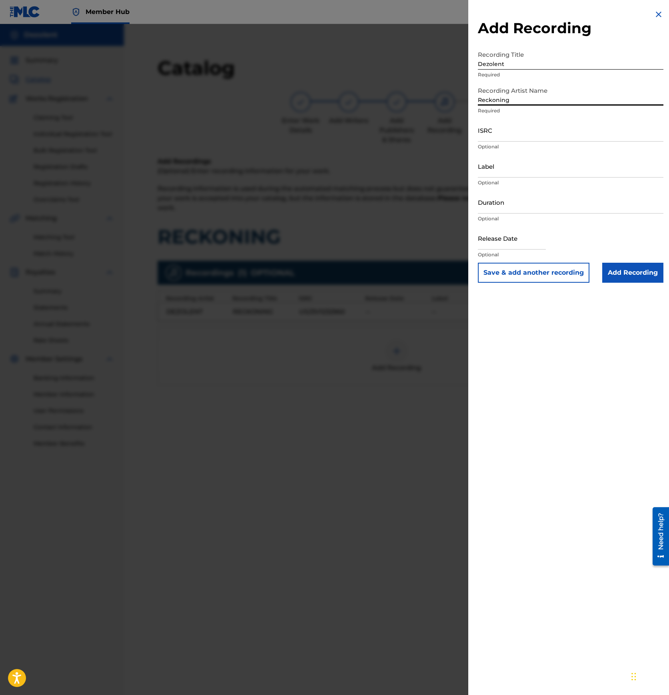
type input "Reckoning"
paste input "USJ3V1232960"
type input "USJ3V1232960"
type input "NumenSkepsisRecords"
click at [525, 201] on input "Duration" at bounding box center [570, 202] width 185 height 23
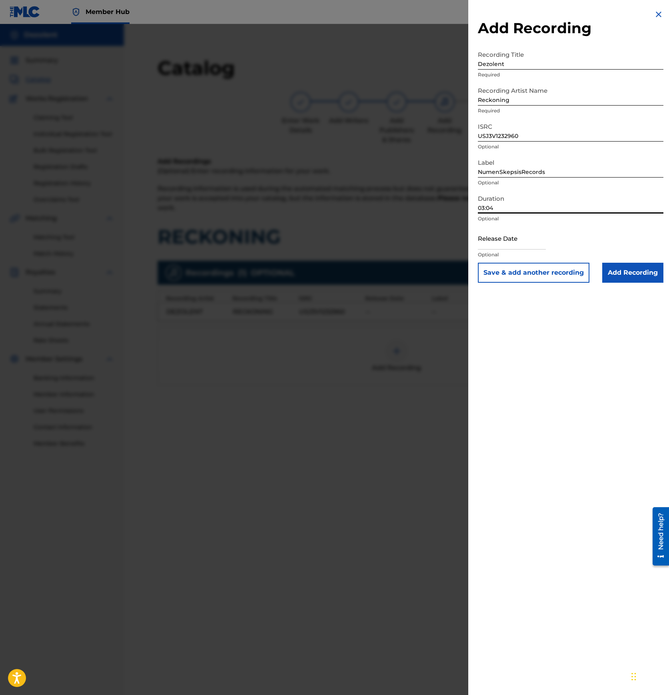
type input "03:04"
click at [500, 249] on input "text" at bounding box center [512, 238] width 68 height 23
select select "8"
select select "2025"
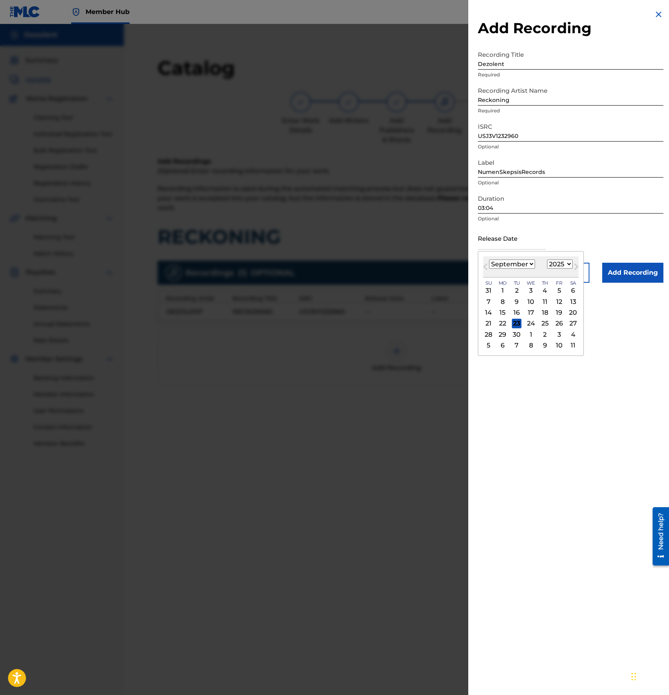
click at [524, 263] on select "January February March April May June July August September October November De…" at bounding box center [512, 263] width 46 height 9
select select "10"
click at [489, 259] on select "January February March April May June July August September October November De…" at bounding box center [512, 263] width 46 height 9
click at [560, 261] on select "1899 1900 1901 1902 1903 1904 1905 1906 1907 1908 1909 1910 1911 1912 1913 1914…" at bounding box center [560, 263] width 26 height 9
select select "2013"
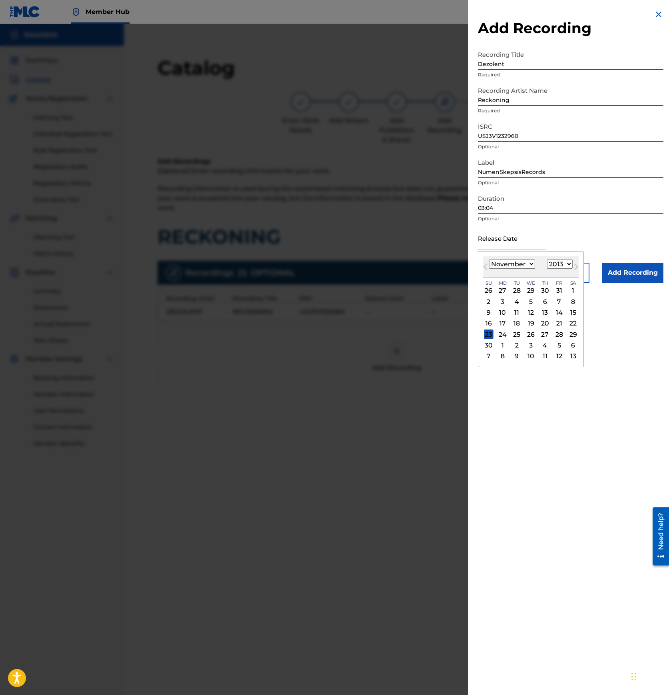
click at [547, 259] on select "1899 1900 1901 1902 1903 1904 1905 1906 1907 1908 1909 1910 1911 1912 1913 1914…" at bounding box center [560, 263] width 26 height 9
click at [530, 320] on div "20" at bounding box center [531, 323] width 10 height 10
type input "November 20 2013"
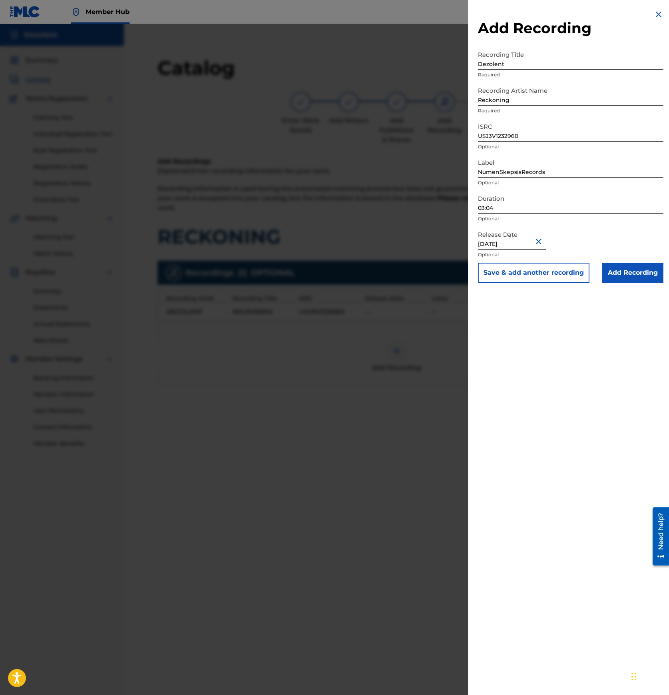
click at [509, 242] on input "November 20 2013" at bounding box center [512, 238] width 68 height 23
select select "10"
select select "2013"
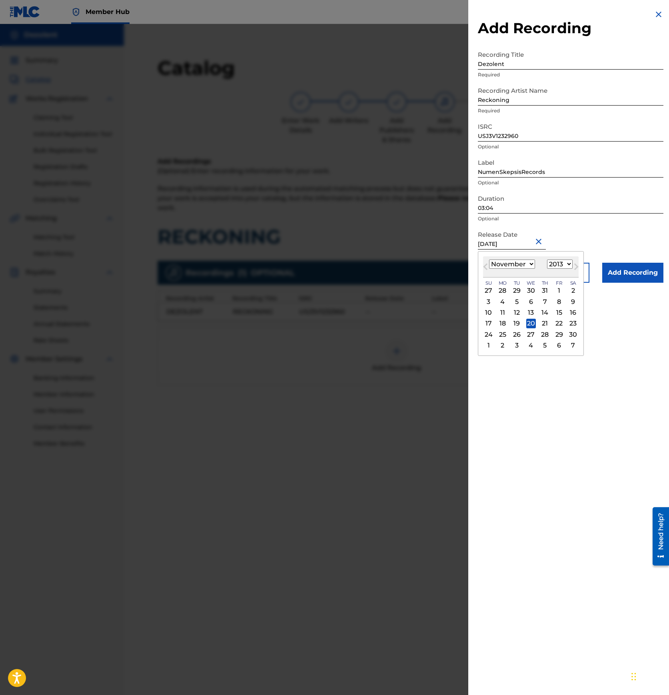
click at [510, 262] on select "January February March April May June July August September October November De…" at bounding box center [512, 263] width 46 height 9
select select "2"
click at [489, 259] on select "January February March April May June July August September October November De…" at bounding box center [512, 263] width 46 height 9
click at [516, 302] on div "5" at bounding box center [516, 302] width 10 height 10
type input "[DATE]"
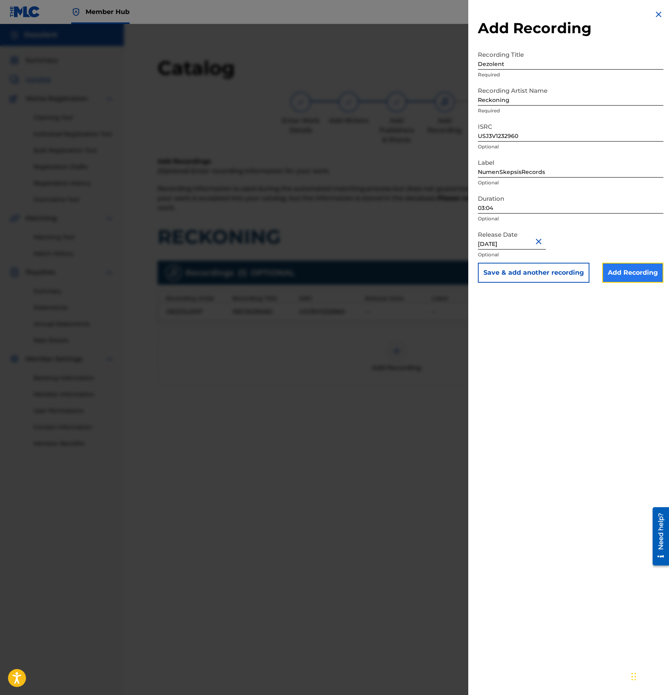
click at [631, 271] on input "Add Recording" at bounding box center [632, 273] width 61 height 20
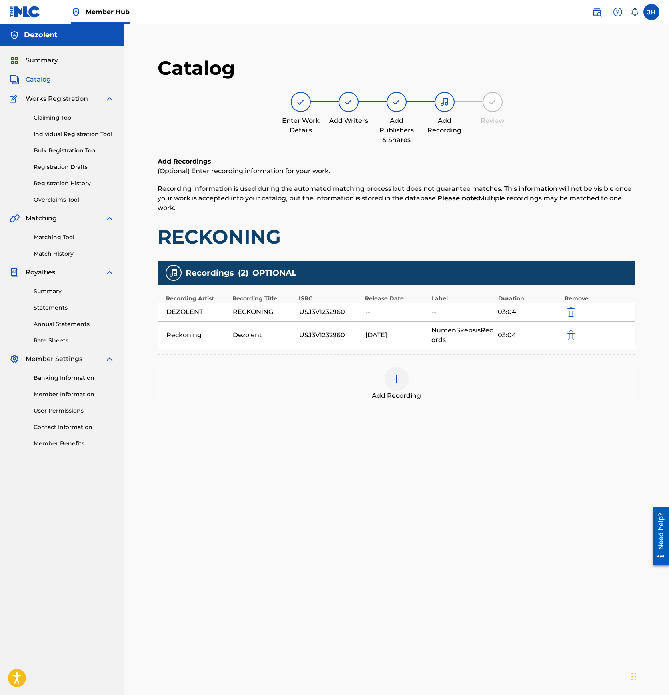
scroll to position [82, 0]
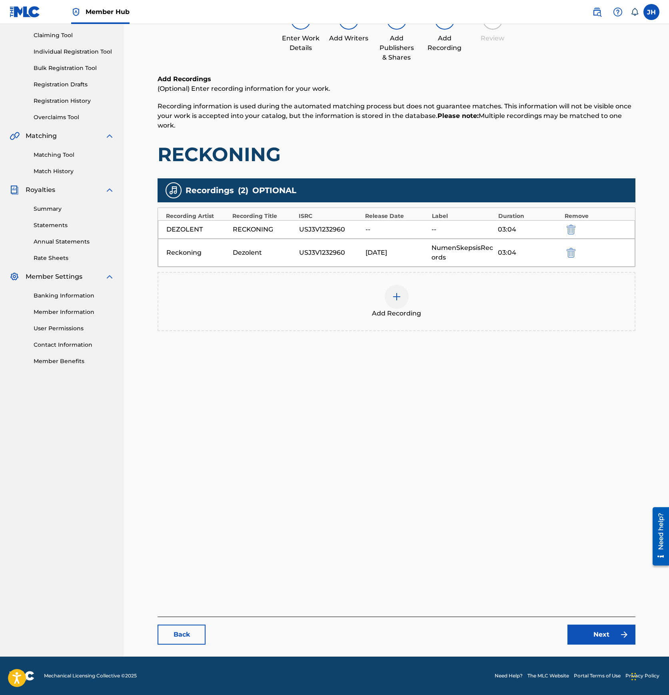
click at [330, 251] on div "USJ3V1232960" at bounding box center [330, 253] width 62 height 10
copy div "USJ3V1232960"
click at [568, 257] on img "submit" at bounding box center [570, 253] width 9 height 10
click at [399, 269] on img at bounding box center [397, 269] width 10 height 10
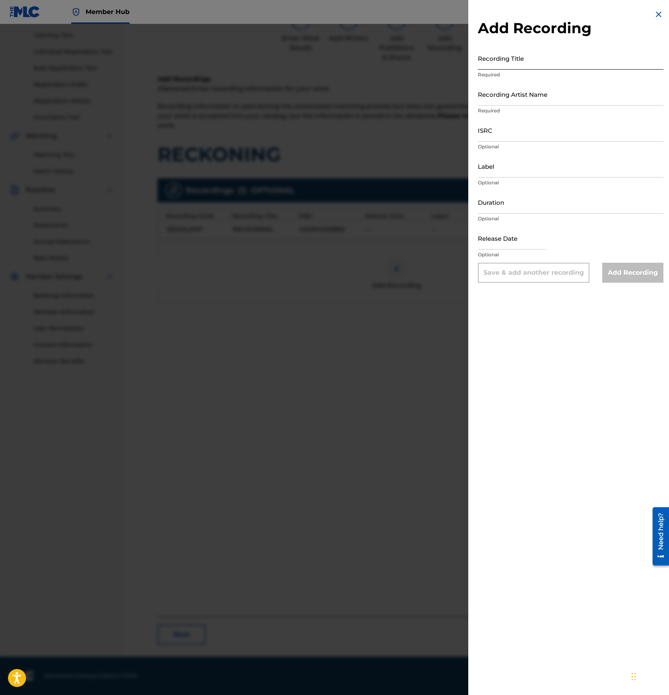
click at [509, 59] on input "Recording Title" at bounding box center [570, 58] width 185 height 23
click at [655, 13] on img at bounding box center [658, 15] width 10 height 10
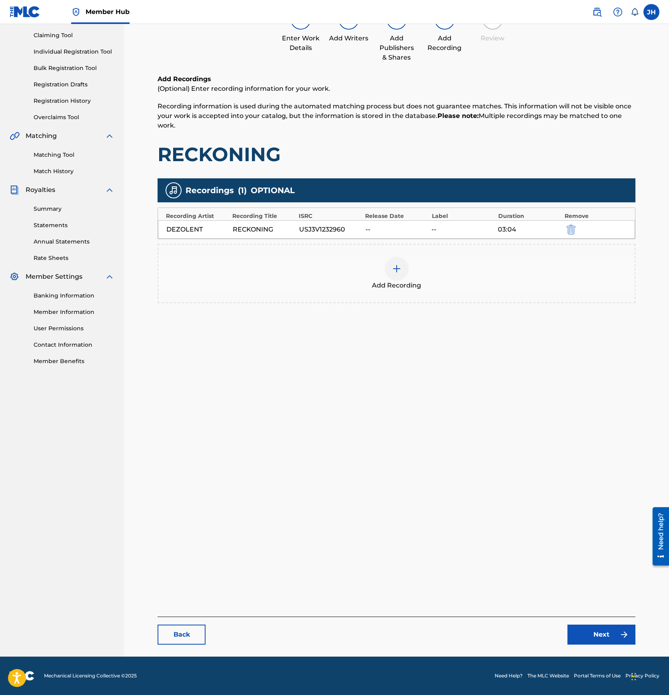
click at [389, 263] on div at bounding box center [396, 269] width 24 height 24
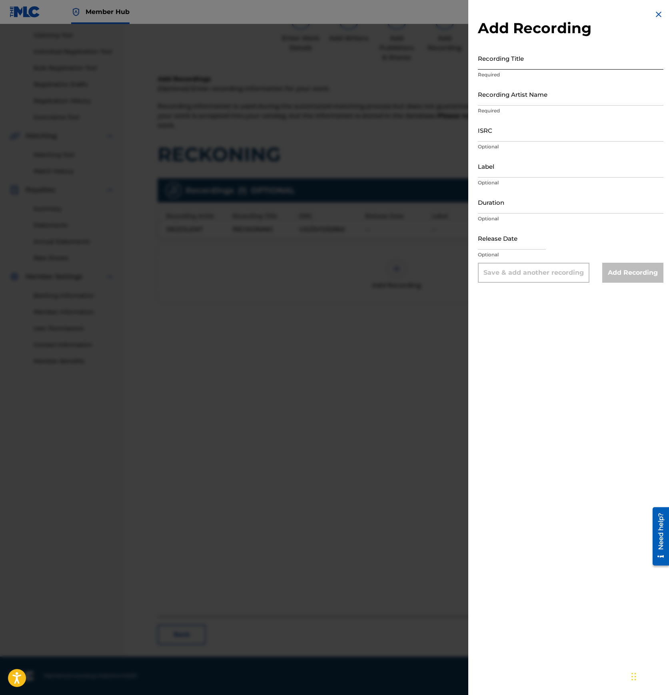
click at [542, 60] on input "Recording Title" at bounding box center [570, 58] width 185 height 23
type input "Reckoning"
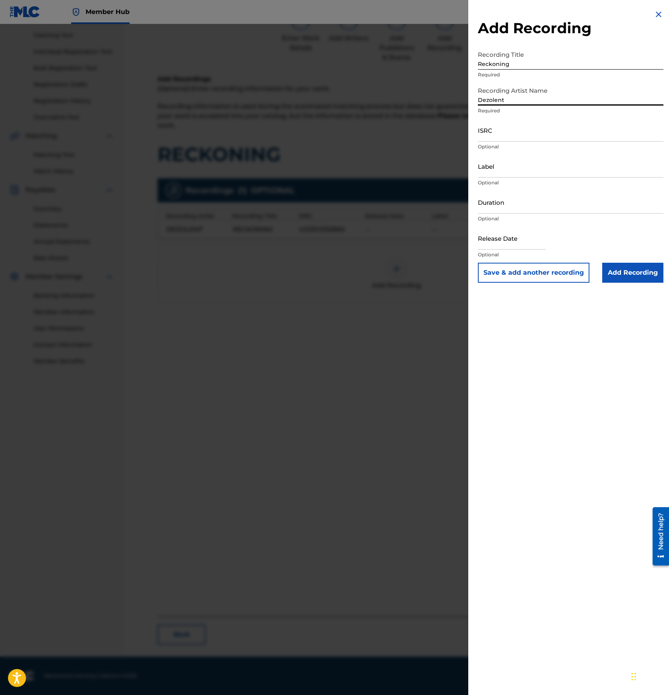
type input "Dezolent"
paste input "USJ3V1232960"
type input "USJ3V1232960"
type input "NumenSkepsisRecords"
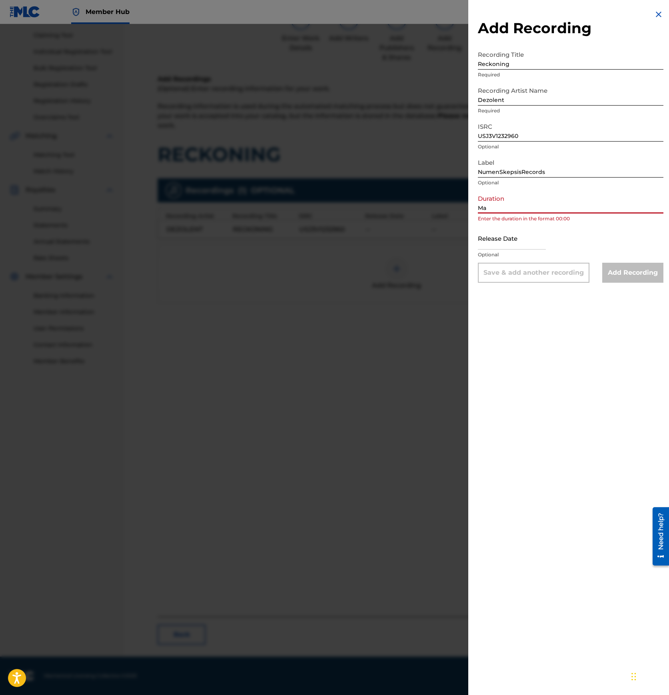
type input "M"
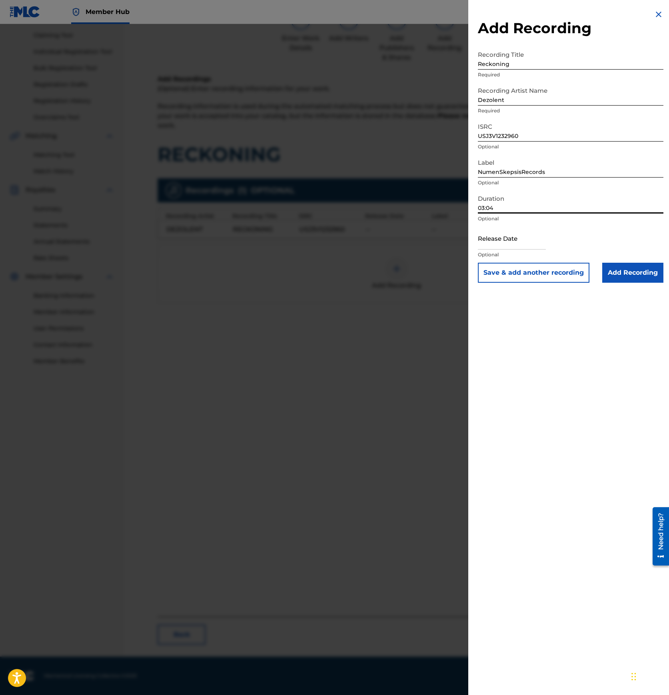
type input "03:04"
select select "8"
select select "2025"
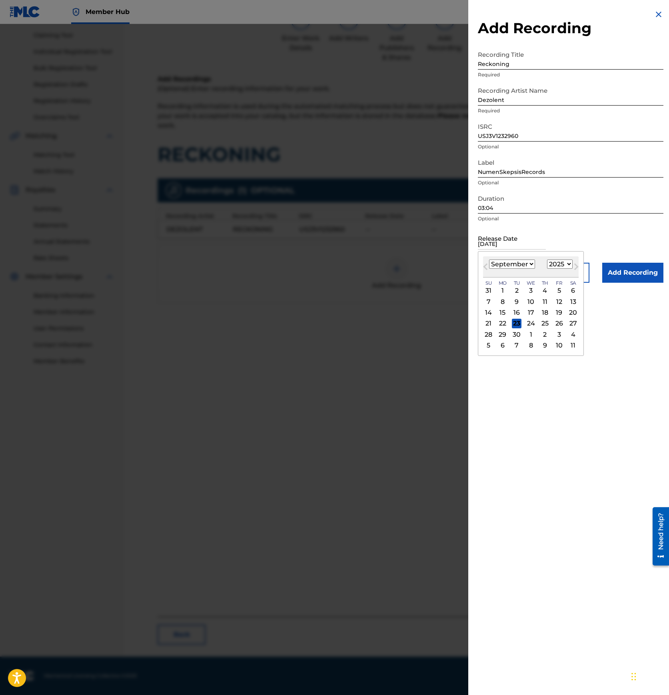
type input "March 4, 2013"
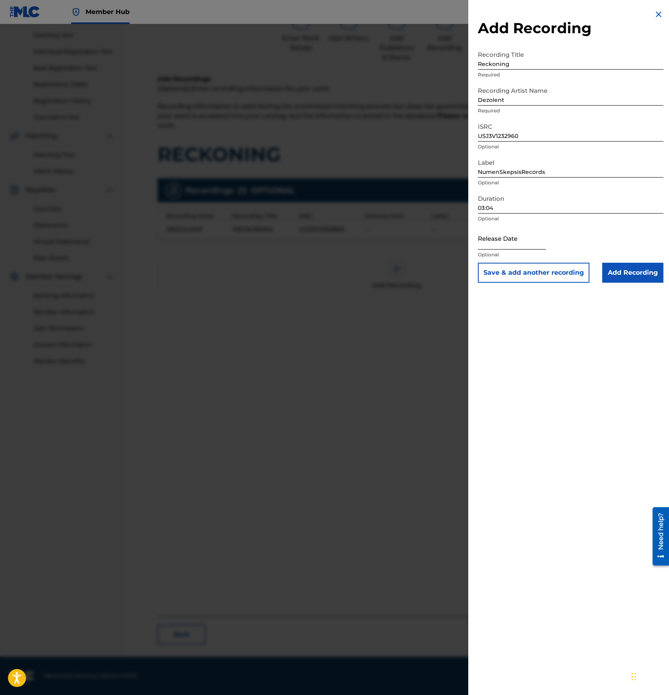
click at [523, 245] on input "text" at bounding box center [512, 238] width 68 height 23
select select "8"
select select "2025"
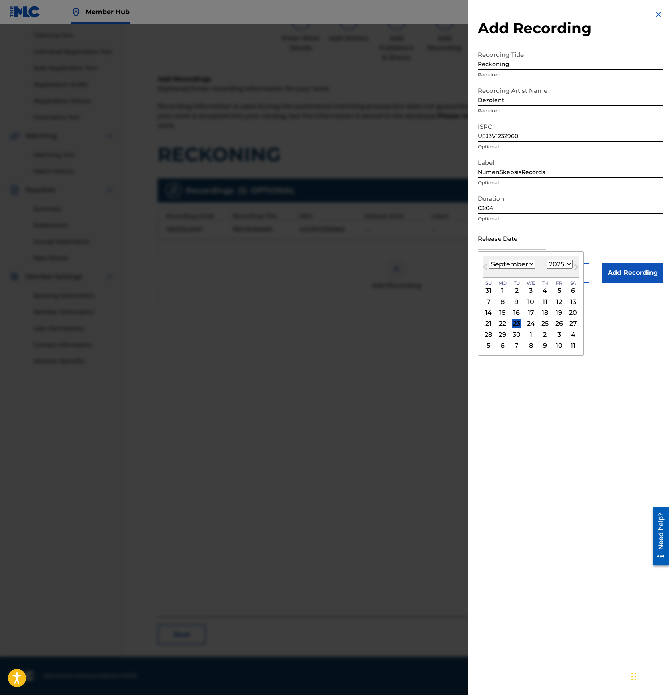
click at [516, 262] on select "January February March April May June July August September October November De…" at bounding box center [512, 263] width 46 height 9
select select "2"
click at [489, 259] on select "January February March April May June July August September October November De…" at bounding box center [512, 263] width 46 height 9
click at [533, 302] on div "5" at bounding box center [531, 302] width 10 height 10
type input "March 5 2025"
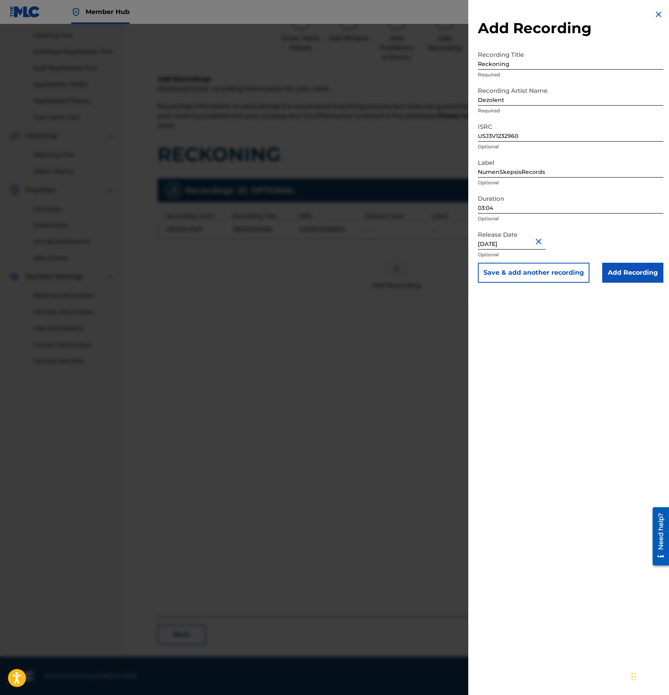
click at [509, 241] on input "March 5 2025" at bounding box center [512, 238] width 68 height 23
select select "2"
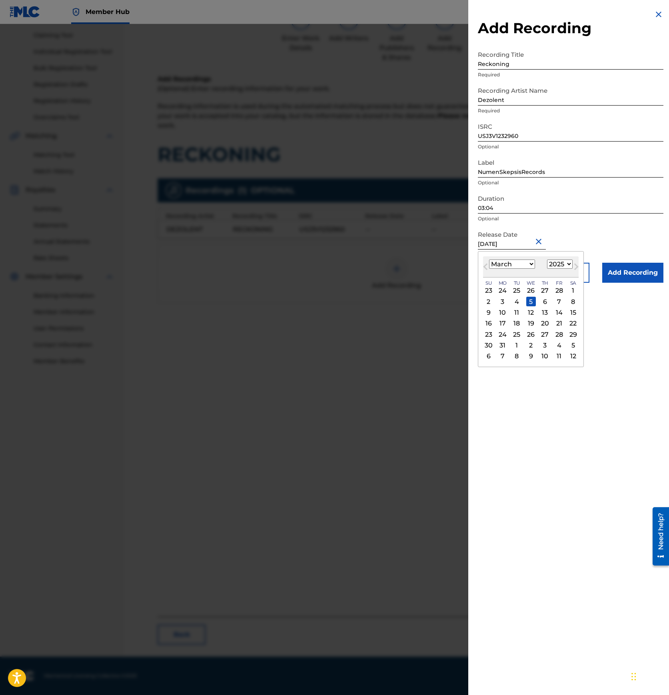
click at [509, 241] on input "March 5 2025" at bounding box center [512, 238] width 68 height 23
click at [551, 266] on select "1899 1900 1901 1902 1903 1904 1905 1906 1907 1908 1909 1910 1911 1912 1913 1914…" at bounding box center [560, 263] width 26 height 9
select select "2013"
click at [547, 259] on select "1899 1900 1901 1902 1903 1904 1905 1906 1907 1908 1909 1910 1911 1912 1913 1914…" at bounding box center [560, 263] width 26 height 9
click at [517, 299] on div "5" at bounding box center [516, 302] width 10 height 10
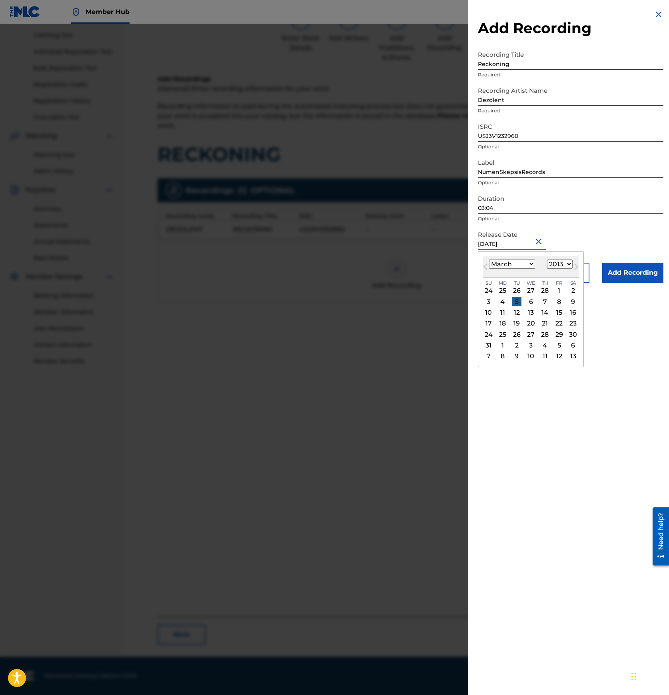
type input "[DATE]"
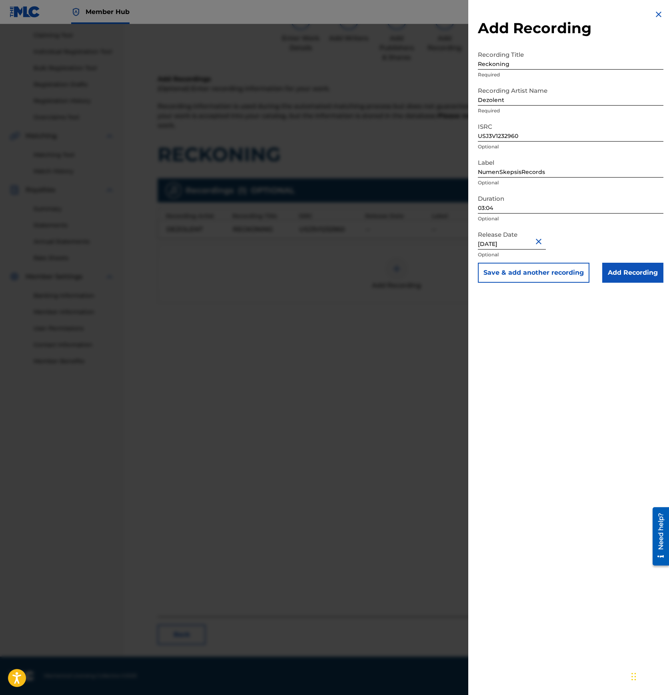
click at [526, 306] on div "Add Recording Recording Title Reckoning Required Recording Artist Name Dezolent…" at bounding box center [570, 347] width 205 height 695
click at [624, 273] on input "Add Recording" at bounding box center [632, 273] width 61 height 20
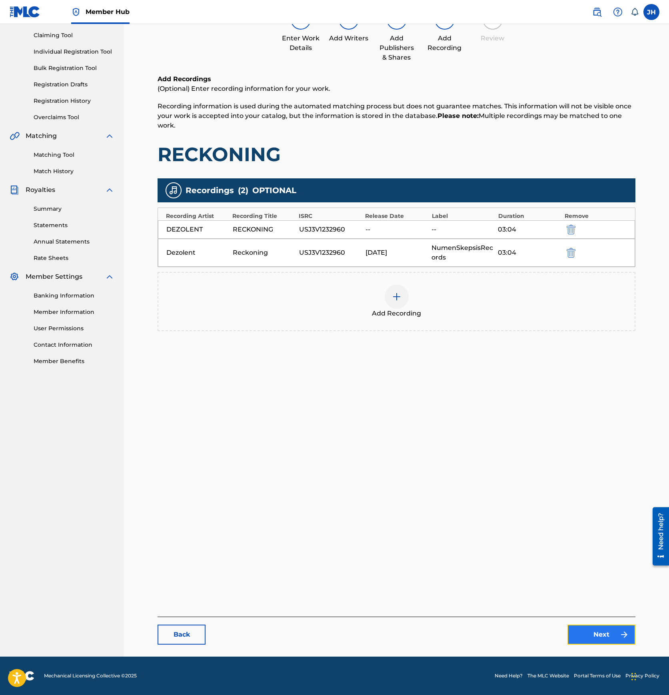
click at [588, 636] on link "Next" at bounding box center [601, 634] width 68 height 20
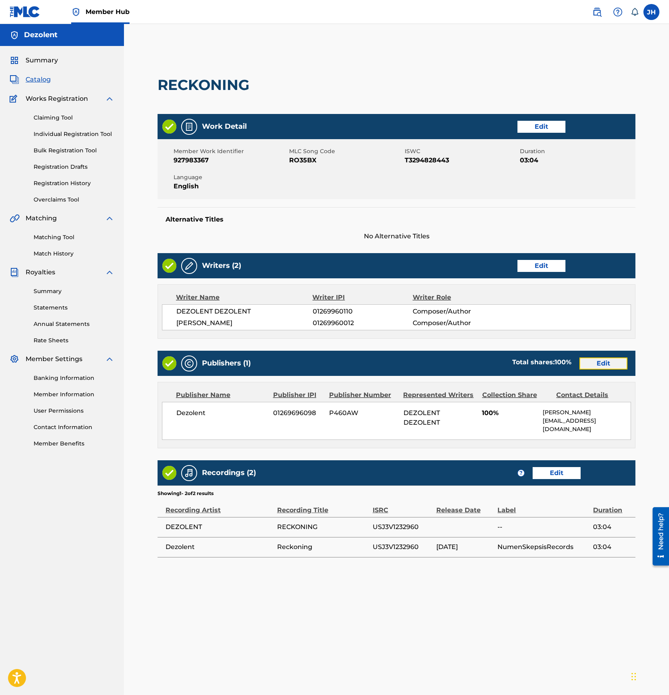
click at [596, 364] on link "Edit" at bounding box center [603, 363] width 48 height 12
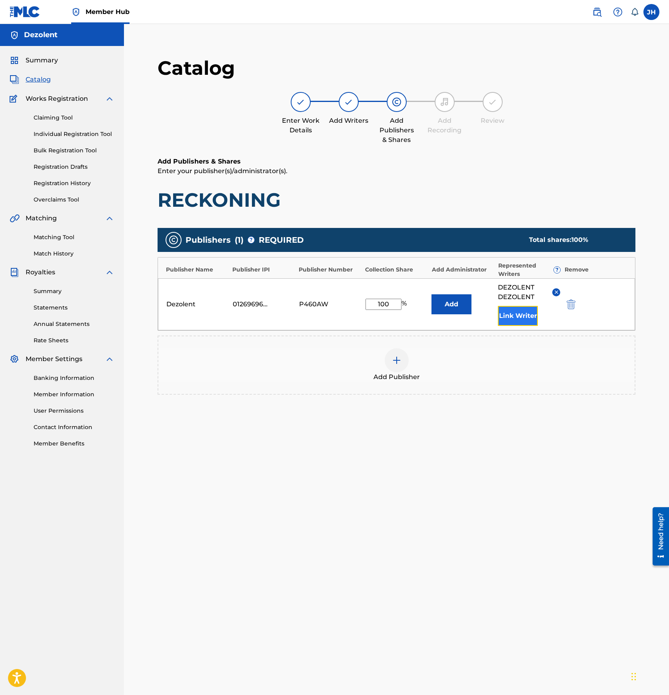
click at [533, 310] on button "Link Writer" at bounding box center [518, 316] width 40 height 20
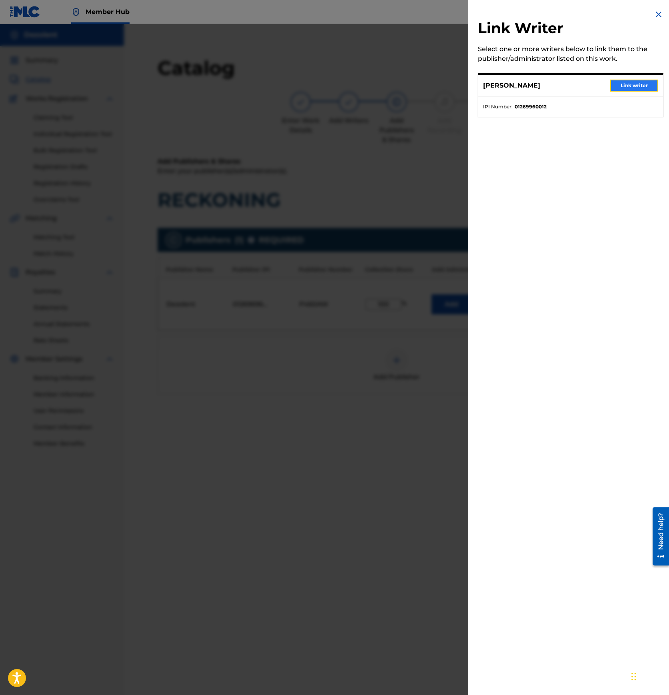
click at [637, 87] on button "Link writer" at bounding box center [634, 86] width 48 height 12
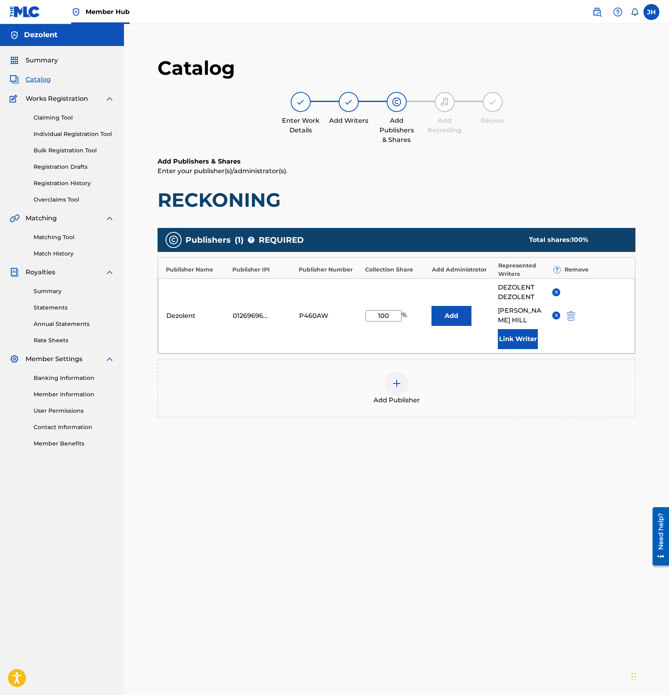
click at [569, 158] on h6 "Add Publishers & Shares" at bounding box center [396, 162] width 478 height 10
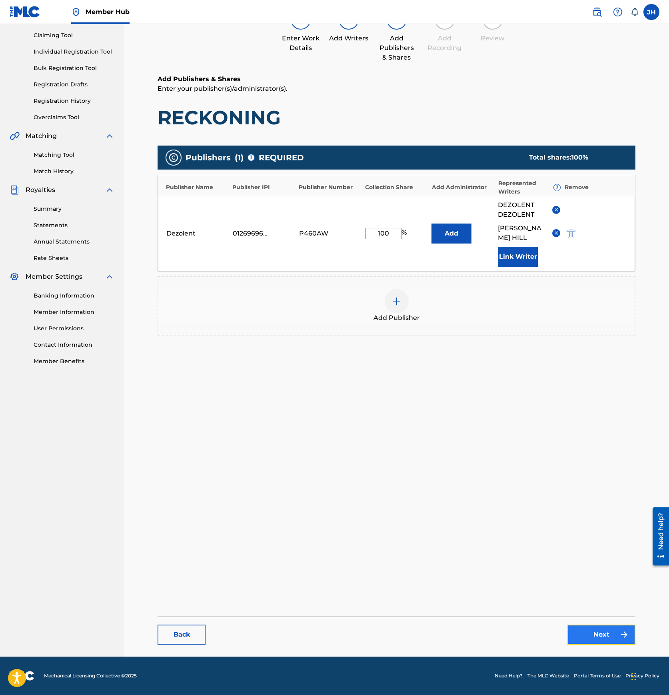
click at [583, 641] on link "Next" at bounding box center [601, 634] width 68 height 20
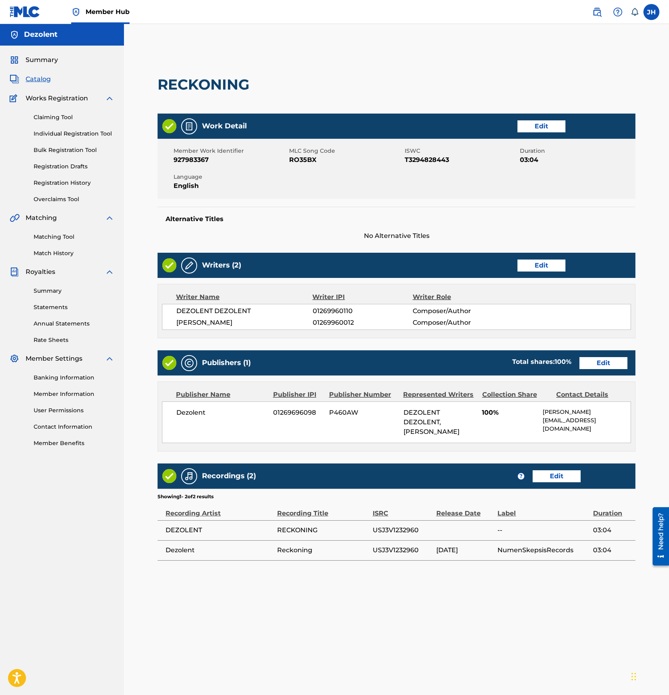
scroll to position [82, 0]
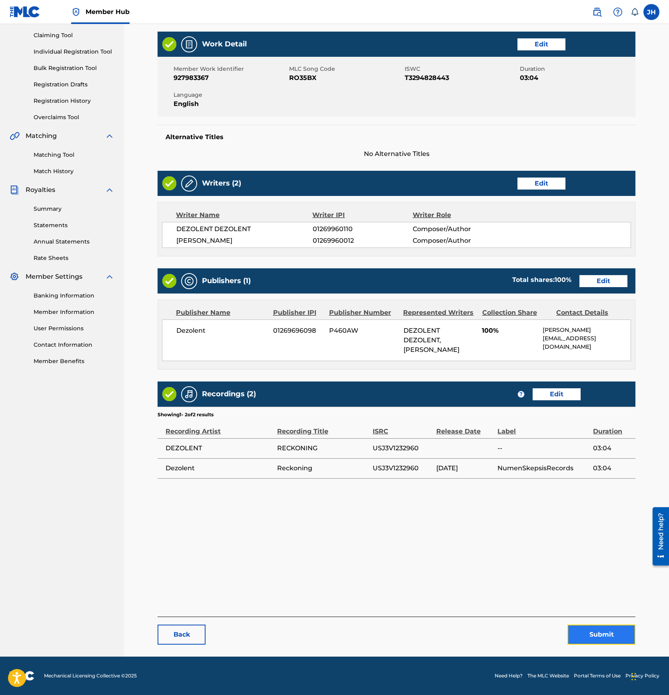
click at [595, 639] on button "Submit" at bounding box center [601, 634] width 68 height 20
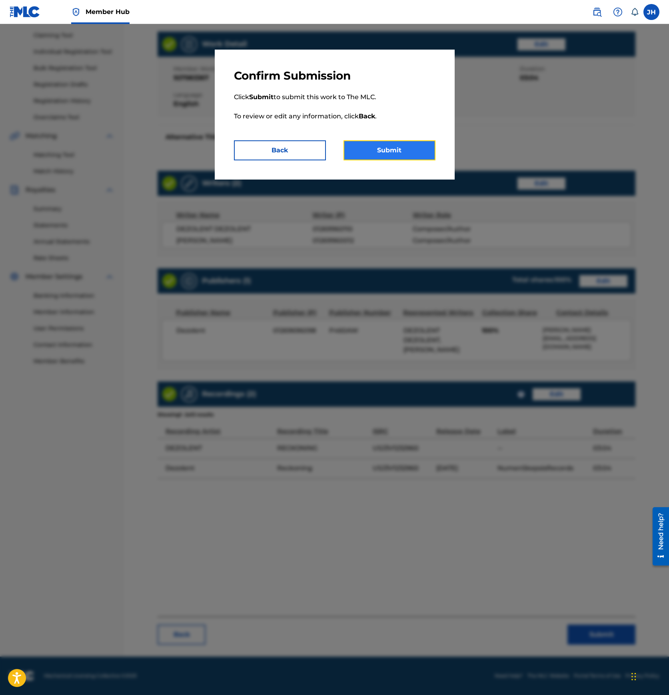
click at [409, 149] on button "Submit" at bounding box center [389, 150] width 92 height 20
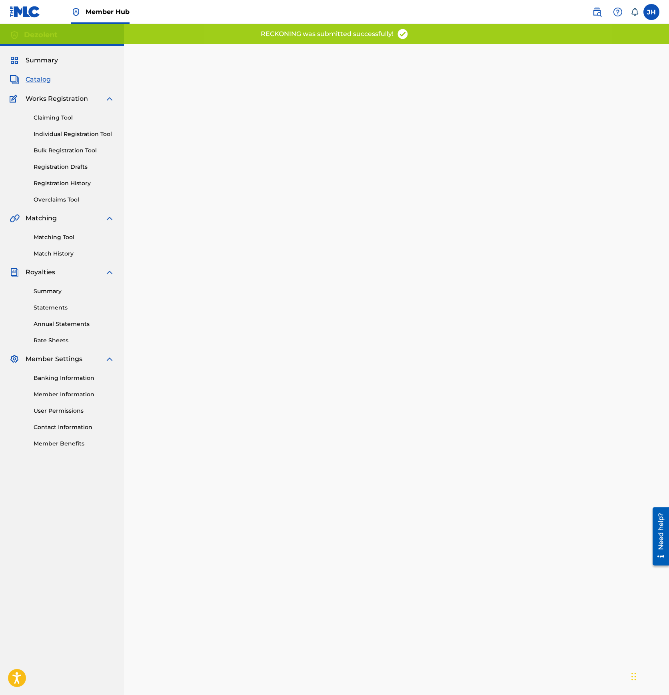
click at [41, 78] on span "Catalog" at bounding box center [38, 80] width 25 height 10
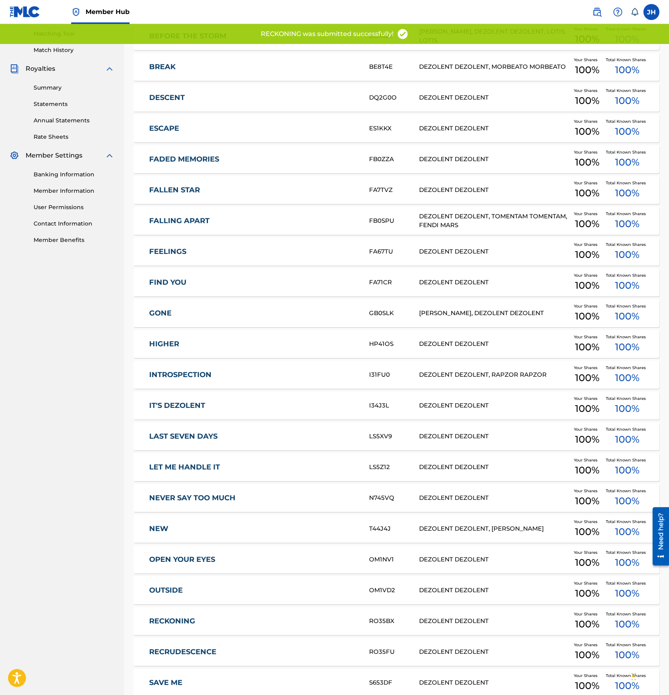
scroll to position [466, 0]
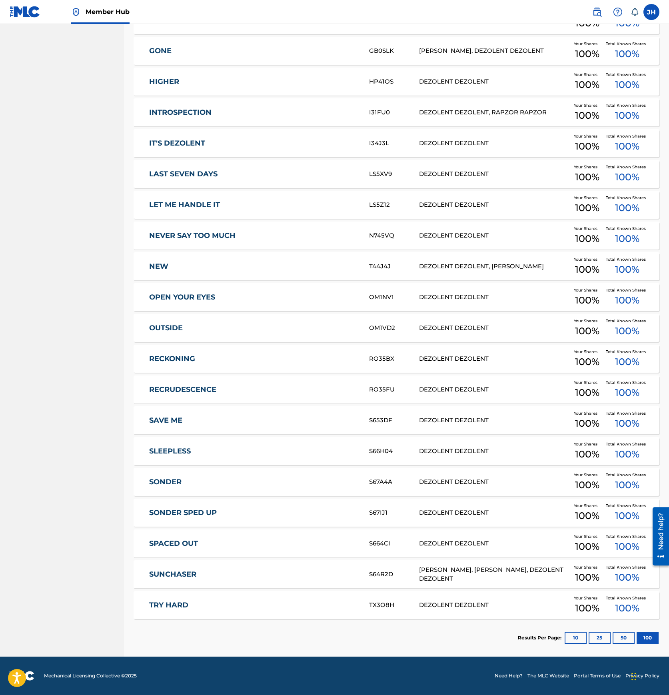
click at [195, 387] on link "RECRUDESCENCE" at bounding box center [253, 389] width 209 height 9
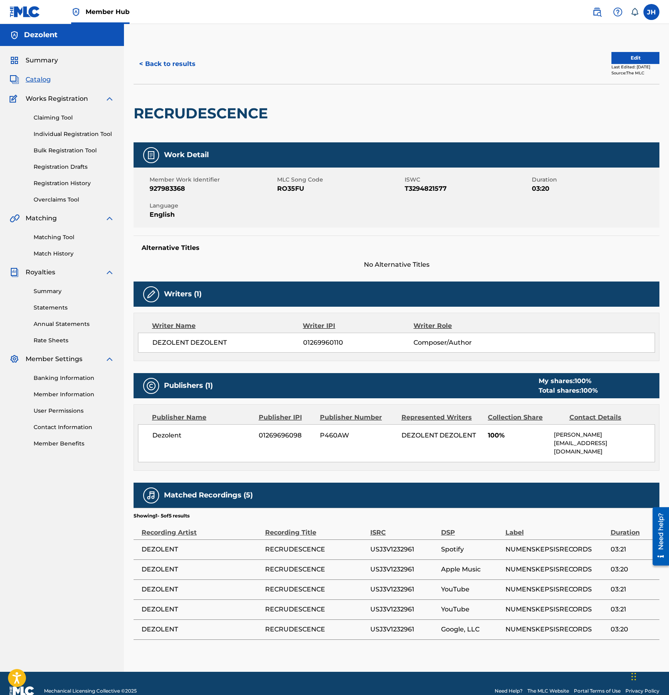
click at [283, 544] on span "RECRUDESCENCE" at bounding box center [315, 549] width 101 height 10
copy span "RECRUDESCENCE"
click at [623, 56] on button "Edit" at bounding box center [635, 58] width 48 height 12
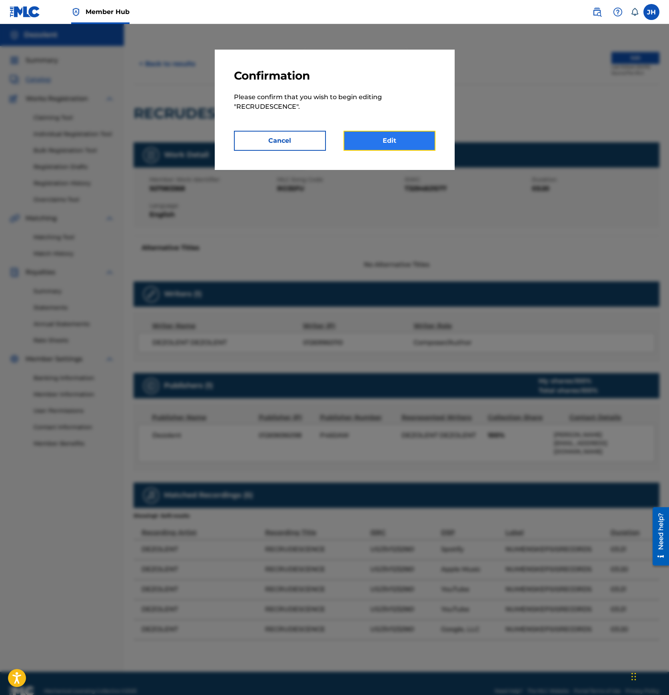
click at [377, 139] on link "Edit" at bounding box center [389, 141] width 92 height 20
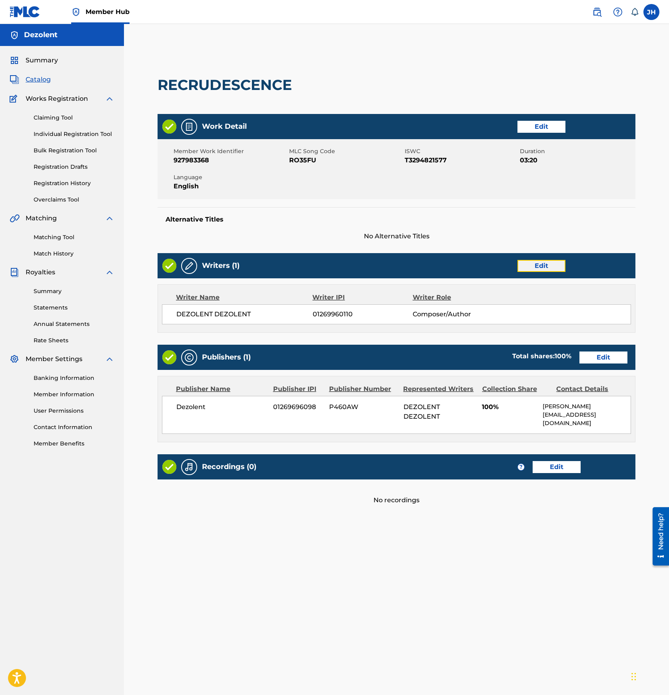
click at [544, 263] on link "Edit" at bounding box center [541, 266] width 48 height 12
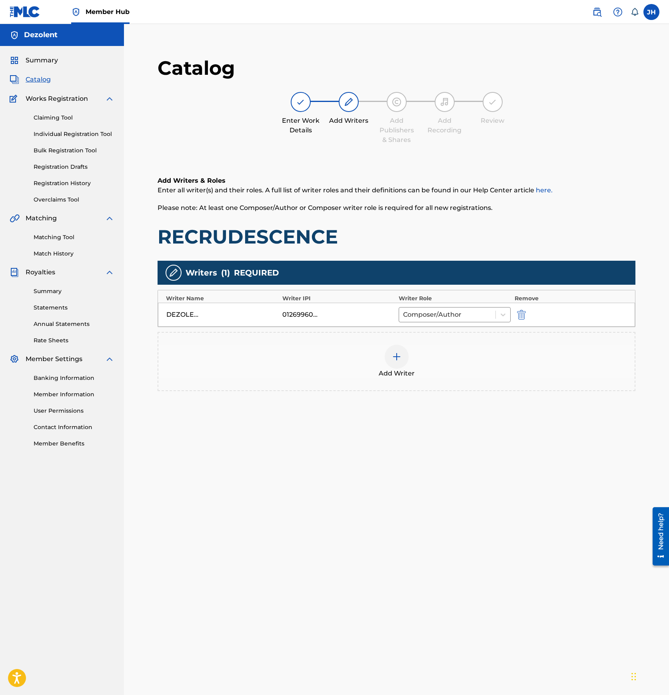
click at [400, 360] on img at bounding box center [397, 357] width 10 height 10
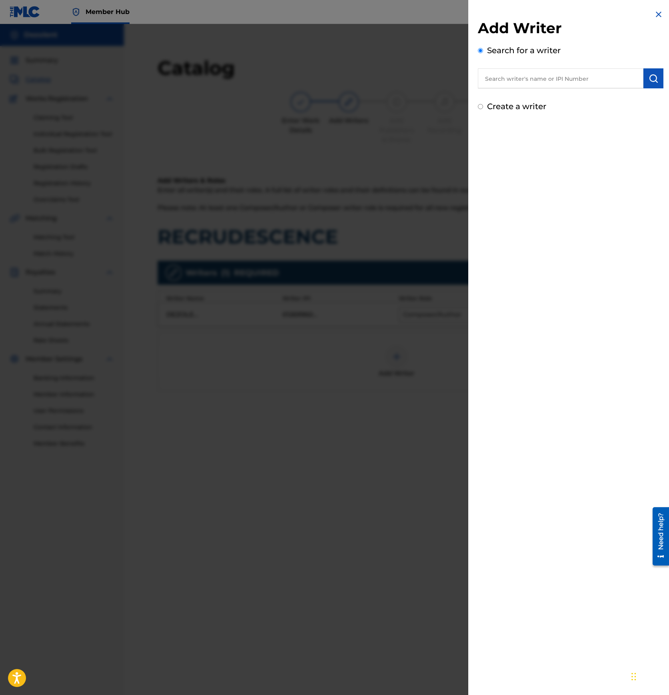
click at [522, 81] on input "text" at bounding box center [560, 78] width 165 height 20
paste input "01269960012"
type input "01269960012"
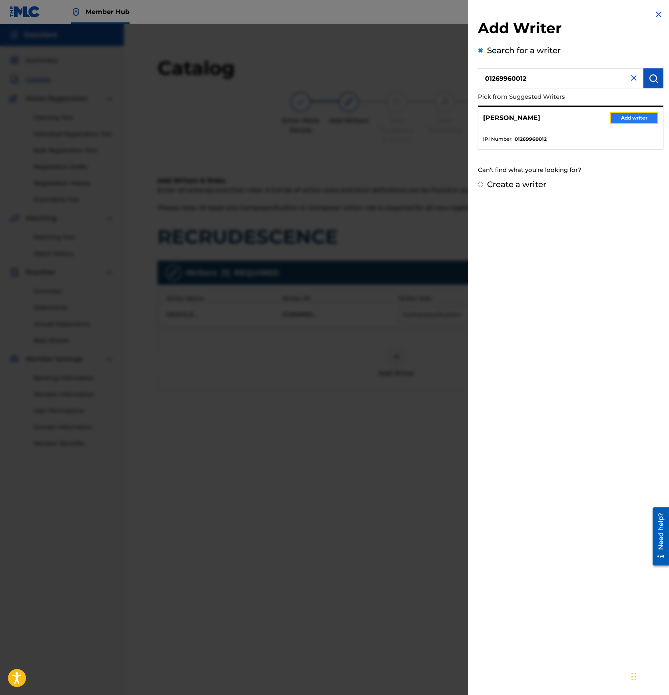
click at [625, 117] on button "Add writer" at bounding box center [634, 118] width 48 height 12
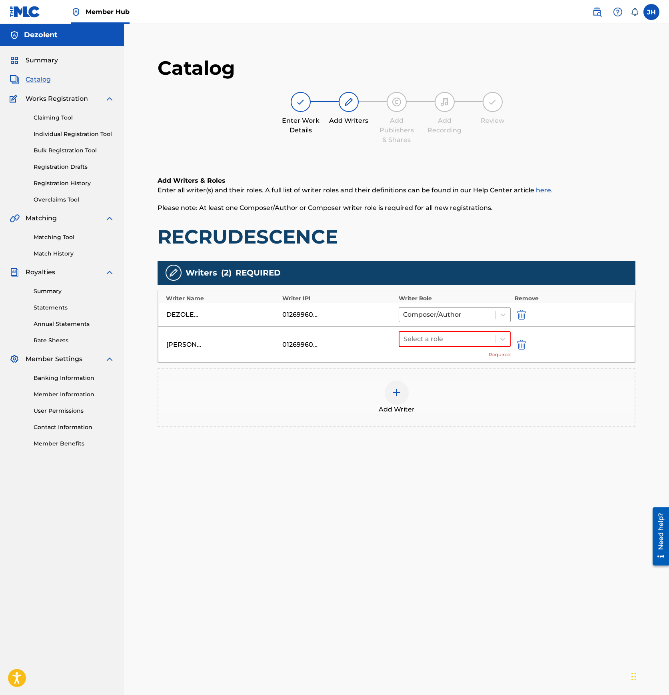
scroll to position [82, 0]
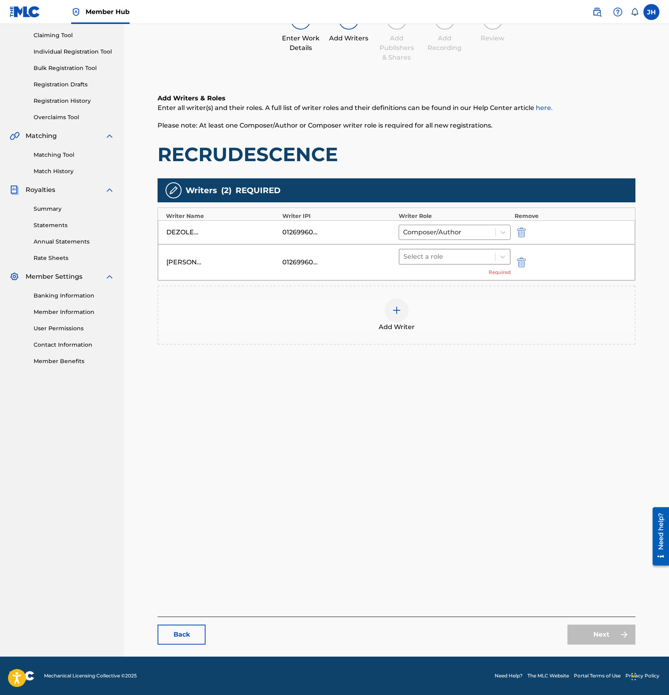
click at [443, 249] on div "Select a role" at bounding box center [454, 257] width 112 height 16
click at [438, 279] on div "Composer/Author" at bounding box center [454, 277] width 112 height 16
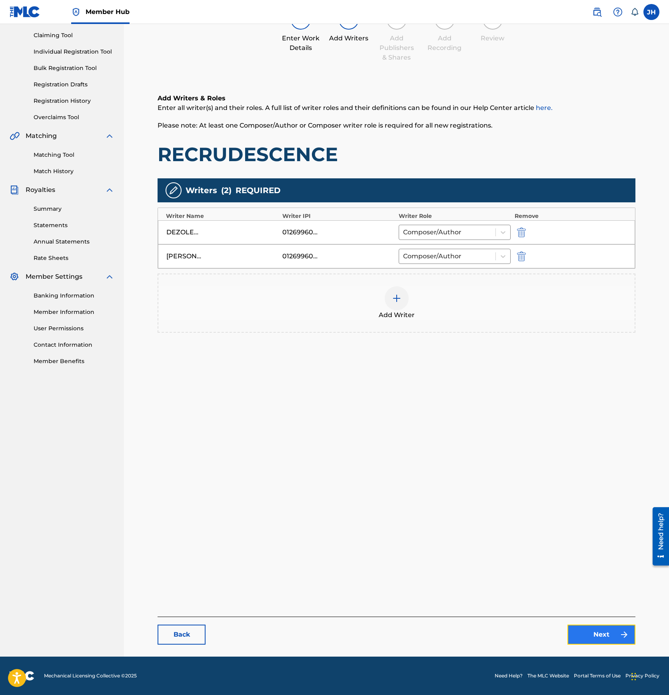
click at [597, 638] on link "Next" at bounding box center [601, 634] width 68 height 20
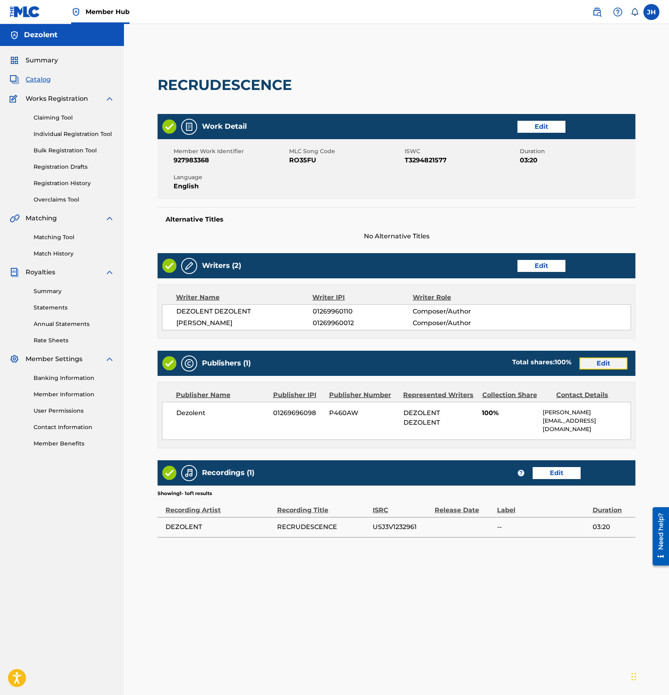
click at [602, 361] on link "Edit" at bounding box center [603, 363] width 48 height 12
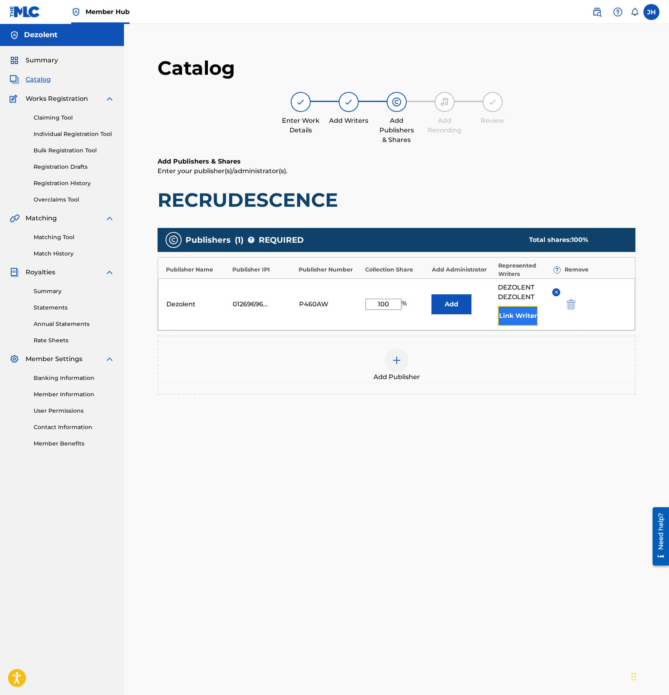
click at [519, 316] on button "Link Writer" at bounding box center [518, 316] width 40 height 20
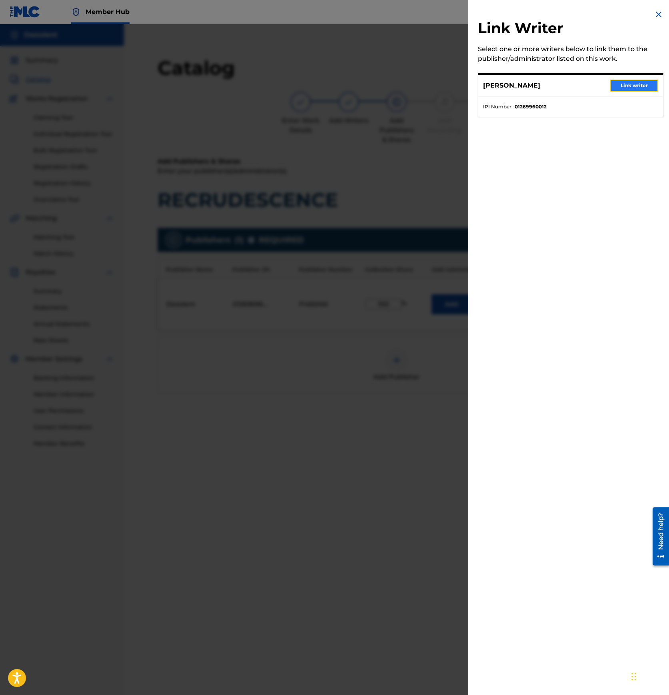
click at [619, 90] on button "Link writer" at bounding box center [634, 86] width 48 height 12
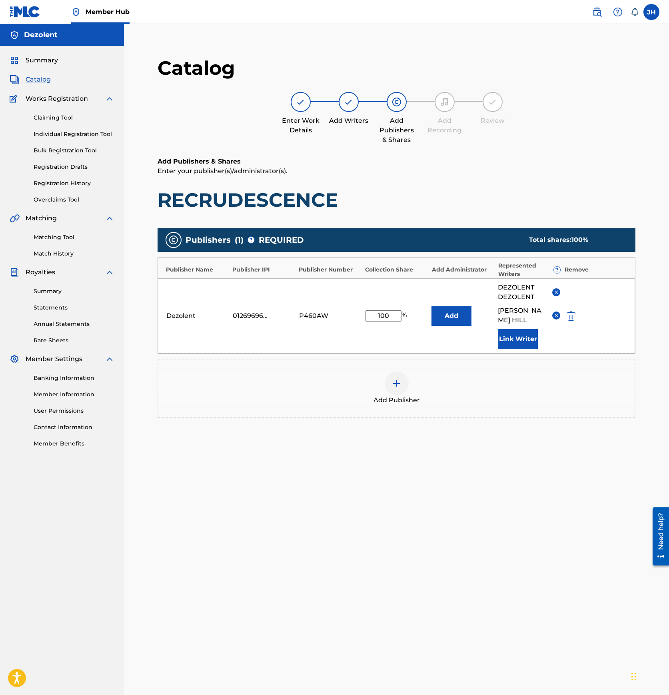
click at [543, 134] on div "Enter Work Details Add Writers Add Publishers & Shares Add Recording Review" at bounding box center [396, 118] width 478 height 53
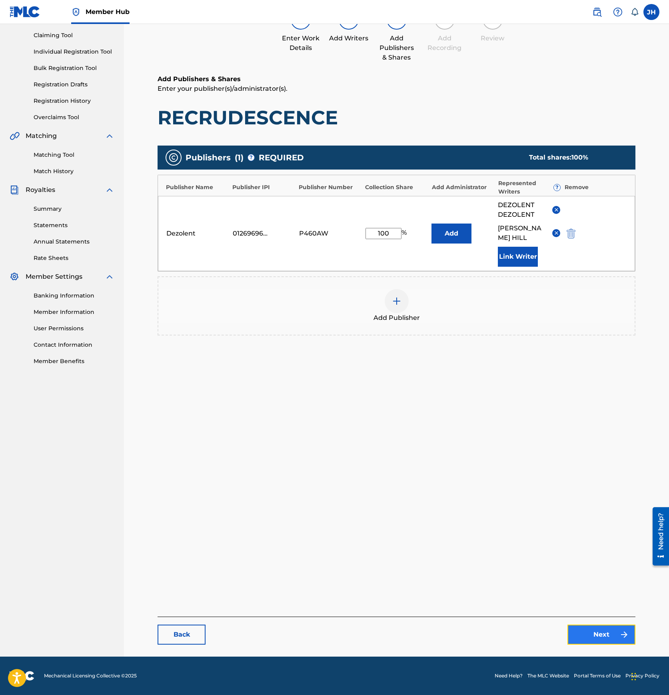
click at [589, 627] on link "Next" at bounding box center [601, 634] width 68 height 20
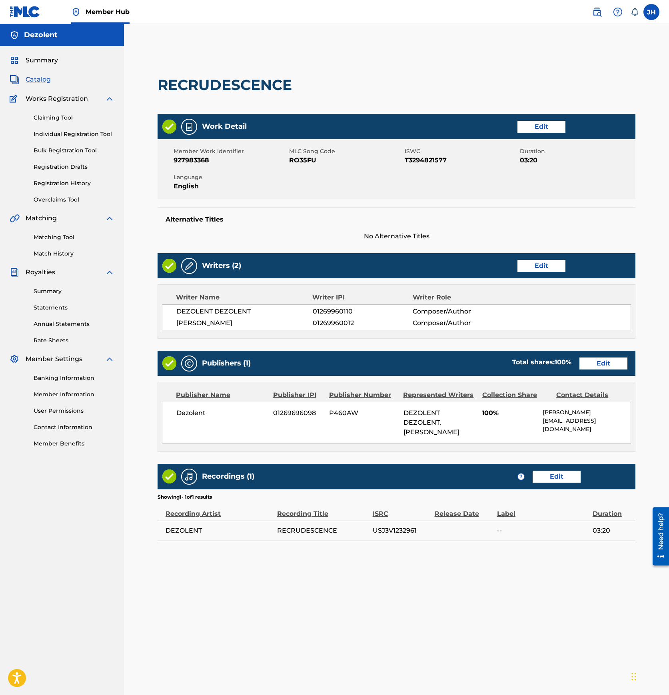
scroll to position [82, 0]
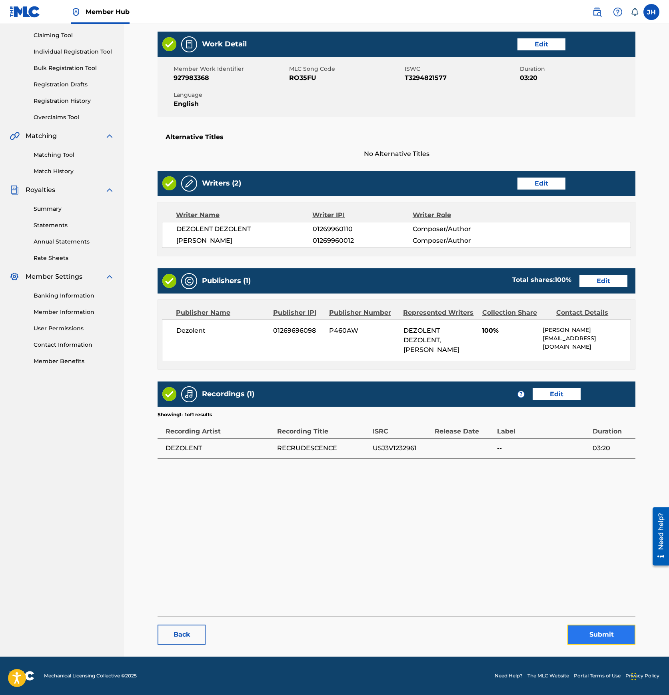
click at [609, 637] on button "Submit" at bounding box center [601, 634] width 68 height 20
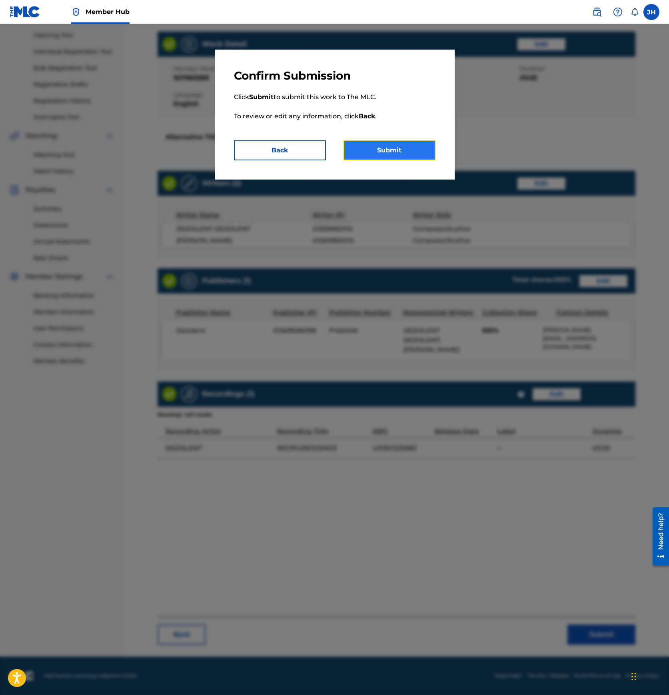
click at [396, 150] on button "Submit" at bounding box center [389, 150] width 92 height 20
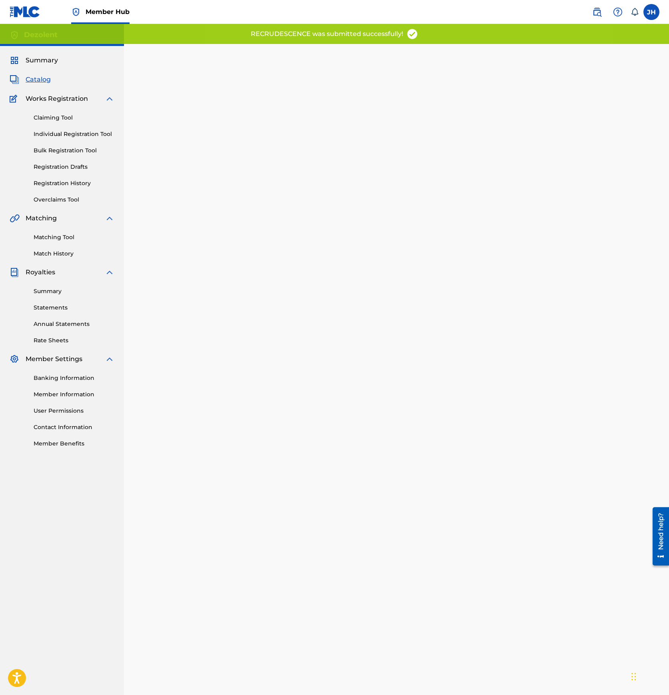
click at [38, 82] on span "Catalog" at bounding box center [38, 80] width 25 height 10
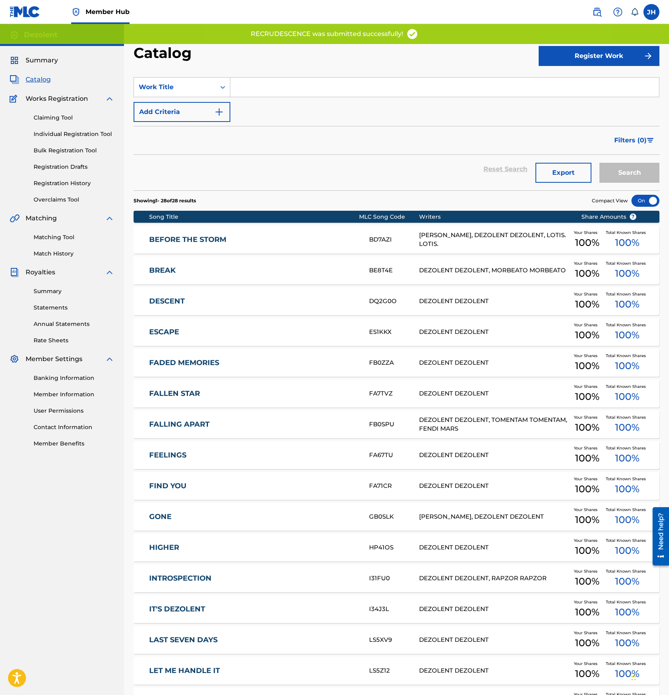
scroll to position [466, 0]
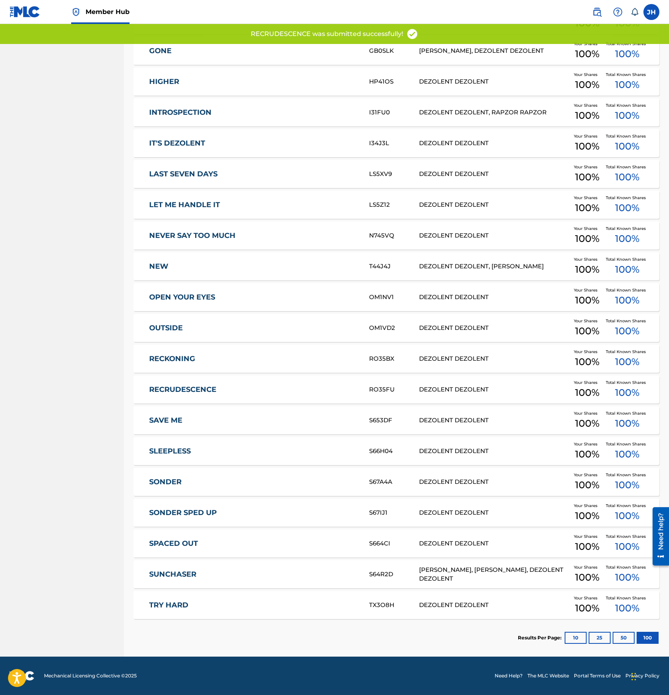
click at [177, 420] on link "SAVE ME" at bounding box center [253, 420] width 209 height 9
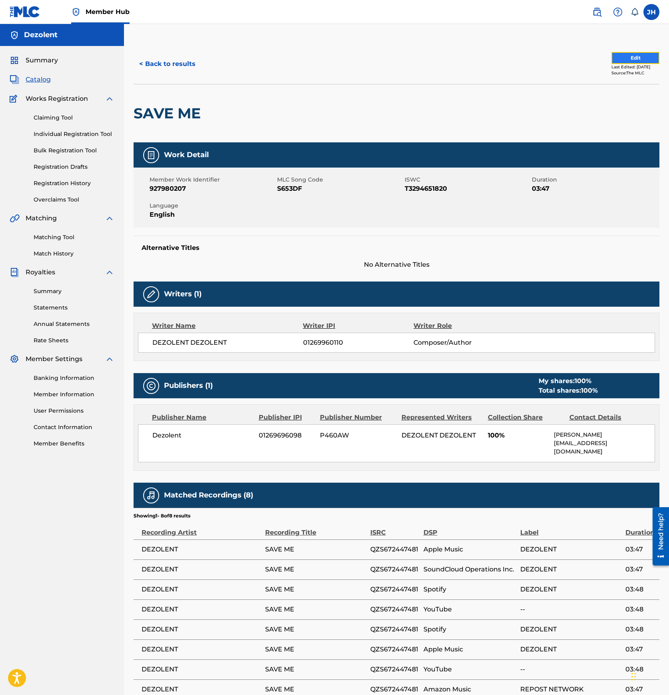
click at [632, 55] on button "Edit" at bounding box center [635, 58] width 48 height 12
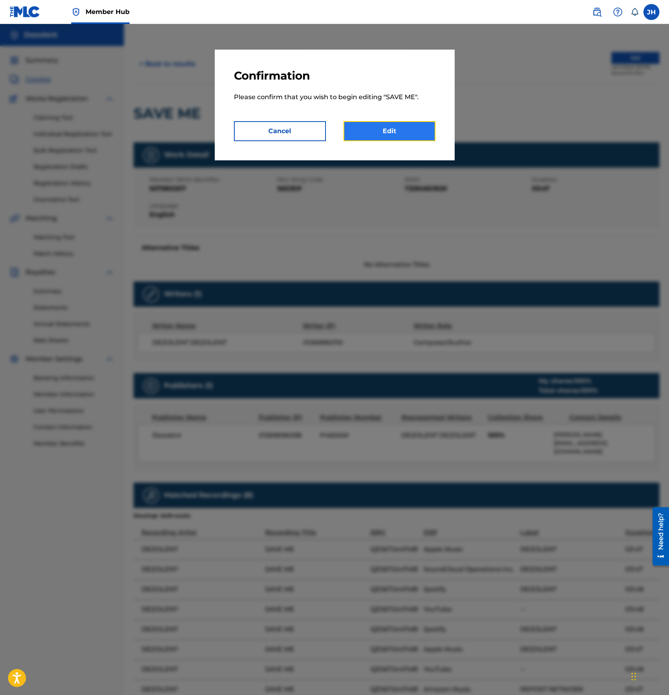
click at [380, 125] on link "Edit" at bounding box center [389, 131] width 92 height 20
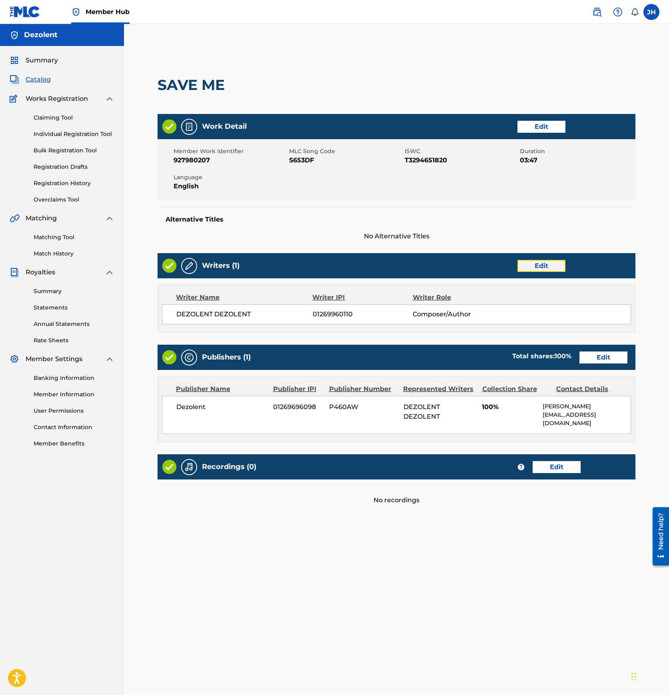
click at [534, 266] on link "Edit" at bounding box center [541, 266] width 48 height 12
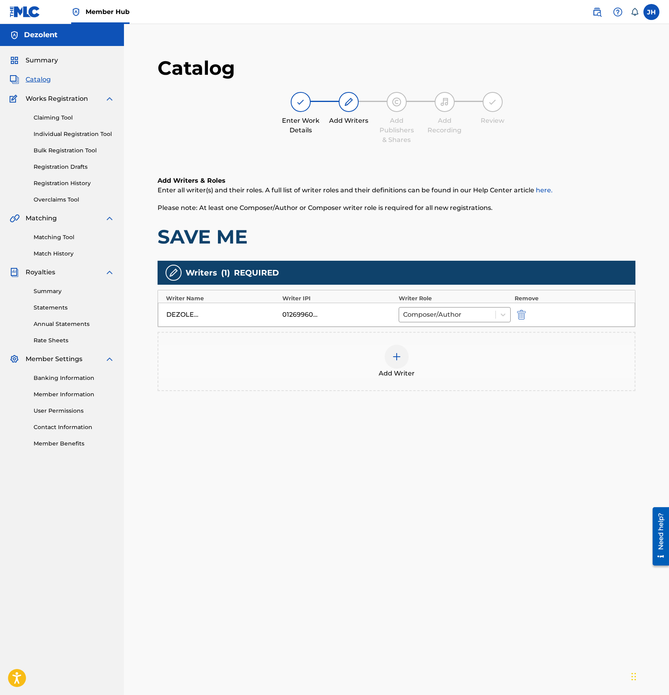
click at [397, 356] on img at bounding box center [397, 357] width 10 height 10
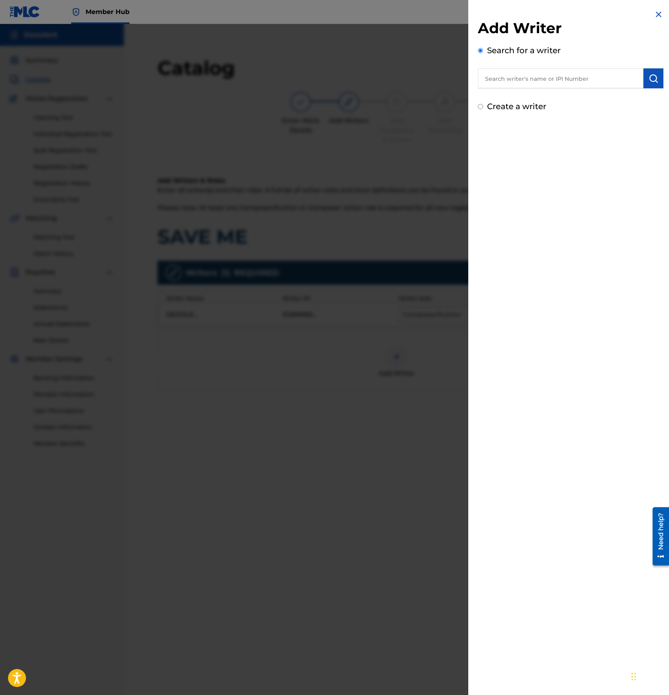
click at [541, 75] on input "text" at bounding box center [560, 78] width 165 height 20
paste input "01269960012"
type input "01269960012"
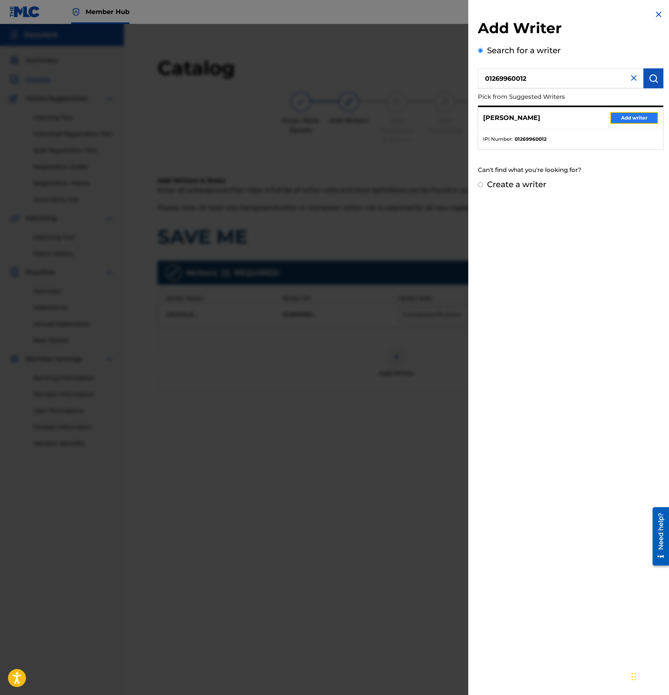
click at [632, 121] on button "Add writer" at bounding box center [634, 118] width 48 height 12
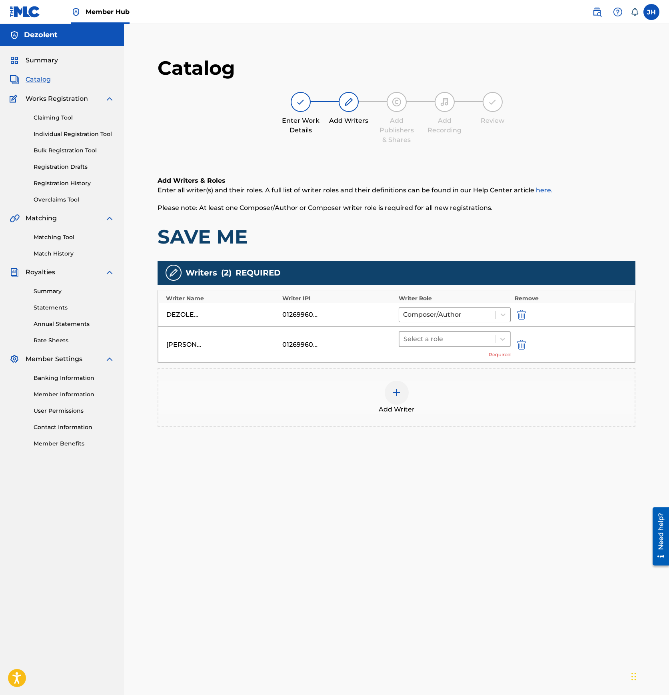
click at [463, 339] on div at bounding box center [447, 338] width 88 height 11
type input "c"
click at [445, 359] on div "Composer/Author" at bounding box center [454, 360] width 112 height 16
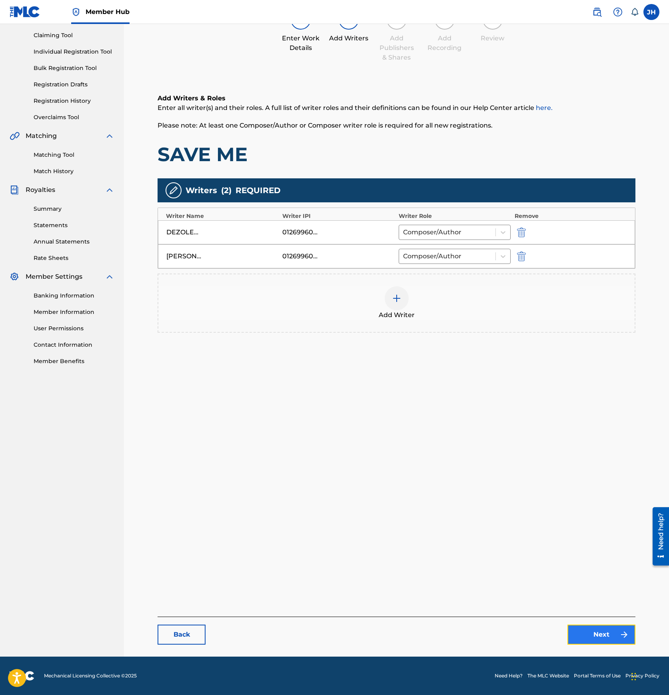
click at [606, 635] on link "Next" at bounding box center [601, 634] width 68 height 20
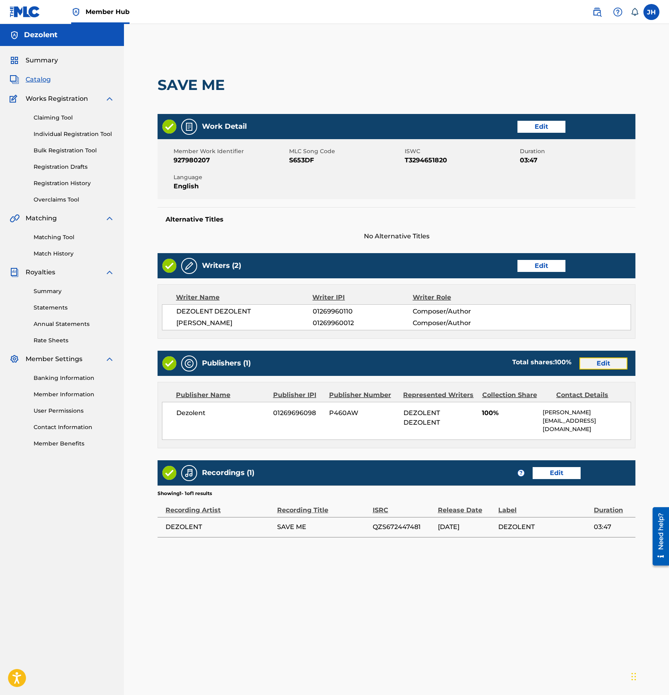
click at [593, 362] on link "Edit" at bounding box center [603, 363] width 48 height 12
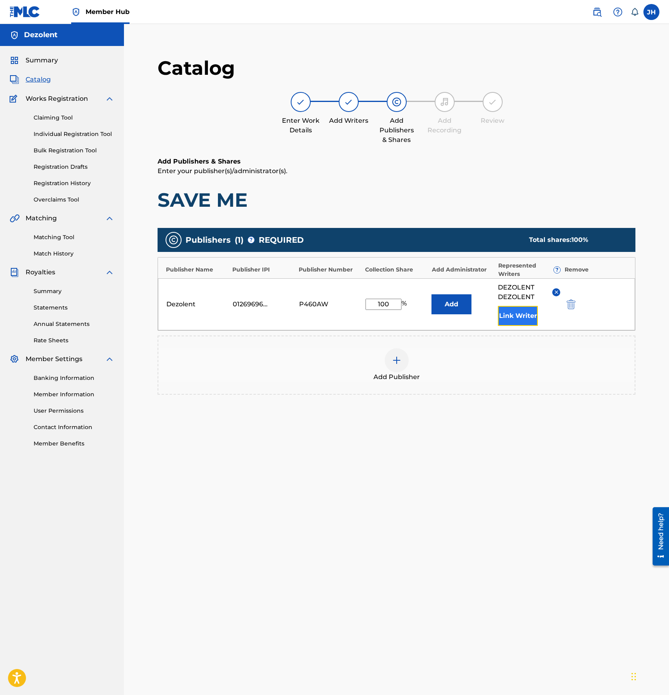
click at [512, 316] on button "Link Writer" at bounding box center [518, 316] width 40 height 20
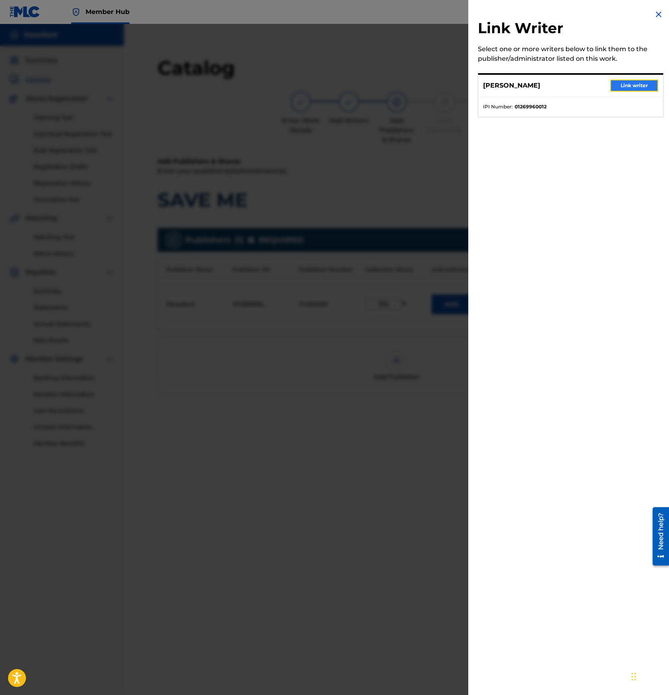
click at [639, 81] on button "Link writer" at bounding box center [634, 86] width 48 height 12
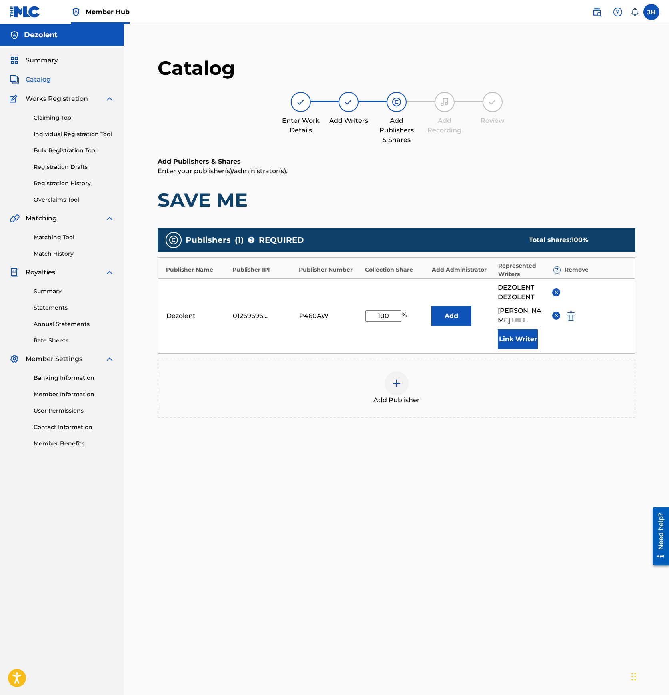
click at [528, 143] on div "Enter Work Details Add Writers Add Publishers & Shares Add Recording Review" at bounding box center [396, 118] width 478 height 53
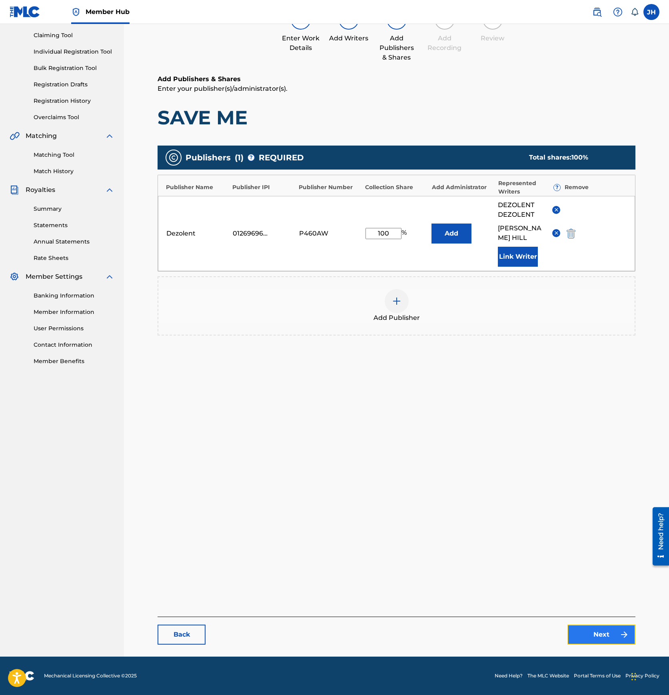
click at [577, 628] on link "Next" at bounding box center [601, 634] width 68 height 20
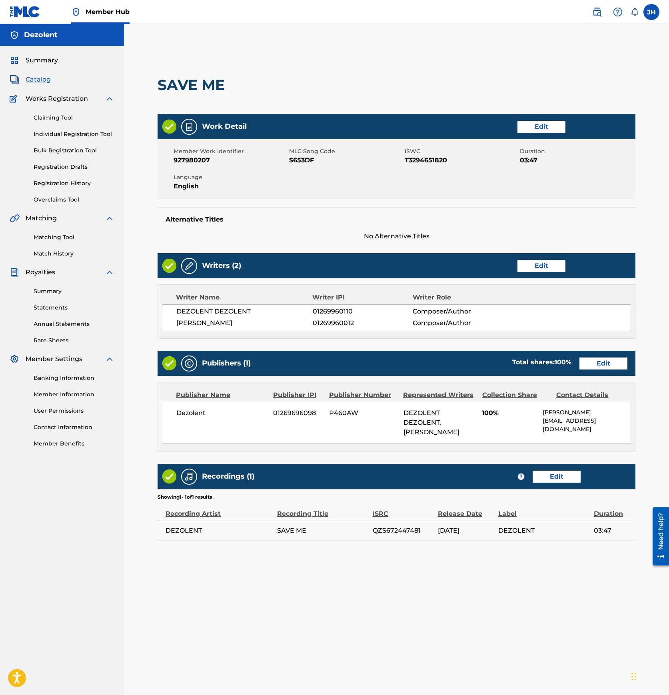
scroll to position [82, 0]
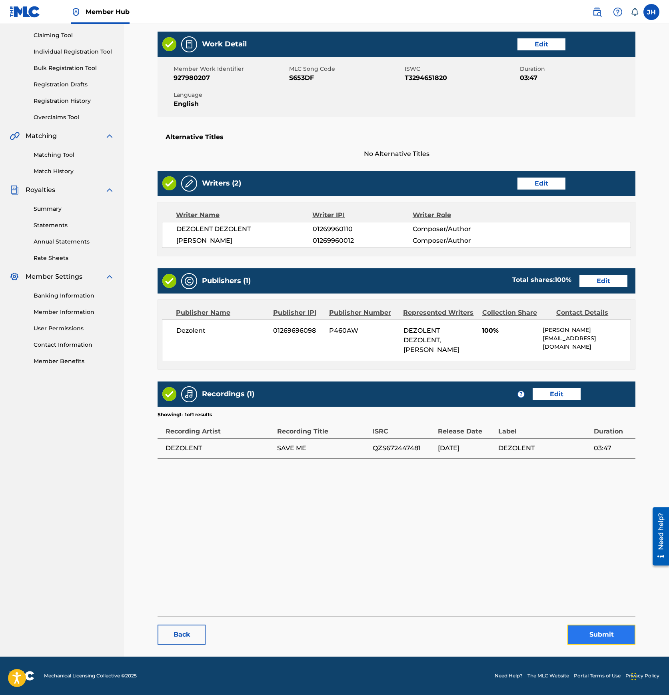
click at [591, 637] on button "Submit" at bounding box center [601, 634] width 68 height 20
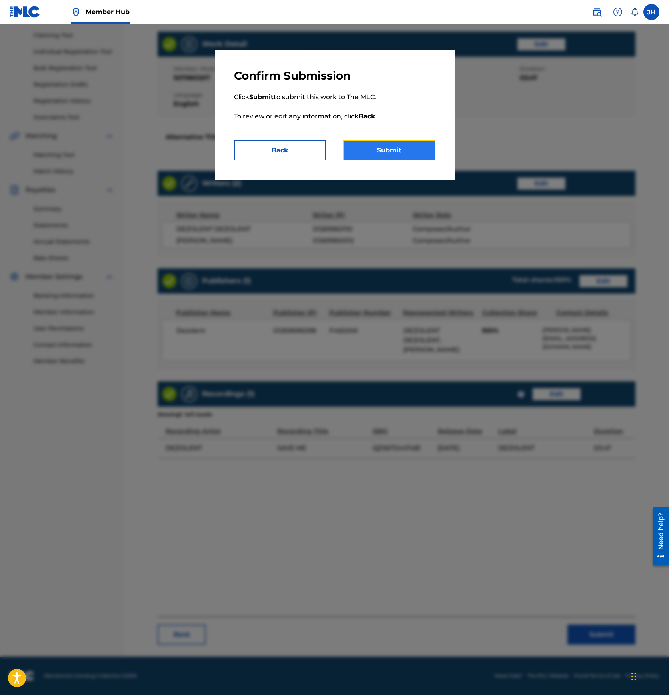
click at [390, 143] on button "Submit" at bounding box center [389, 150] width 92 height 20
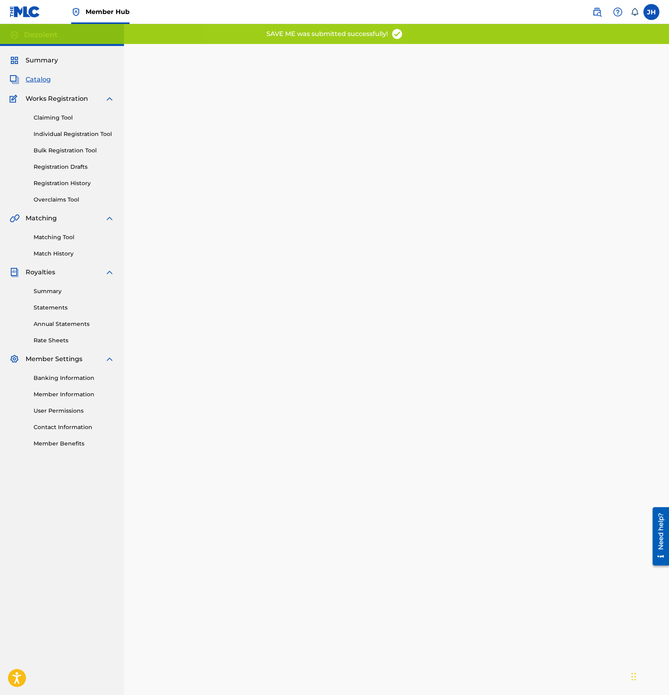
click at [35, 80] on span "Catalog" at bounding box center [38, 80] width 25 height 10
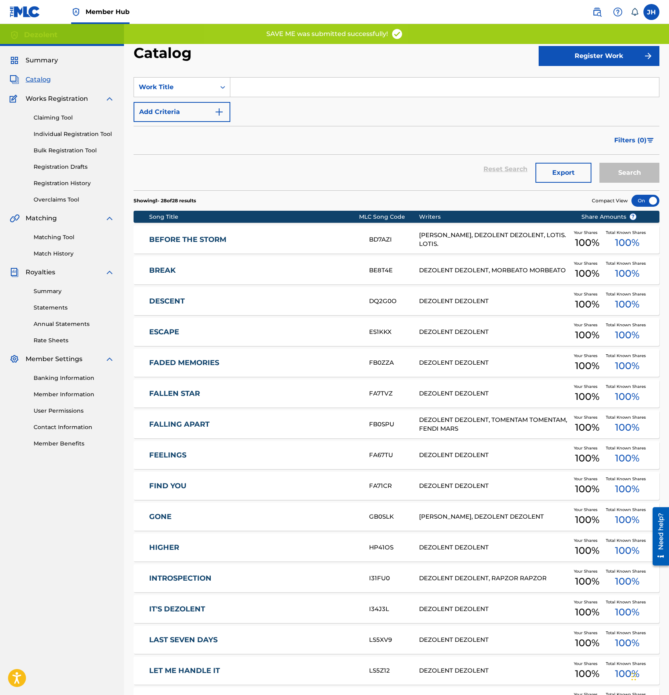
scroll to position [466, 0]
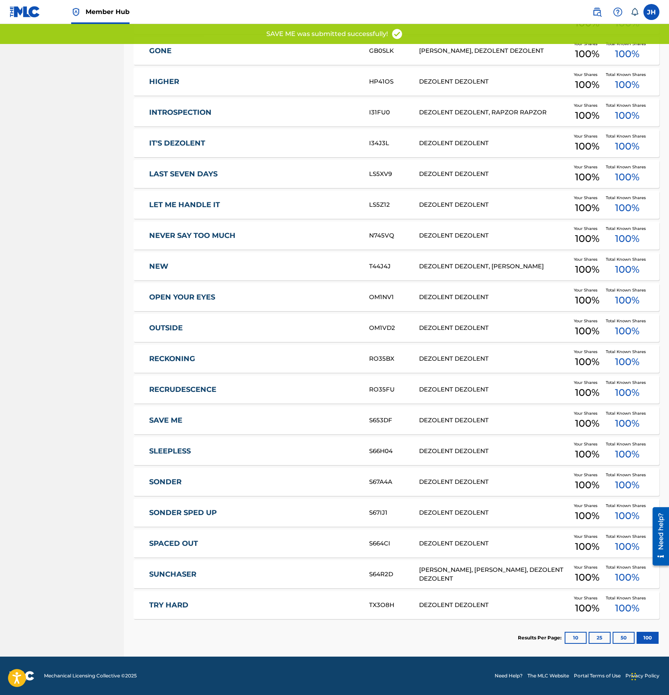
click at [189, 450] on link "SLEEPLESS" at bounding box center [253, 450] width 209 height 9
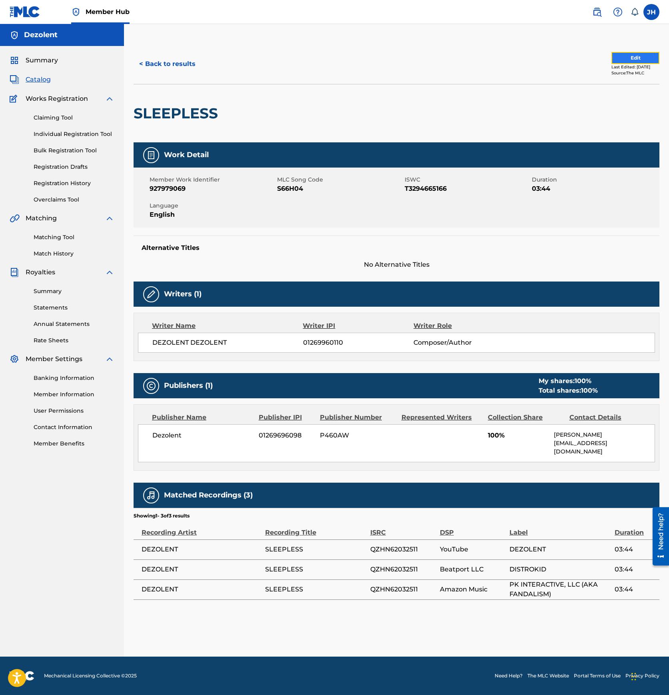
click at [621, 60] on button "Edit" at bounding box center [635, 58] width 48 height 12
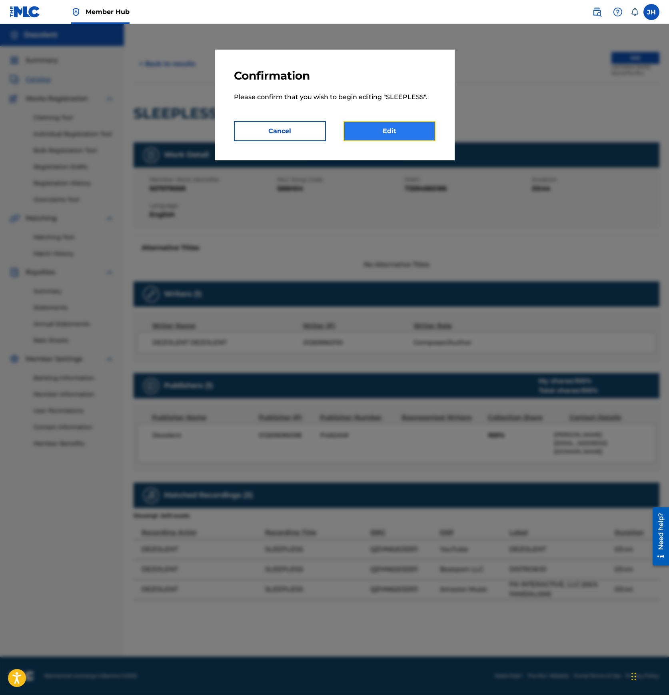
click at [386, 131] on link "Edit" at bounding box center [389, 131] width 92 height 20
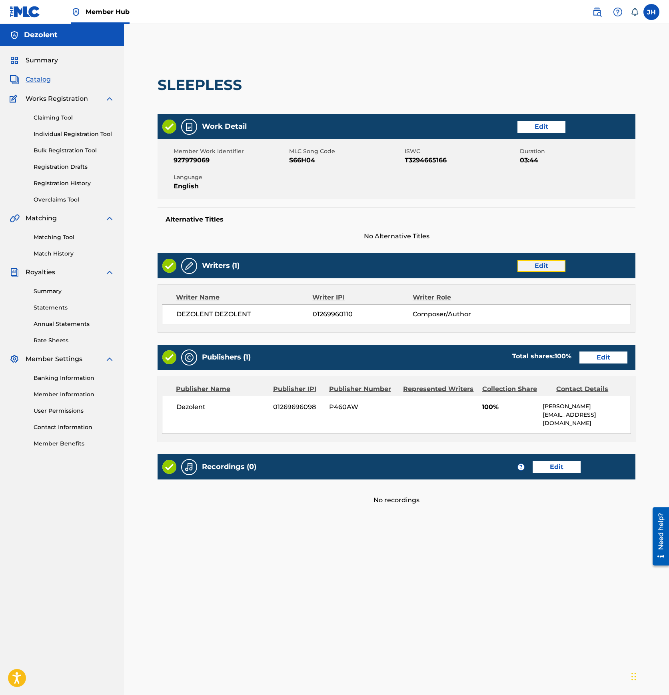
click at [561, 268] on link "Edit" at bounding box center [541, 266] width 48 height 12
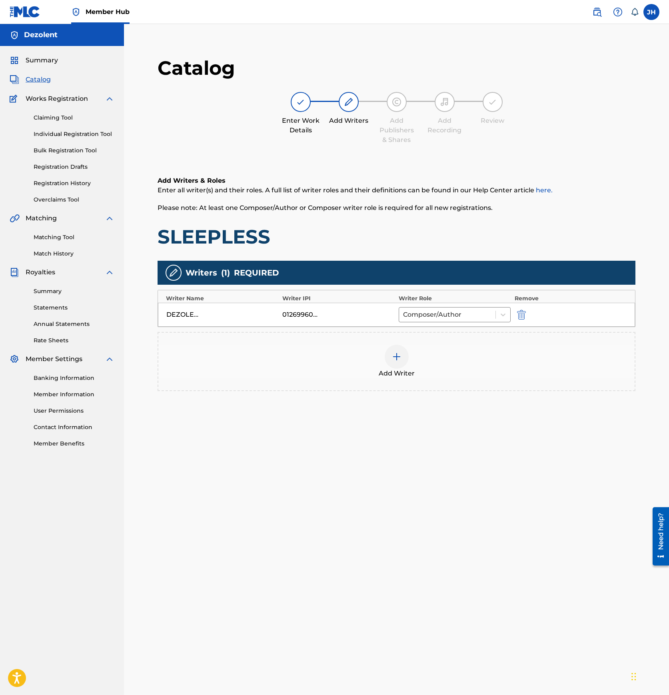
click at [388, 354] on div at bounding box center [396, 356] width 24 height 24
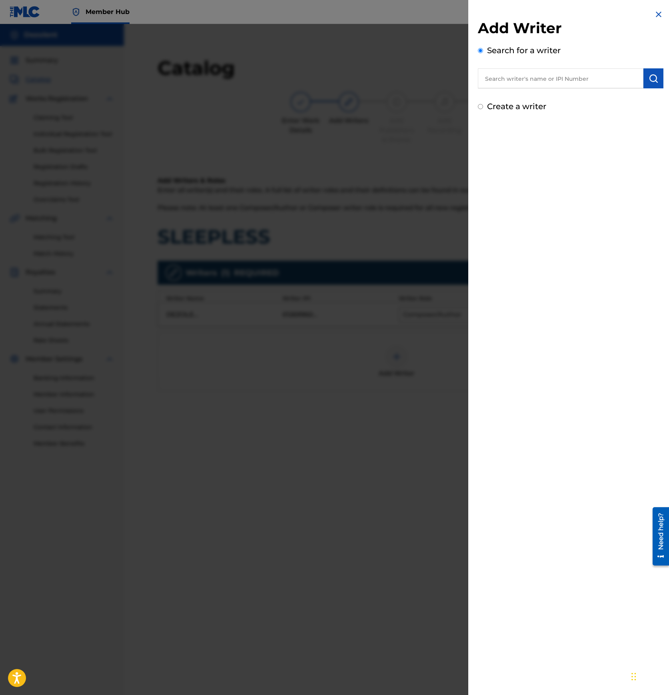
click at [521, 76] on input "text" at bounding box center [560, 78] width 165 height 20
paste input "01269960012"
type input "01269960012"
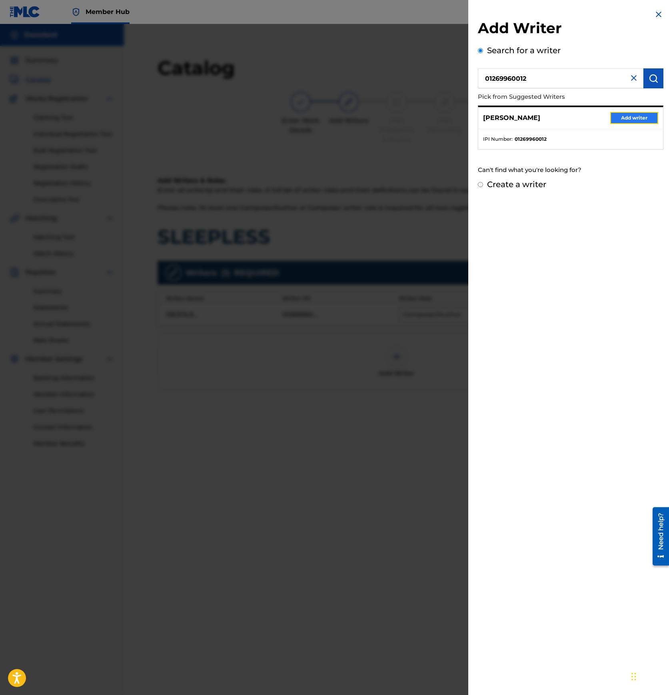
click at [625, 119] on button "Add writer" at bounding box center [634, 118] width 48 height 12
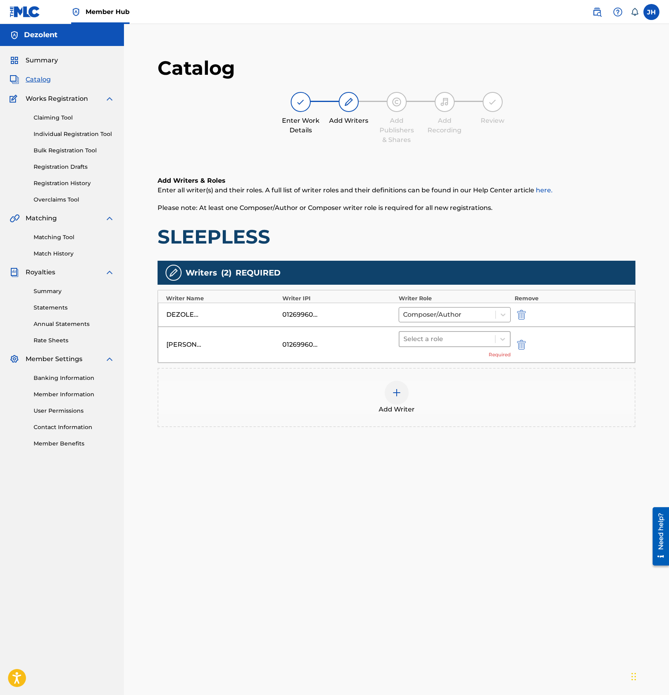
click at [439, 337] on div at bounding box center [447, 338] width 88 height 11
click at [437, 355] on div "Composer/Author" at bounding box center [454, 360] width 112 height 16
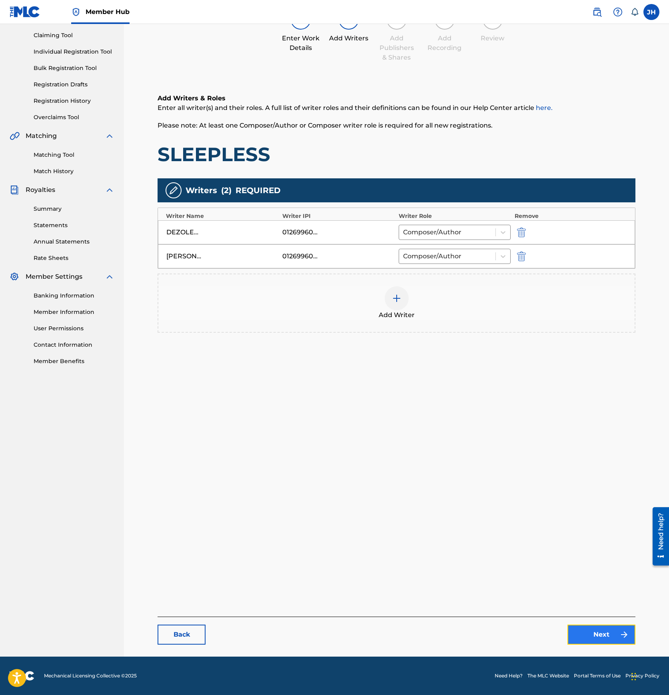
click at [593, 640] on link "Next" at bounding box center [601, 634] width 68 height 20
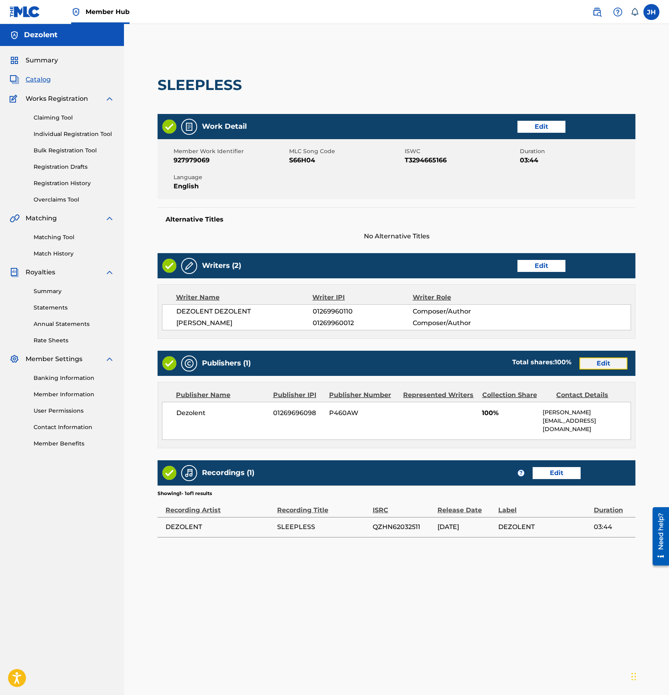
click at [603, 363] on link "Edit" at bounding box center [603, 363] width 48 height 12
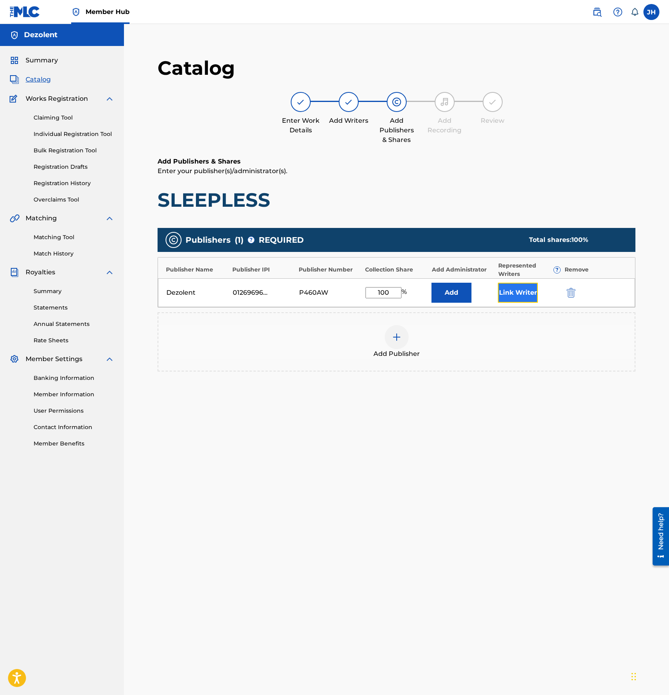
click at [519, 295] on button "Link Writer" at bounding box center [518, 293] width 40 height 20
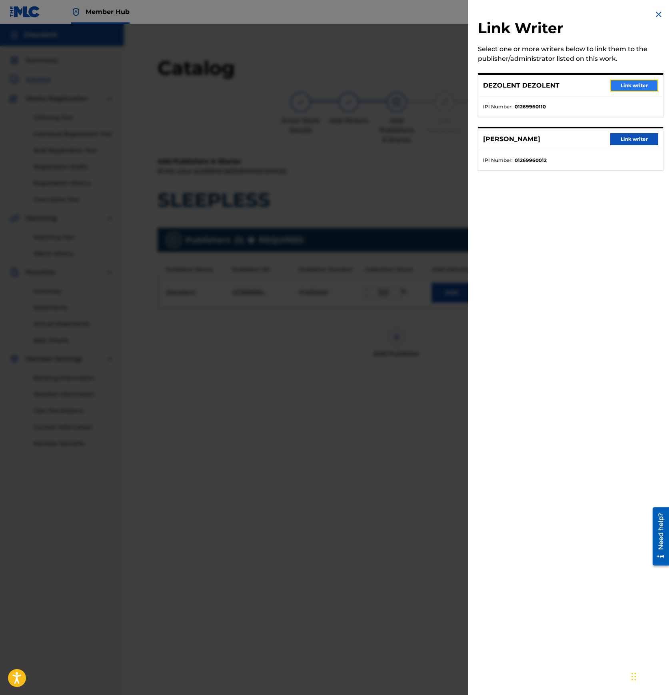
click at [640, 90] on button "Link writer" at bounding box center [634, 86] width 48 height 12
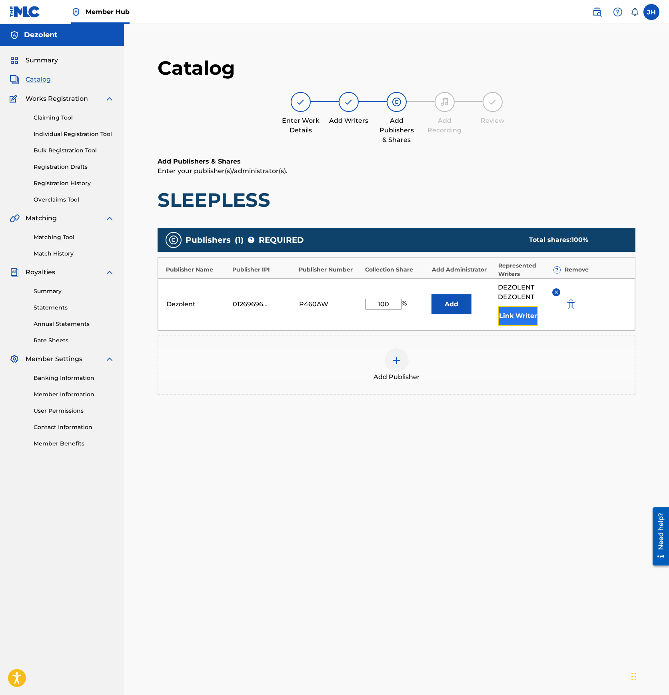
click at [515, 314] on button "Link Writer" at bounding box center [518, 316] width 40 height 20
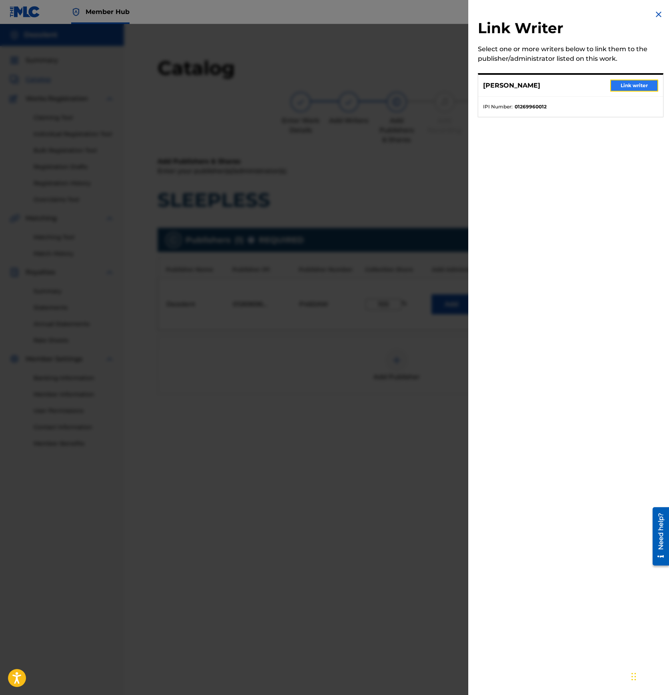
click at [629, 87] on button "Link writer" at bounding box center [634, 86] width 48 height 12
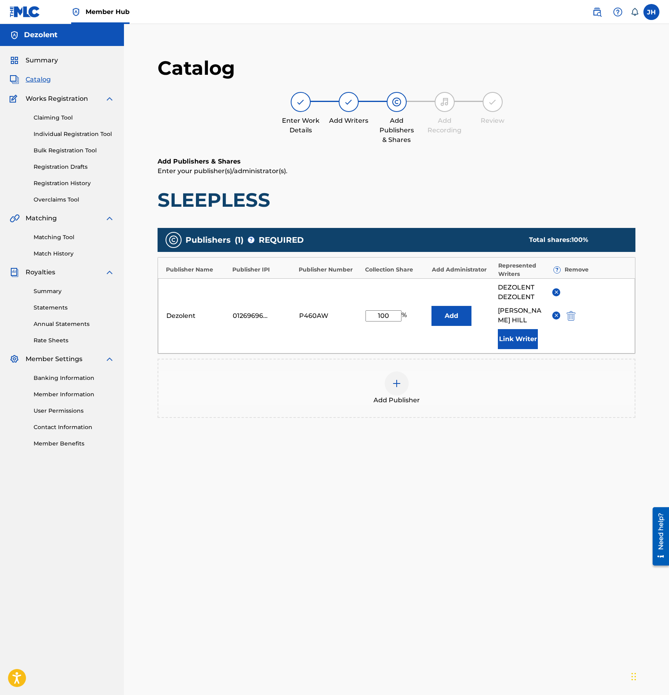
scroll to position [82, 0]
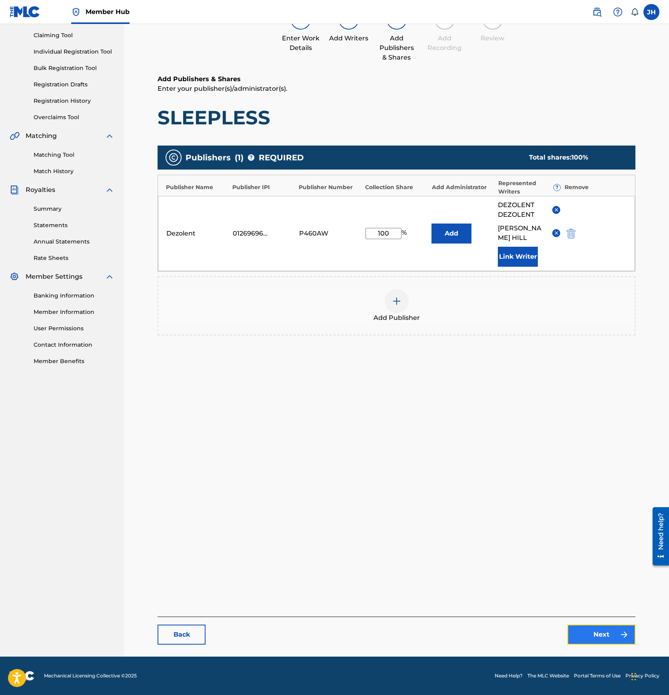
click at [590, 626] on link "Next" at bounding box center [601, 634] width 68 height 20
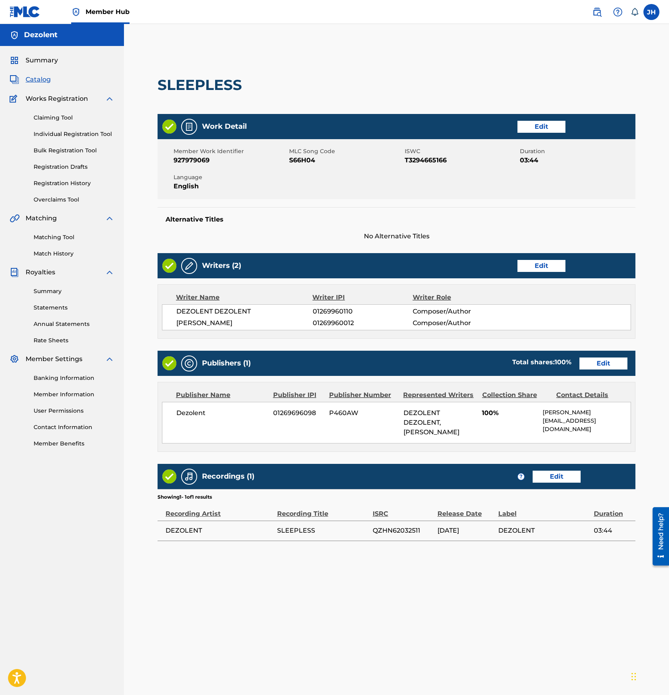
scroll to position [82, 0]
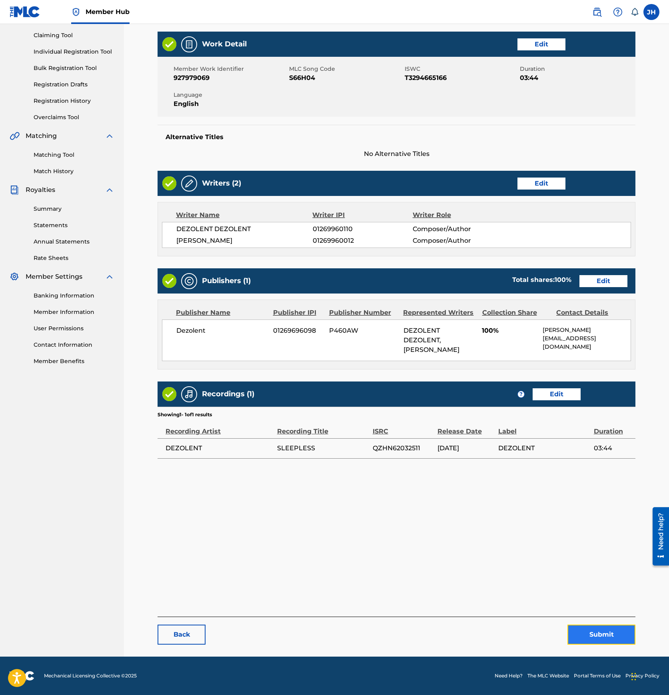
click at [597, 633] on button "Submit" at bounding box center [601, 634] width 68 height 20
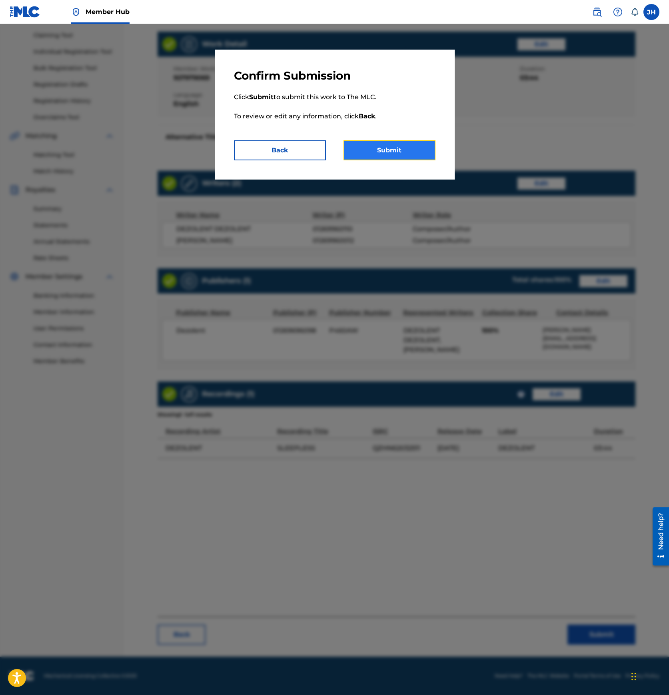
click at [390, 151] on button "Submit" at bounding box center [389, 150] width 92 height 20
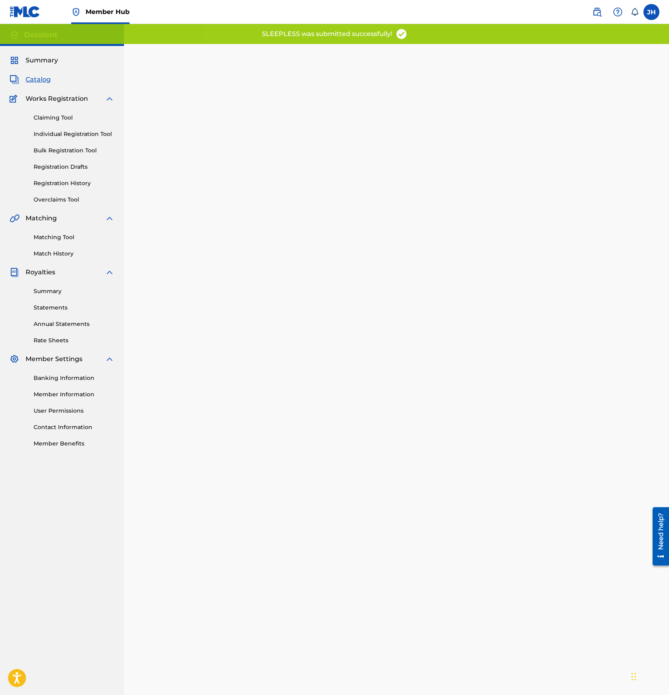
click at [39, 82] on span "Catalog" at bounding box center [38, 80] width 25 height 10
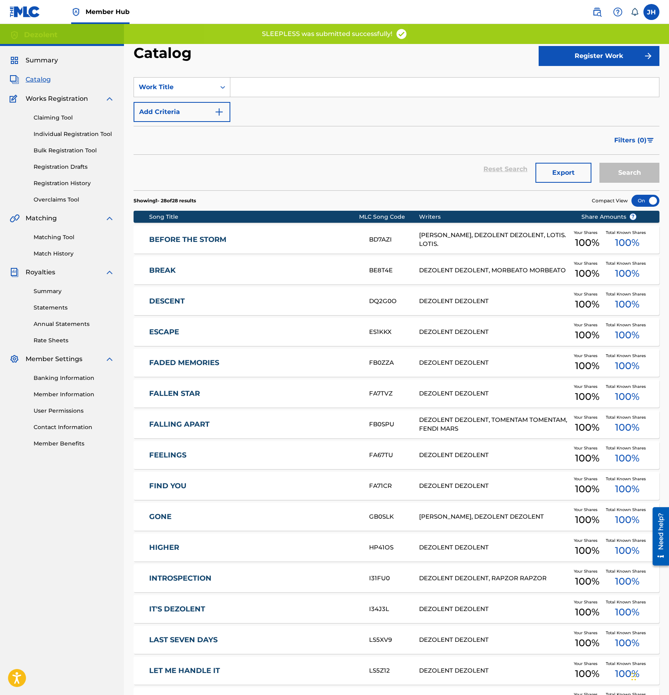
scroll to position [466, 0]
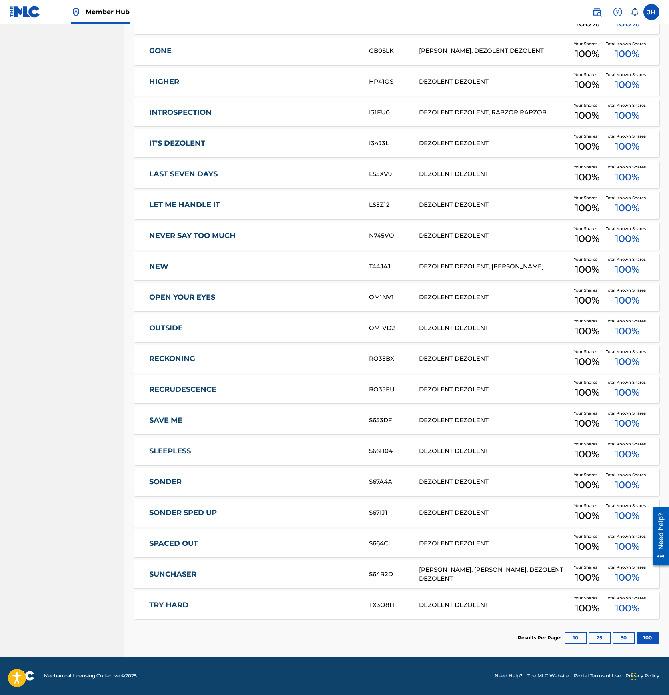
click at [181, 480] on link "SONDER" at bounding box center [253, 481] width 209 height 9
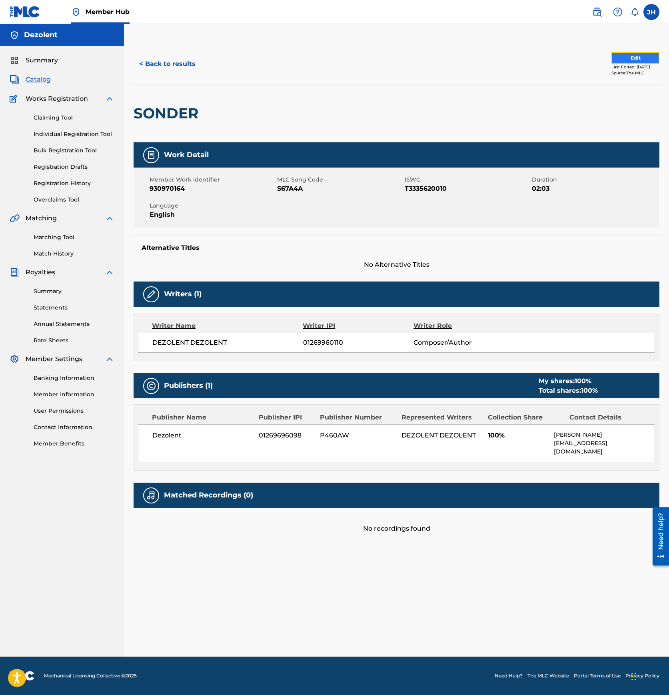
click at [634, 56] on button "Edit" at bounding box center [635, 58] width 48 height 12
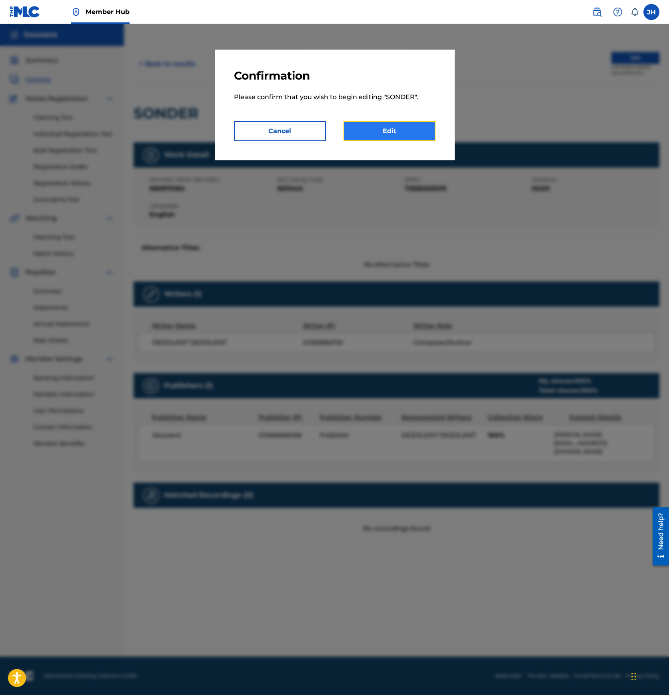
click at [394, 135] on link "Edit" at bounding box center [389, 131] width 92 height 20
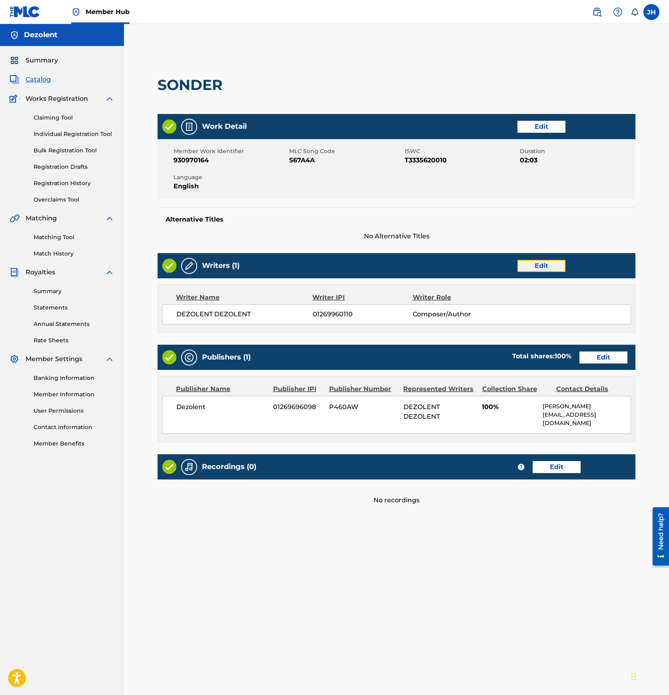
click at [527, 270] on link "Edit" at bounding box center [541, 266] width 48 height 12
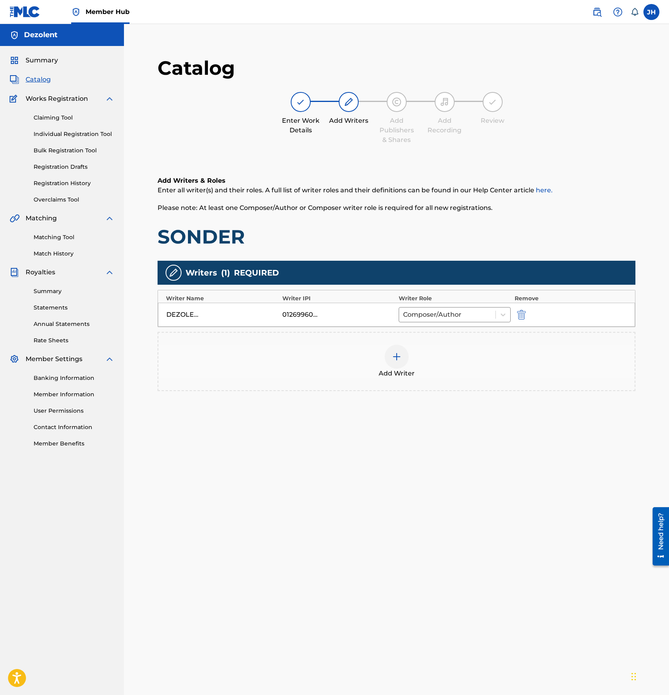
click at [397, 354] on img at bounding box center [397, 357] width 10 height 10
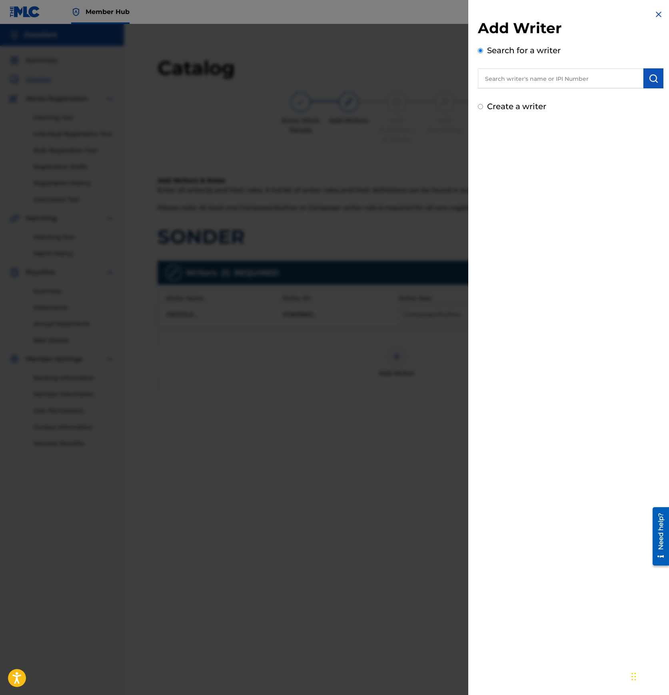
click at [520, 76] on input "text" at bounding box center [560, 78] width 165 height 20
paste input "01269960012"
type input "01269960012"
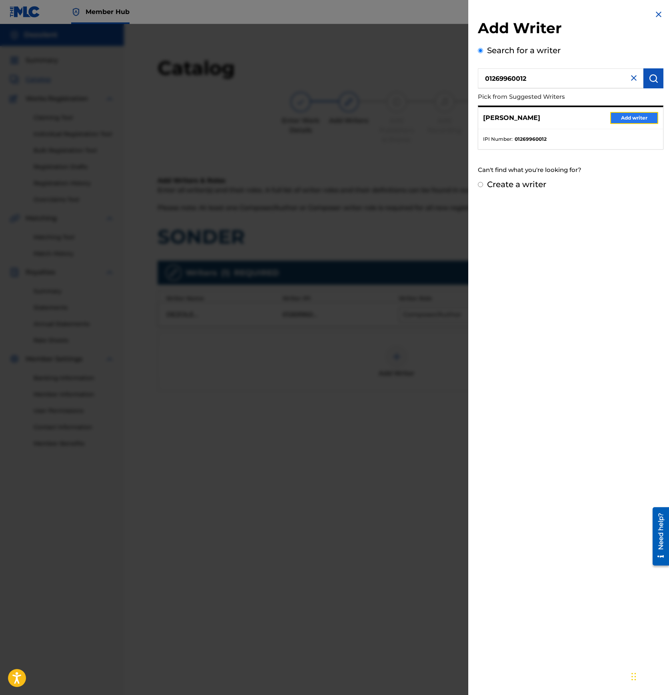
click at [644, 122] on button "Add writer" at bounding box center [634, 118] width 48 height 12
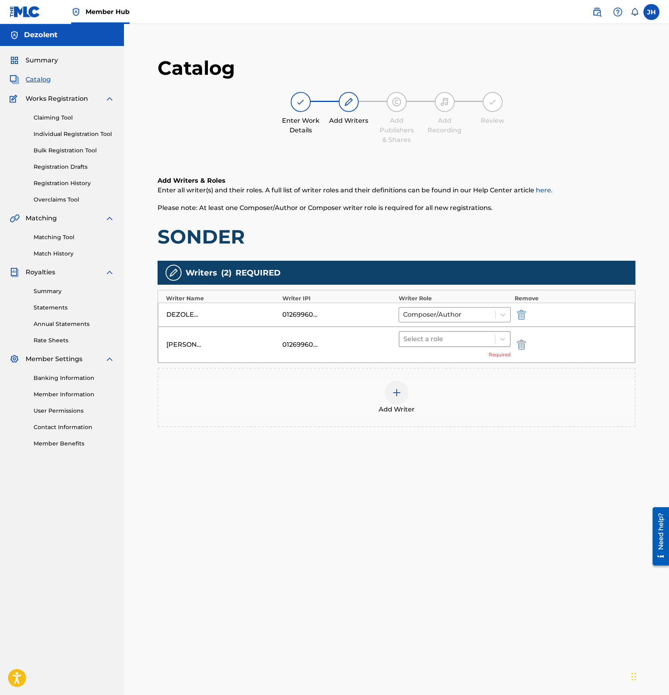
click at [450, 338] on div at bounding box center [447, 338] width 88 height 11
click at [442, 361] on div "Composer/Author" at bounding box center [454, 360] width 112 height 16
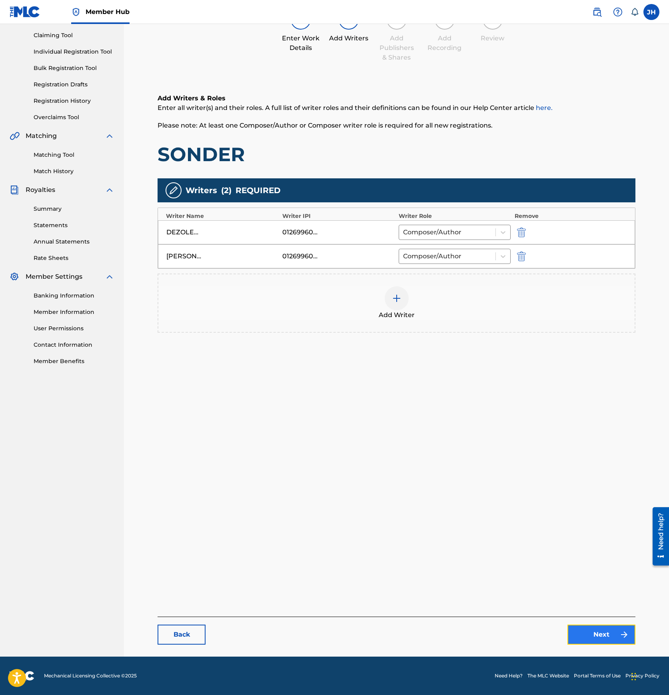
click at [584, 629] on link "Next" at bounding box center [601, 634] width 68 height 20
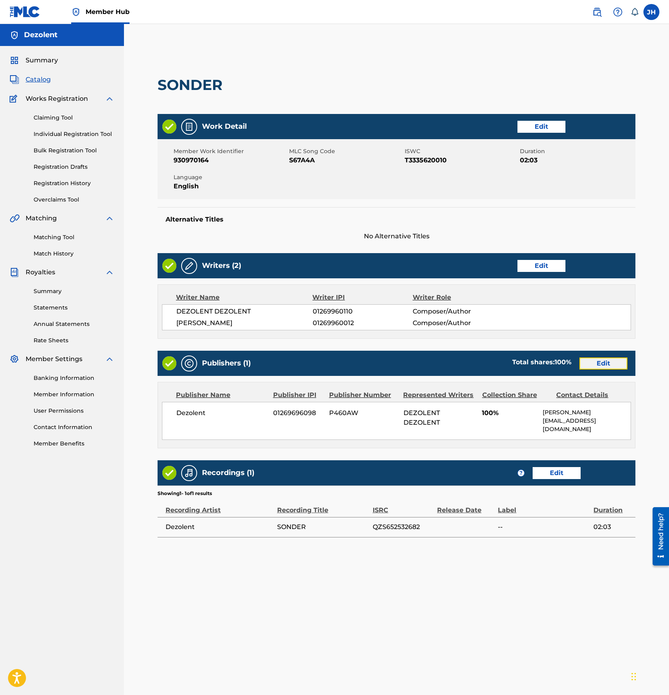
click at [596, 360] on link "Edit" at bounding box center [603, 363] width 48 height 12
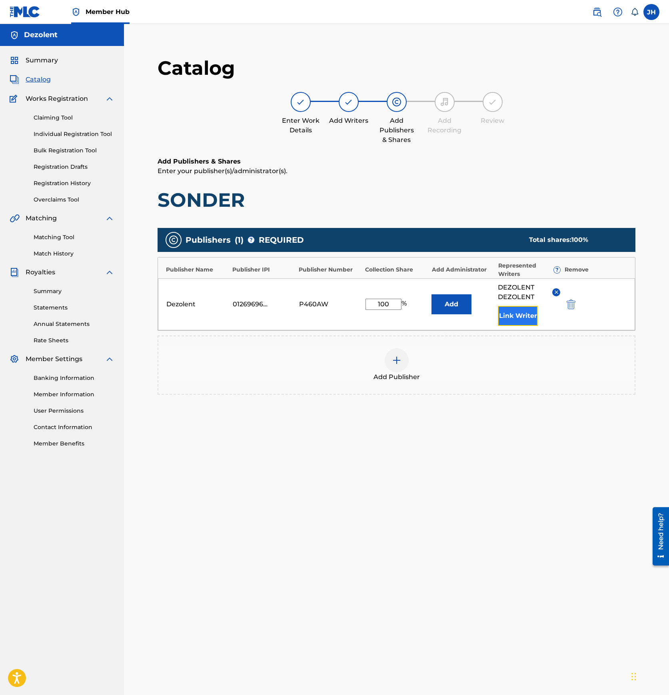
click at [518, 314] on button "Link Writer" at bounding box center [518, 316] width 40 height 20
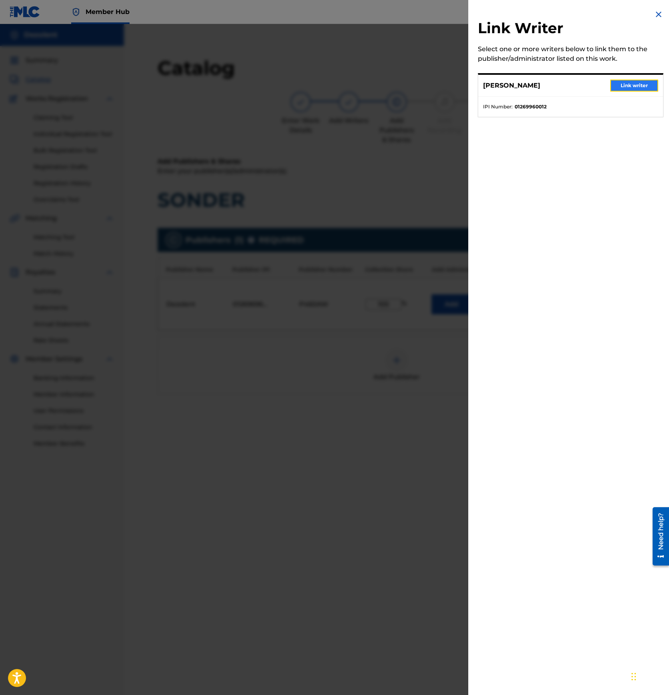
click at [643, 83] on button "Link writer" at bounding box center [634, 86] width 48 height 12
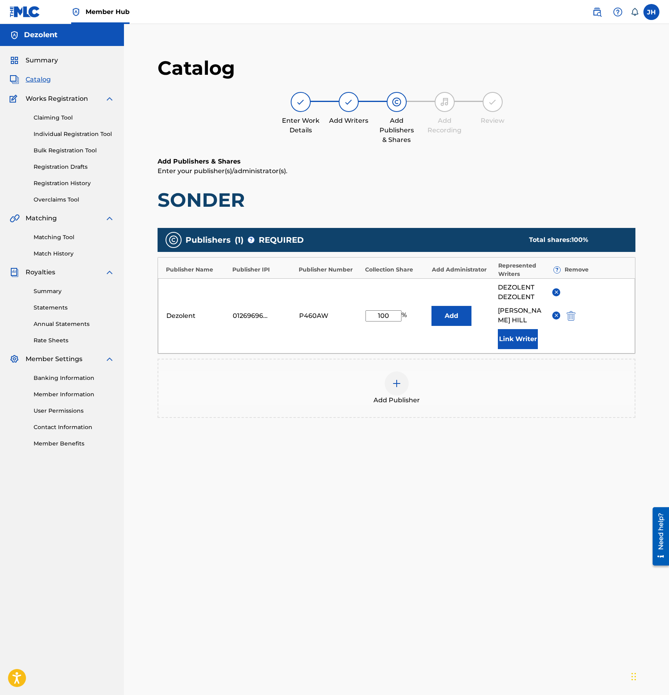
click at [549, 173] on p "Enter your publisher(s)/administrator(s)." at bounding box center [396, 171] width 478 height 10
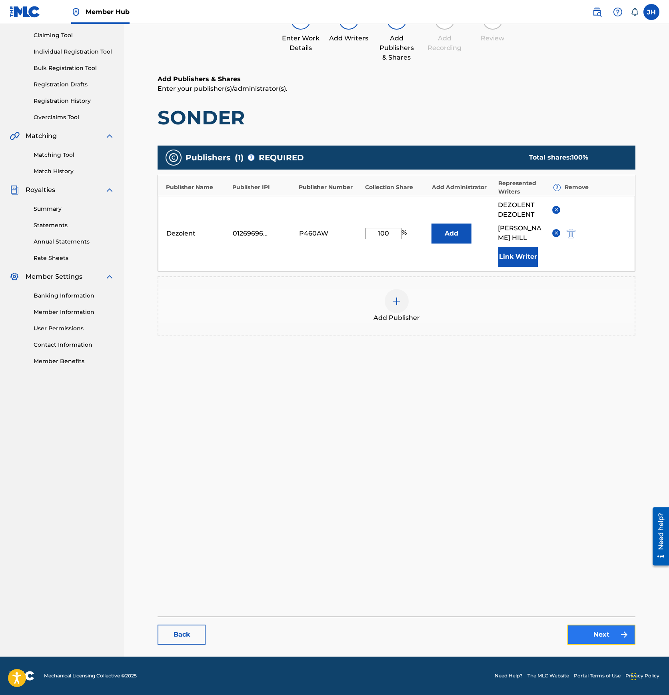
click at [599, 639] on link "Next" at bounding box center [601, 634] width 68 height 20
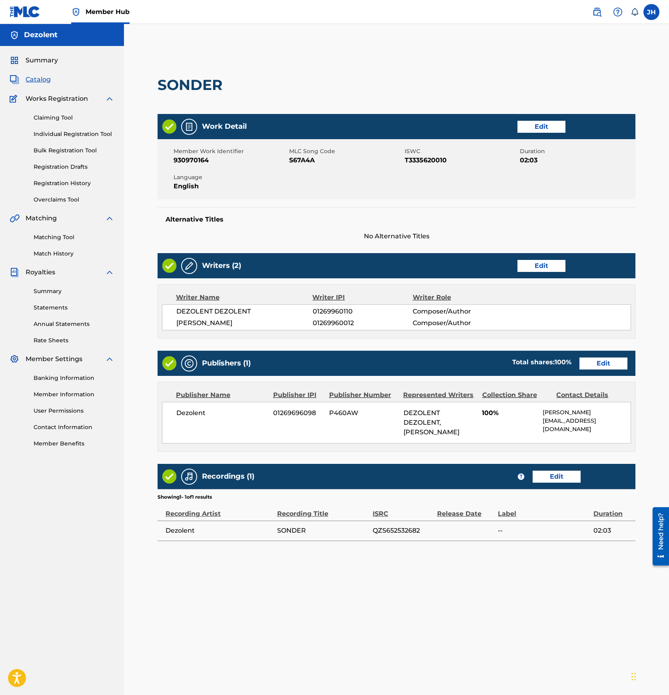
scroll to position [82, 0]
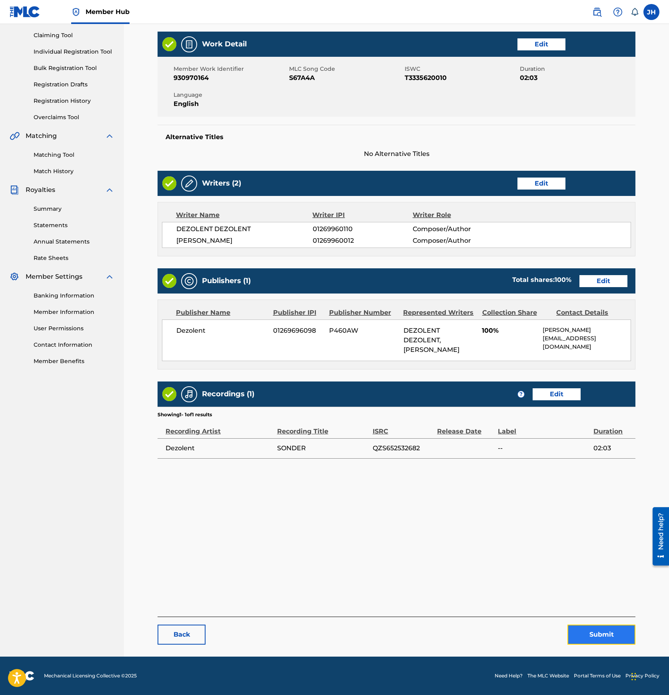
click at [595, 631] on button "Submit" at bounding box center [601, 634] width 68 height 20
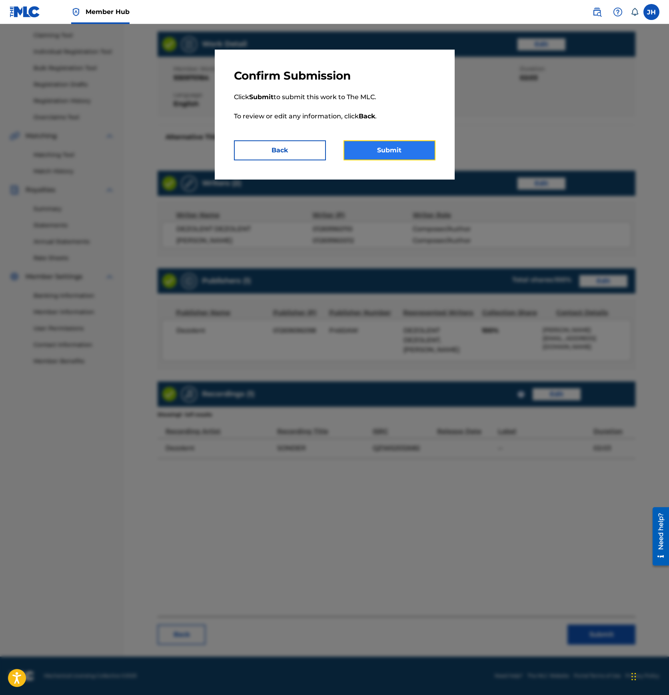
click at [401, 149] on button "Submit" at bounding box center [389, 150] width 92 height 20
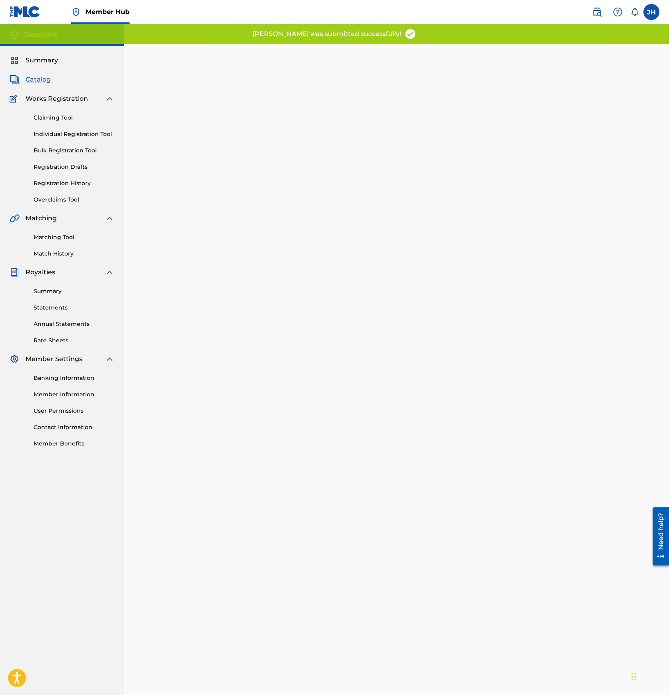
click at [42, 76] on span "Catalog" at bounding box center [38, 80] width 25 height 10
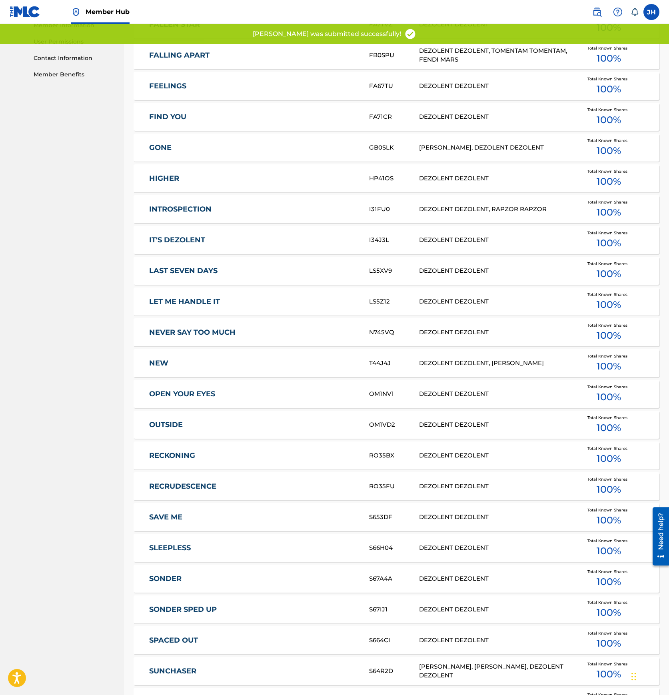
scroll to position [466, 0]
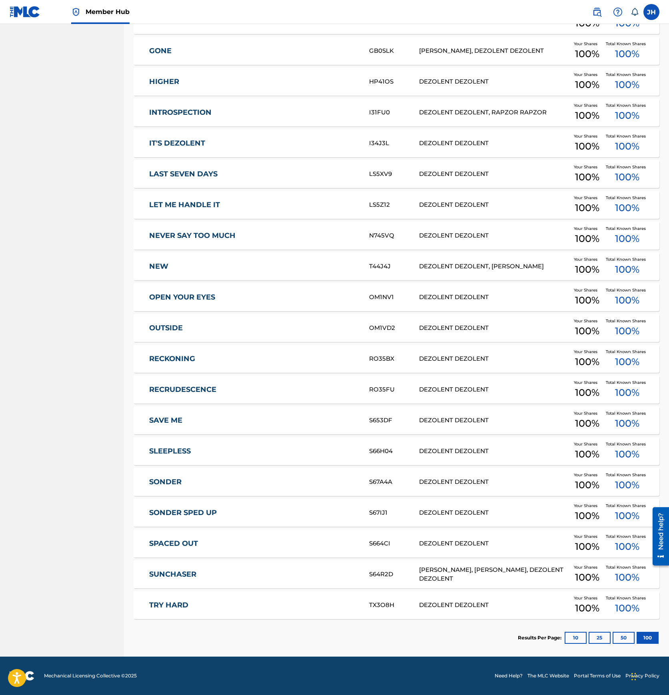
click at [201, 548] on div "SPACED OUT S664CI DEZOLENT DEZOLENT Your Shares 100 % Total Known Shares 100 %" at bounding box center [395, 543] width 525 height 28
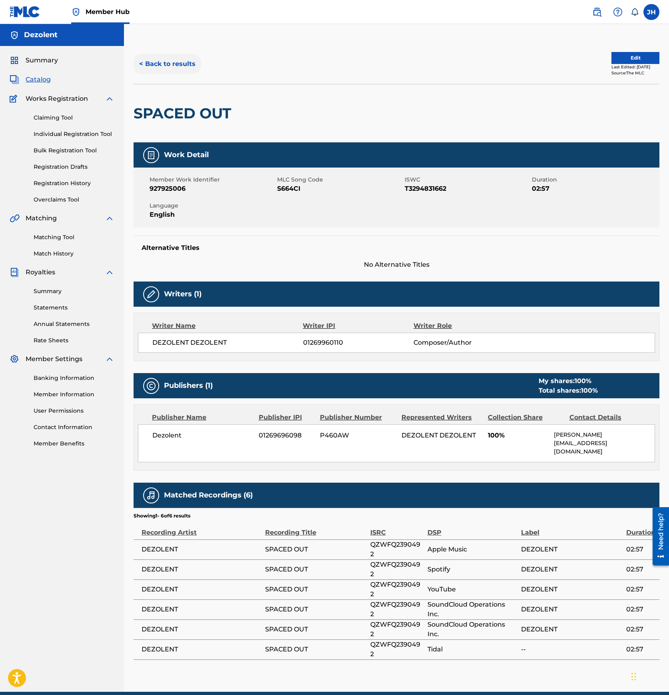
click at [170, 62] on button "< Back to results" at bounding box center [167, 64] width 68 height 20
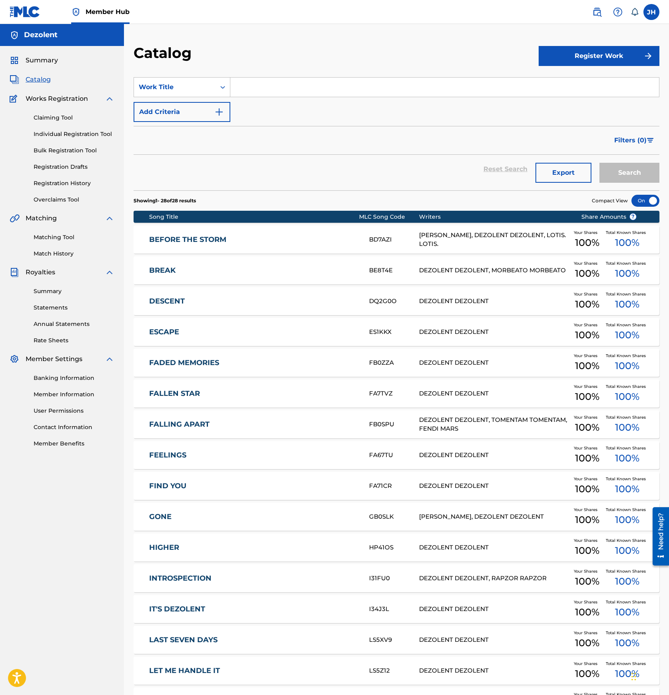
scroll to position [466, 0]
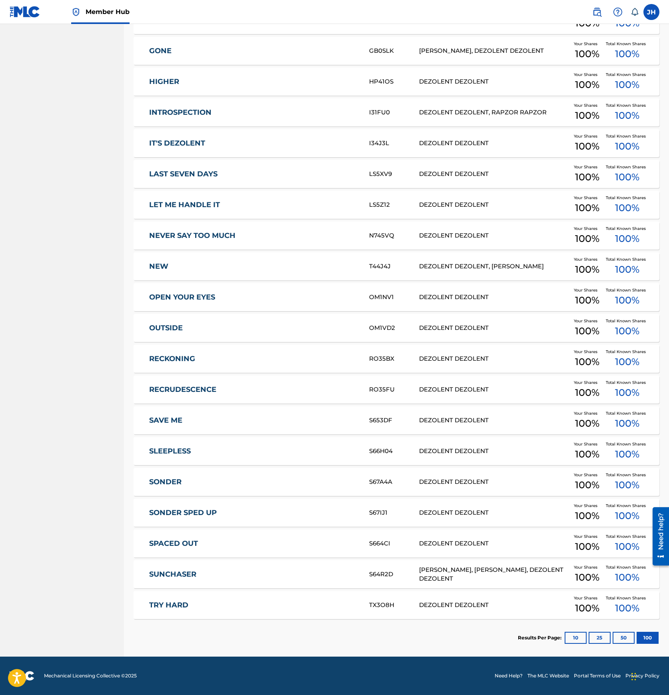
click at [209, 510] on link "SONDER SPED UP" at bounding box center [253, 512] width 209 height 9
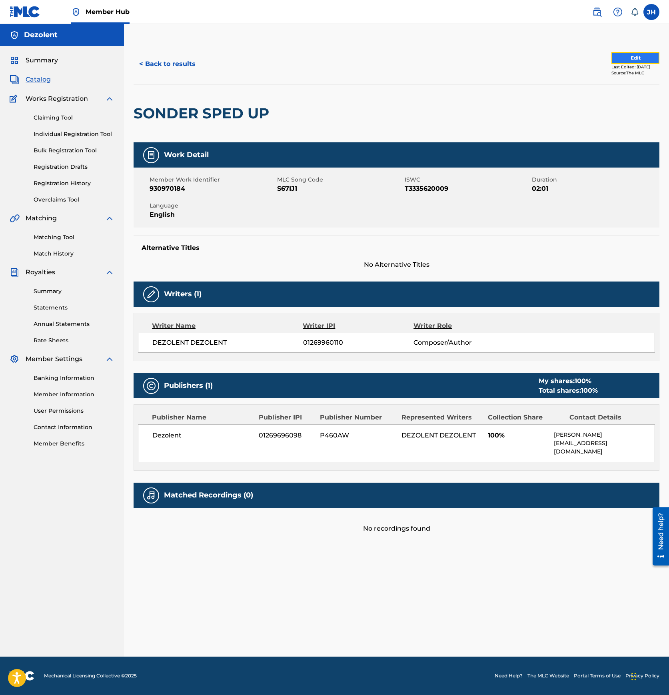
click at [633, 54] on button "Edit" at bounding box center [635, 58] width 48 height 12
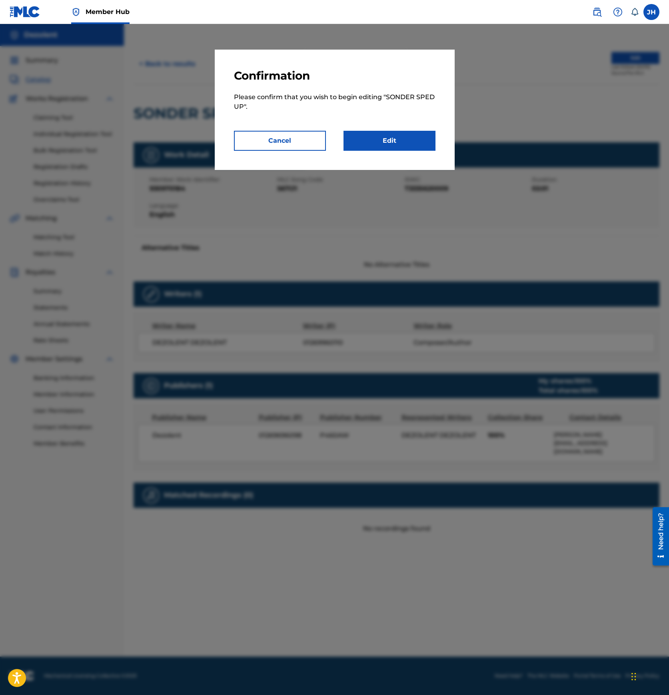
click at [410, 151] on div "Confirmation Please confirm that you wish to begin editing " SONDER SPED UP ". …" at bounding box center [335, 110] width 240 height 120
click at [402, 137] on link "Edit" at bounding box center [389, 141] width 92 height 20
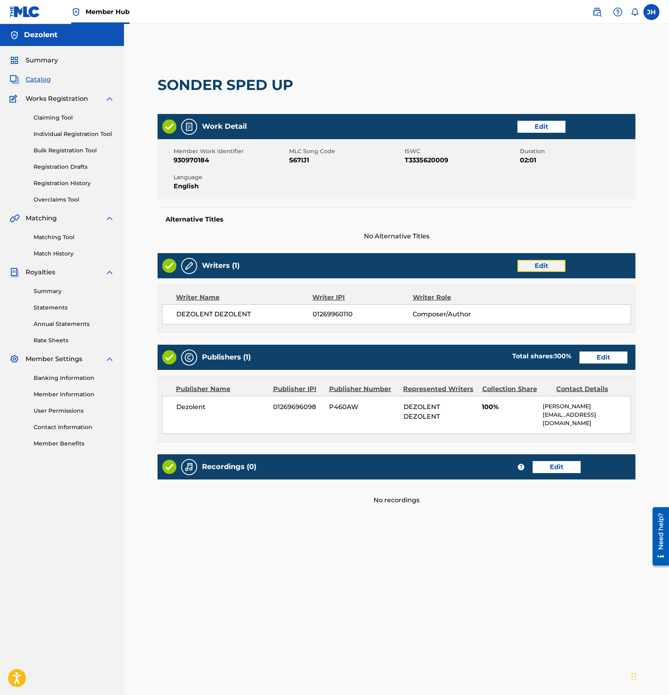
click at [541, 264] on link "Edit" at bounding box center [541, 266] width 48 height 12
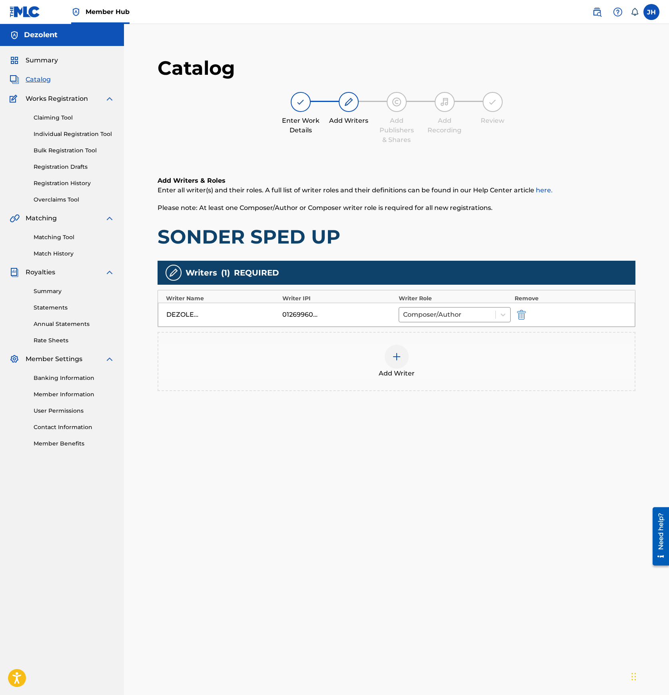
click at [395, 351] on div at bounding box center [396, 356] width 24 height 24
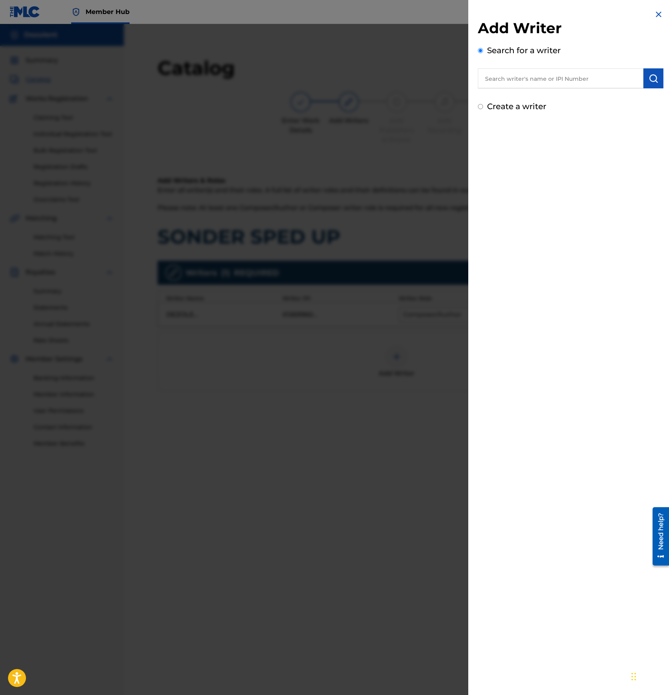
click at [544, 82] on input "text" at bounding box center [560, 78] width 165 height 20
paste input "01269960012"
type input "01269960012"
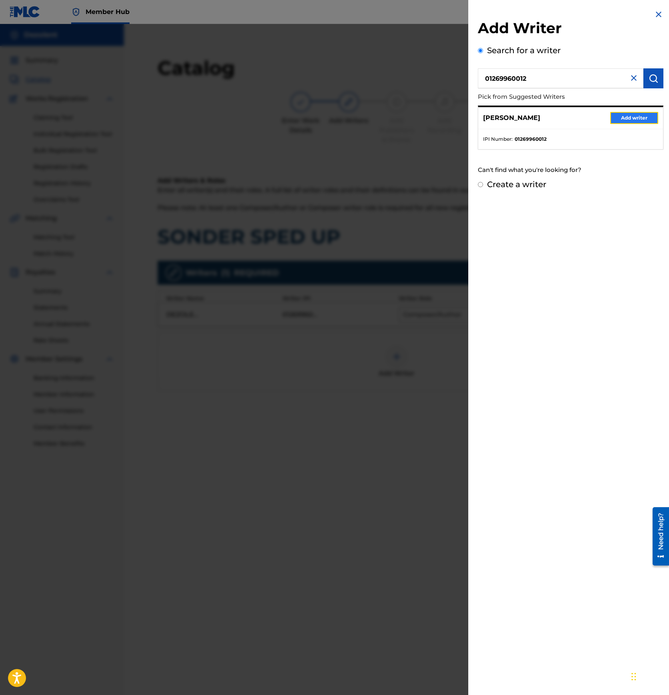
click at [631, 117] on button "Add writer" at bounding box center [634, 118] width 48 height 12
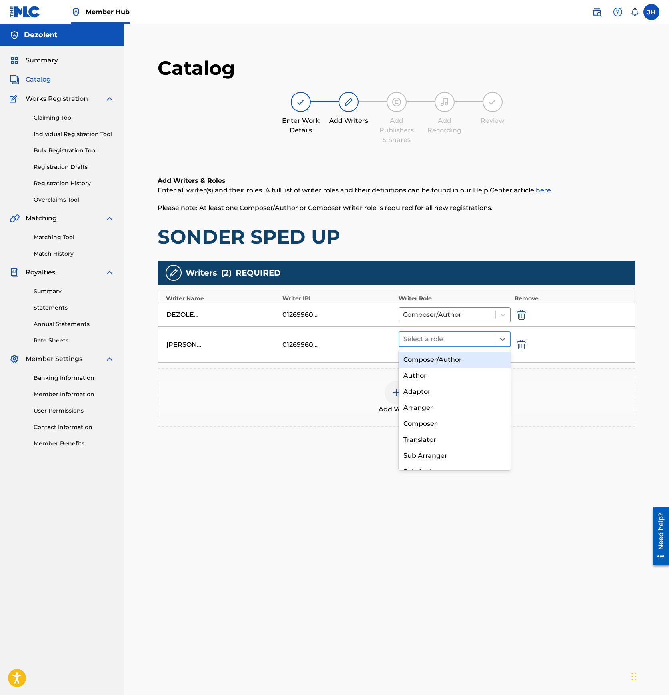
click at [465, 339] on div at bounding box center [447, 338] width 88 height 11
click at [452, 360] on div "Composer/Author" at bounding box center [454, 360] width 112 height 16
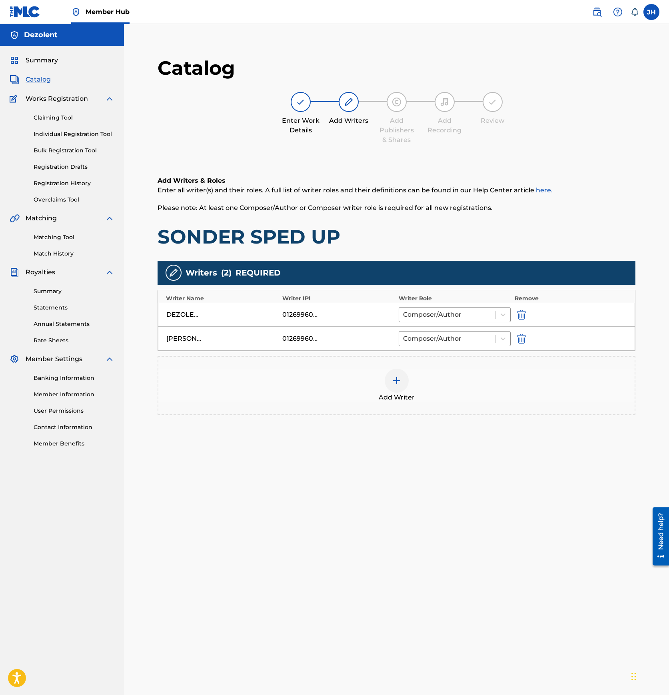
scroll to position [82, 0]
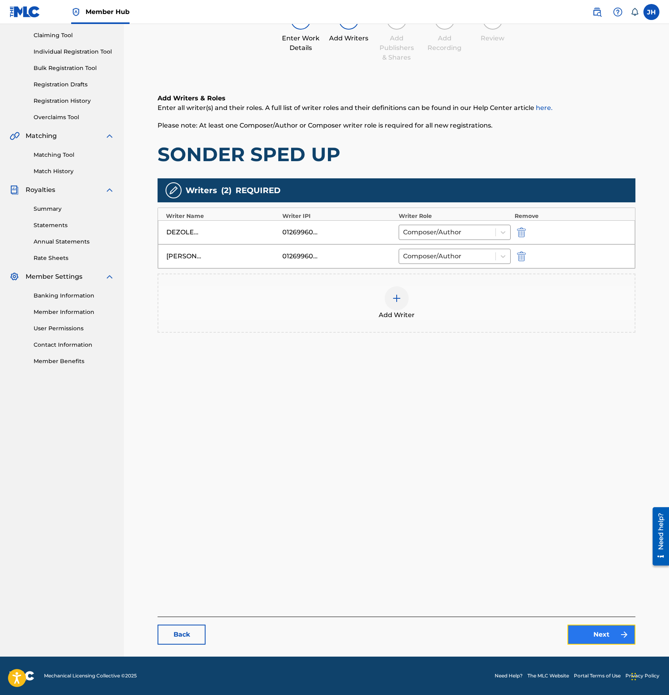
click at [601, 641] on link "Next" at bounding box center [601, 634] width 68 height 20
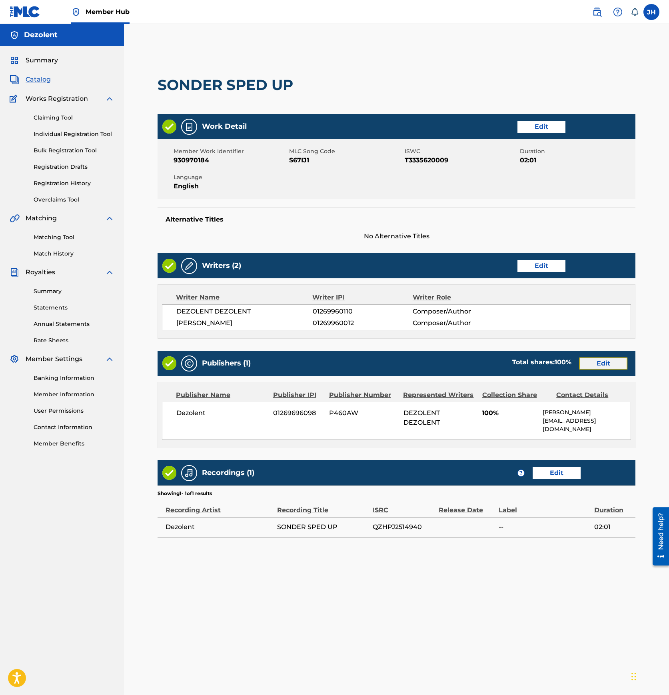
click at [597, 362] on link "Edit" at bounding box center [603, 363] width 48 height 12
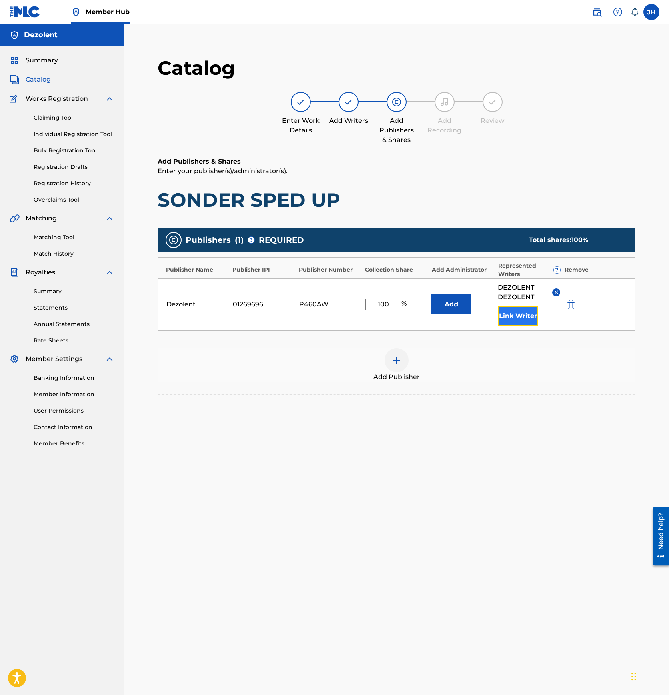
click at [519, 313] on button "Link Writer" at bounding box center [518, 316] width 40 height 20
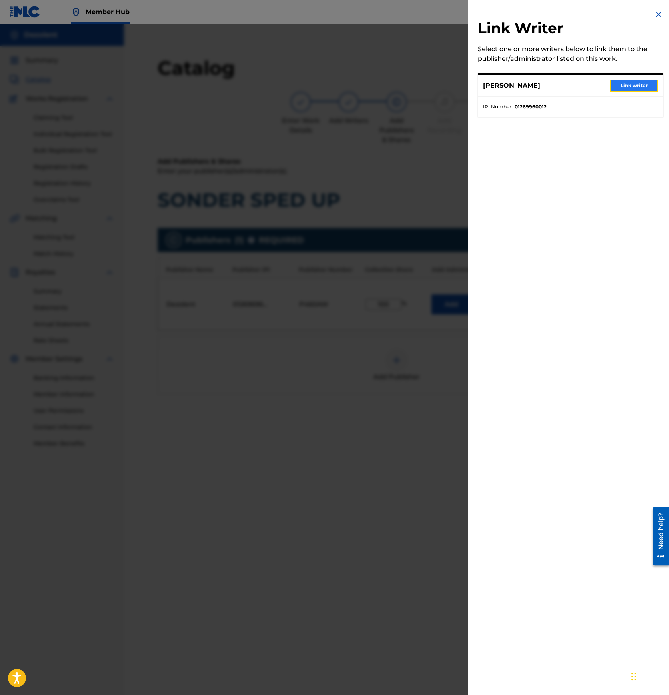
click at [625, 82] on button "Link writer" at bounding box center [634, 86] width 48 height 12
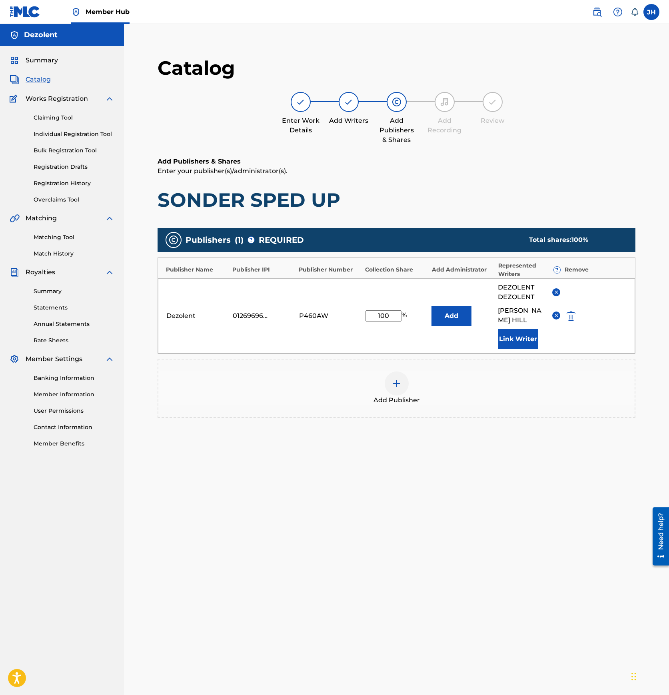
click at [533, 165] on h6 "Add Publishers & Shares" at bounding box center [396, 162] width 478 height 10
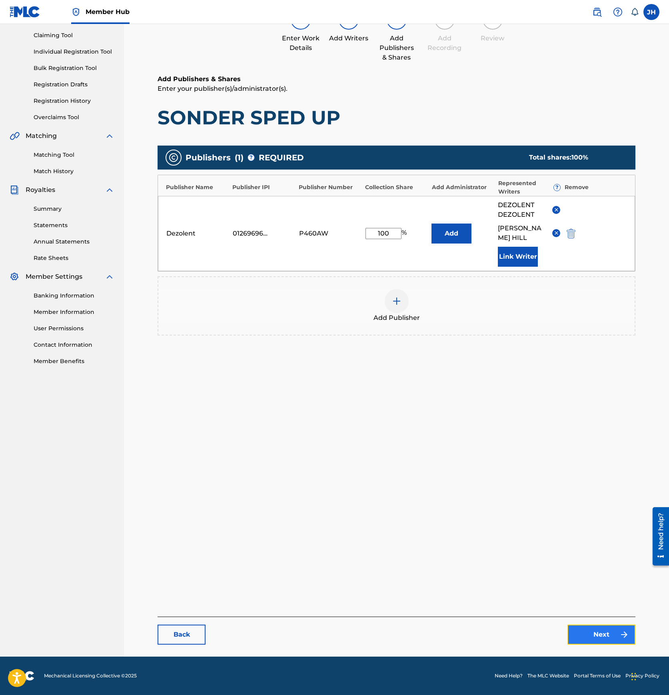
click at [611, 635] on link "Next" at bounding box center [601, 634] width 68 height 20
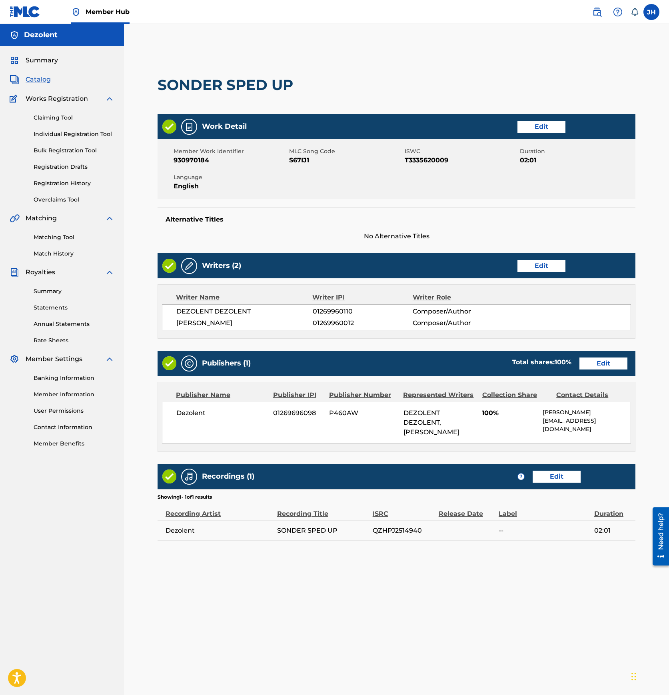
scroll to position [82, 0]
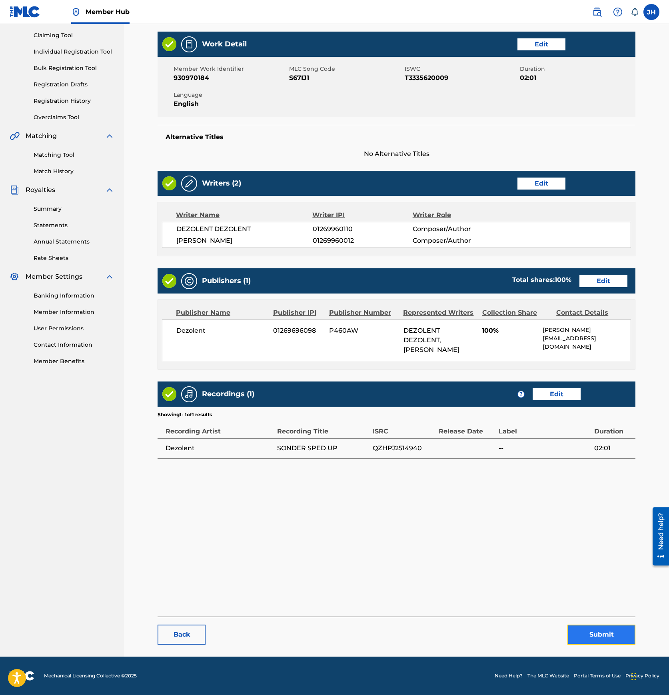
click at [598, 639] on button "Submit" at bounding box center [601, 634] width 68 height 20
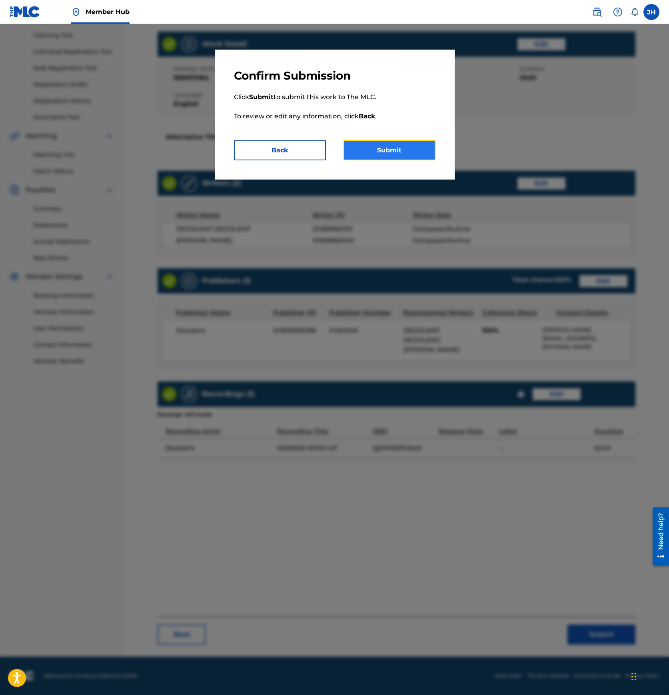
click at [387, 151] on button "Submit" at bounding box center [389, 150] width 92 height 20
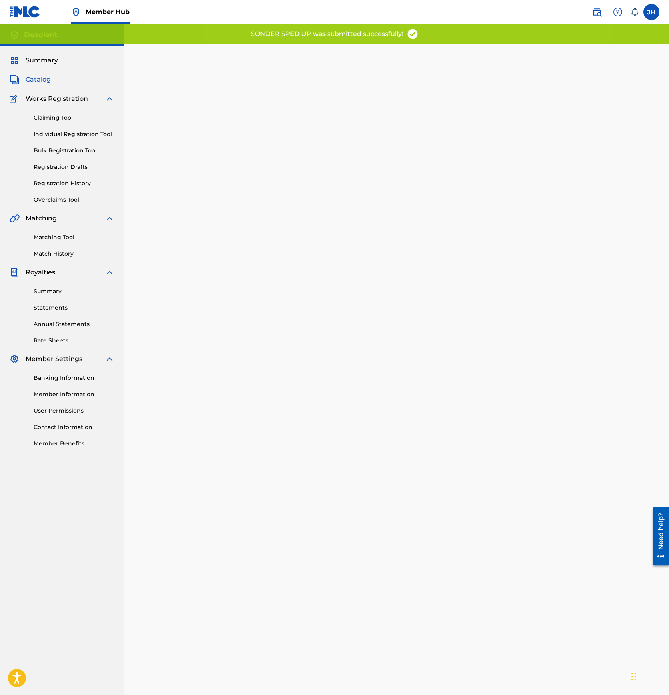
click at [38, 80] on span "Catalog" at bounding box center [38, 80] width 25 height 10
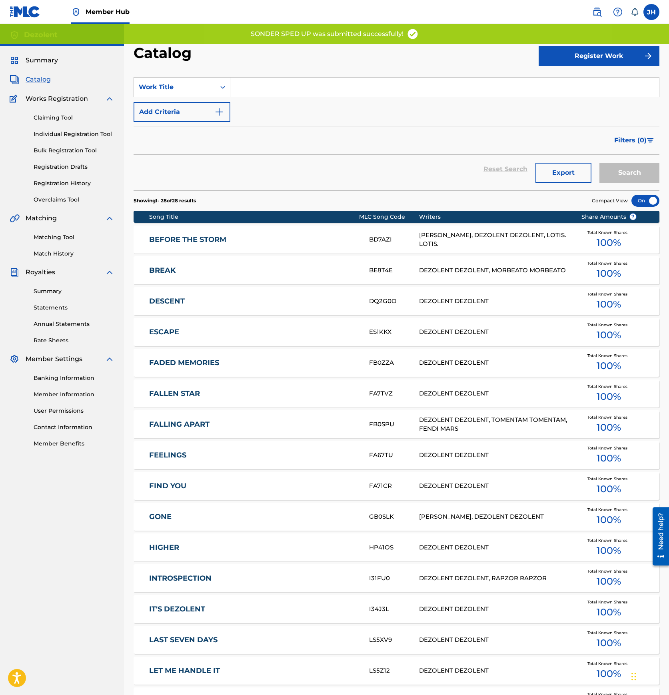
scroll to position [466, 0]
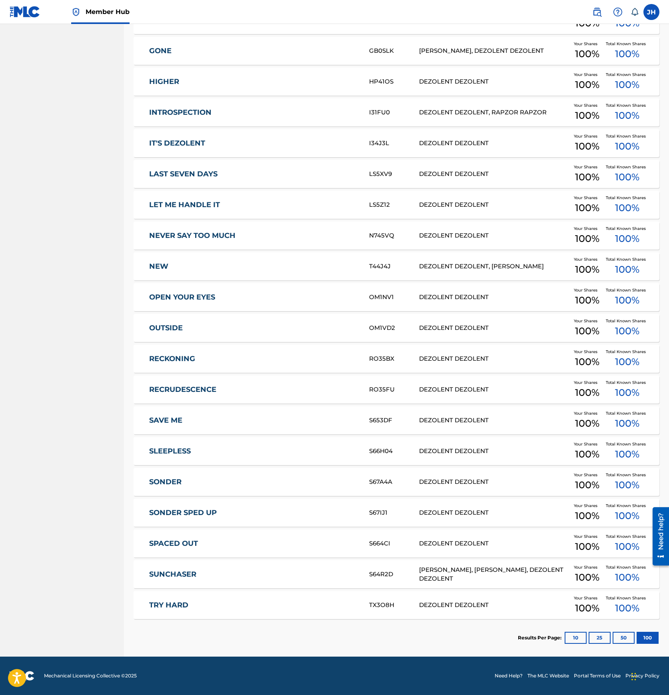
click at [192, 545] on link "SPACED OUT" at bounding box center [253, 543] width 209 height 9
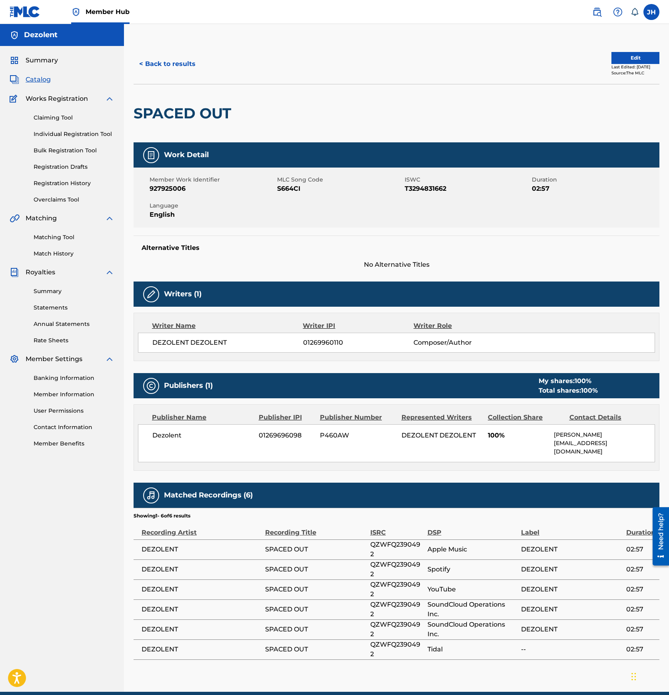
scroll to position [26, 0]
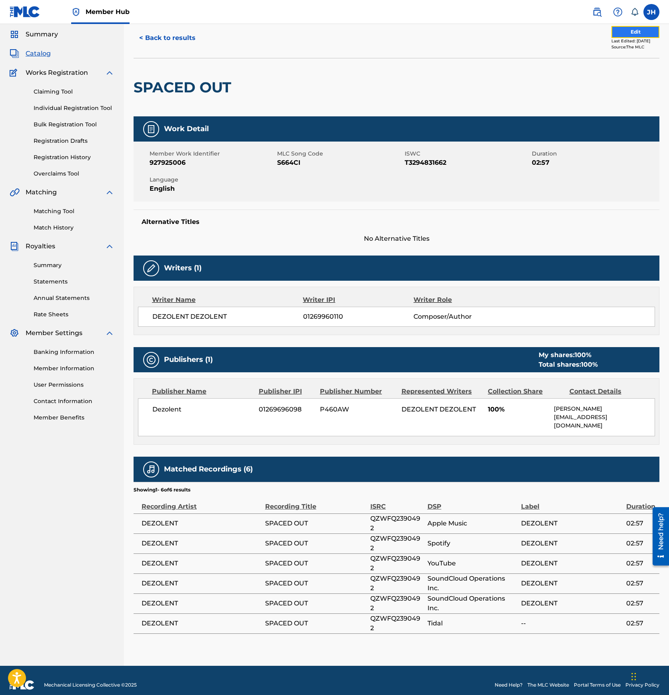
click at [626, 30] on button "Edit" at bounding box center [635, 32] width 48 height 12
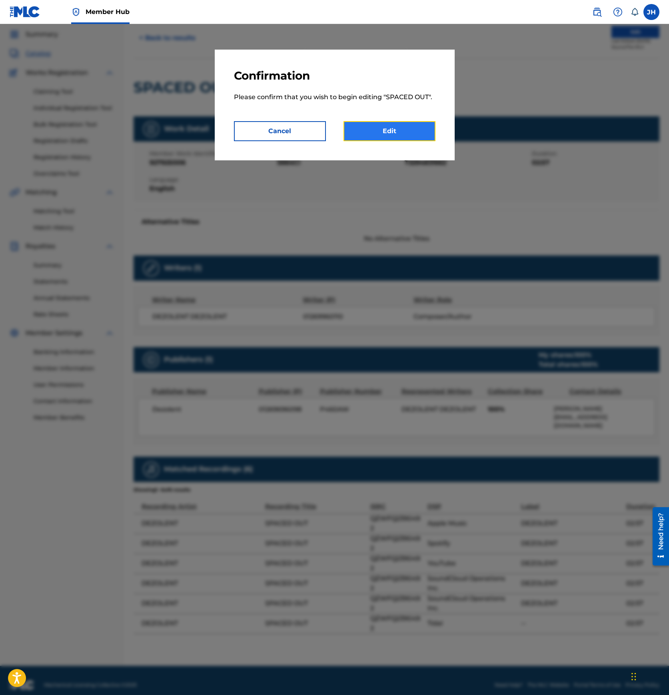
click at [376, 134] on link "Edit" at bounding box center [389, 131] width 92 height 20
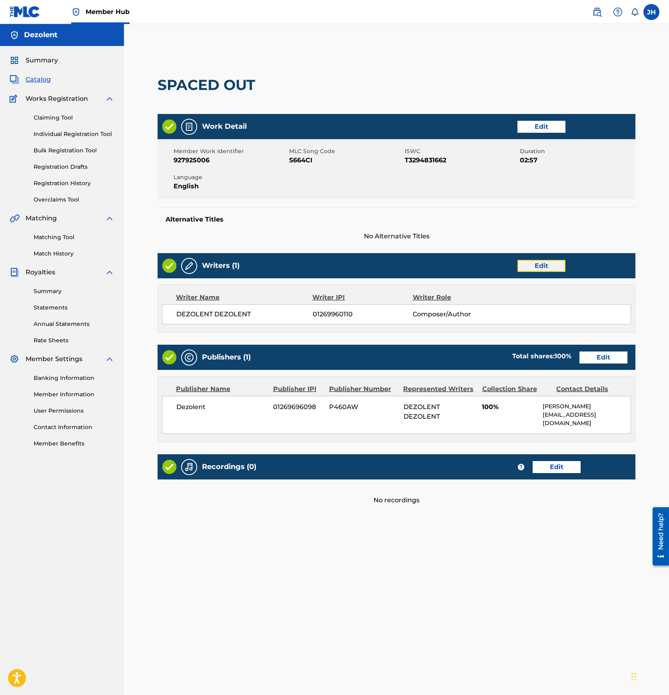
click at [555, 262] on link "Edit" at bounding box center [541, 266] width 48 height 12
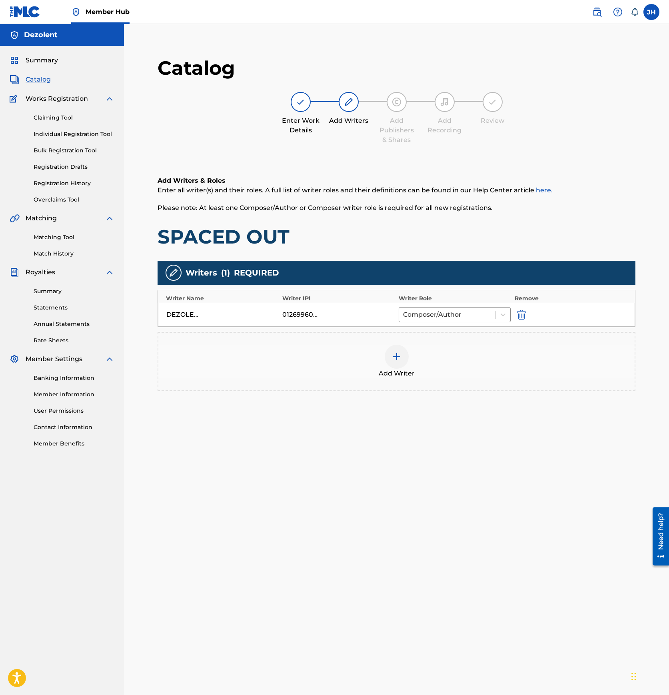
click at [402, 361] on div at bounding box center [396, 356] width 24 height 24
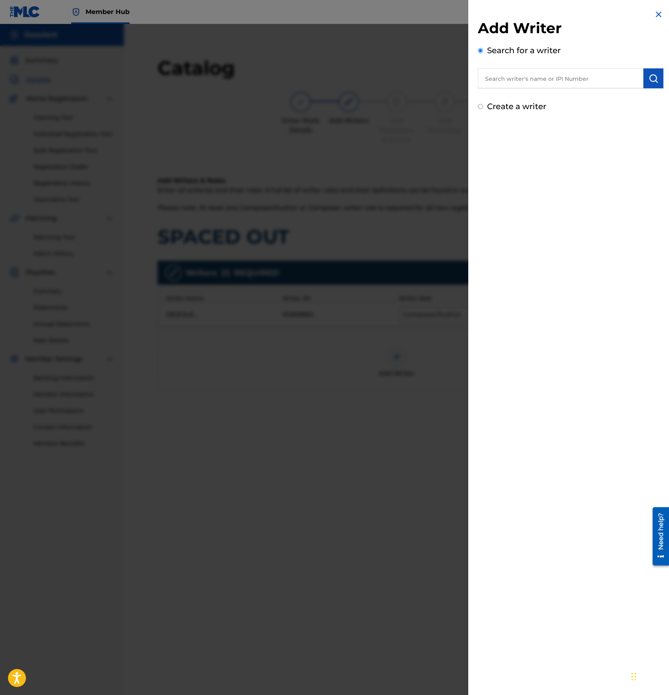
click at [535, 74] on input "text" at bounding box center [560, 78] width 165 height 20
paste input "01269960012"
type input "01269960012"
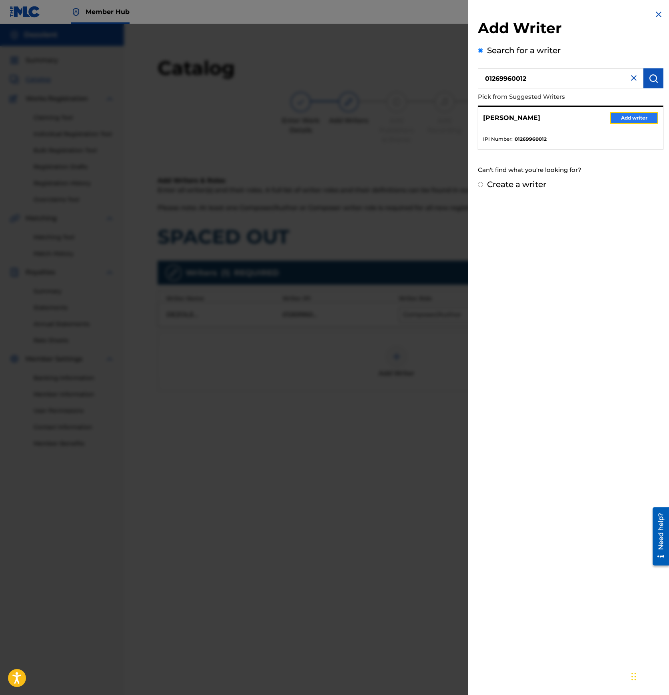
click at [637, 113] on button "Add writer" at bounding box center [634, 118] width 48 height 12
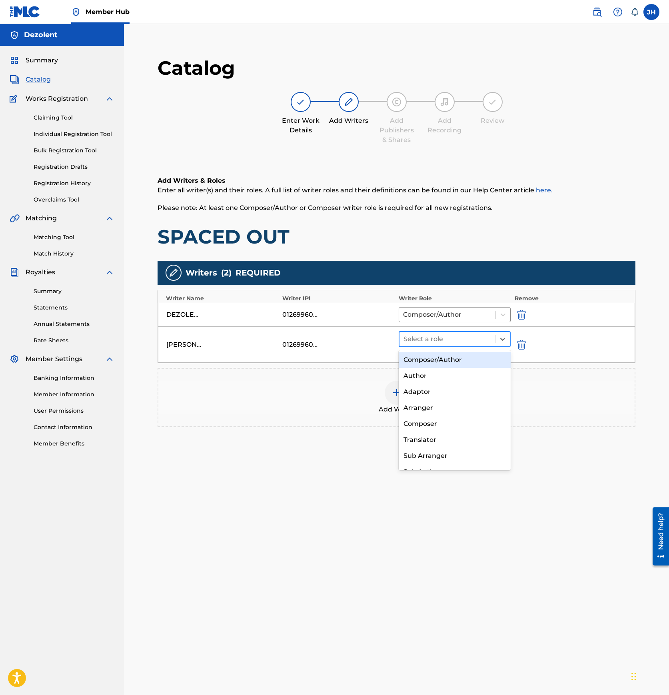
click at [431, 343] on div at bounding box center [447, 338] width 88 height 11
click at [431, 355] on div "Composer/Author" at bounding box center [454, 360] width 112 height 16
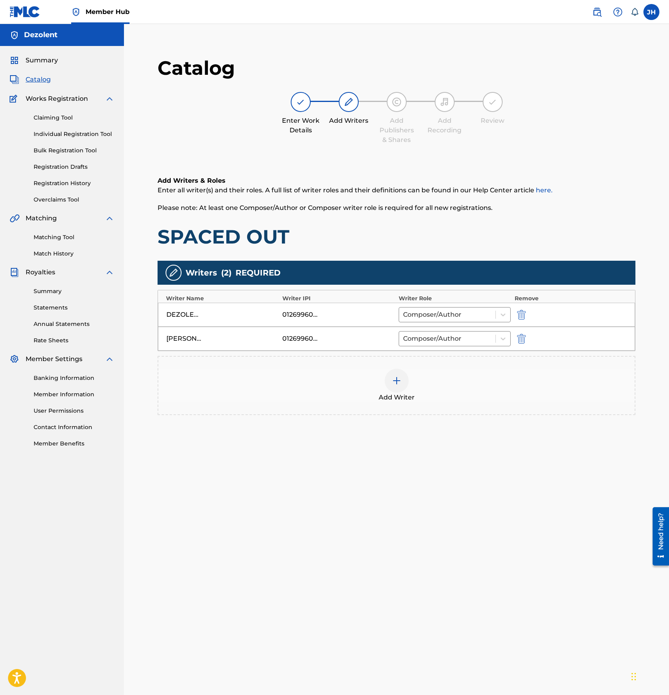
scroll to position [82, 0]
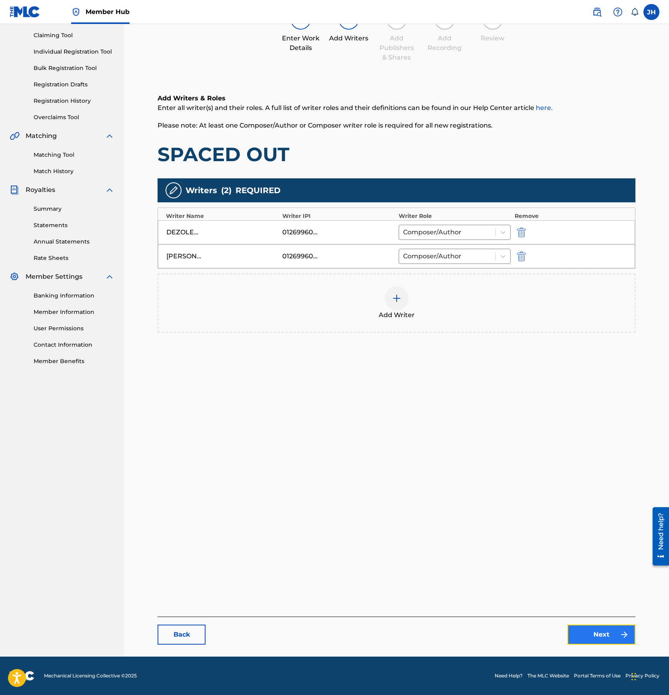
click at [589, 640] on link "Next" at bounding box center [601, 634] width 68 height 20
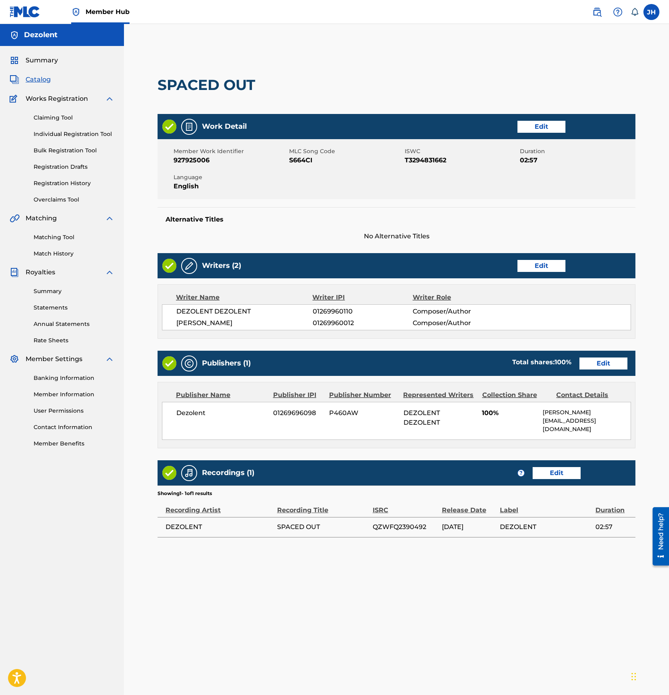
click at [589, 368] on div "Publishers (1) Total shares: 100 % Edit" at bounding box center [396, 362] width 478 height 25
click at [600, 362] on link "Edit" at bounding box center [603, 363] width 48 height 12
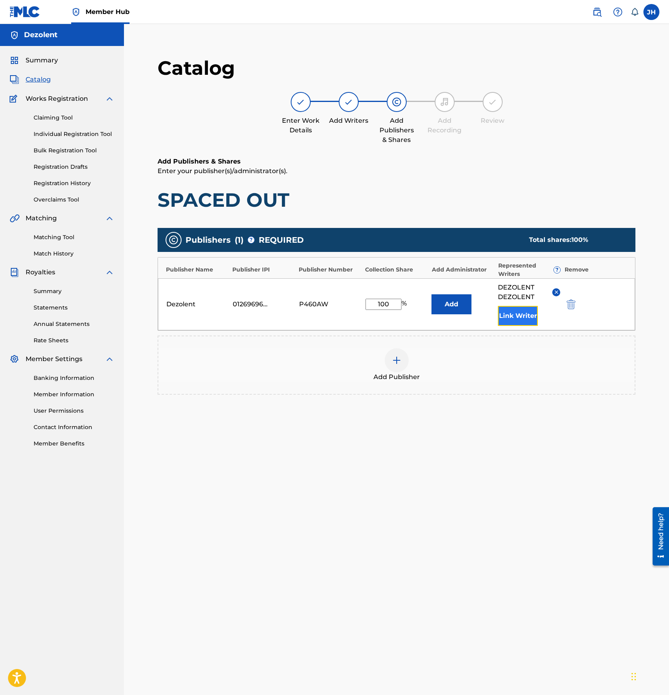
click at [524, 314] on button "Link Writer" at bounding box center [518, 316] width 40 height 20
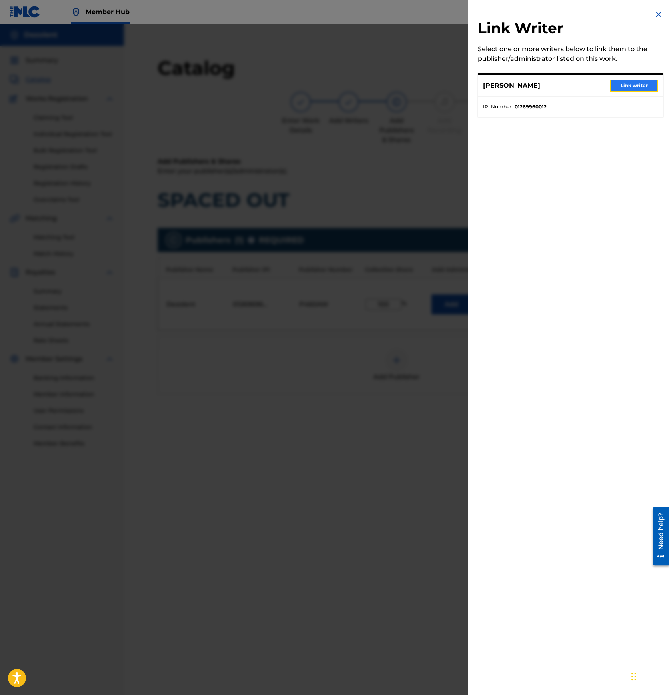
click at [636, 83] on button "Link writer" at bounding box center [634, 86] width 48 height 12
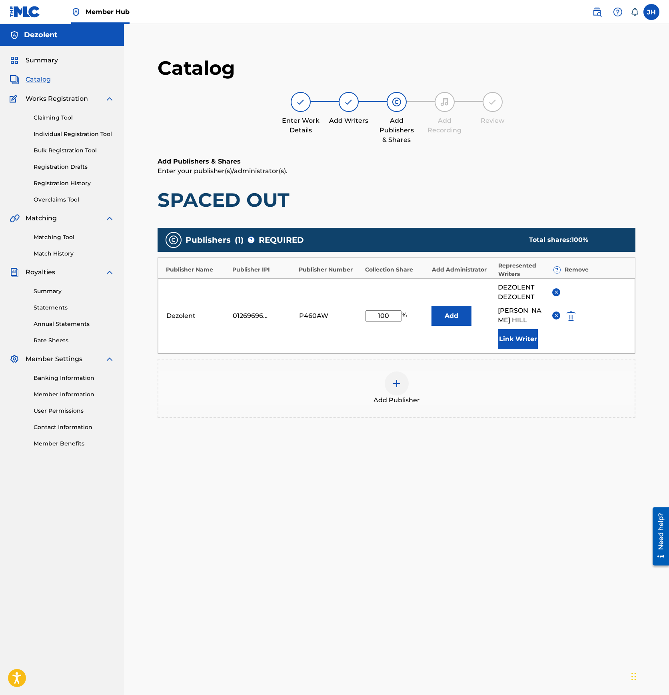
scroll to position [82, 0]
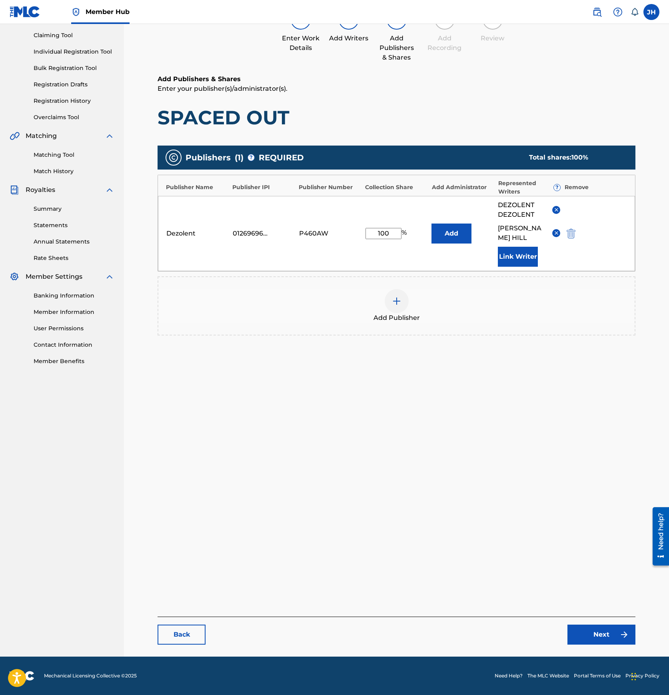
click at [609, 644] on main "Catalog Enter Work Details Add Writers Add Publishers & Shares Add Recording Re…" at bounding box center [395, 309] width 525 height 695
click at [609, 637] on link "Next" at bounding box center [601, 634] width 68 height 20
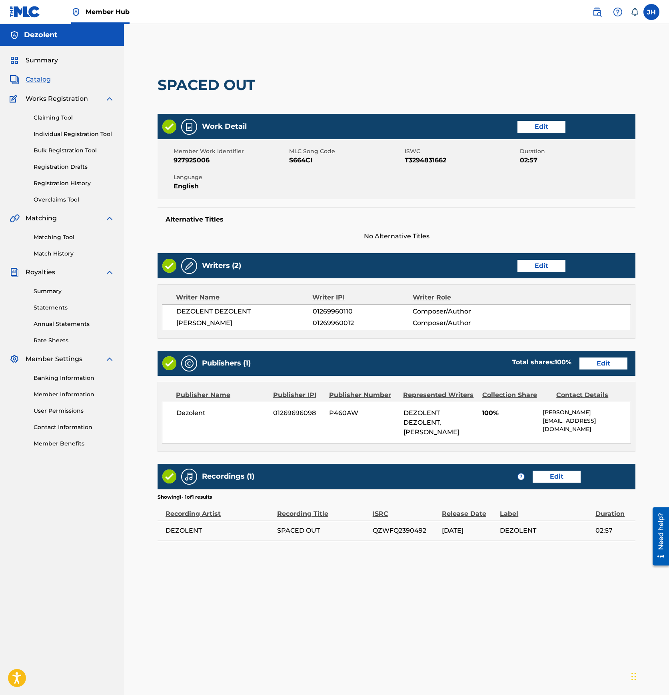
scroll to position [82, 0]
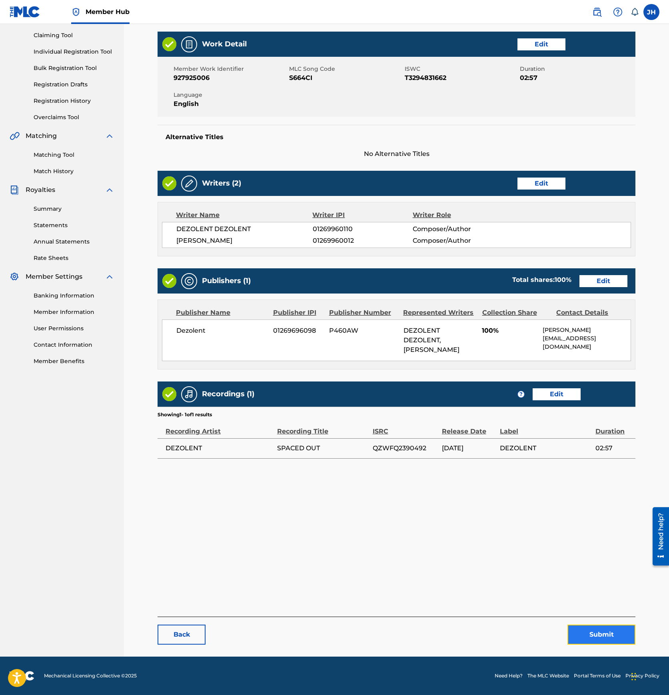
click at [576, 627] on button "Submit" at bounding box center [601, 634] width 68 height 20
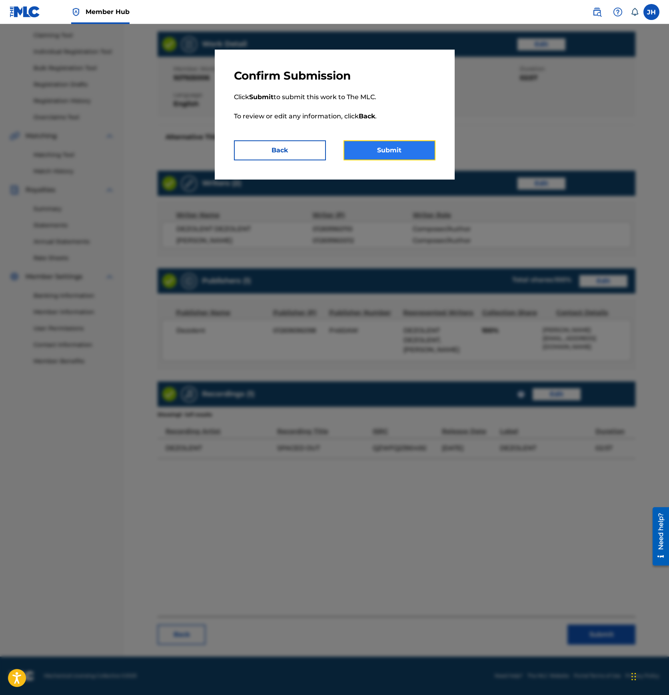
click at [414, 141] on button "Submit" at bounding box center [389, 150] width 92 height 20
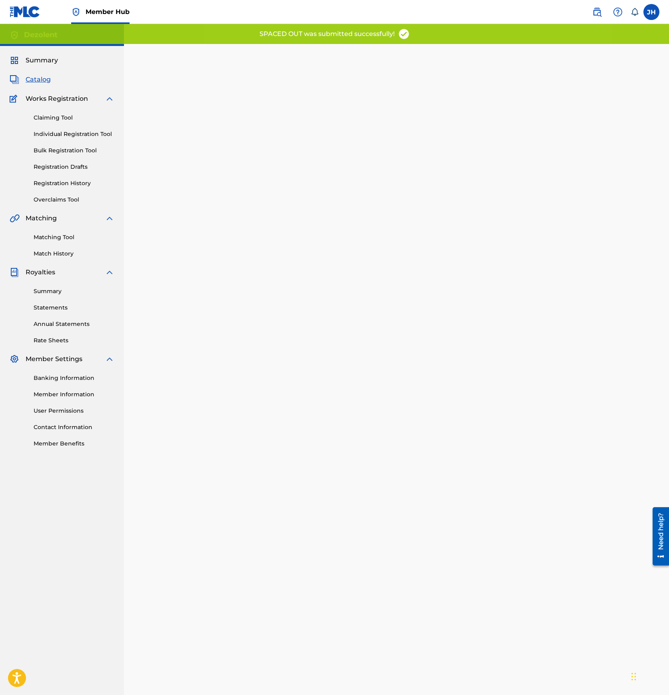
click at [40, 80] on span "Catalog" at bounding box center [38, 80] width 25 height 10
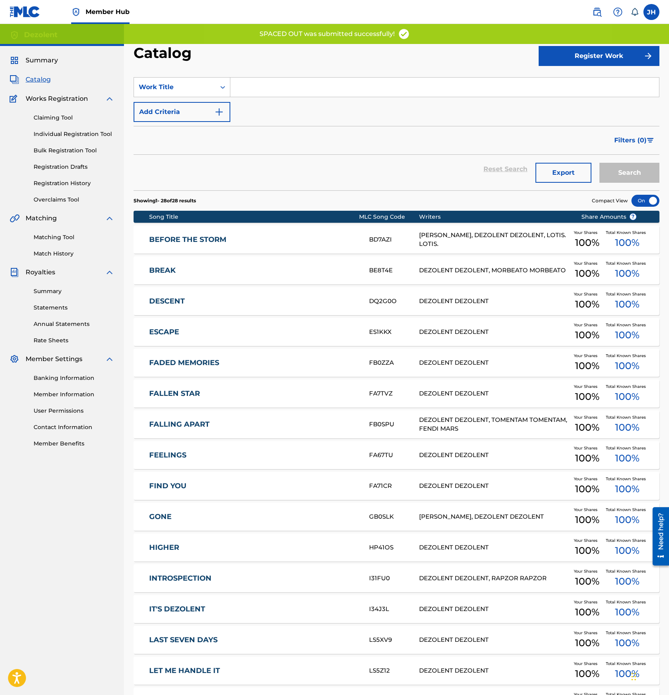
scroll to position [466, 0]
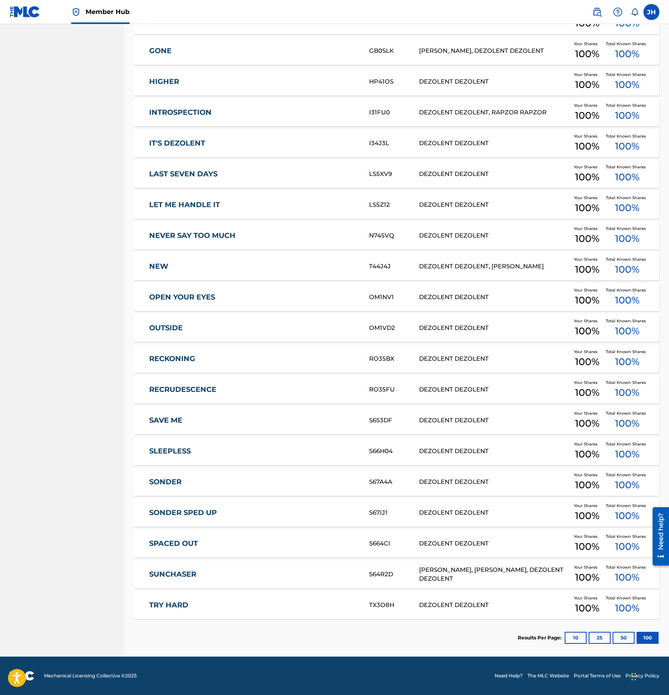
click at [201, 568] on div "SUNCHASER S64R2D FRANCIS PITCHER, TOMENTAM TOMENTAM, DEZOLENT DEZOLENT Your Sha…" at bounding box center [395, 574] width 525 height 28
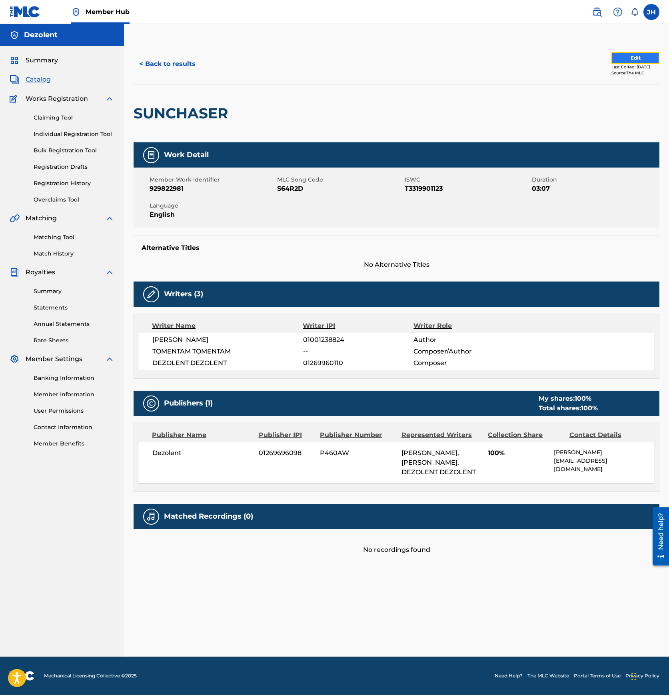
click at [629, 58] on button "Edit" at bounding box center [635, 58] width 48 height 12
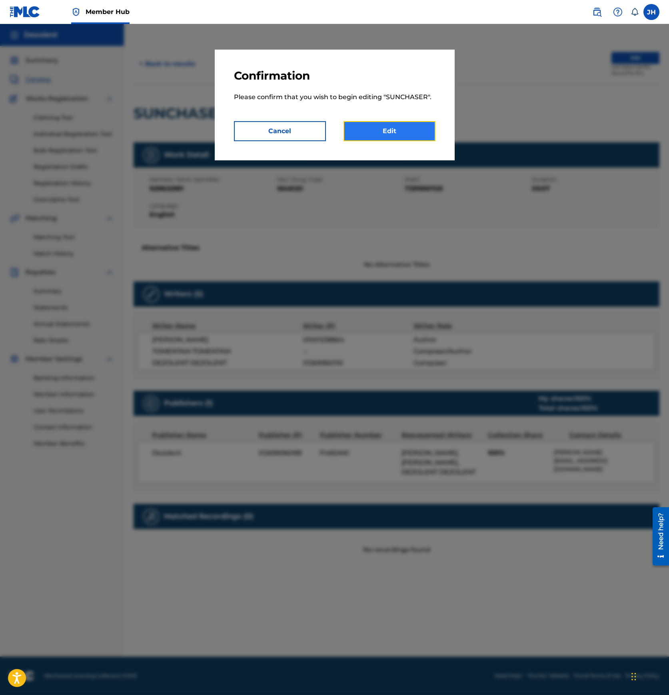
click at [364, 133] on link "Edit" at bounding box center [389, 131] width 92 height 20
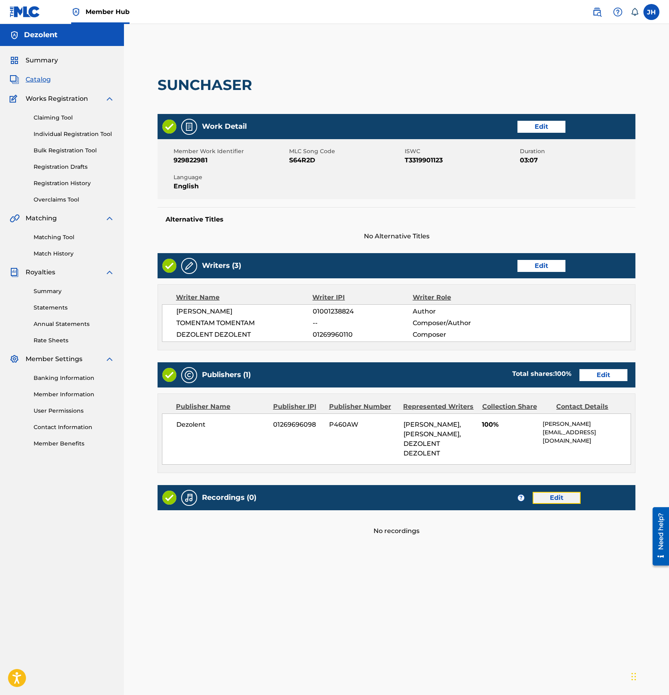
click at [555, 503] on link "Edit" at bounding box center [556, 498] width 48 height 12
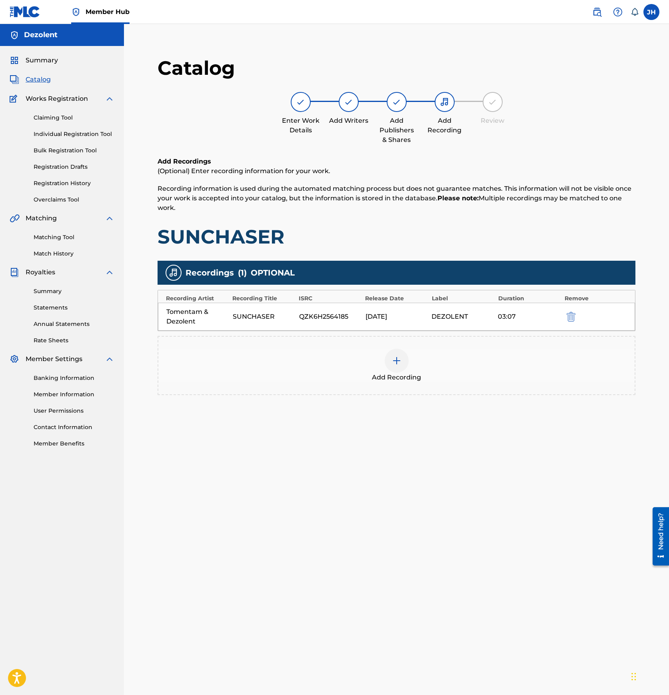
click at [392, 359] on img at bounding box center [397, 361] width 10 height 10
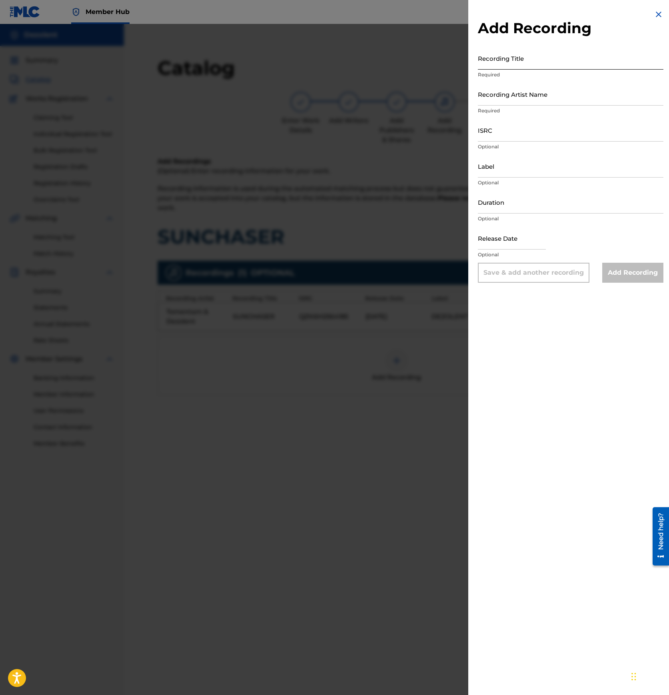
click at [522, 57] on input "Recording Title" at bounding box center [570, 58] width 185 height 23
type input "Sunchaser"
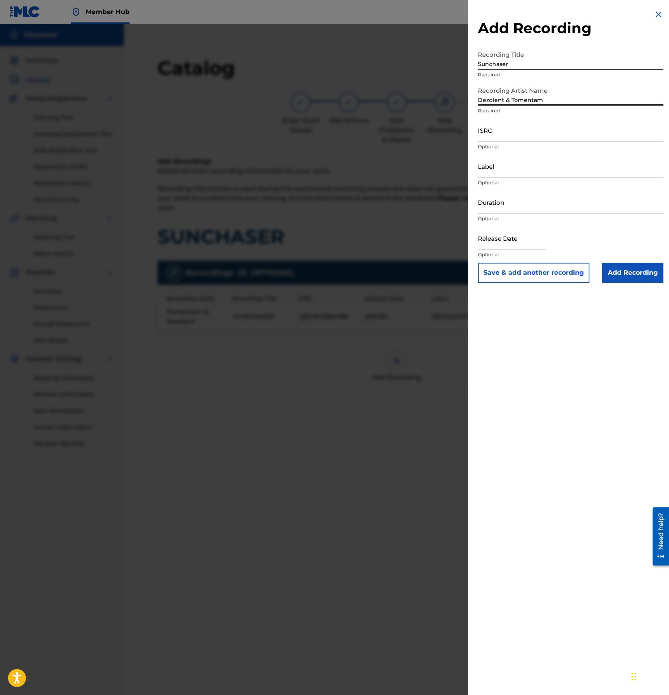
type input "Dezolent & Tomentam"
paste input "QZK6H2564185"
type input "QZK6H2564185"
click at [507, 171] on input "Label" at bounding box center [570, 166] width 185 height 23
type input "Dezolent"
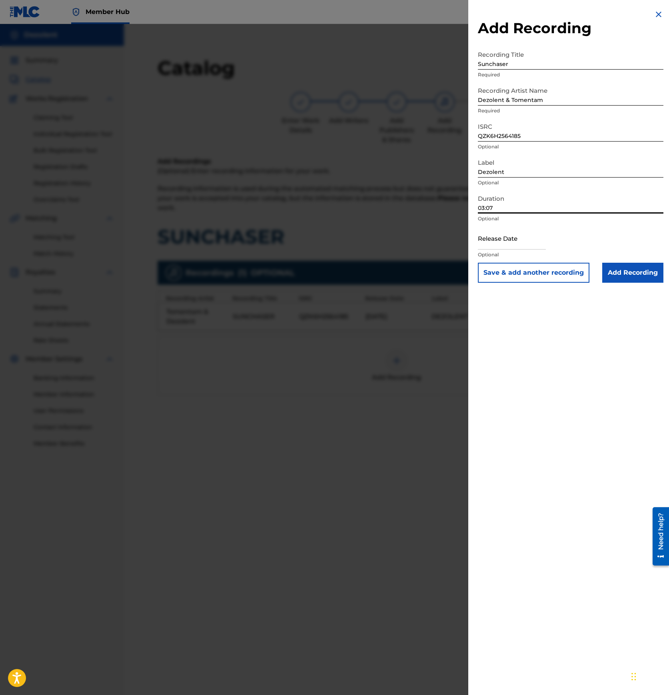
type input "03:07"
select select "8"
select select "2025"
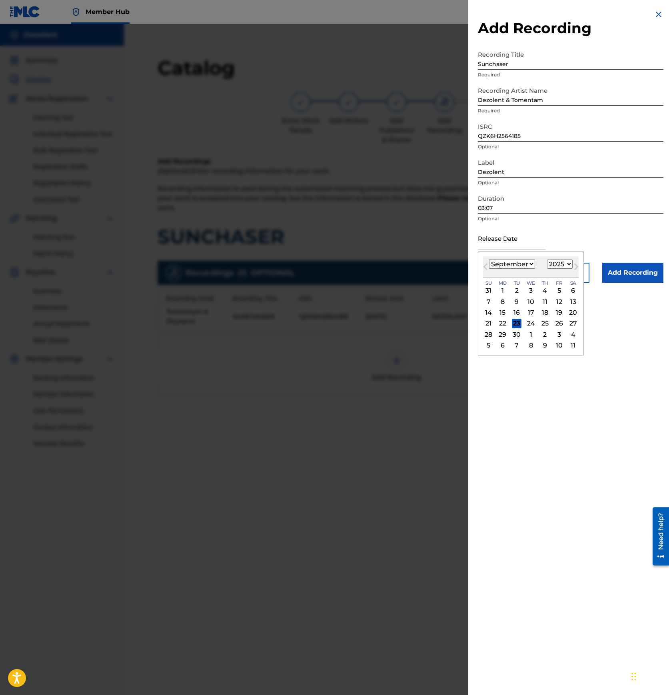
click at [524, 265] on select "January February March April May June July August September October November De…" at bounding box center [512, 263] width 46 height 9
select select "3"
click at [489, 259] on select "January February March April May June July August September October November De…" at bounding box center [512, 263] width 46 height 9
click at [554, 262] on select "1899 1900 1901 1902 1903 1904 1905 1906 1907 1908 1909 1910 1911 1912 1913 1914…" at bounding box center [560, 263] width 26 height 9
click at [542, 323] on div "24" at bounding box center [545, 323] width 10 height 10
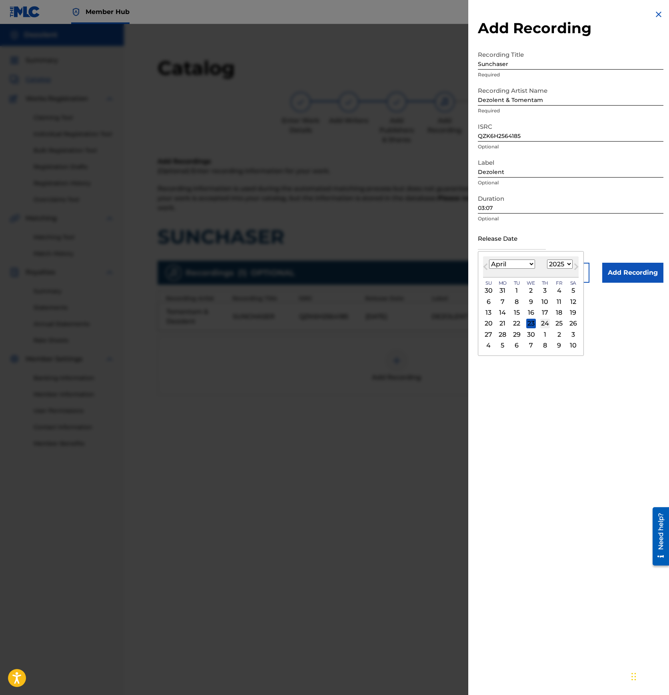
type input "April 24 2025"
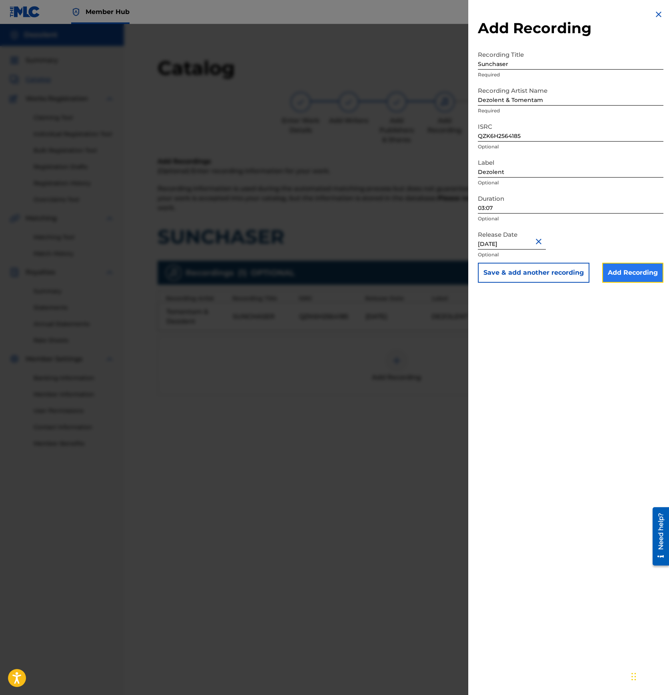
click at [629, 273] on input "Add Recording" at bounding box center [632, 273] width 61 height 20
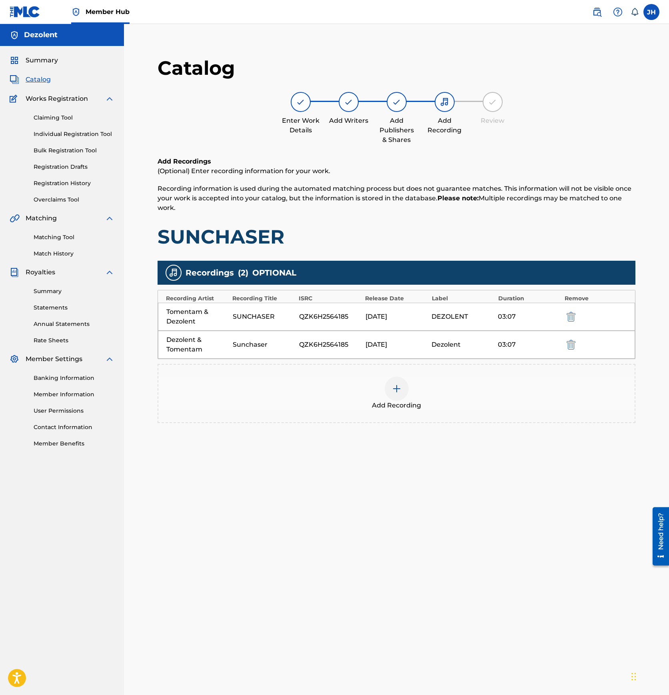
click at [396, 388] on img at bounding box center [397, 389] width 10 height 10
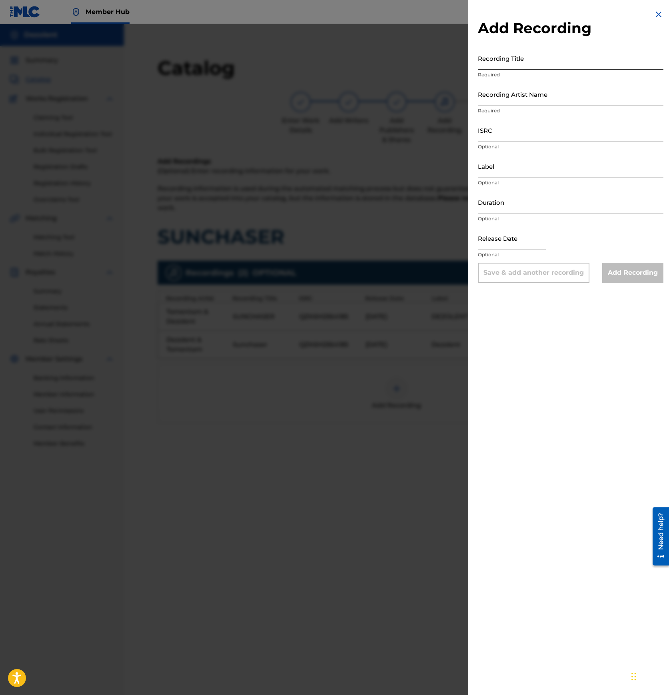
click at [520, 64] on input "Recording Title" at bounding box center [570, 58] width 185 height 23
type input "D"
type input "Sunchaser"
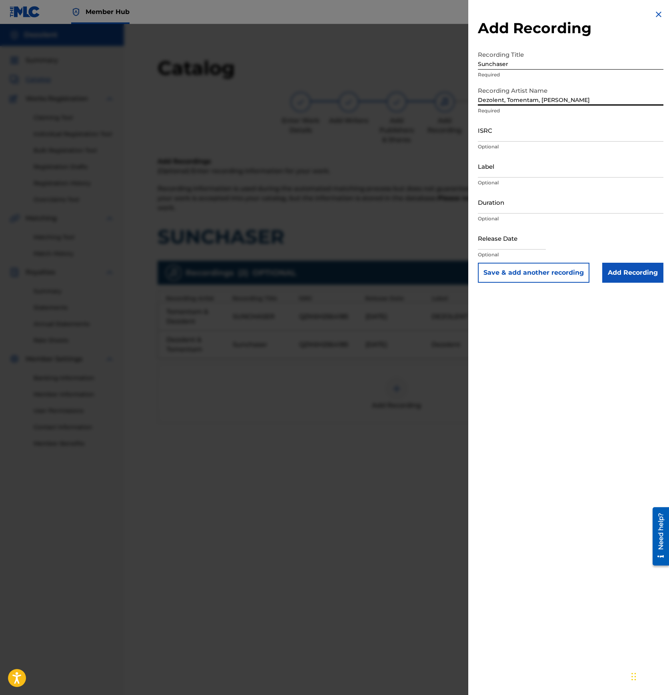
type input "Dezolent, Tomentam, Fran Pitcher"
paste input "QZK6H2564185"
type input "QZK6H2564185"
type input "Dezolent"
click at [508, 245] on input "text" at bounding box center [512, 238] width 68 height 23
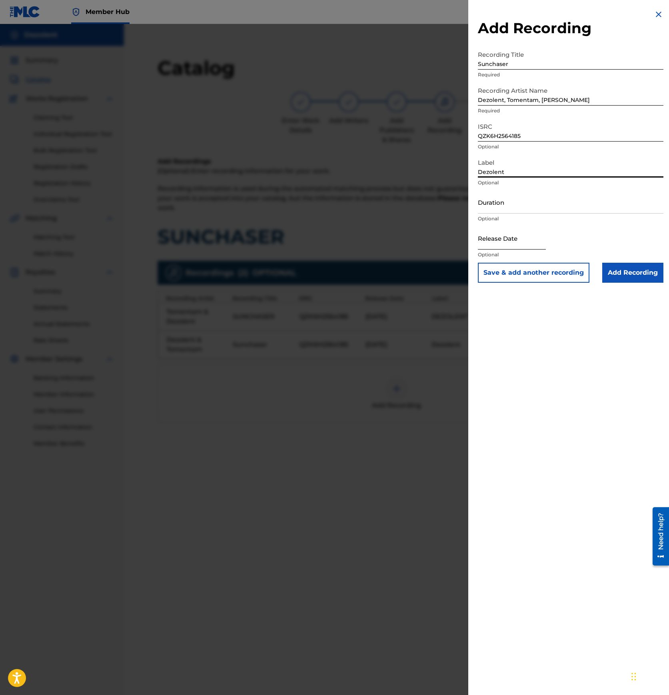
select select "8"
select select "2025"
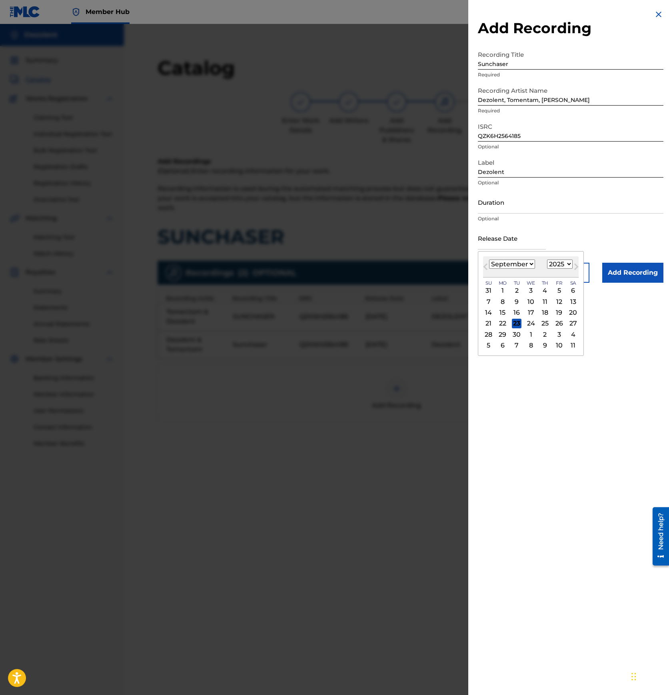
click at [527, 269] on div "September 2025 January February March April May June July August September Octo…" at bounding box center [531, 266] width 96 height 21
click at [523, 262] on select "January February March April May June July August September October November De…" at bounding box center [512, 263] width 46 height 9
select select "3"
click at [489, 259] on select "January February March April May June July August September October November De…" at bounding box center [512, 263] width 46 height 9
click at [545, 322] on div "24" at bounding box center [545, 323] width 10 height 10
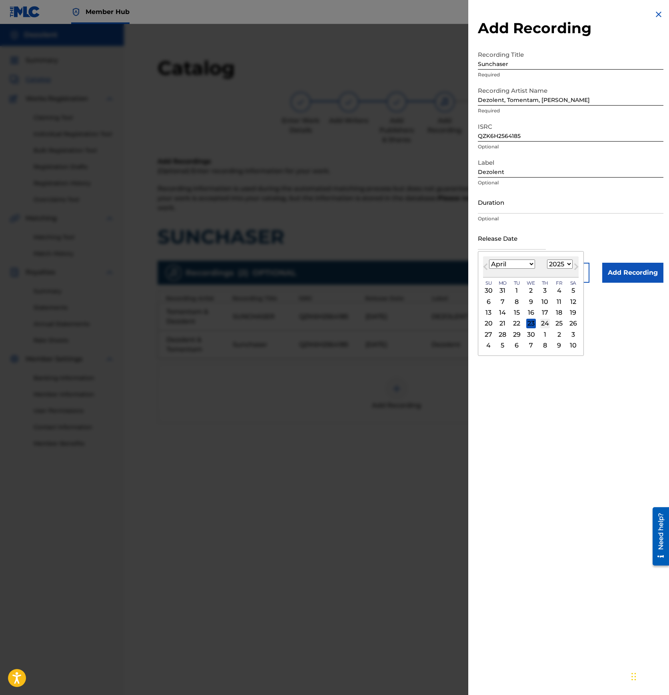
type input "April 24 2025"
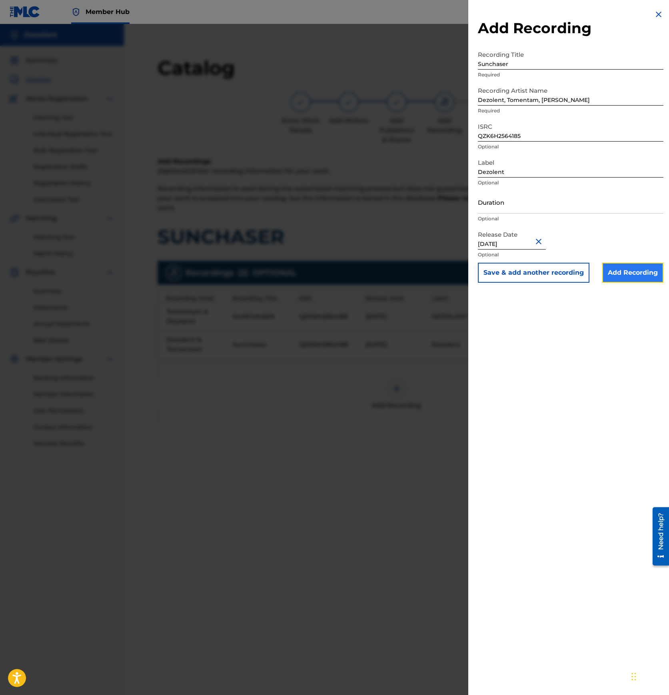
click at [613, 271] on input "Add Recording" at bounding box center [632, 273] width 61 height 20
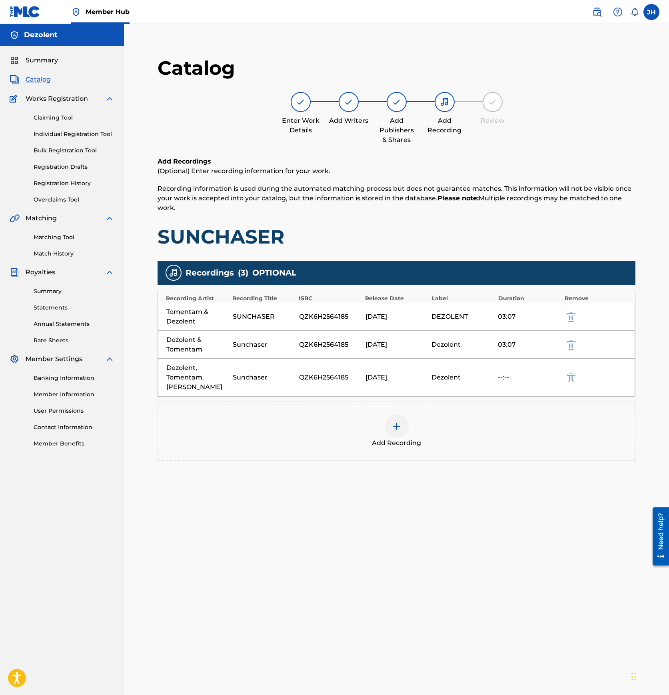
scroll to position [82, 0]
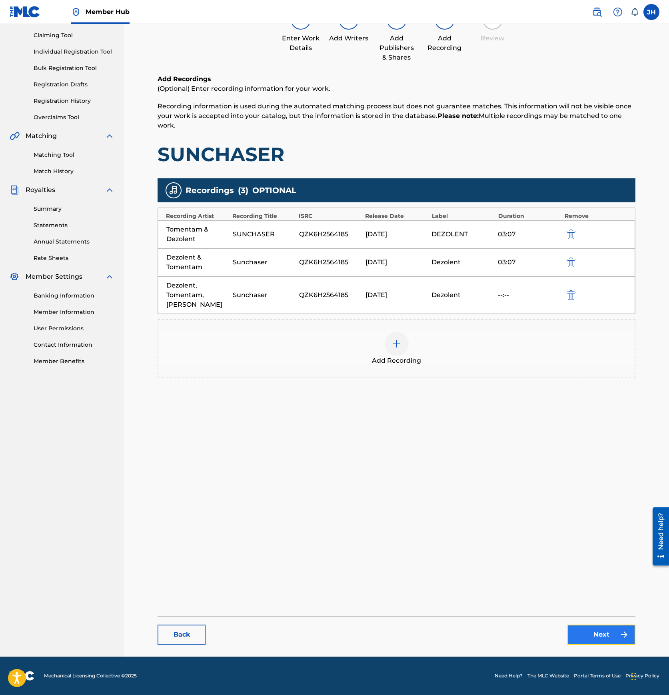
click at [595, 636] on link "Next" at bounding box center [601, 634] width 68 height 20
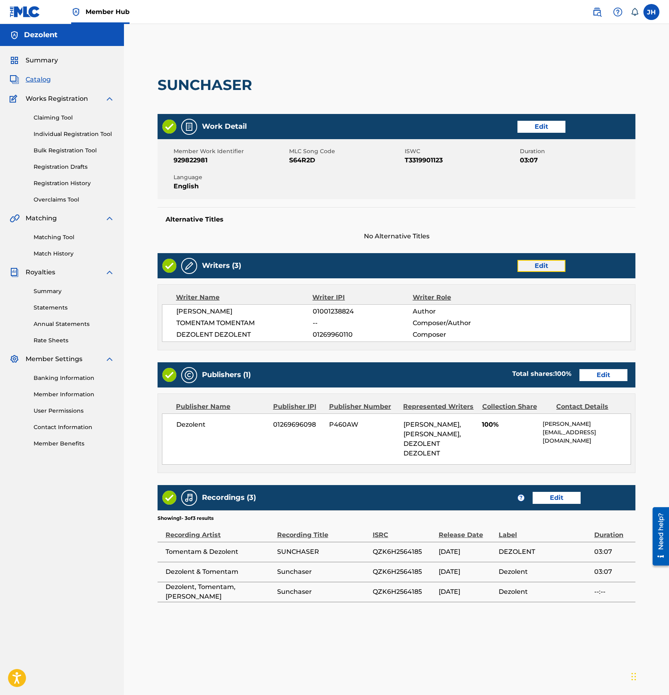
click at [532, 263] on link "Edit" at bounding box center [541, 266] width 48 height 12
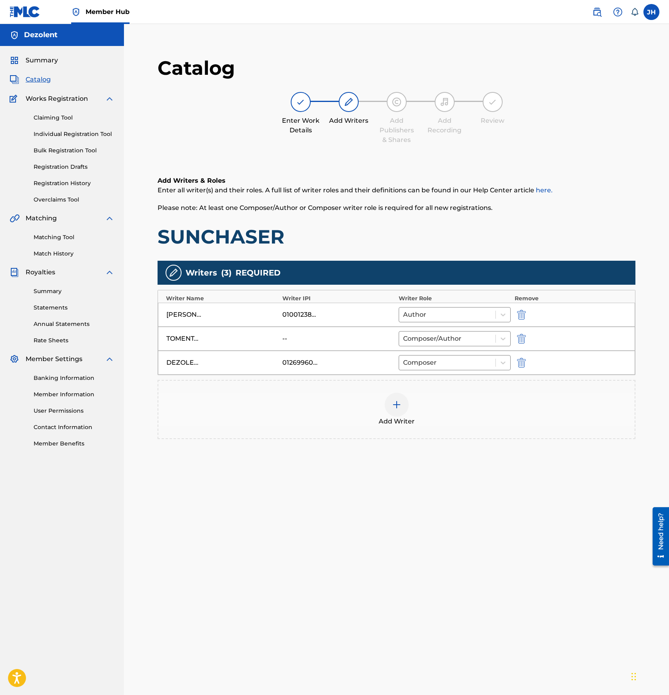
click at [401, 402] on div at bounding box center [396, 404] width 24 height 24
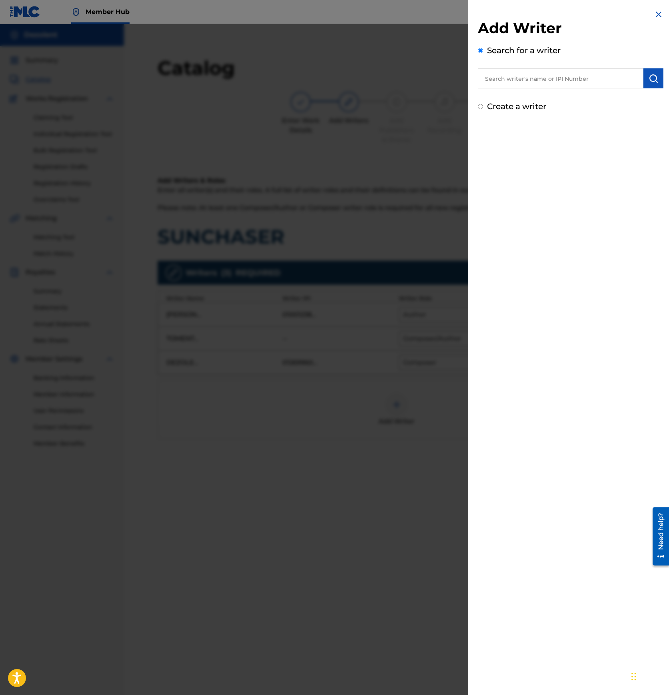
click at [535, 57] on div "Search for a writer" at bounding box center [570, 66] width 185 height 44
click at [523, 75] on input "text" at bounding box center [560, 78] width 165 height 20
paste input "01269960012"
type input "01269960012"
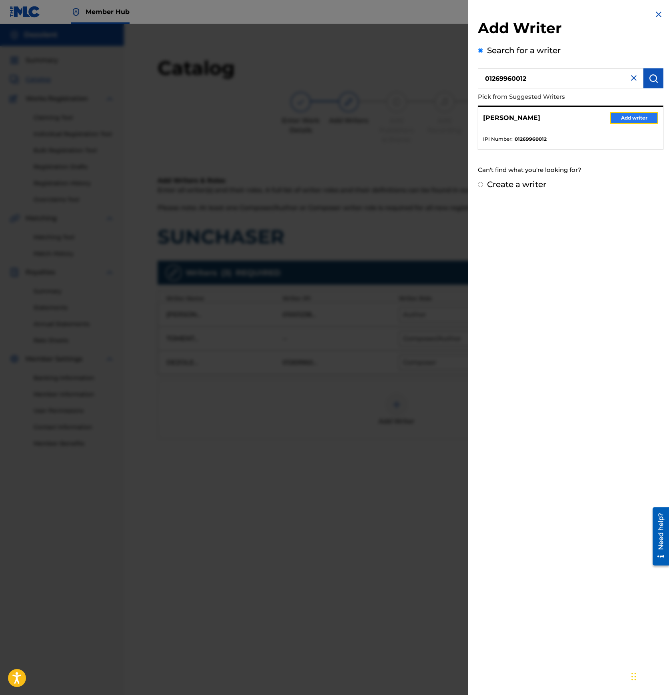
click at [620, 113] on button "Add writer" at bounding box center [634, 118] width 48 height 12
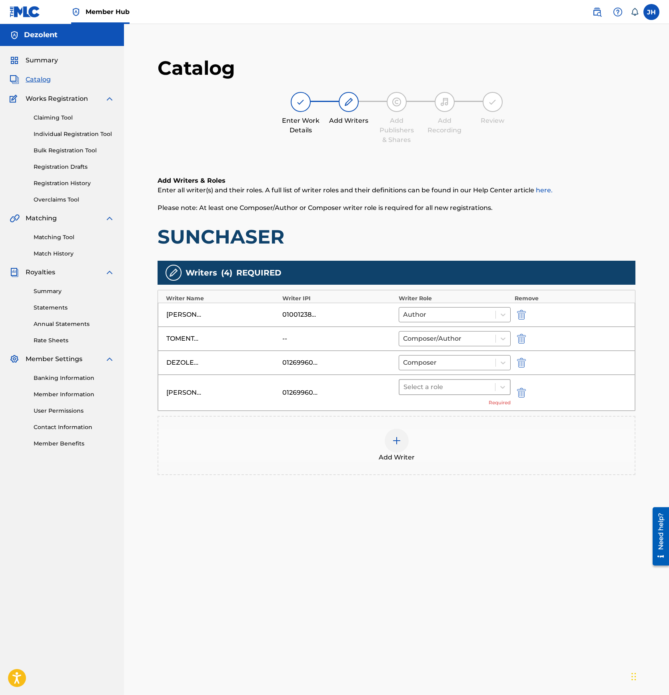
click at [415, 384] on div at bounding box center [447, 386] width 88 height 11
click at [415, 409] on div "Composer/Author" at bounding box center [454, 408] width 112 height 16
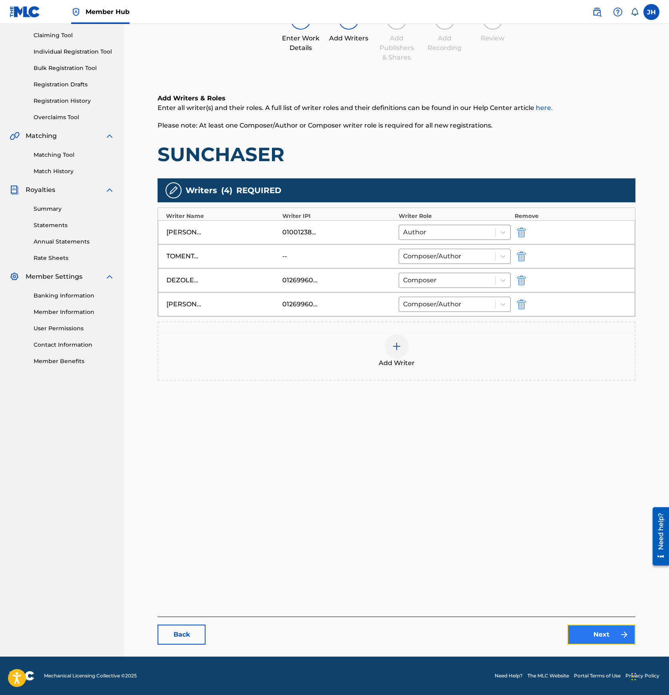
click at [601, 637] on link "Next" at bounding box center [601, 634] width 68 height 20
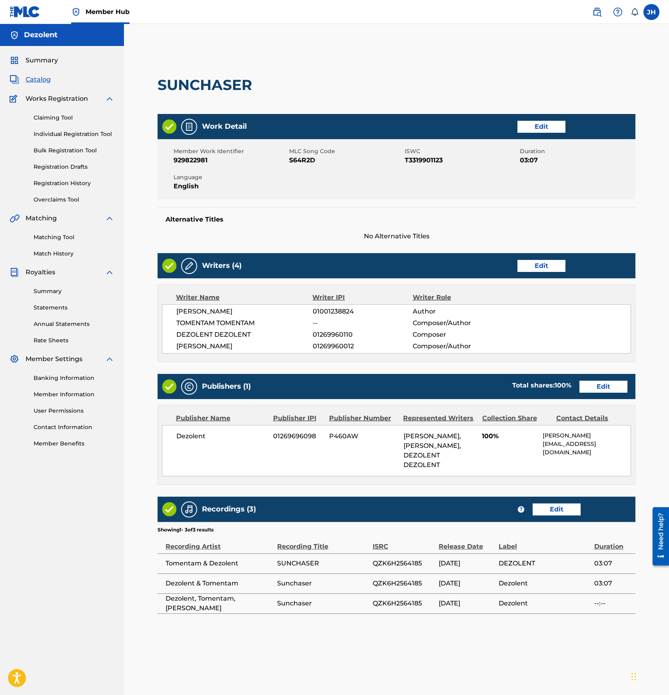
scroll to position [82, 0]
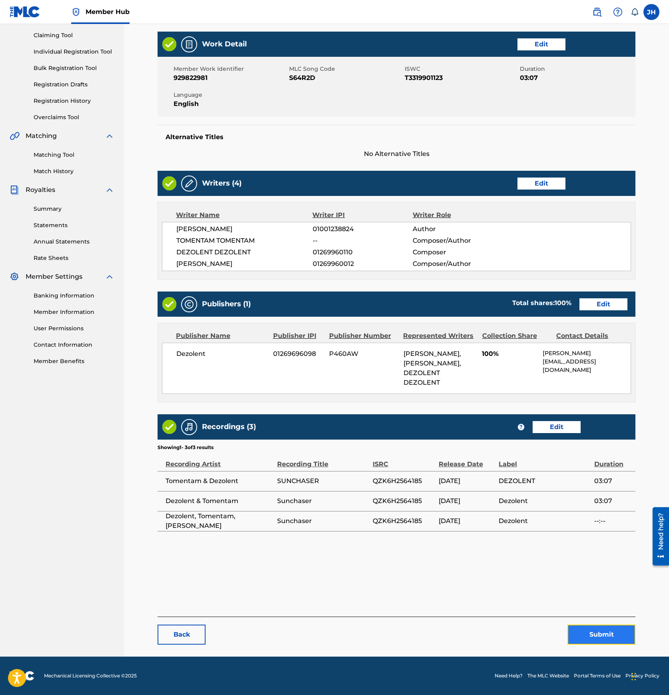
click at [607, 633] on button "Submit" at bounding box center [601, 634] width 68 height 20
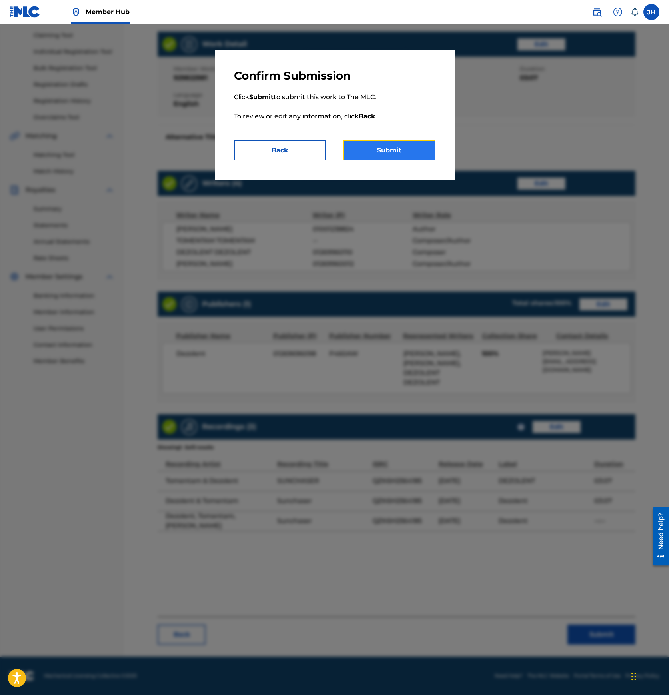
click at [385, 153] on button "Submit" at bounding box center [389, 150] width 92 height 20
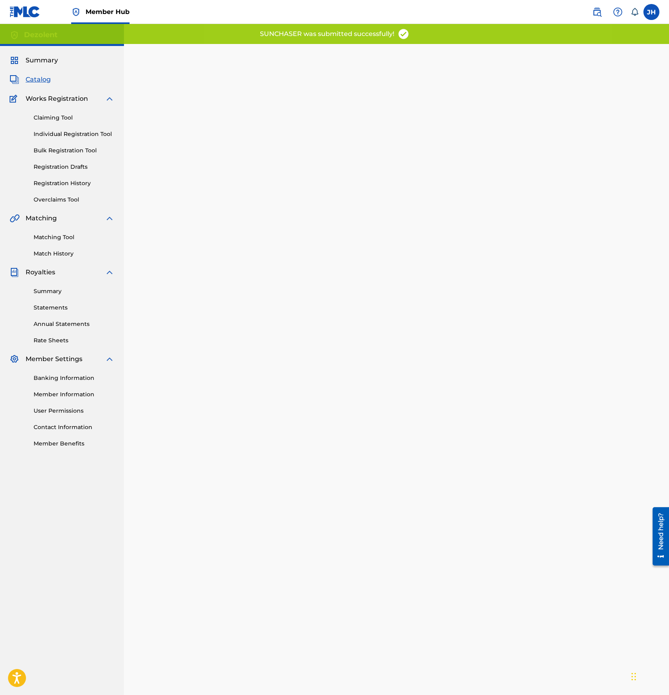
click at [40, 78] on span "Catalog" at bounding box center [38, 80] width 25 height 10
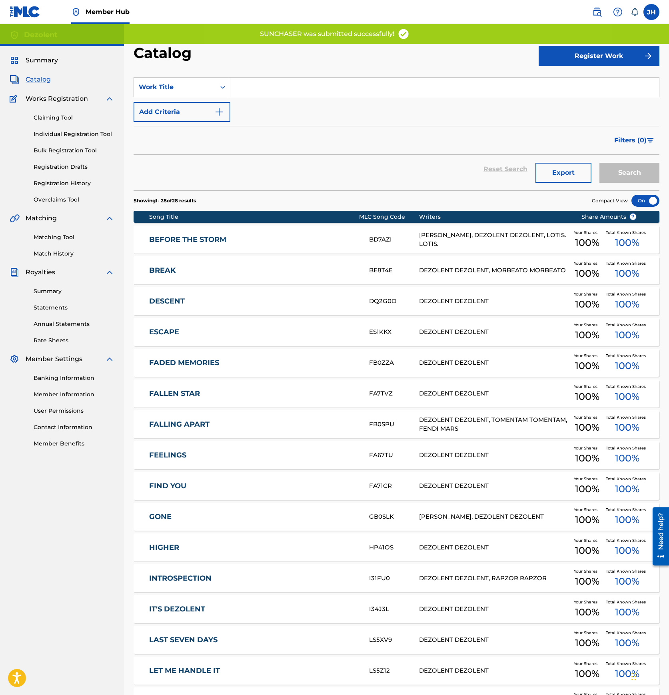
scroll to position [466, 0]
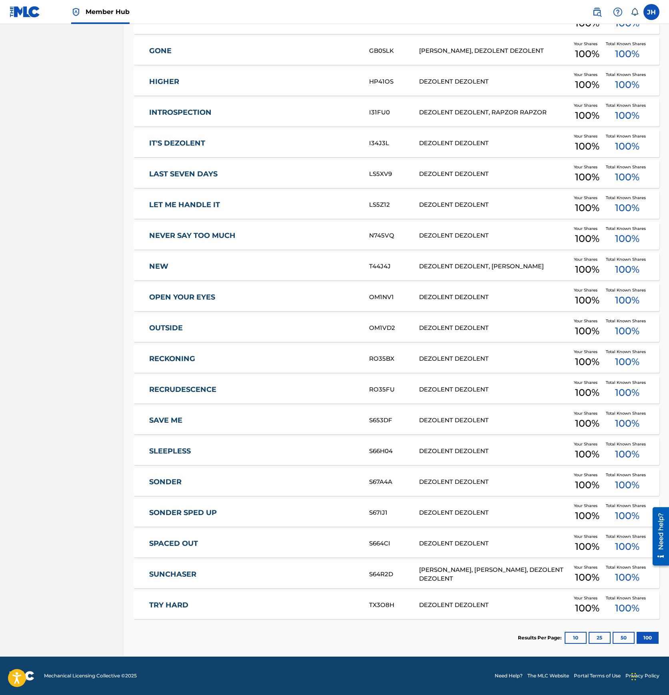
click at [207, 606] on link "TRY HARD" at bounding box center [253, 604] width 209 height 9
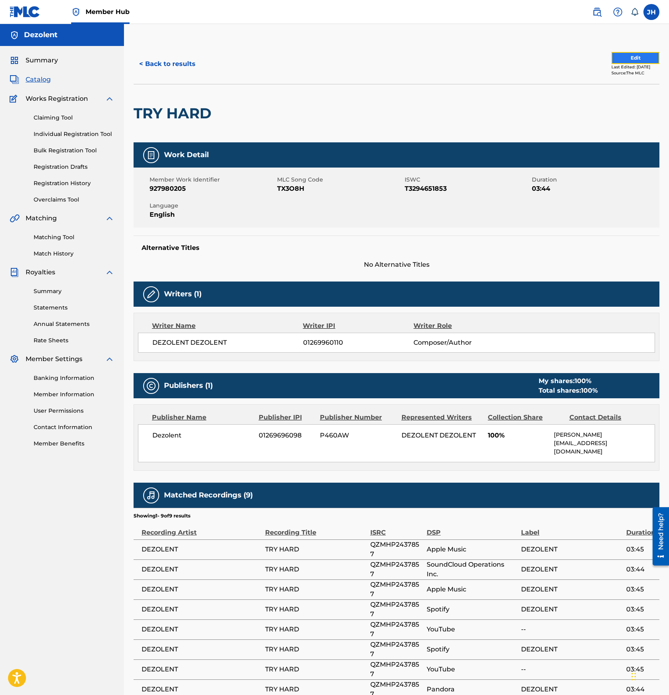
click at [628, 58] on button "Edit" at bounding box center [635, 58] width 48 height 12
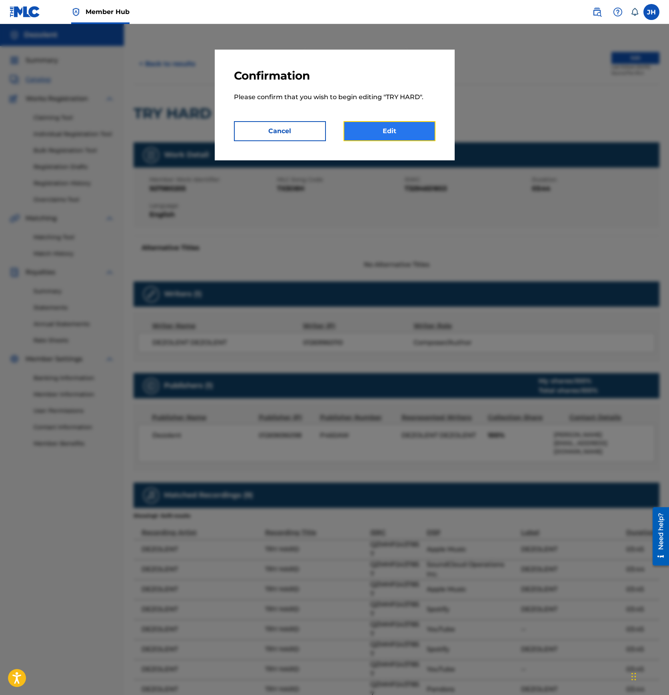
click at [400, 125] on link "Edit" at bounding box center [389, 131] width 92 height 20
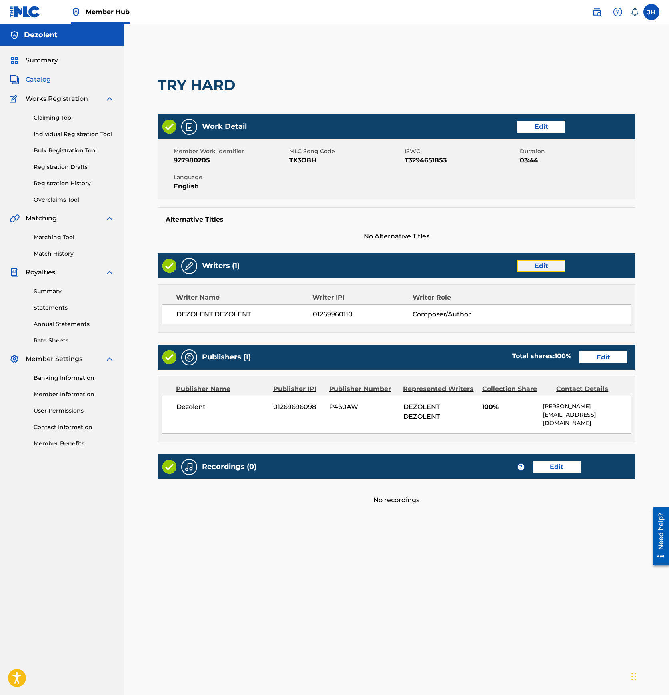
click at [545, 263] on link "Edit" at bounding box center [541, 266] width 48 height 12
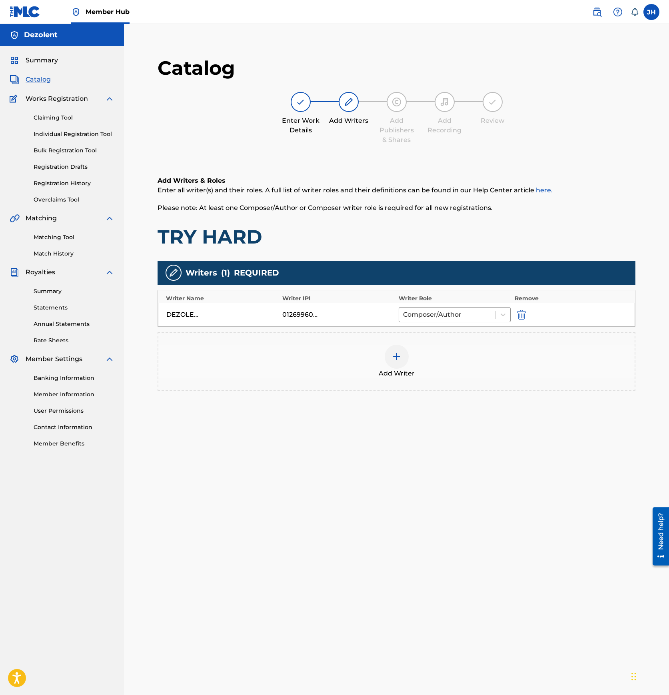
click at [403, 348] on div at bounding box center [396, 356] width 24 height 24
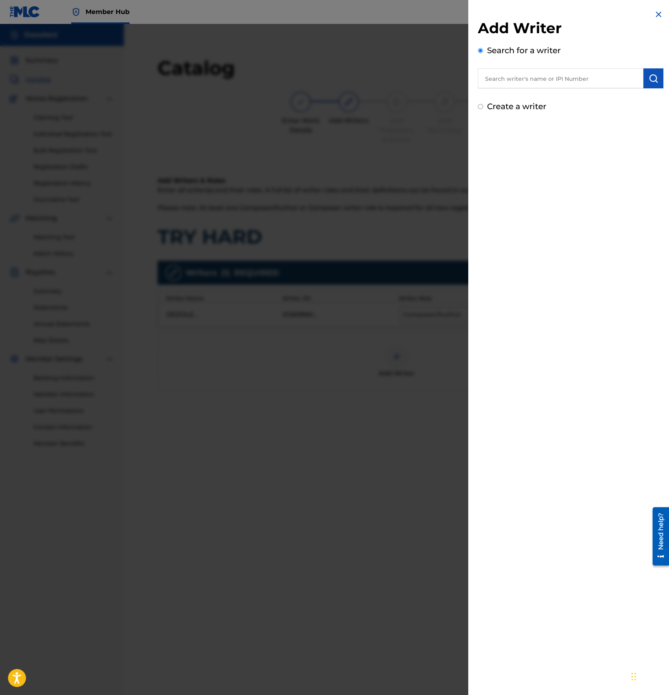
click at [529, 80] on input "text" at bounding box center [560, 78] width 165 height 20
paste input "01269960012"
type input "01269960012"
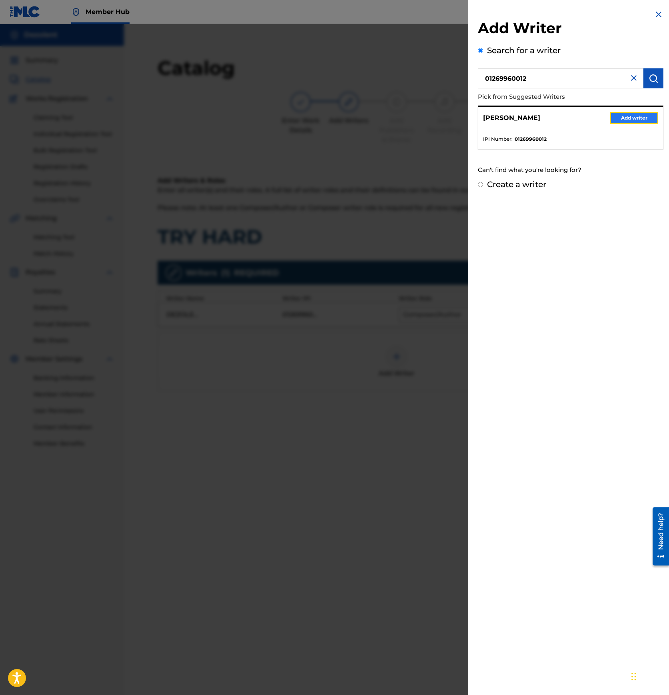
click at [623, 113] on button "Add writer" at bounding box center [634, 118] width 48 height 12
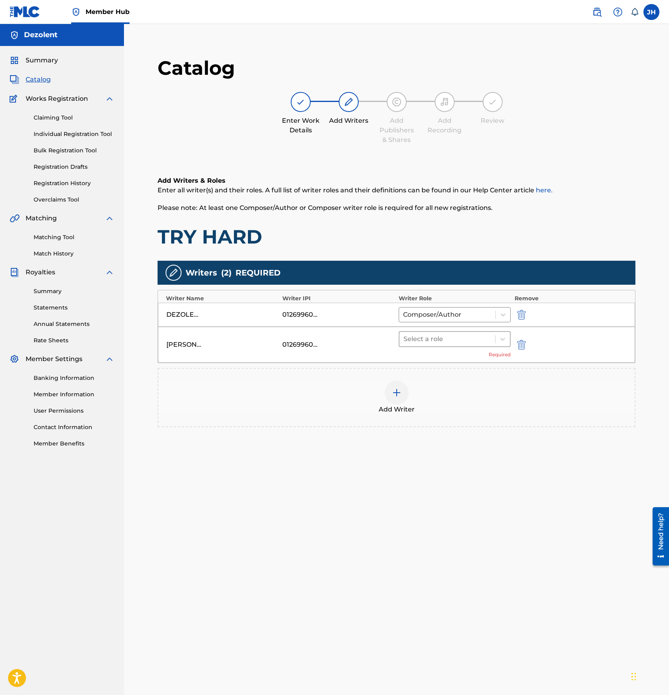
click at [435, 337] on div at bounding box center [447, 338] width 88 height 11
click at [433, 360] on div "Composer/Author" at bounding box center [454, 360] width 112 height 16
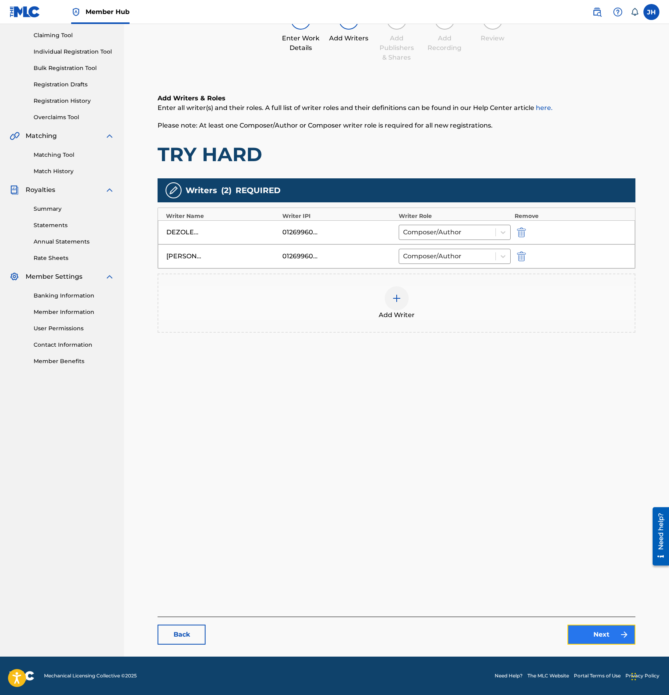
click at [611, 631] on link "Next" at bounding box center [601, 634] width 68 height 20
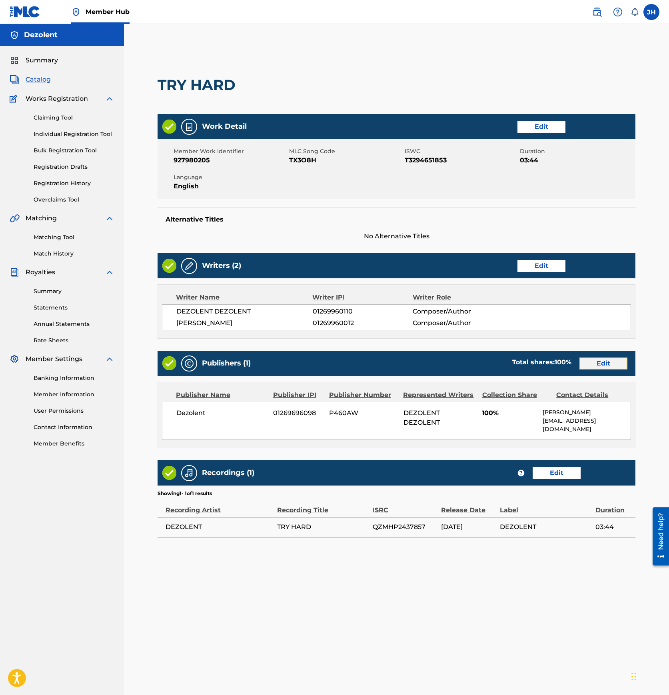
click at [595, 362] on link "Edit" at bounding box center [603, 363] width 48 height 12
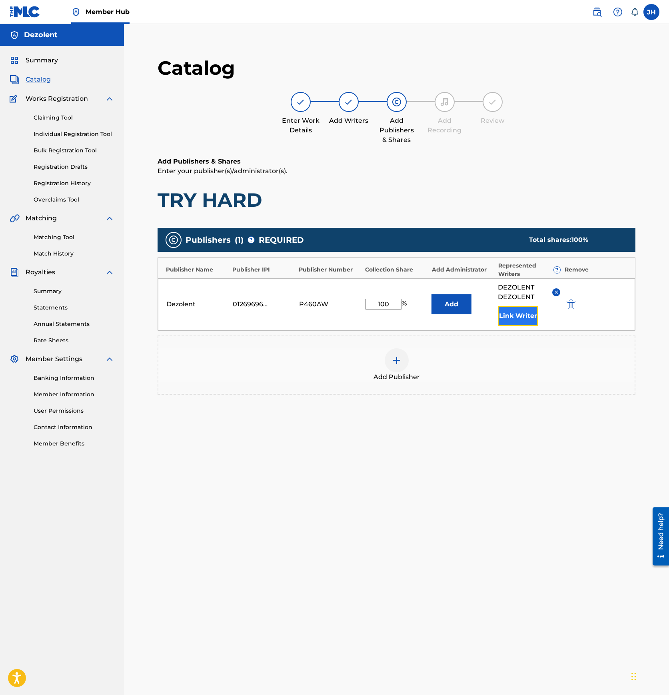
click at [515, 312] on button "Link Writer" at bounding box center [518, 316] width 40 height 20
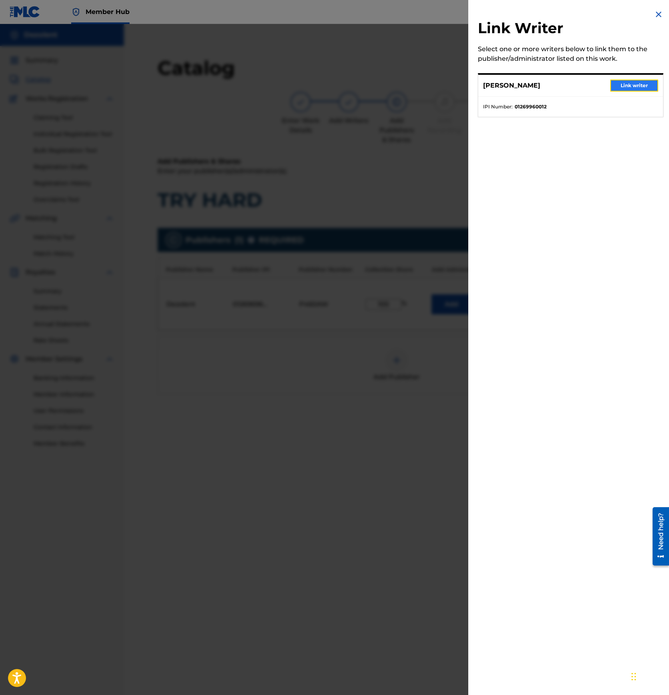
click at [623, 87] on button "Link writer" at bounding box center [634, 86] width 48 height 12
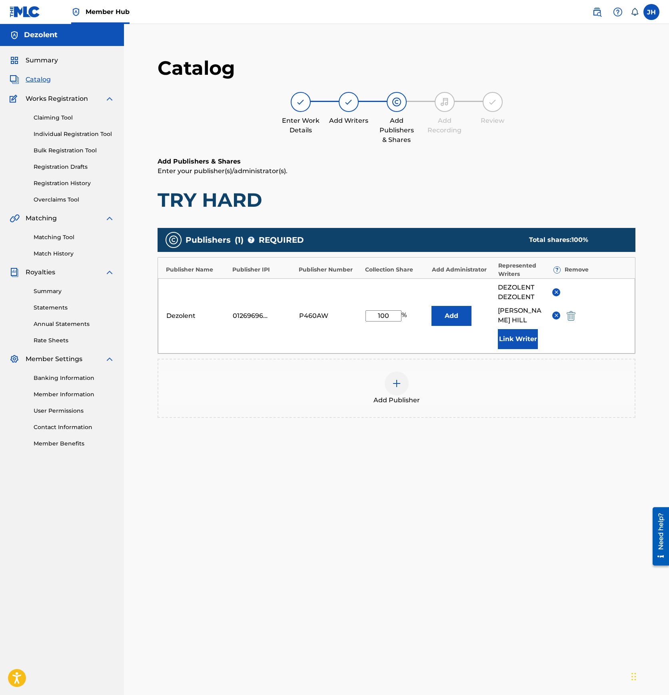
scroll to position [82, 0]
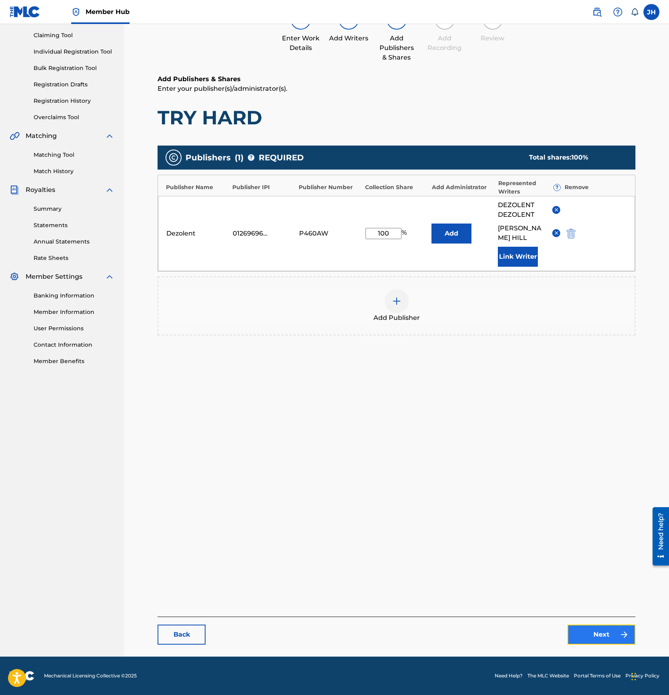
click at [613, 638] on link "Next" at bounding box center [601, 634] width 68 height 20
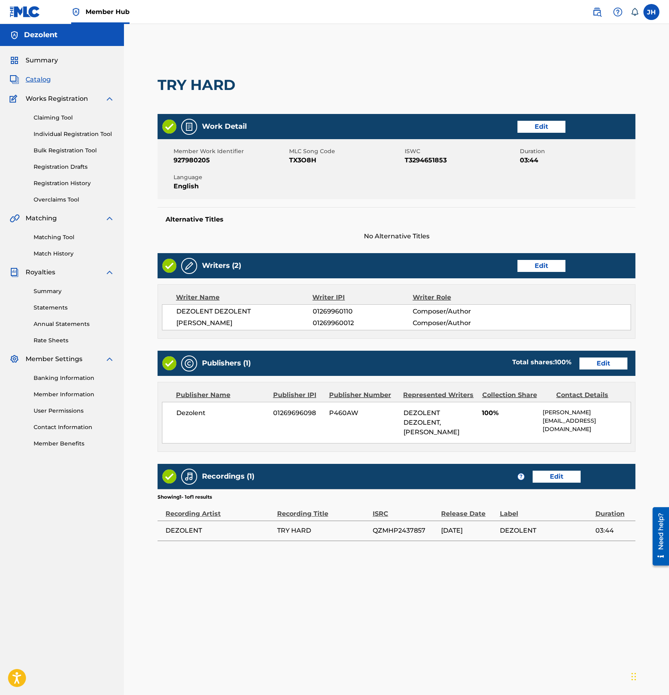
scroll to position [82, 0]
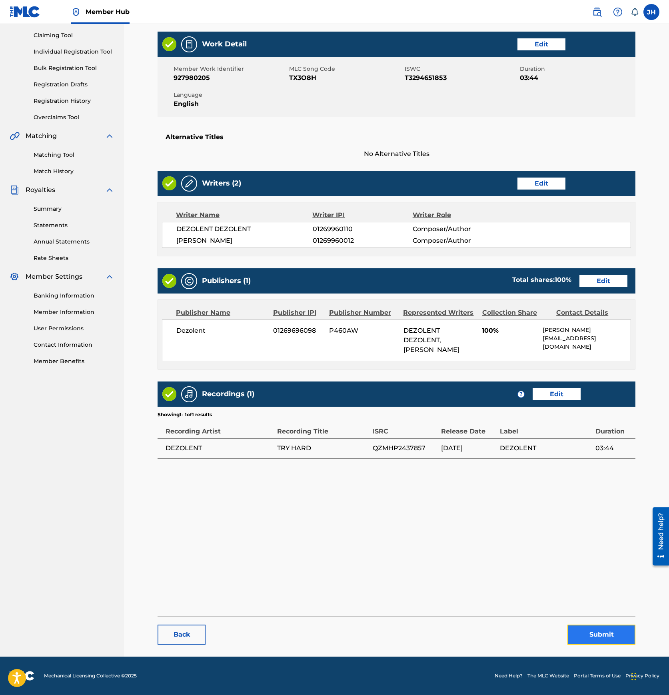
click at [594, 637] on button "Submit" at bounding box center [601, 634] width 68 height 20
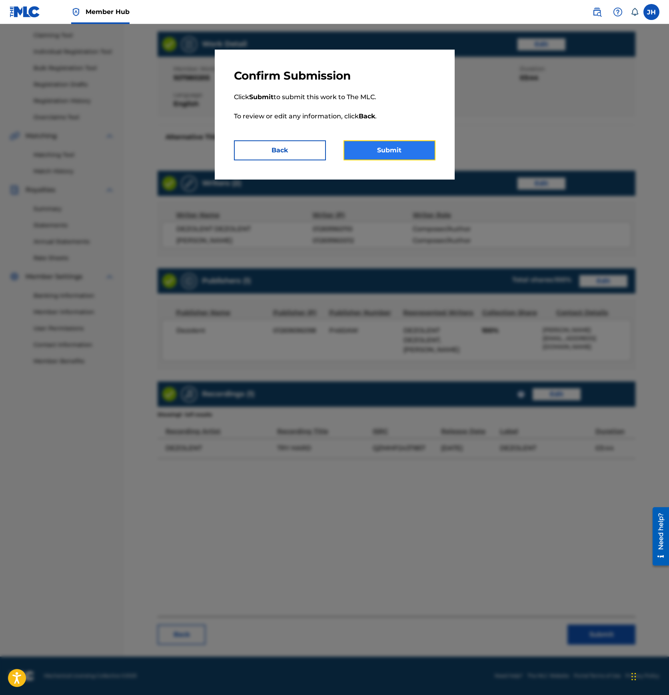
click at [394, 154] on button "Submit" at bounding box center [389, 150] width 92 height 20
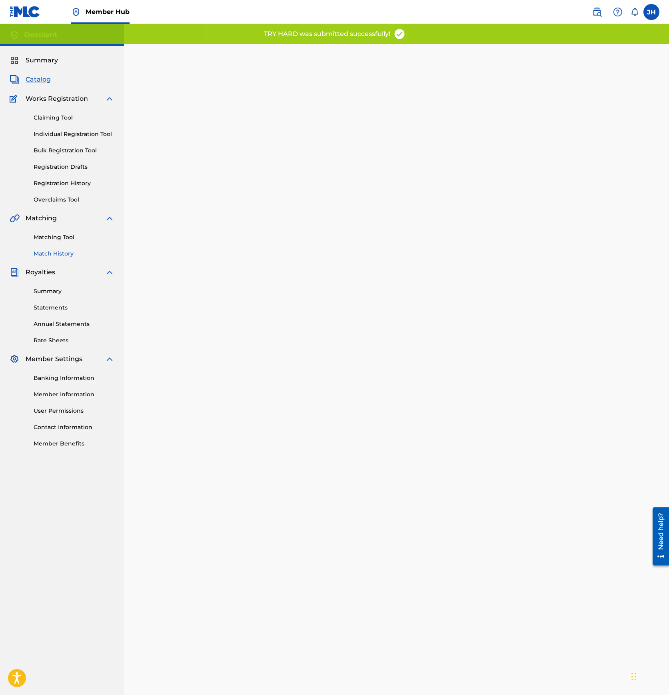
click at [63, 253] on link "Match History" at bounding box center [74, 253] width 81 height 8
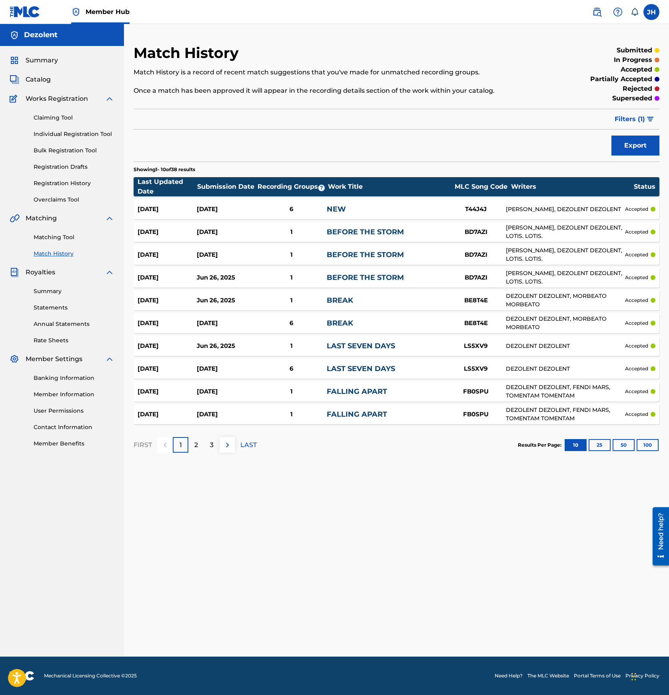
click at [50, 85] on div "Summary Catalog Works Registration Claiming Tool Individual Registration Tool B…" at bounding box center [62, 251] width 124 height 411
click at [45, 80] on span "Catalog" at bounding box center [38, 80] width 25 height 10
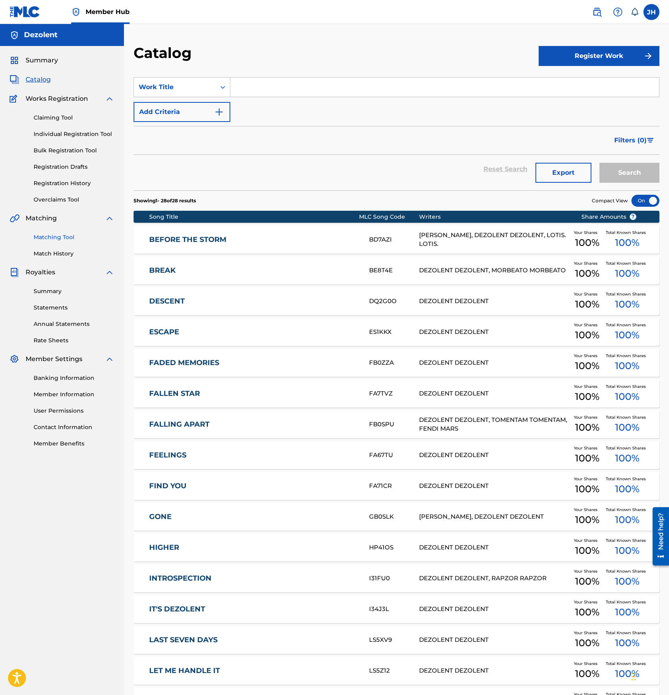
click at [62, 236] on link "Matching Tool" at bounding box center [74, 237] width 81 height 8
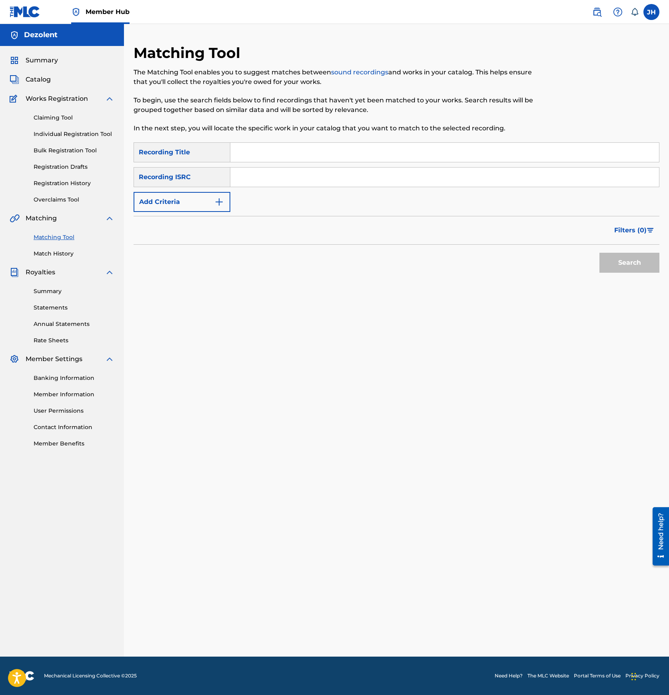
click at [252, 175] on input "Search Form" at bounding box center [444, 176] width 428 height 19
paste input "QZMHL2429589"
type input "QZMHL2429589"
click at [599, 253] on button "Search" at bounding box center [629, 263] width 60 height 20
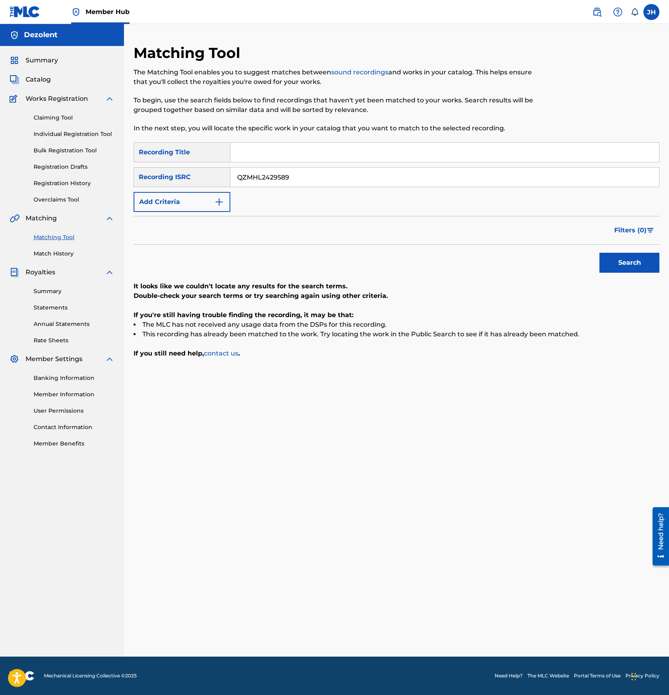
click at [250, 170] on input "QZMHL2429589" at bounding box center [444, 176] width 428 height 19
click at [202, 196] on button "Add Criteria" at bounding box center [181, 202] width 97 height 20
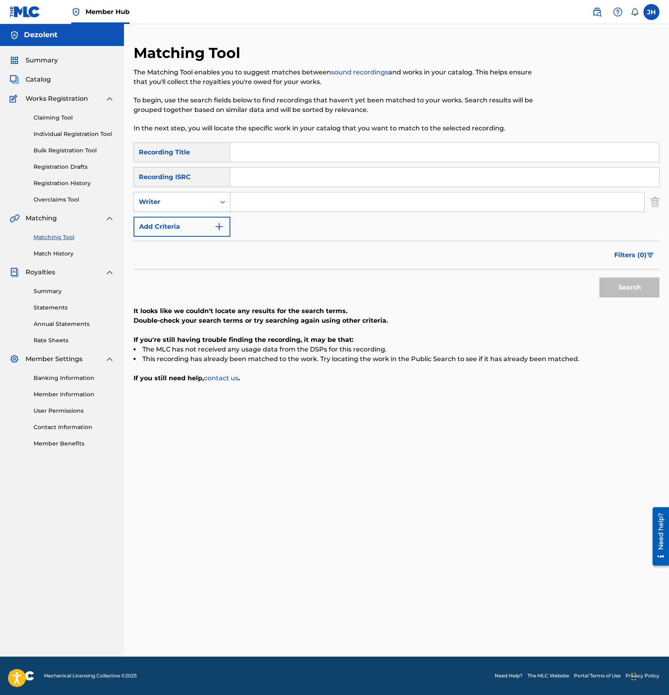
click at [197, 200] on div "Writer" at bounding box center [175, 202] width 72 height 10
click at [194, 219] on div "Recording Artist" at bounding box center [182, 222] width 96 height 20
click at [253, 198] on input "Search Form" at bounding box center [437, 201] width 414 height 19
type input "Dezolent"
click at [599, 277] on button "Search" at bounding box center [629, 287] width 60 height 20
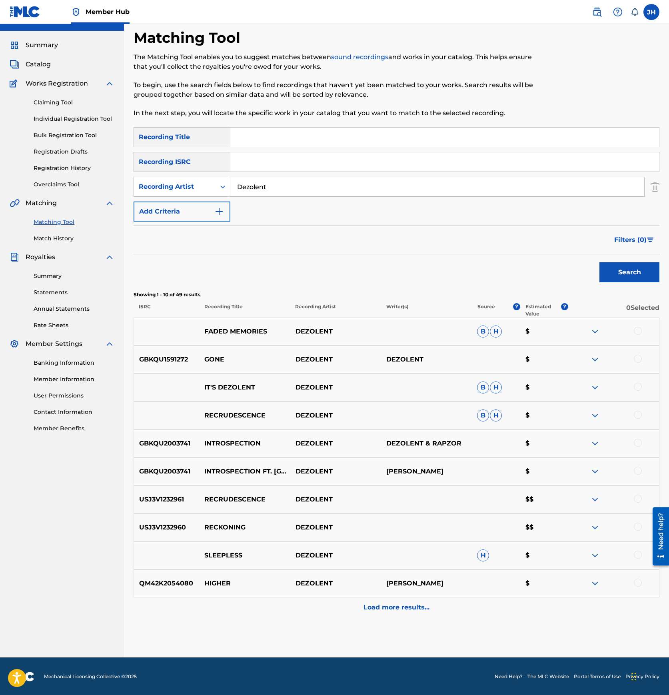
scroll to position [16, 0]
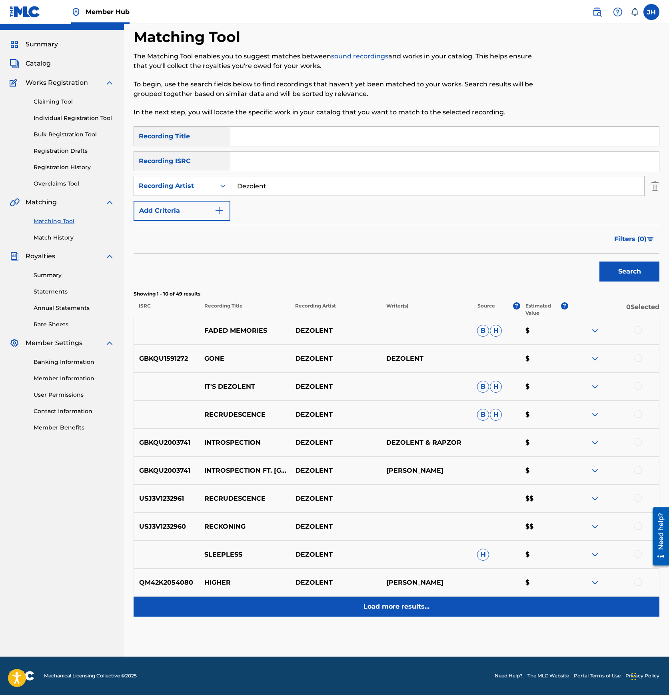
click at [384, 607] on p "Load more results..." at bounding box center [396, 606] width 66 height 10
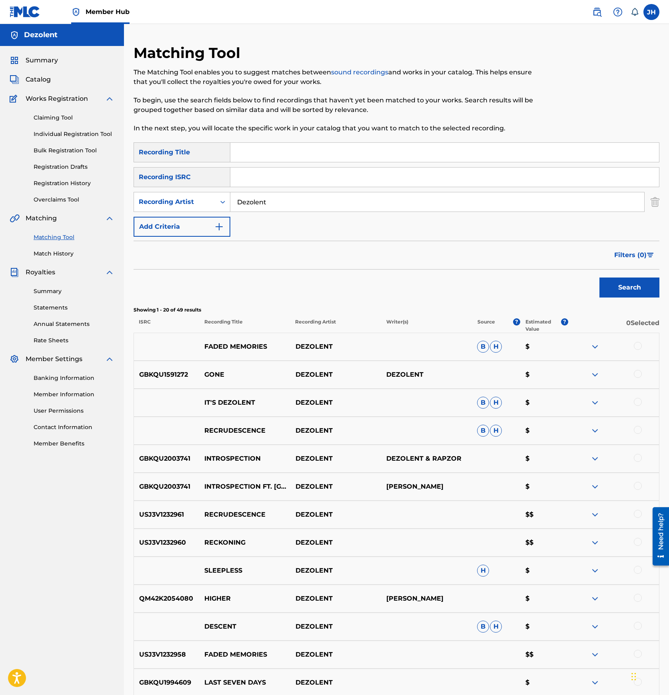
scroll to position [296, 0]
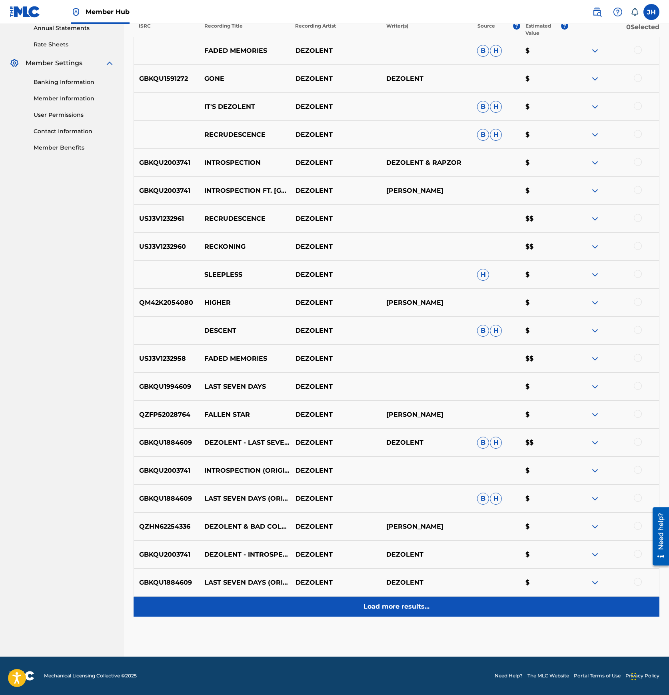
click at [379, 600] on div "Load more results..." at bounding box center [395, 606] width 525 height 20
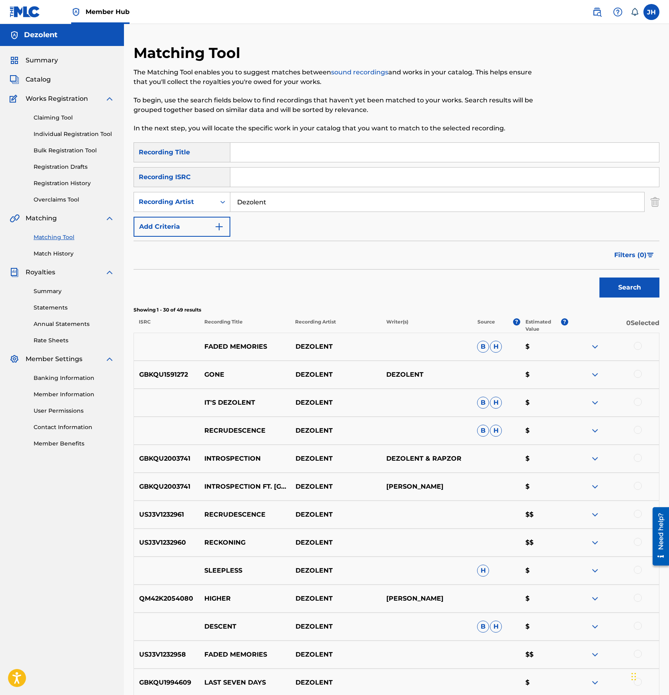
scroll to position [575, 0]
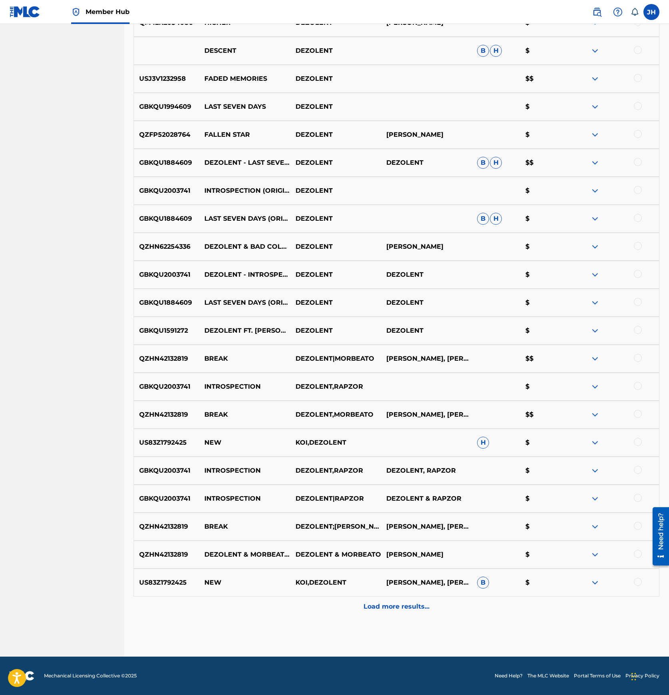
click at [379, 600] on div "Load more results..." at bounding box center [395, 606] width 525 height 20
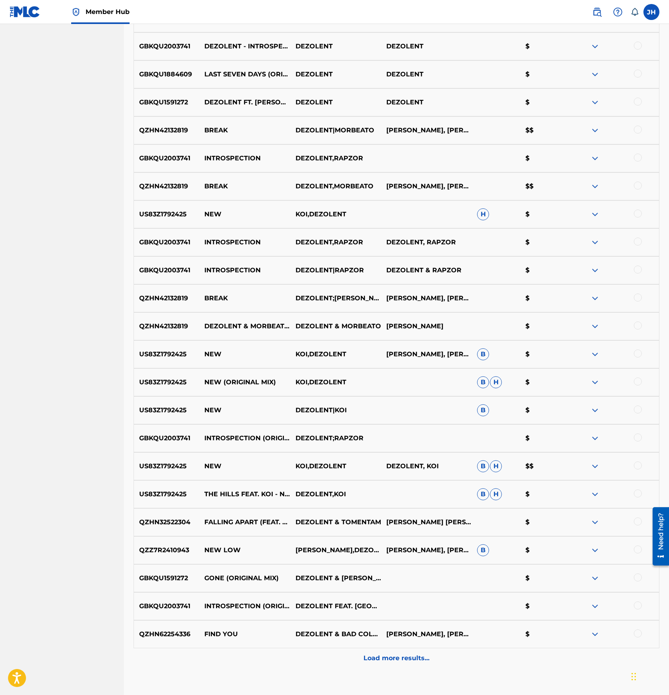
scroll to position [855, 0]
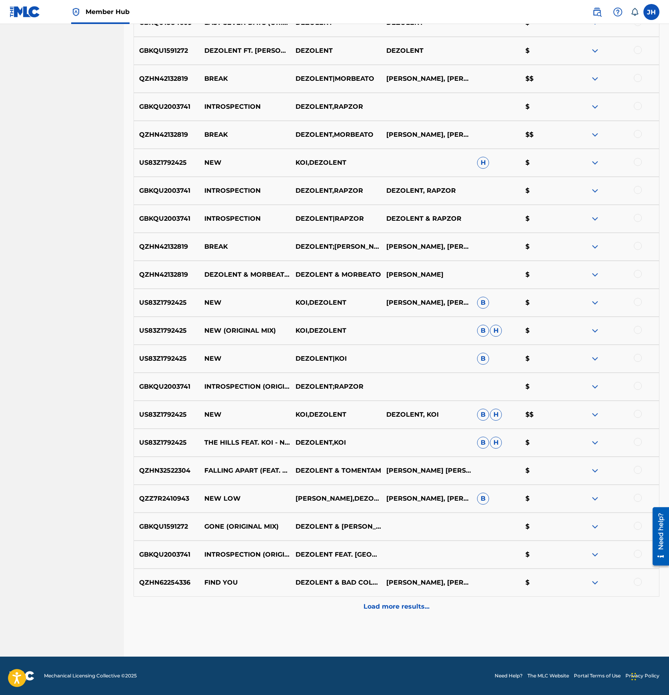
click at [379, 600] on div "Load more results..." at bounding box center [395, 606] width 525 height 20
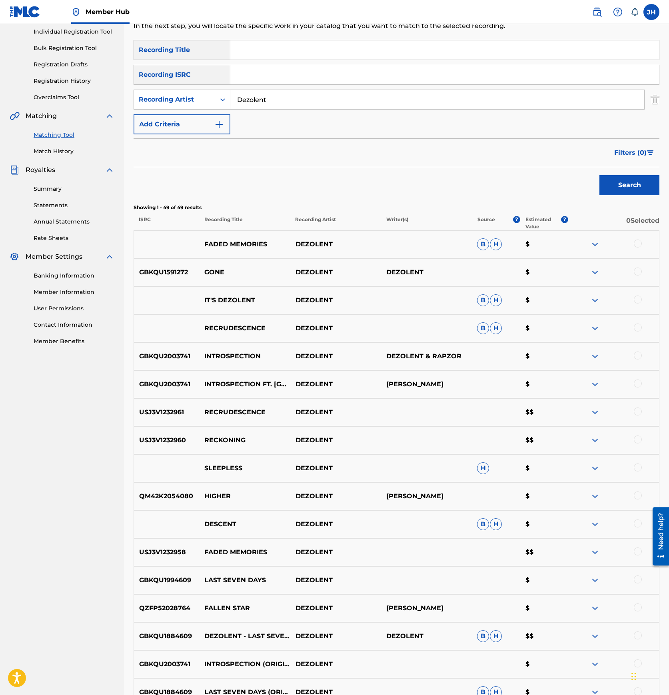
scroll to position [76, 0]
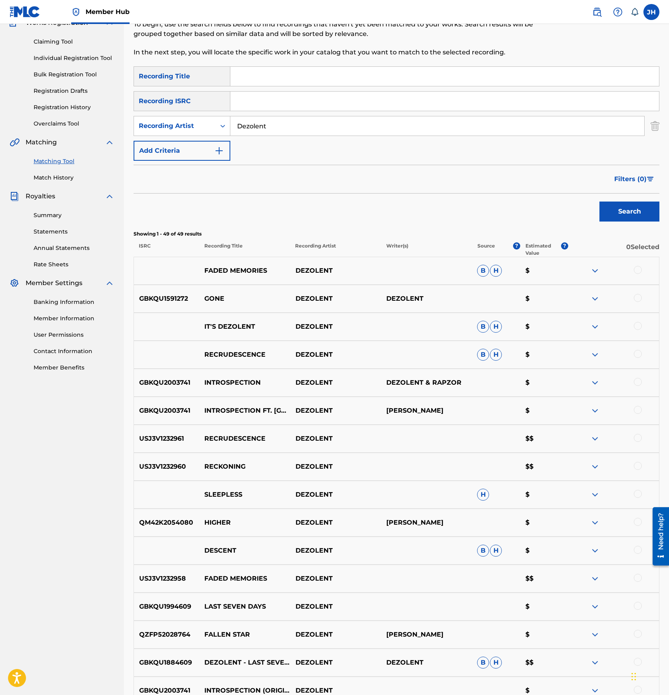
click at [637, 269] on div at bounding box center [637, 270] width 8 height 8
click at [633, 208] on button "Search" at bounding box center [629, 211] width 60 height 20
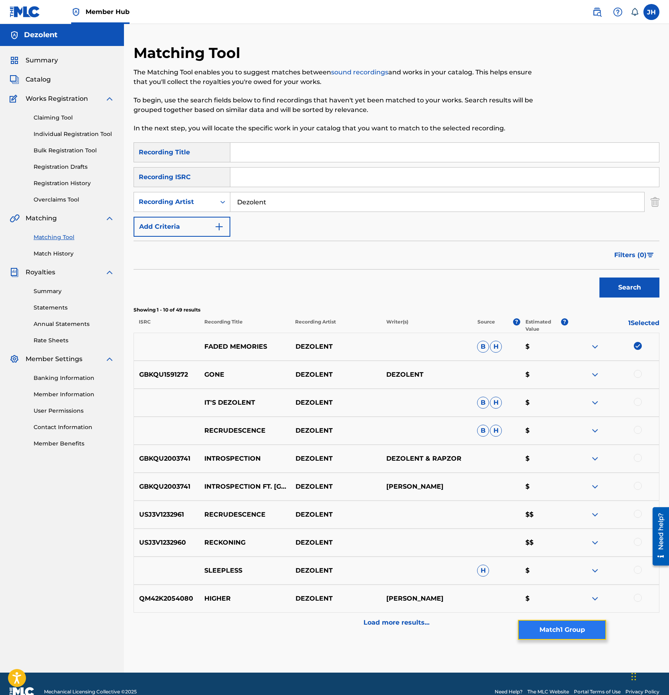
click at [562, 626] on button "Match 1 Group" at bounding box center [561, 629] width 88 height 20
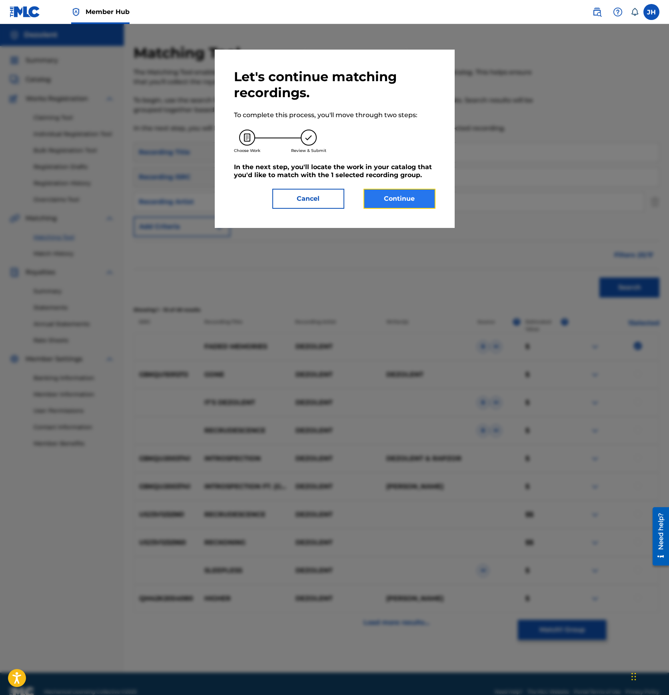
click at [394, 191] on button "Continue" at bounding box center [399, 199] width 72 height 20
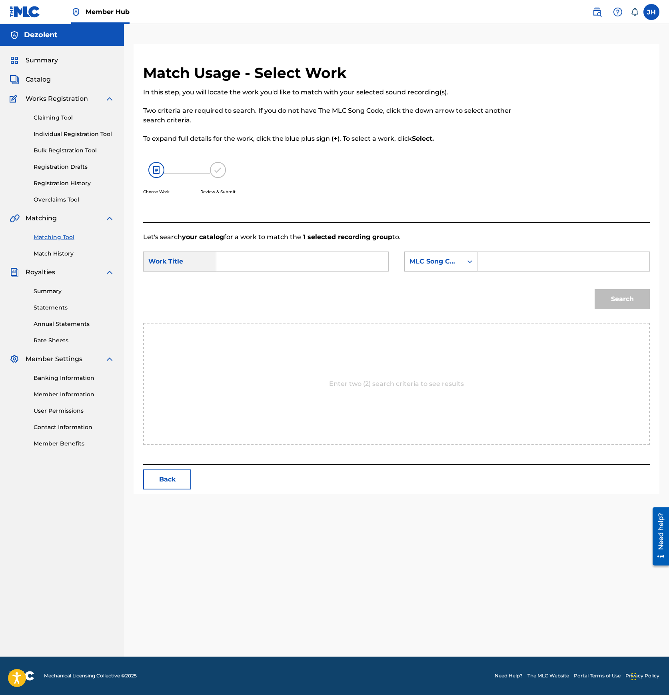
click at [311, 257] on input "Search Form" at bounding box center [302, 261] width 158 height 19
type input "Faded Memories"
click at [459, 261] on div "MLC Song Code" at bounding box center [433, 261] width 58 height 15
click at [43, 81] on span "Catalog" at bounding box center [38, 80] width 25 height 10
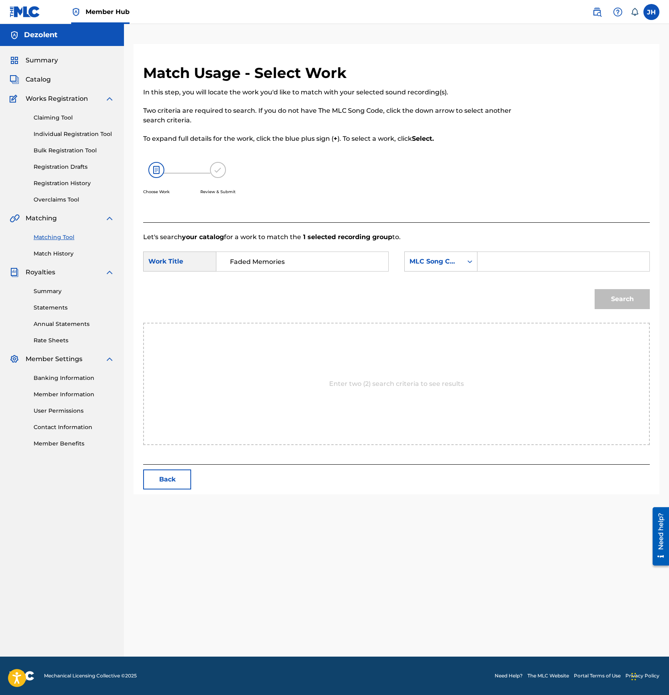
click at [502, 261] on input "Search Form" at bounding box center [563, 261] width 158 height 19
paste input "FB0ZZA"
type input "FB0ZZA"
click at [626, 300] on button "Search" at bounding box center [621, 299] width 55 height 20
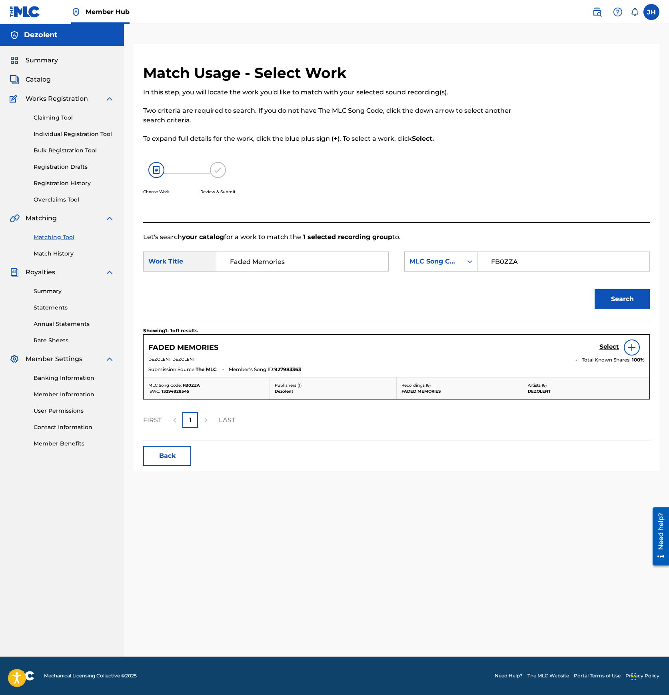
click at [629, 345] on img at bounding box center [632, 347] width 10 height 10
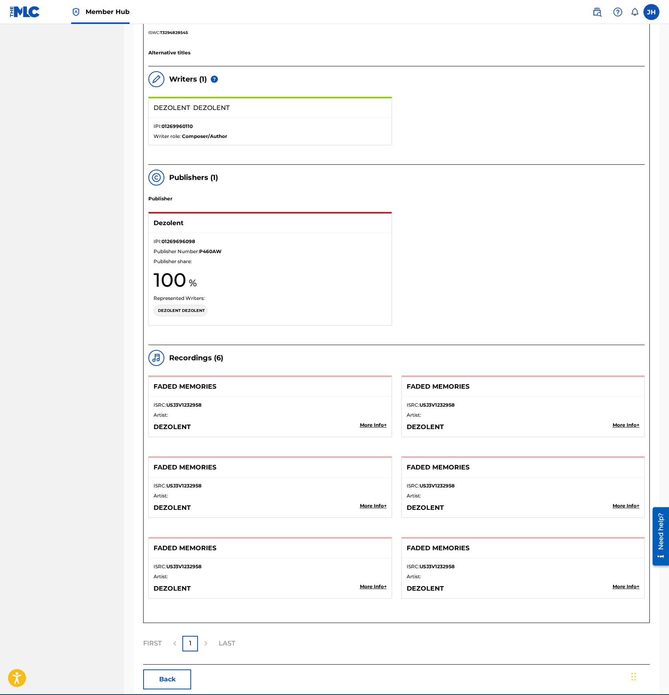
scroll to position [0, 0]
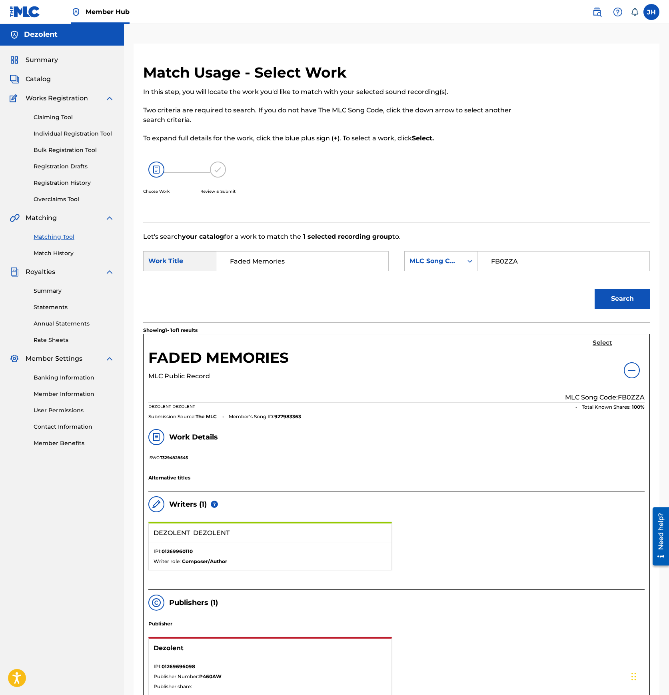
click at [605, 344] on h5 "Select" at bounding box center [602, 343] width 20 height 8
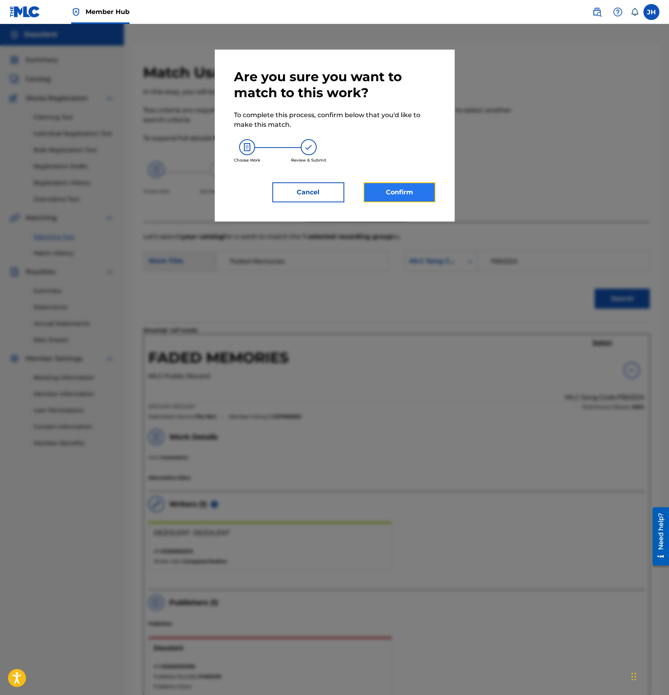
click at [410, 191] on button "Confirm" at bounding box center [399, 192] width 72 height 20
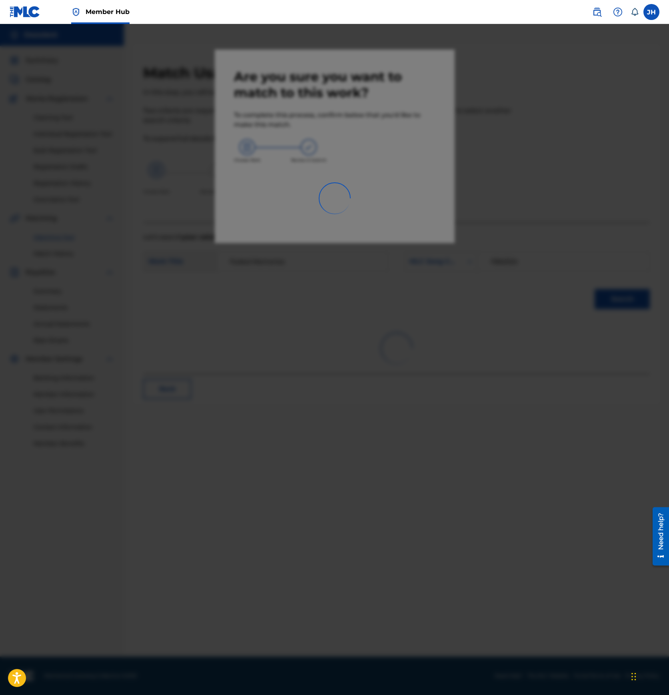
scroll to position [0, 0]
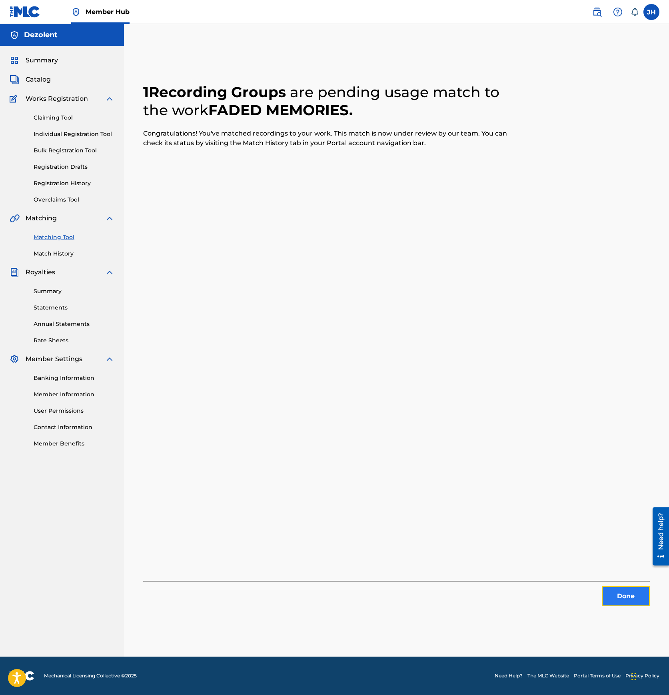
click at [623, 592] on button "Done" at bounding box center [625, 596] width 48 height 20
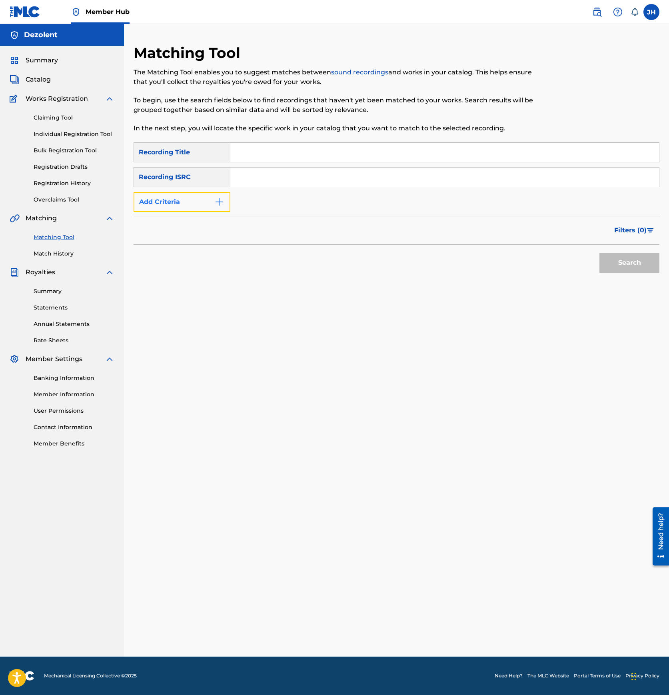
click at [187, 203] on button "Add Criteria" at bounding box center [181, 202] width 97 height 20
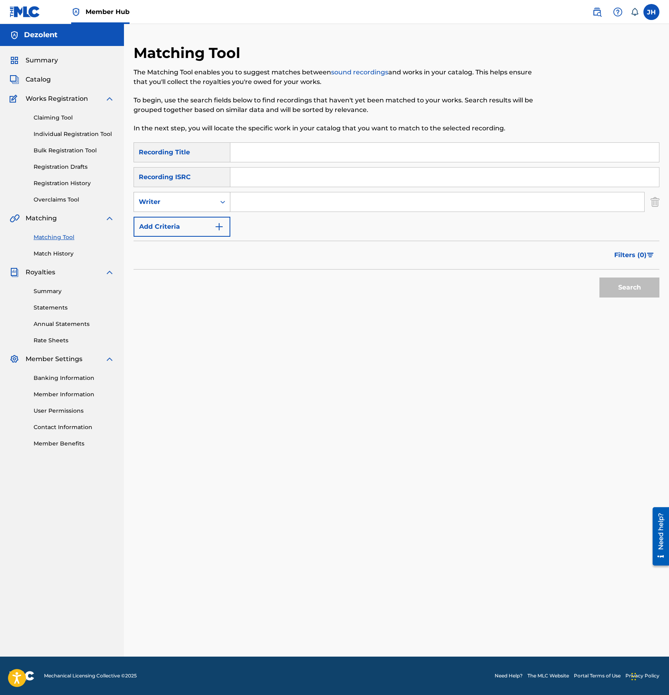
click at [185, 206] on div "Writer" at bounding box center [175, 202] width 72 height 10
click at [184, 220] on div "Recording Artist" at bounding box center [182, 222] width 96 height 20
click at [248, 201] on input "Search Form" at bounding box center [437, 201] width 414 height 19
type input "Dezolent"
click at [599, 277] on button "Search" at bounding box center [629, 287] width 60 height 20
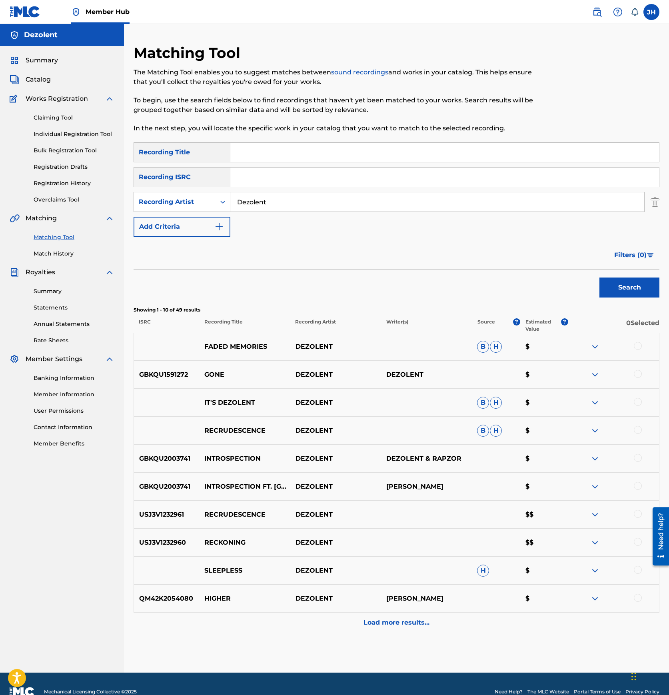
click at [640, 401] on div at bounding box center [637, 402] width 8 height 8
click at [559, 633] on button "Match 1 Group" at bounding box center [561, 629] width 88 height 20
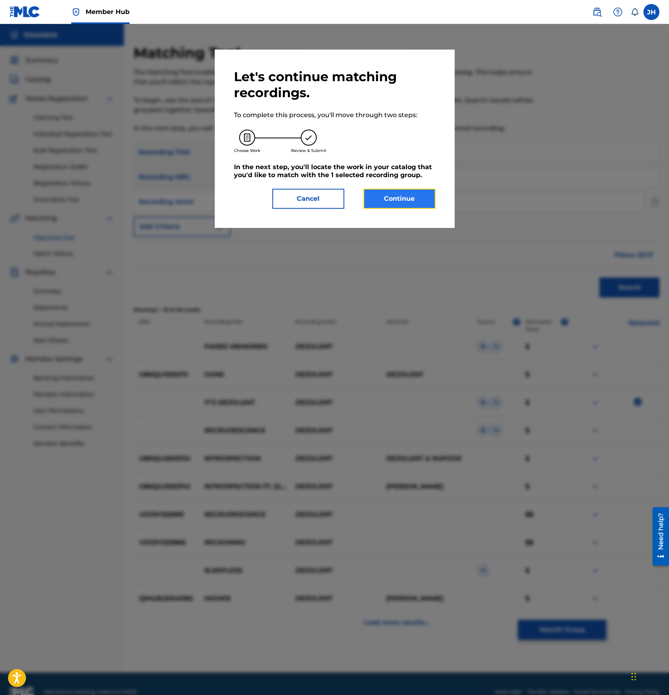
click at [421, 200] on button "Continue" at bounding box center [399, 199] width 72 height 20
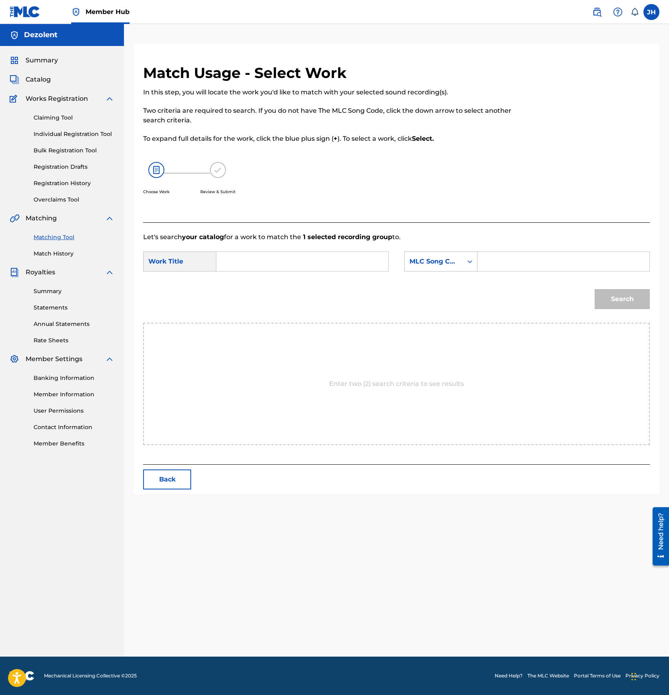
click at [525, 258] on input "Search Form" at bounding box center [563, 261] width 158 height 19
paste input "I34J3L"
type input "I34J3L"
click at [361, 265] on input "Search Form" at bounding box center [302, 261] width 158 height 19
type input "It's Dezolent"
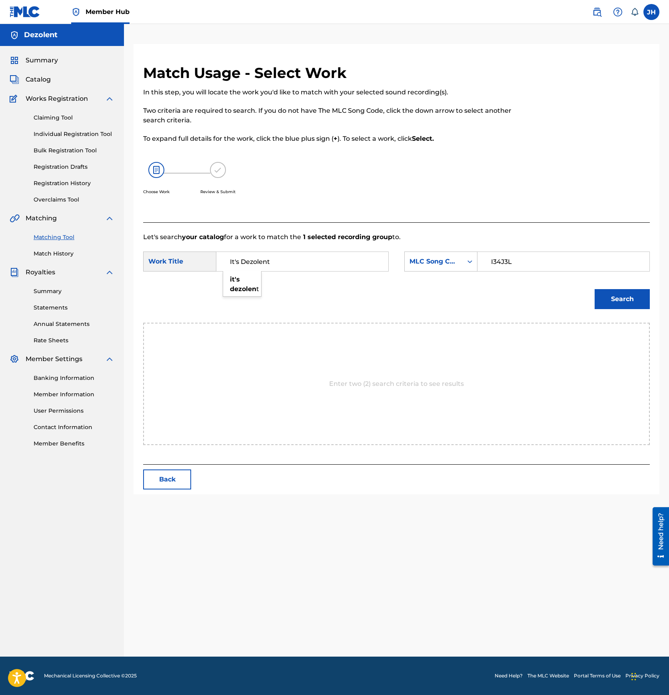
click at [594, 289] on button "Search" at bounding box center [621, 299] width 55 height 20
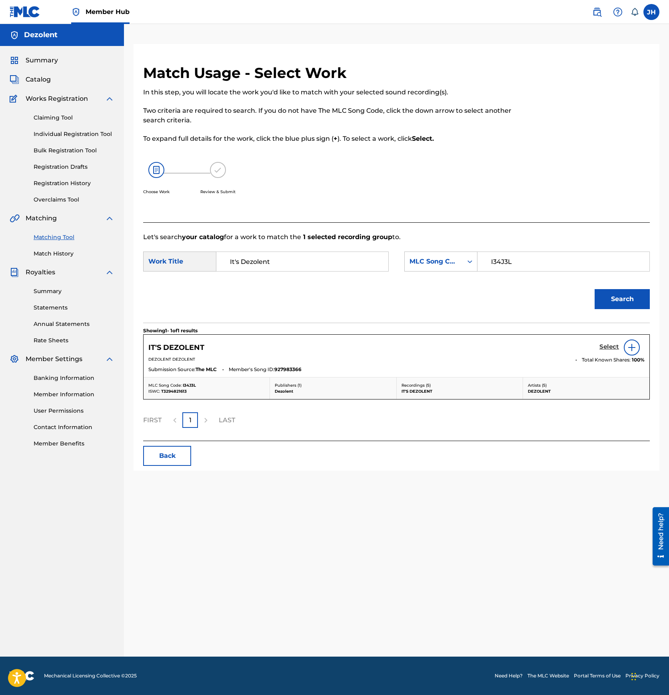
click at [613, 348] on h5 "Select" at bounding box center [609, 347] width 20 height 8
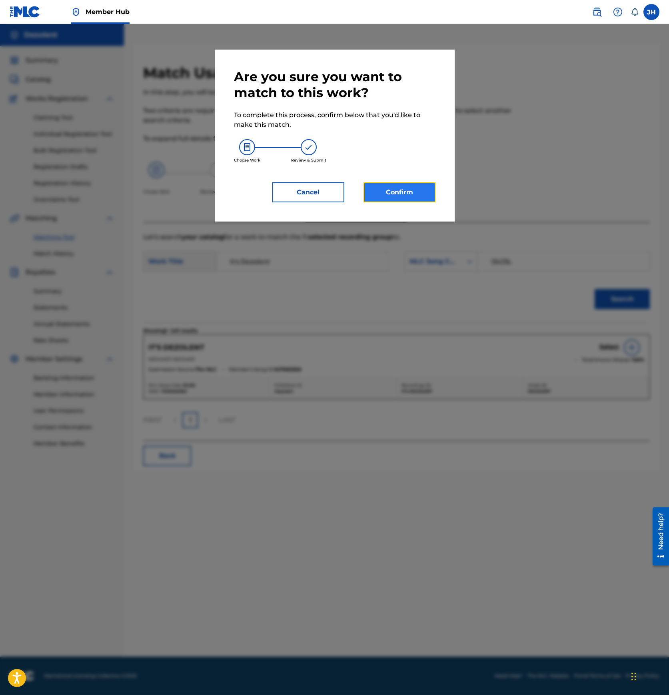
click at [407, 198] on button "Confirm" at bounding box center [399, 192] width 72 height 20
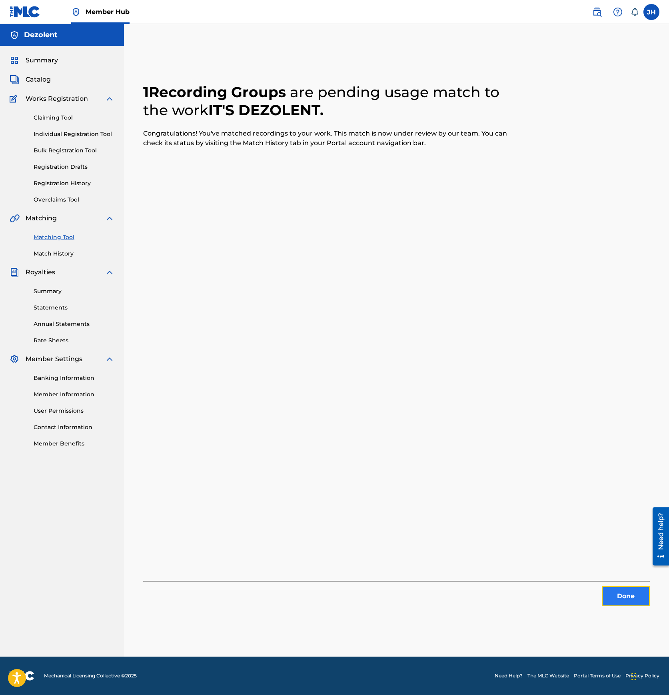
click at [617, 598] on button "Done" at bounding box center [625, 596] width 48 height 20
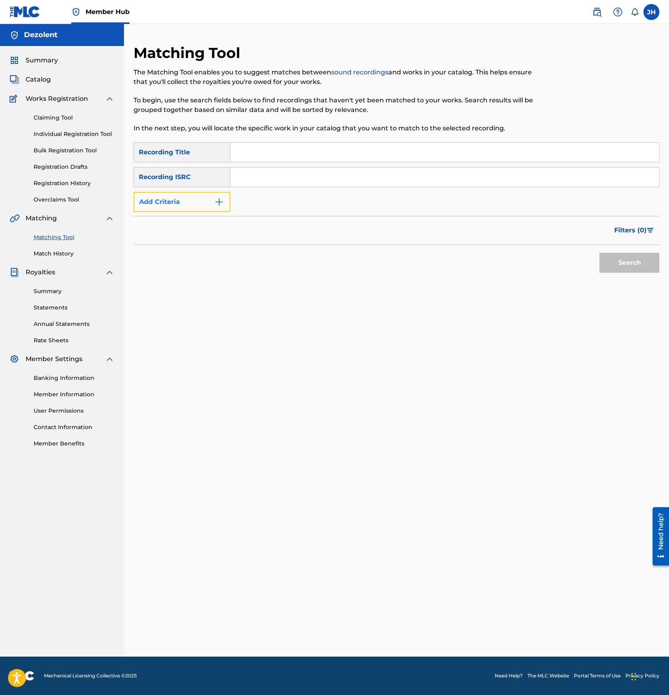
click at [207, 199] on button "Add Criteria" at bounding box center [181, 202] width 97 height 20
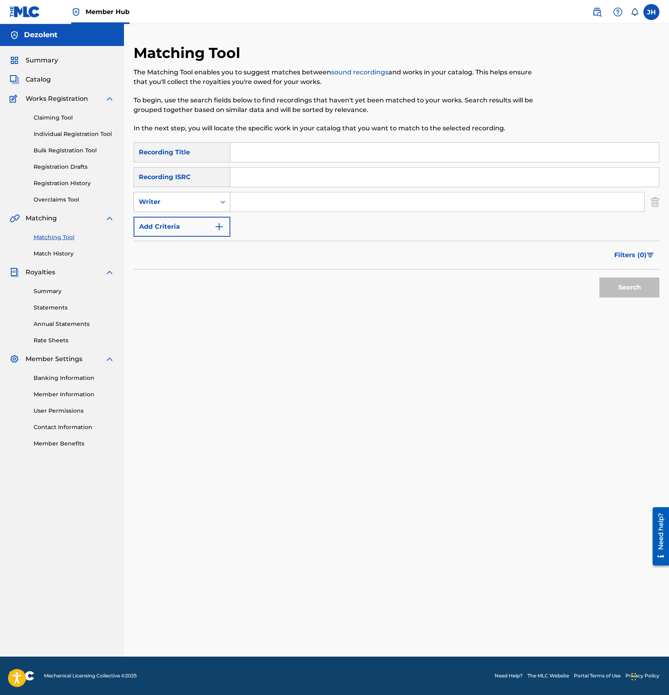
click at [200, 205] on div "Writer" at bounding box center [175, 202] width 72 height 10
click at [195, 220] on div "Recording Artist" at bounding box center [182, 222] width 96 height 20
click at [250, 206] on input "Search Form" at bounding box center [437, 201] width 414 height 19
type input "e"
type input "Dezolent"
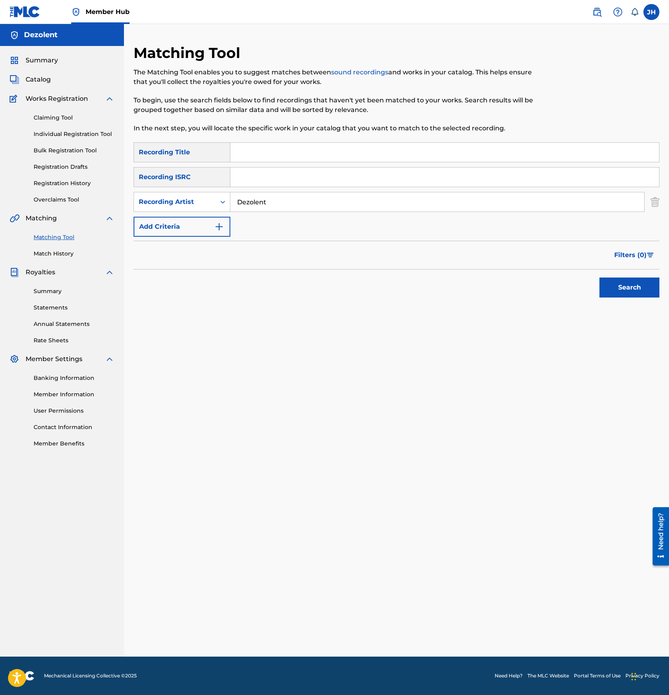
click at [599, 277] on button "Search" at bounding box center [629, 287] width 60 height 20
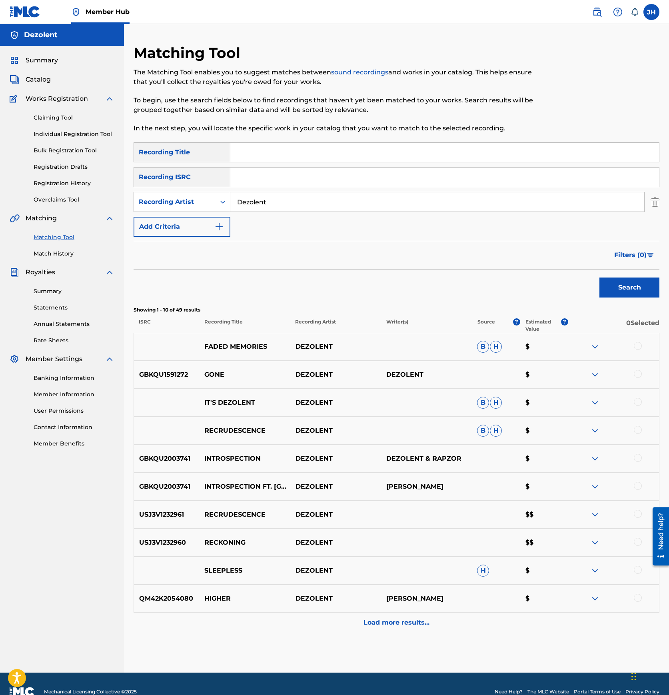
click at [639, 428] on div at bounding box center [637, 430] width 8 height 8
click at [553, 634] on button "Match 1 Group" at bounding box center [561, 629] width 88 height 20
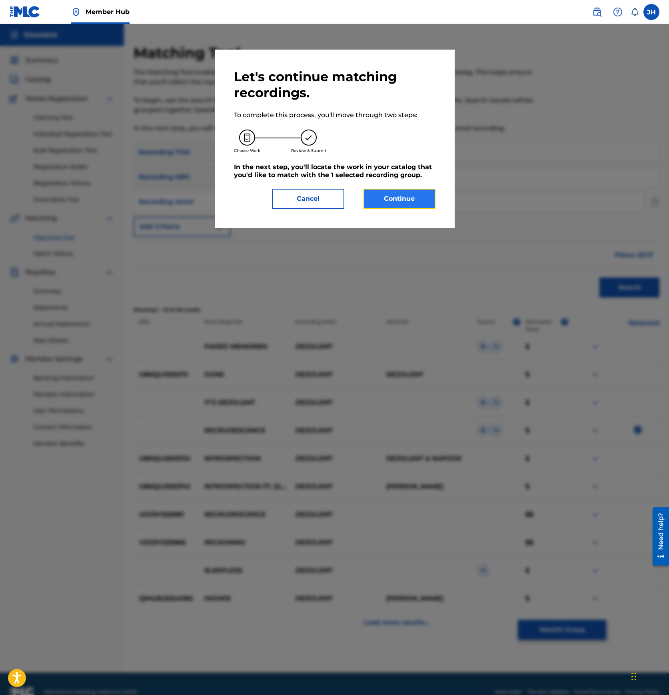
click at [399, 191] on button "Continue" at bounding box center [399, 199] width 72 height 20
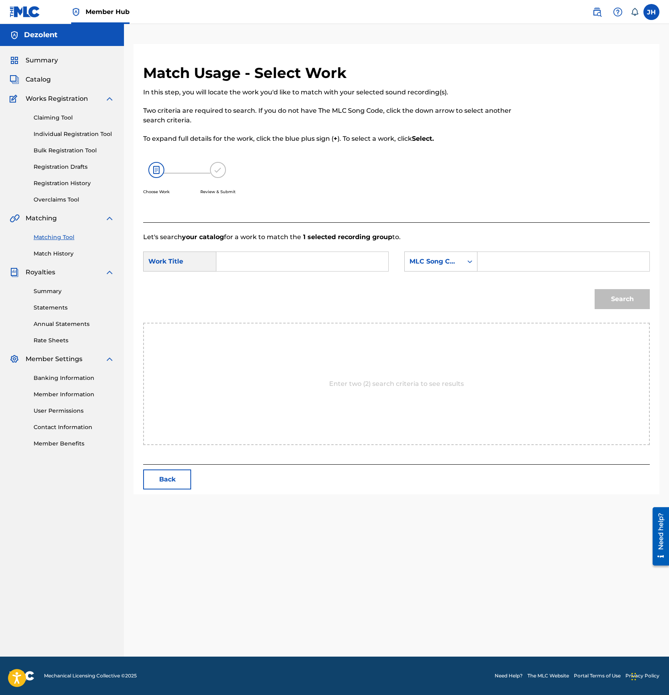
click at [507, 260] on input "Search Form" at bounding box center [563, 261] width 158 height 19
paste input "RO35FU"
type input "RO35FU"
click at [273, 259] on input "Search Form" at bounding box center [302, 261] width 158 height 19
paste input "RECRUDESCENCE"
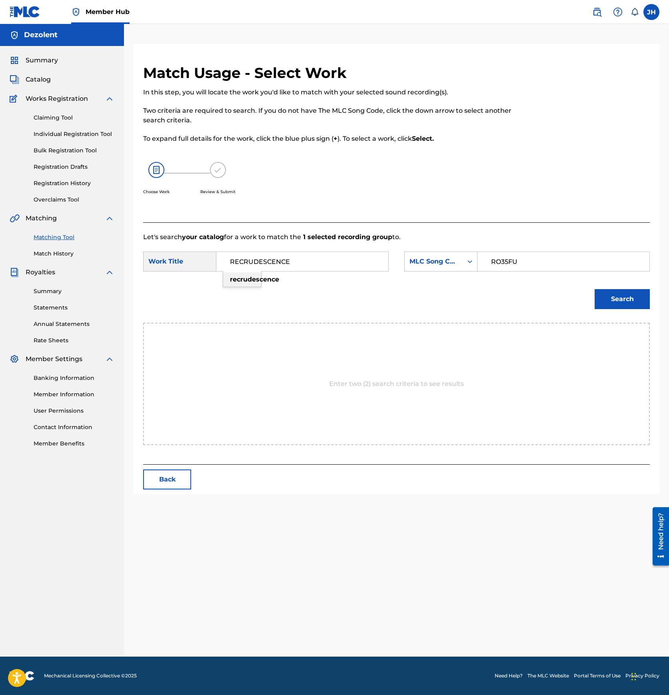
click at [253, 280] on strong "recrudescence" at bounding box center [254, 279] width 49 height 8
type input "recrudescence"
click at [624, 299] on button "Search" at bounding box center [621, 299] width 55 height 20
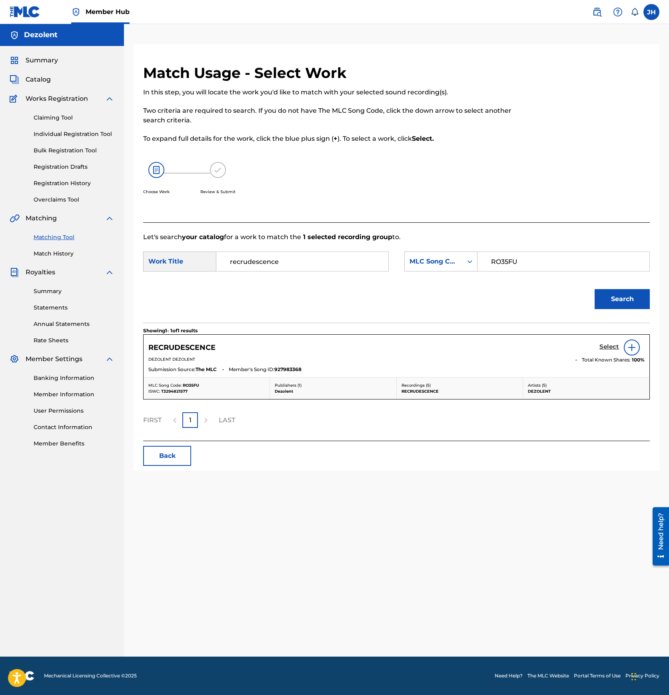
click at [610, 346] on h5 "Select" at bounding box center [609, 347] width 20 height 8
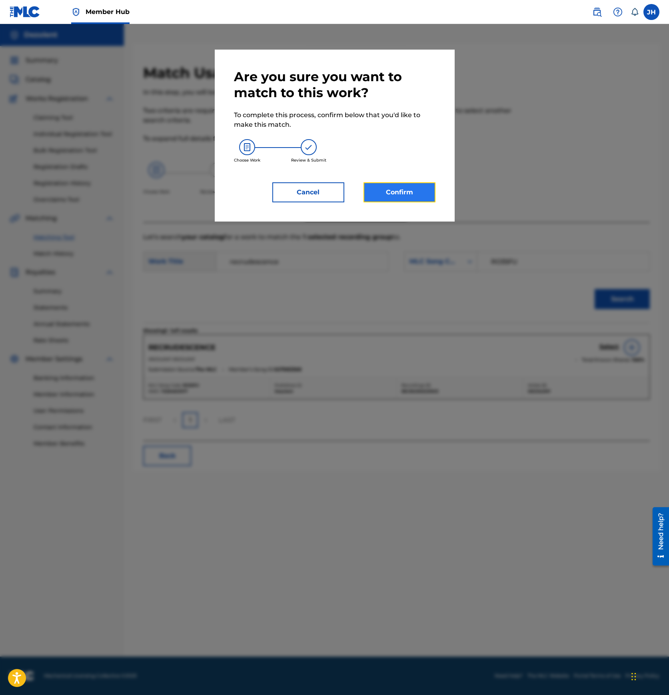
click at [398, 188] on button "Confirm" at bounding box center [399, 192] width 72 height 20
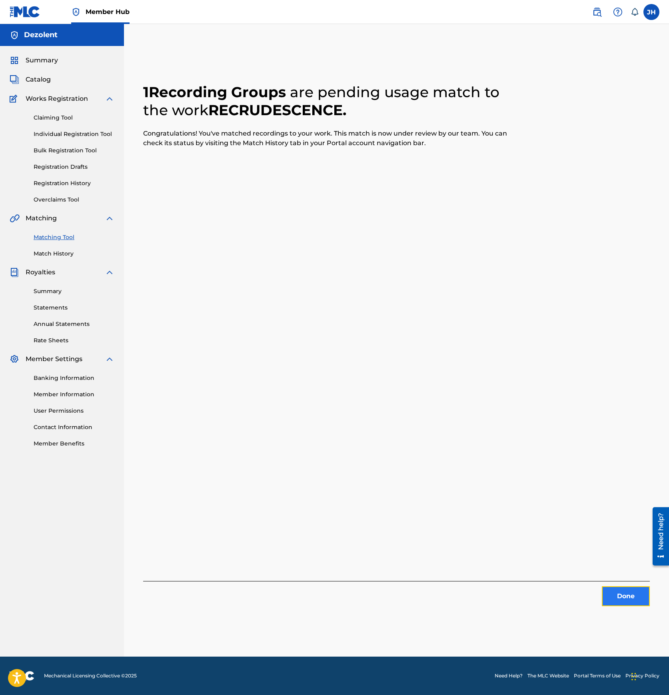
click at [615, 596] on button "Done" at bounding box center [625, 596] width 48 height 20
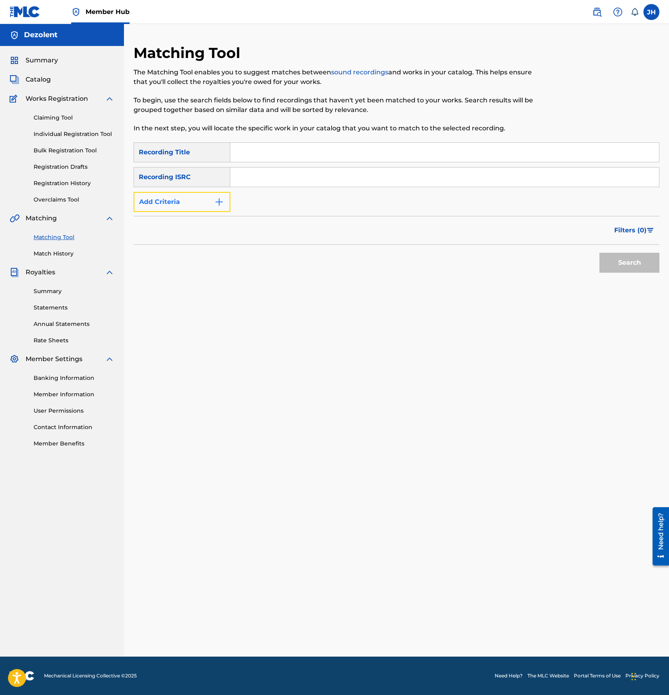
click at [182, 203] on button "Add Criteria" at bounding box center [181, 202] width 97 height 20
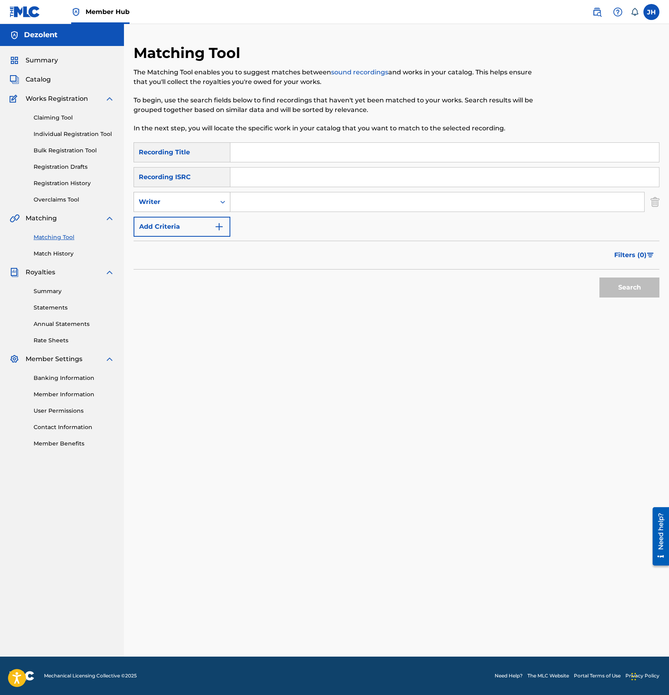
click at [175, 198] on div "Writer" at bounding box center [175, 202] width 72 height 10
click at [178, 217] on div "Recording Artist" at bounding box center [182, 222] width 96 height 20
click at [252, 202] on input "Search Form" at bounding box center [437, 201] width 414 height 19
type input "Dezolent"
click at [599, 277] on button "Search" at bounding box center [629, 287] width 60 height 20
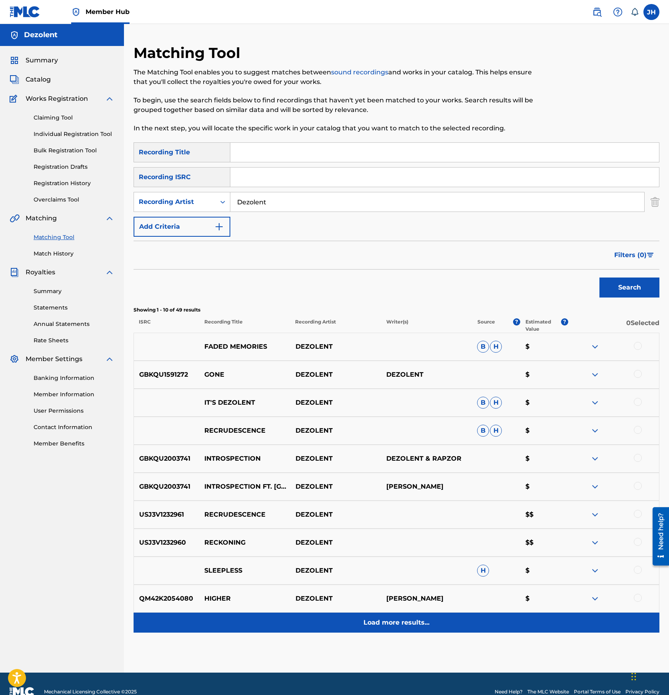
click at [369, 625] on p "Load more results..." at bounding box center [396, 622] width 66 height 10
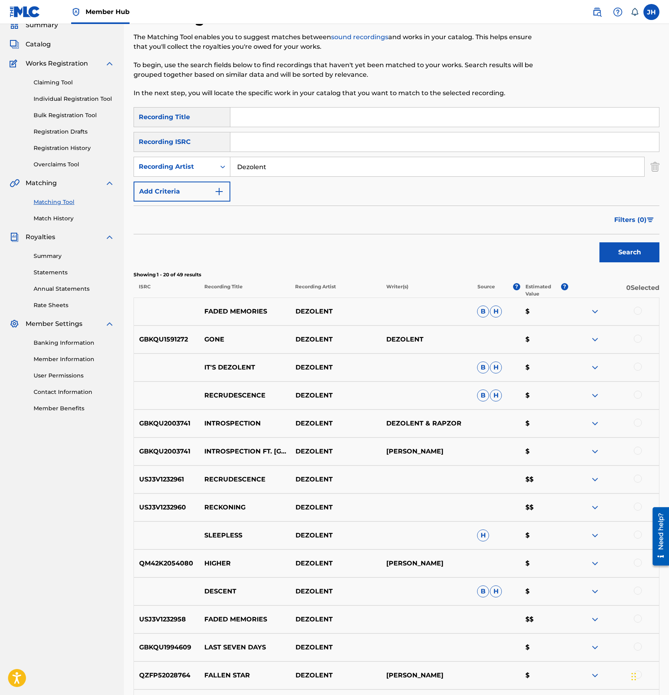
scroll to position [259, 0]
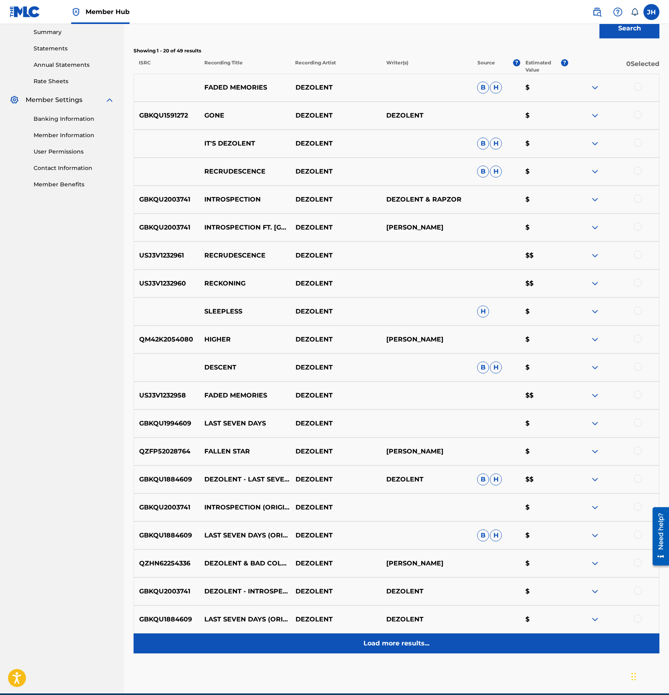
click at [376, 641] on p "Load more results..." at bounding box center [396, 643] width 66 height 10
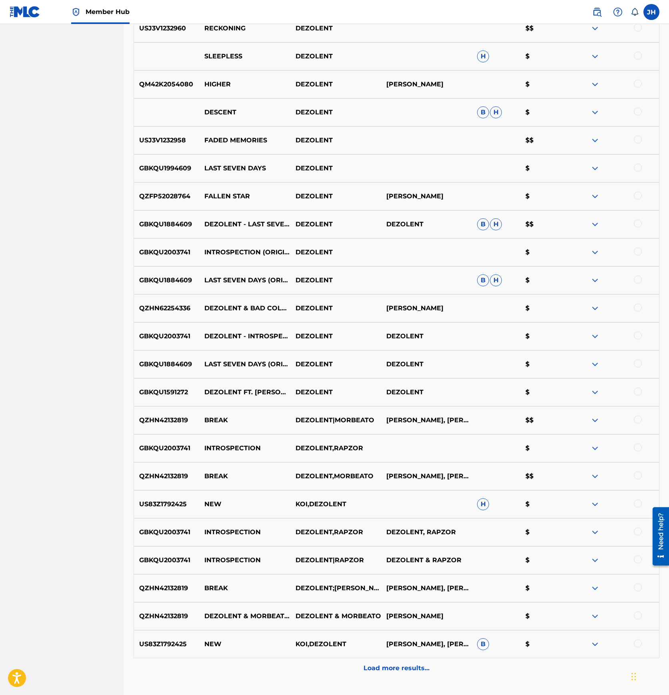
scroll to position [575, 0]
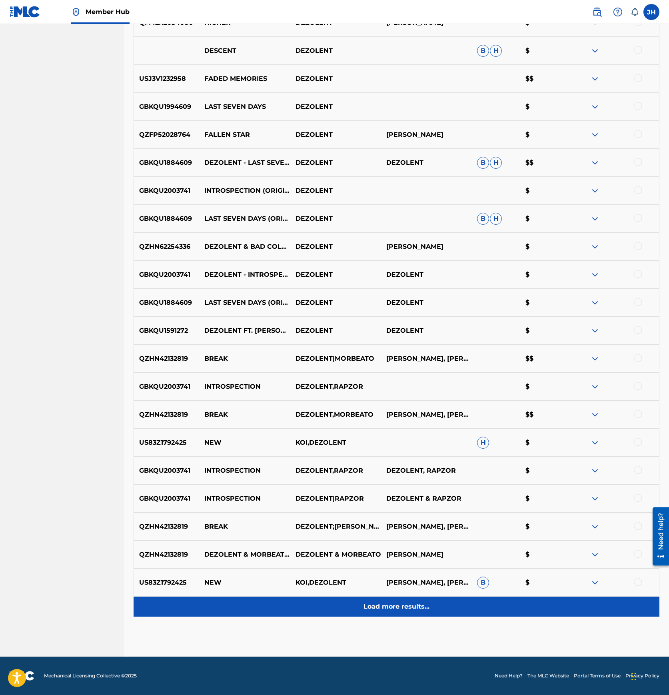
click at [385, 605] on p "Load more results..." at bounding box center [396, 606] width 66 height 10
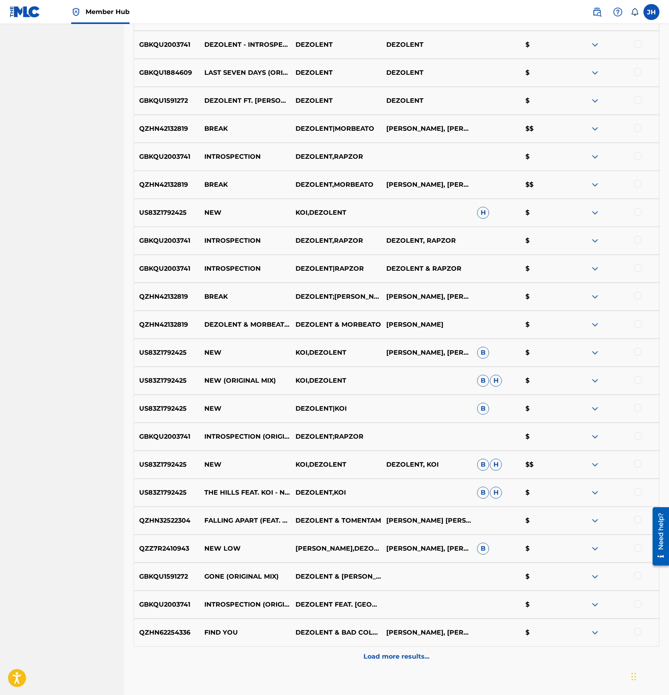
scroll to position [855, 0]
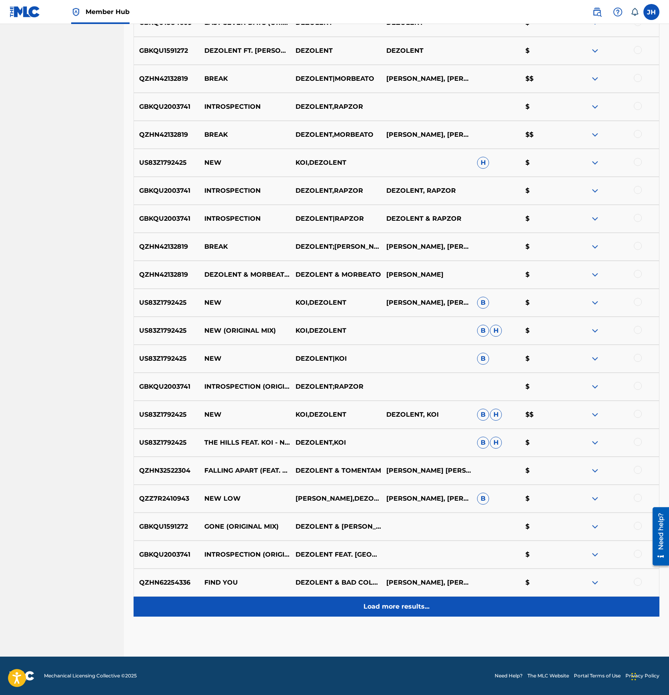
click at [395, 601] on p "Load more results..." at bounding box center [396, 606] width 66 height 10
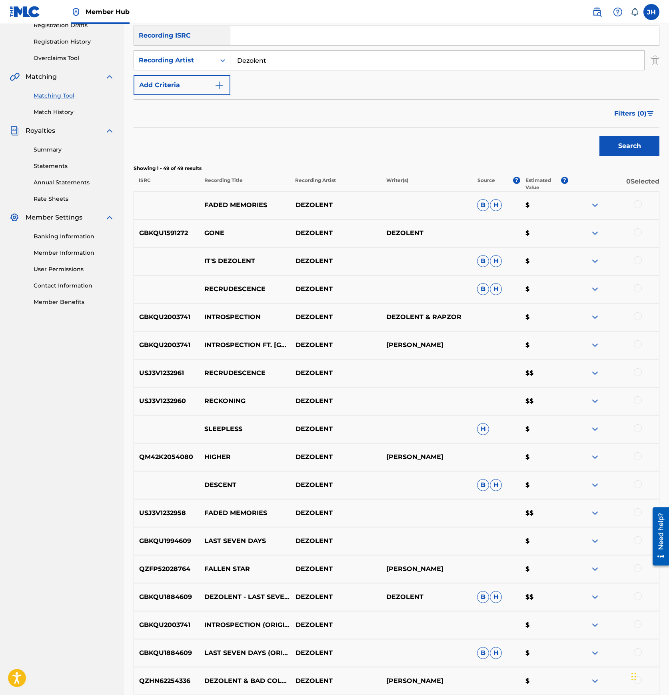
scroll to position [135, 0]
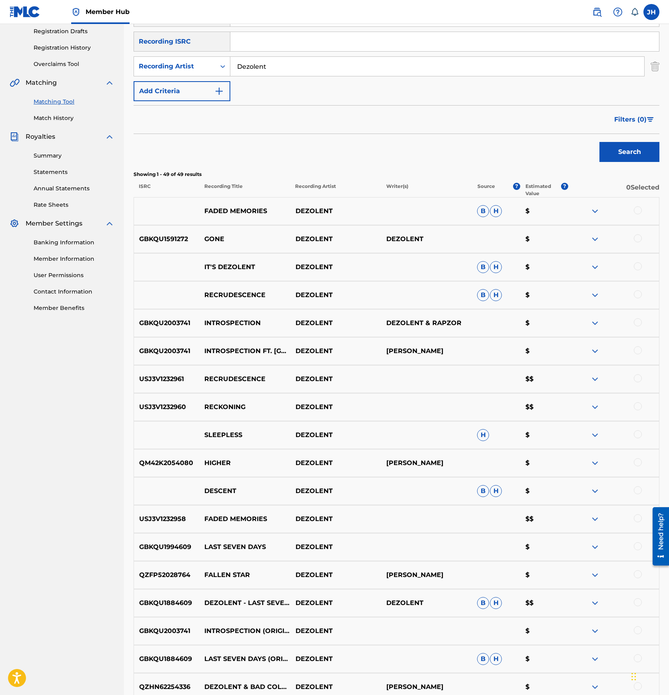
click at [640, 432] on div at bounding box center [637, 434] width 8 height 8
click at [554, 632] on button "Match 1 Group" at bounding box center [561, 629] width 88 height 20
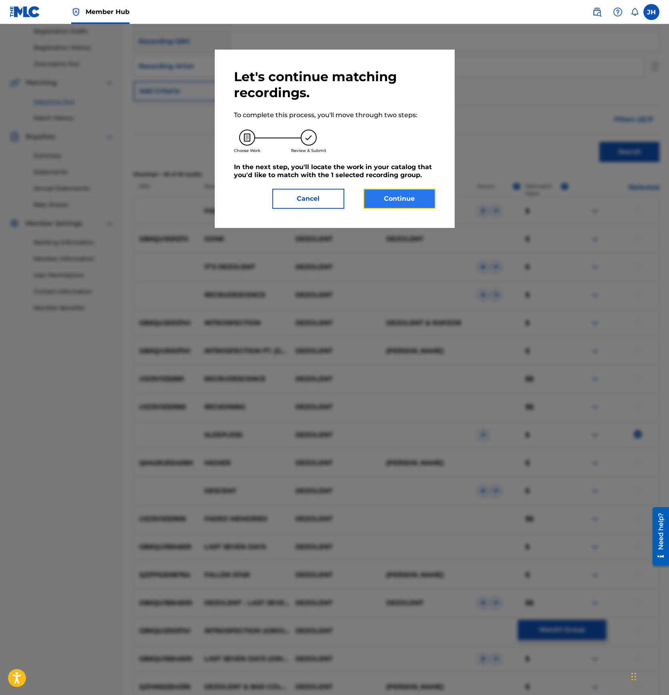
click at [406, 193] on button "Continue" at bounding box center [399, 199] width 72 height 20
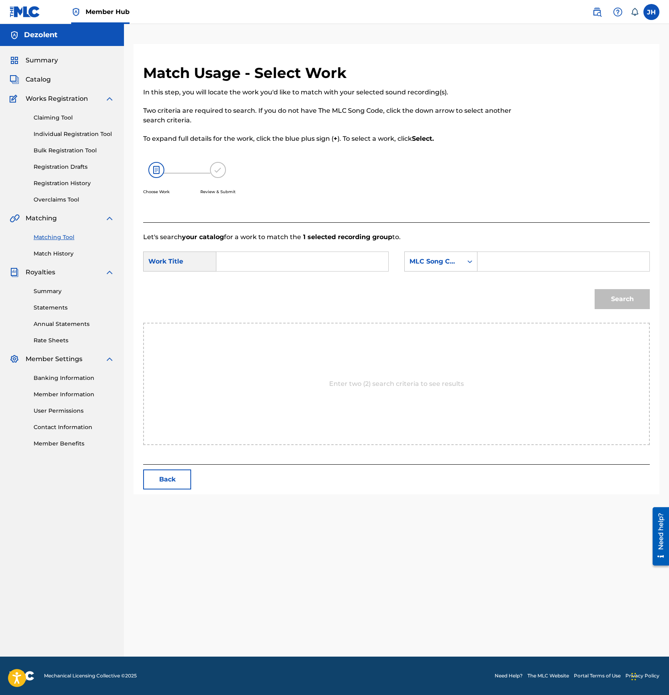
scroll to position [0, 0]
click at [233, 257] on input "Search Form" at bounding box center [302, 261] width 158 height 19
paste input "sleepless"
type input "sleepless"
click at [250, 283] on strong "sleepless" at bounding box center [245, 279] width 31 height 8
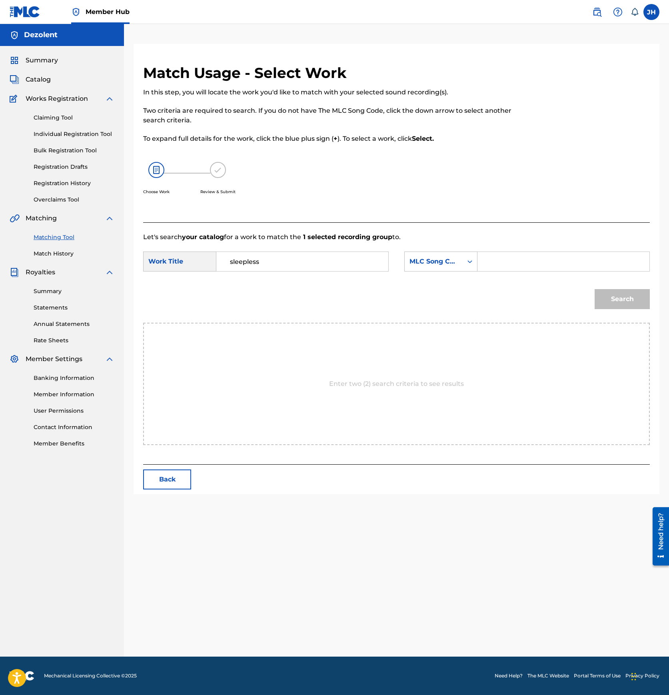
click at [530, 263] on input "Search Form" at bounding box center [563, 261] width 158 height 19
paste input "S66H04"
type input "S66H04"
click at [616, 296] on button "Search" at bounding box center [621, 299] width 55 height 20
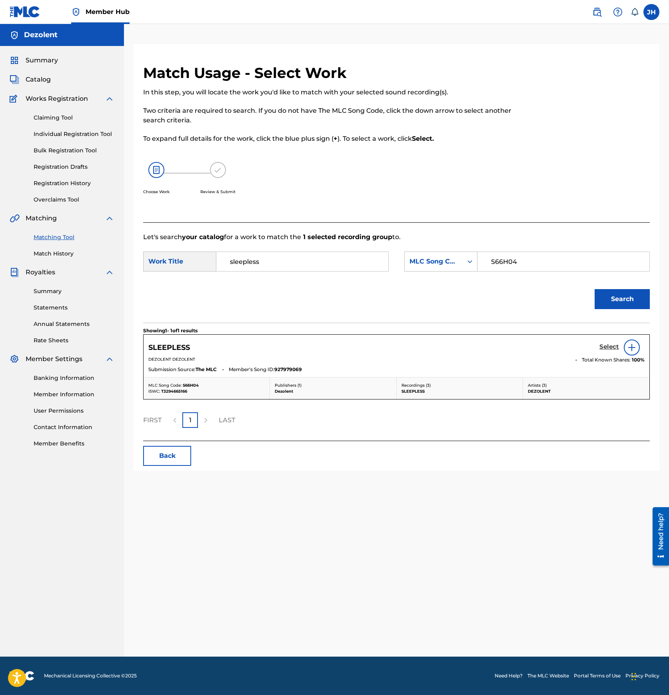
click at [613, 345] on h5 "Select" at bounding box center [609, 347] width 20 height 8
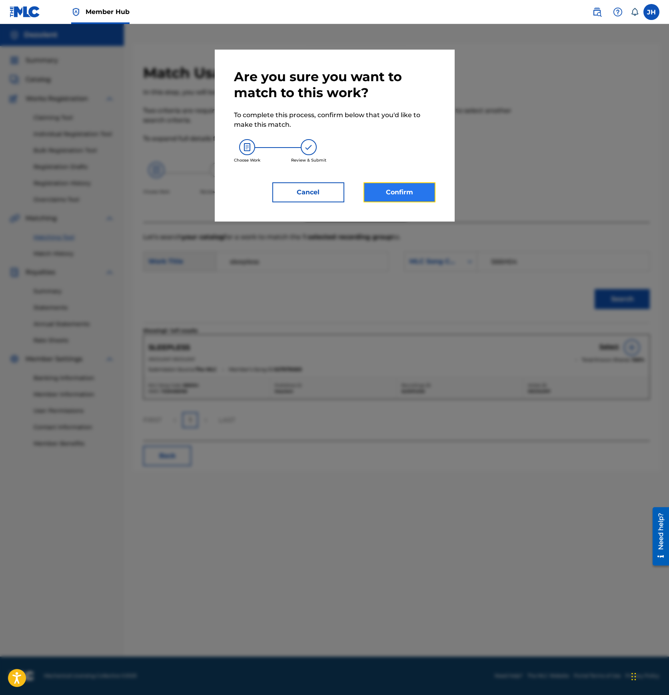
click at [408, 191] on button "Confirm" at bounding box center [399, 192] width 72 height 20
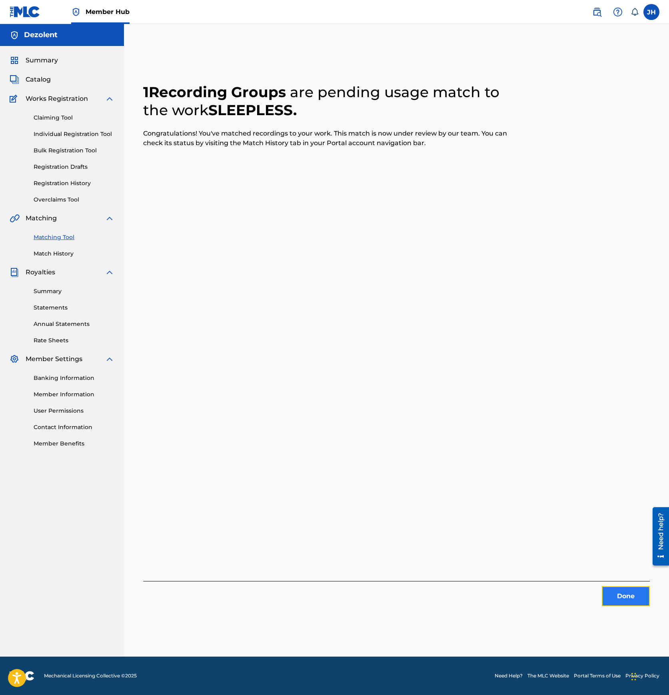
click at [621, 593] on button "Done" at bounding box center [625, 596] width 48 height 20
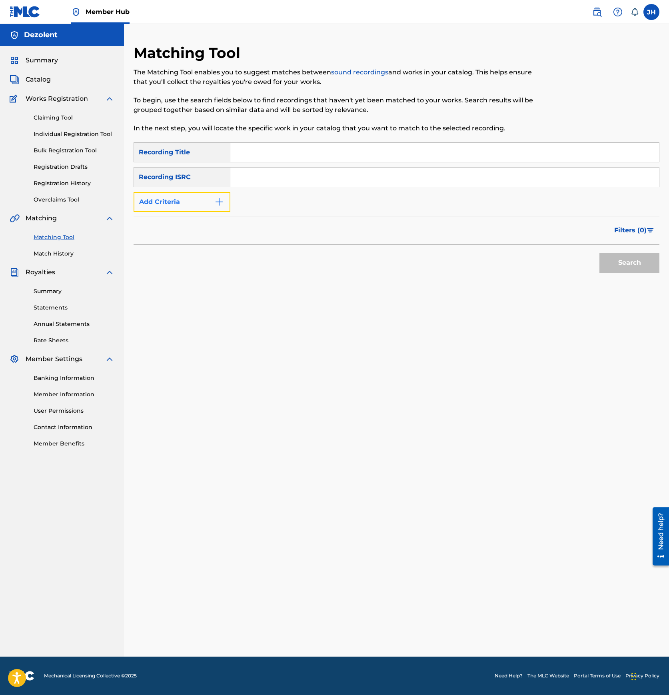
click at [188, 192] on button "Add Criteria" at bounding box center [181, 202] width 97 height 20
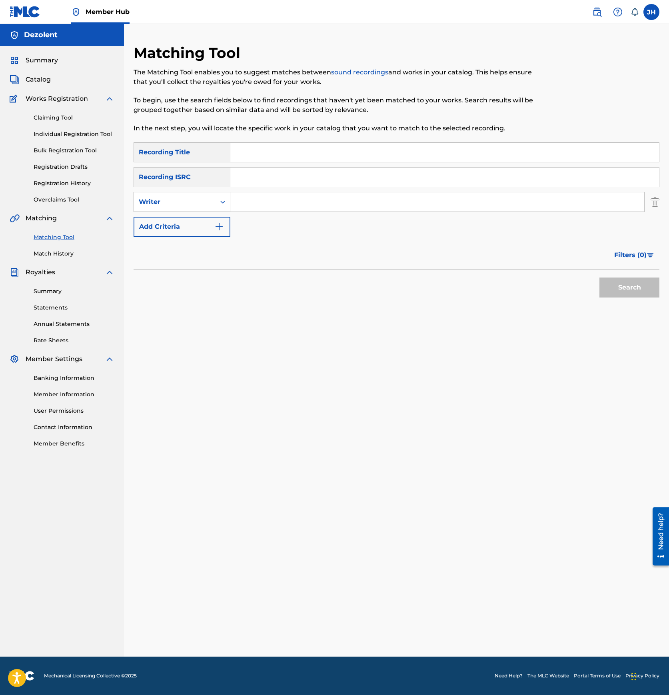
click at [179, 200] on div "Writer" at bounding box center [175, 202] width 72 height 10
click at [178, 222] on div "Recording Artist" at bounding box center [182, 222] width 96 height 20
click at [269, 202] on input "Search Form" at bounding box center [437, 201] width 414 height 19
type input "Dezolent"
click at [599, 277] on button "Search" at bounding box center [629, 287] width 60 height 20
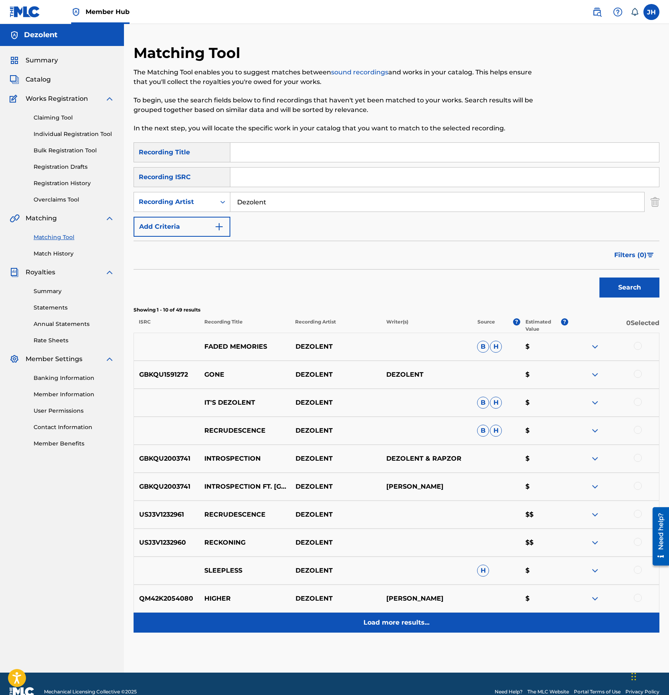
click at [369, 625] on p "Load more results..." at bounding box center [396, 622] width 66 height 10
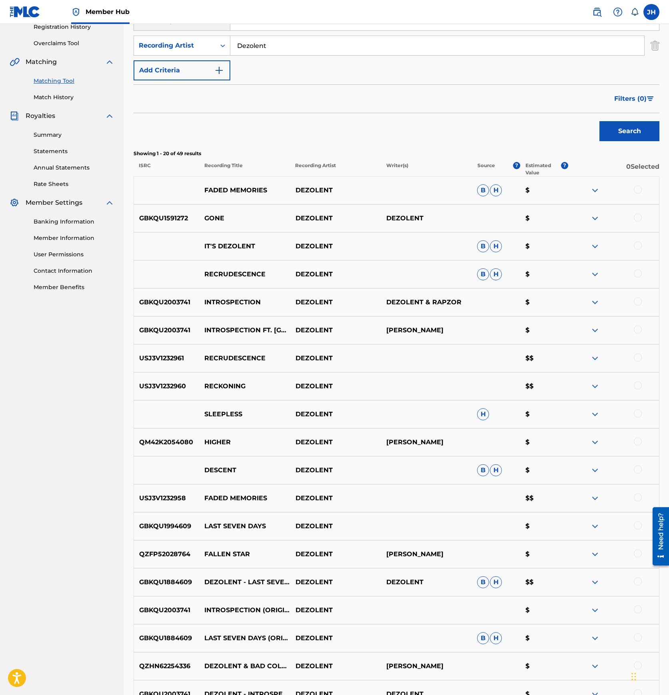
scroll to position [169, 0]
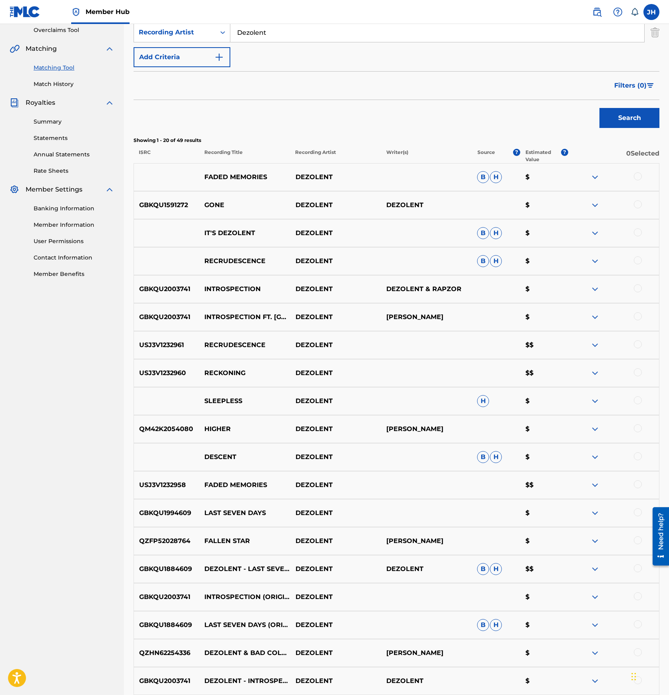
click at [640, 458] on div at bounding box center [637, 456] width 8 height 8
click at [564, 629] on button "Match 1 Group" at bounding box center [561, 629] width 88 height 20
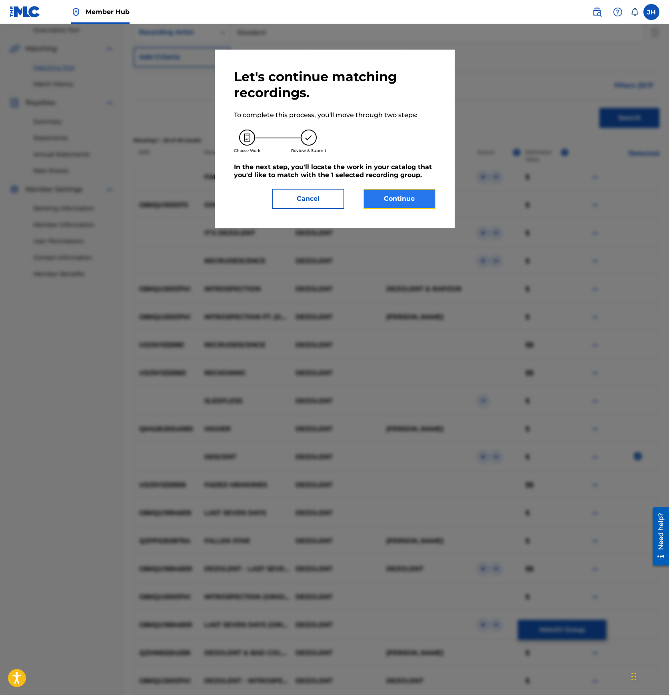
click at [409, 197] on button "Continue" at bounding box center [399, 199] width 72 height 20
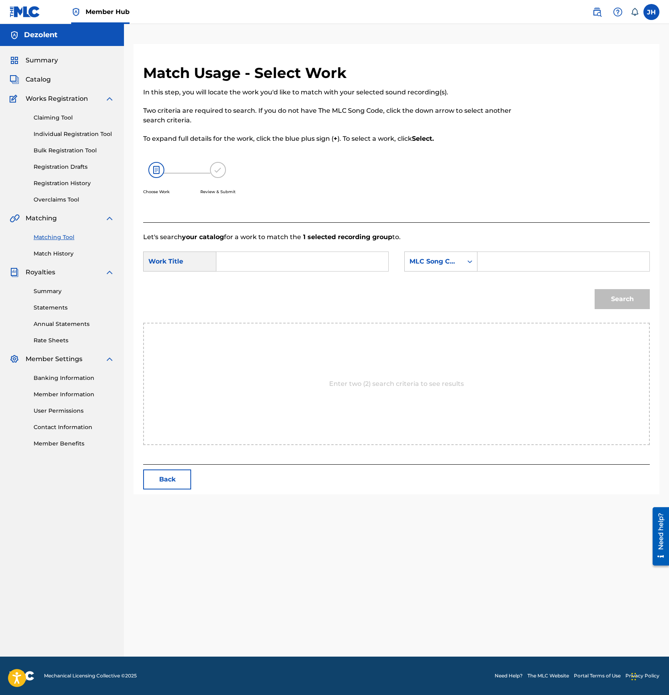
click at [242, 253] on input "Search Form" at bounding box center [302, 261] width 158 height 19
type input "descent"
click at [500, 261] on input "Search Form" at bounding box center [563, 261] width 158 height 19
paste input "DQ2G0O"
type input "DQ2G0O"
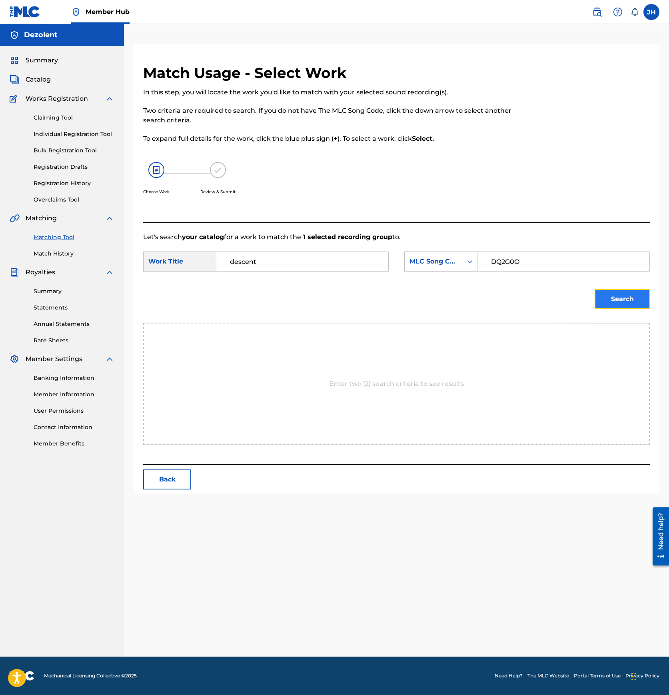
click at [615, 302] on button "Search" at bounding box center [621, 299] width 55 height 20
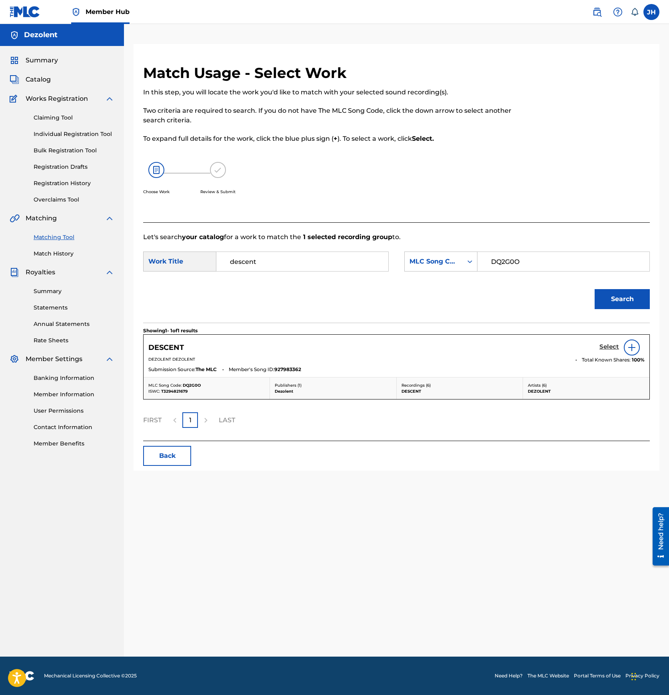
click at [607, 345] on h5 "Select" at bounding box center [609, 347] width 20 height 8
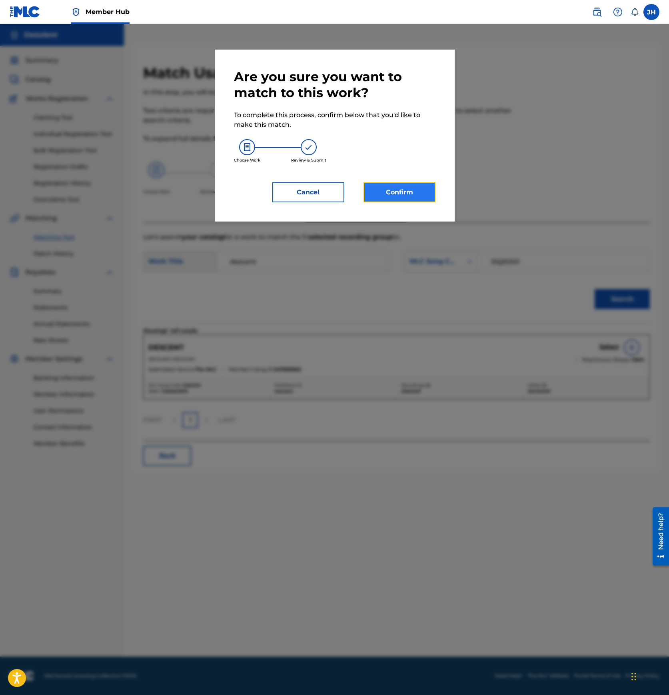
click at [407, 188] on button "Confirm" at bounding box center [399, 192] width 72 height 20
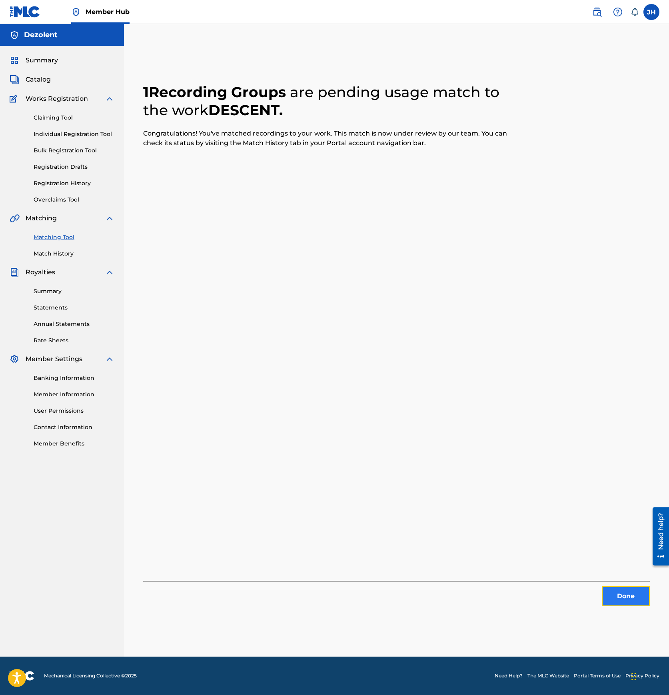
click at [627, 595] on button "Done" at bounding box center [625, 596] width 48 height 20
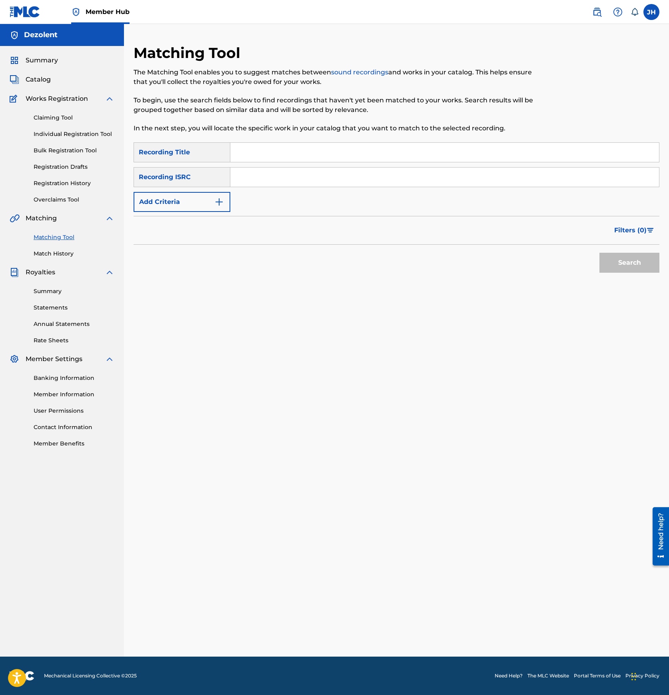
click at [254, 178] on input "Search Form" at bounding box center [444, 176] width 428 height 19
paste input "US83Z1792425"
type input "US83Z1792425"
click at [599, 253] on button "Search" at bounding box center [629, 263] width 60 height 20
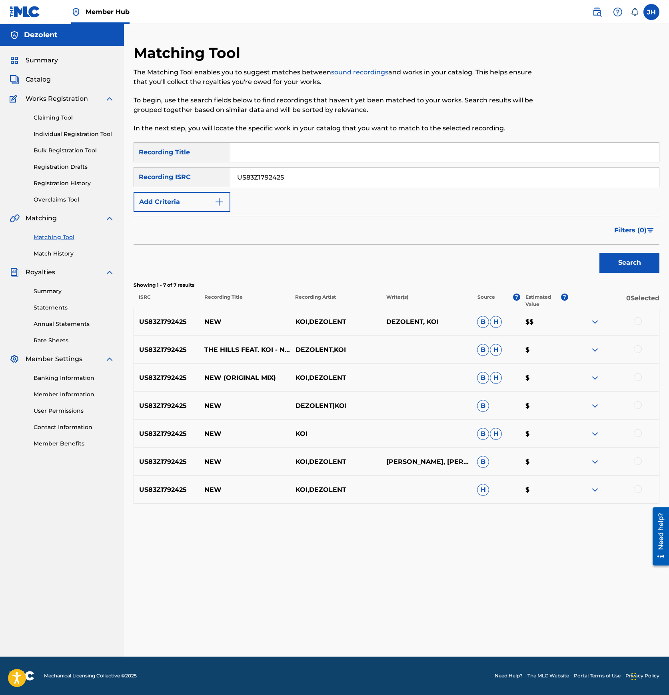
click at [635, 327] on div "US83Z1792425 NEW KOI,DEZOLENT DEZOLENT, KOI B H $$" at bounding box center [395, 322] width 525 height 28
click at [637, 319] on div at bounding box center [637, 321] width 8 height 8
click at [638, 350] on div at bounding box center [637, 349] width 8 height 8
click at [635, 380] on div at bounding box center [613, 378] width 91 height 10
click at [635, 380] on div at bounding box center [637, 377] width 8 height 8
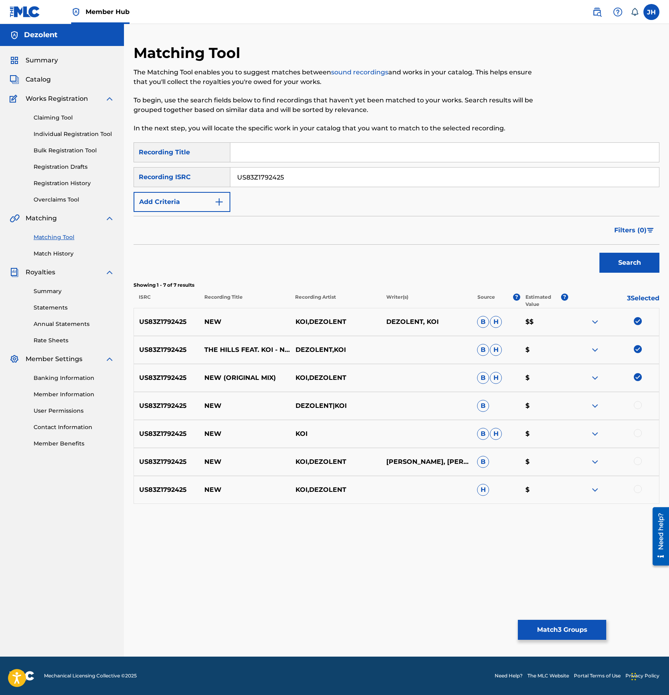
click at [638, 403] on div at bounding box center [637, 405] width 8 height 8
click at [639, 436] on div at bounding box center [637, 433] width 8 height 8
click at [640, 460] on div at bounding box center [637, 461] width 8 height 8
click at [639, 491] on div at bounding box center [637, 489] width 8 height 8
click at [559, 637] on button "Match 7 Groups" at bounding box center [561, 629] width 88 height 20
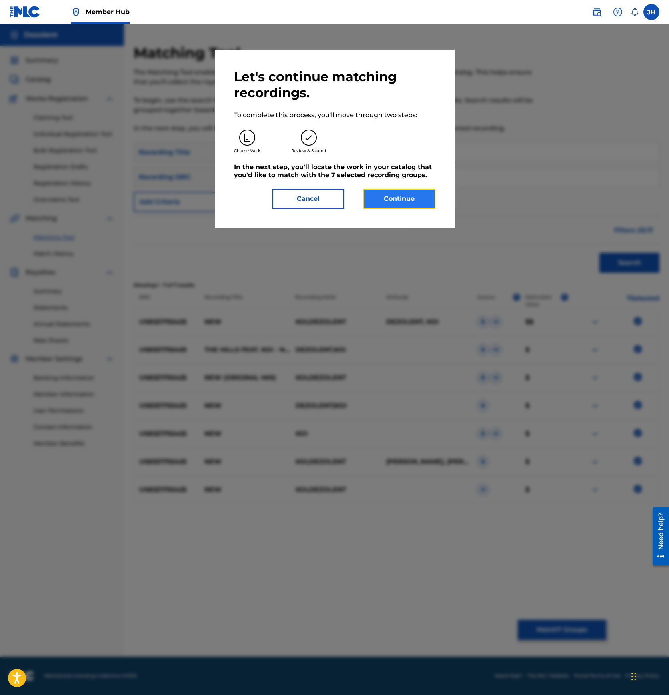
click at [390, 203] on button "Continue" at bounding box center [399, 199] width 72 height 20
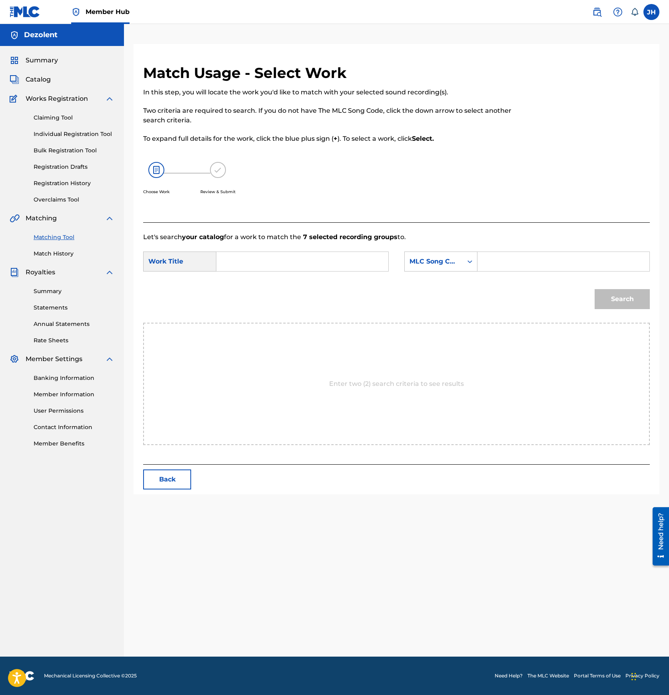
click at [293, 260] on input "Search Form" at bounding box center [302, 261] width 158 height 19
type input "new"
click at [509, 262] on input "Search Form" at bounding box center [563, 261] width 158 height 19
paste input "T44J4J"
type input "T44J4J"
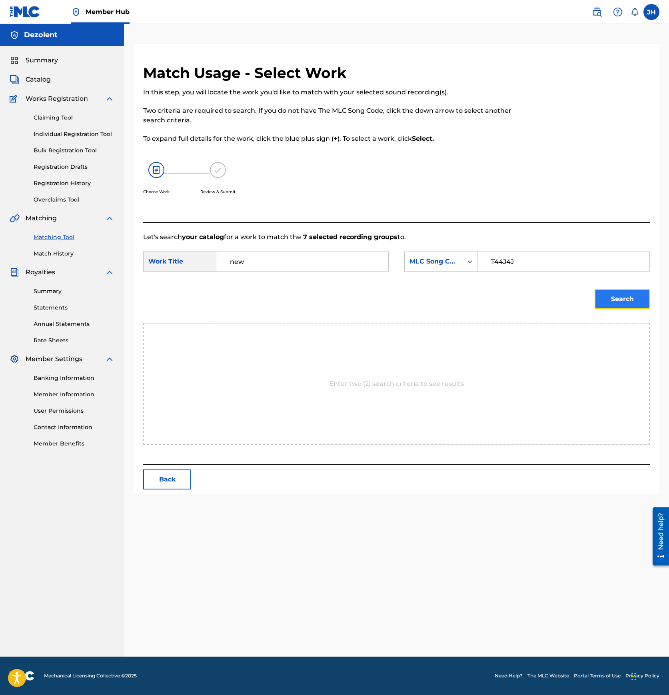
click at [641, 303] on button "Search" at bounding box center [621, 299] width 55 height 20
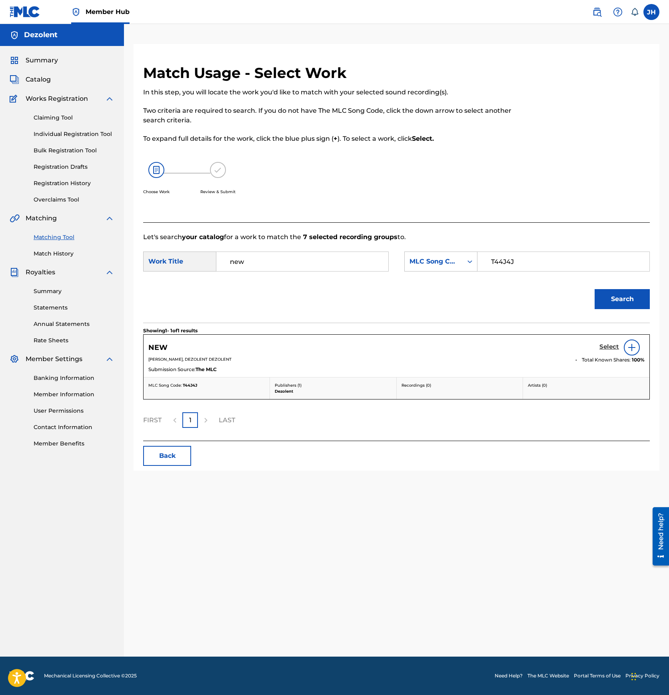
click at [610, 346] on h5 "Select" at bounding box center [609, 347] width 20 height 8
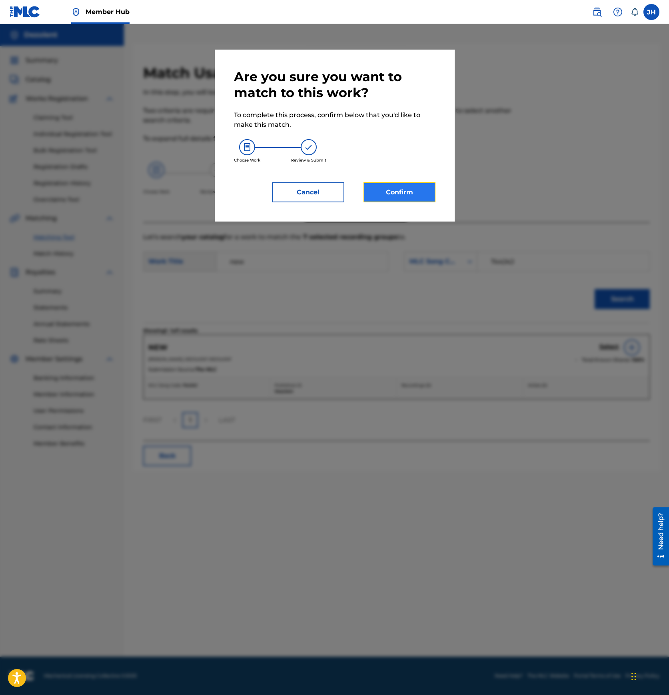
click at [398, 195] on button "Confirm" at bounding box center [399, 192] width 72 height 20
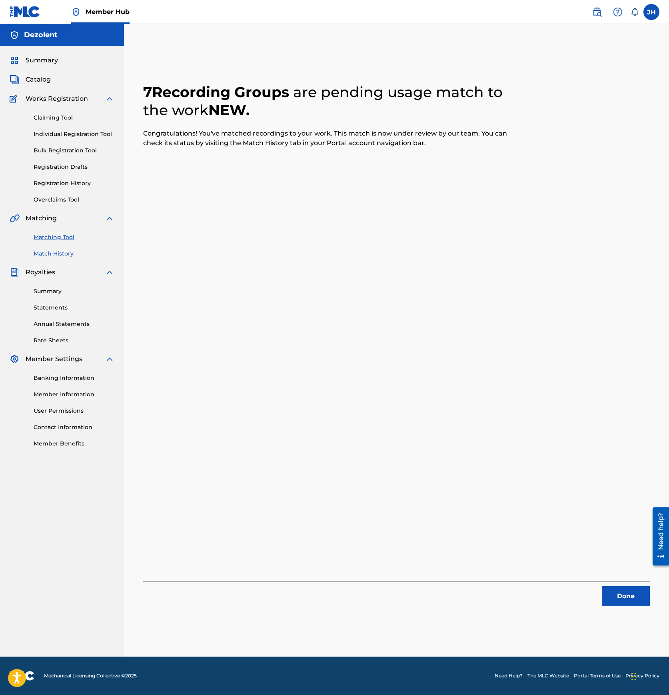
click at [66, 254] on link "Match History" at bounding box center [74, 253] width 81 height 8
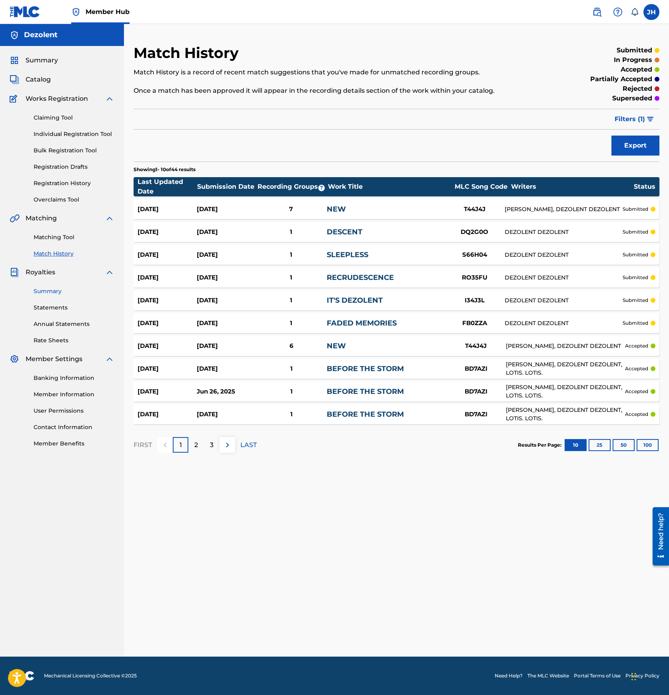
click at [45, 291] on link "Summary" at bounding box center [74, 291] width 81 height 8
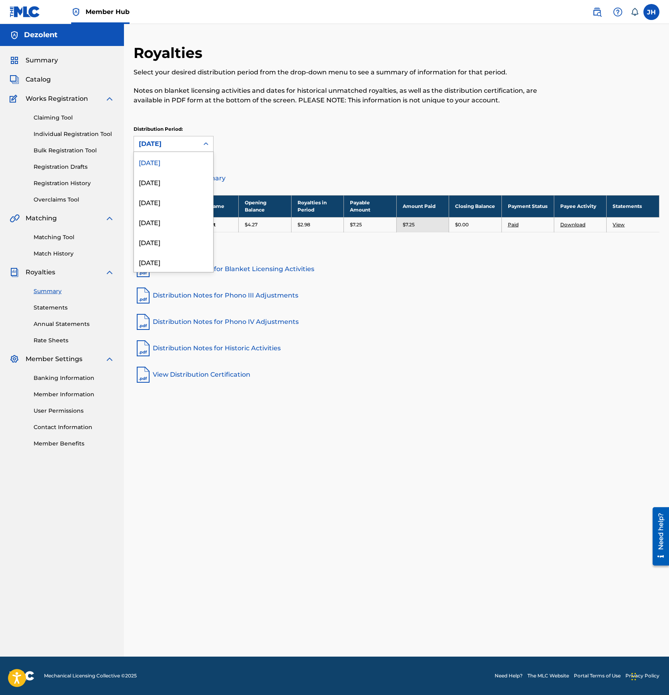
click at [179, 151] on div "[DATE]" at bounding box center [166, 143] width 65 height 15
click at [54, 241] on div "Matching Tool Match History" at bounding box center [62, 240] width 105 height 35
click at [48, 241] on link "Matching Tool" at bounding box center [74, 237] width 81 height 8
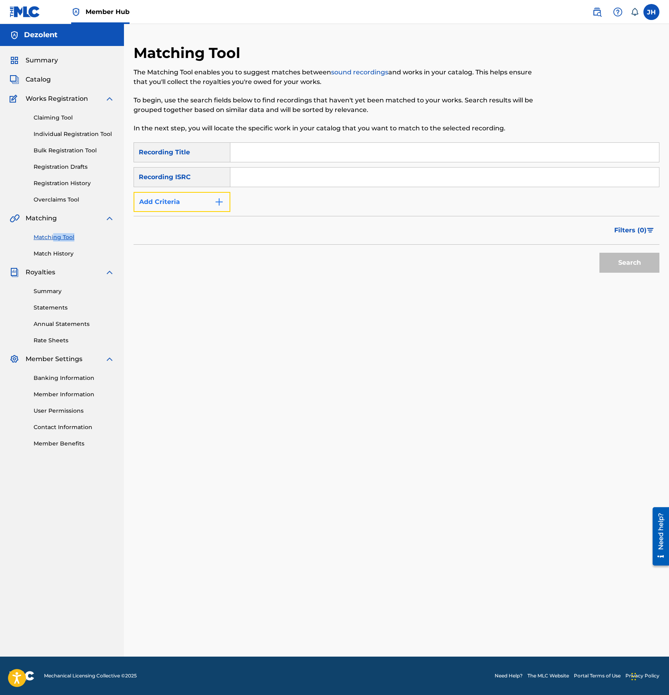
click at [200, 200] on button "Add Criteria" at bounding box center [181, 202] width 97 height 20
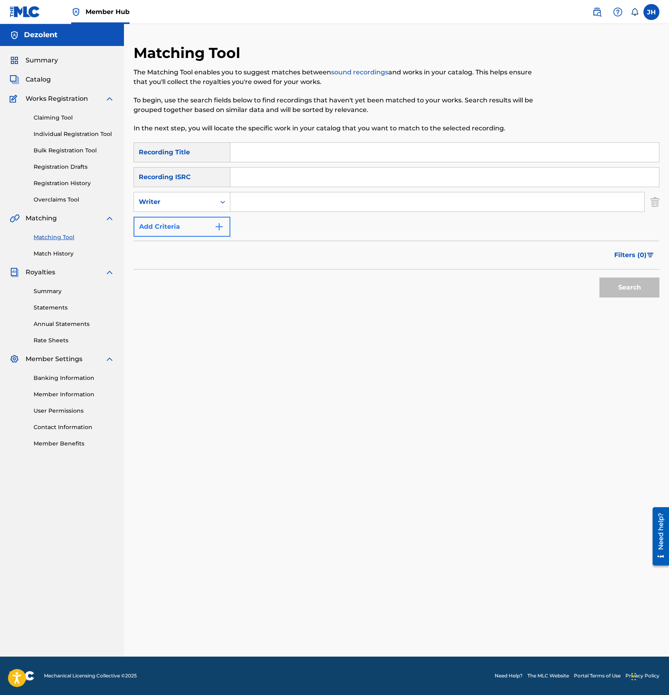
click at [200, 200] on div "Writer" at bounding box center [175, 202] width 72 height 10
click at [254, 202] on input "Search Form" at bounding box center [437, 201] width 414 height 19
click at [599, 277] on button "Search" at bounding box center [629, 287] width 60 height 20
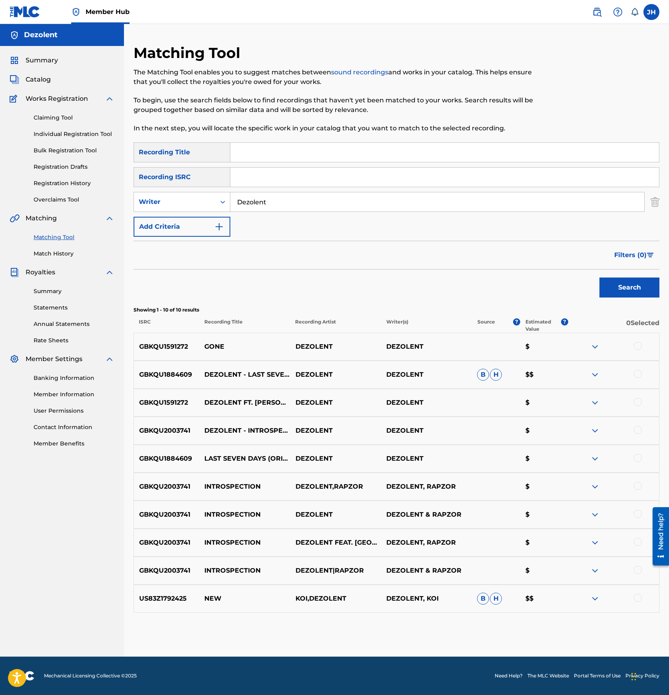
click at [265, 203] on input "Dezolent" at bounding box center [437, 201] width 414 height 19
type input "Joseph Christian Hill"
click at [599, 277] on button "Search" at bounding box center [629, 287] width 60 height 20
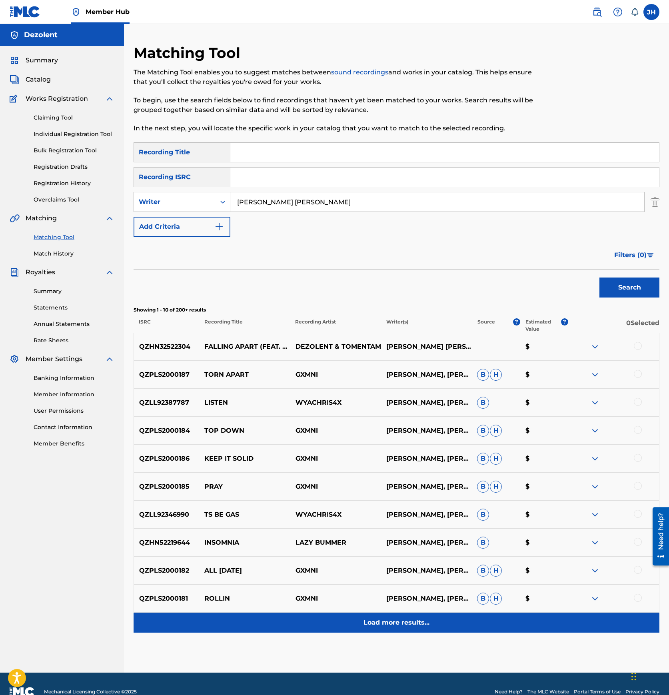
click at [390, 616] on div "Load more results..." at bounding box center [395, 622] width 525 height 20
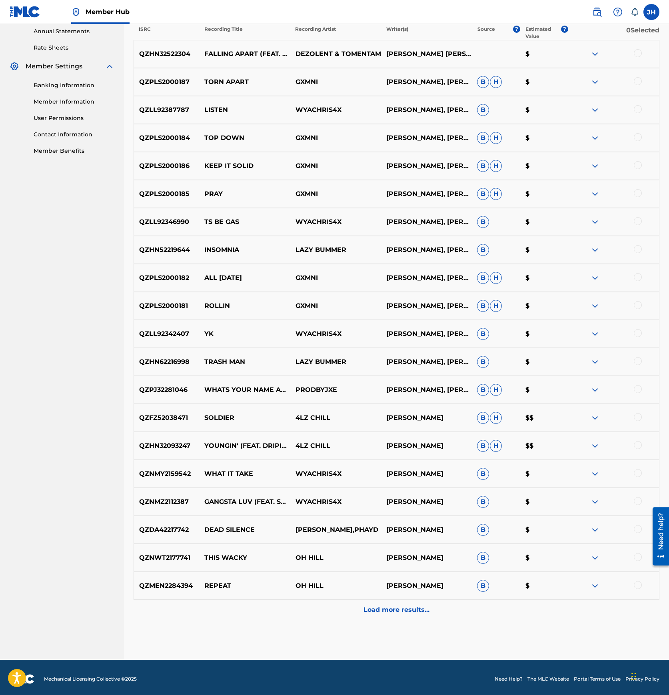
scroll to position [296, 0]
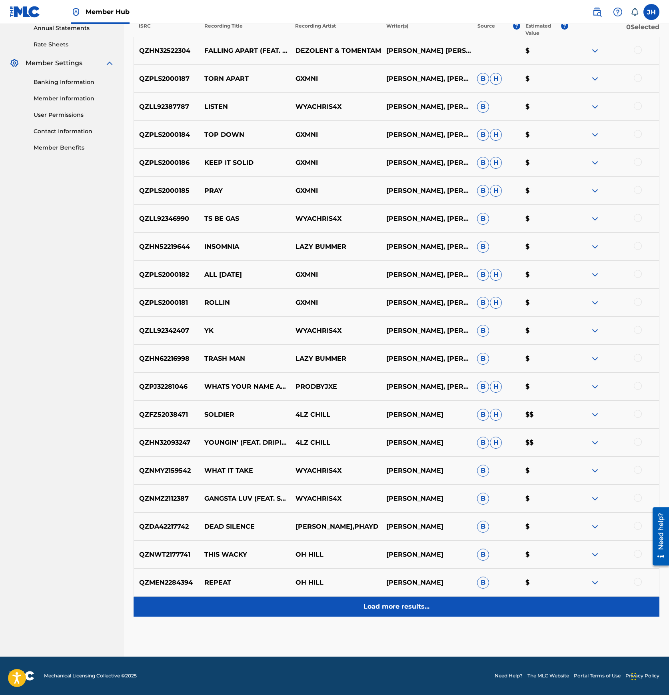
click at [388, 611] on div "Load more results..." at bounding box center [395, 606] width 525 height 20
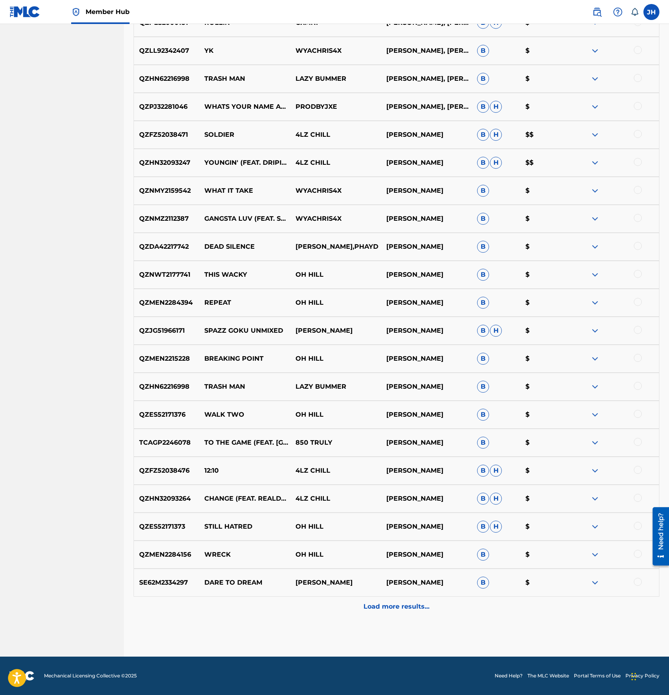
scroll to position [0, 0]
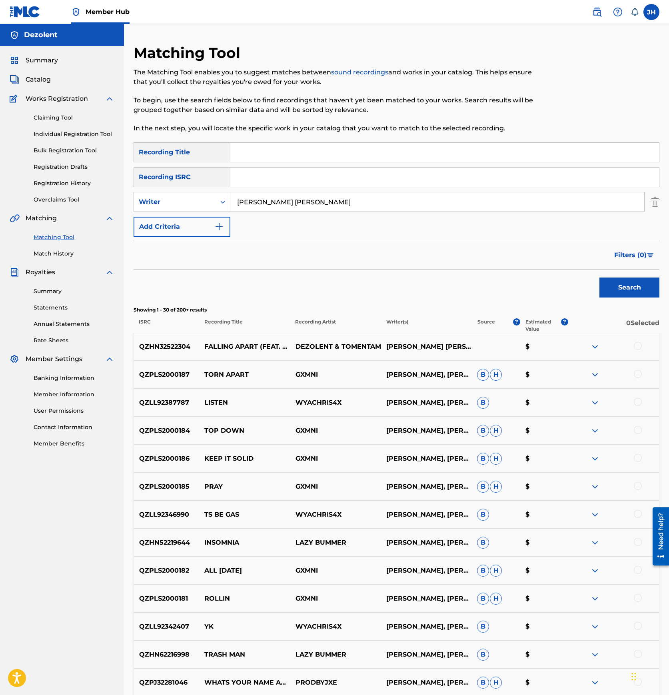
click at [599, 347] on img at bounding box center [595, 347] width 10 height 10
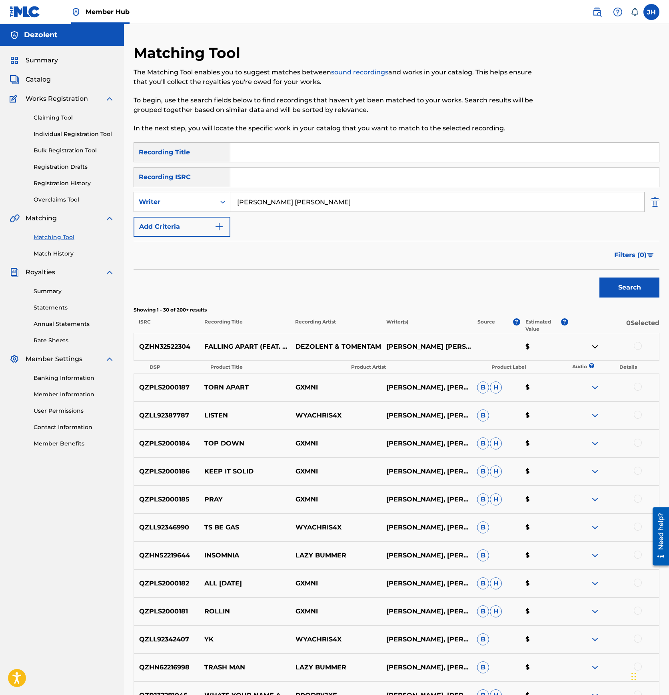
click at [655, 201] on img "Search Form" at bounding box center [654, 202] width 9 height 20
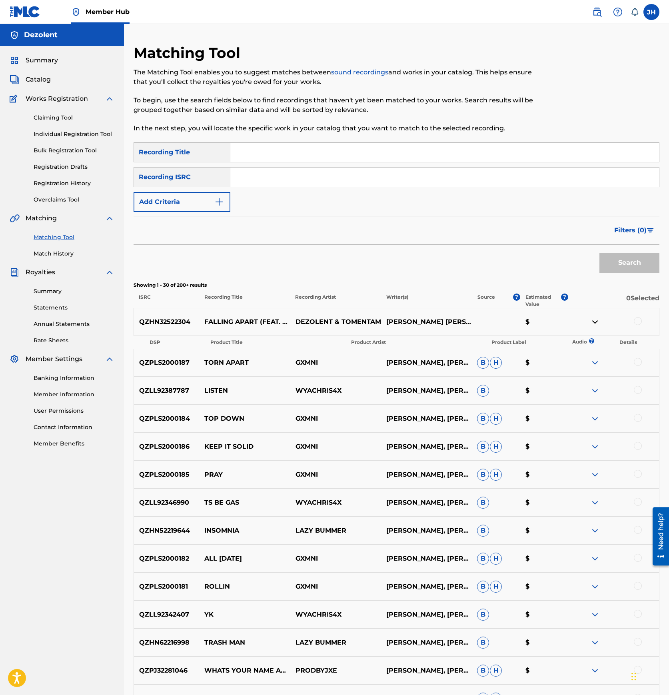
click at [250, 179] on input "Search Form" at bounding box center [444, 176] width 428 height 19
paste input "QZHN32522304"
click at [599, 253] on button "Search" at bounding box center [629, 263] width 60 height 20
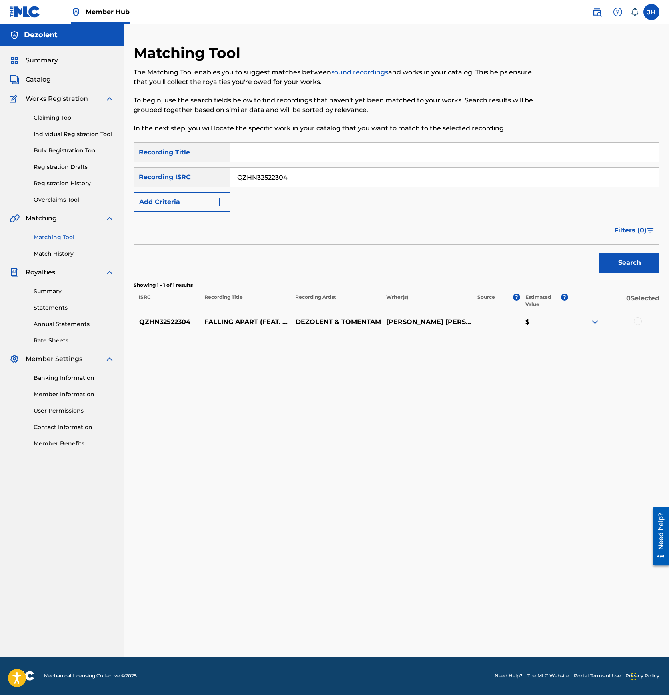
click at [256, 177] on input "QZHN32522304" at bounding box center [444, 176] width 428 height 19
paste input "T3EZ244419"
click at [599, 253] on button "Search" at bounding box center [629, 263] width 60 height 20
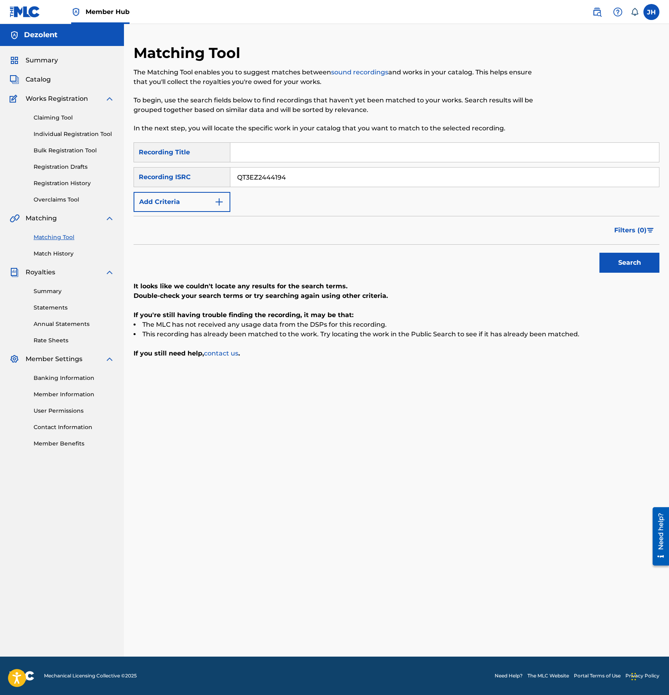
click at [253, 177] on input "QT3EZ2444194" at bounding box center [444, 176] width 428 height 19
paste input "ZK6H2564185"
click at [599, 253] on button "Search" at bounding box center [629, 263] width 60 height 20
click at [263, 178] on input "QZK6H2564185" at bounding box center [444, 176] width 428 height 19
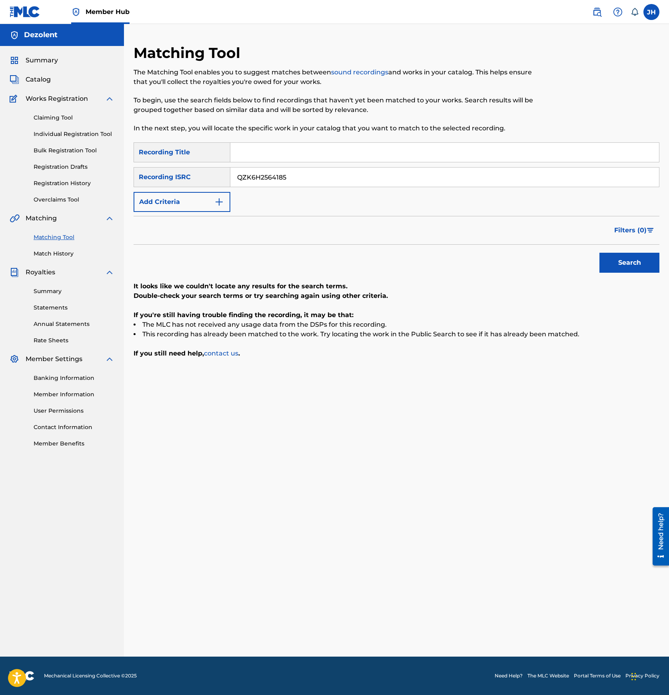
click at [263, 178] on input "QZK6H2564185" at bounding box center [444, 176] width 428 height 19
paste input "MHL2429589"
click at [599, 253] on button "Search" at bounding box center [629, 263] width 60 height 20
click at [265, 177] on input "QZMHL2429589" at bounding box center [444, 176] width 428 height 19
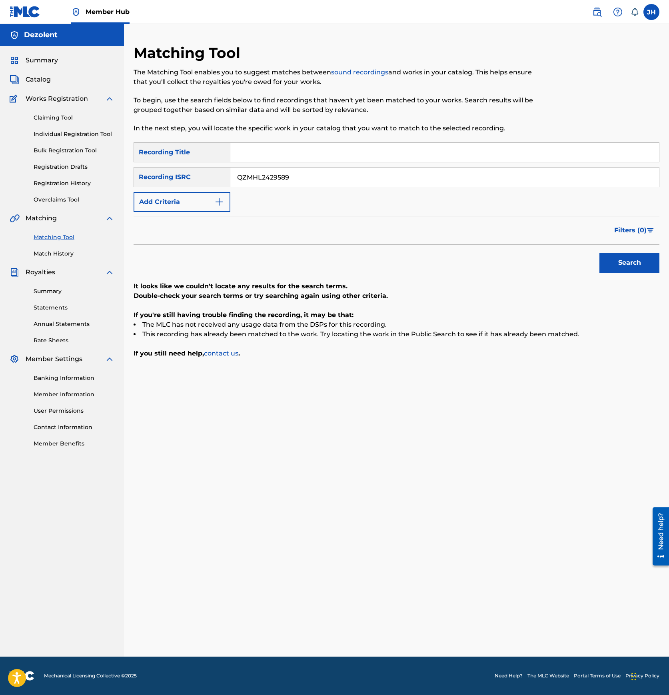
click at [265, 177] on input "QZMHL2429589" at bounding box center [444, 176] width 428 height 19
paste input "S642419972"
click at [599, 253] on button "Search" at bounding box center [629, 263] width 60 height 20
click at [257, 178] on input "QZS642419972" at bounding box center [444, 176] width 428 height 19
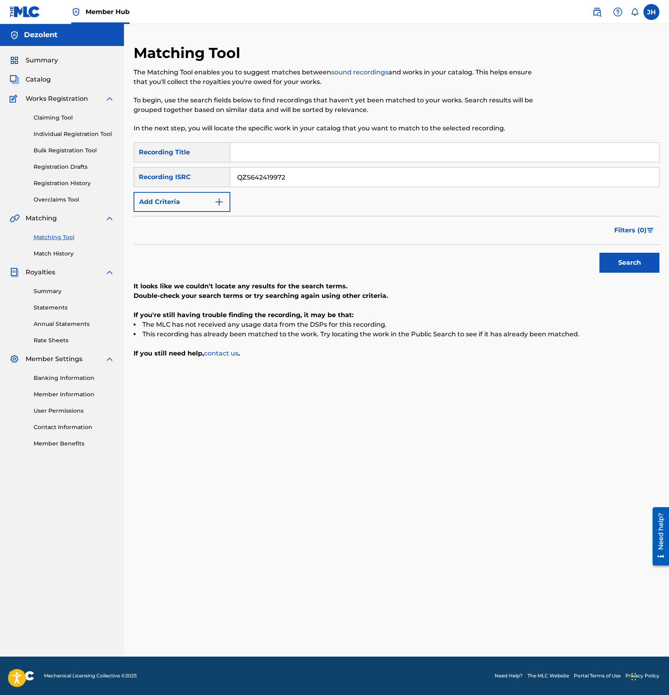
paste input "72447481"
click at [599, 253] on button "Search" at bounding box center [629, 263] width 60 height 20
click at [276, 177] on input "QZS672447481" at bounding box center [444, 176] width 428 height 19
paste input "MHP2437857"
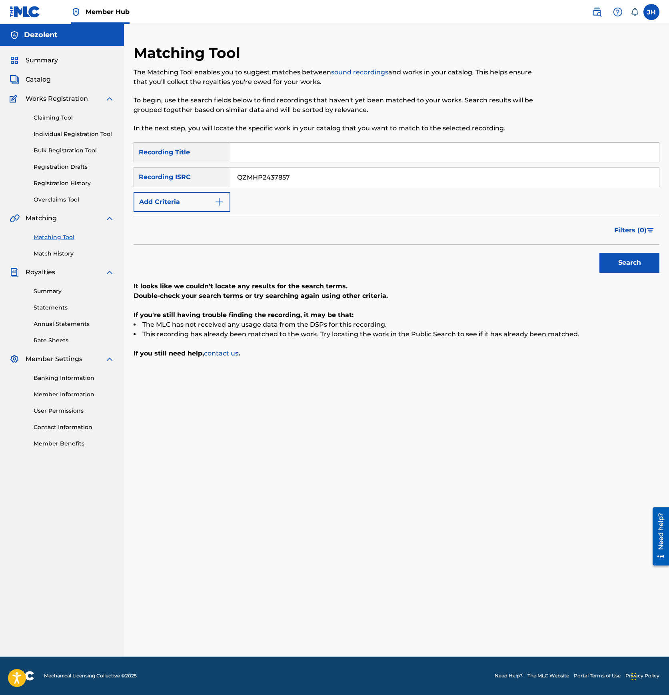
click at [599, 253] on button "Search" at bounding box center [629, 263] width 60 height 20
click at [264, 179] on input "QZMHP2437857" at bounding box center [444, 176] width 428 height 19
paste input "S652430116"
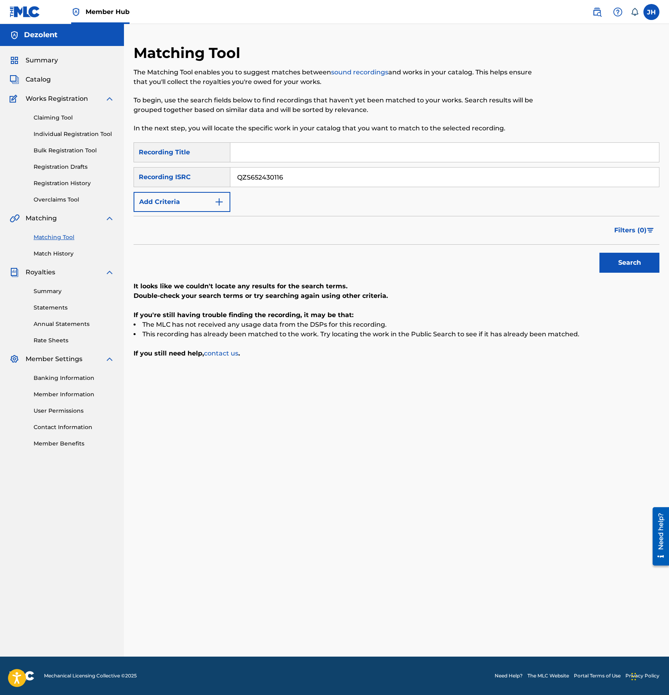
click at [599, 253] on button "Search" at bounding box center [629, 263] width 60 height 20
click at [283, 173] on input "QZS652430116" at bounding box center [444, 176] width 428 height 19
paste input "GBKQU1591272"
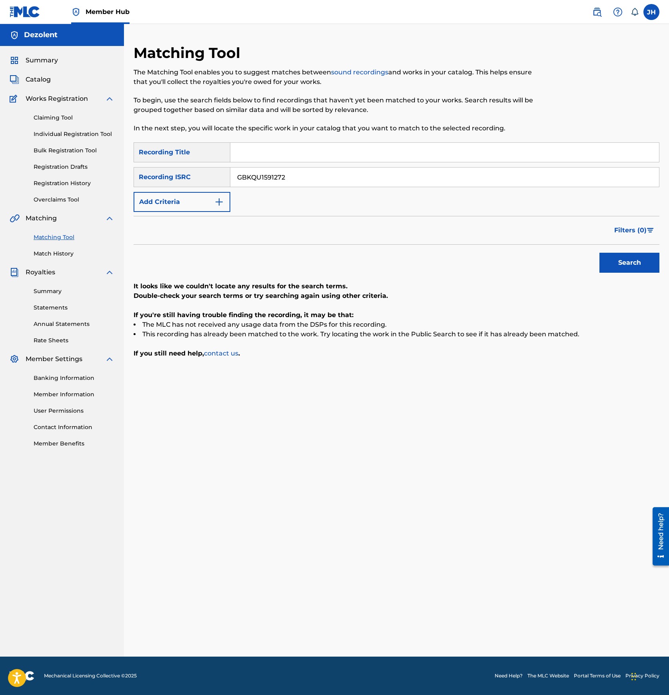
type input "GBKQU1591272"
click at [599, 253] on button "Search" at bounding box center [629, 263] width 60 height 20
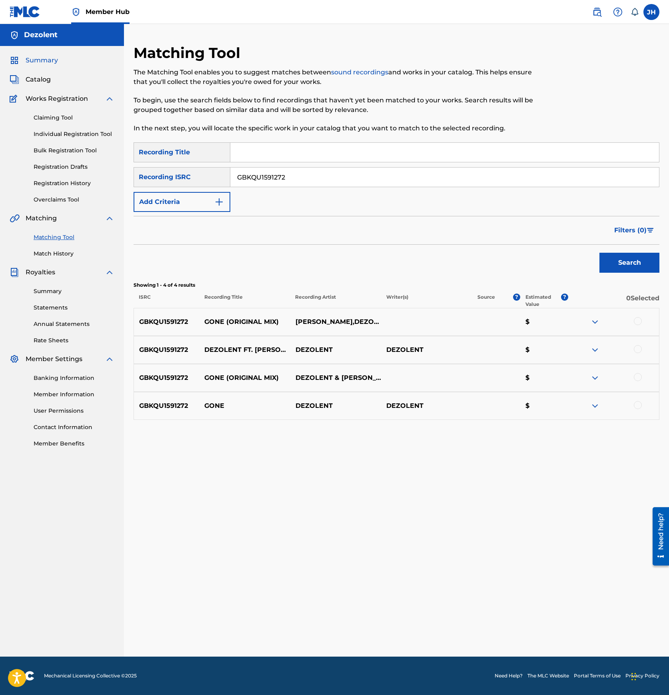
click at [40, 65] on span "Summary" at bounding box center [42, 61] width 32 height 10
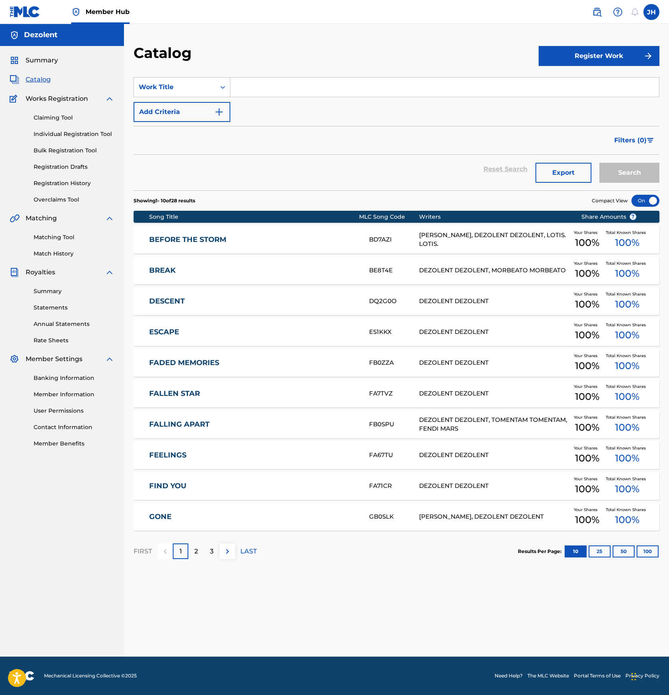
click at [340, 86] on input "Search Form" at bounding box center [444, 87] width 428 height 19
type input "faded"
click at [599, 163] on button "Search" at bounding box center [629, 173] width 60 height 20
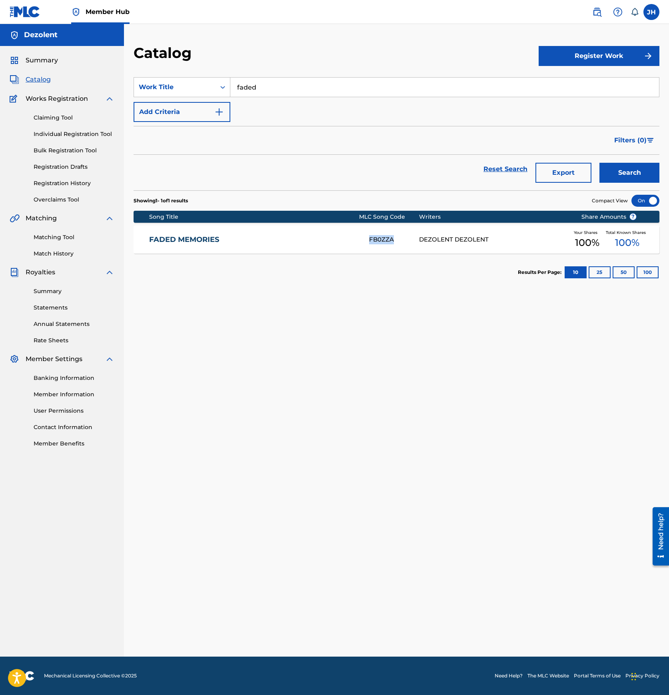
drag, startPoint x: 366, startPoint y: 239, endPoint x: 392, endPoint y: 240, distance: 26.0
click at [392, 240] on div "FADED MEMORIES FB0ZZA DEZOLENT DEZOLENT Your Shares 100 % Total Known Shares 10…" at bounding box center [395, 239] width 525 height 28
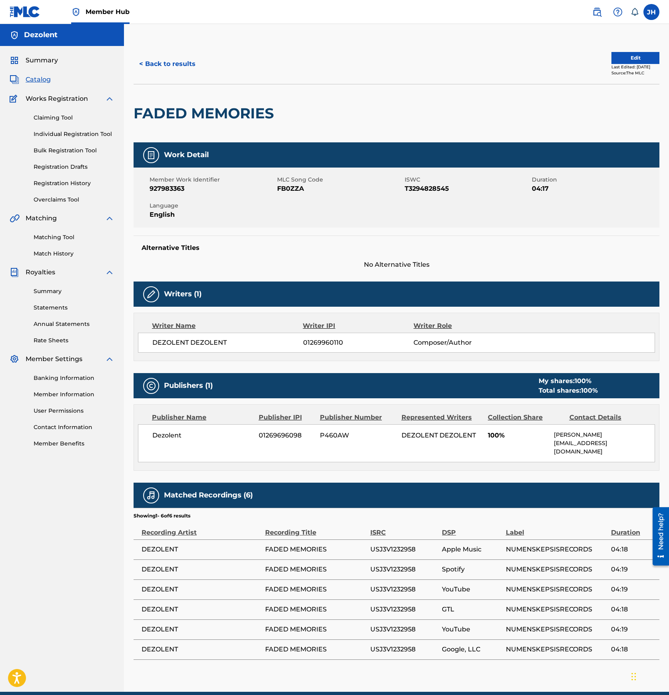
click at [301, 187] on span "FB0ZZA" at bounding box center [339, 189] width 125 height 10
copy span "FB0ZZA"
click at [170, 65] on button "< Back to results" at bounding box center [167, 64] width 68 height 20
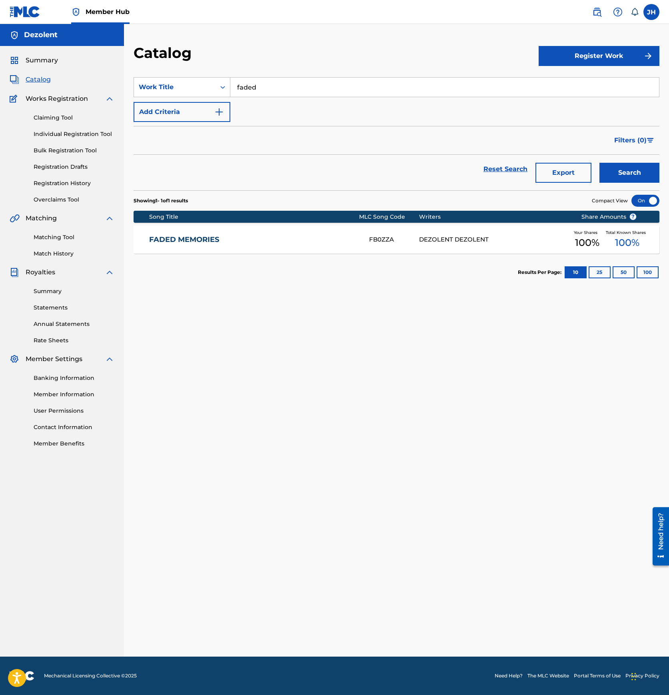
click at [275, 85] on input "faded" at bounding box center [444, 87] width 428 height 19
type input "it's"
click at [599, 163] on button "Search" at bounding box center [629, 173] width 60 height 20
click at [277, 237] on link "IT'S DEZOLENT" at bounding box center [253, 239] width 209 height 9
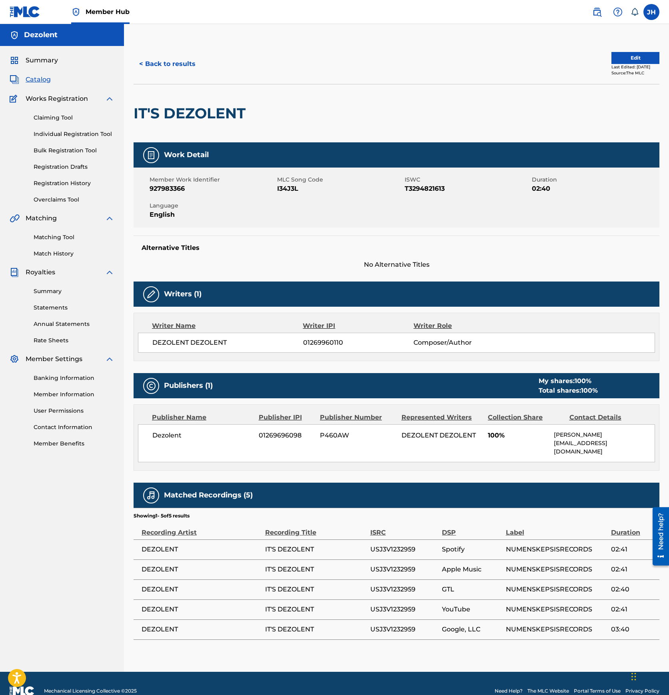
click at [287, 188] on span "I34J3L" at bounding box center [339, 189] width 125 height 10
copy span "I34J3L"
click at [171, 63] on button "< Back to results" at bounding box center [167, 64] width 68 height 20
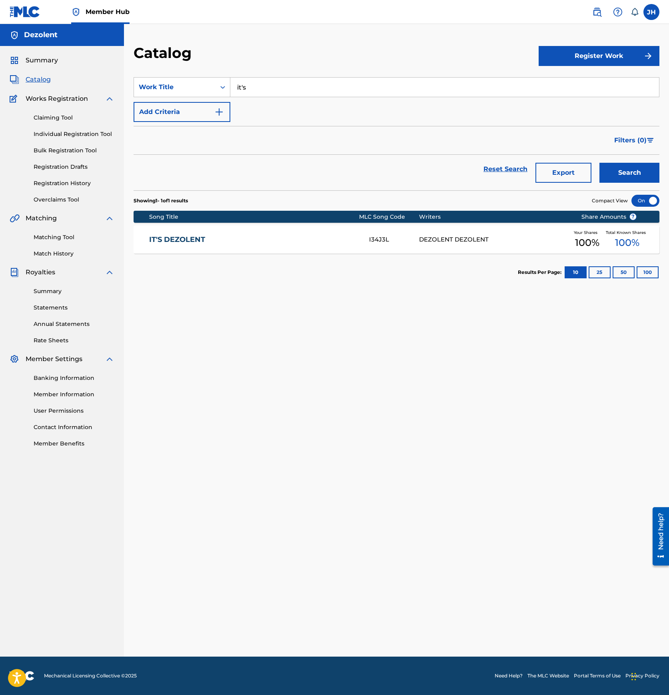
click at [287, 90] on input "it's" at bounding box center [444, 87] width 428 height 19
click at [599, 163] on button "Search" at bounding box center [629, 173] width 60 height 20
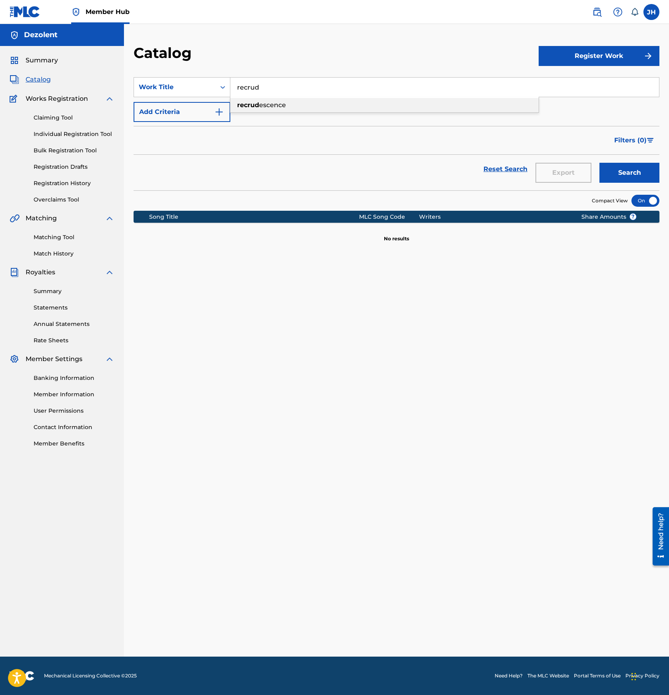
click at [276, 105] on span "escence" at bounding box center [272, 105] width 27 height 8
type input "recrudescence"
click at [599, 163] on button "Search" at bounding box center [629, 173] width 60 height 20
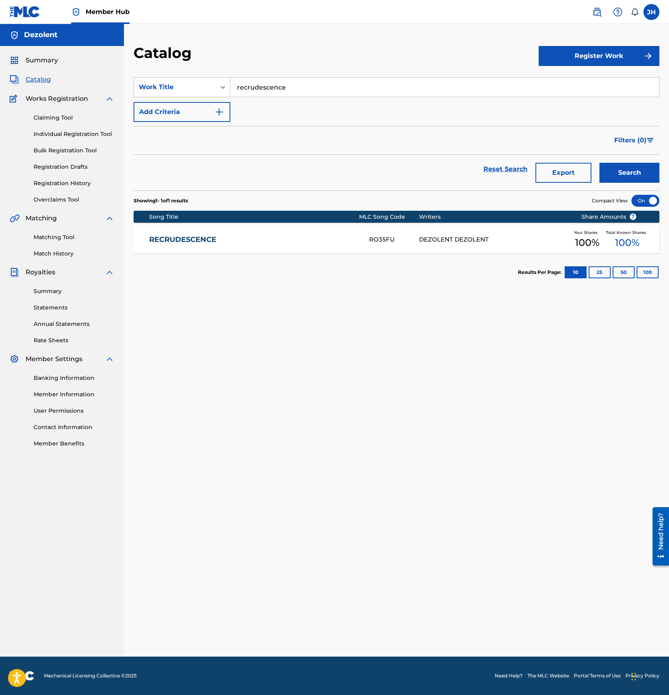
click at [261, 243] on link "RECRUDESCENCE" at bounding box center [253, 239] width 209 height 9
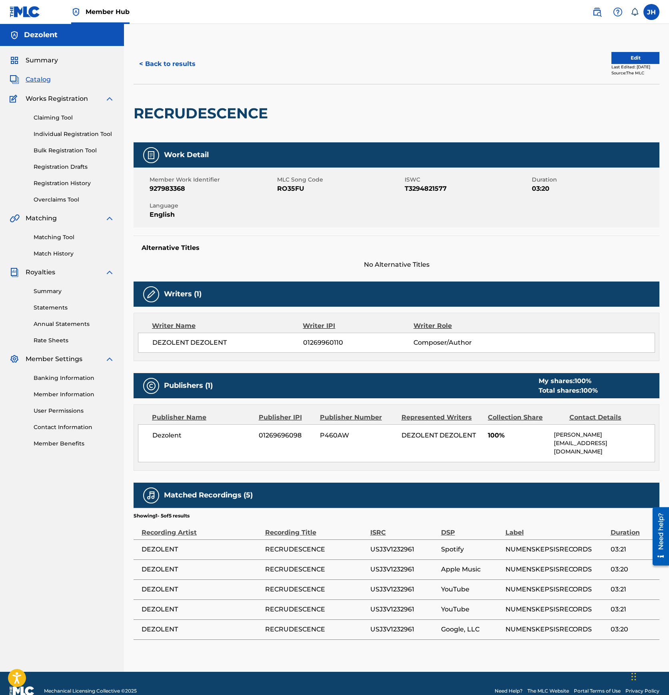
click at [291, 188] on span "RO35FU" at bounding box center [339, 189] width 125 height 10
copy span "RO35FU"
click at [253, 109] on h2 "RECRUDESCENCE" at bounding box center [202, 113] width 138 height 18
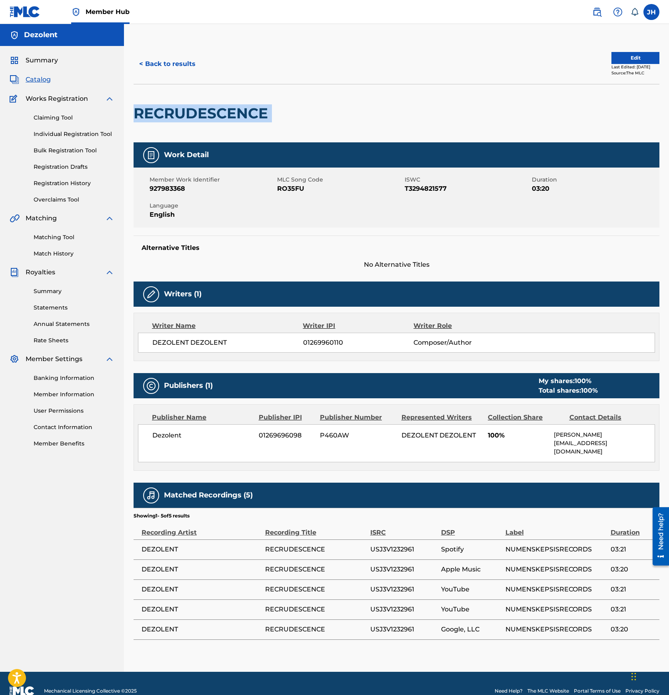
click at [253, 109] on h2 "RECRUDESCENCE" at bounding box center [202, 113] width 138 height 18
copy div "RECRUDESCENCE"
click at [176, 61] on button "< Back to results" at bounding box center [167, 64] width 68 height 20
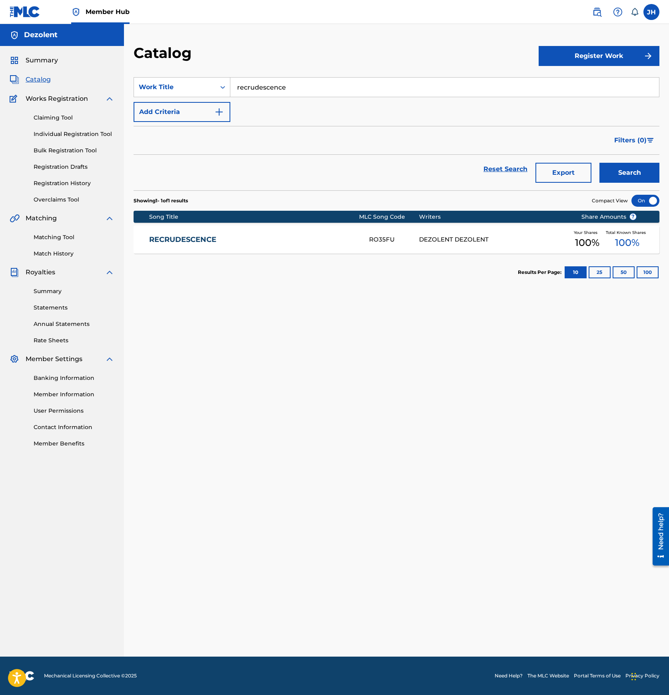
click at [261, 91] on input "recrudescence" at bounding box center [444, 87] width 428 height 19
type input "sleepless"
click at [599, 163] on button "Search" at bounding box center [629, 173] width 60 height 20
click at [253, 87] on input "sleepless" at bounding box center [444, 87] width 428 height 19
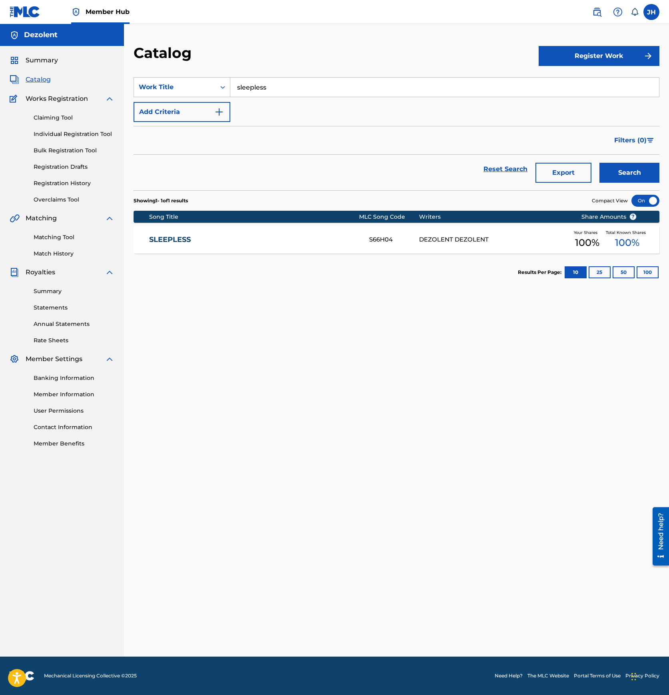
click at [253, 87] on input "sleepless" at bounding box center [444, 87] width 428 height 19
click at [438, 245] on div "SLEEPLESS S66H04 DEZOLENT DEZOLENT Your Shares 100 % Total Known Shares 100 %" at bounding box center [395, 239] width 525 height 28
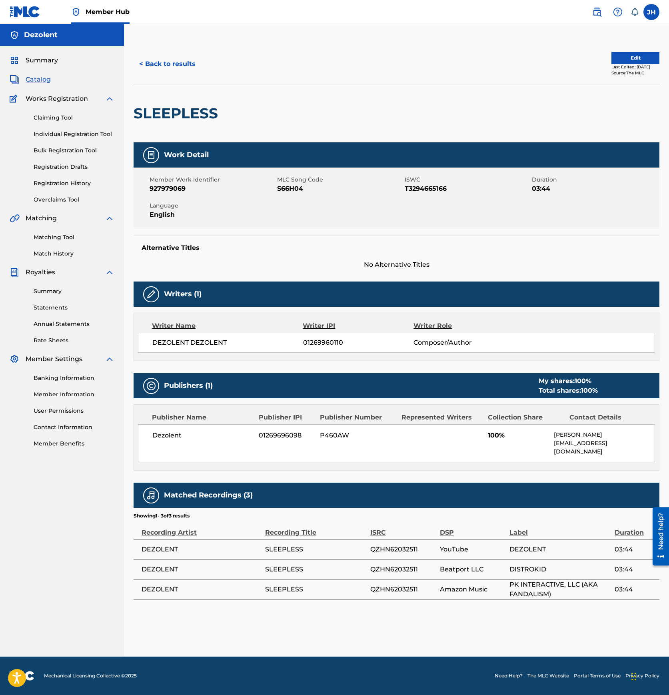
click at [296, 186] on span "S66H04" at bounding box center [339, 189] width 125 height 10
click at [179, 67] on button "< Back to results" at bounding box center [167, 64] width 68 height 20
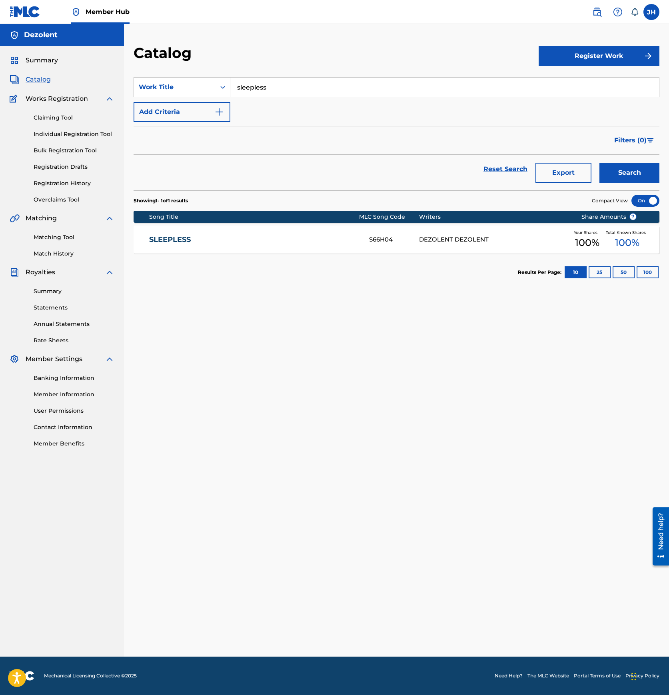
click at [273, 101] on div "SearchWithCriteria93aab20a-7059-48e5-90dd-d441b7d4b7ee Work Title sleepless Add…" at bounding box center [395, 99] width 525 height 45
click at [273, 92] on input "sleepless" at bounding box center [444, 87] width 428 height 19
type input "descent"
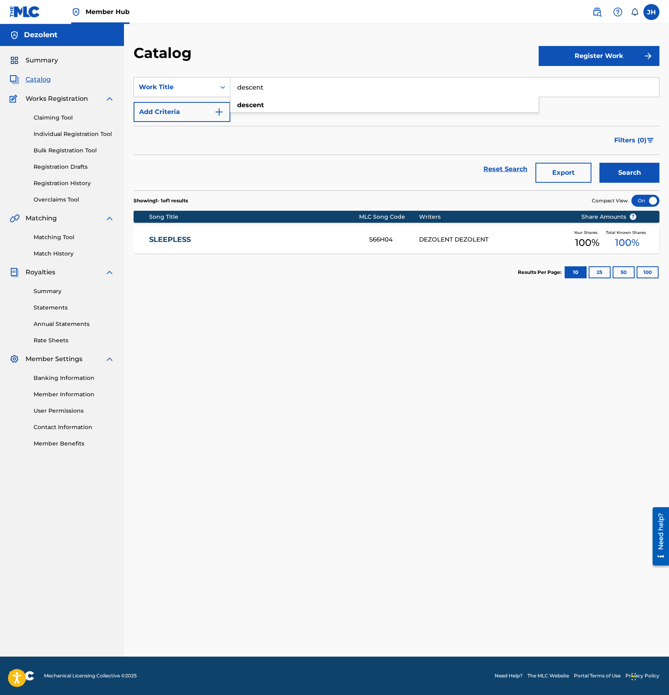
click at [599, 163] on button "Search" at bounding box center [629, 173] width 60 height 20
click at [277, 239] on link "DESCENT" at bounding box center [253, 239] width 209 height 9
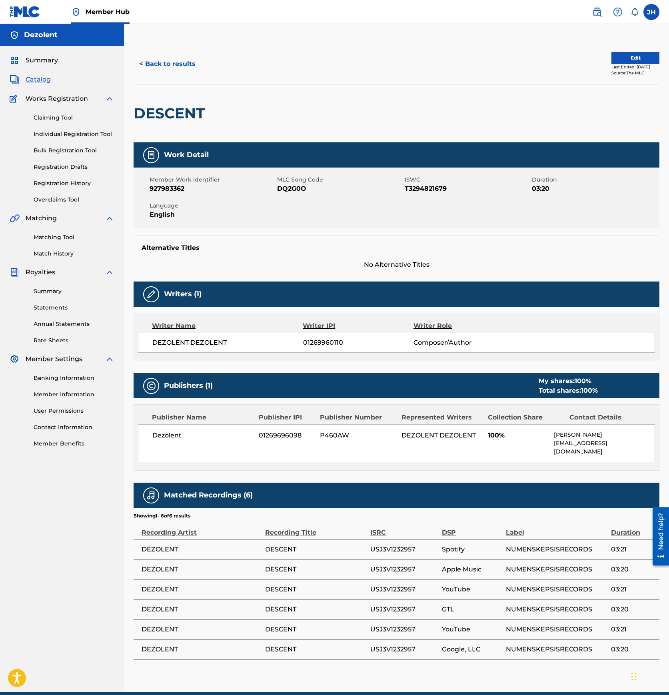
click at [291, 192] on span "DQ2G0O" at bounding box center [339, 189] width 125 height 10
copy span "DQ2G0O"
click at [41, 81] on span "Catalog" at bounding box center [38, 80] width 25 height 10
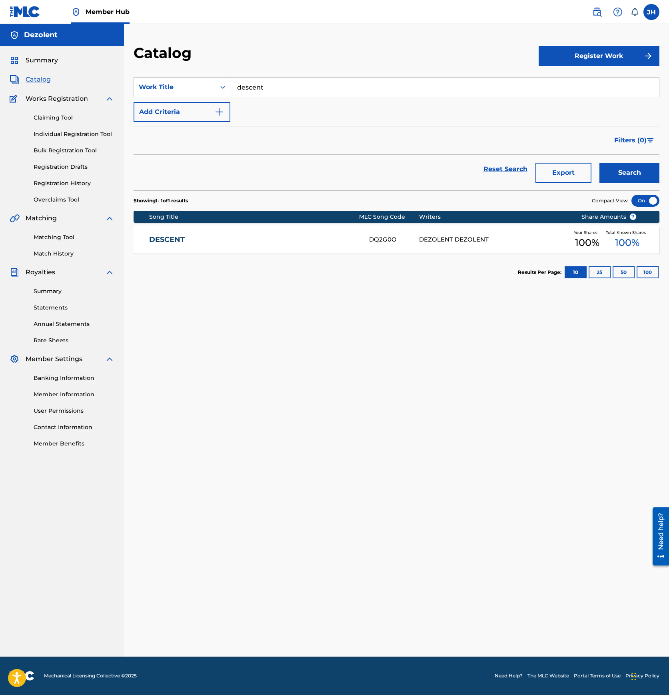
click at [279, 92] on input "descent" at bounding box center [444, 87] width 428 height 19
type input "new"
click at [599, 163] on button "Search" at bounding box center [629, 173] width 60 height 20
click at [271, 237] on link "NEW" at bounding box center [253, 239] width 209 height 9
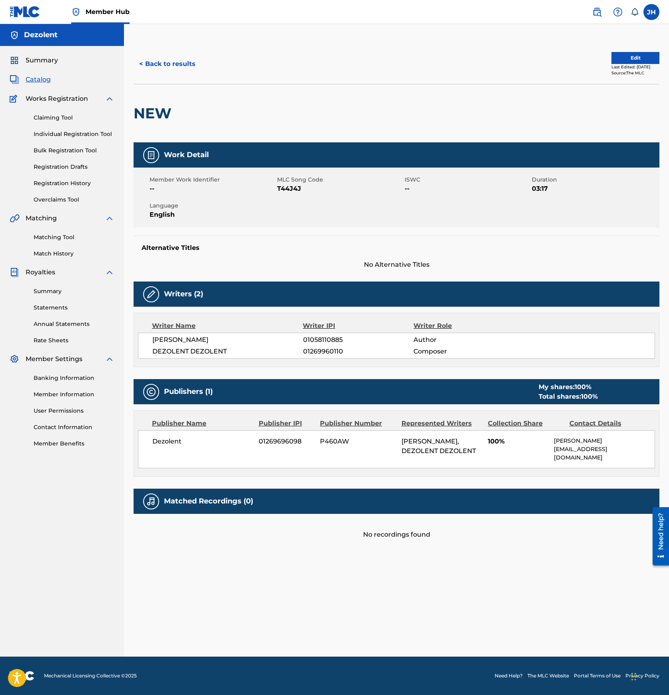
click at [247, 496] on h5 "Matched Recordings (0)" at bounding box center [208, 500] width 89 height 9
click at [638, 57] on button "Edit" at bounding box center [635, 58] width 48 height 12
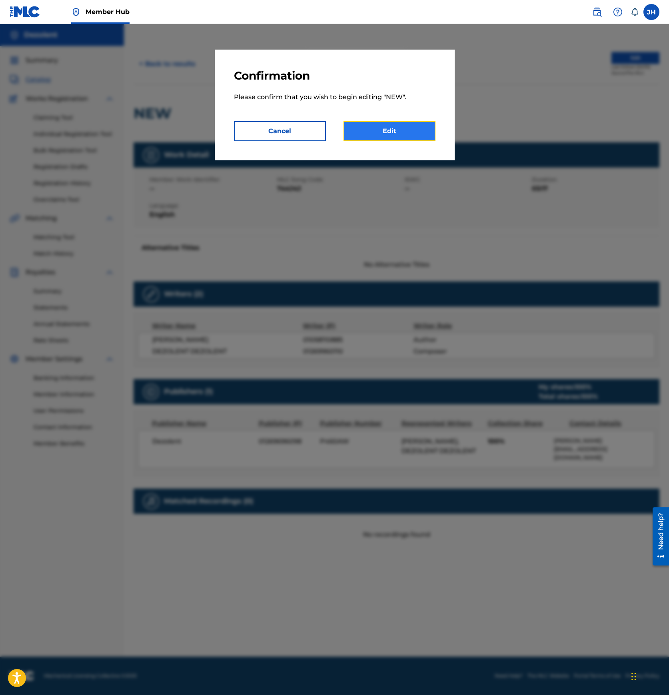
click at [394, 127] on link "Edit" at bounding box center [389, 131] width 92 height 20
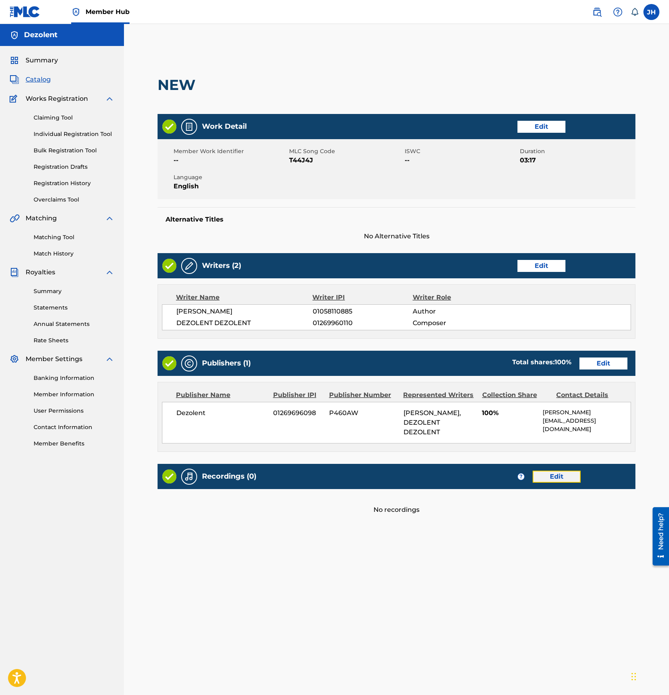
click at [565, 476] on link "Edit" at bounding box center [556, 476] width 48 height 12
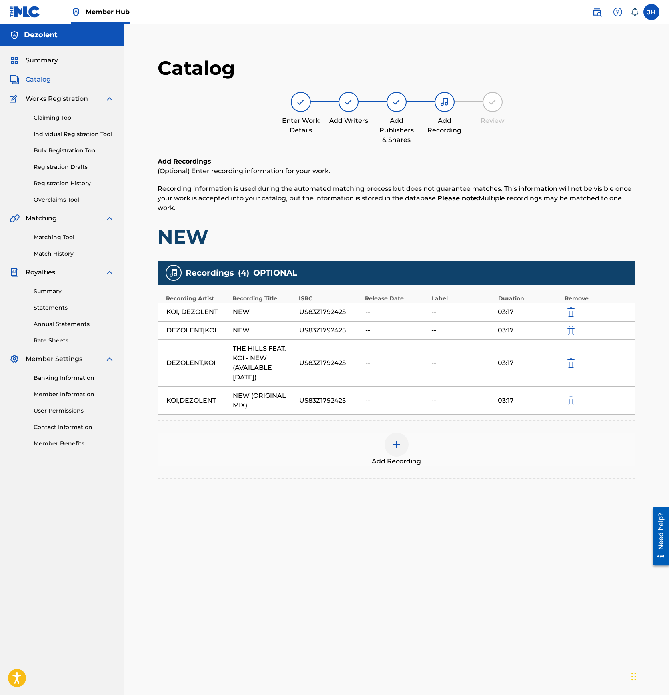
click at [322, 364] on div "US83Z1792425" at bounding box center [330, 363] width 62 height 10
copy div "US83Z1792425"
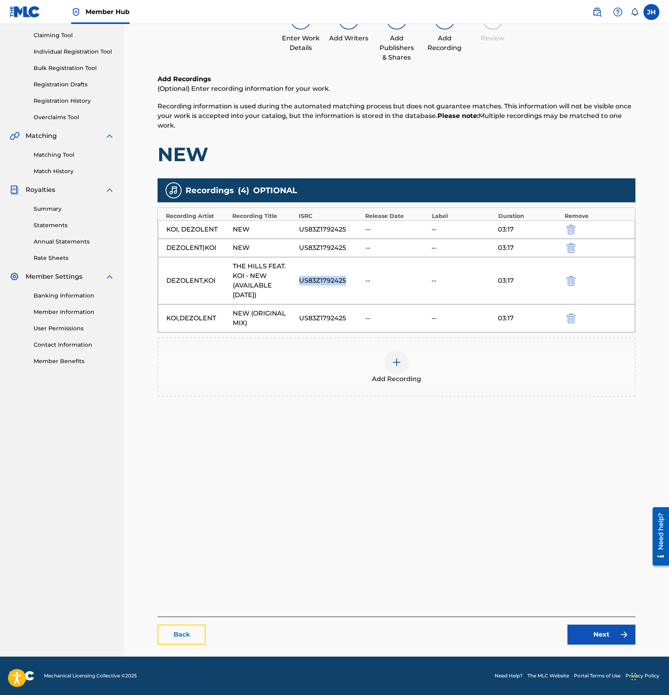
click at [179, 635] on link "Back" at bounding box center [181, 634] width 48 height 20
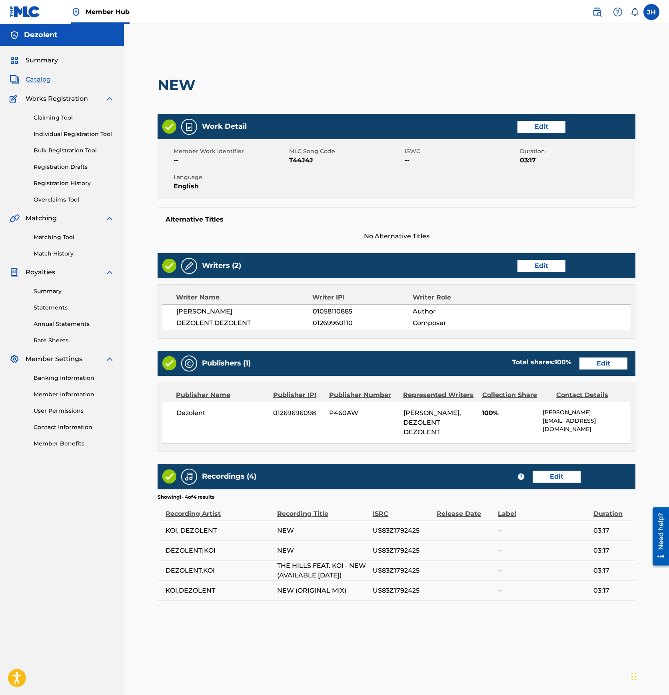
click at [302, 161] on span "T44J4J" at bounding box center [345, 160] width 113 height 10
copy span "T44J4J"
click at [45, 82] on span "Catalog" at bounding box center [38, 80] width 25 height 10
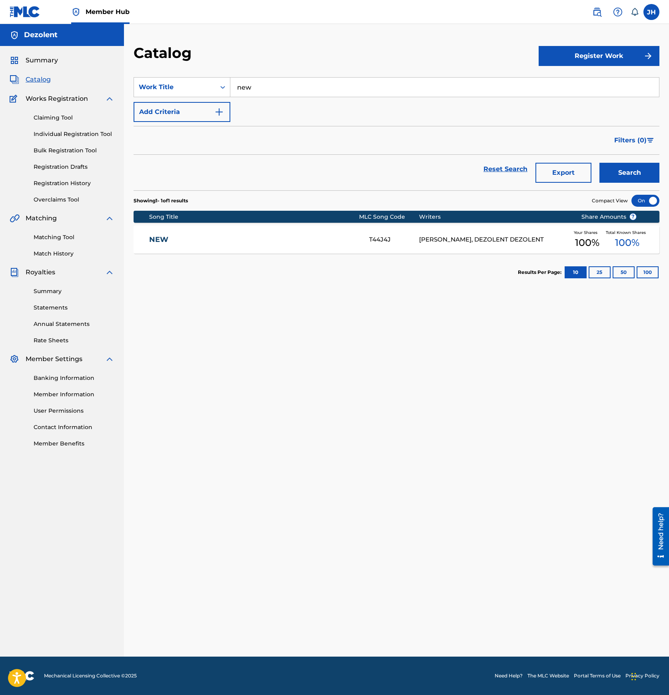
click at [318, 78] on input "new" at bounding box center [444, 87] width 428 height 19
click at [60, 251] on link "Match History" at bounding box center [74, 253] width 81 height 8
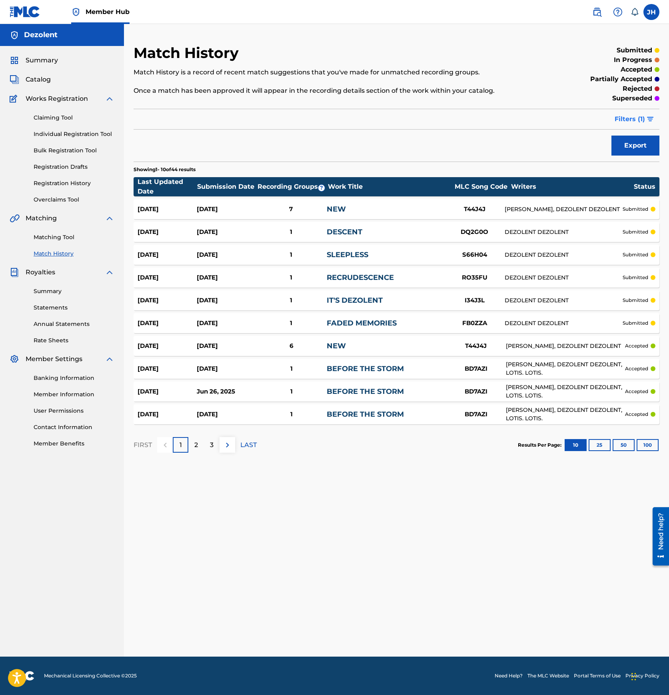
click at [645, 119] on button "Filters ( 1 )" at bounding box center [634, 119] width 50 height 20
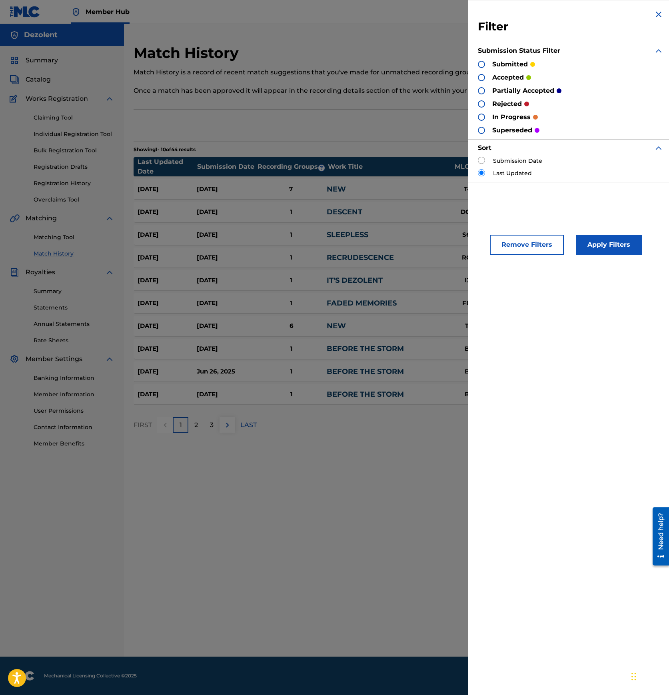
click at [428, 195] on div "Sep 23, 2025 Sep 23, 2025 7 NEW T44J4J COYE SANDERS, DEZOLENT DEZOLENT submitted" at bounding box center [395, 189] width 525 height 20
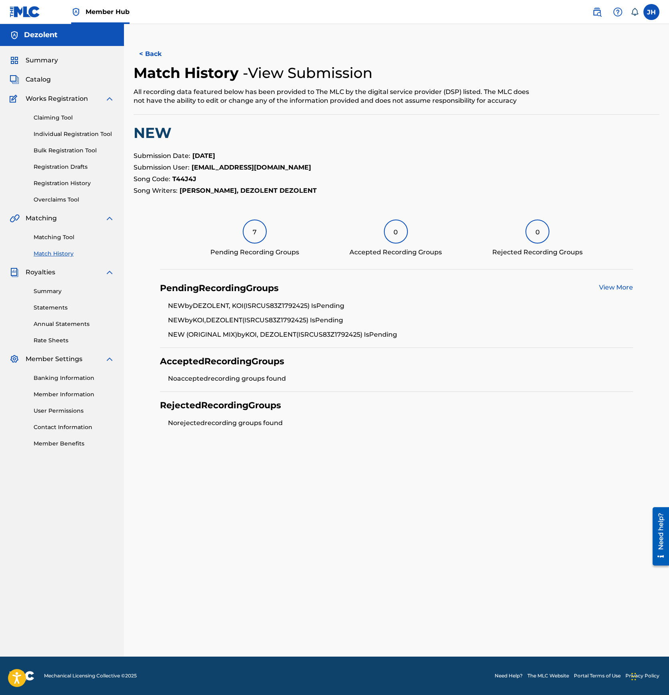
click at [56, 254] on link "Match History" at bounding box center [74, 253] width 81 height 8
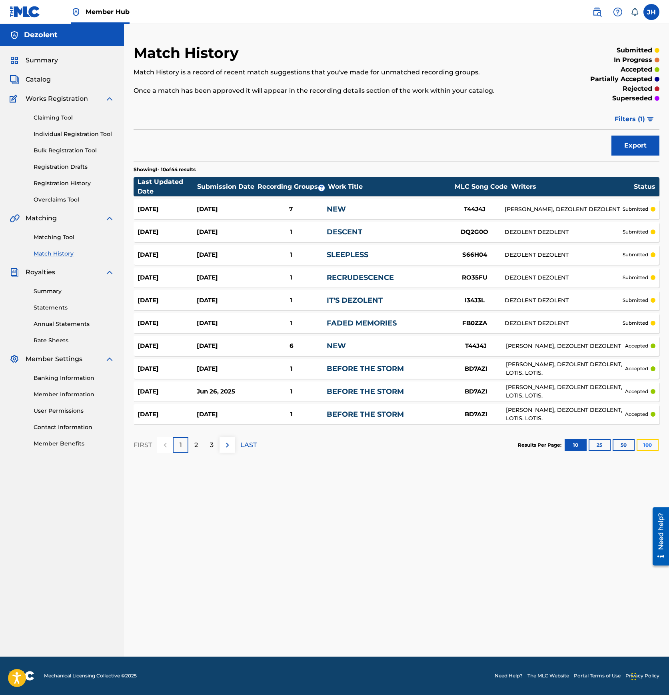
click at [643, 446] on button "100" at bounding box center [647, 445] width 22 height 12
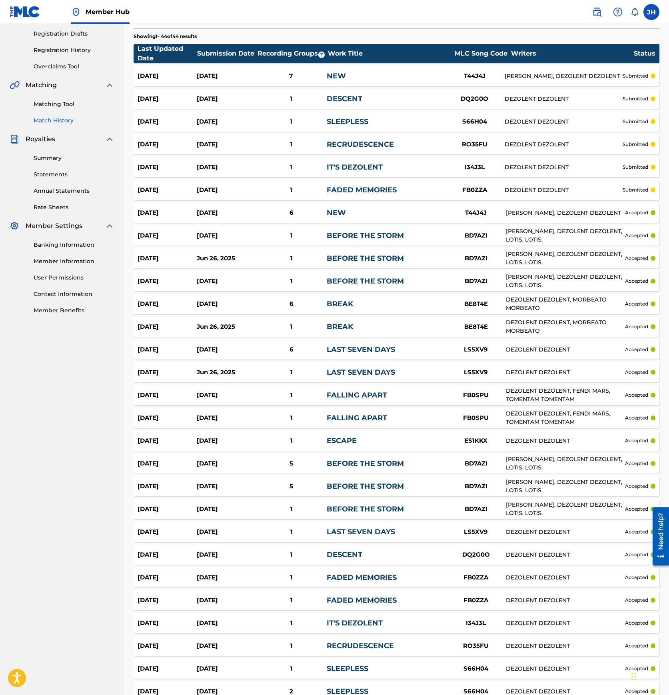
scroll to position [139, 0]
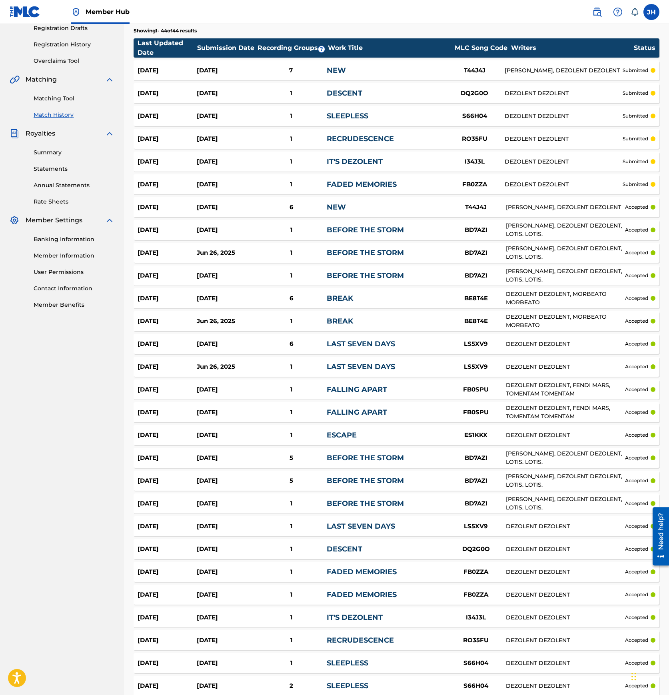
click at [389, 390] on div "FALLING APART" at bounding box center [385, 389] width 119 height 11
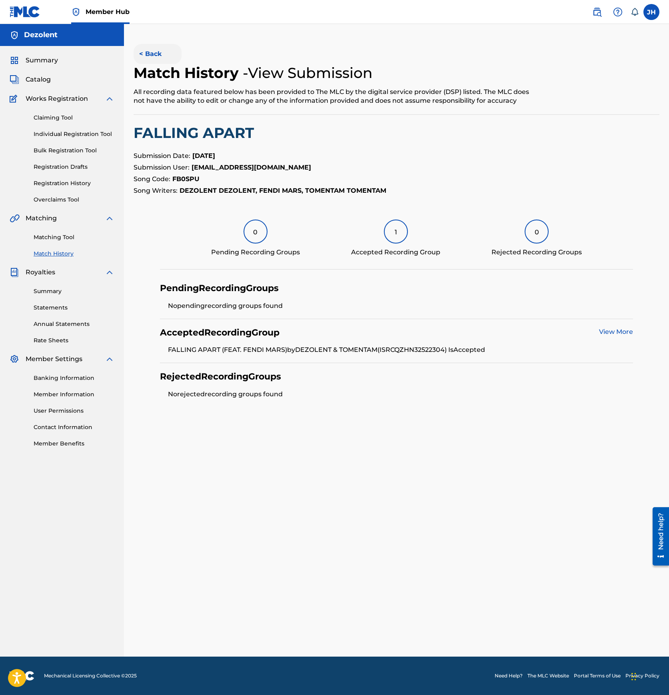
click at [159, 51] on button "< Back" at bounding box center [157, 54] width 48 height 20
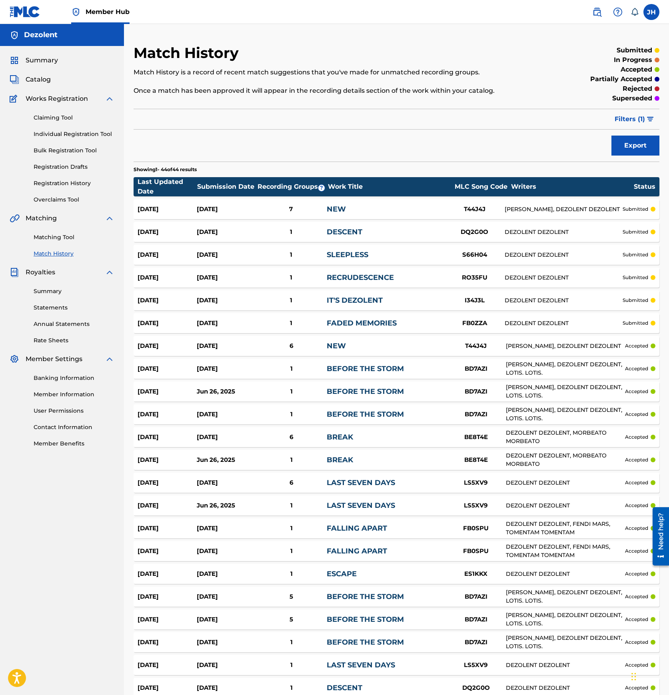
scroll to position [139, 0]
